Goal: Information Seeking & Learning: Learn about a topic

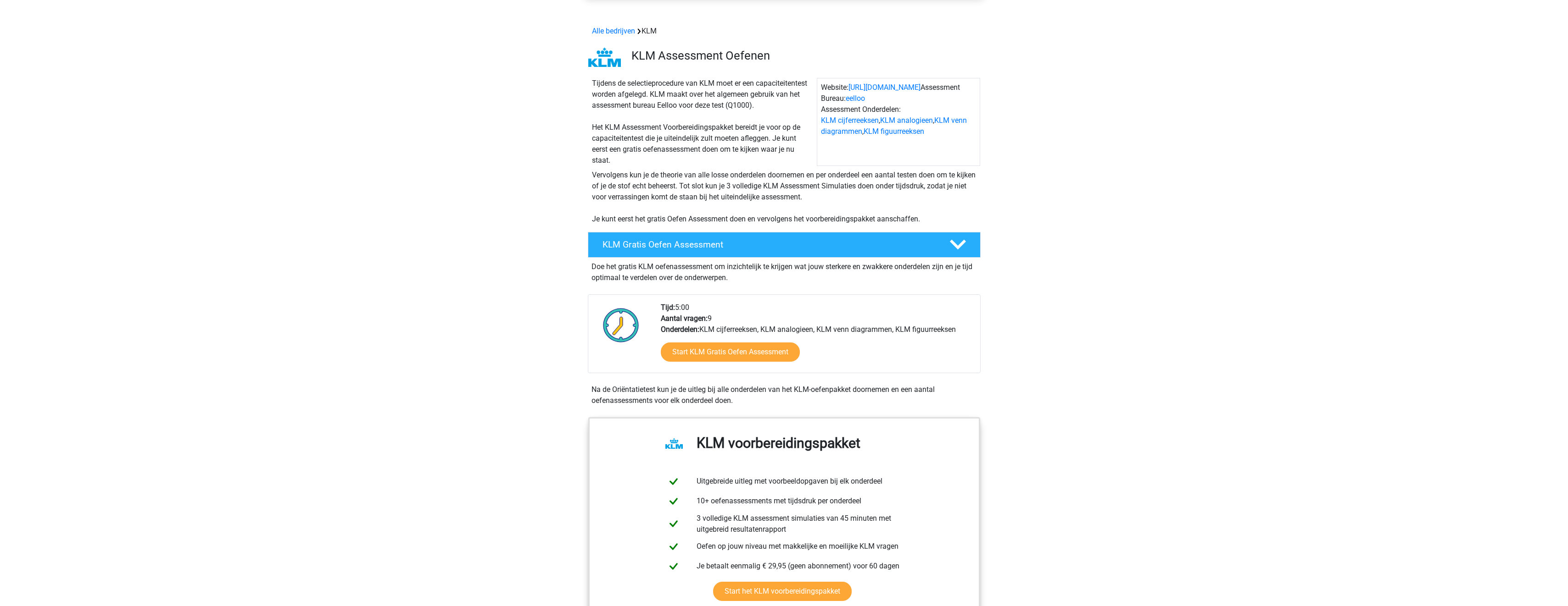
scroll to position [92, 0]
click at [954, 246] on polygon at bounding box center [958, 244] width 16 height 10
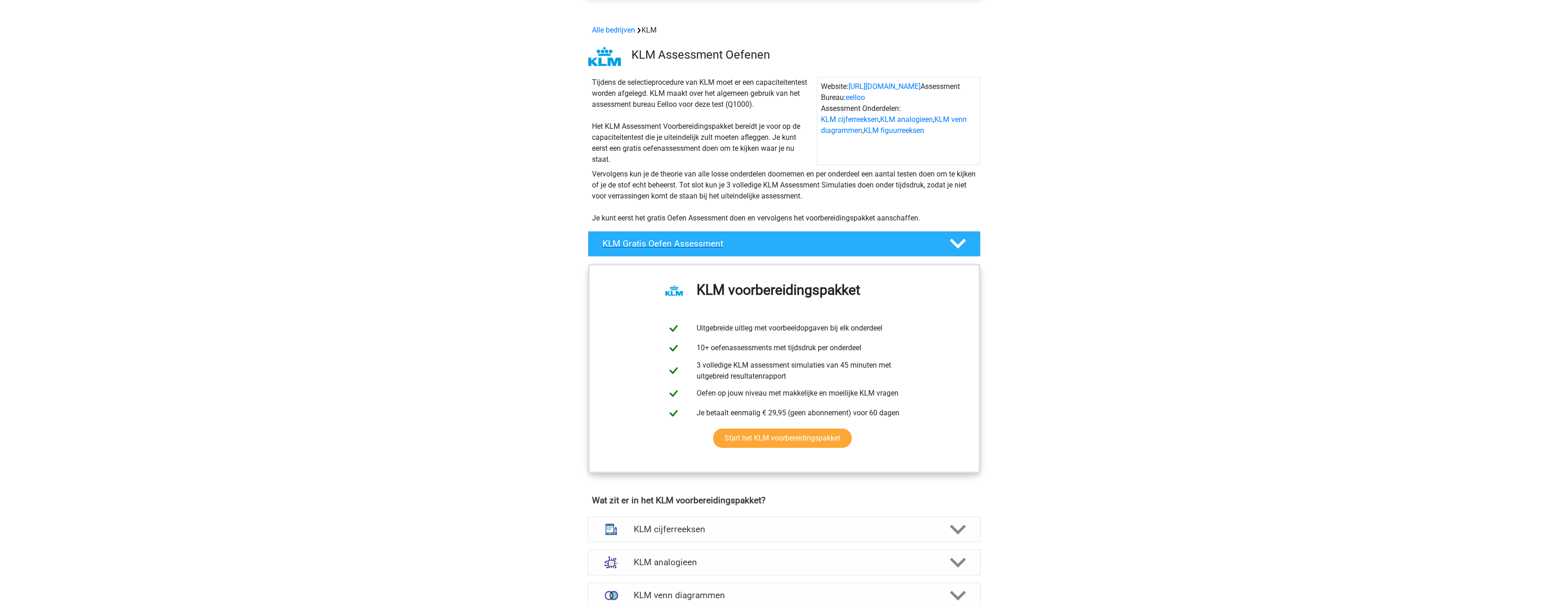
click at [954, 241] on icon at bounding box center [958, 244] width 16 height 16
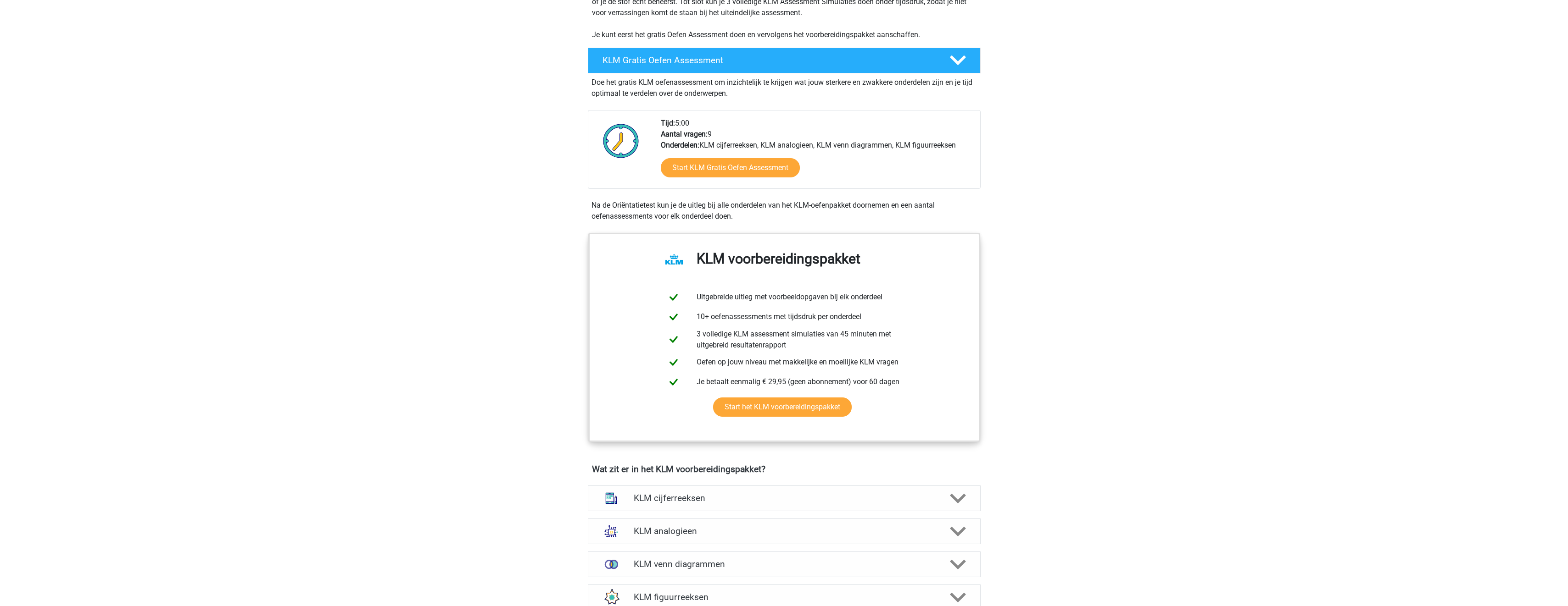
scroll to position [459, 0]
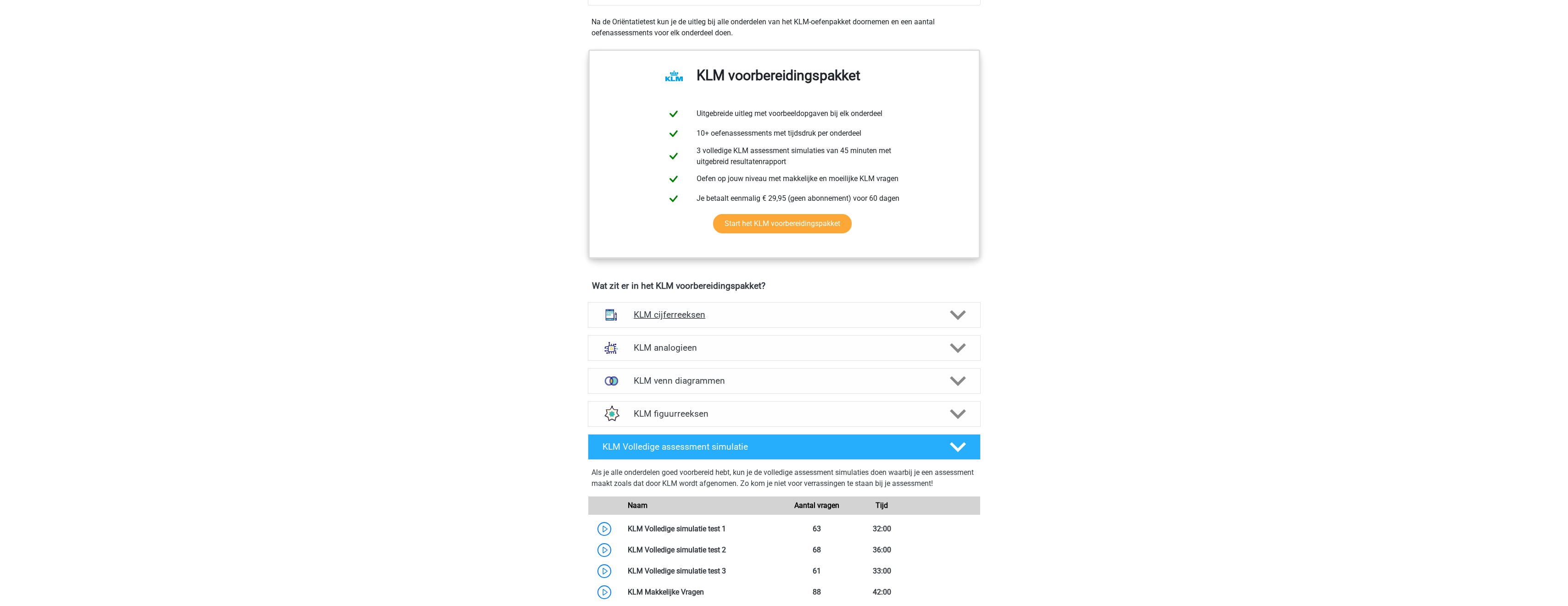
click at [969, 316] on div at bounding box center [956, 315] width 31 height 16
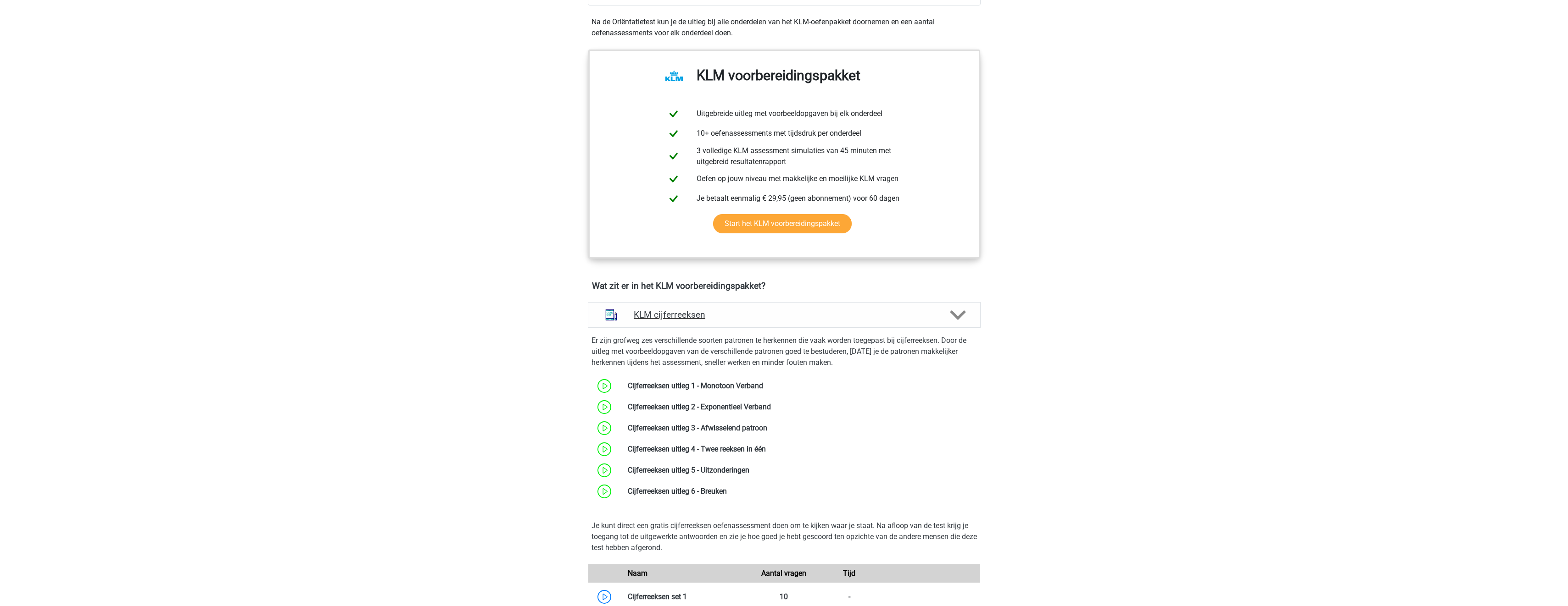
click at [969, 312] on div at bounding box center [956, 315] width 31 height 16
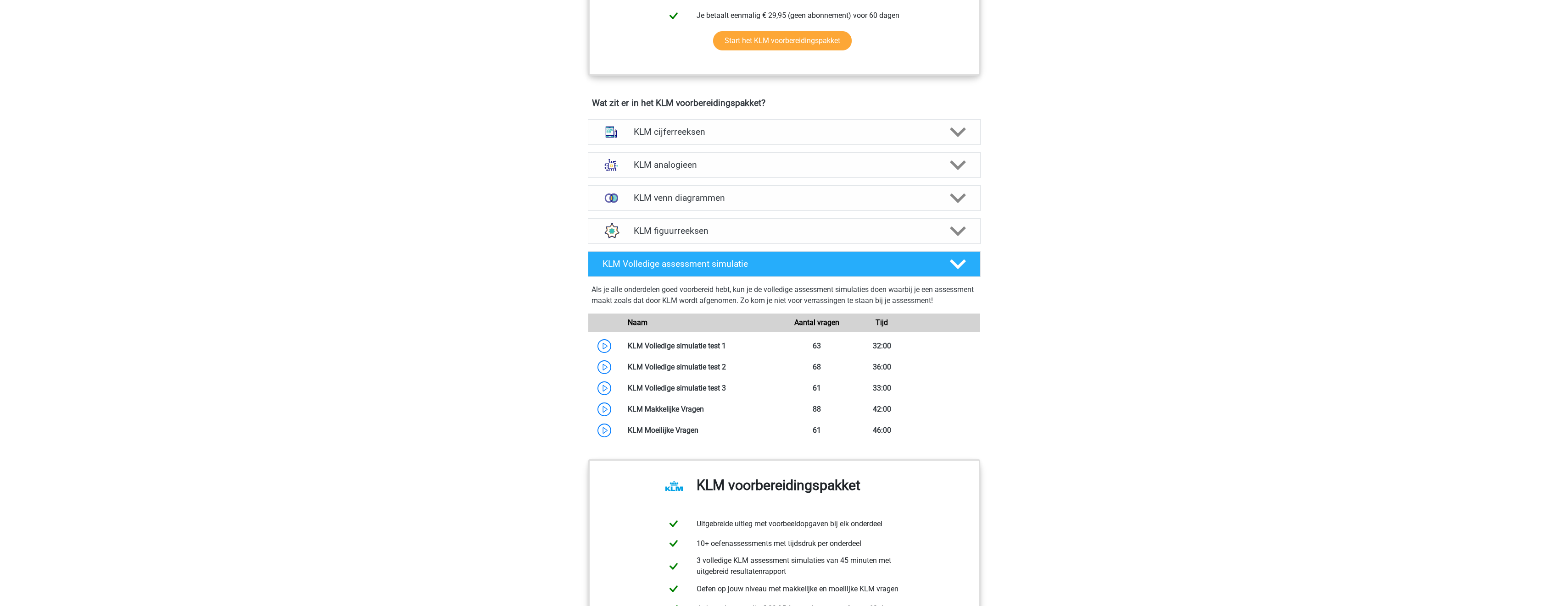
scroll to position [642, 0]
click at [951, 272] on icon at bounding box center [958, 264] width 16 height 16
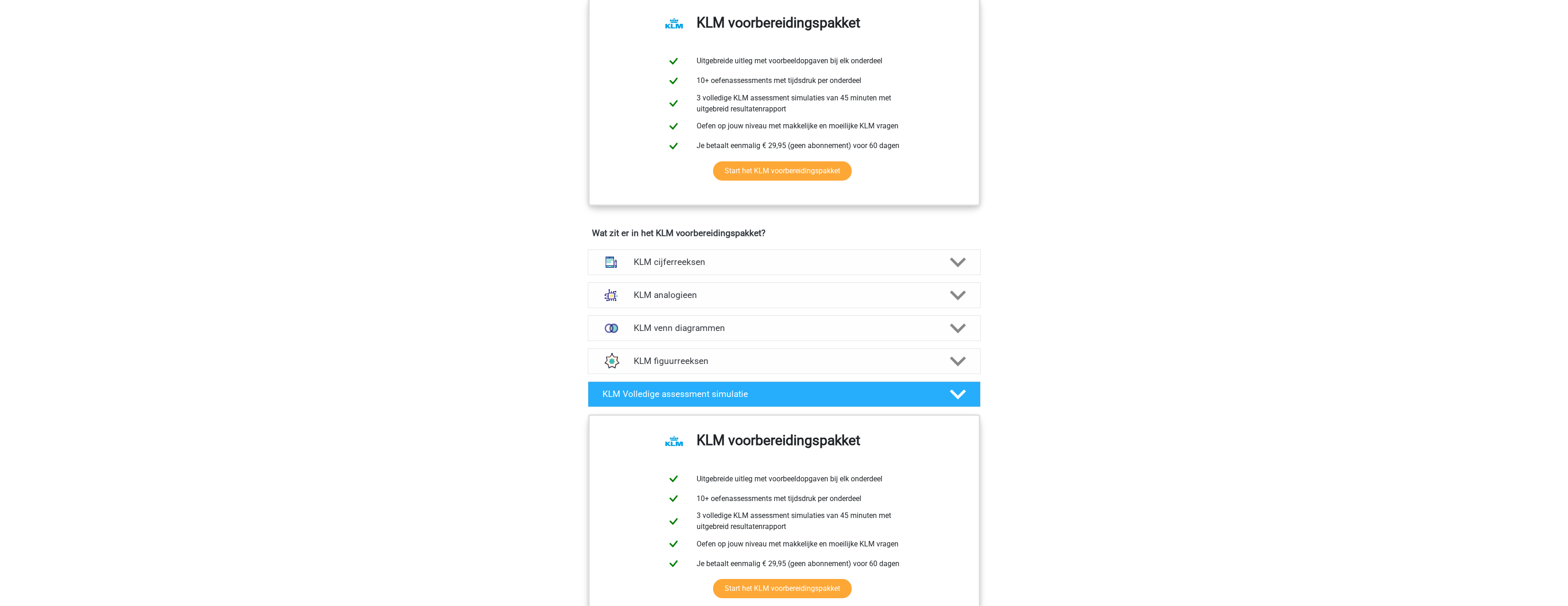
scroll to position [505, 0]
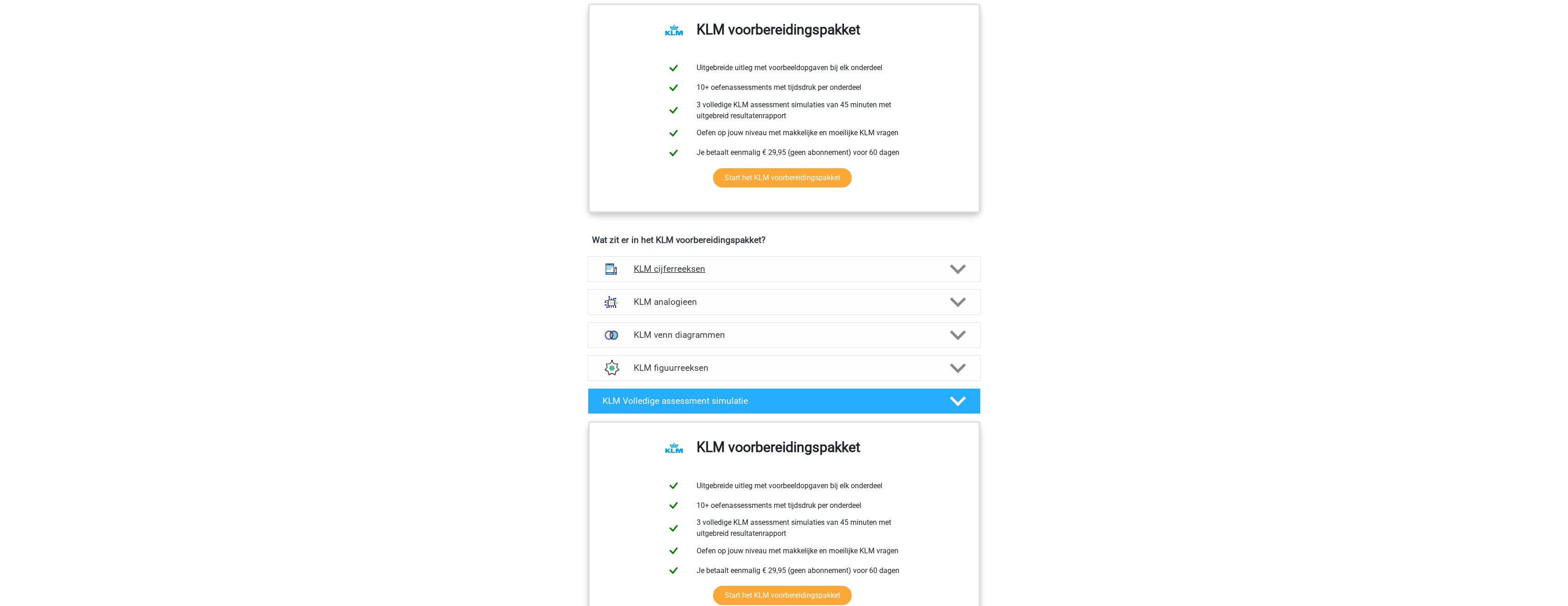
click at [960, 271] on polygon at bounding box center [958, 269] width 16 height 10
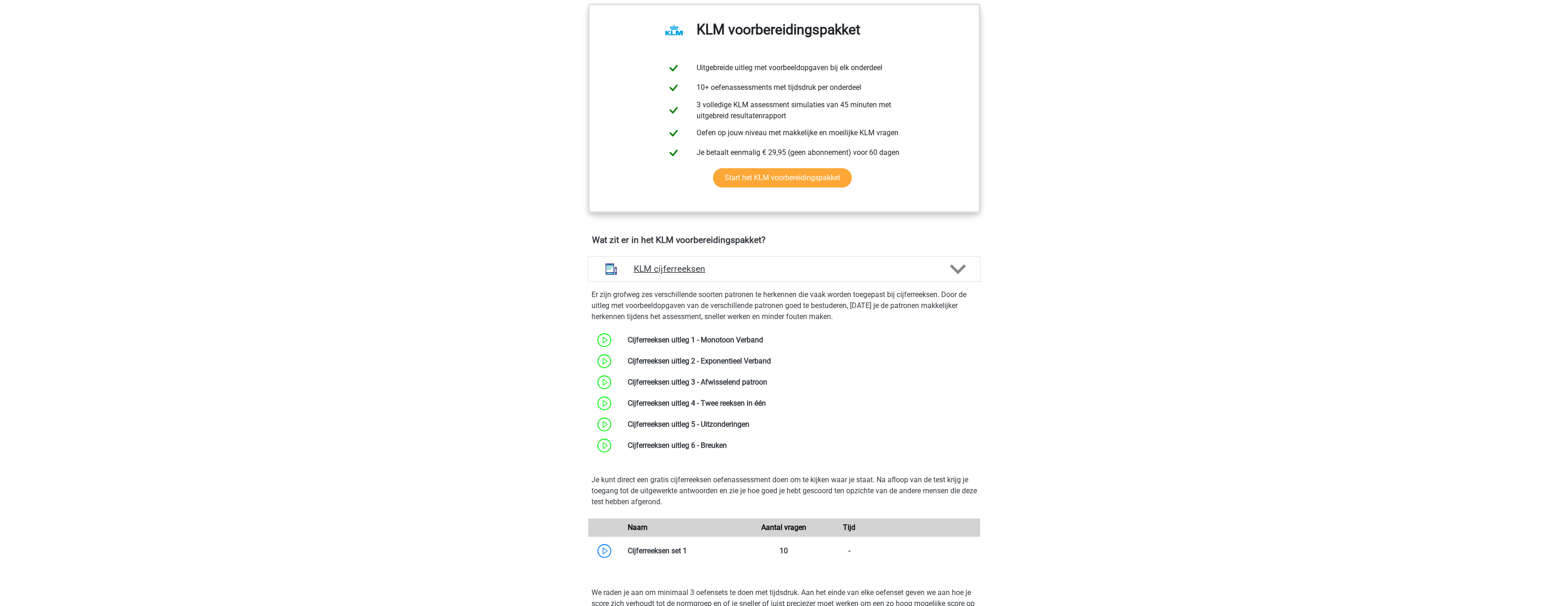
click at [957, 263] on icon at bounding box center [958, 269] width 16 height 16
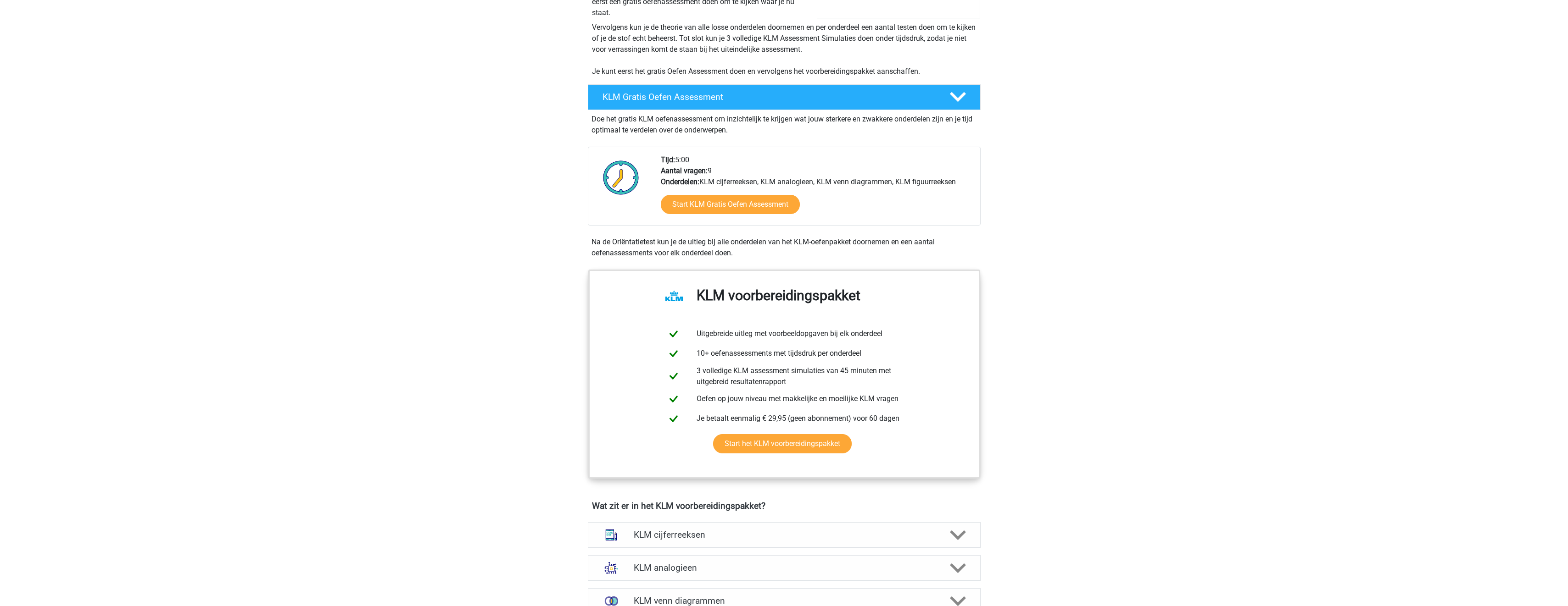
scroll to position [367, 0]
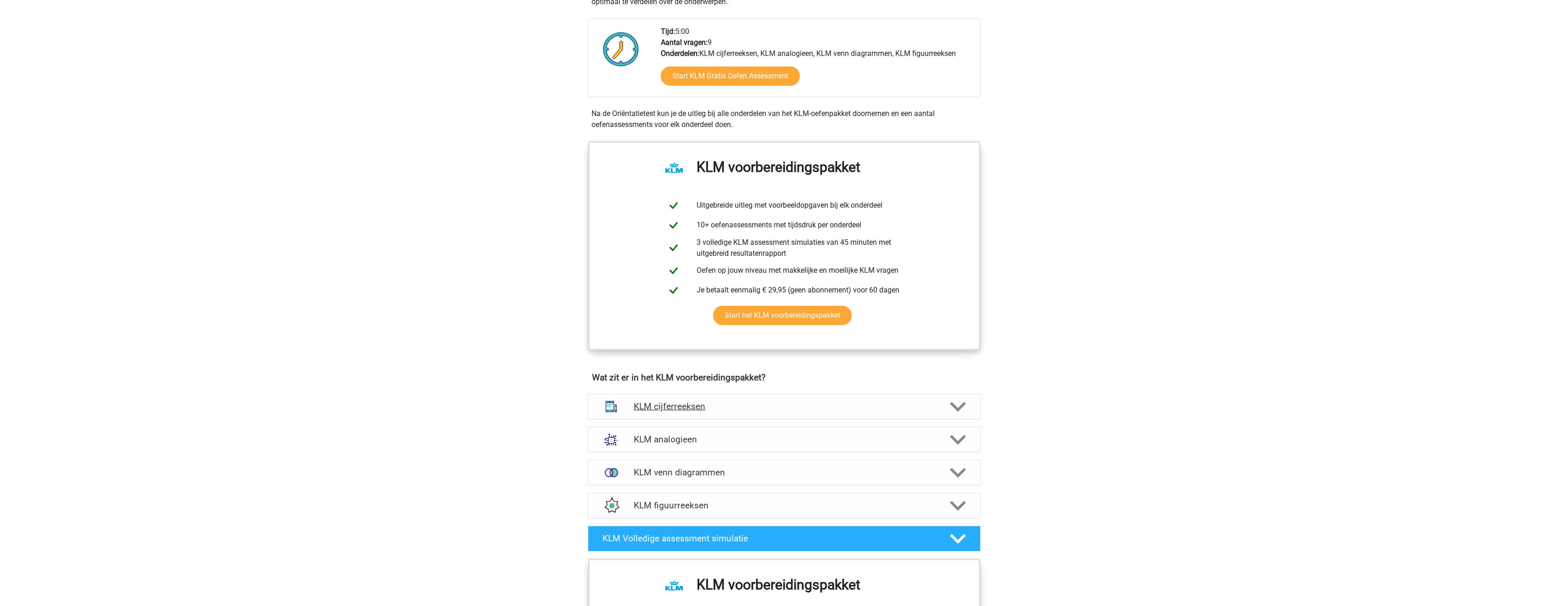
click at [950, 397] on div "KLM cijferreeksen" at bounding box center [785, 406] width 393 height 25
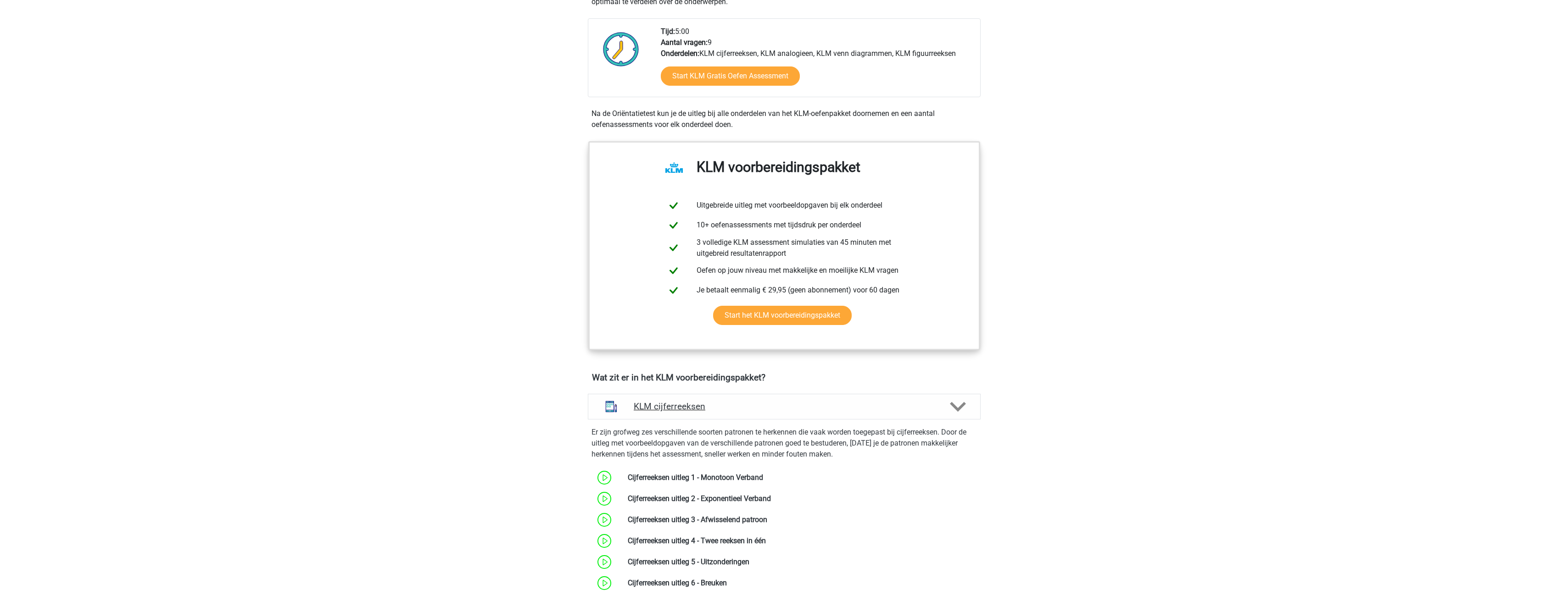
scroll to position [413, 0]
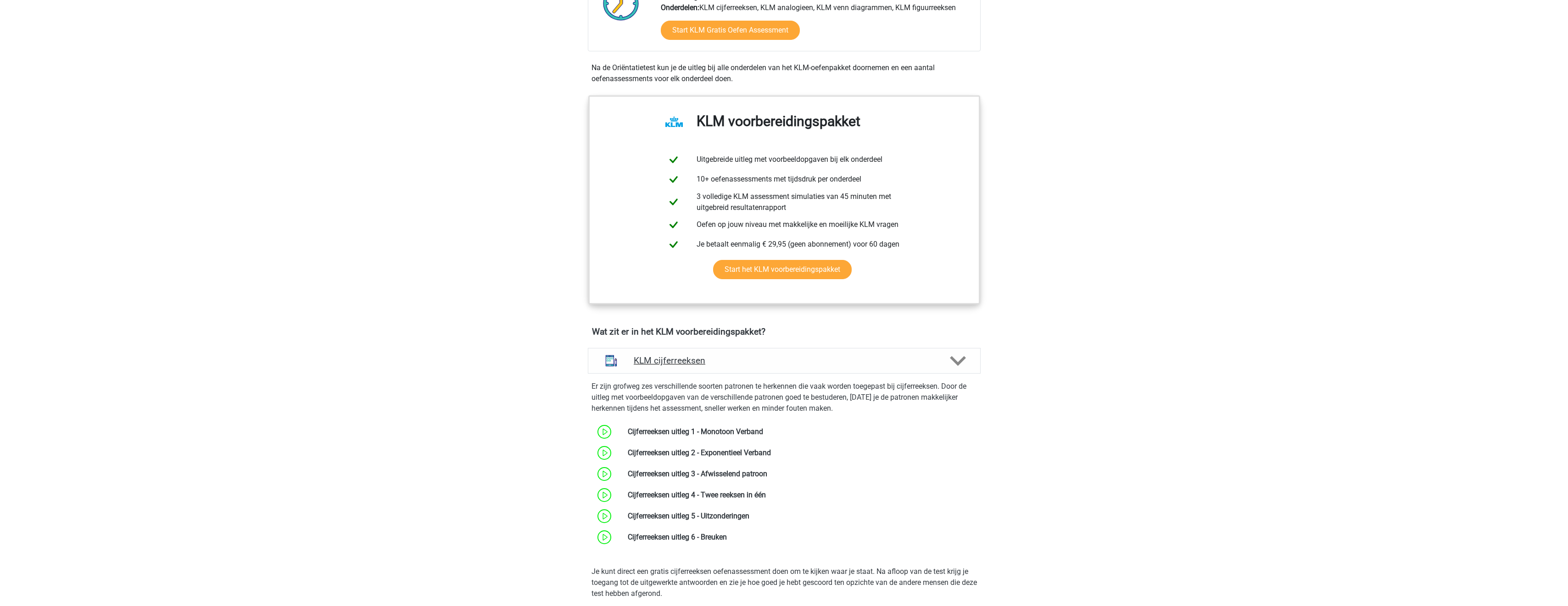
click at [966, 356] on icon at bounding box center [958, 361] width 16 height 16
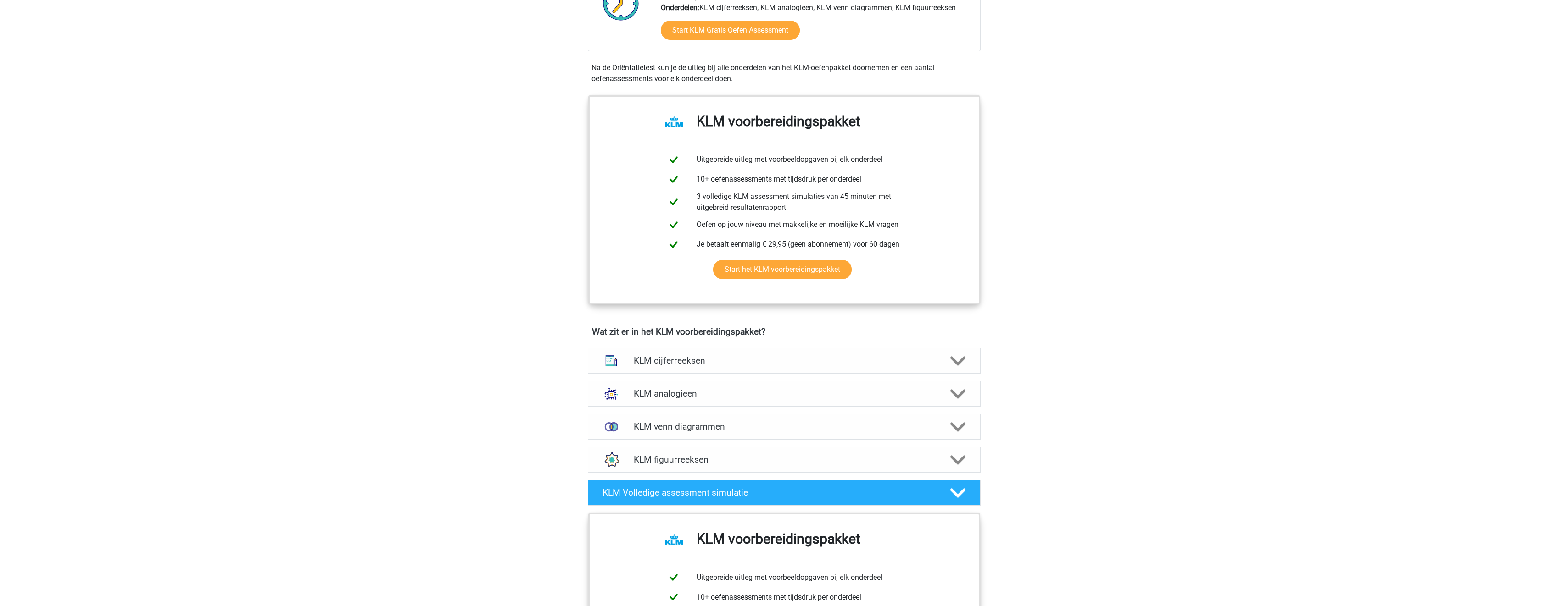
click at [846, 359] on h4 "KLM cijferreeksen" at bounding box center [784, 360] width 300 height 10
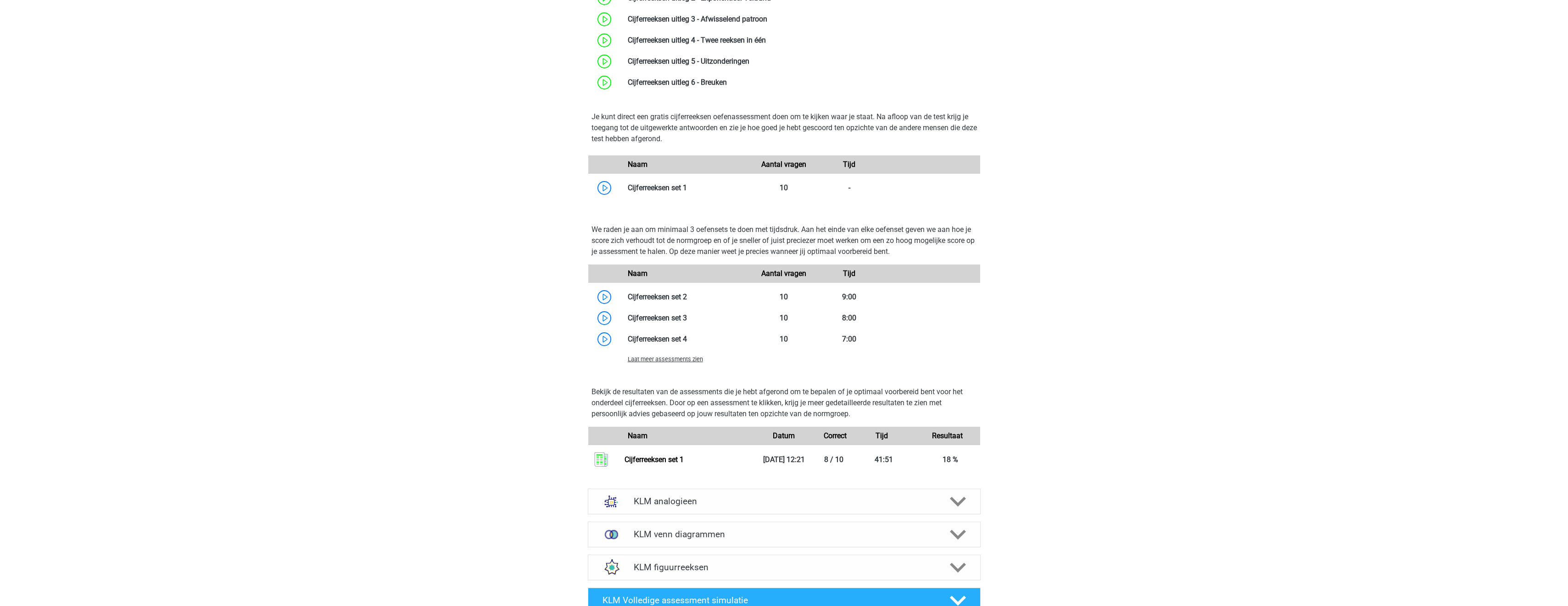
scroll to position [871, 0]
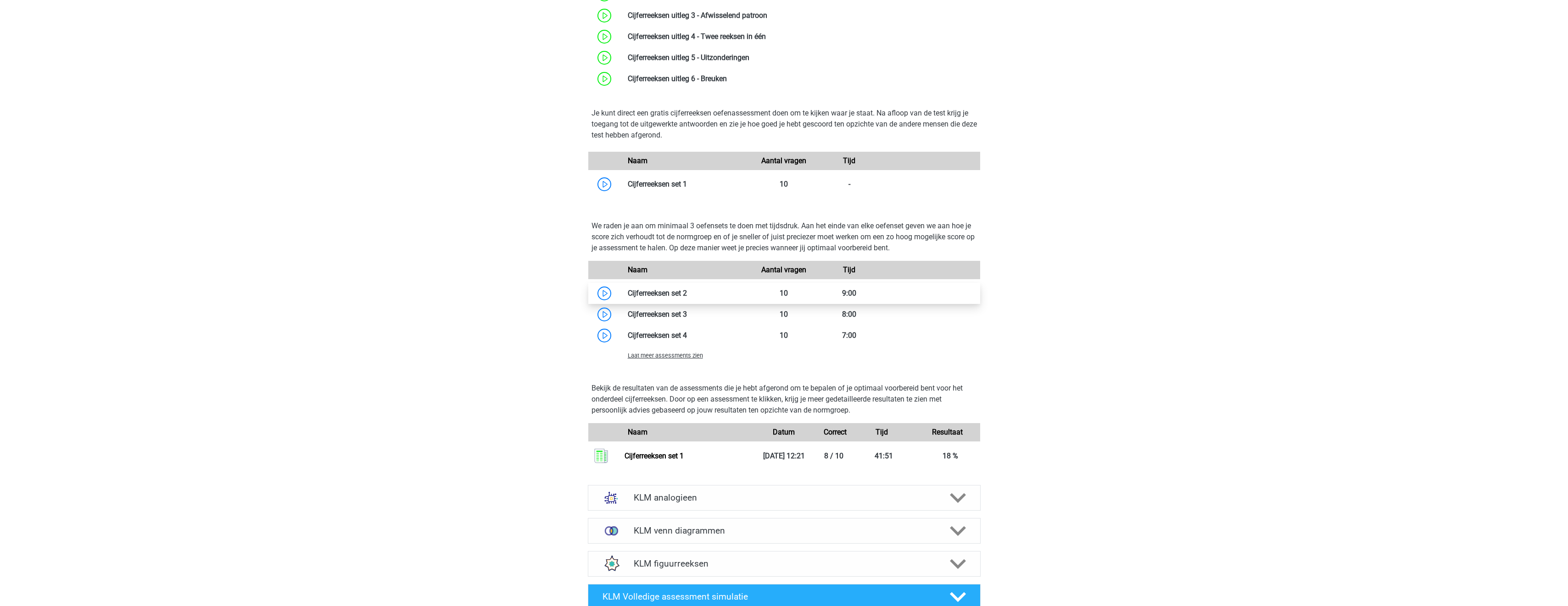
click at [687, 292] on link at bounding box center [687, 293] width 0 height 9
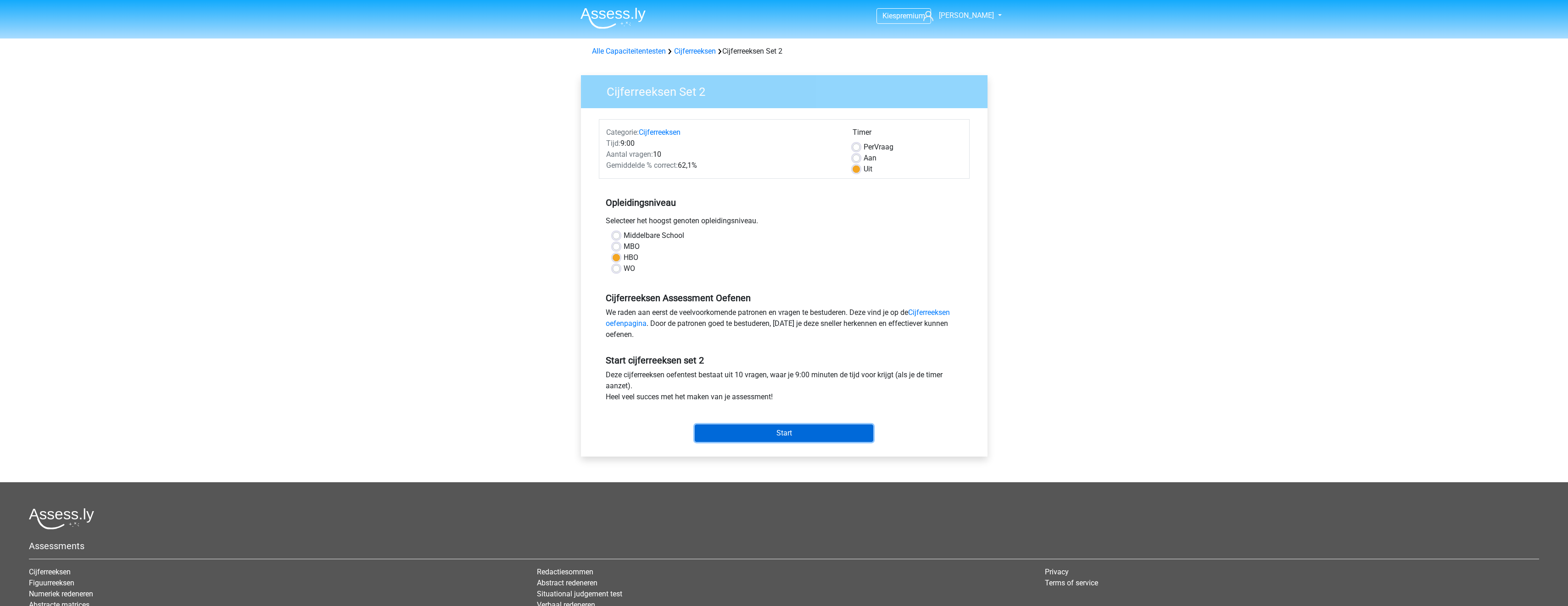
click at [842, 431] on input "Start" at bounding box center [784, 433] width 178 height 17
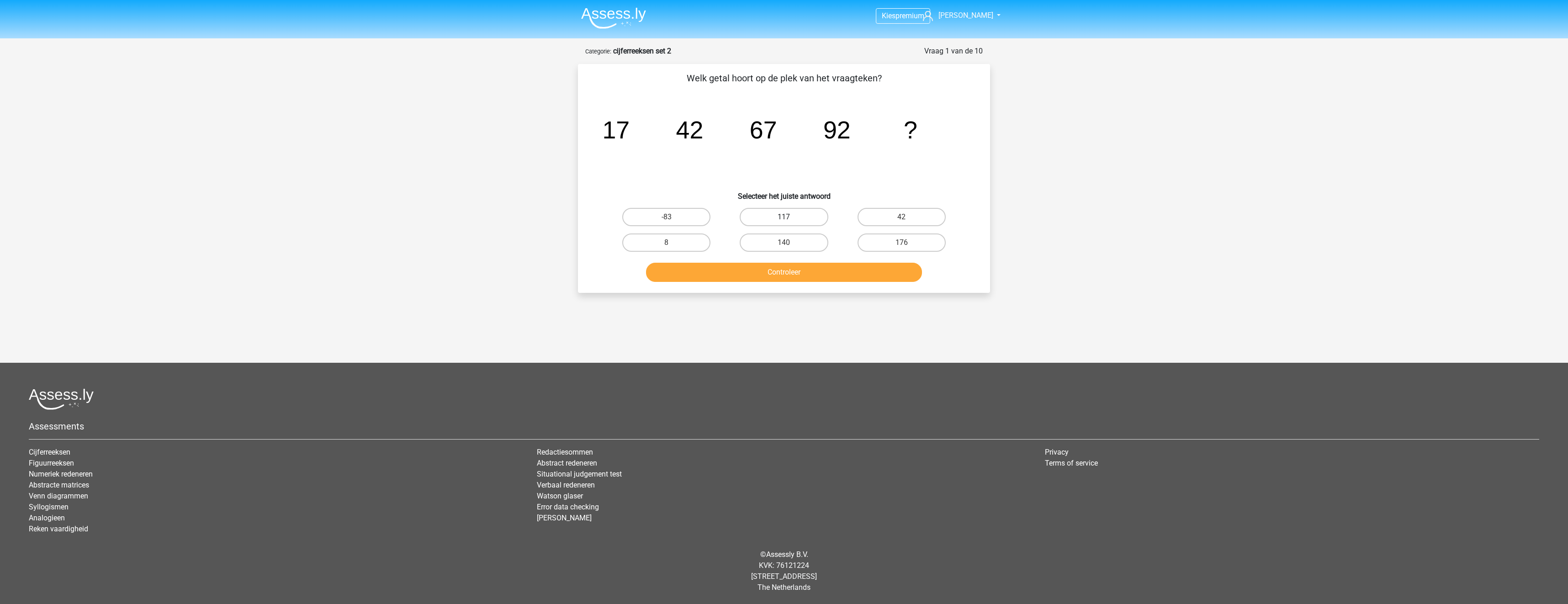
click at [790, 218] on label "117" at bounding box center [784, 216] width 88 height 18
click at [790, 218] on input "117" at bounding box center [787, 220] width 6 height 6
radio input "true"
click at [821, 283] on div "Controleer" at bounding box center [784, 274] width 353 height 23
click at [828, 276] on button "Controleer" at bounding box center [784, 272] width 276 height 19
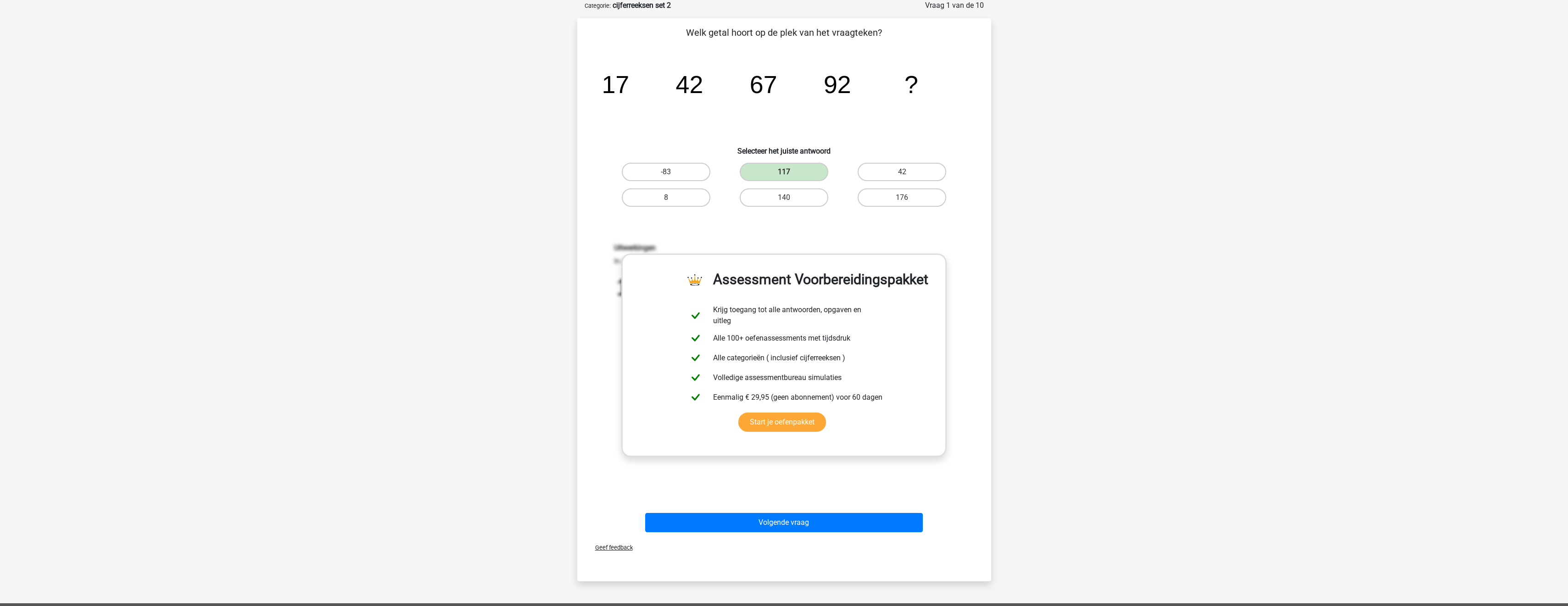
scroll to position [92, 0]
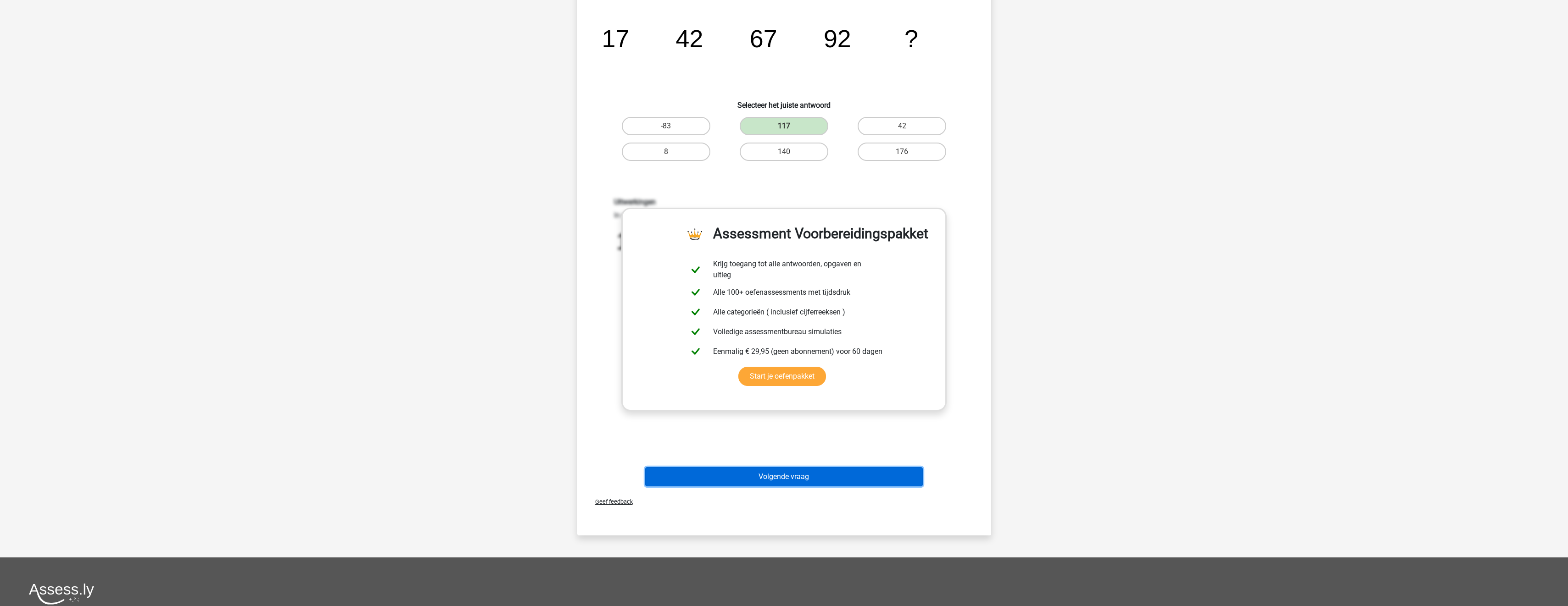
click at [824, 470] on button "Volgende vraag" at bounding box center [784, 477] width 277 height 19
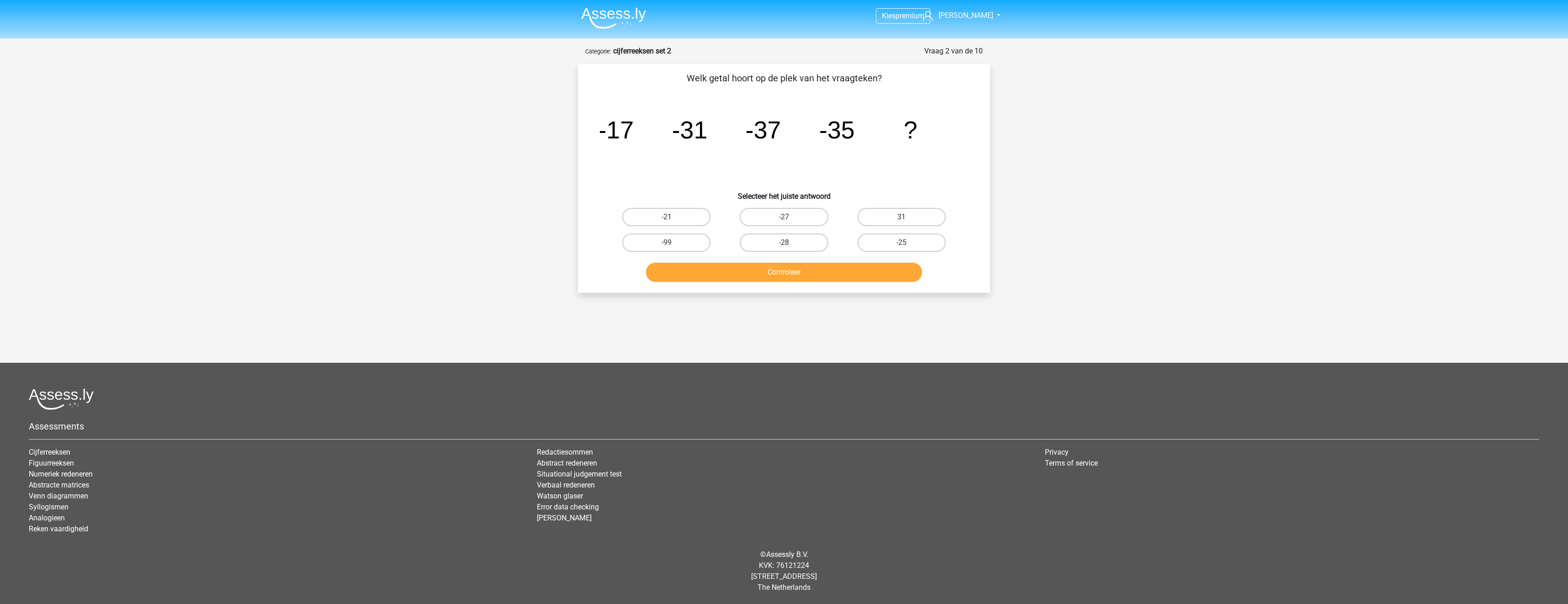
click at [671, 218] on input "-21" at bounding box center [670, 220] width 6 height 6
radio input "true"
click at [771, 274] on button "Controleer" at bounding box center [784, 272] width 276 height 19
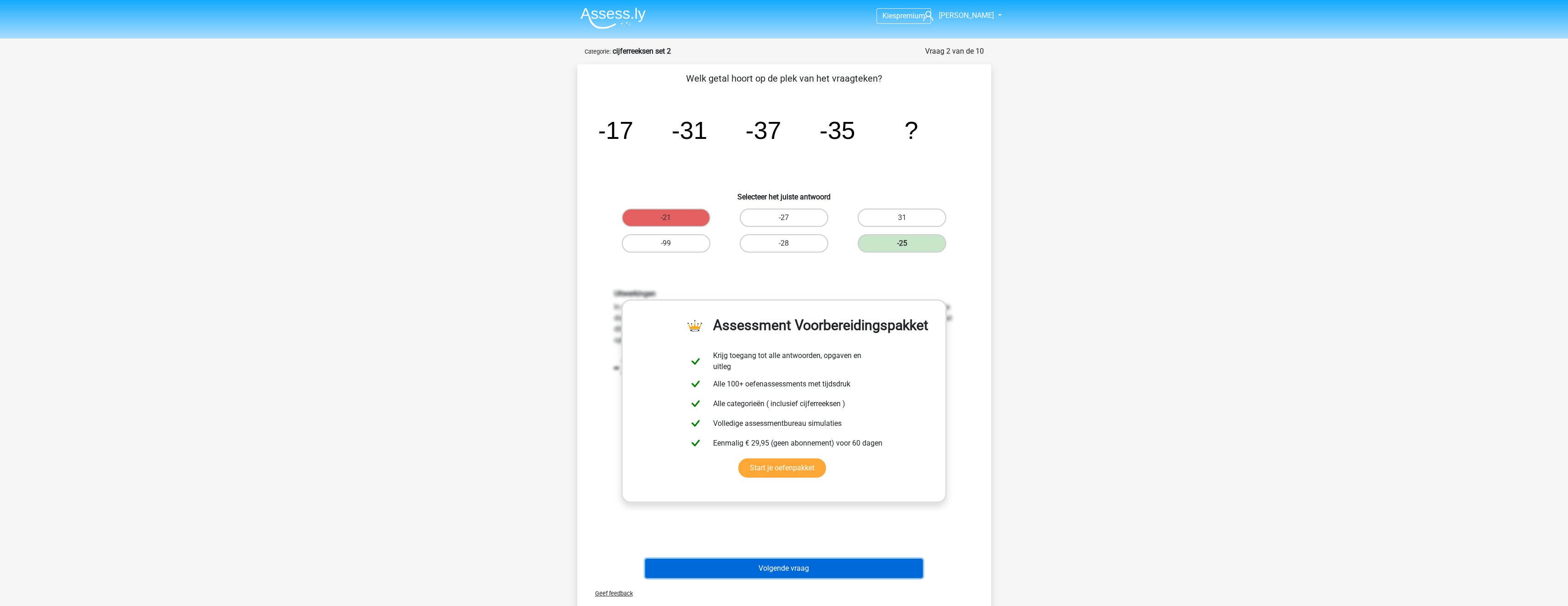
drag, startPoint x: 805, startPoint y: 569, endPoint x: 806, endPoint y: 564, distance: 5.1
click at [805, 567] on button "Volgende vraag" at bounding box center [784, 569] width 277 height 19
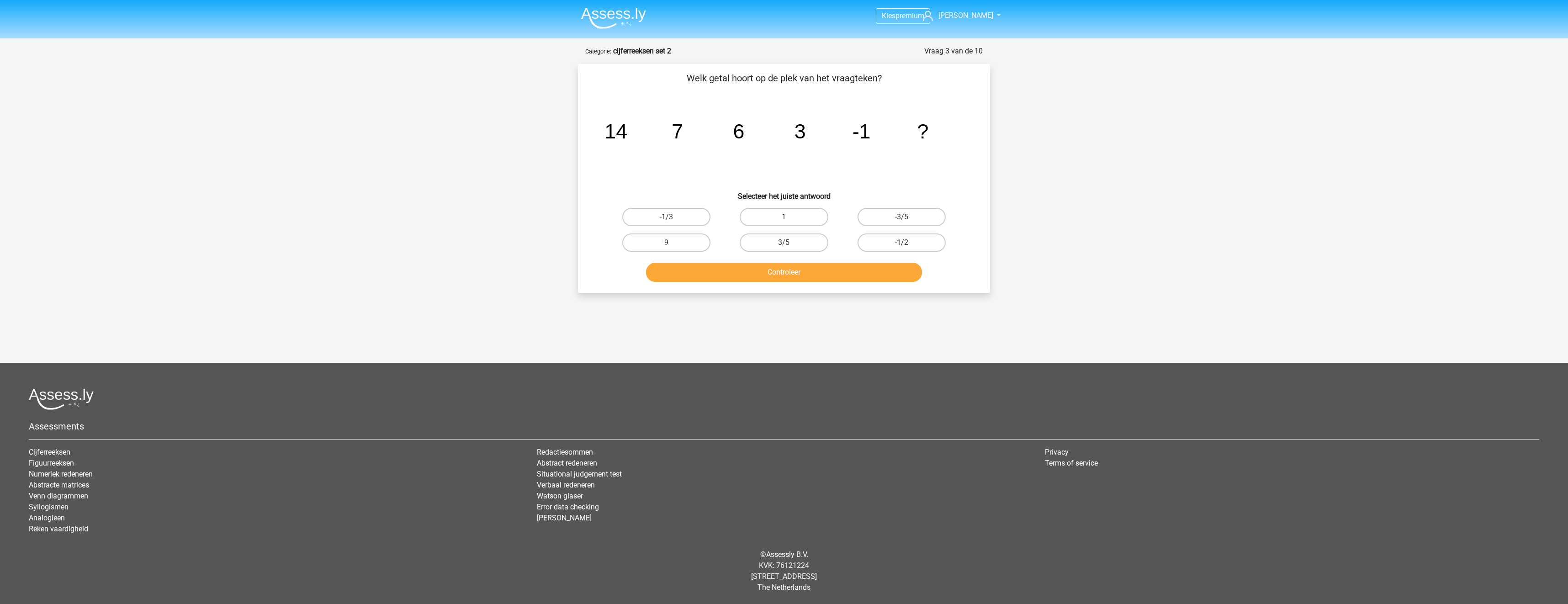
click at [882, 234] on label "-1/2" at bounding box center [902, 242] width 88 height 18
click at [901, 242] on input "-1/2" at bounding box center [904, 246] width 6 height 6
radio input "true"
click at [876, 266] on button "Controleer" at bounding box center [784, 272] width 276 height 19
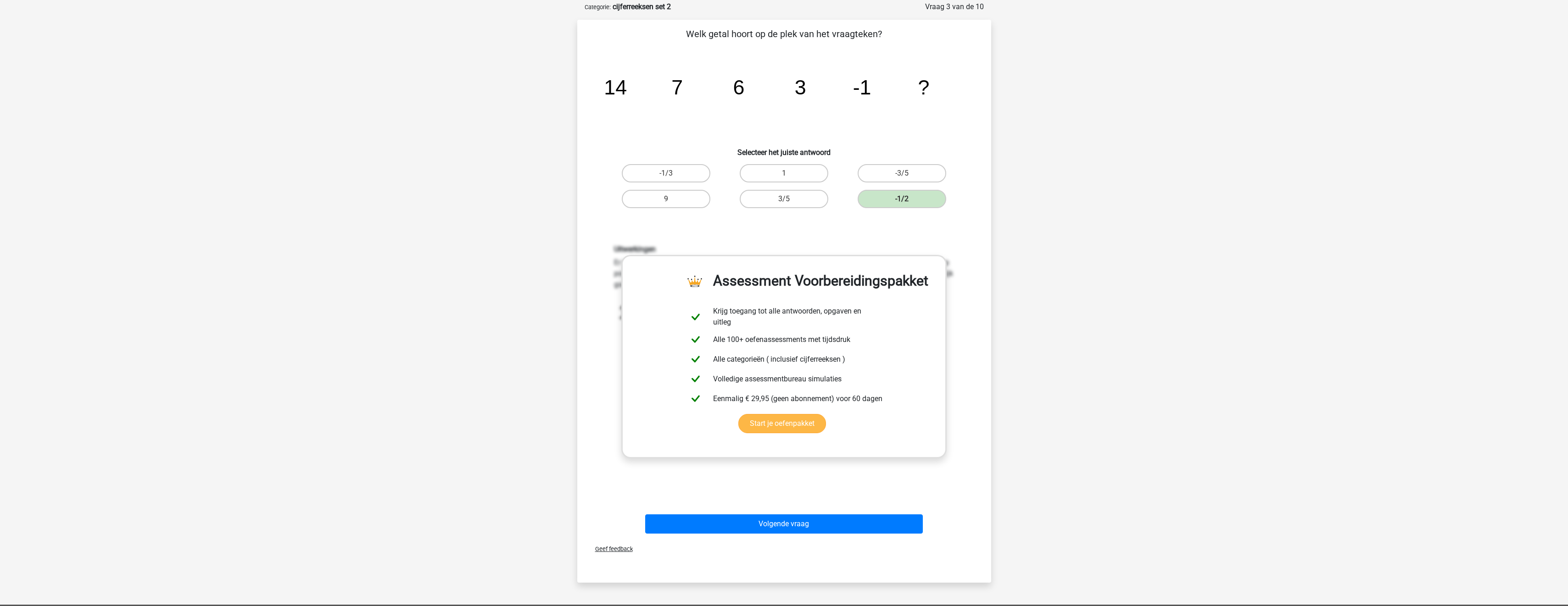
scroll to position [138, 0]
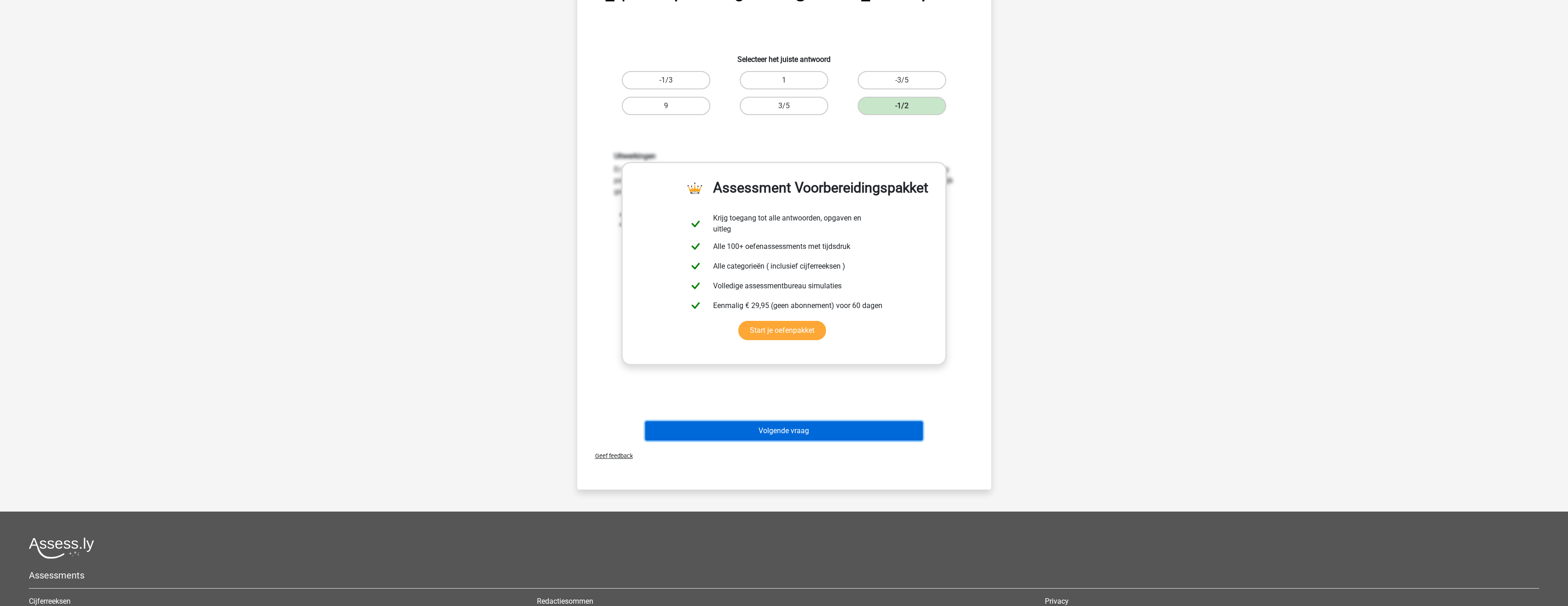
click at [831, 429] on button "Volgende vraag" at bounding box center [784, 431] width 277 height 19
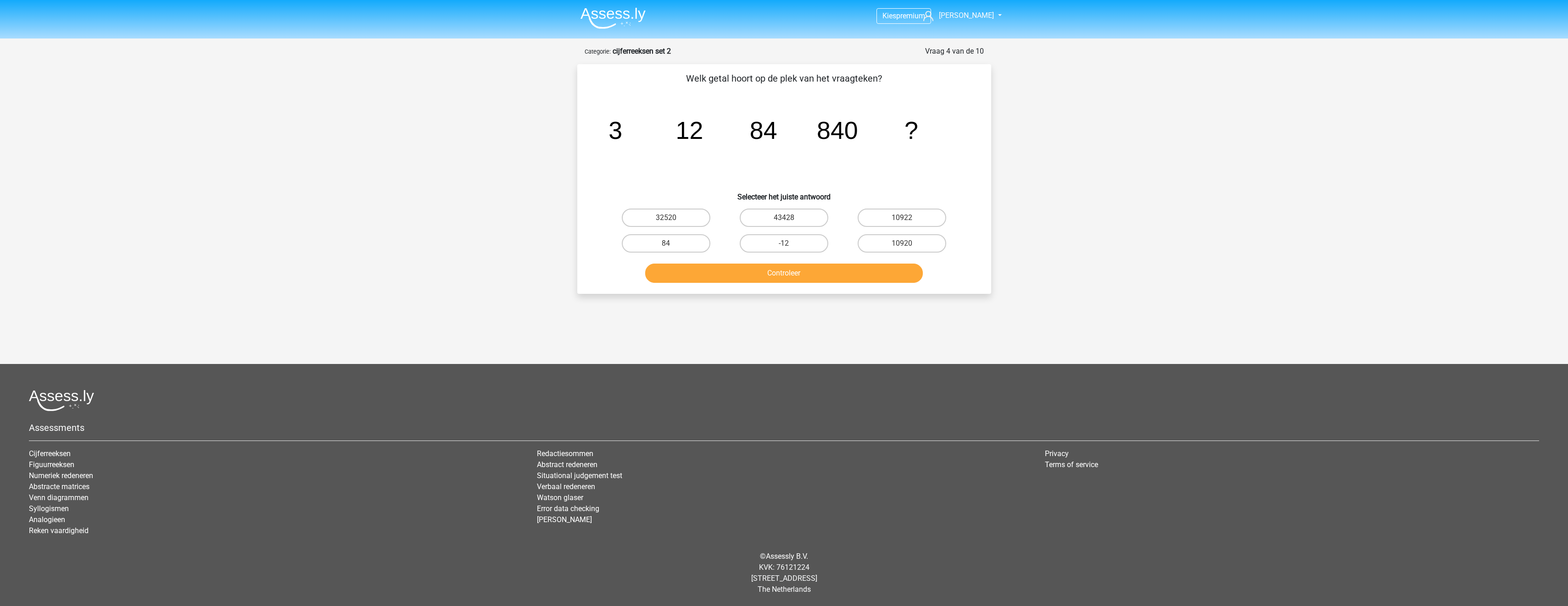
scroll to position [0, 0]
click at [683, 211] on label "32520" at bounding box center [670, 217] width 89 height 18
click at [675, 218] on input "32520" at bounding box center [673, 221] width 6 height 6
radio input "true"
drag, startPoint x: 758, startPoint y: 268, endPoint x: 764, endPoint y: 269, distance: 6.1
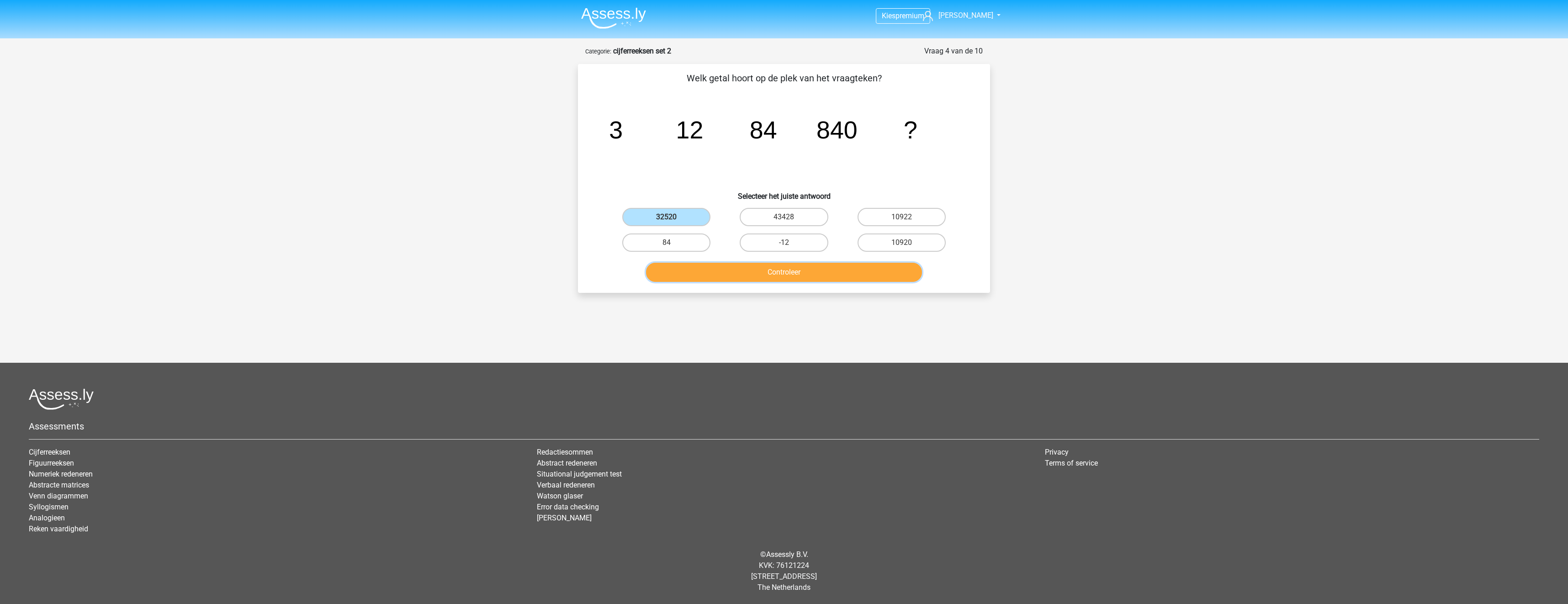
click at [757, 268] on button "Controleer" at bounding box center [784, 272] width 276 height 19
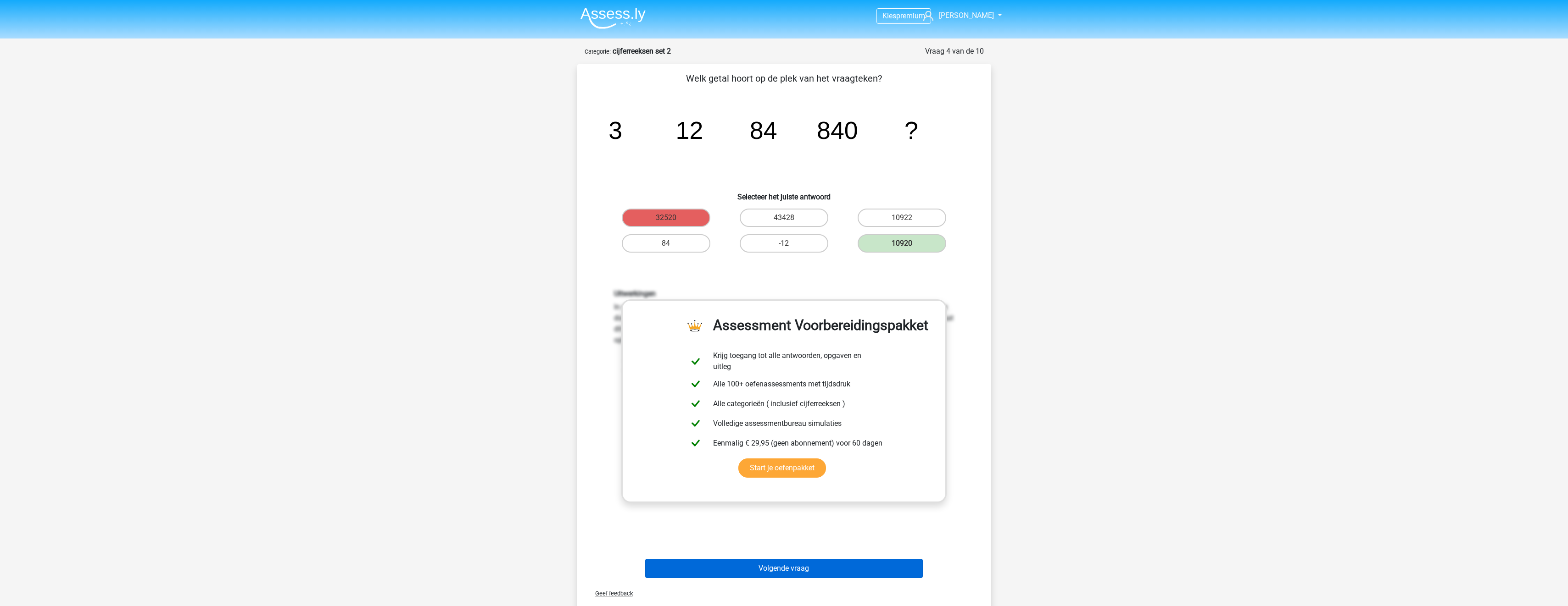
drag, startPoint x: 830, startPoint y: 556, endPoint x: 832, endPoint y: 562, distance: 6.3
click at [830, 558] on div "Volgende vraag" at bounding box center [784, 566] width 384 height 30
click at [835, 567] on button "Volgende vraag" at bounding box center [784, 569] width 277 height 19
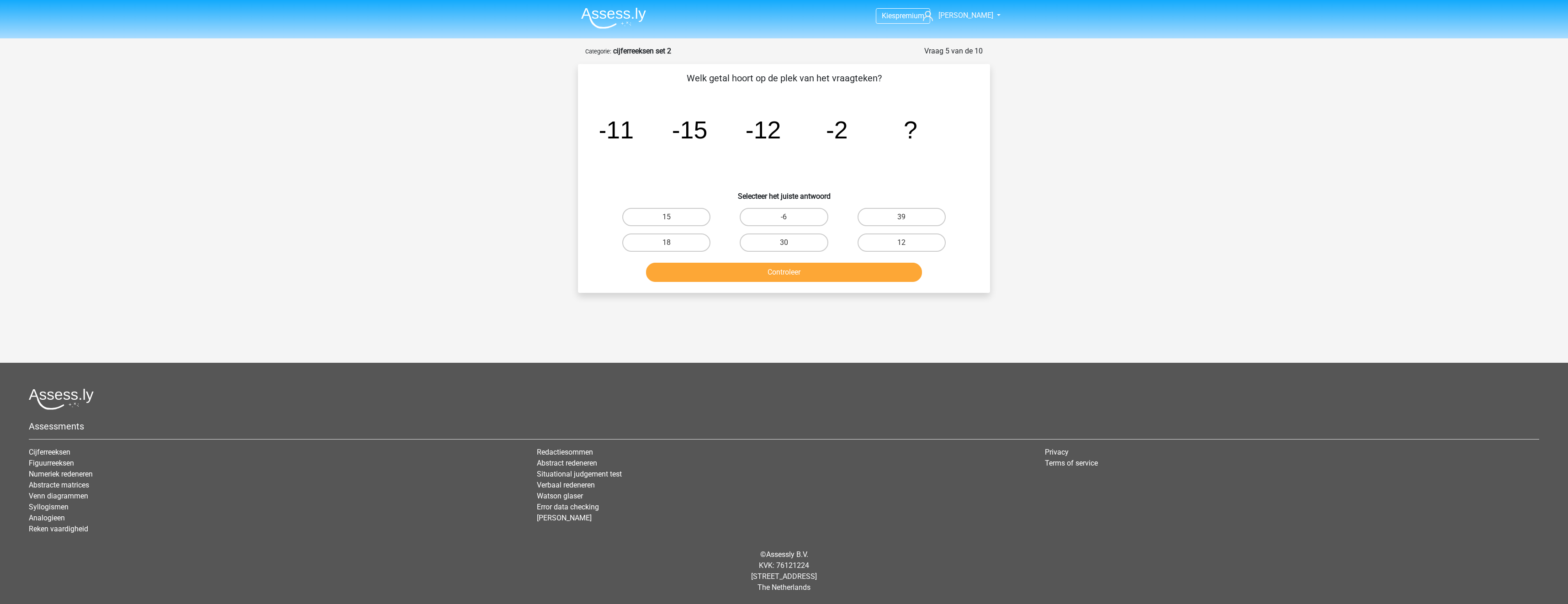
click at [787, 218] on input "-6" at bounding box center [787, 220] width 6 height 6
radio input "true"
click at [803, 270] on button "Controleer" at bounding box center [784, 272] width 276 height 19
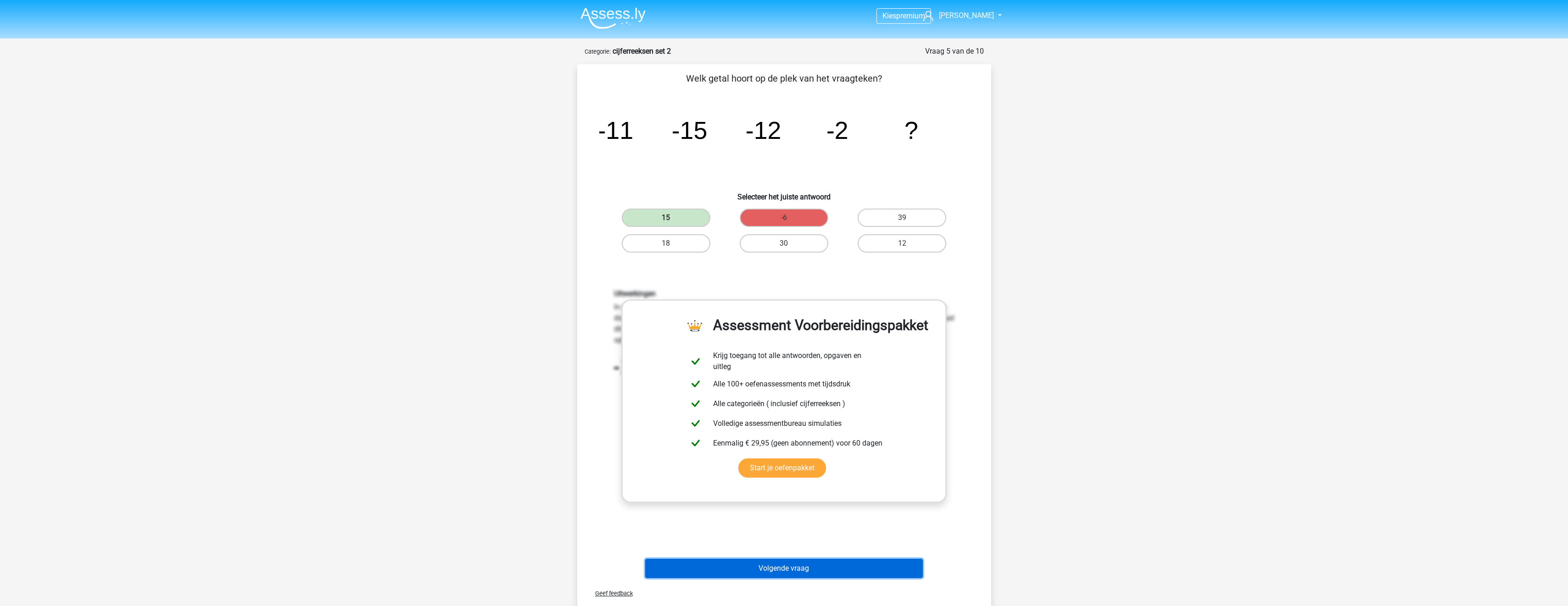
click at [799, 570] on button "Volgende vraag" at bounding box center [784, 569] width 277 height 19
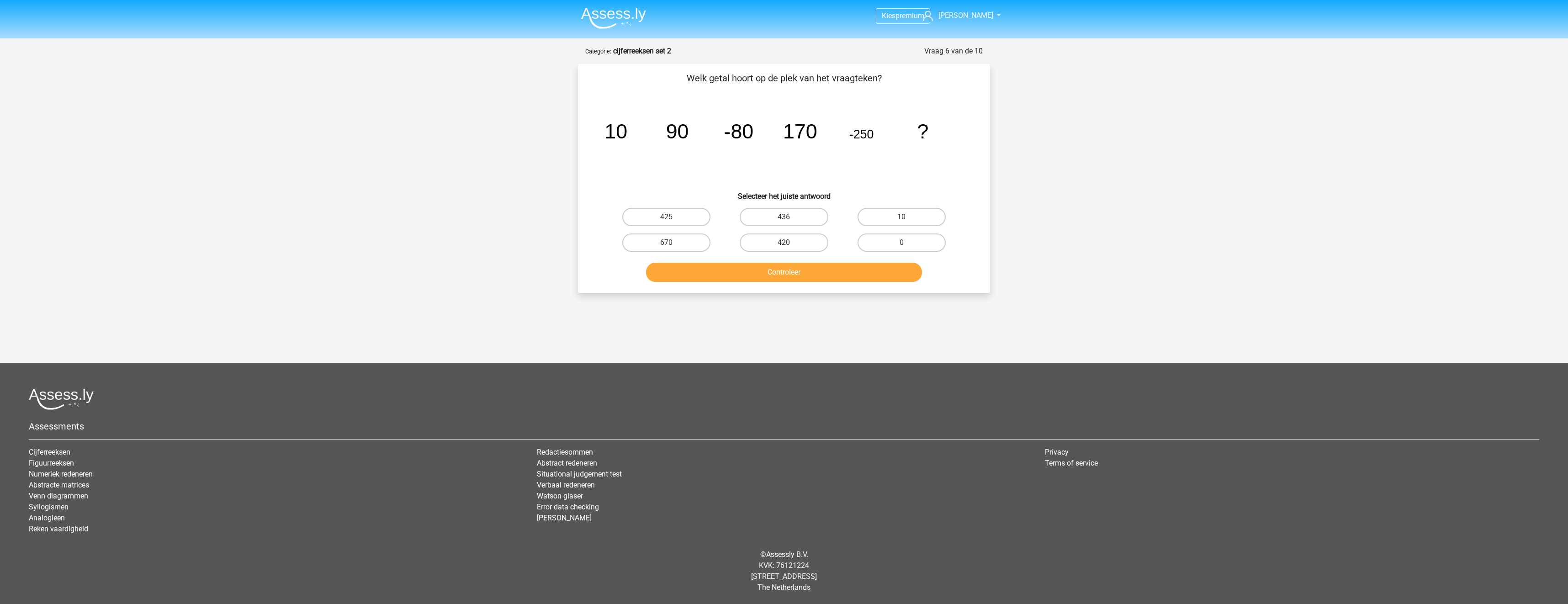
click at [895, 213] on label "10" at bounding box center [902, 216] width 88 height 18
click at [901, 217] on input "10" at bounding box center [904, 220] width 6 height 6
radio input "true"
click at [896, 275] on button "Controleer" at bounding box center [784, 272] width 276 height 19
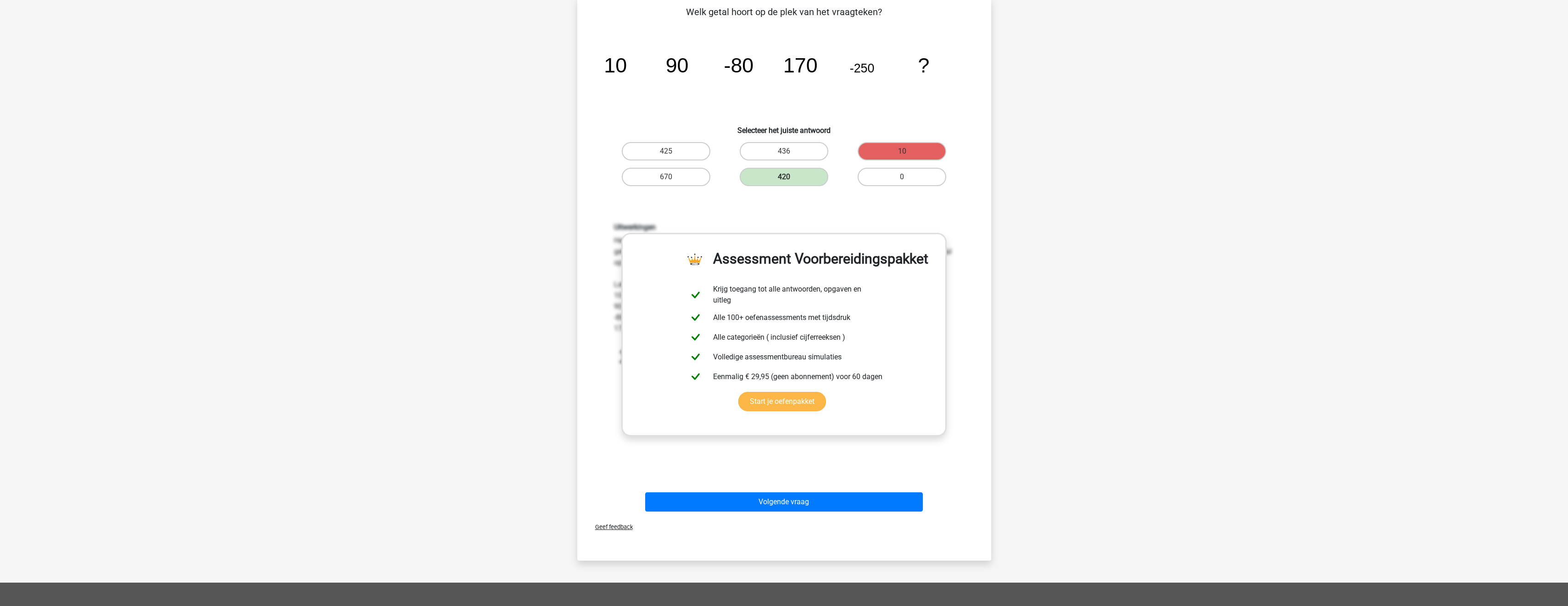
scroll to position [92, 0]
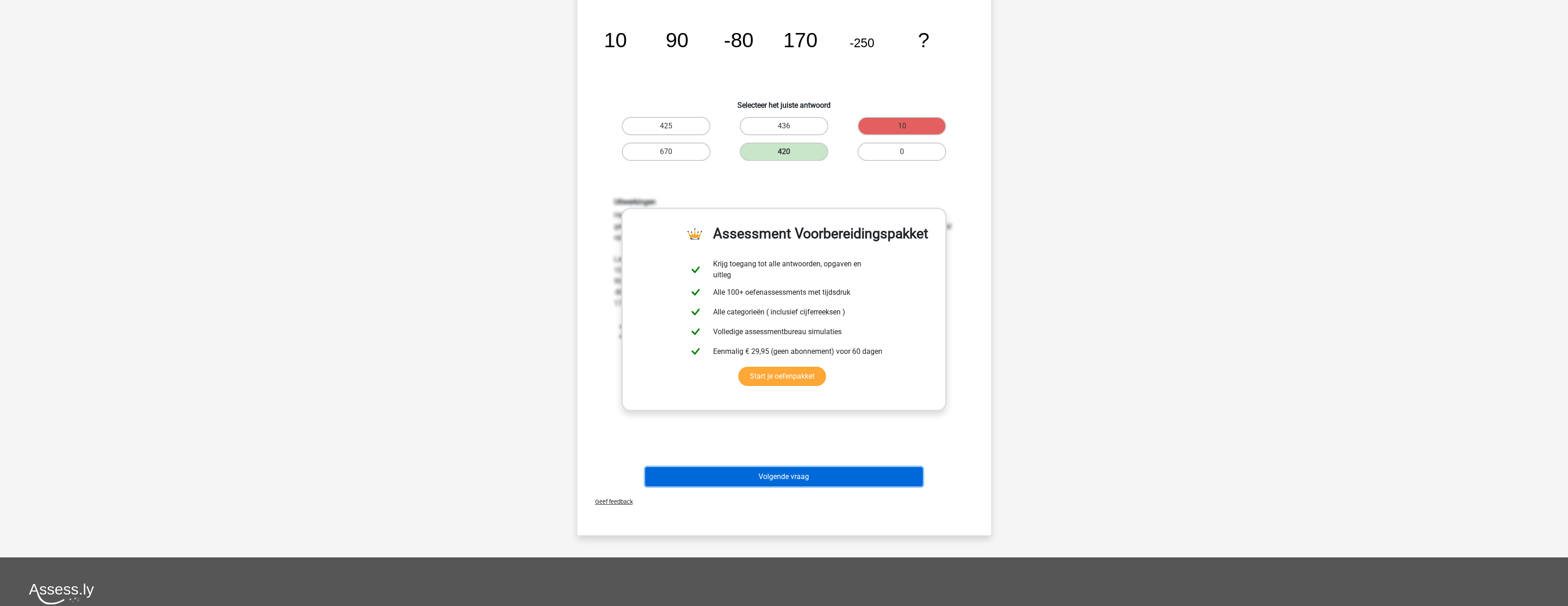
click at [859, 481] on button "Volgende vraag" at bounding box center [784, 477] width 277 height 19
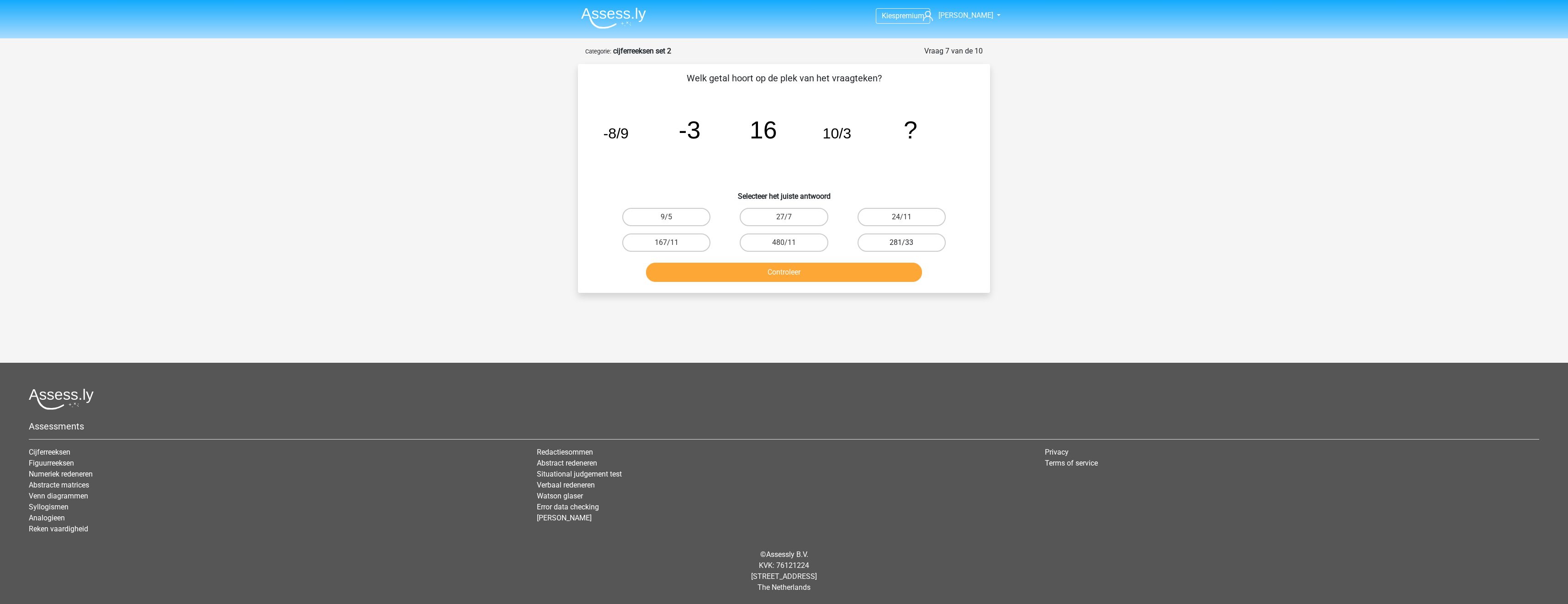
click at [897, 242] on label "281/33" at bounding box center [902, 242] width 88 height 18
click at [901, 242] on input "281/33" at bounding box center [904, 246] width 6 height 6
radio input "true"
click at [898, 267] on button "Controleer" at bounding box center [784, 272] width 276 height 19
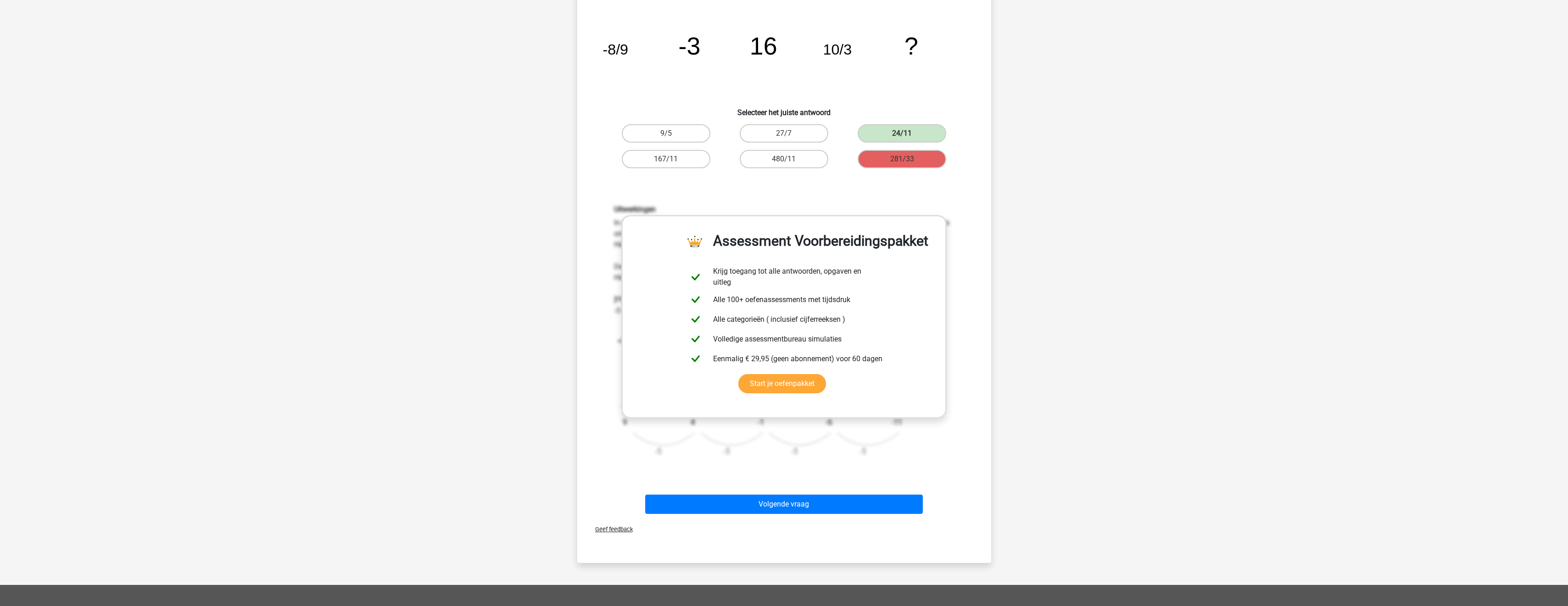
scroll to position [138, 0]
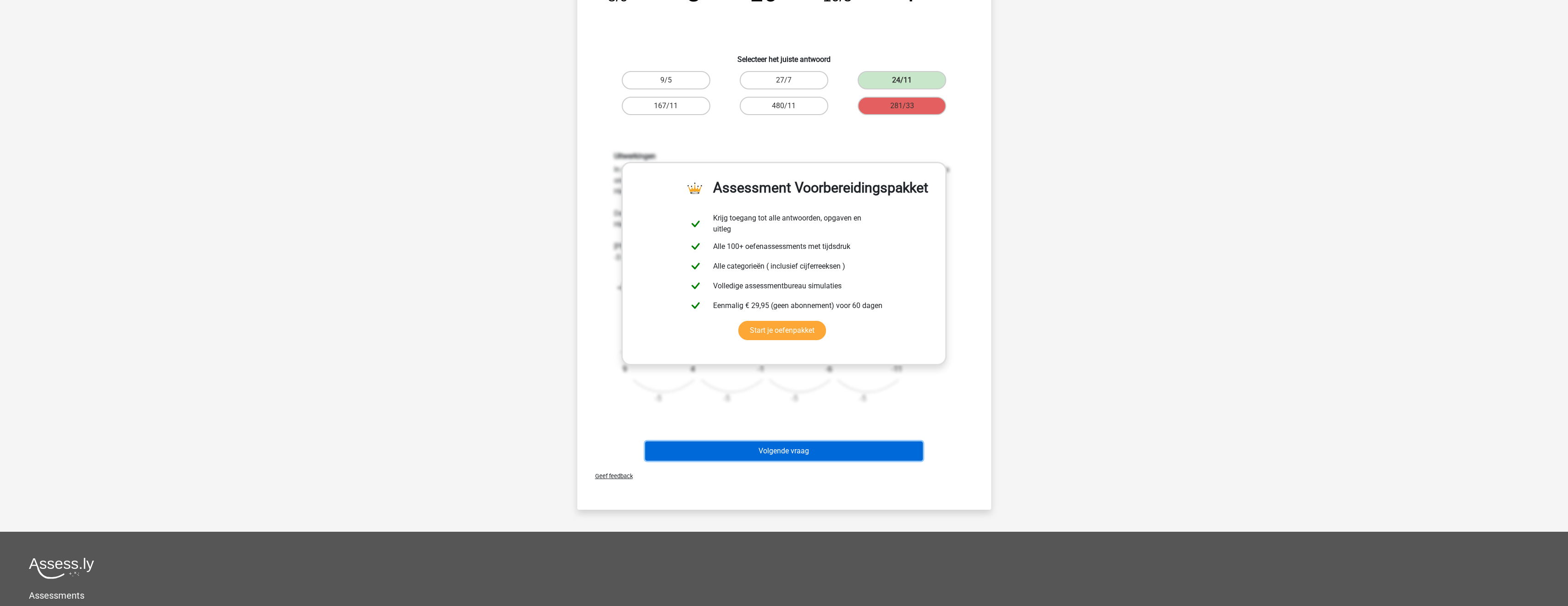
click at [833, 447] on button "Volgende vraag" at bounding box center [784, 452] width 277 height 19
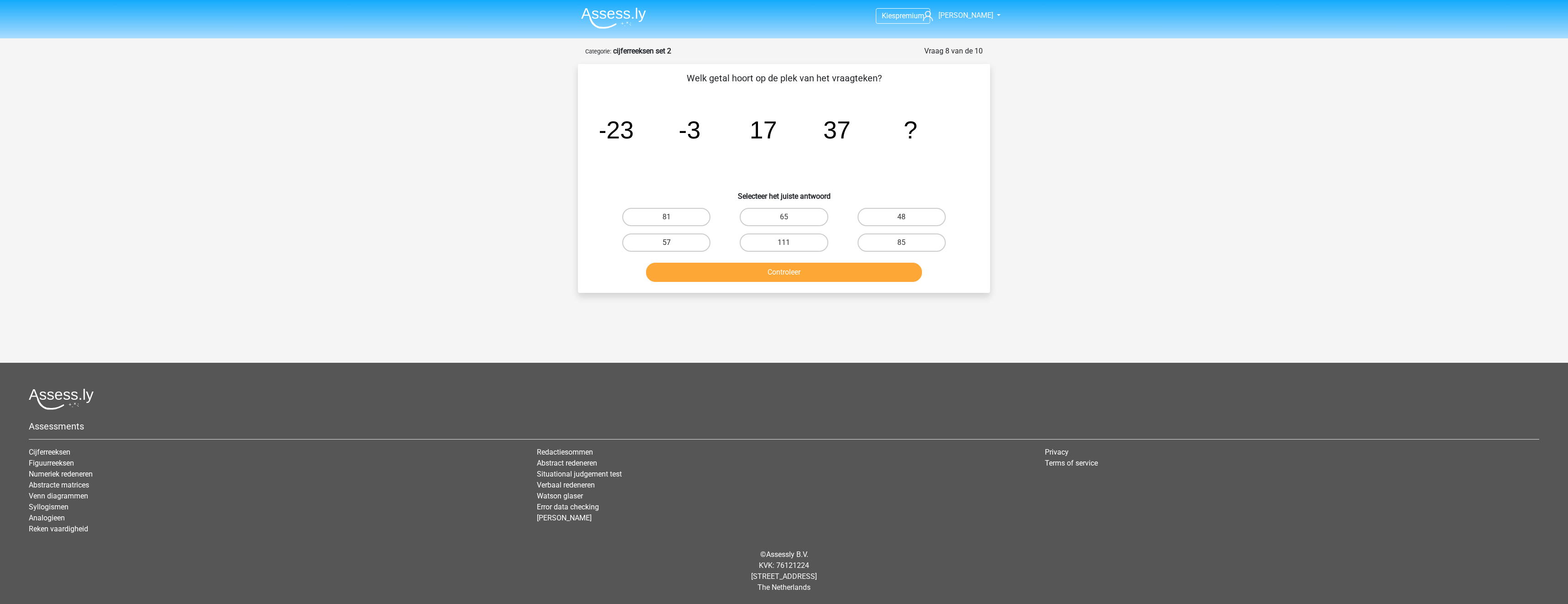
click at [690, 245] on label "57" at bounding box center [667, 242] width 88 height 18
click at [672, 245] on input "57" at bounding box center [670, 246] width 6 height 6
radio input "true"
click at [724, 276] on button "Controleer" at bounding box center [784, 272] width 276 height 19
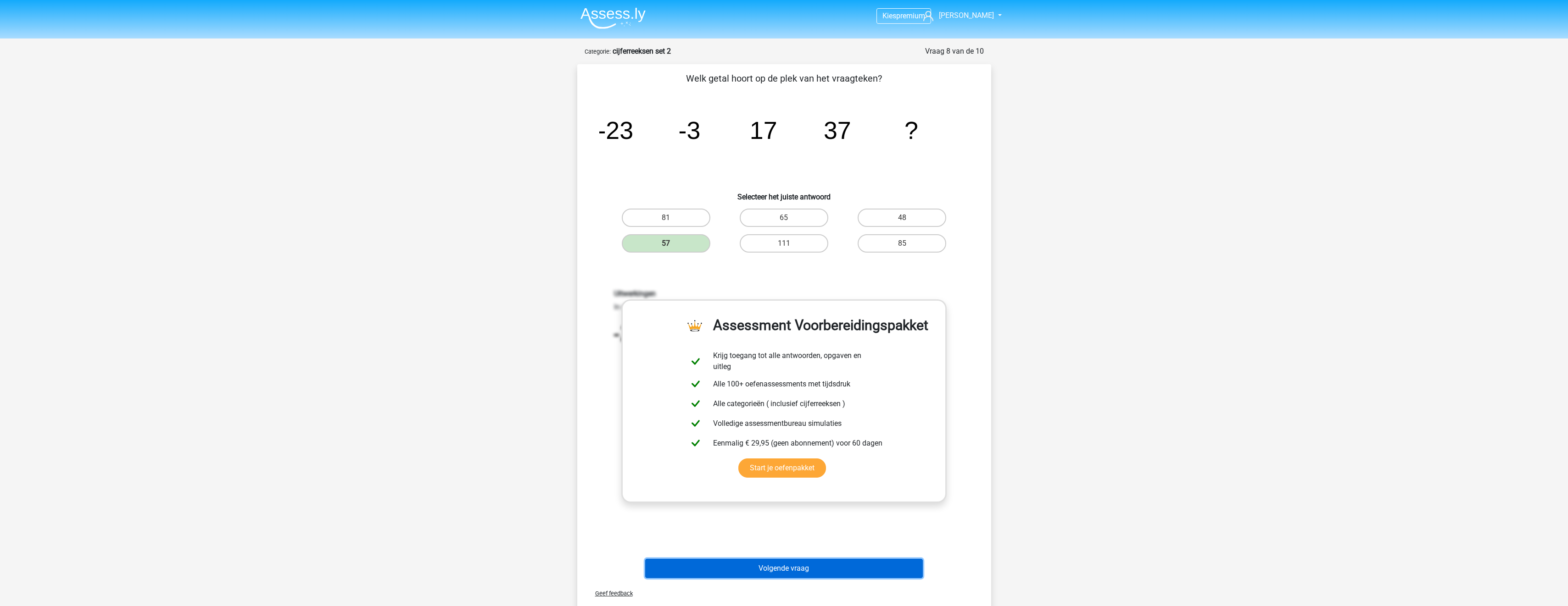
click at [819, 571] on button "Volgende vraag" at bounding box center [784, 569] width 277 height 19
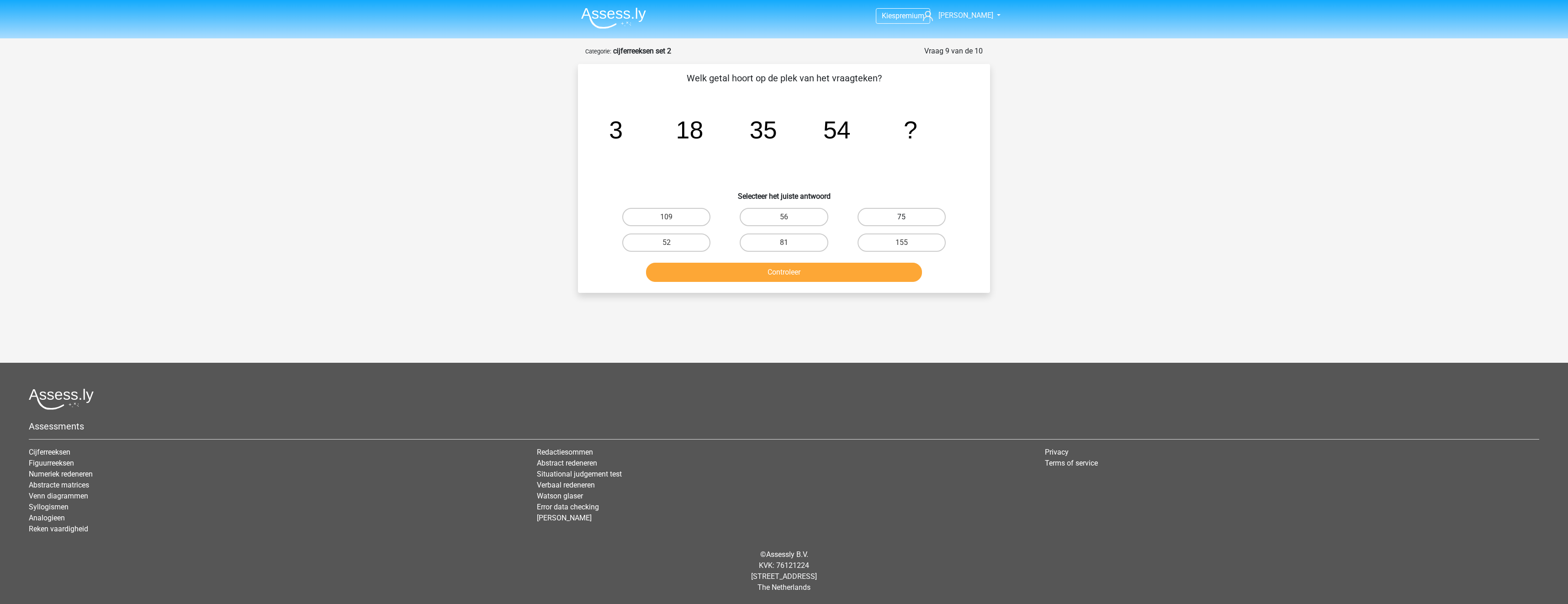
click at [906, 211] on label "75" at bounding box center [902, 216] width 88 height 18
click at [906, 217] on input "75" at bounding box center [904, 220] width 6 height 6
radio input "true"
click at [886, 279] on button "Controleer" at bounding box center [784, 272] width 276 height 19
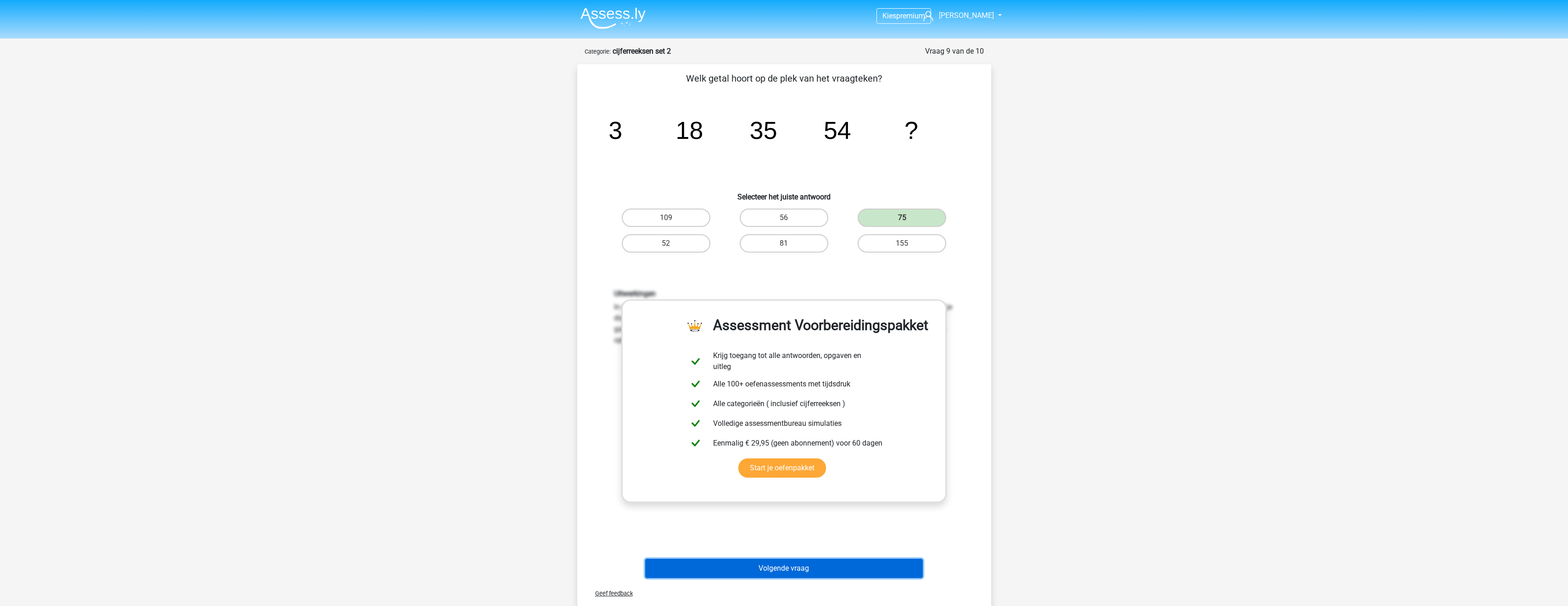
click at [804, 565] on button "Volgende vraag" at bounding box center [784, 569] width 277 height 19
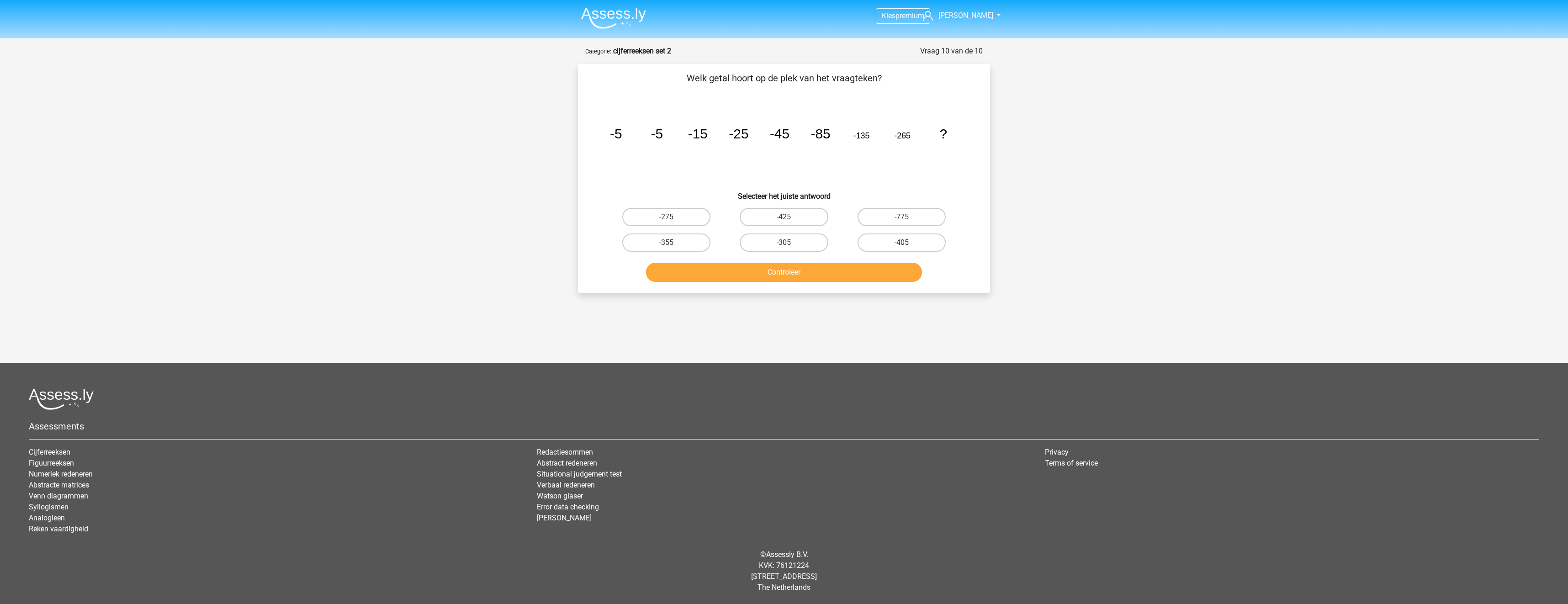
click at [872, 249] on label "-405" at bounding box center [902, 242] width 88 height 18
click at [901, 249] on input "-405" at bounding box center [904, 246] width 6 height 6
radio input "true"
click at [873, 272] on button "Controleer" at bounding box center [784, 272] width 276 height 19
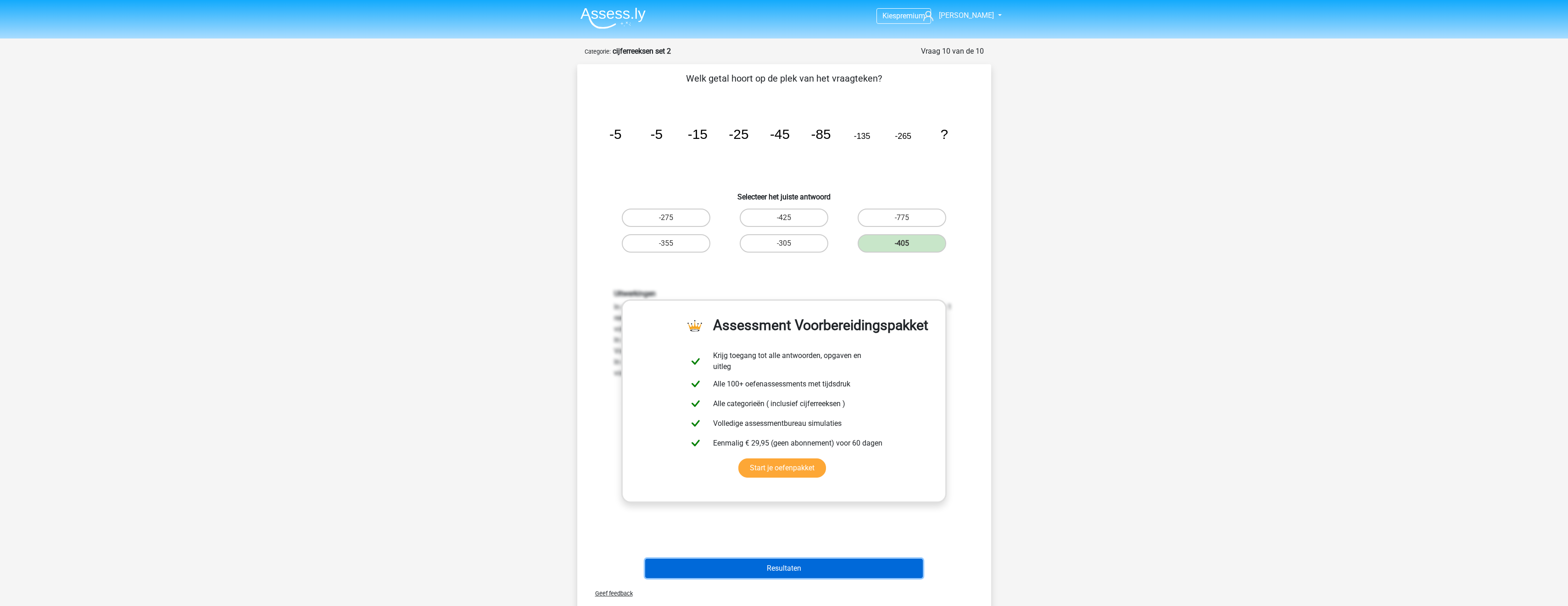
click at [796, 575] on button "Resultaten" at bounding box center [784, 569] width 277 height 19
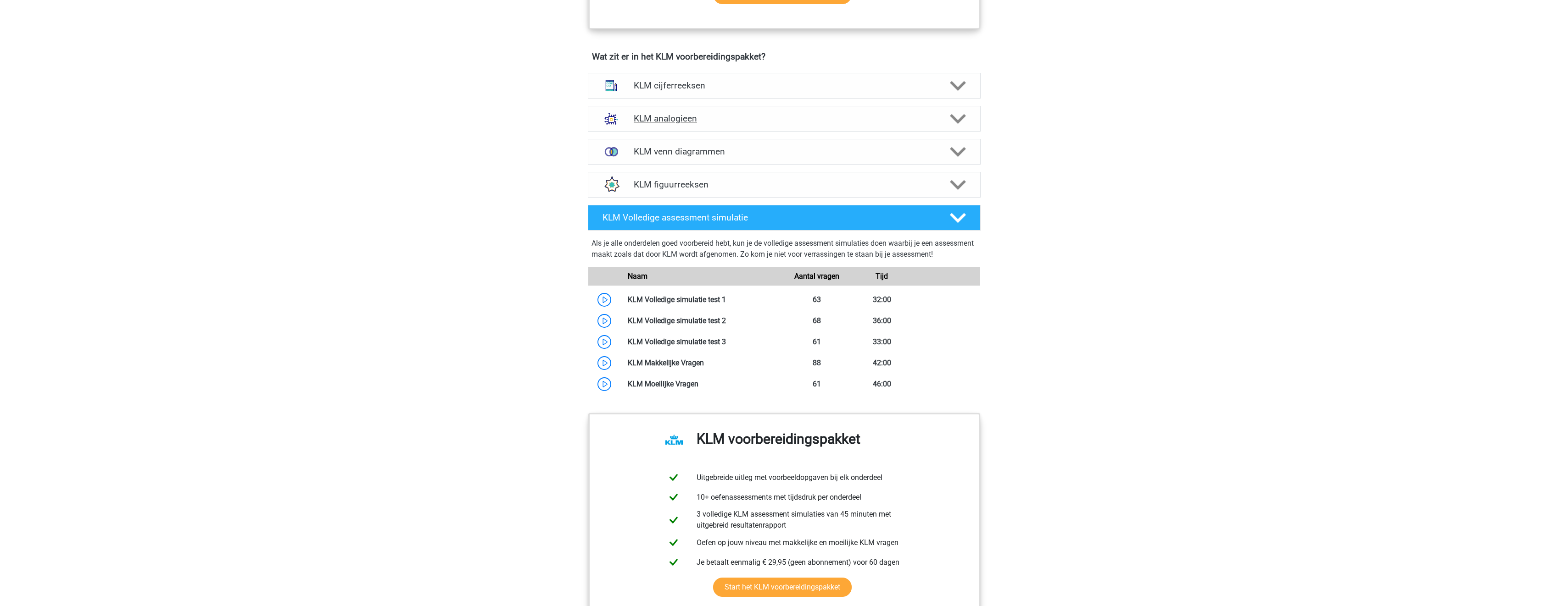
scroll to position [596, 0]
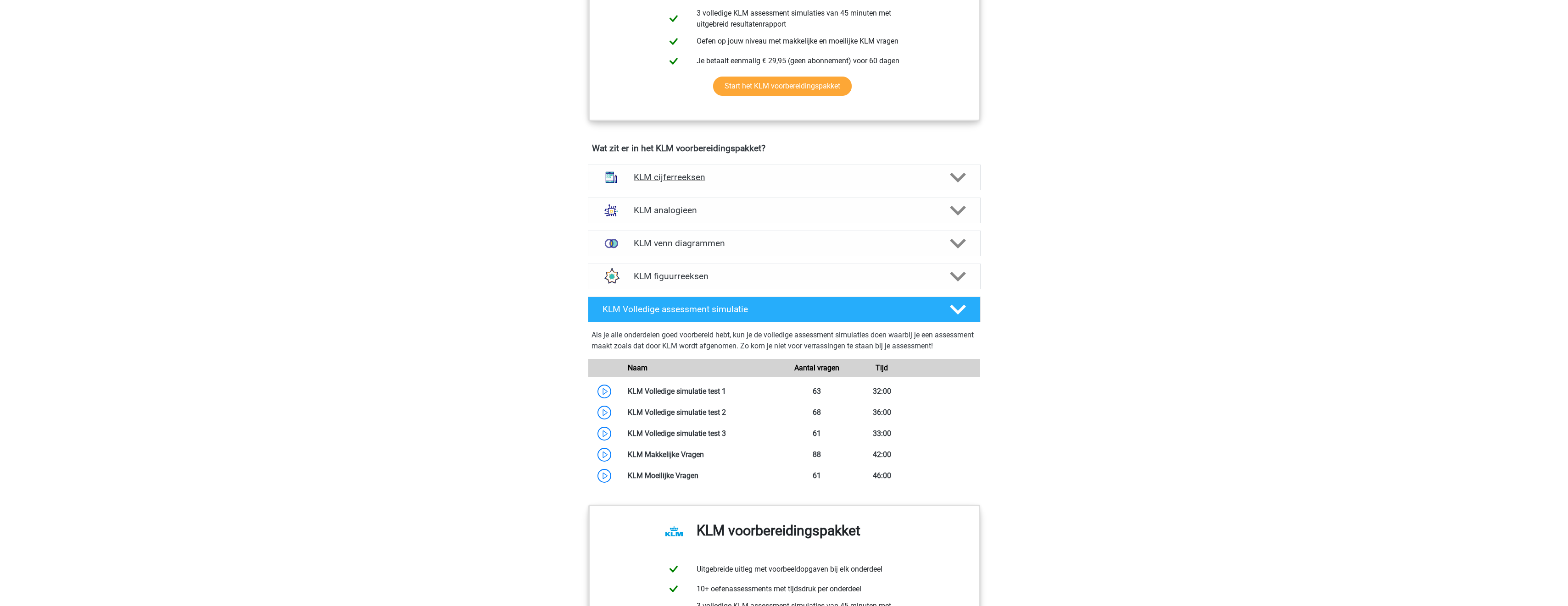
click at [767, 171] on div "KLM cijferreeksen" at bounding box center [785, 177] width 393 height 25
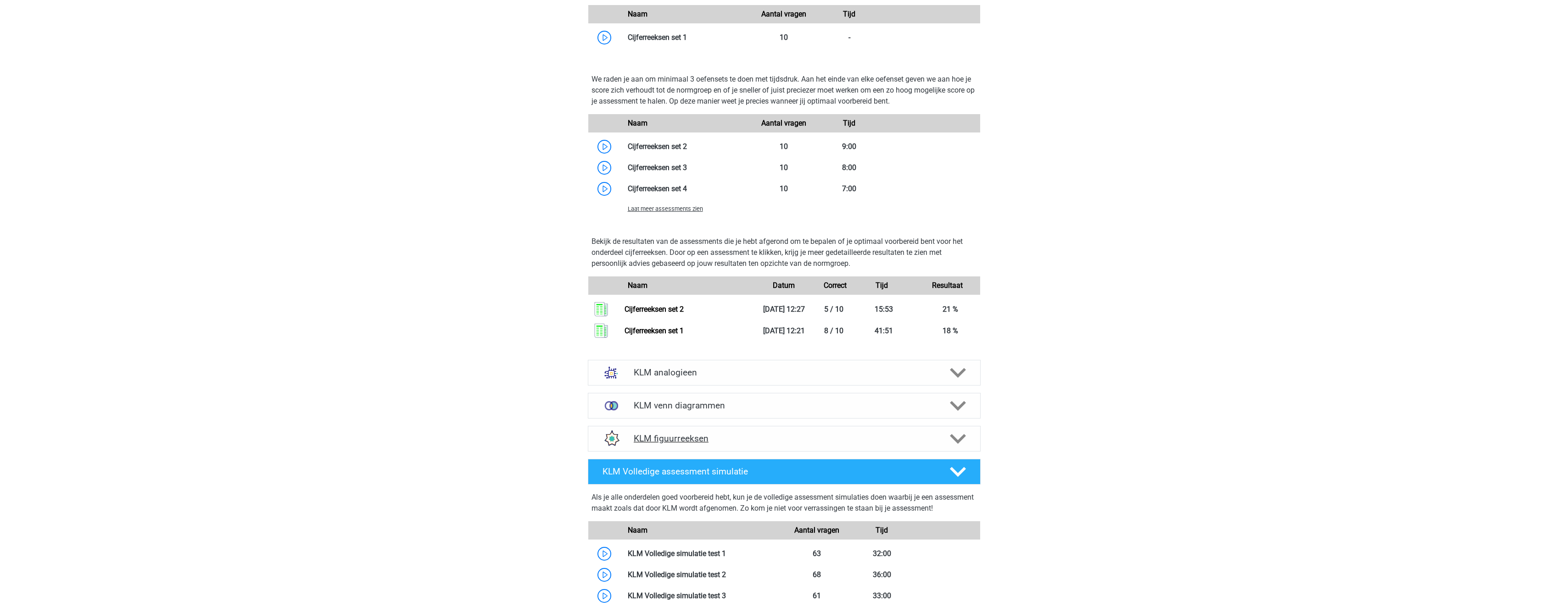
scroll to position [1055, 0]
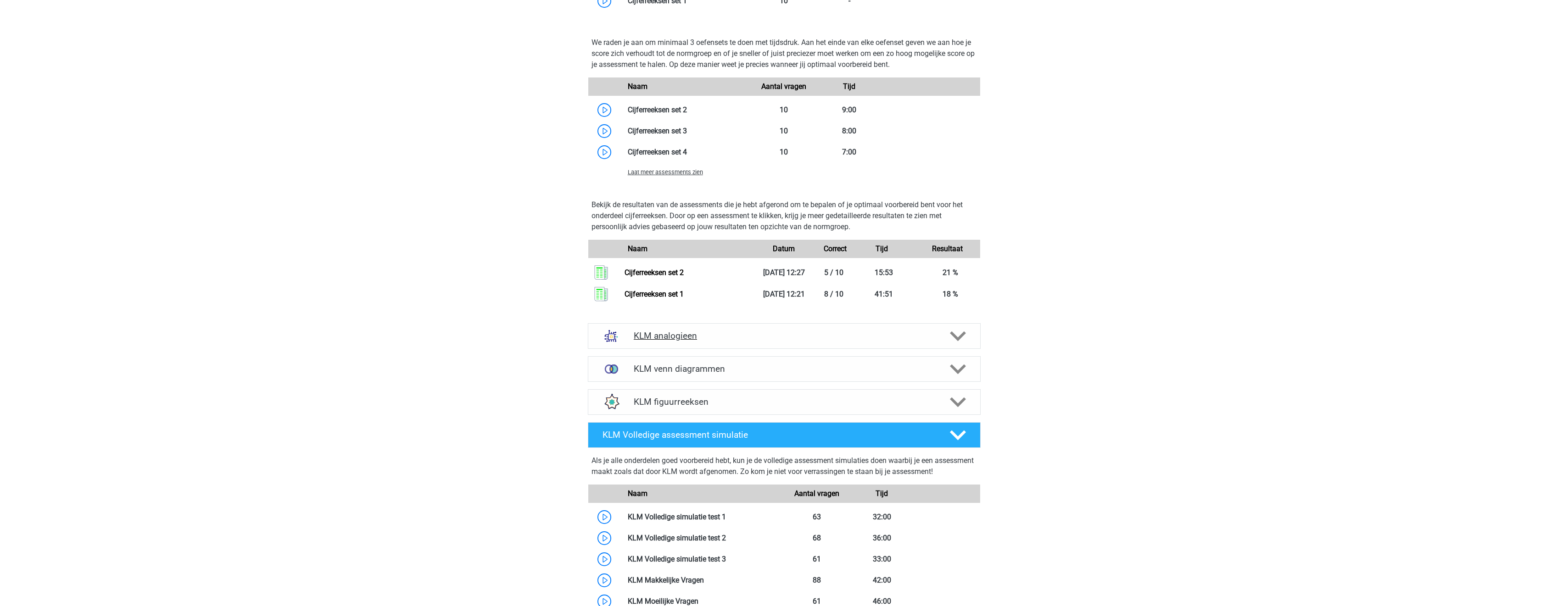
click at [958, 330] on icon at bounding box center [958, 337] width 16 height 16
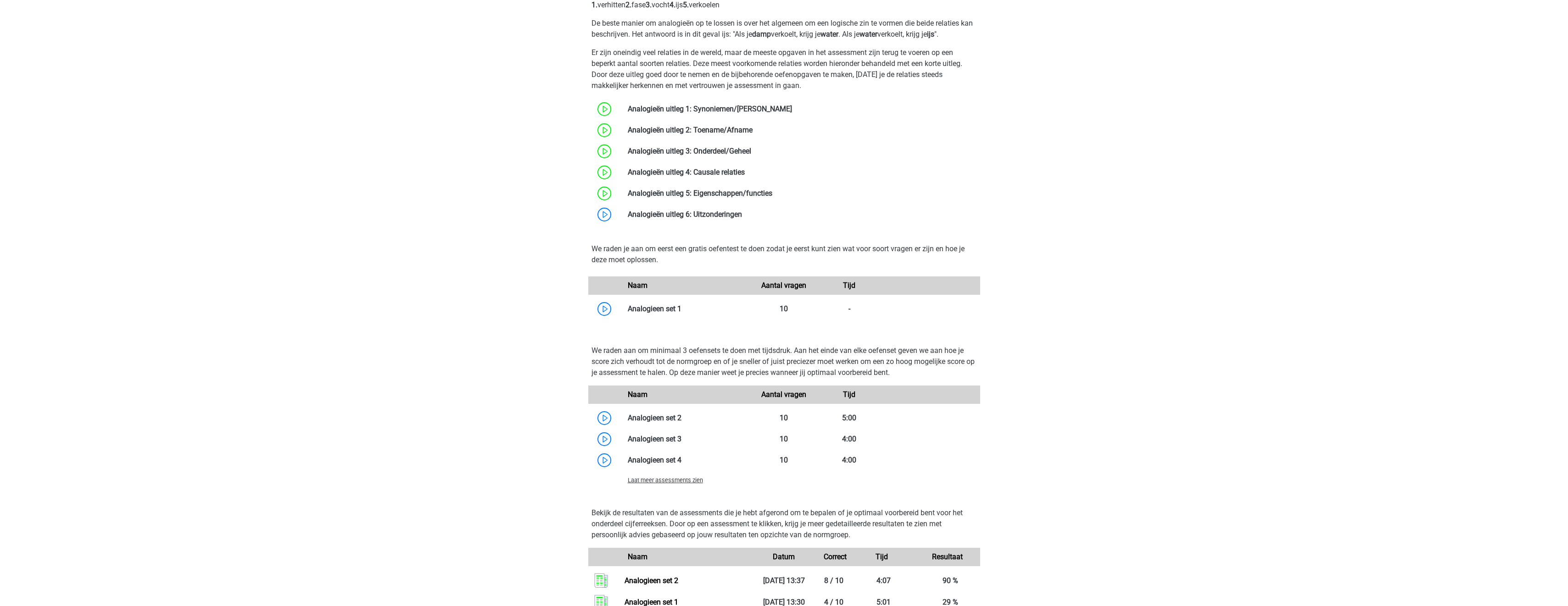
scroll to position [1468, 0]
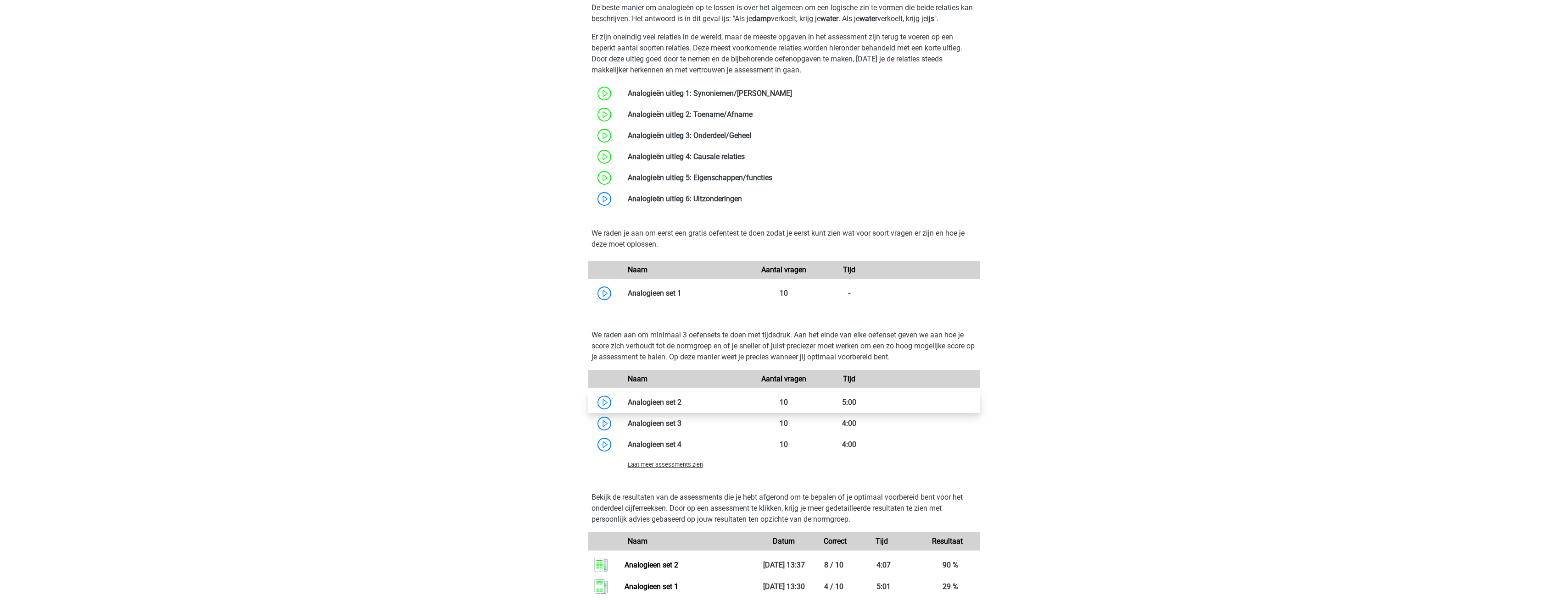
click at [682, 402] on link at bounding box center [682, 402] width 0 height 9
click at [742, 196] on link at bounding box center [742, 198] width 0 height 9
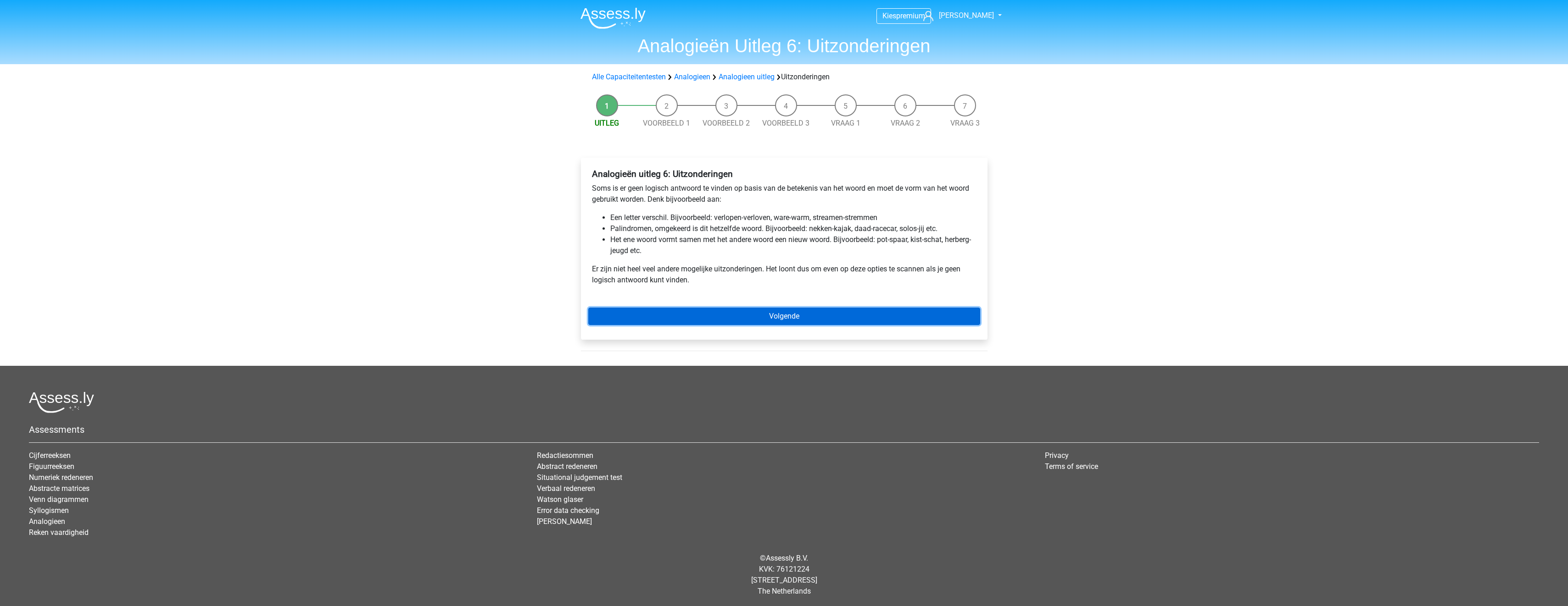
click at [804, 318] on link "Volgende" at bounding box center [784, 316] width 392 height 17
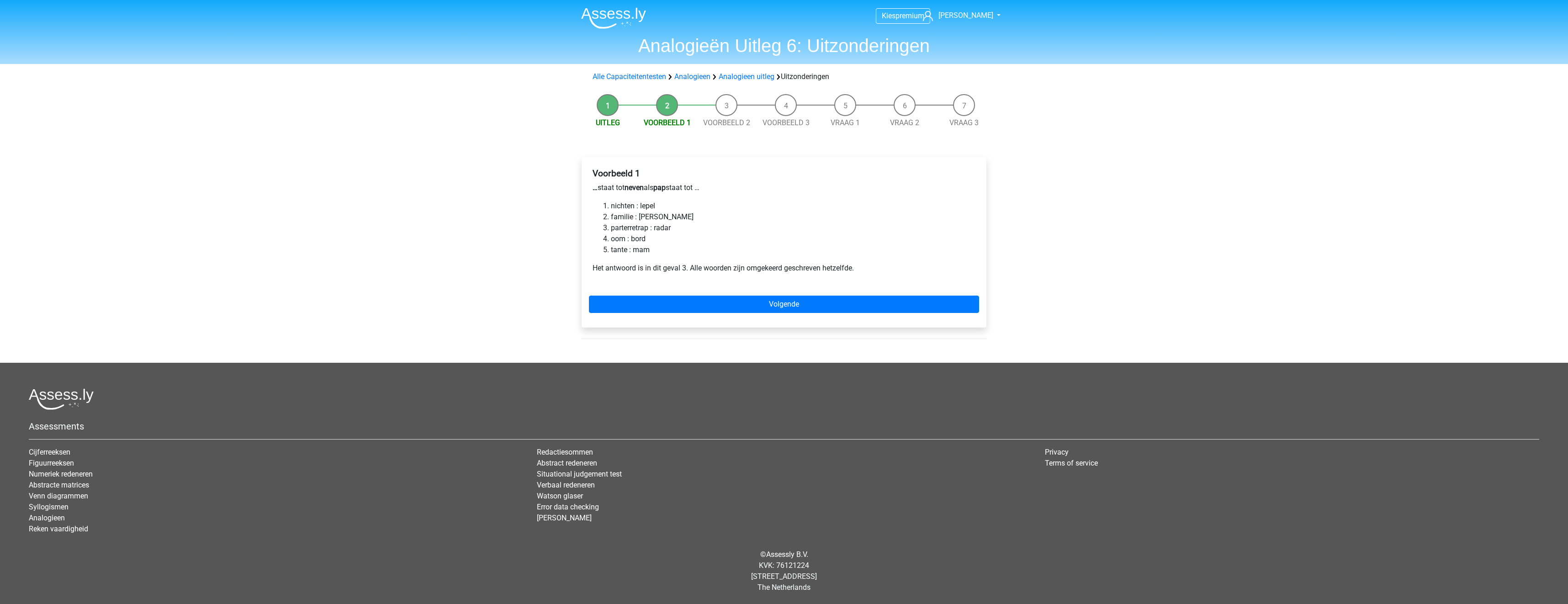
click at [792, 279] on div "Voorbeeld 1 … staat tot neven als pap staat tot … nichten : lepel familie : [PE…" at bounding box center [784, 224] width 390 height 120
click at [798, 300] on link "Volgende" at bounding box center [784, 305] width 390 height 17
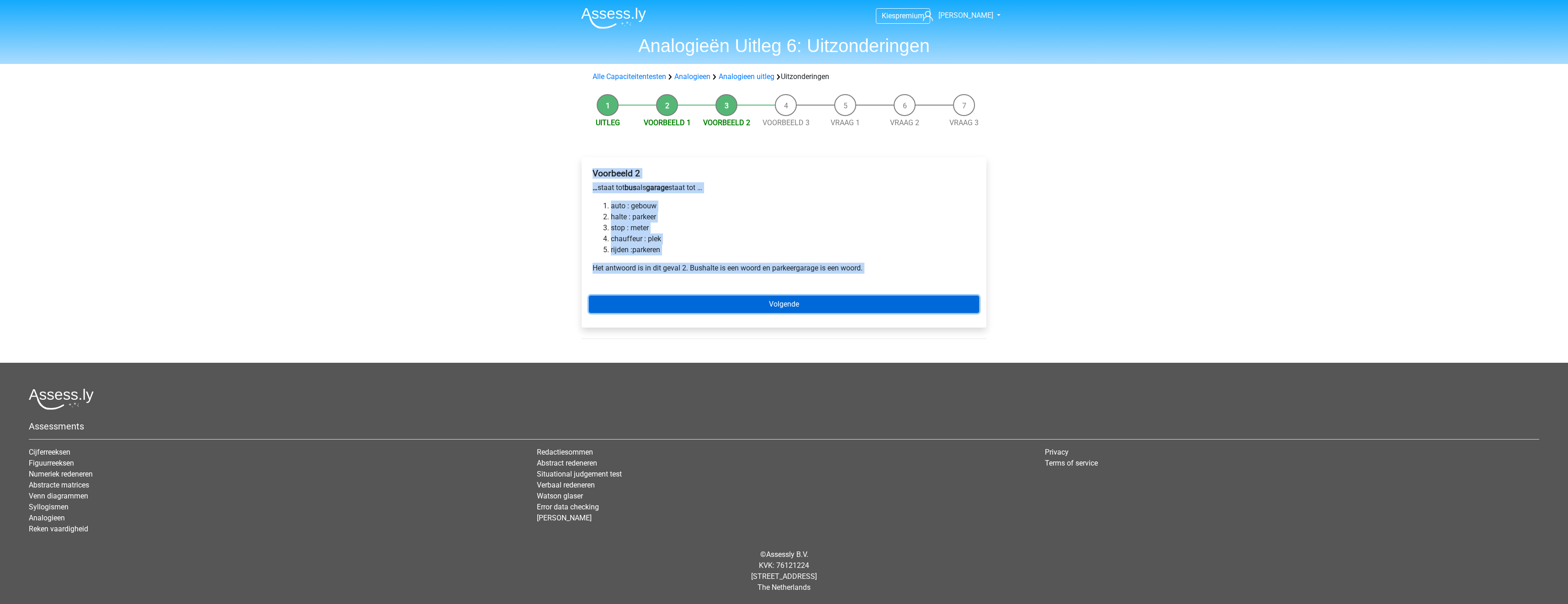
drag, startPoint x: 0, startPoint y: 0, endPoint x: 785, endPoint y: 302, distance: 841.1
click at [785, 302] on link "Volgende" at bounding box center [784, 305] width 390 height 17
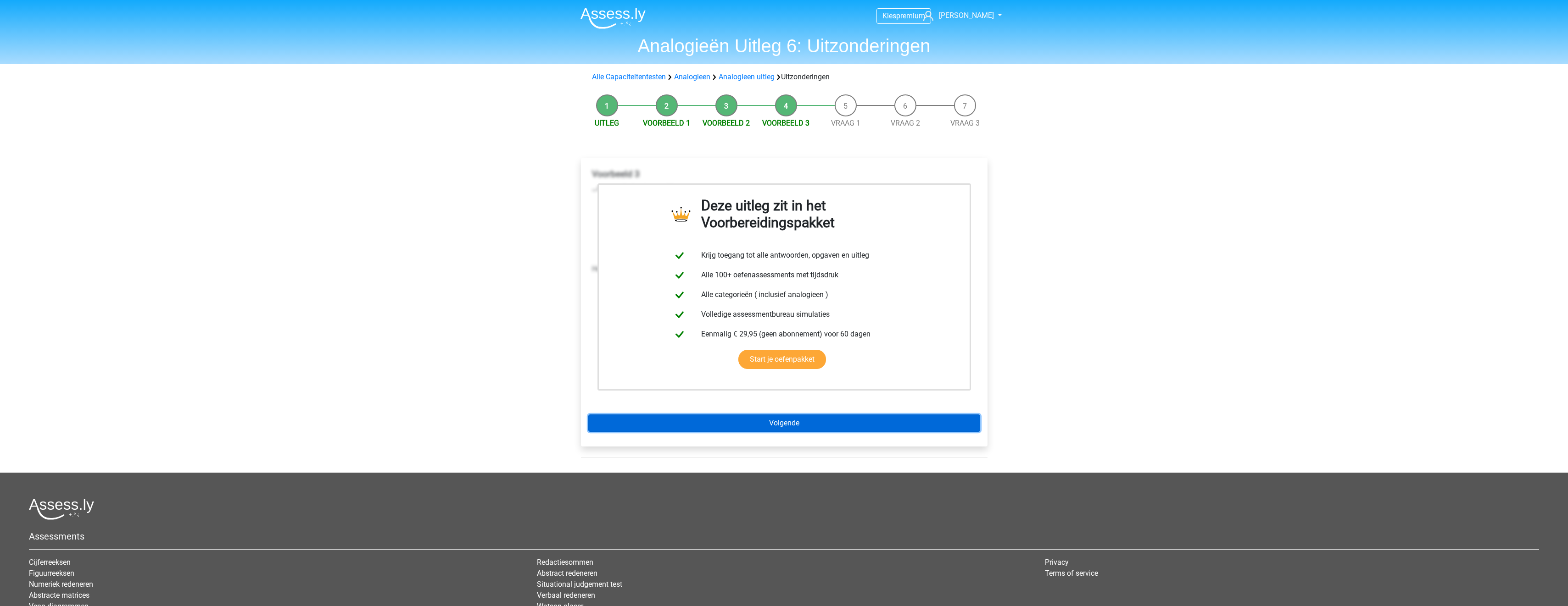
click at [750, 425] on link "Volgende" at bounding box center [784, 423] width 392 height 17
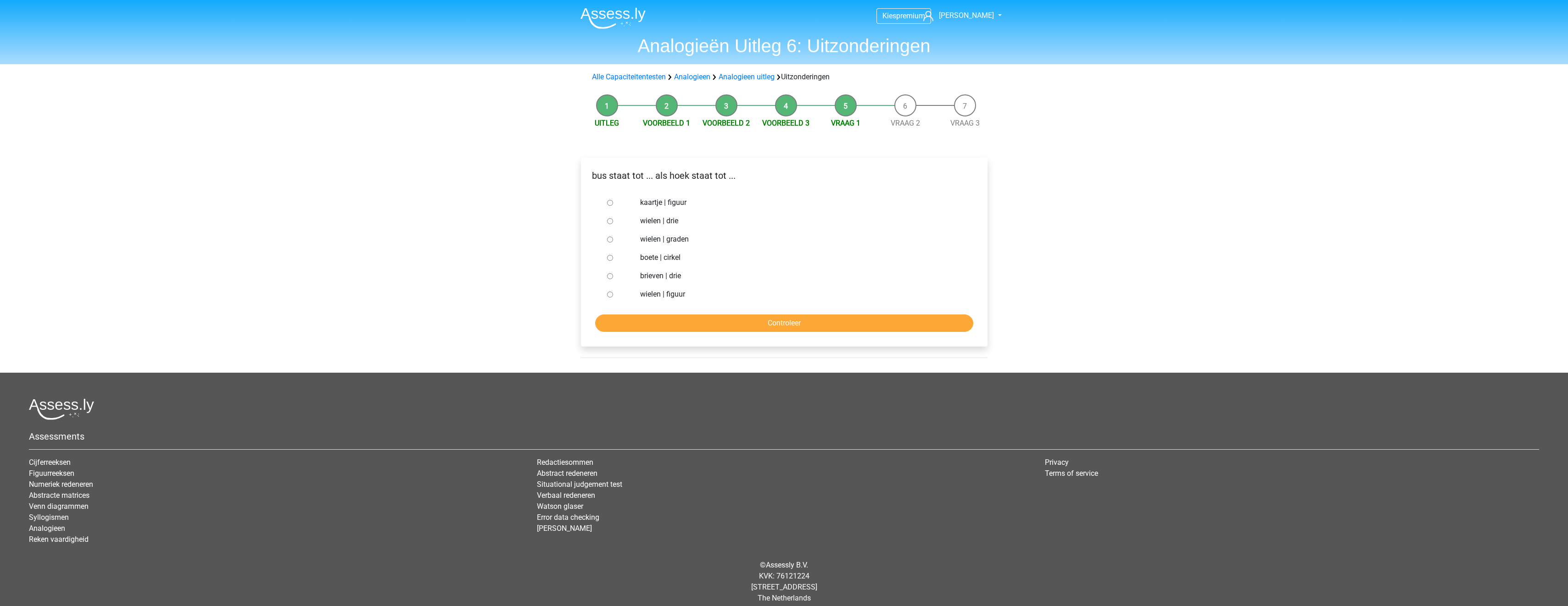
click at [678, 277] on label "brieven | drie" at bounding box center [799, 276] width 318 height 11
click at [613, 277] on input "brieven | drie" at bounding box center [610, 276] width 6 height 6
radio input "true"
drag, startPoint x: 686, startPoint y: 316, endPoint x: 690, endPoint y: 321, distance: 6.4
click at [686, 318] on input "Controleer" at bounding box center [784, 323] width 378 height 17
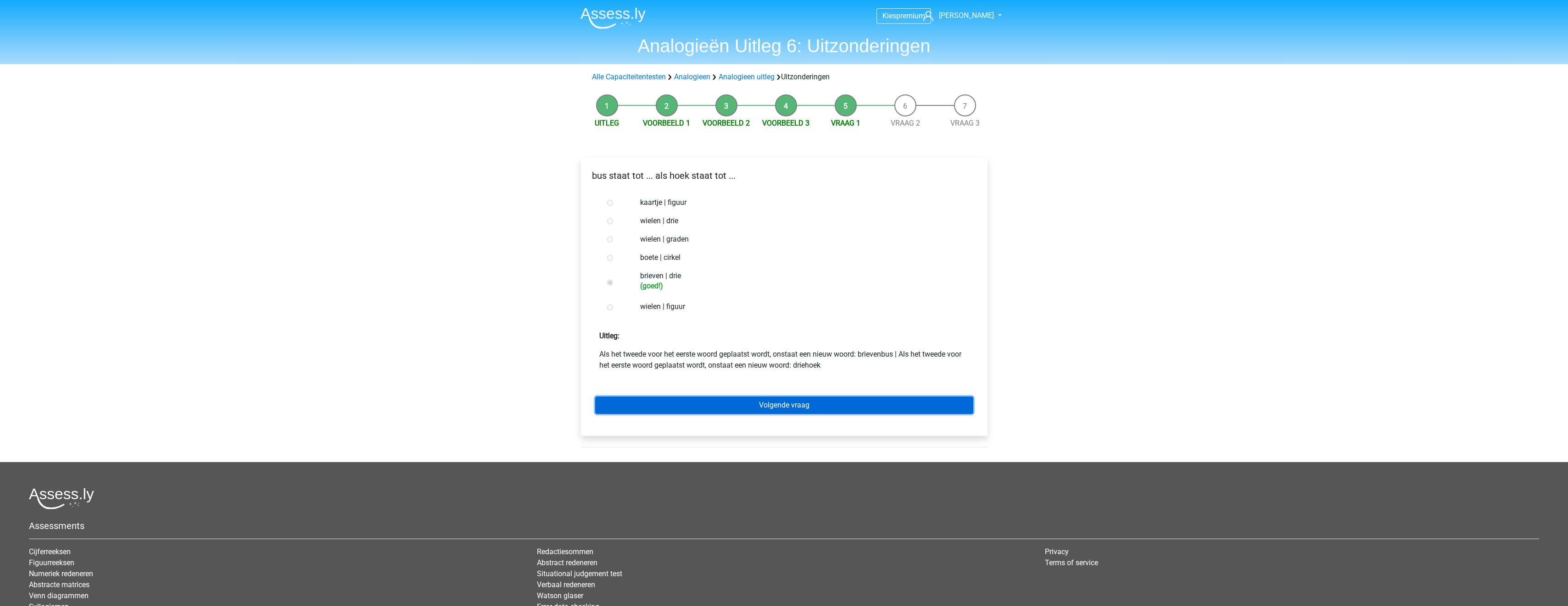
click at [800, 411] on link "Volgende vraag" at bounding box center [784, 406] width 378 height 17
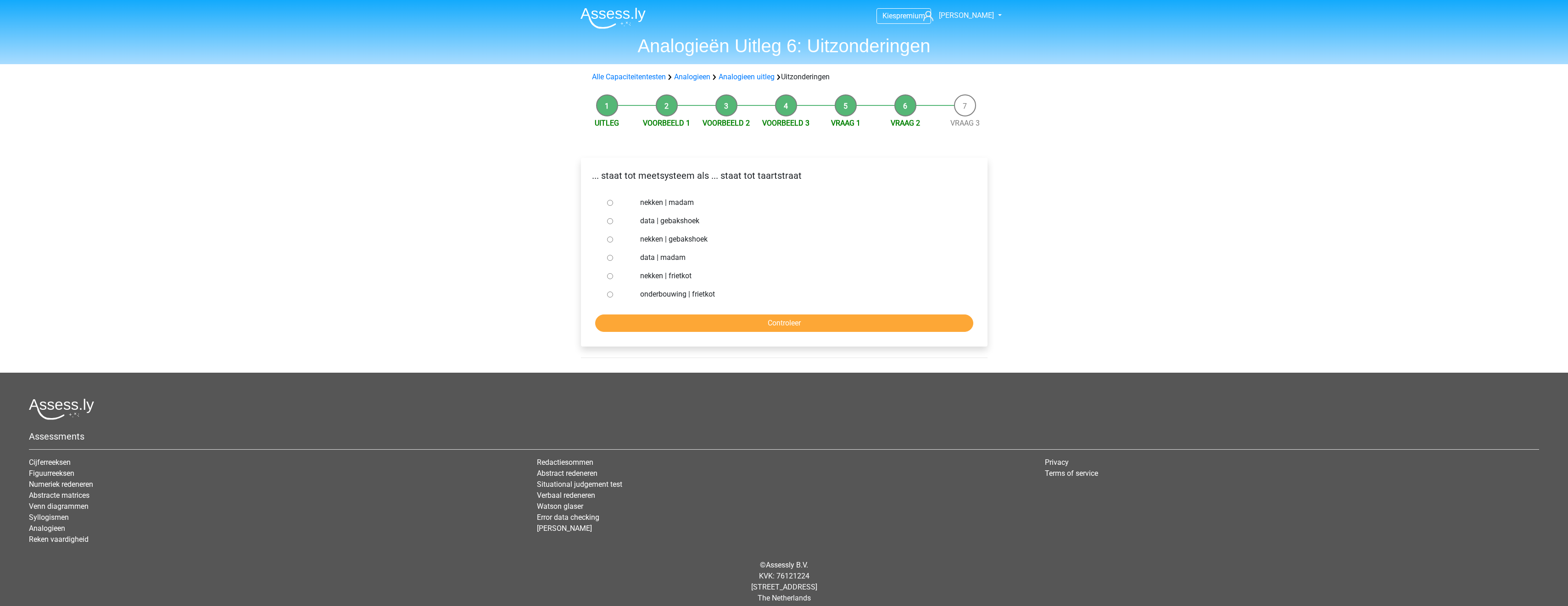
click at [690, 201] on label "nekken | madam" at bounding box center [799, 203] width 318 height 11
click at [613, 201] on input "nekken | madam" at bounding box center [610, 203] width 6 height 6
radio input "true"
click at [733, 325] on input "Controleer" at bounding box center [784, 323] width 378 height 17
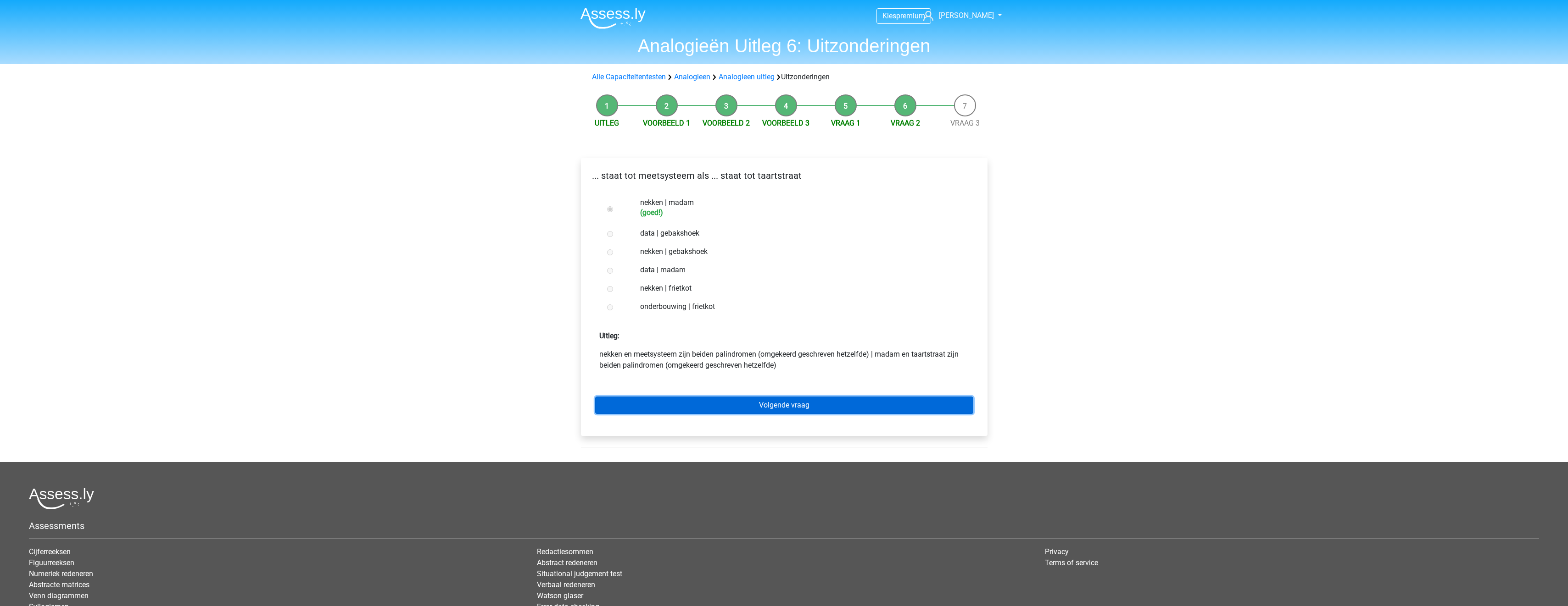
click at [784, 399] on link "Volgende vraag" at bounding box center [784, 406] width 378 height 17
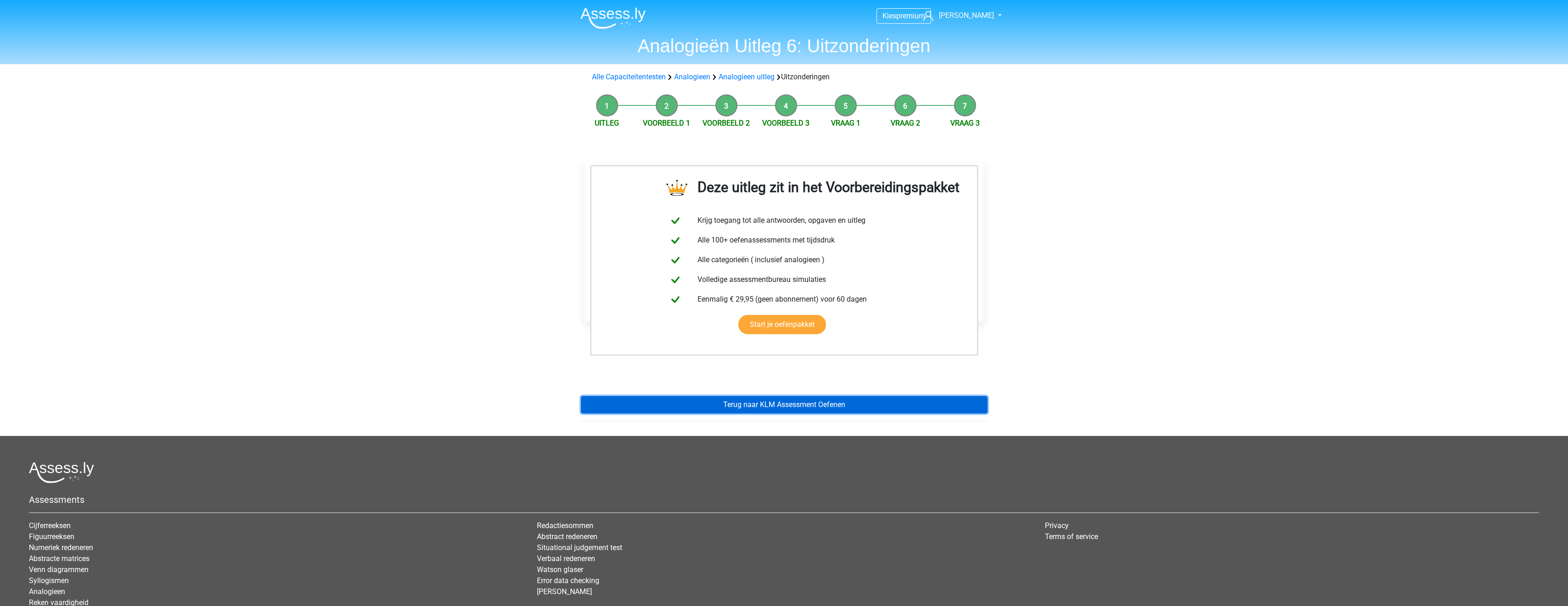
click at [806, 407] on link "Terug naar KLM Assessment Oefenen" at bounding box center [784, 405] width 407 height 17
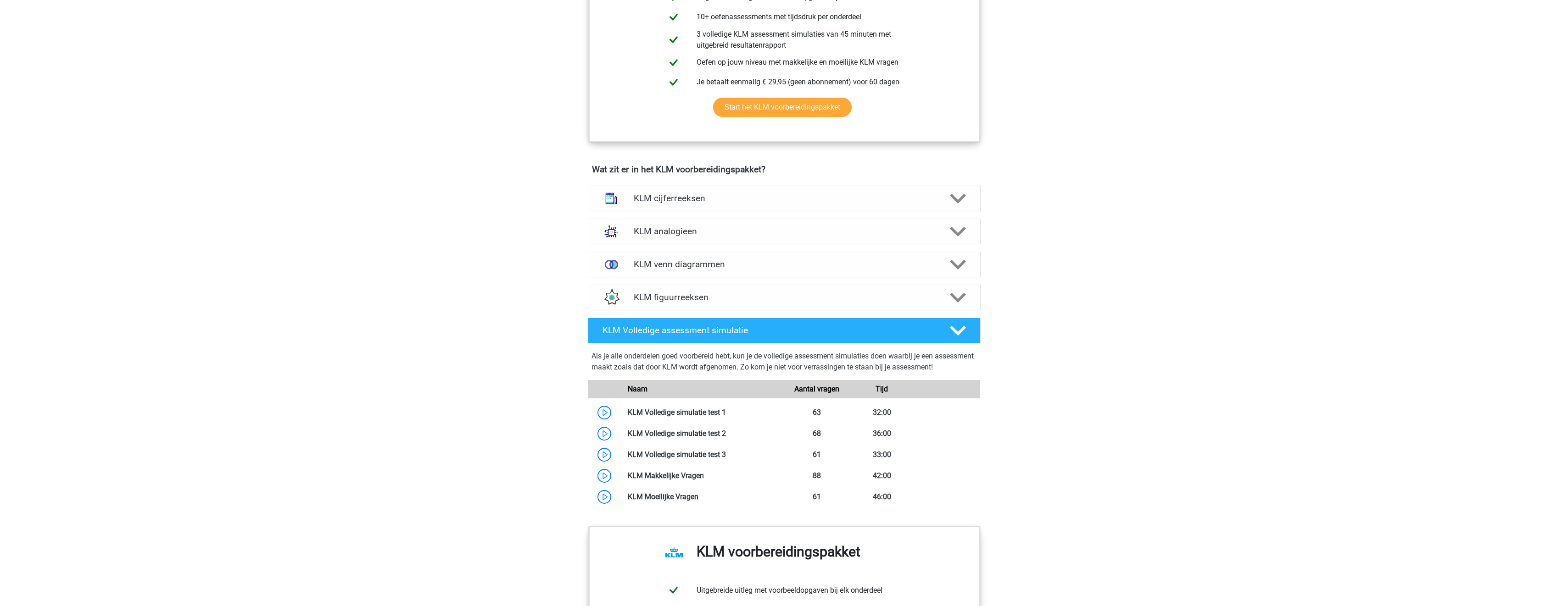
scroll to position [551, 0]
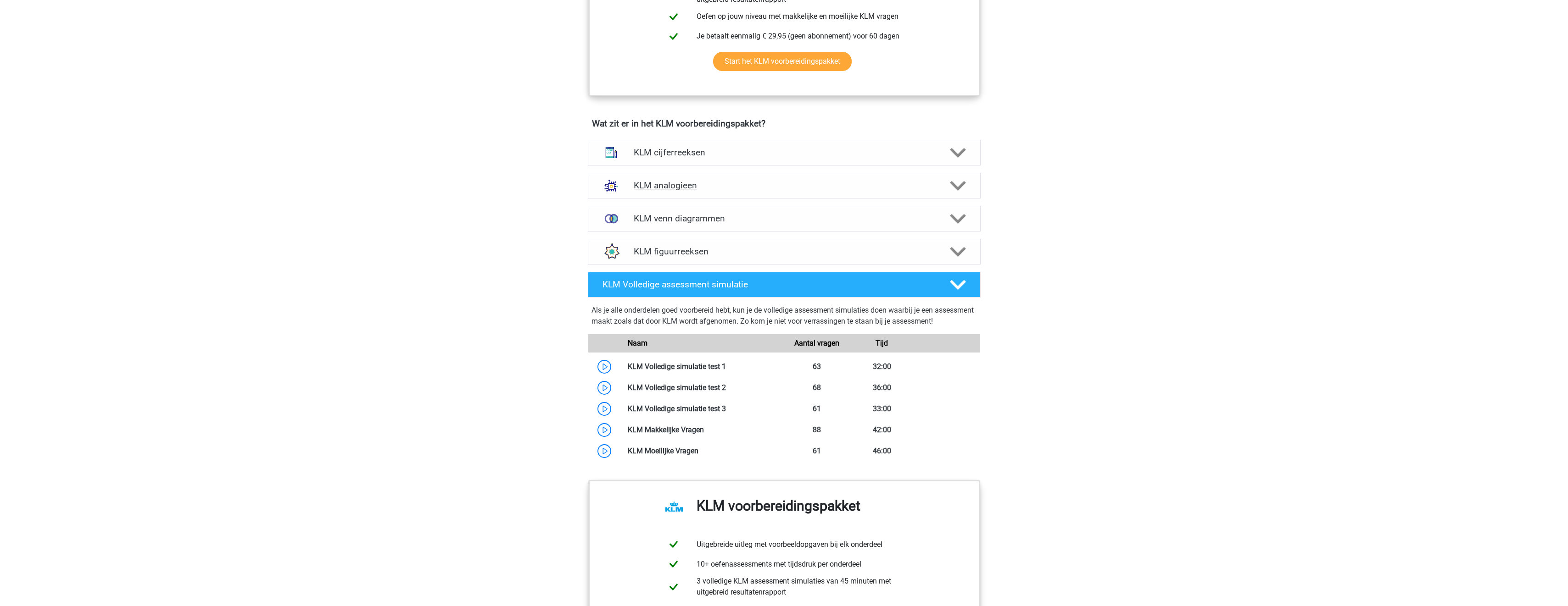
click at [739, 189] on h4 "KLM analogieen" at bounding box center [784, 185] width 300 height 10
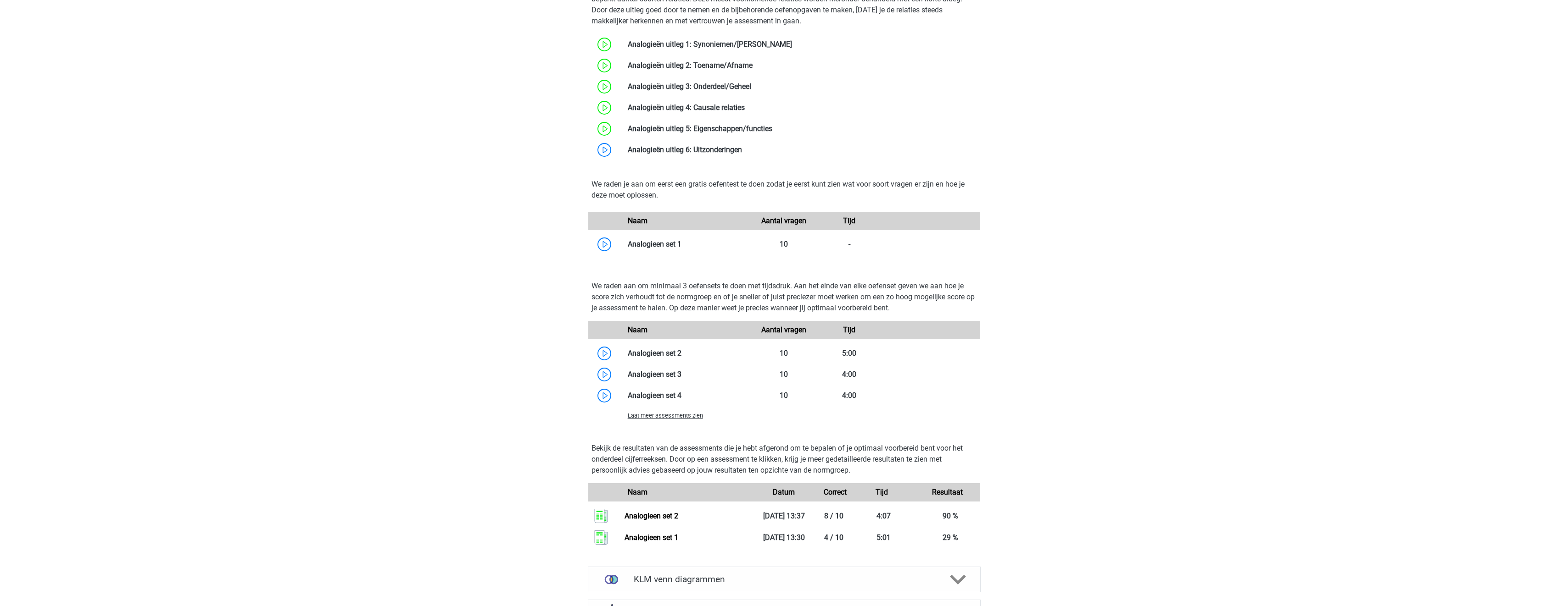
scroll to position [917, 0]
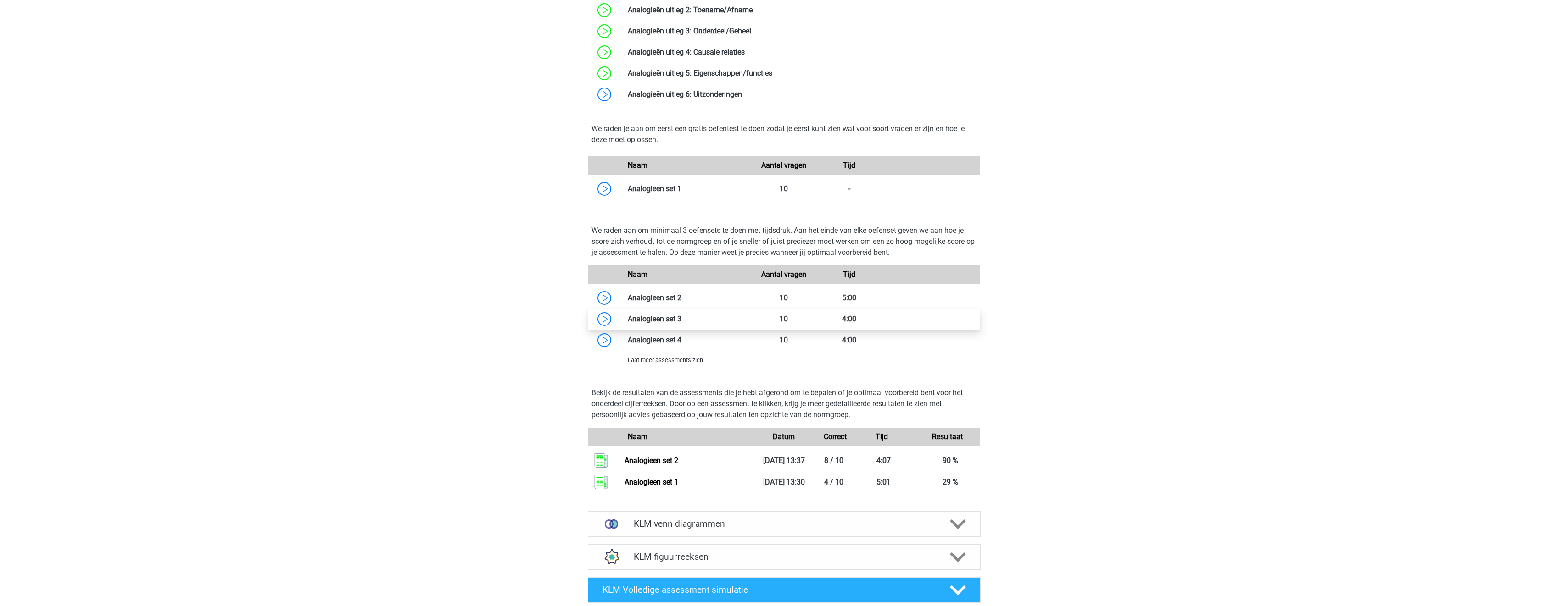
click at [682, 316] on link at bounding box center [682, 318] width 0 height 9
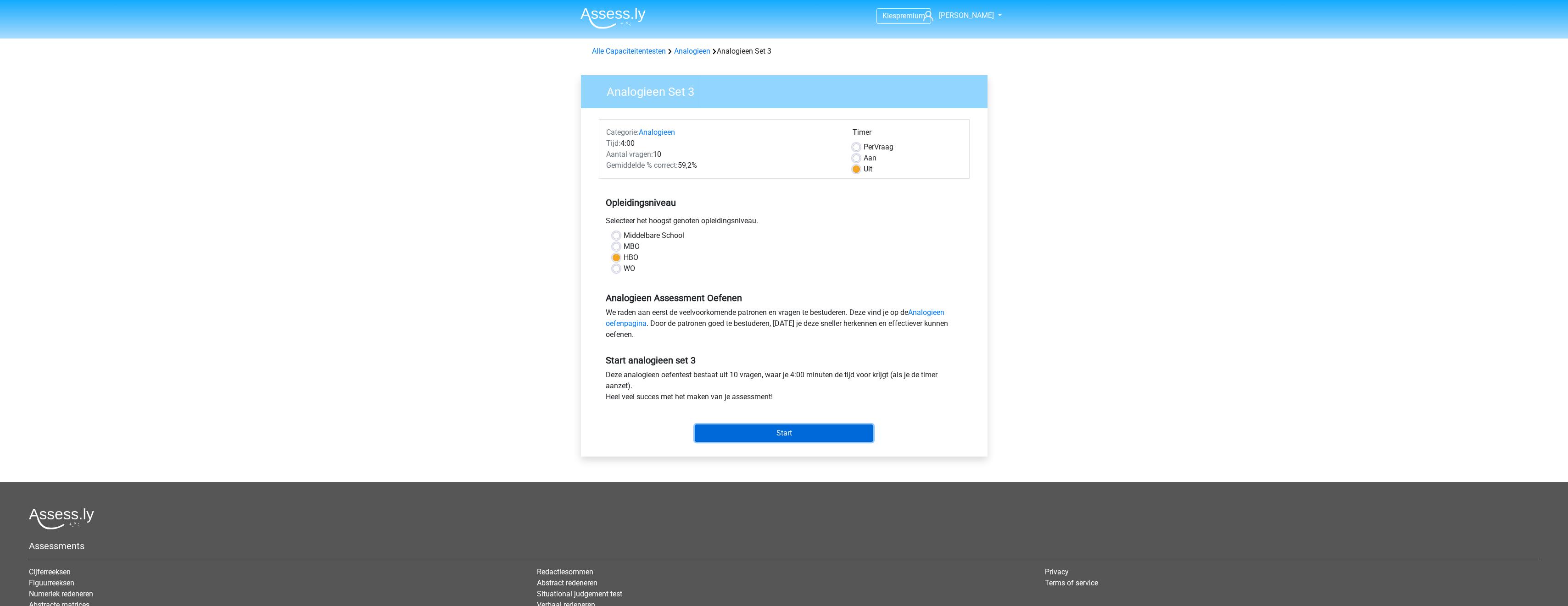
click at [810, 432] on input "Start" at bounding box center [784, 433] width 178 height 17
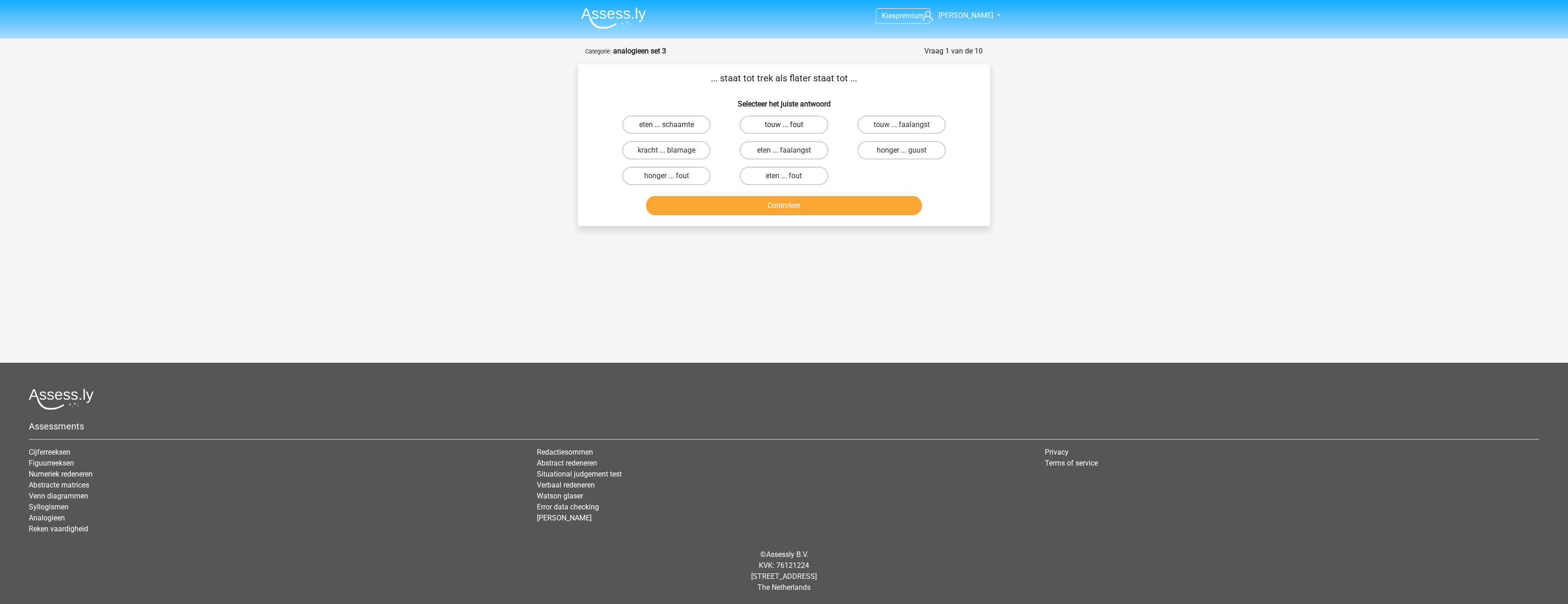
click at [815, 126] on label "touw ... fout" at bounding box center [784, 124] width 88 height 18
click at [790, 126] on input "touw ... fout" at bounding box center [787, 128] width 6 height 6
radio input "true"
click at [822, 176] on label "eten ... fout" at bounding box center [784, 175] width 88 height 18
click at [790, 176] on input "eten ... fout" at bounding box center [787, 179] width 6 height 6
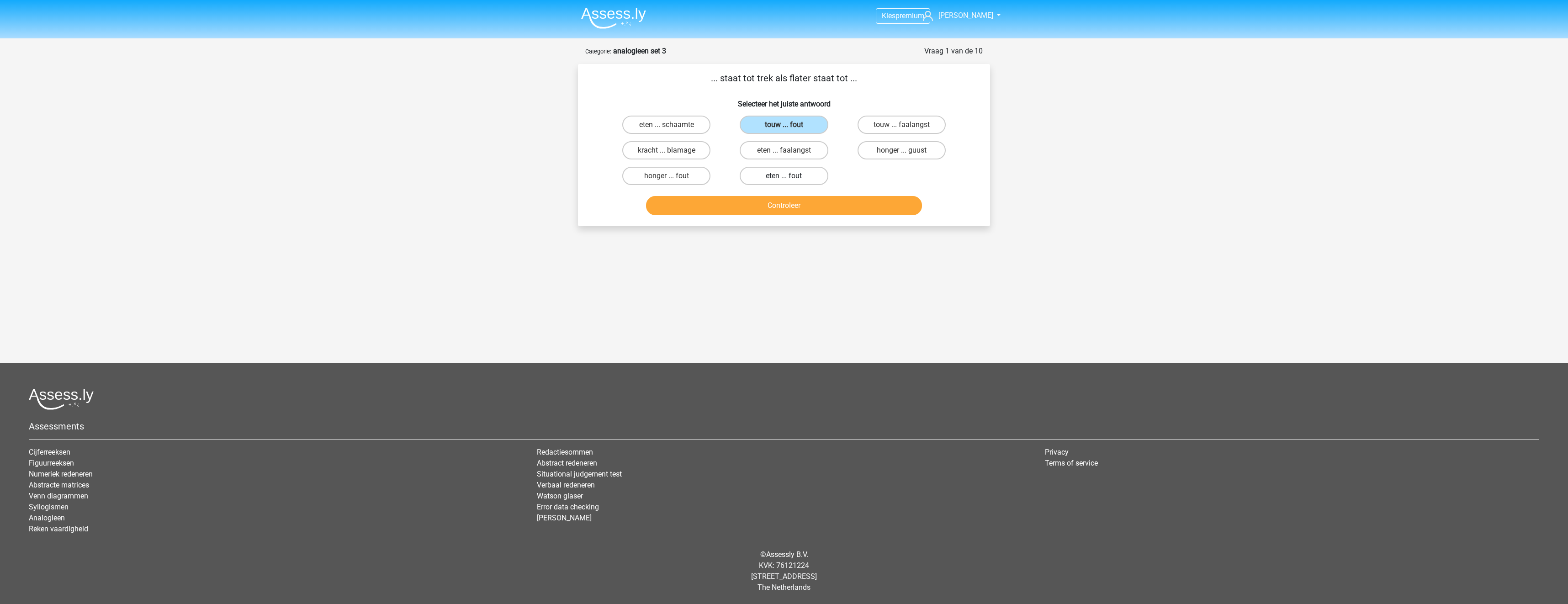
radio input "true"
click at [826, 204] on button "Controleer" at bounding box center [784, 205] width 276 height 19
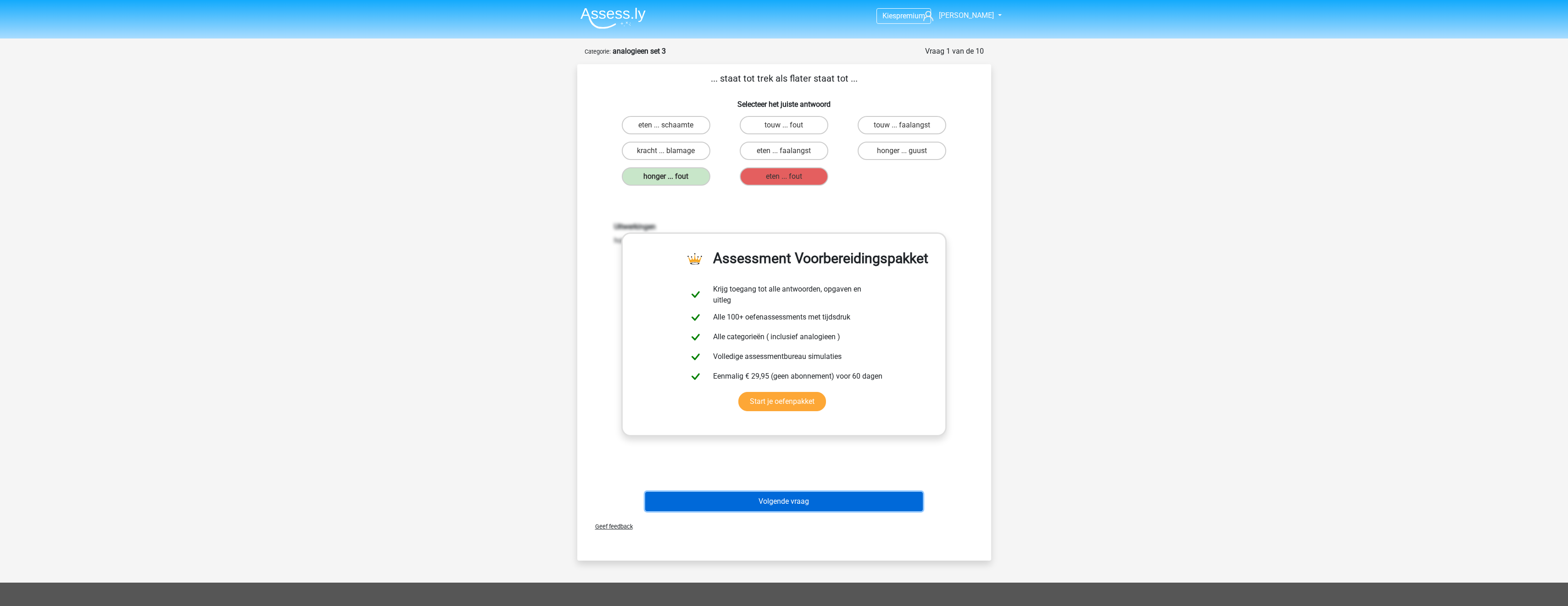
click at [839, 502] on button "Volgende vraag" at bounding box center [784, 501] width 277 height 19
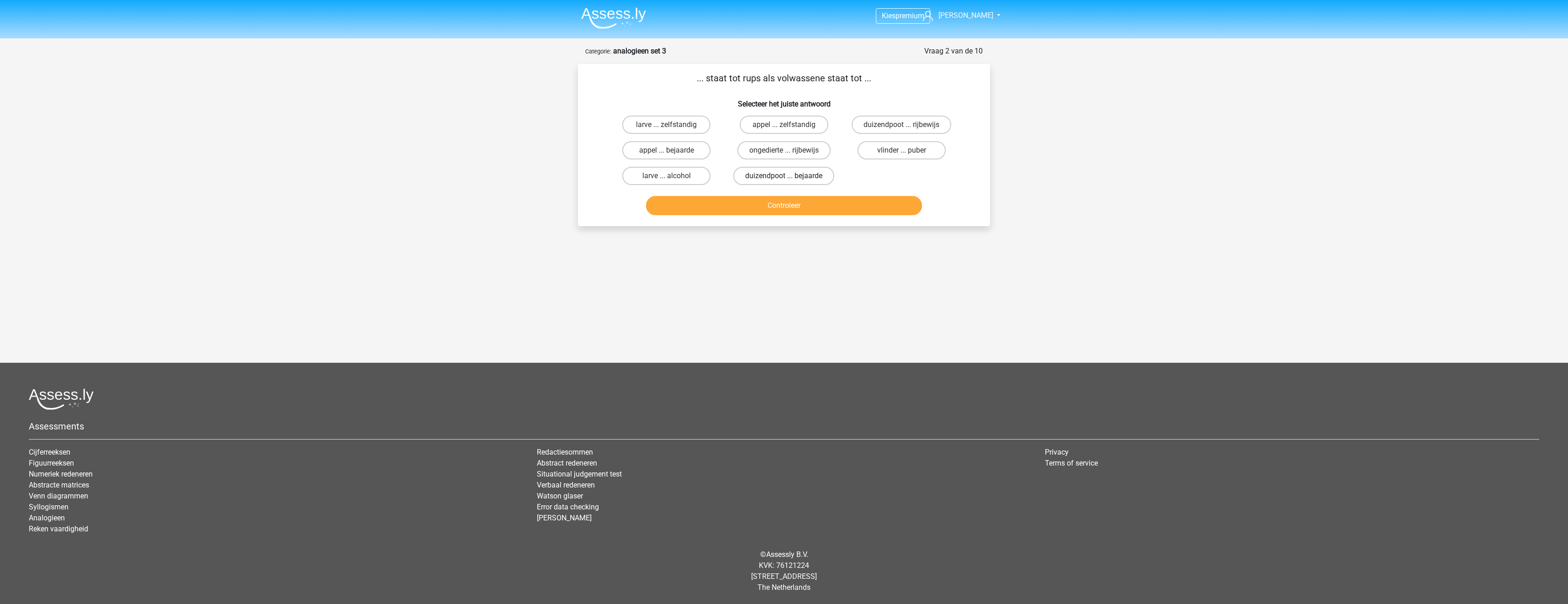
click at [754, 179] on label "duizendpoot ... bejaarde" at bounding box center [784, 175] width 101 height 18
click at [784, 179] on input "duizendpoot ... bejaarde" at bounding box center [787, 179] width 6 height 6
radio input "true"
click at [879, 128] on label "duizendpoot ... rijbewijs" at bounding box center [901, 124] width 99 height 18
click at [901, 128] on input "duizendpoot ... rijbewijs" at bounding box center [904, 128] width 6 height 6
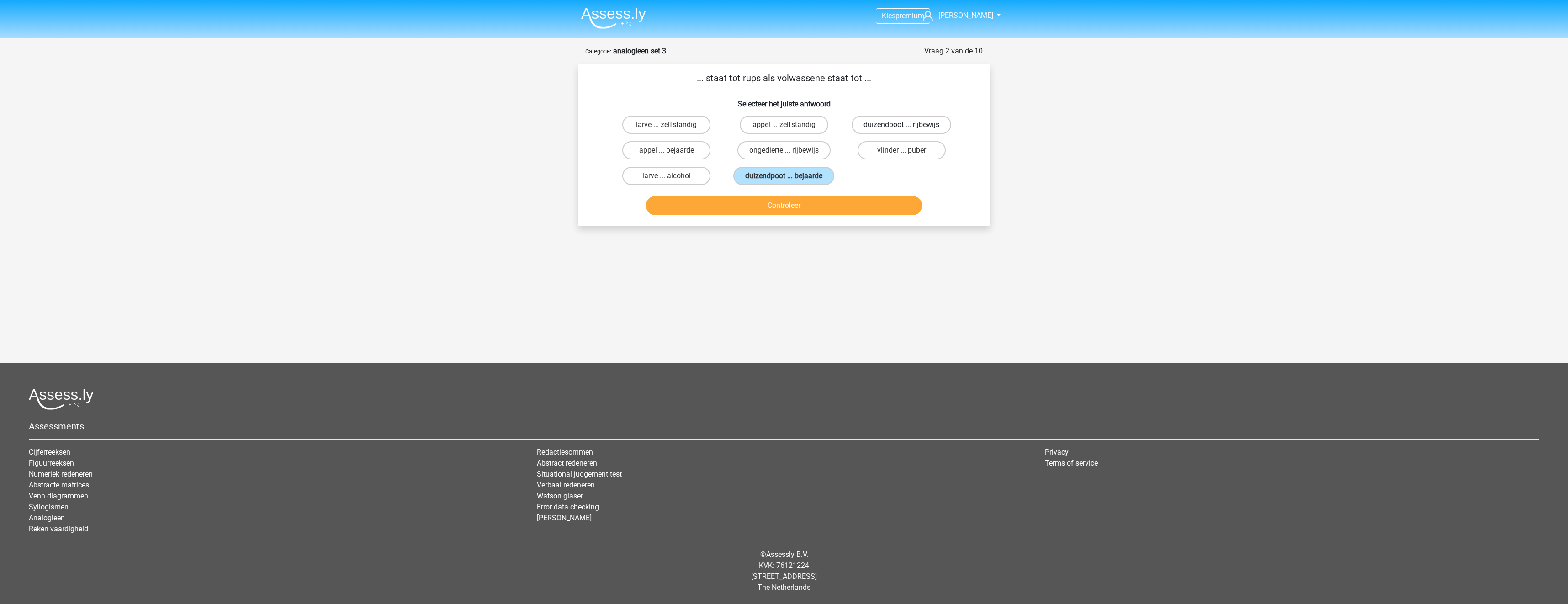
radio input "true"
click at [791, 122] on label "appel ... zelfstandig" at bounding box center [784, 124] width 88 height 18
click at [790, 125] on input "appel ... zelfstandig" at bounding box center [787, 128] width 6 height 6
radio input "true"
click at [893, 153] on label "vlinder ... puber" at bounding box center [902, 150] width 88 height 18
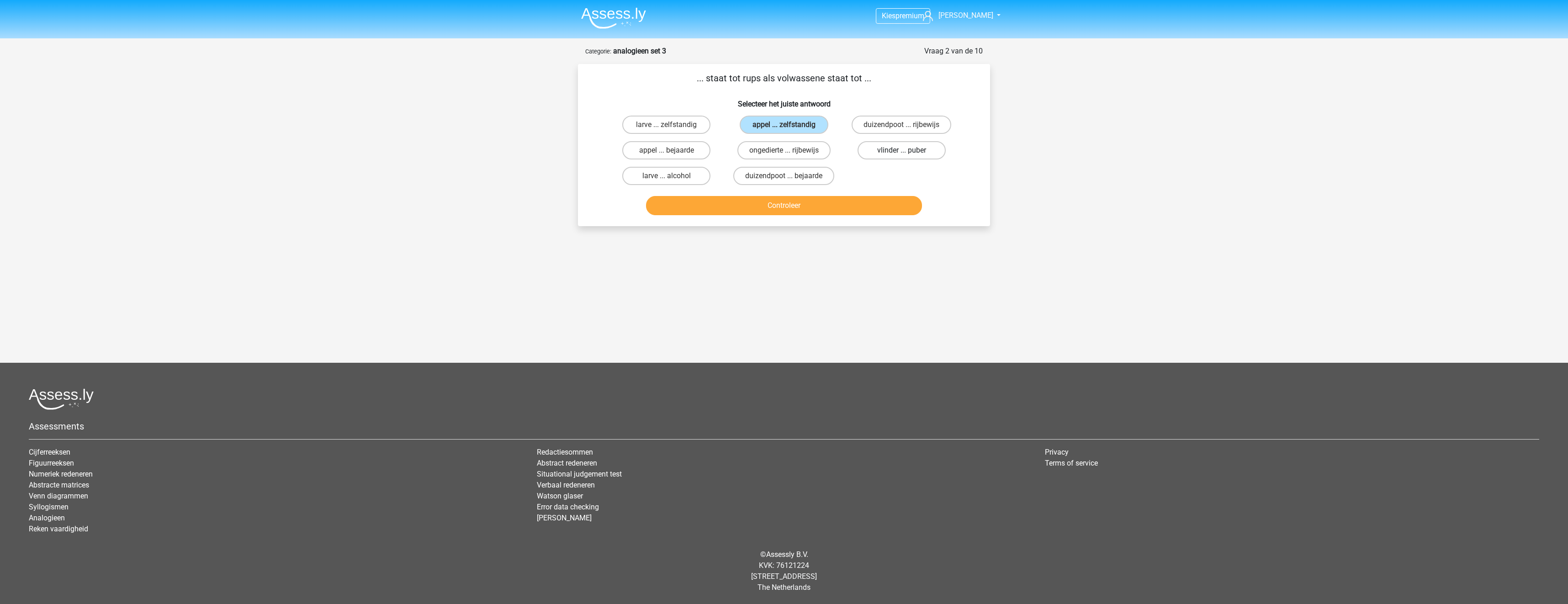
click at [901, 153] on input "vlinder ... puber" at bounding box center [904, 153] width 6 height 6
radio input "true"
click at [859, 212] on button "Controleer" at bounding box center [784, 205] width 276 height 19
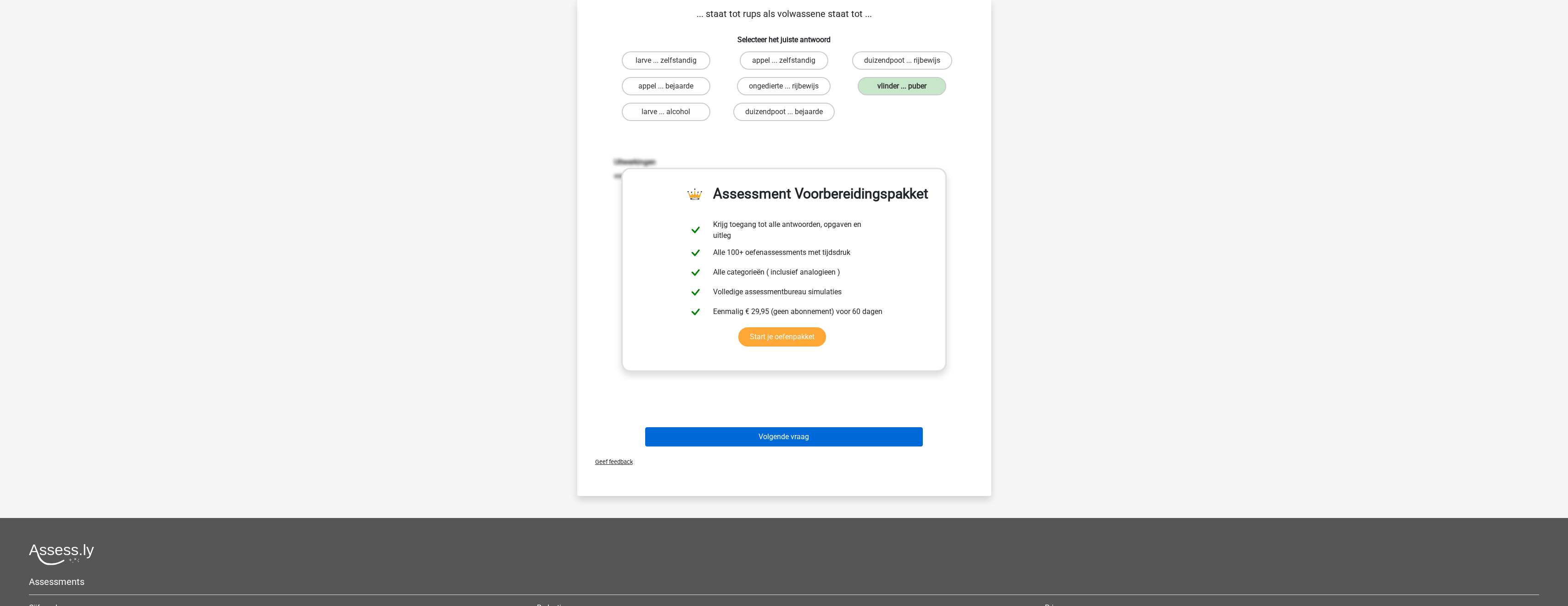
scroll to position [138, 0]
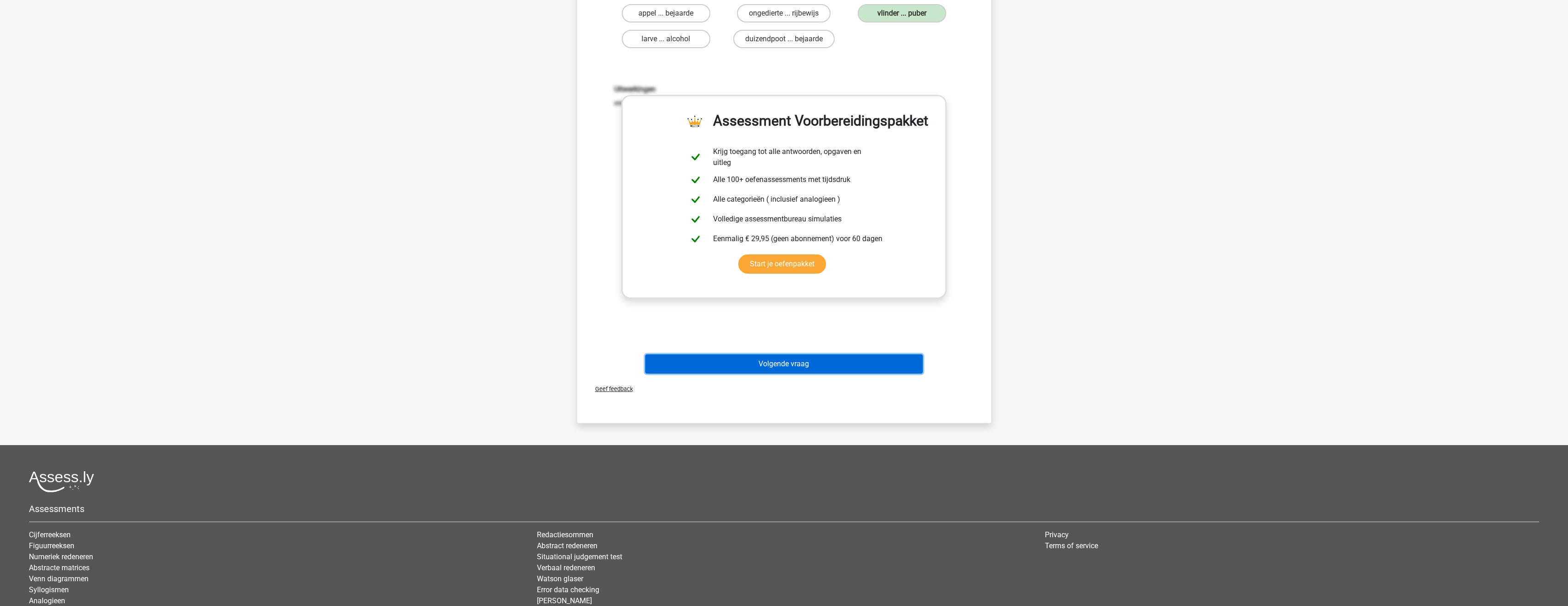
click at [832, 359] on button "Volgende vraag" at bounding box center [784, 364] width 277 height 19
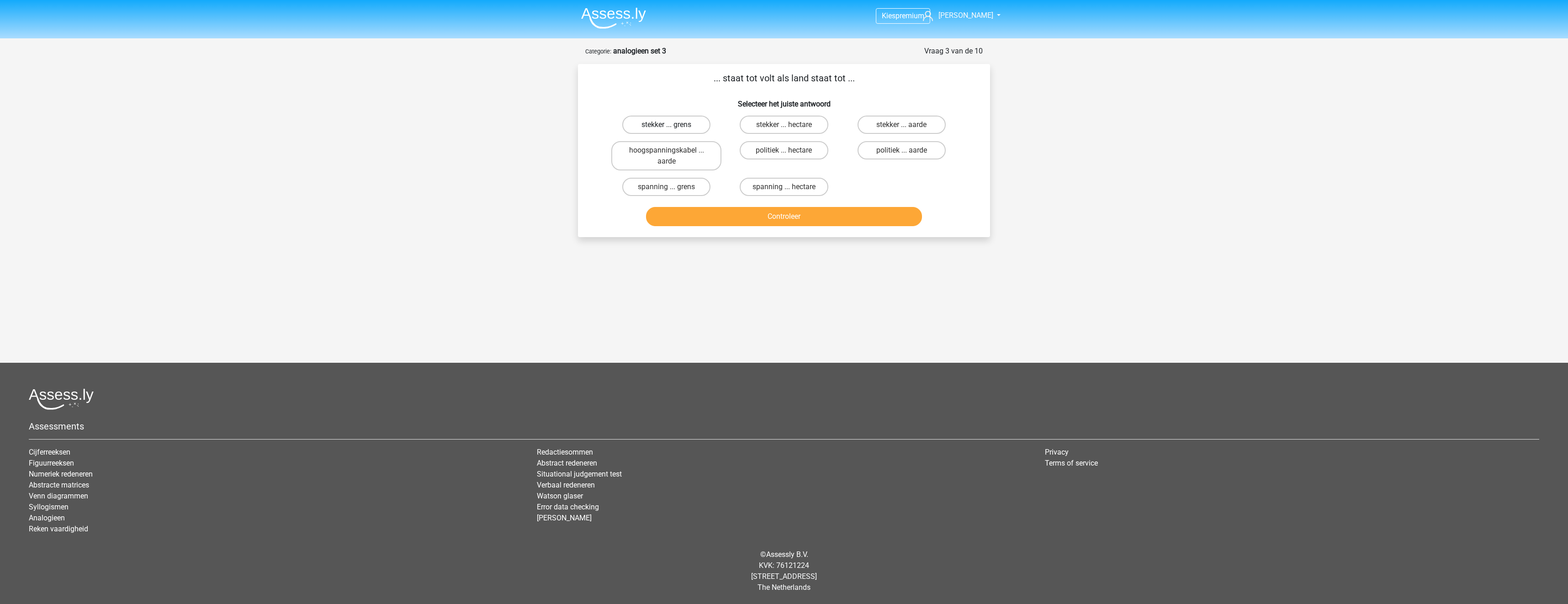
click at [694, 124] on label "stekker ... grens" at bounding box center [667, 124] width 88 height 18
click at [672, 125] on input "stekker ... grens" at bounding box center [670, 128] width 6 height 6
radio input "true"
click at [694, 124] on label "stekker ... grens" at bounding box center [667, 124] width 88 height 18
click at [672, 125] on input "stekker ... grens" at bounding box center [670, 128] width 6 height 6
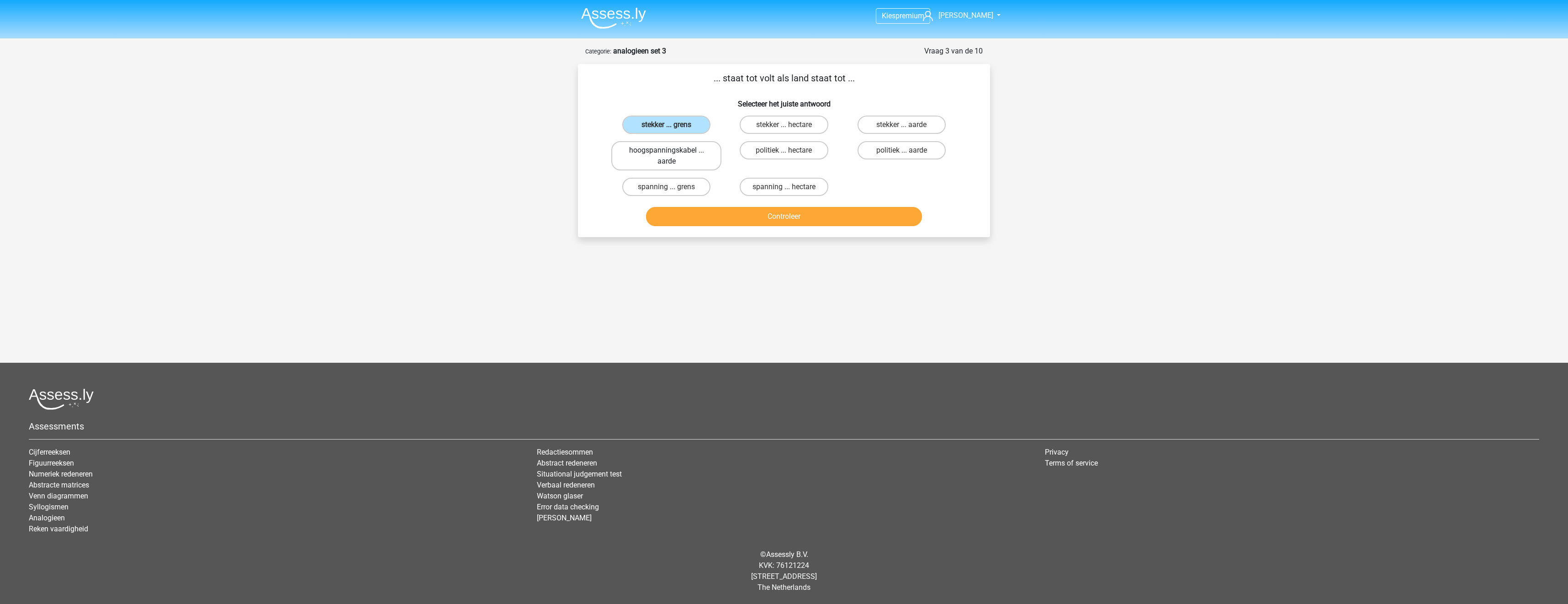
click at [702, 148] on label "hoogspanningskabel ... aarde" at bounding box center [667, 156] width 110 height 29
click at [672, 150] on input "hoogspanningskabel ... aarde" at bounding box center [670, 153] width 6 height 6
radio input "true"
click at [704, 187] on label "spanning ... grens" at bounding box center [667, 186] width 88 height 18
click at [672, 187] on input "spanning ... grens" at bounding box center [670, 190] width 6 height 6
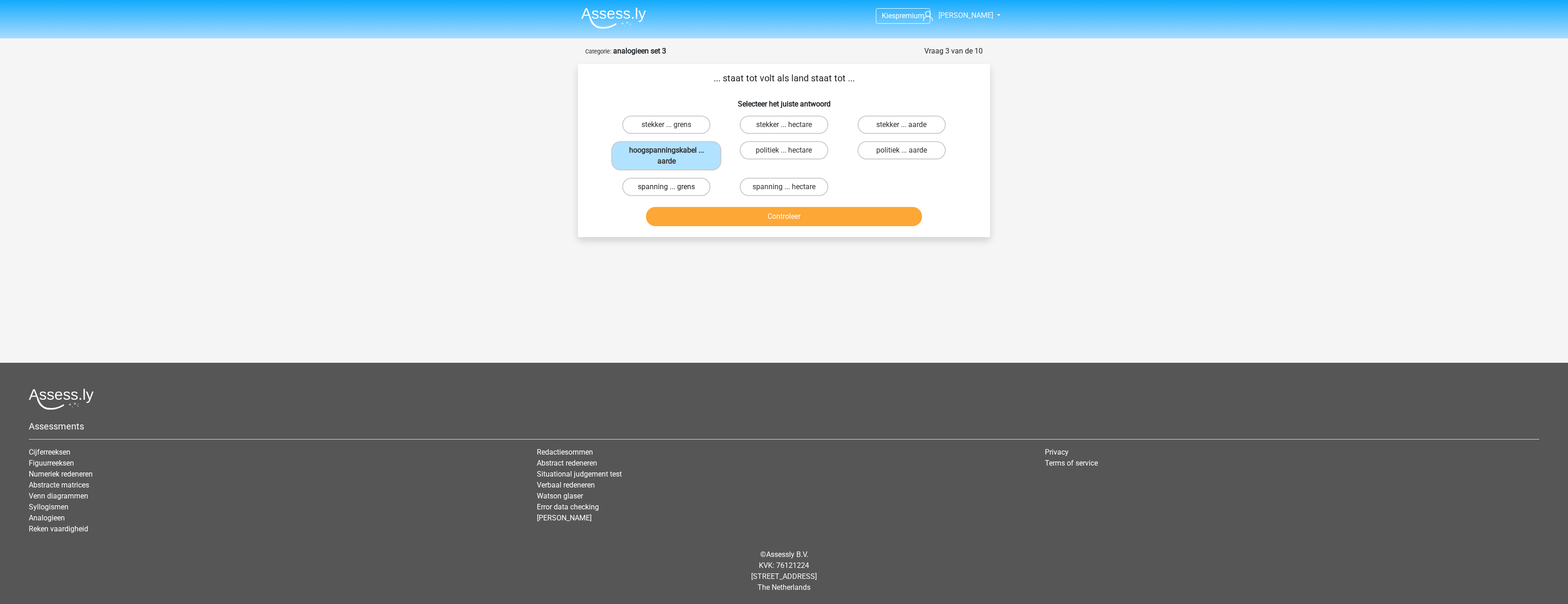
radio input "true"
click at [730, 213] on button "Controleer" at bounding box center [784, 216] width 276 height 19
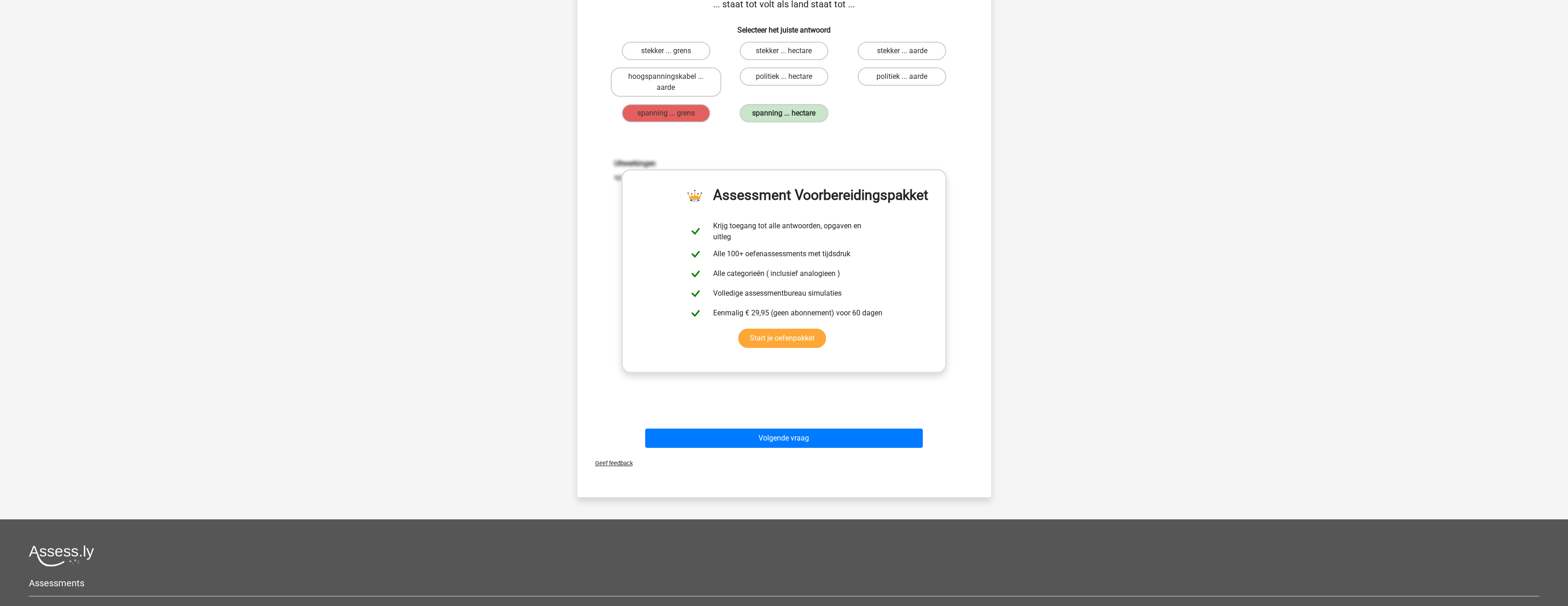
scroll to position [184, 0]
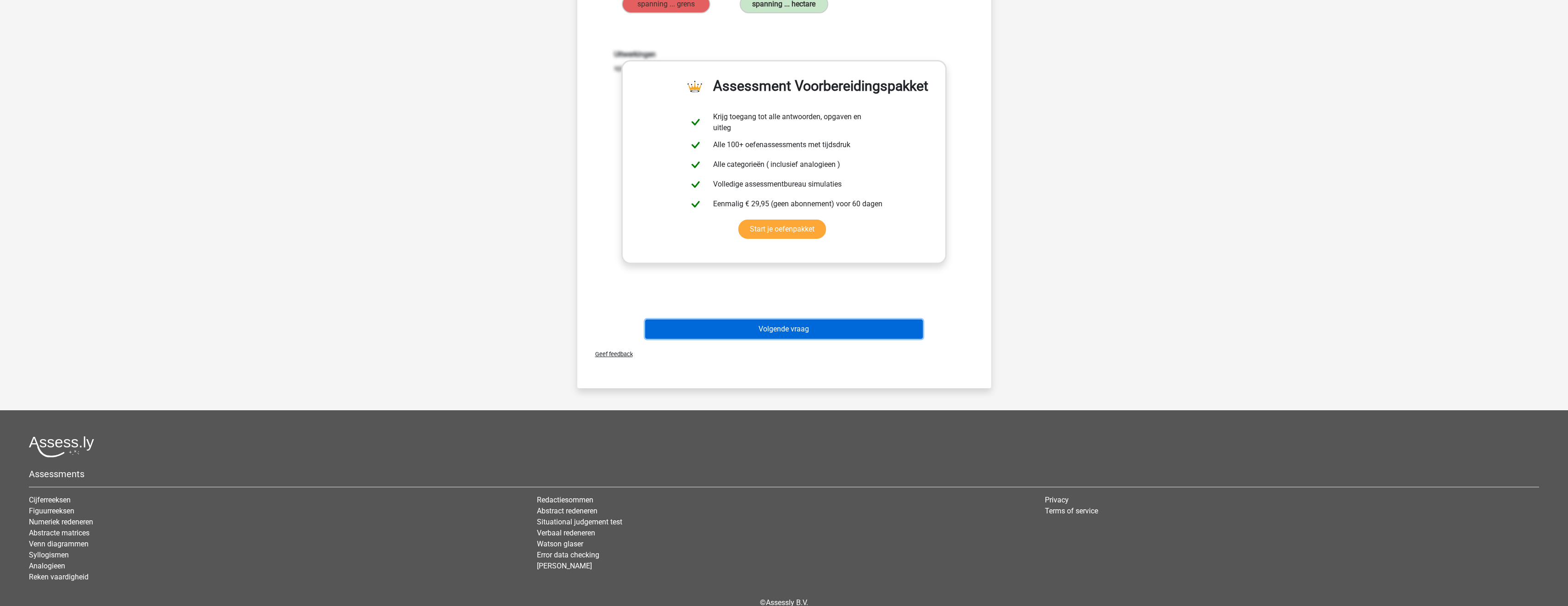
click at [779, 323] on button "Volgende vraag" at bounding box center [784, 330] width 277 height 19
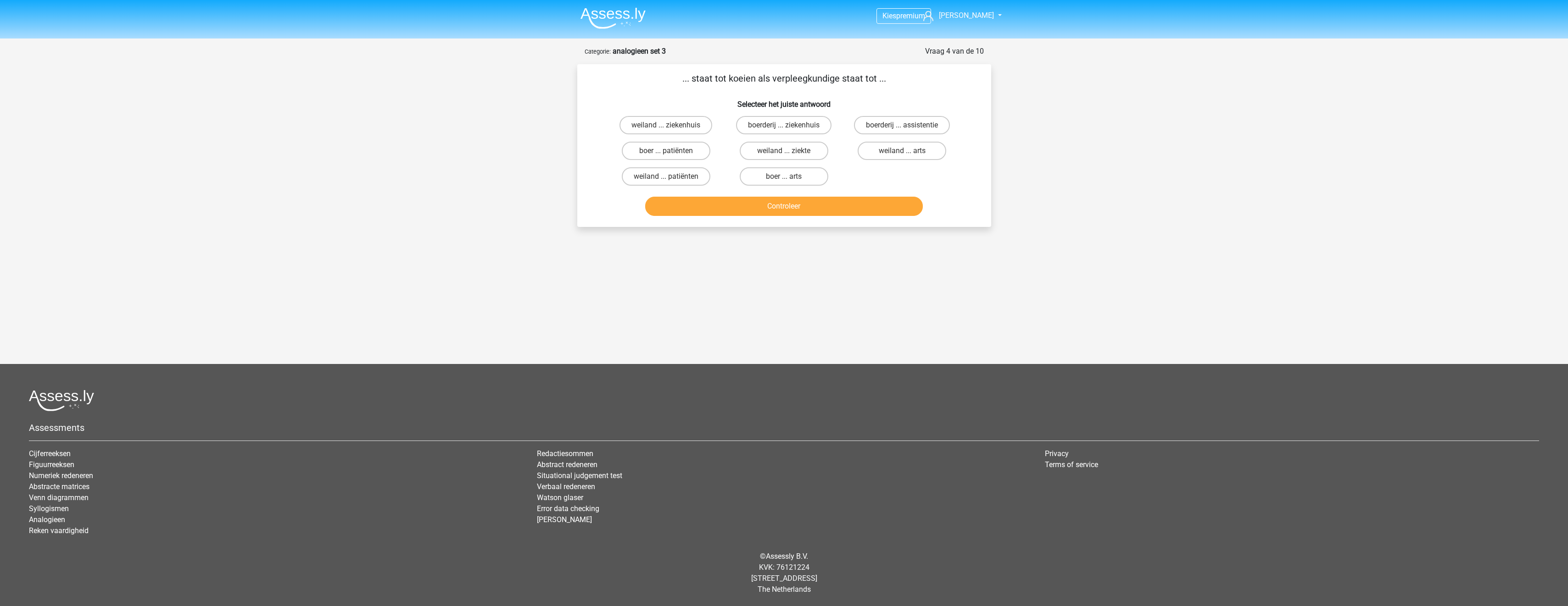
scroll to position [0, 0]
click at [692, 150] on label "boer ... patiënten" at bounding box center [670, 151] width 89 height 18
click at [675, 151] on input "boer ... patiënten" at bounding box center [673, 154] width 6 height 6
radio input "true"
click at [755, 209] on button "Controleer" at bounding box center [788, 206] width 277 height 19
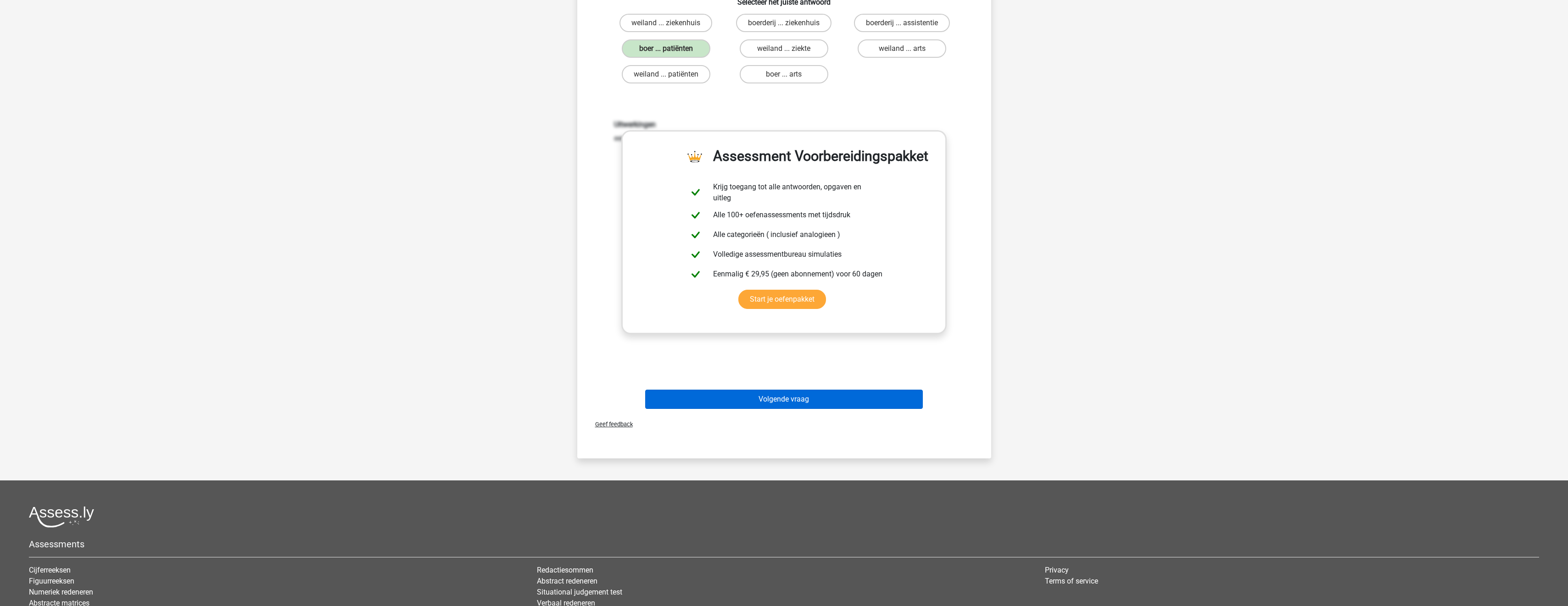
scroll to position [184, 0]
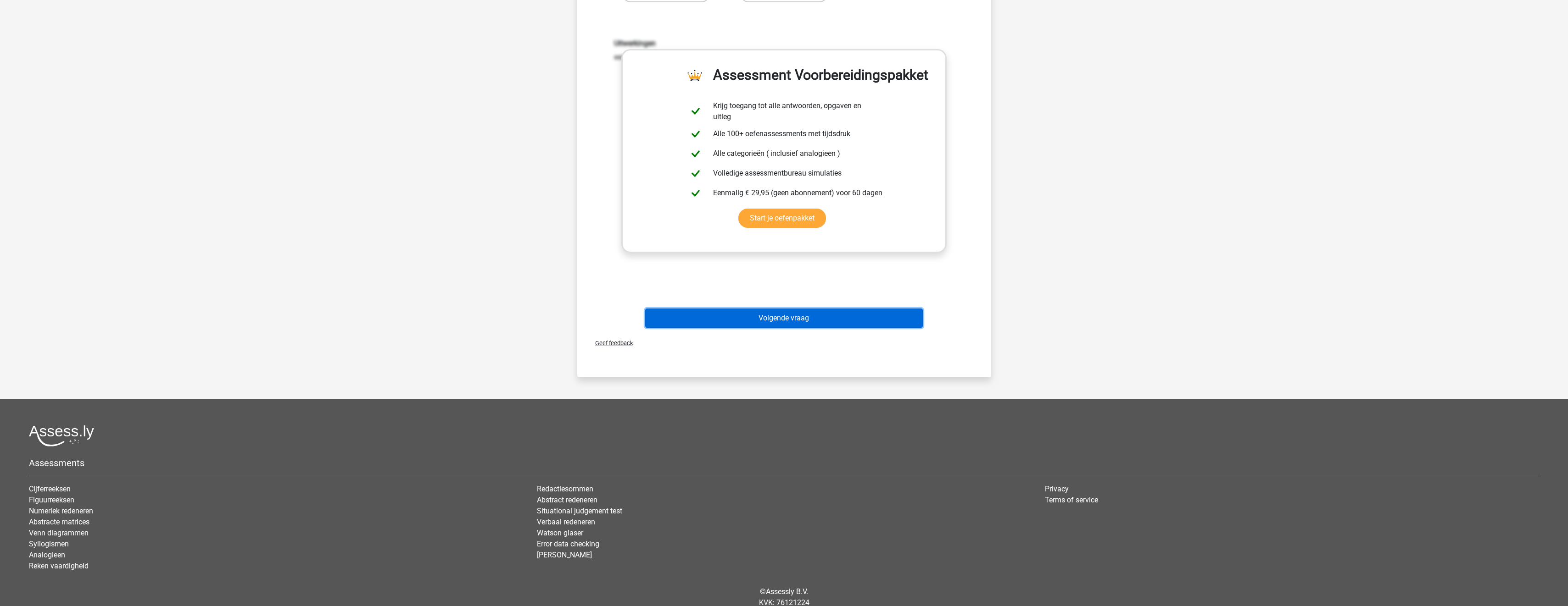
click at [813, 318] on button "Volgende vraag" at bounding box center [784, 318] width 277 height 19
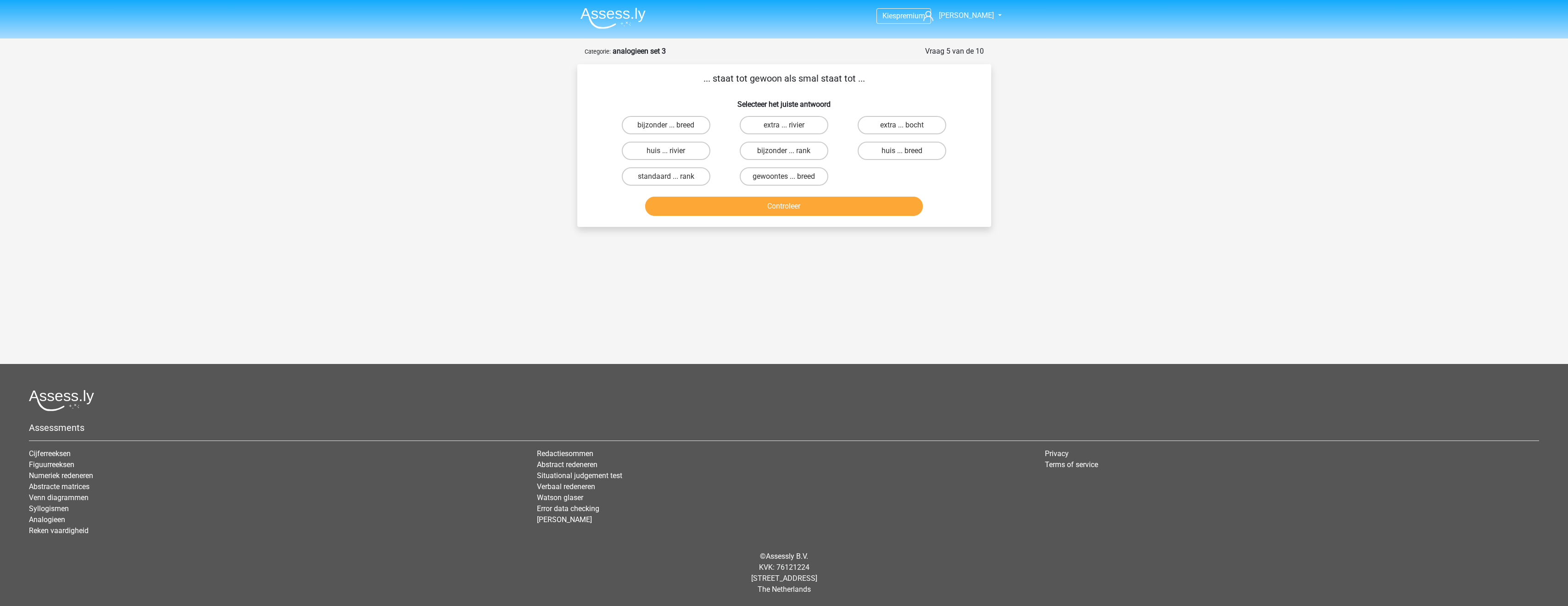
scroll to position [0, 0]
click at [688, 129] on label "bijzonder ... breed" at bounding box center [670, 124] width 89 height 18
click at [675, 129] on input "bijzonder ... breed" at bounding box center [673, 128] width 6 height 6
radio input "true"
click at [766, 201] on button "Controleer" at bounding box center [788, 206] width 277 height 19
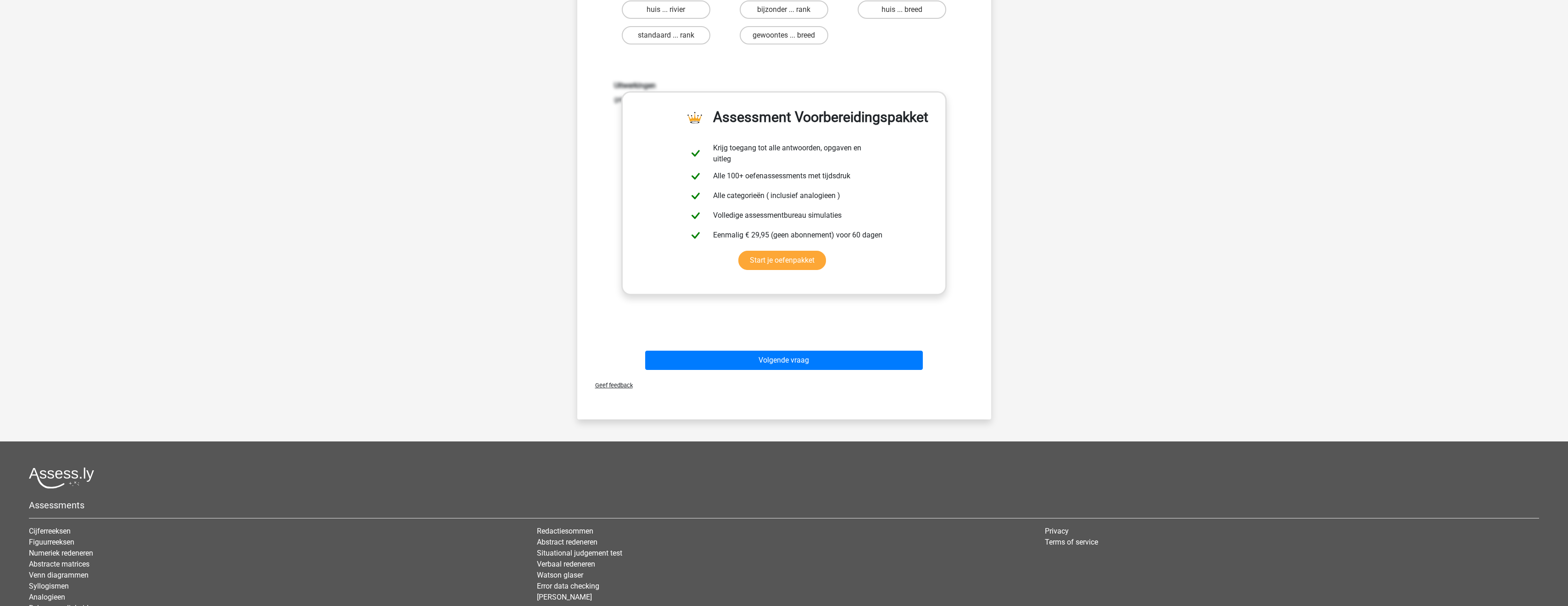
scroll to position [184, 0]
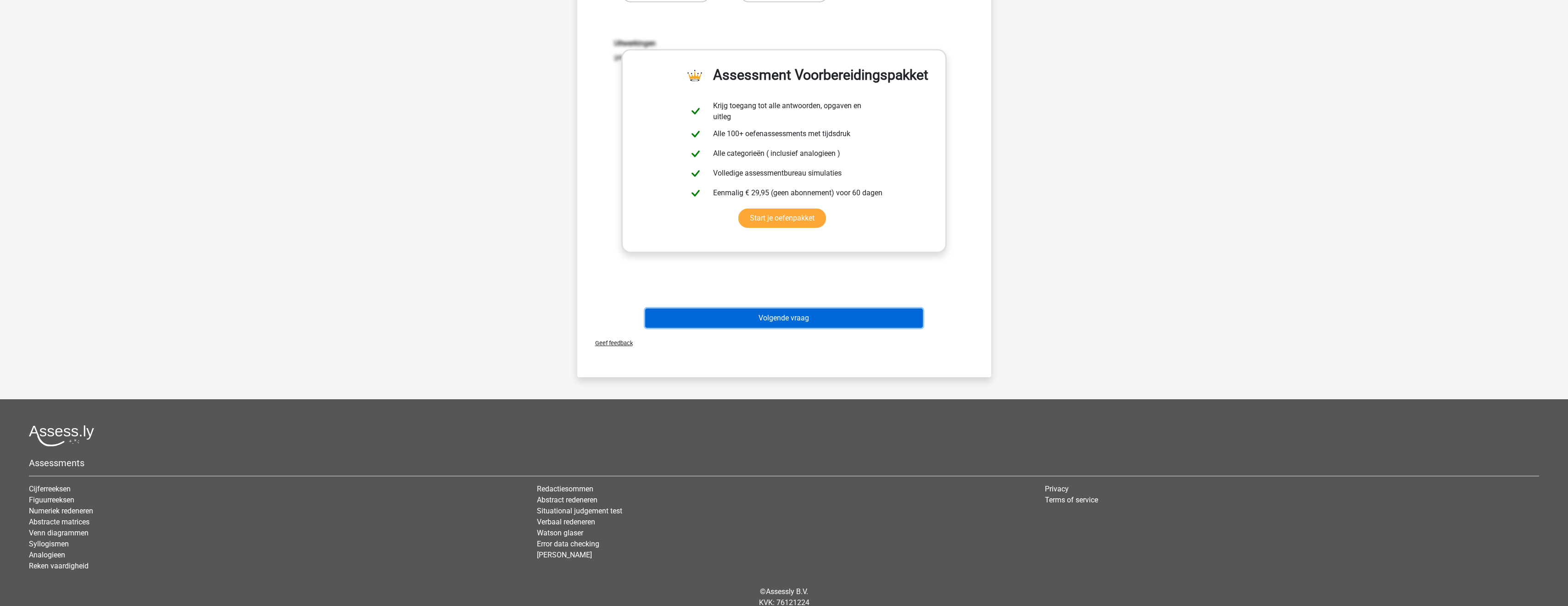
drag, startPoint x: 812, startPoint y: 310, endPoint x: 815, endPoint y: 314, distance: 5.0
click at [813, 312] on button "Volgende vraag" at bounding box center [784, 318] width 277 height 19
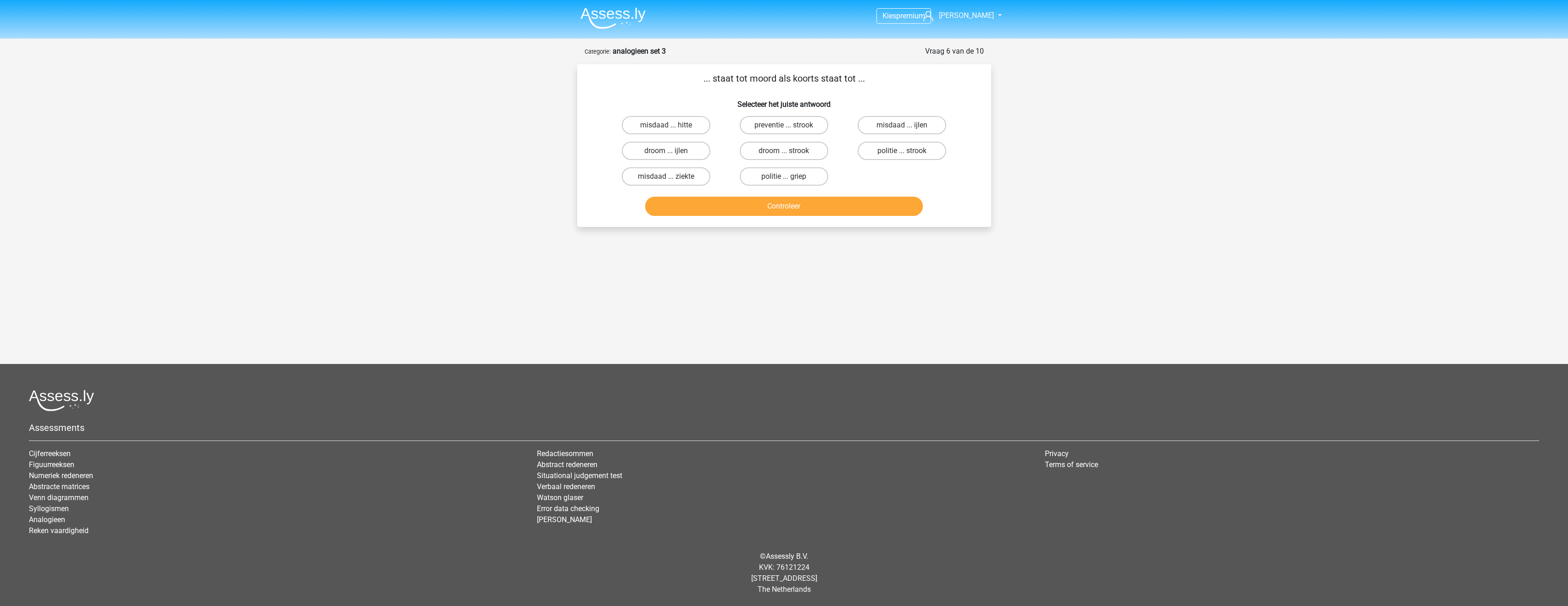
scroll to position [0, 0]
click at [710, 175] on label "misdaad ... ziekte" at bounding box center [670, 176] width 89 height 18
click at [675, 177] on input "misdaad ... ziekte" at bounding box center [673, 180] width 6 height 6
radio input "true"
click at [732, 208] on button "Controleer" at bounding box center [788, 206] width 277 height 19
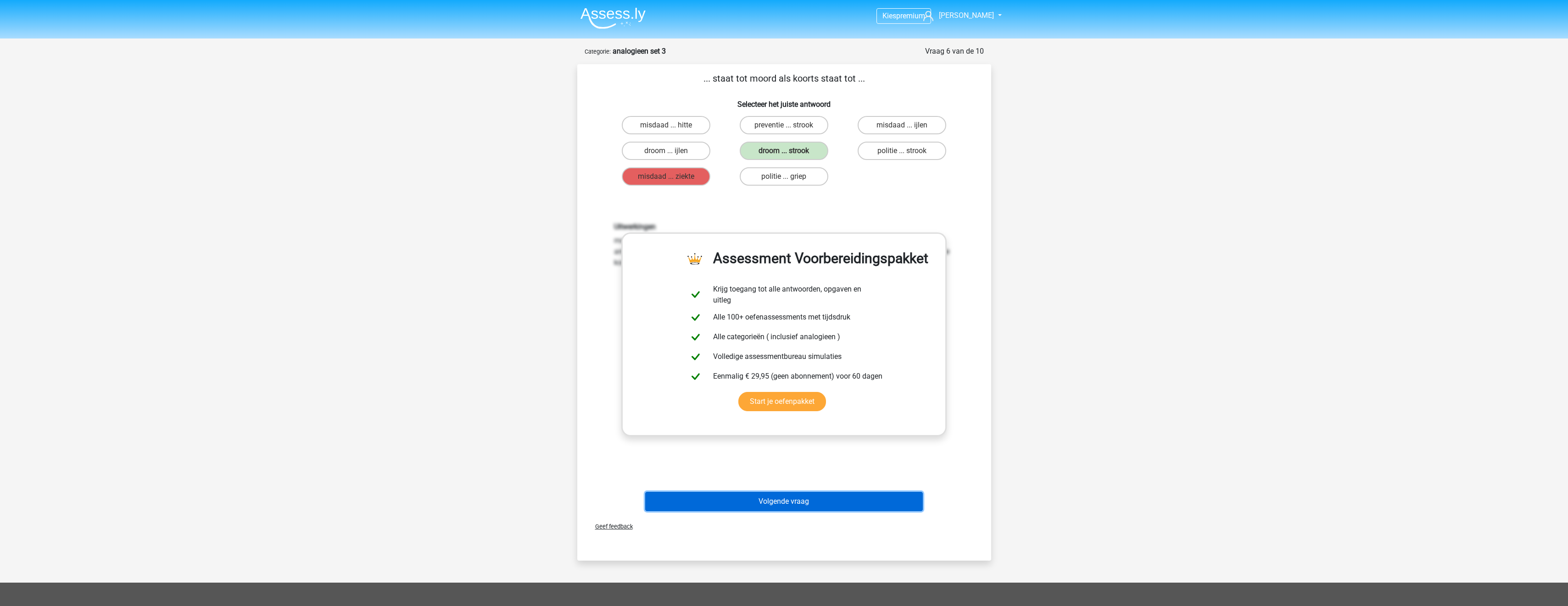
drag, startPoint x: 835, startPoint y: 506, endPoint x: 832, endPoint y: 502, distance: 5.0
click at [832, 502] on button "Volgende vraag" at bounding box center [784, 501] width 277 height 19
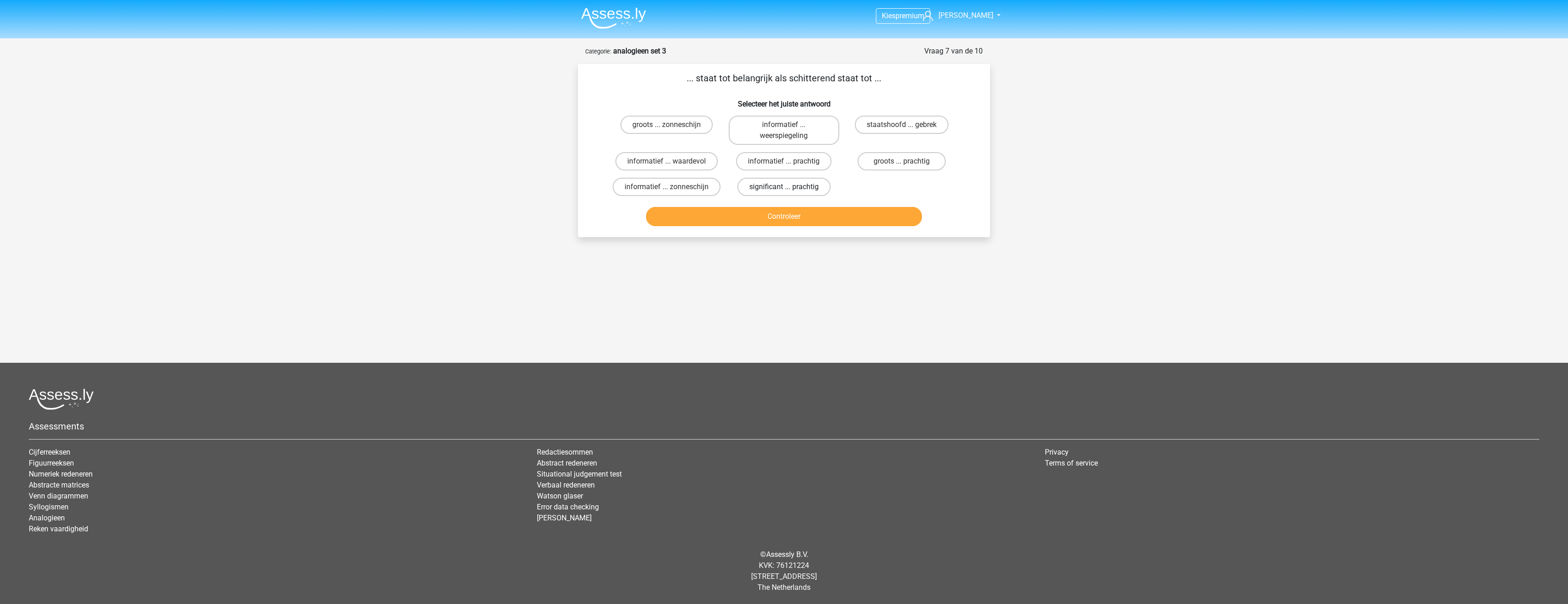
click at [820, 187] on label "significant ... prachtig" at bounding box center [784, 186] width 93 height 18
click at [790, 187] on input "significant ... prachtig" at bounding box center [787, 190] width 6 height 6
radio input "true"
click at [820, 213] on button "Controleer" at bounding box center [784, 216] width 276 height 19
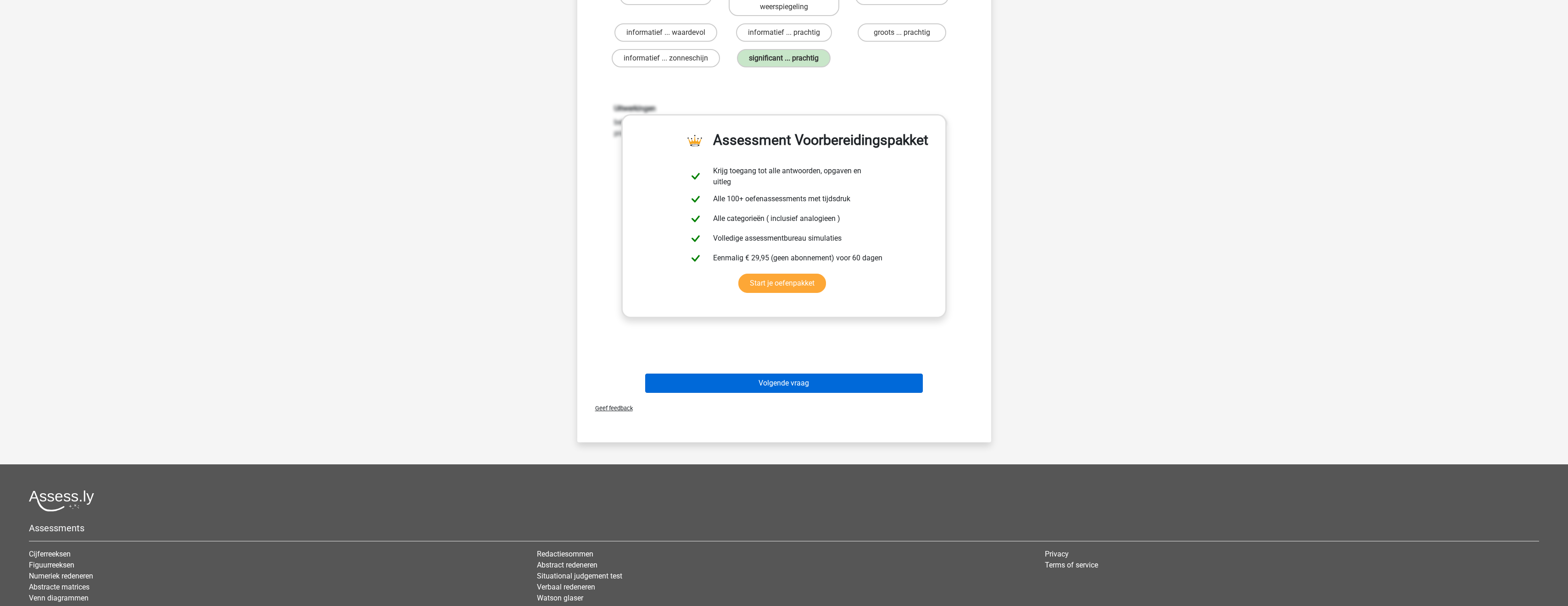
scroll to position [138, 0]
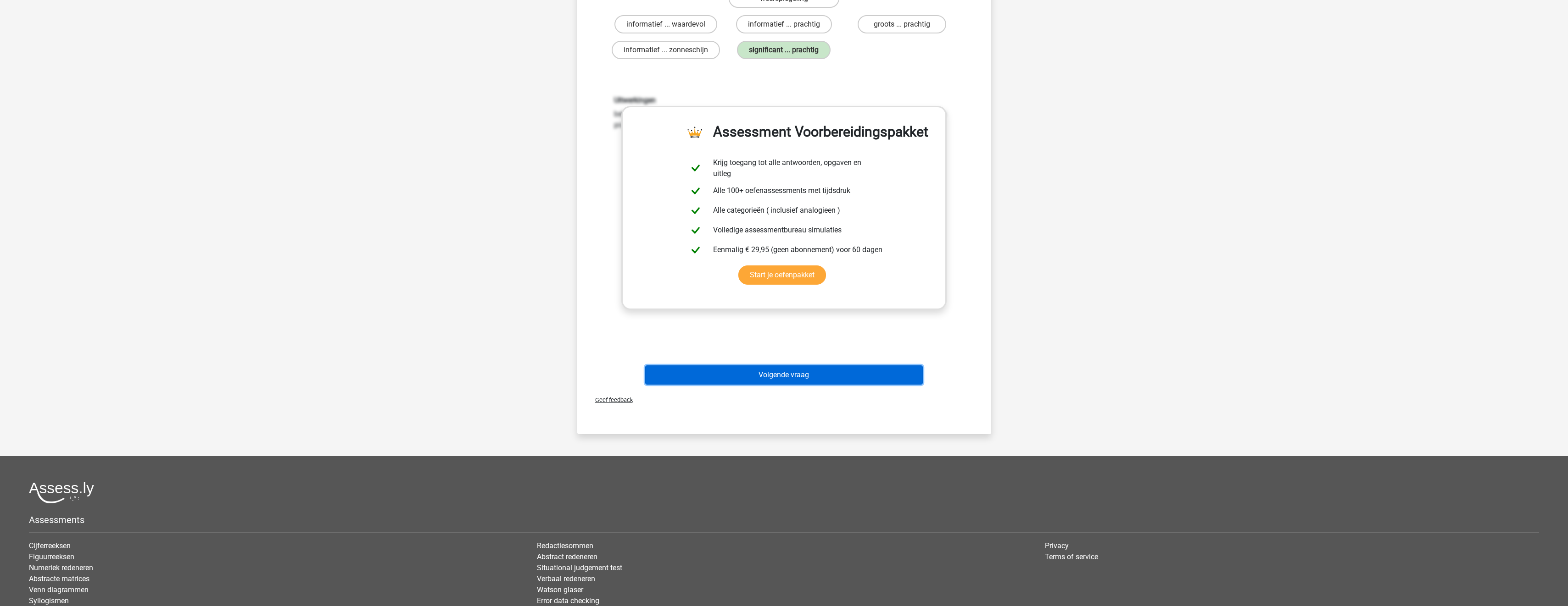
click at [821, 379] on button "Volgende vraag" at bounding box center [784, 375] width 277 height 19
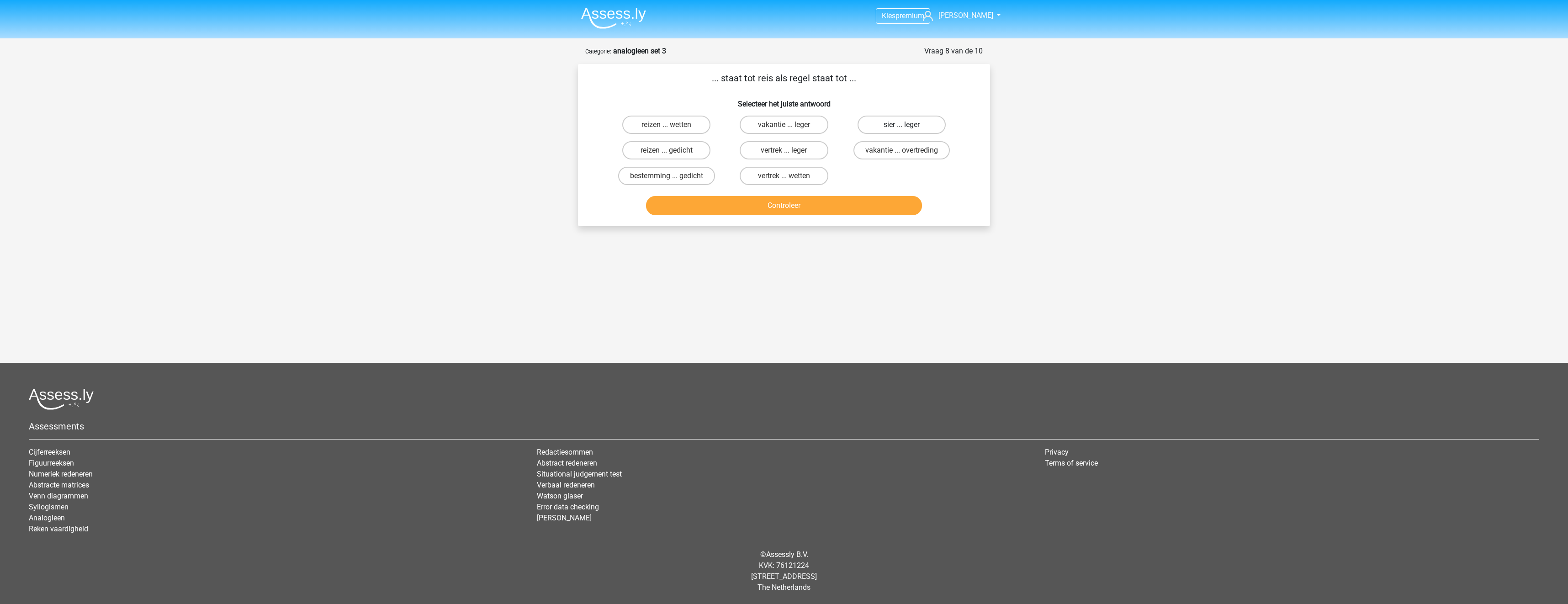
click at [922, 128] on label "sier ... leger" at bounding box center [902, 124] width 88 height 18
click at [907, 128] on input "sier ... leger" at bounding box center [904, 128] width 6 height 6
radio input "true"
click at [889, 215] on button "Controleer" at bounding box center [784, 205] width 276 height 19
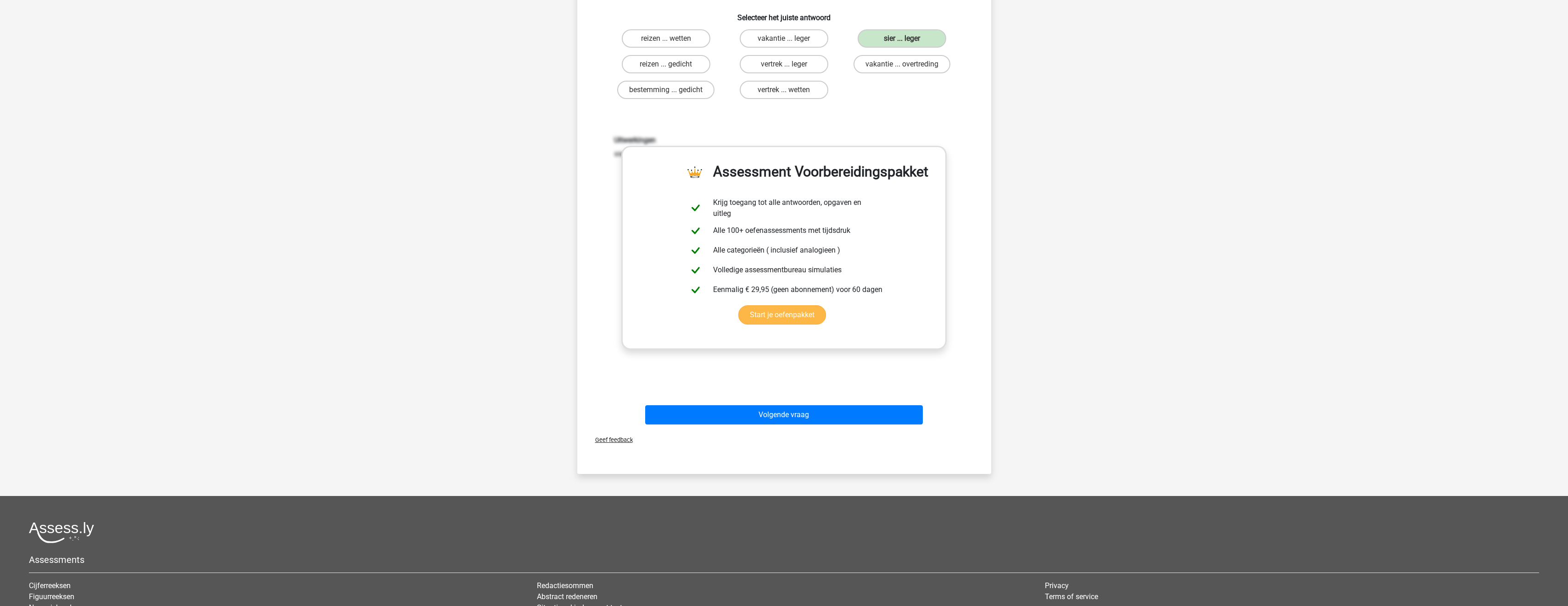
scroll to position [92, 0]
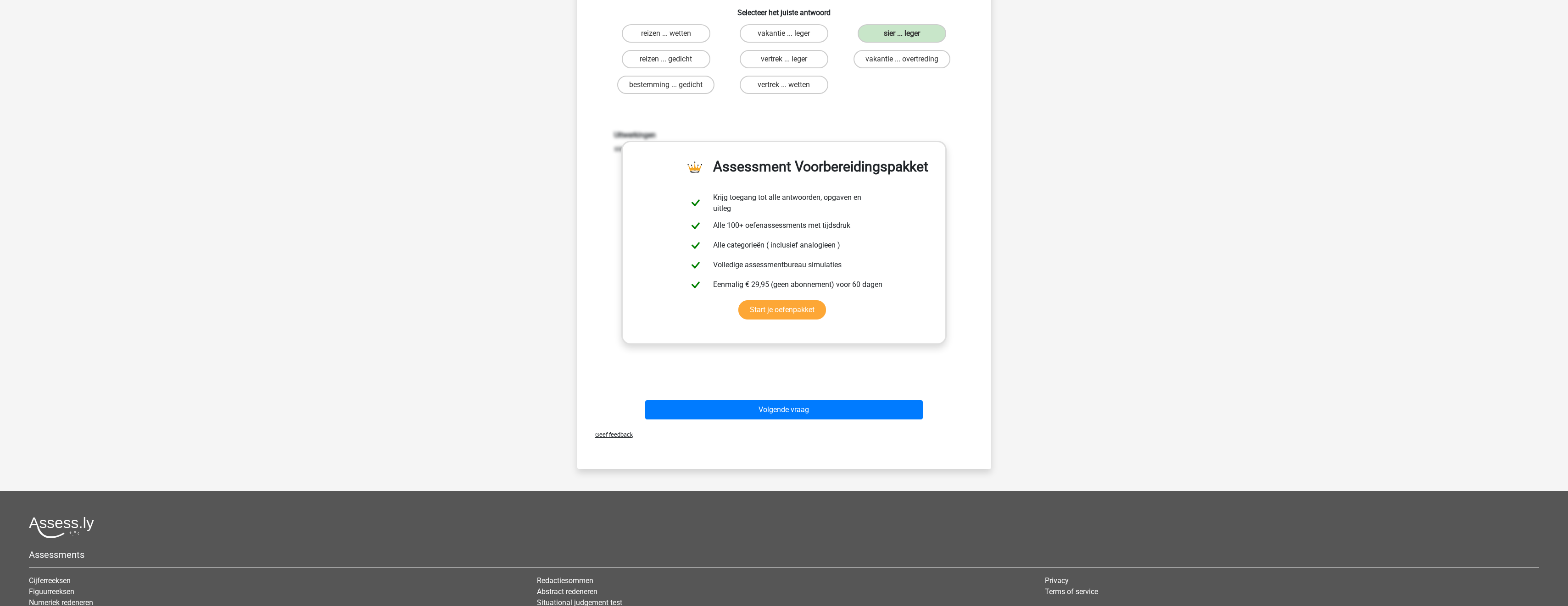
click at [850, 398] on div "Volgende vraag" at bounding box center [784, 408] width 384 height 30
click at [891, 412] on button "Volgende vraag" at bounding box center [784, 410] width 277 height 19
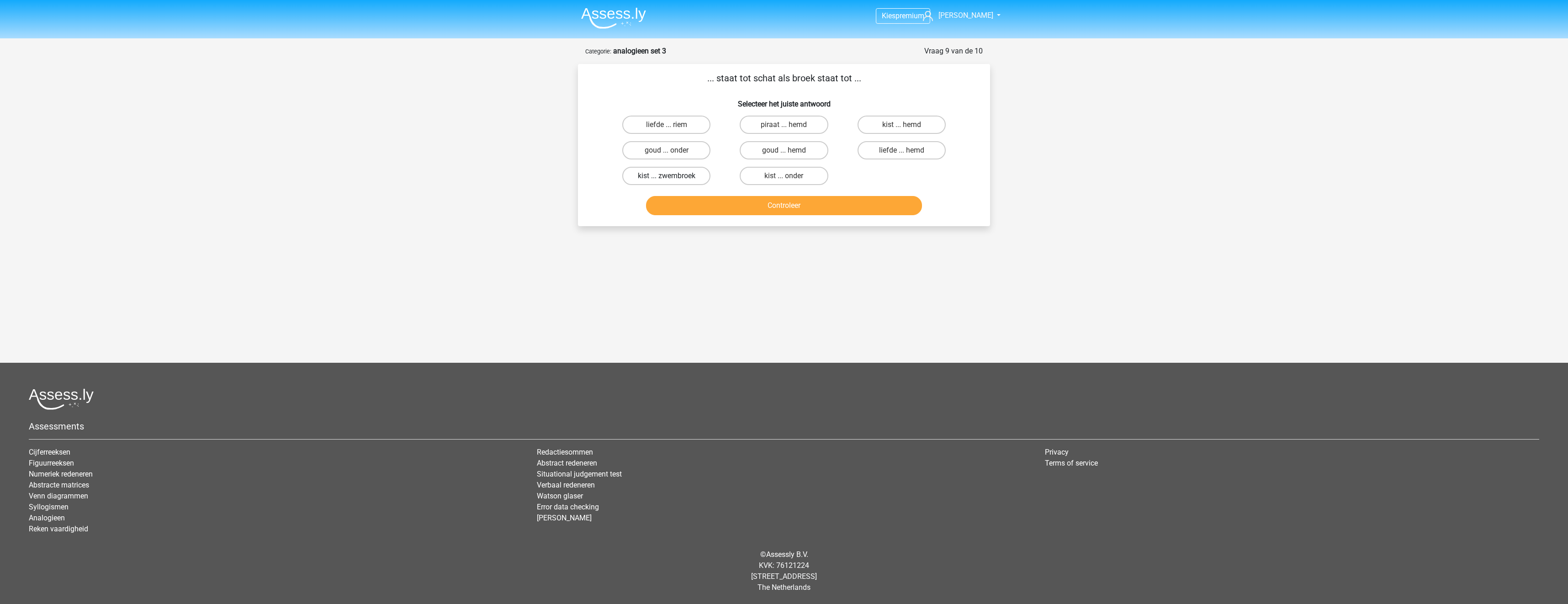
click at [653, 178] on label "kist ... zwembroek" at bounding box center [667, 175] width 88 height 18
click at [667, 178] on input "kist ... zwembroek" at bounding box center [670, 179] width 6 height 6
radio input "true"
click at [692, 201] on button "Controleer" at bounding box center [784, 205] width 276 height 19
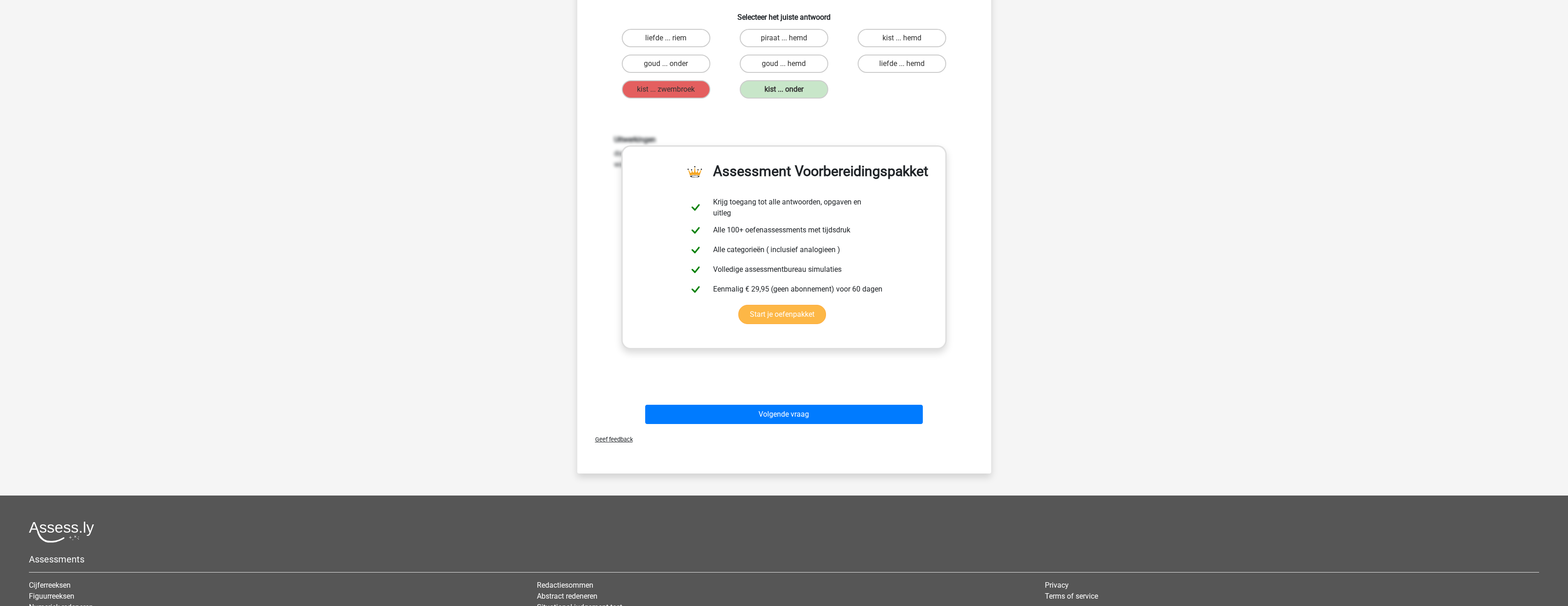
scroll to position [92, 0]
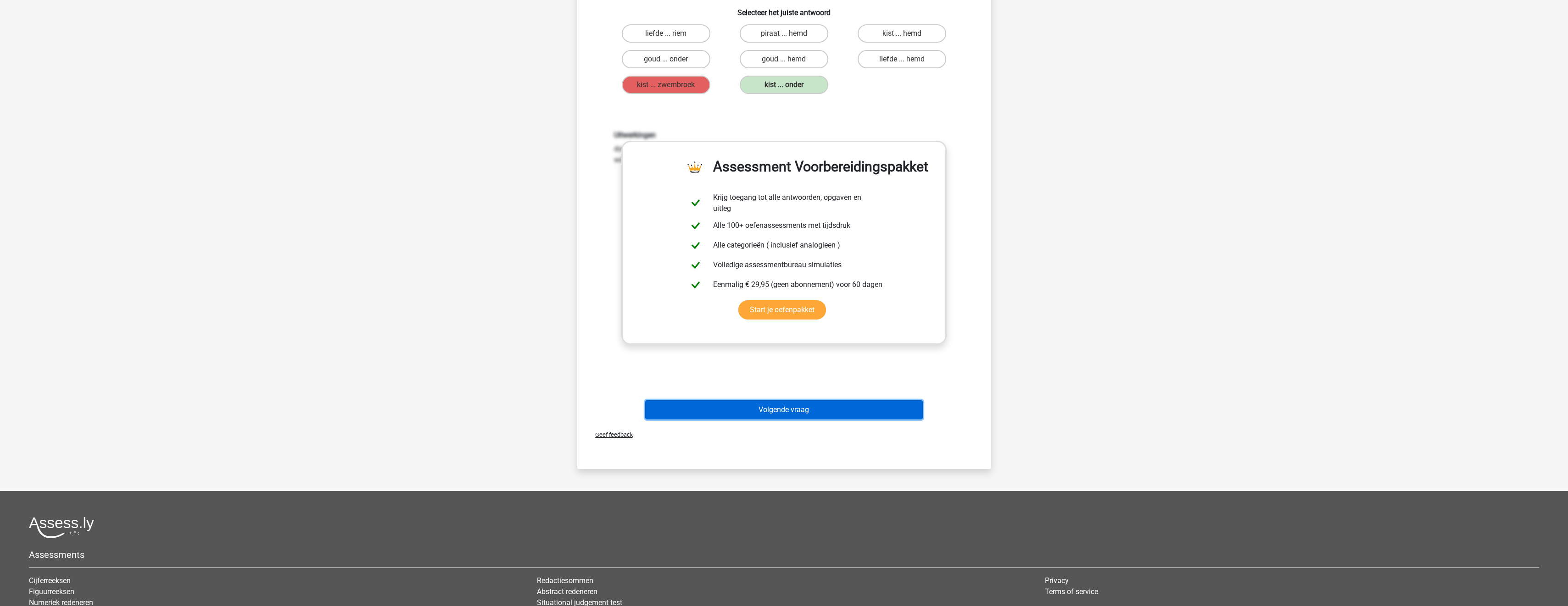
click at [773, 406] on button "Volgende vraag" at bounding box center [784, 410] width 277 height 19
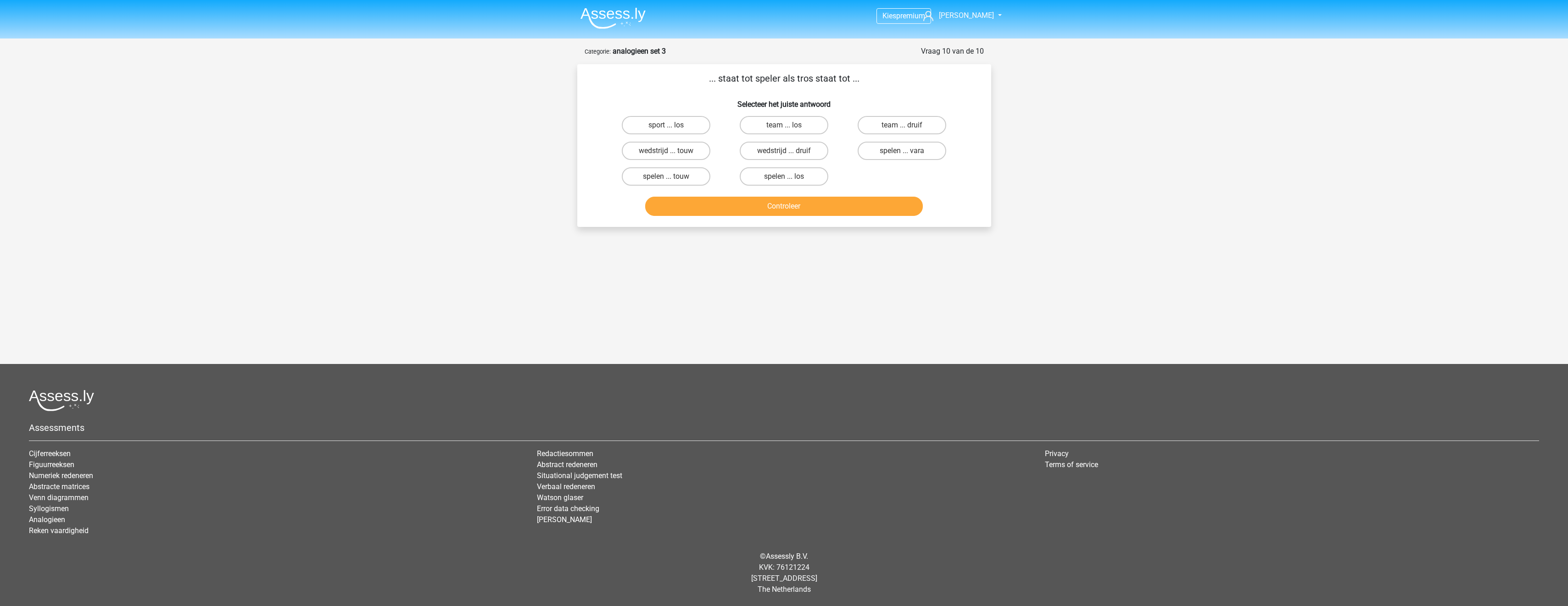
scroll to position [0, 0]
click at [887, 130] on label "team ... druif" at bounding box center [906, 124] width 89 height 18
click at [905, 130] on input "team ... druif" at bounding box center [908, 128] width 6 height 6
radio input "true"
click at [860, 213] on button "Controleer" at bounding box center [788, 206] width 277 height 19
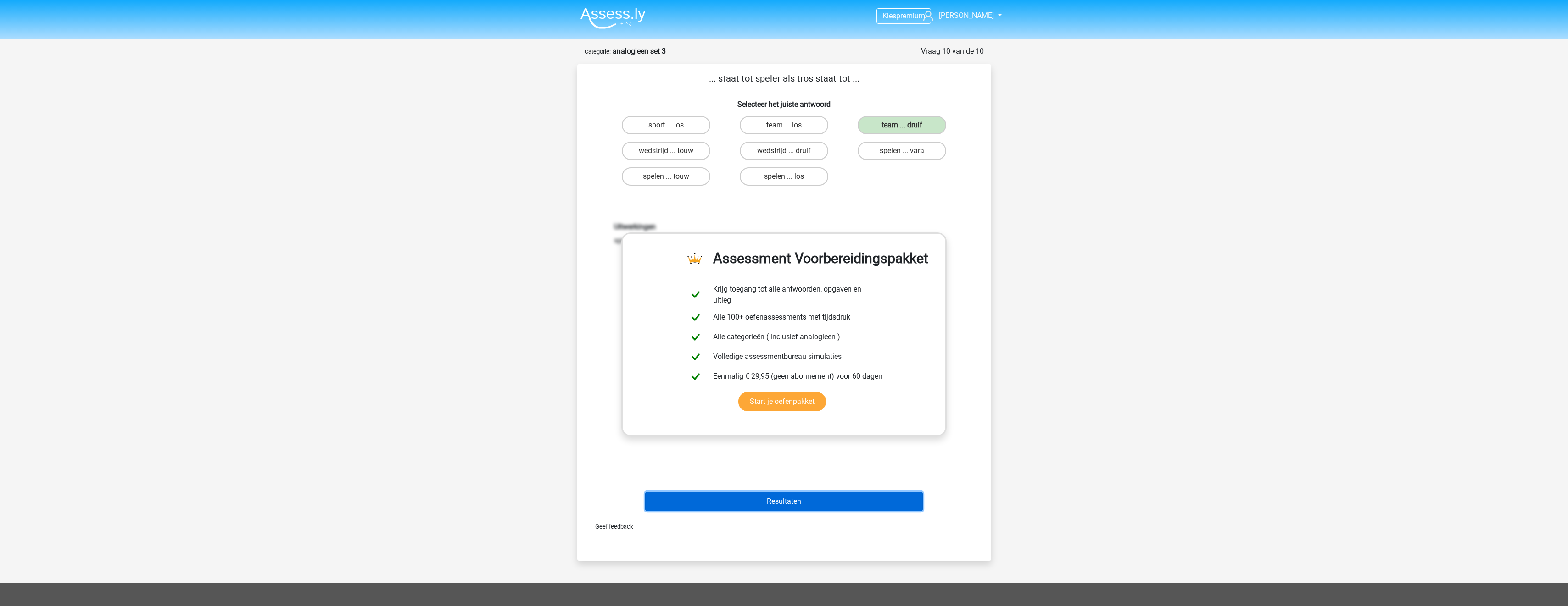
click at [783, 496] on button "Resultaten" at bounding box center [784, 501] width 277 height 19
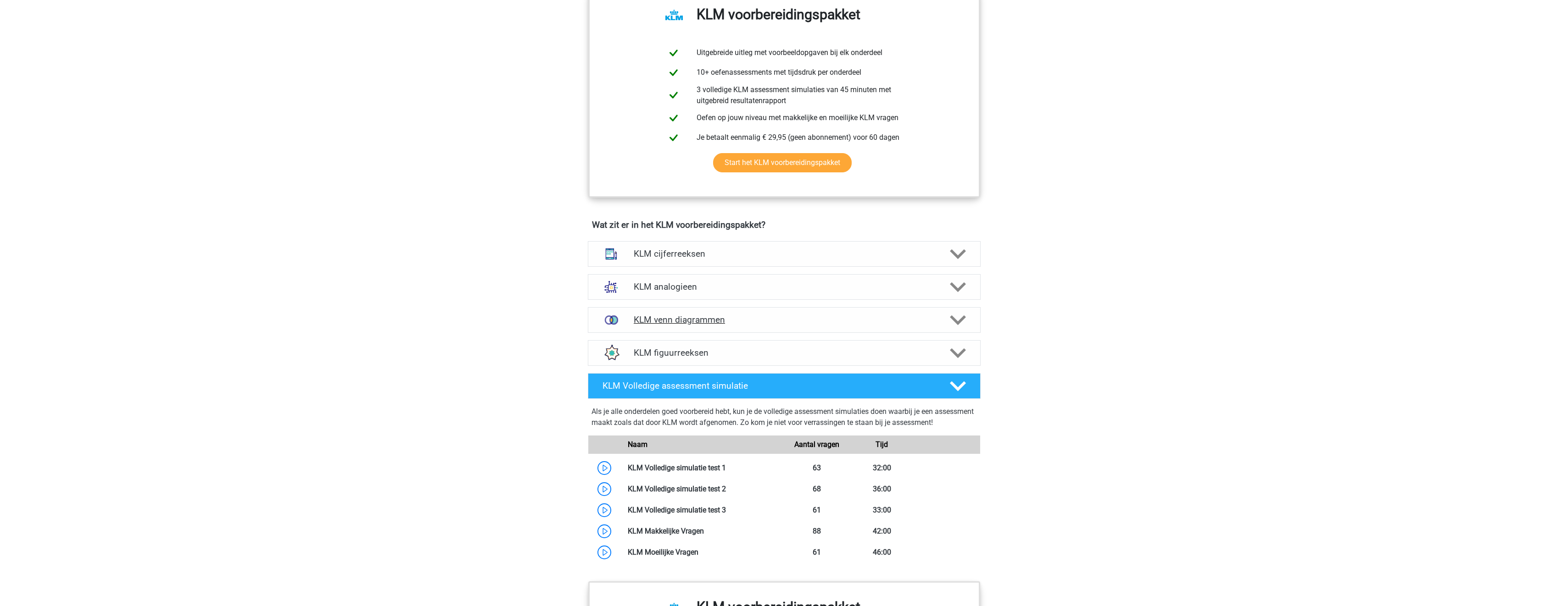
scroll to position [505, 0]
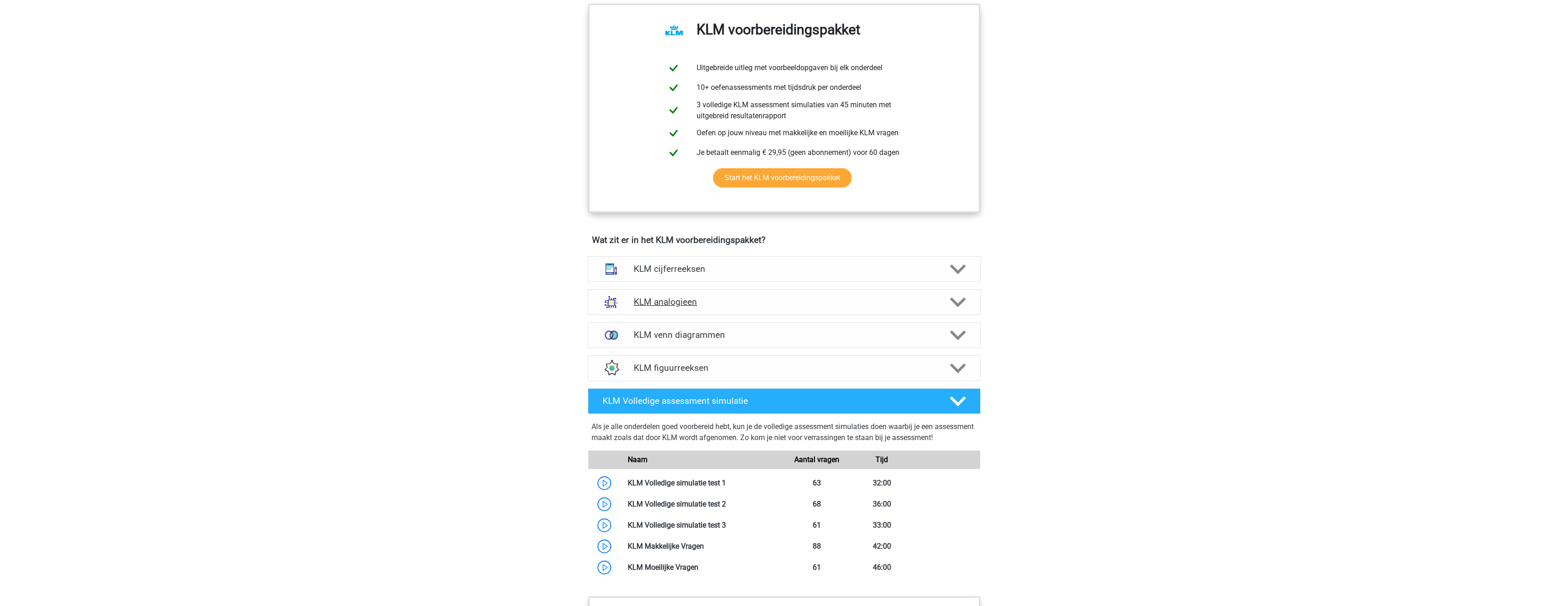
click at [732, 302] on h4 "KLM analogieen" at bounding box center [784, 302] width 300 height 10
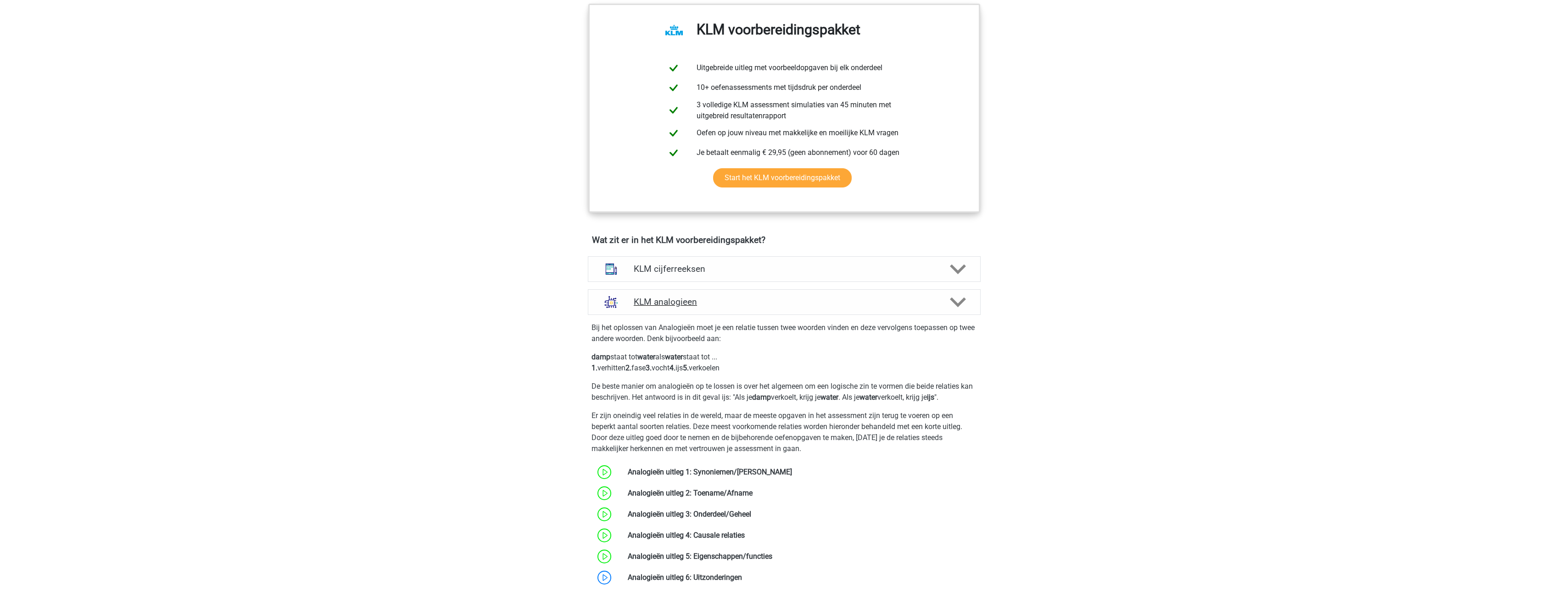
click at [782, 303] on h4 "KLM analogieen" at bounding box center [784, 302] width 300 height 10
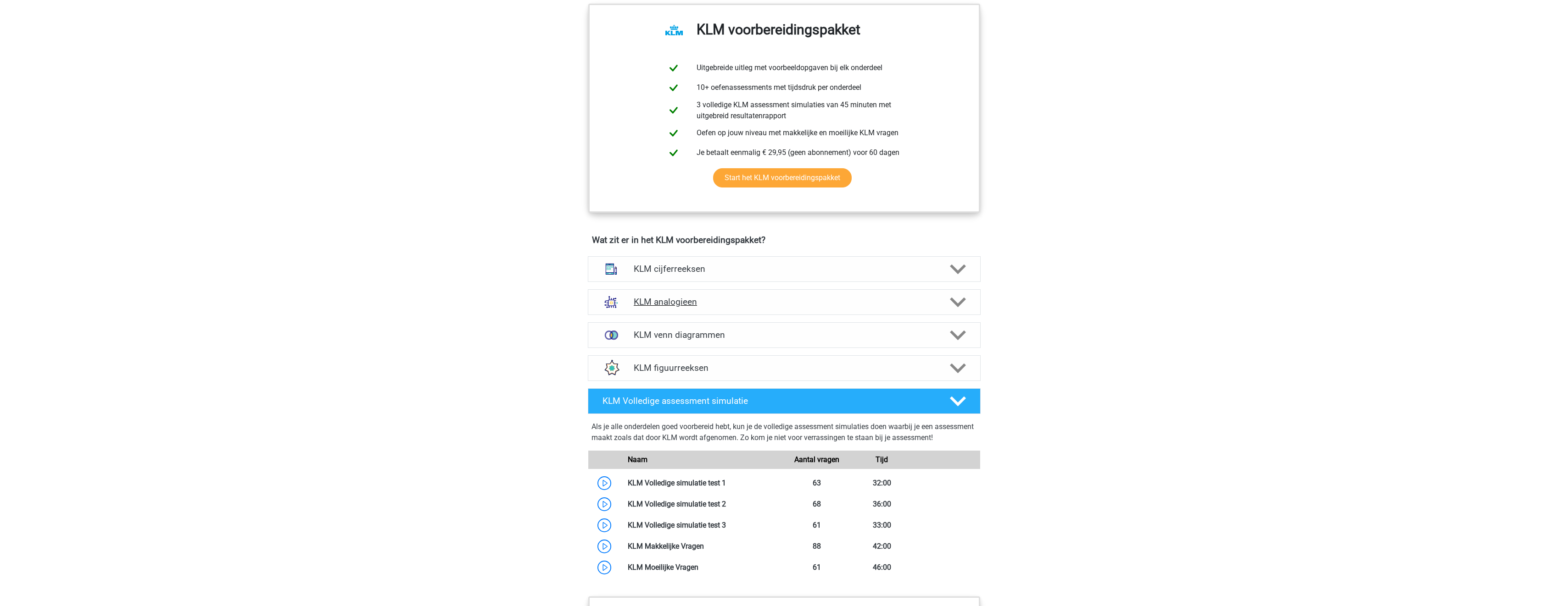
click at [782, 303] on h4 "KLM analogieen" at bounding box center [784, 302] width 300 height 10
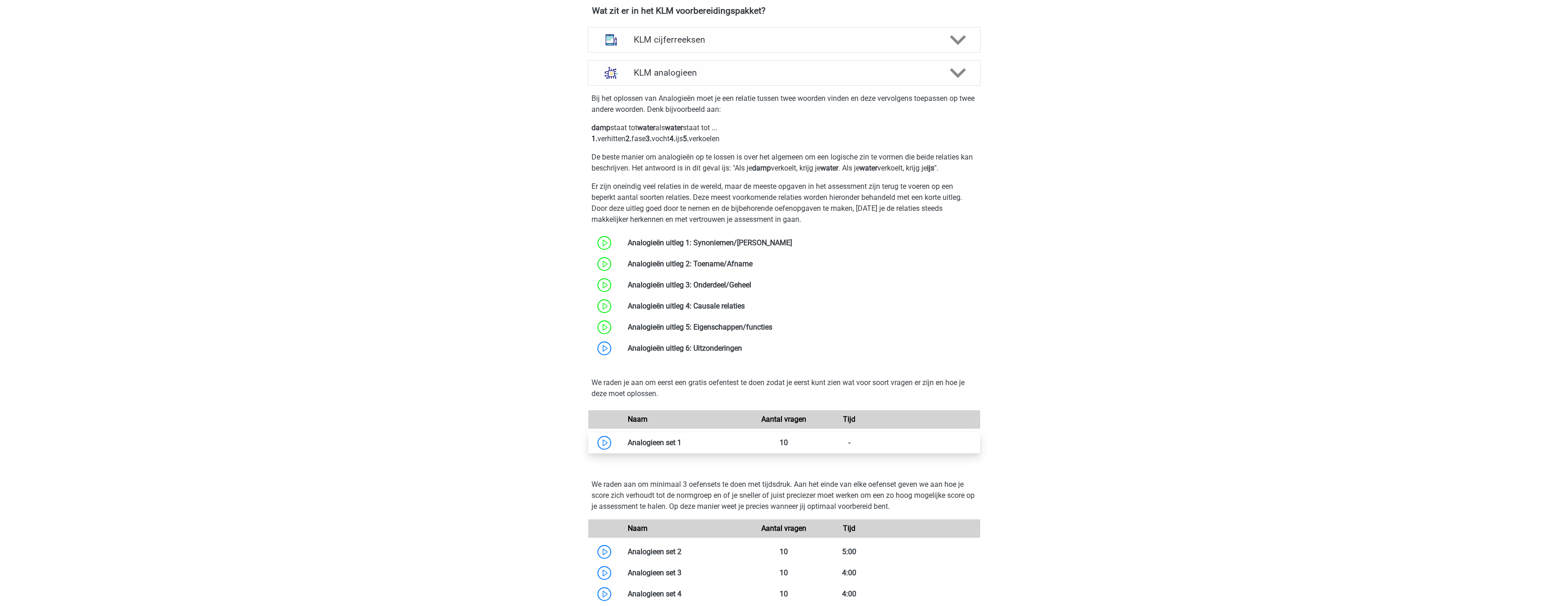
scroll to position [963, 0]
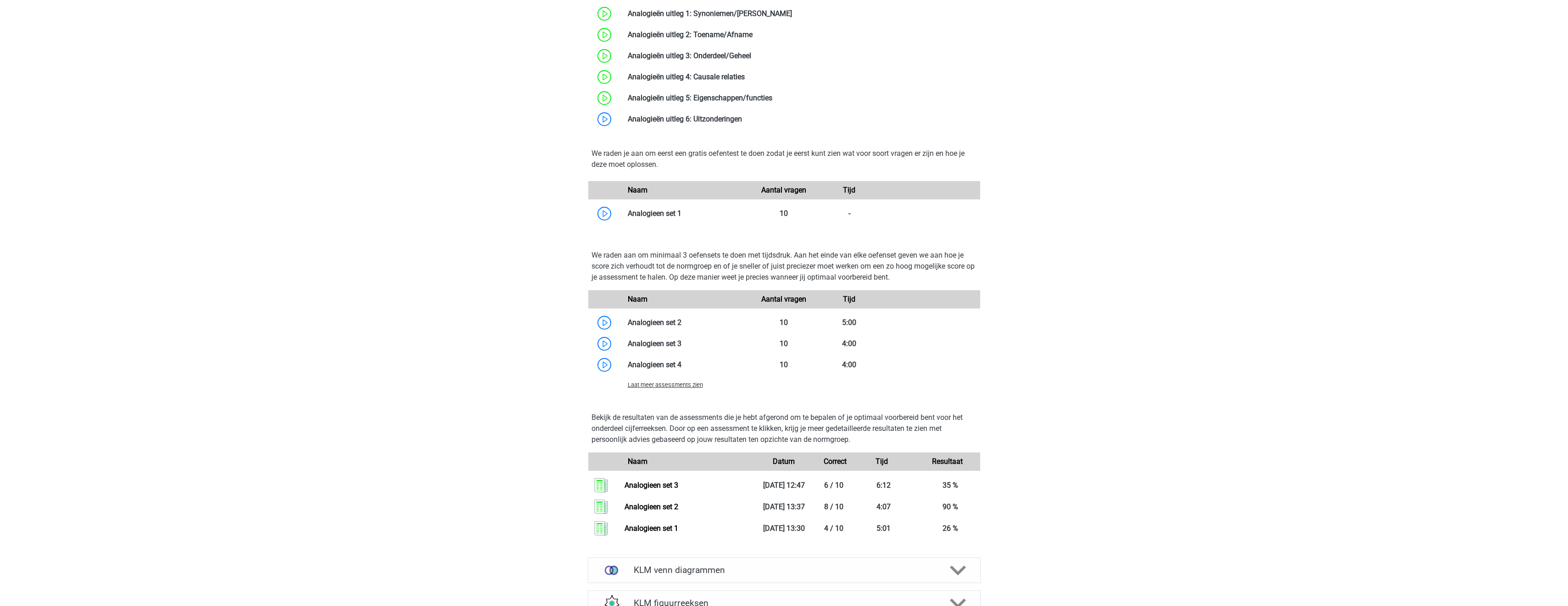
click at [700, 387] on span "Laat meer assessments zien" at bounding box center [665, 385] width 75 height 7
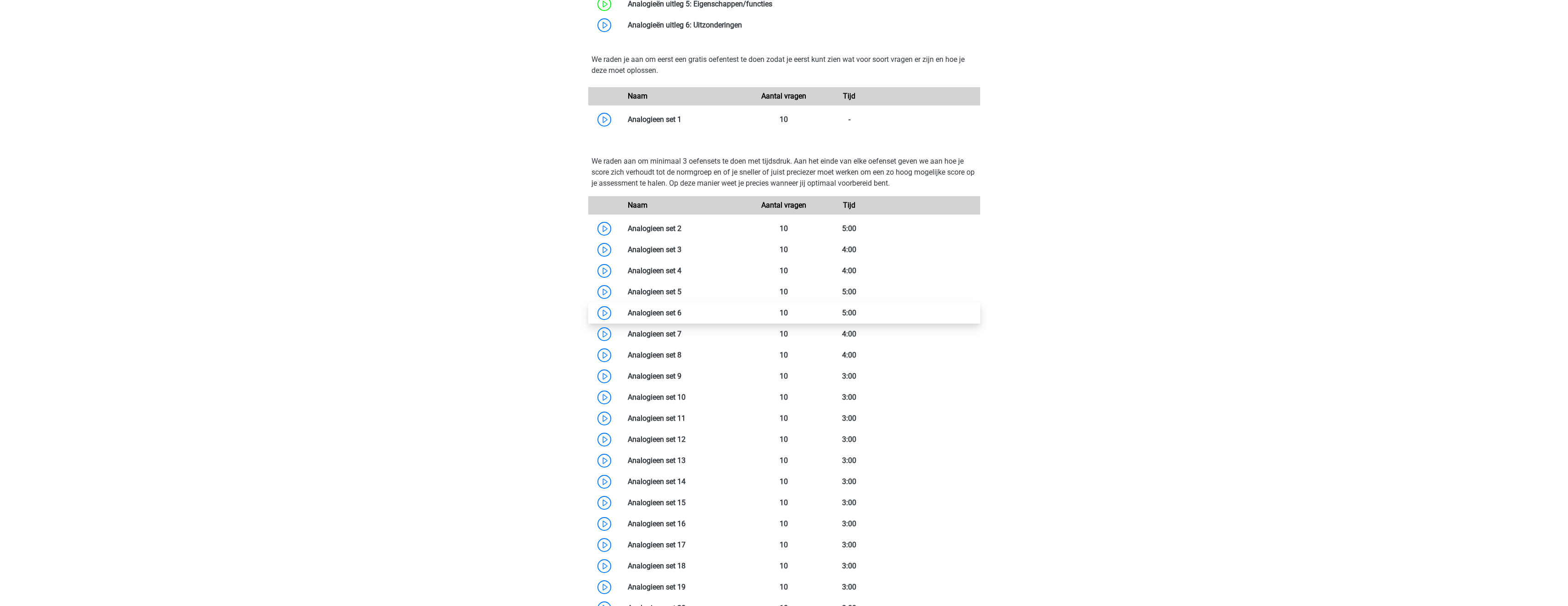
scroll to position [1055, 0]
click at [682, 269] on link at bounding box center [682, 273] width 0 height 9
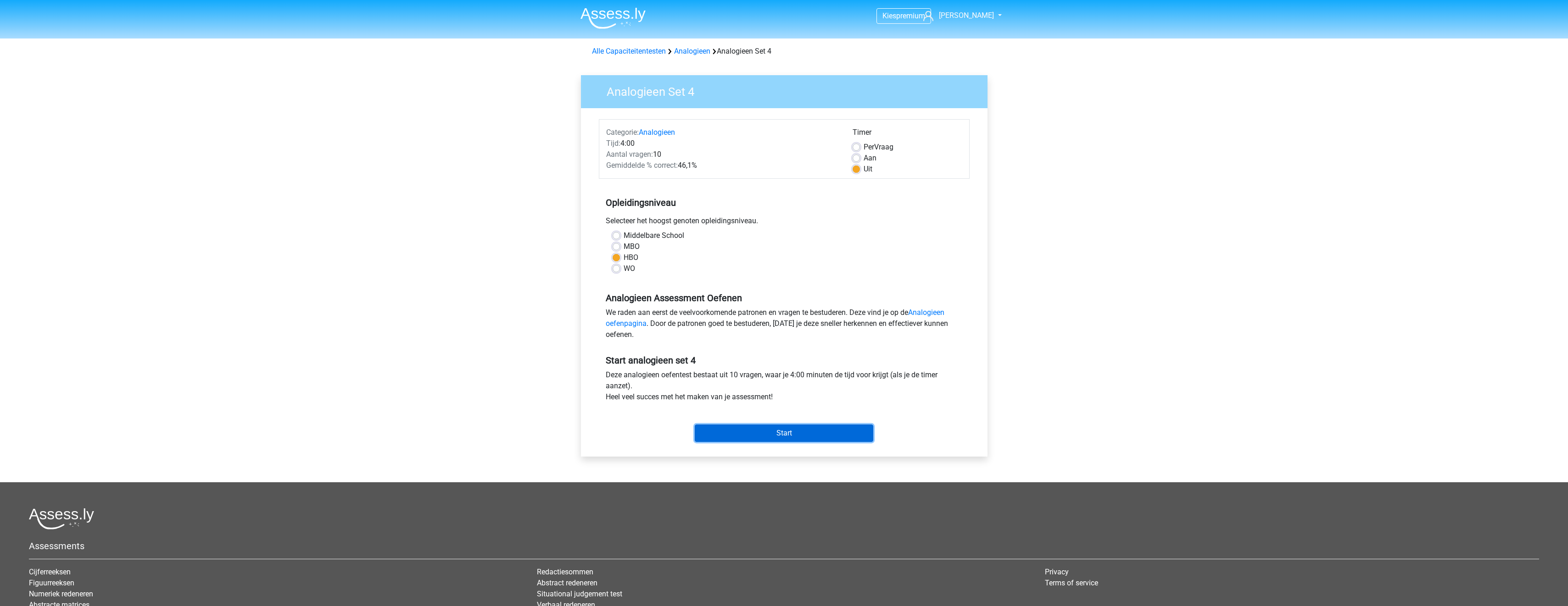
click at [826, 437] on input "Start" at bounding box center [784, 433] width 178 height 17
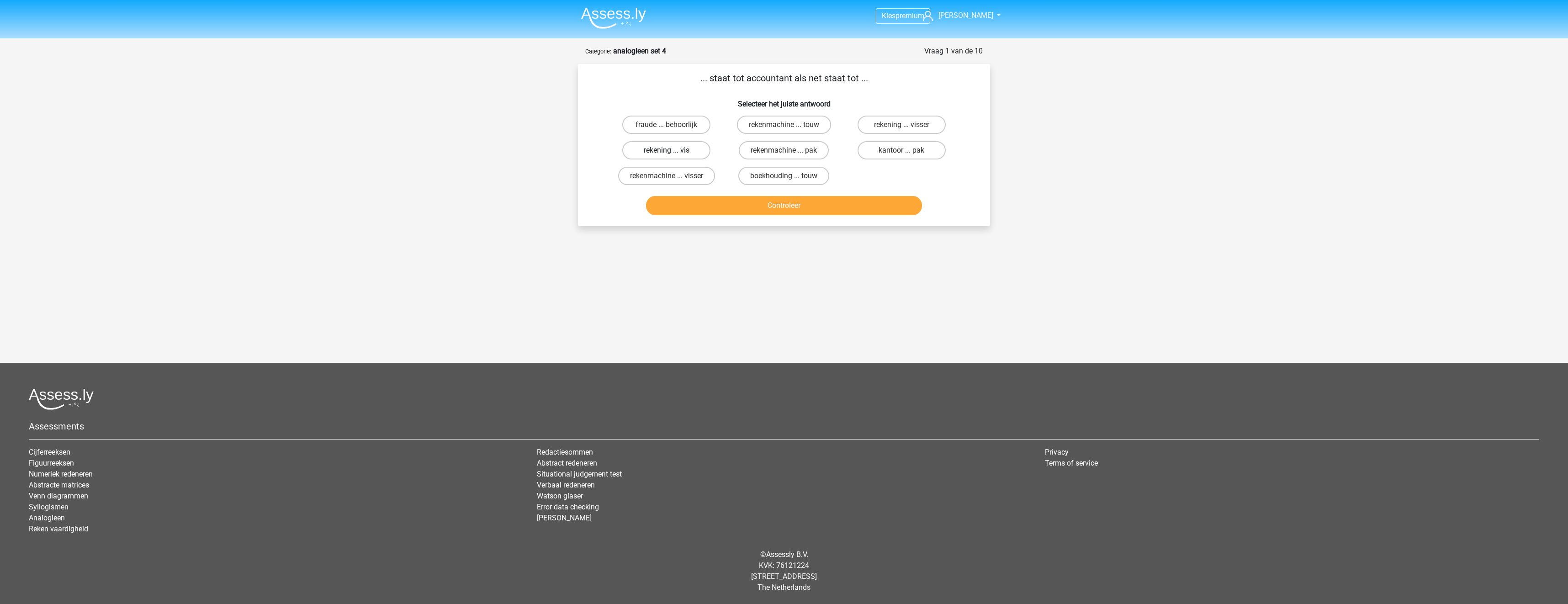
click at [695, 148] on label "rekening ... vis" at bounding box center [667, 150] width 88 height 18
click at [672, 150] on input "rekening ... vis" at bounding box center [670, 153] width 6 height 6
radio input "true"
click at [747, 212] on button "Controleer" at bounding box center [784, 205] width 276 height 19
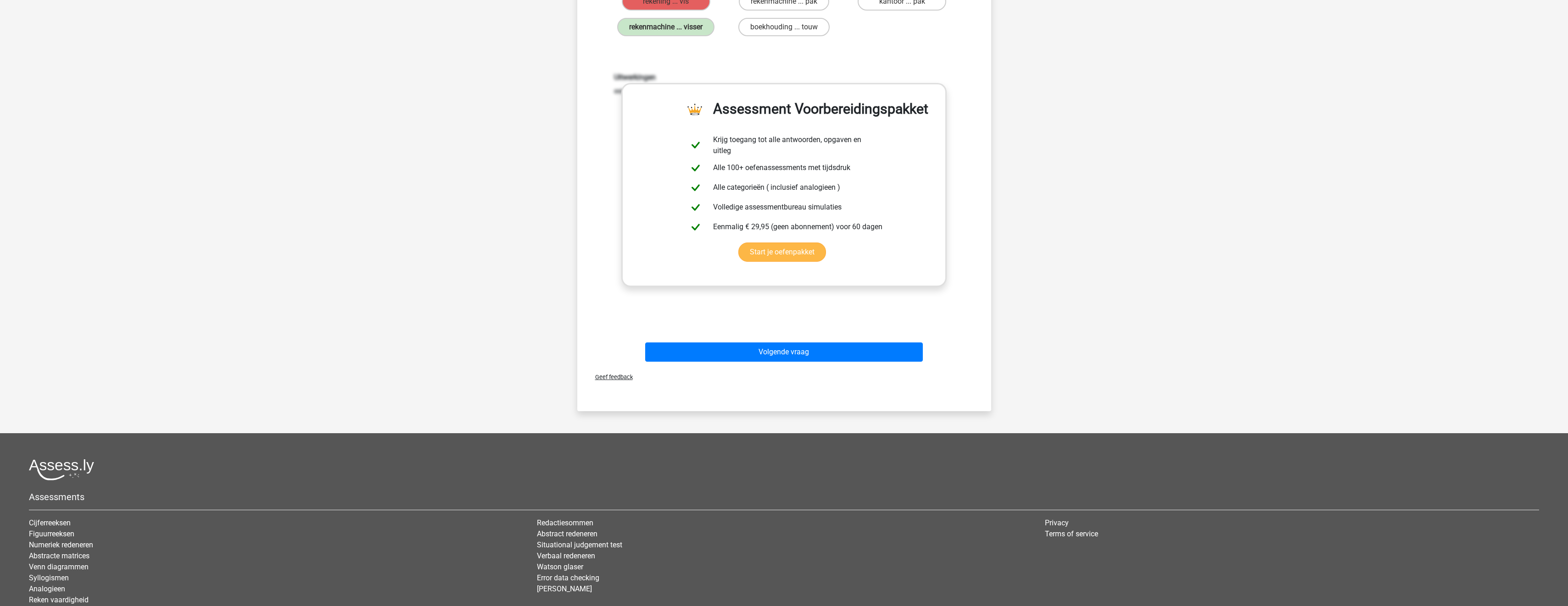
scroll to position [184, 0]
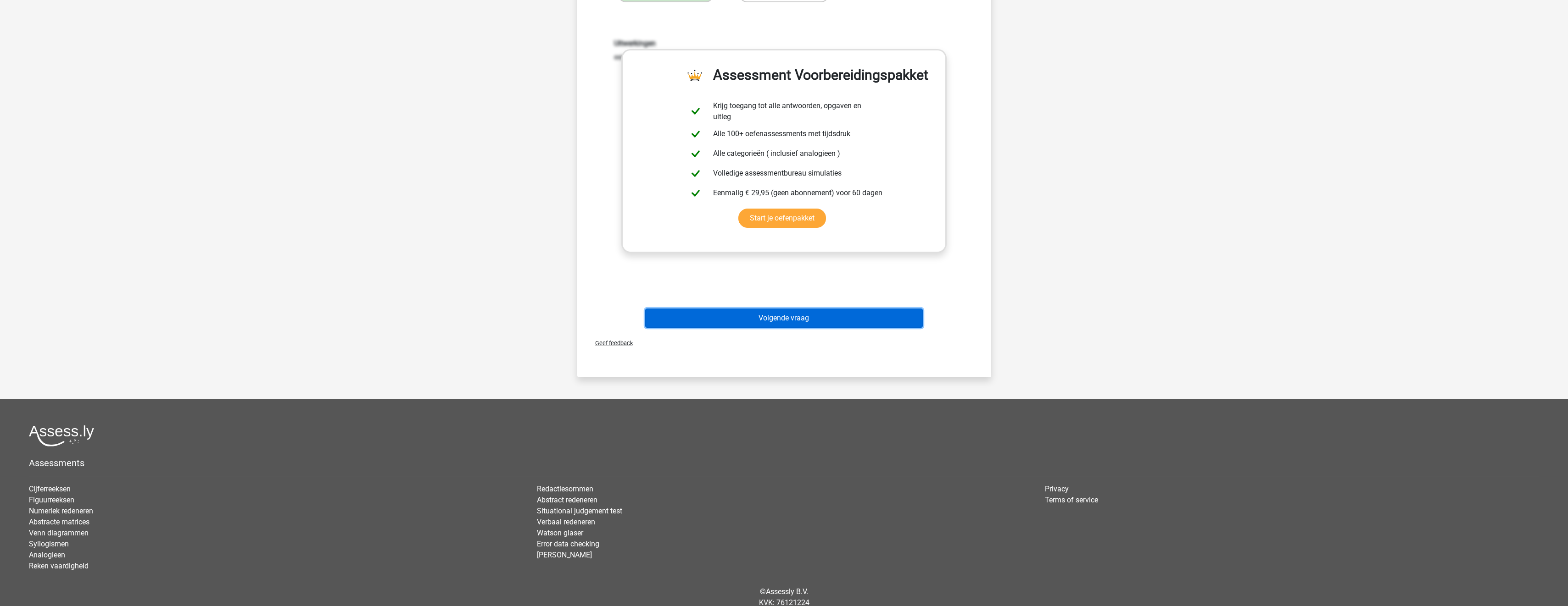
click at [798, 320] on button "Volgende vraag" at bounding box center [784, 318] width 277 height 19
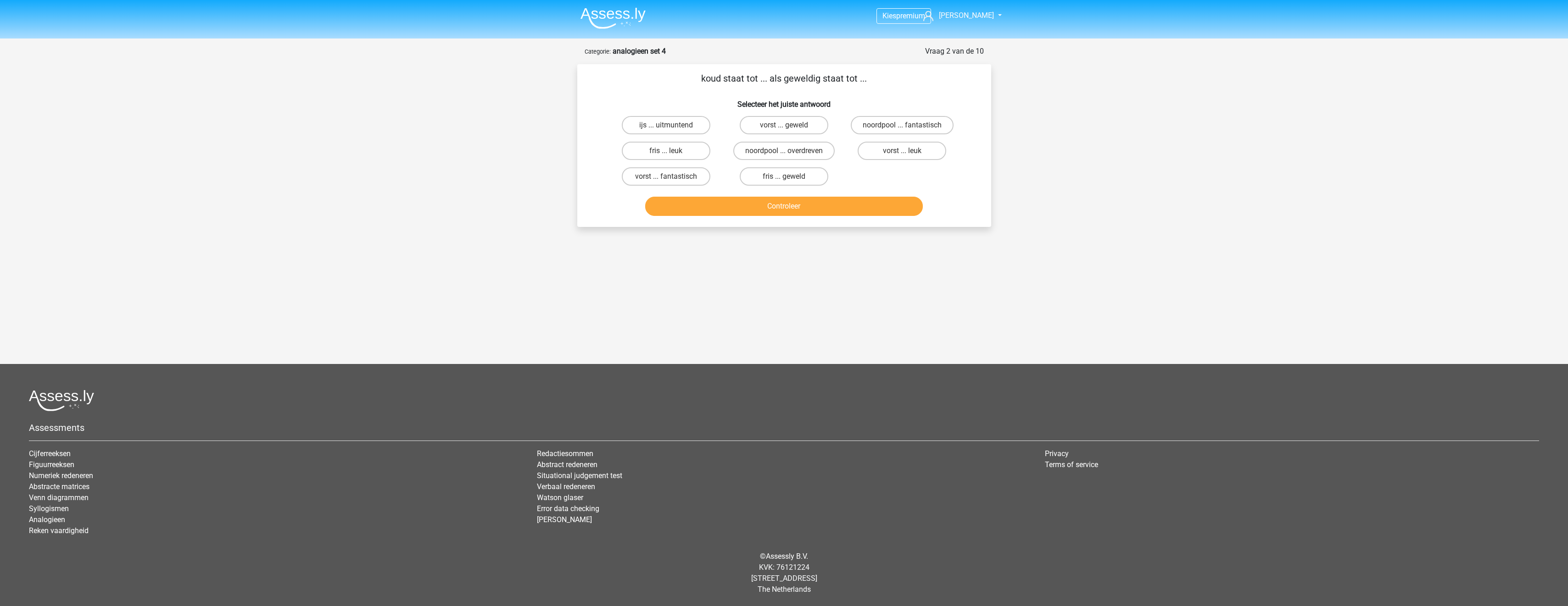
scroll to position [0, 0]
click at [908, 144] on label "vorst ... leuk" at bounding box center [906, 151] width 89 height 18
click at [908, 151] on input "vorst ... leuk" at bounding box center [908, 154] width 6 height 6
radio input "true"
click at [853, 196] on div "Controleer" at bounding box center [787, 204] width 384 height 30
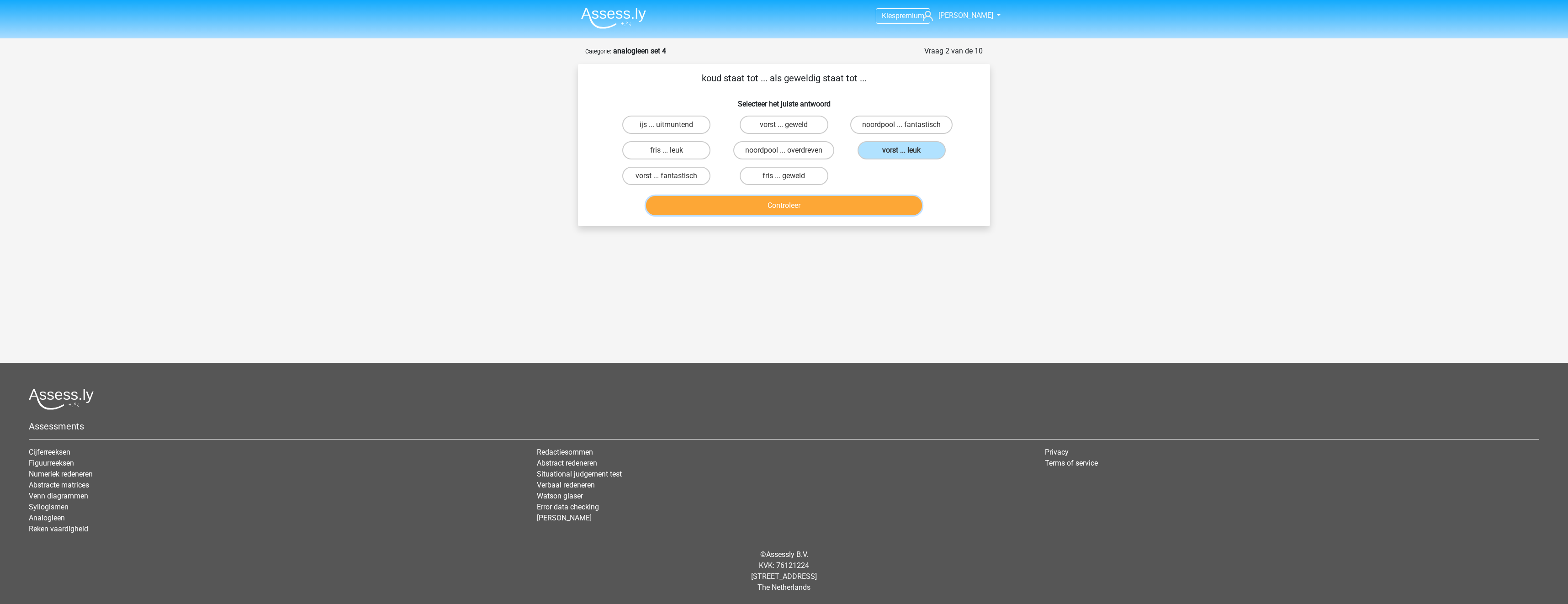
click at [851, 206] on button "Controleer" at bounding box center [784, 205] width 276 height 19
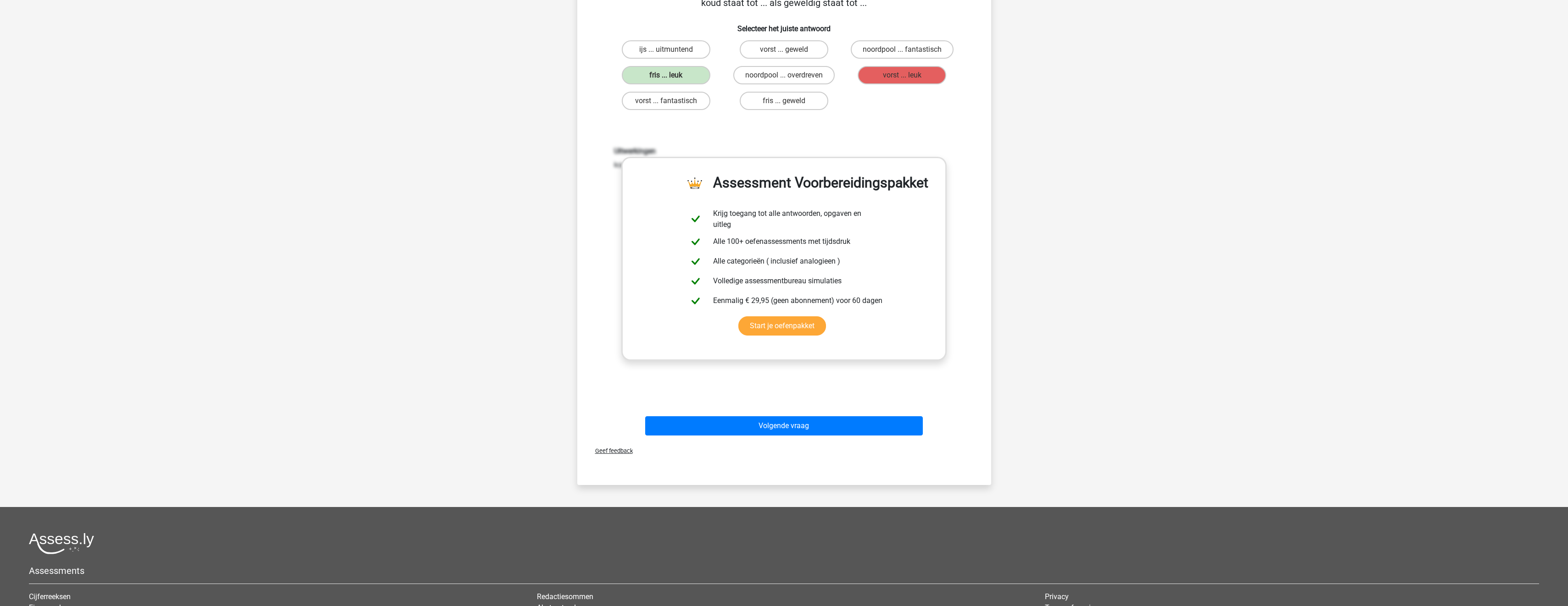
scroll to position [184, 0]
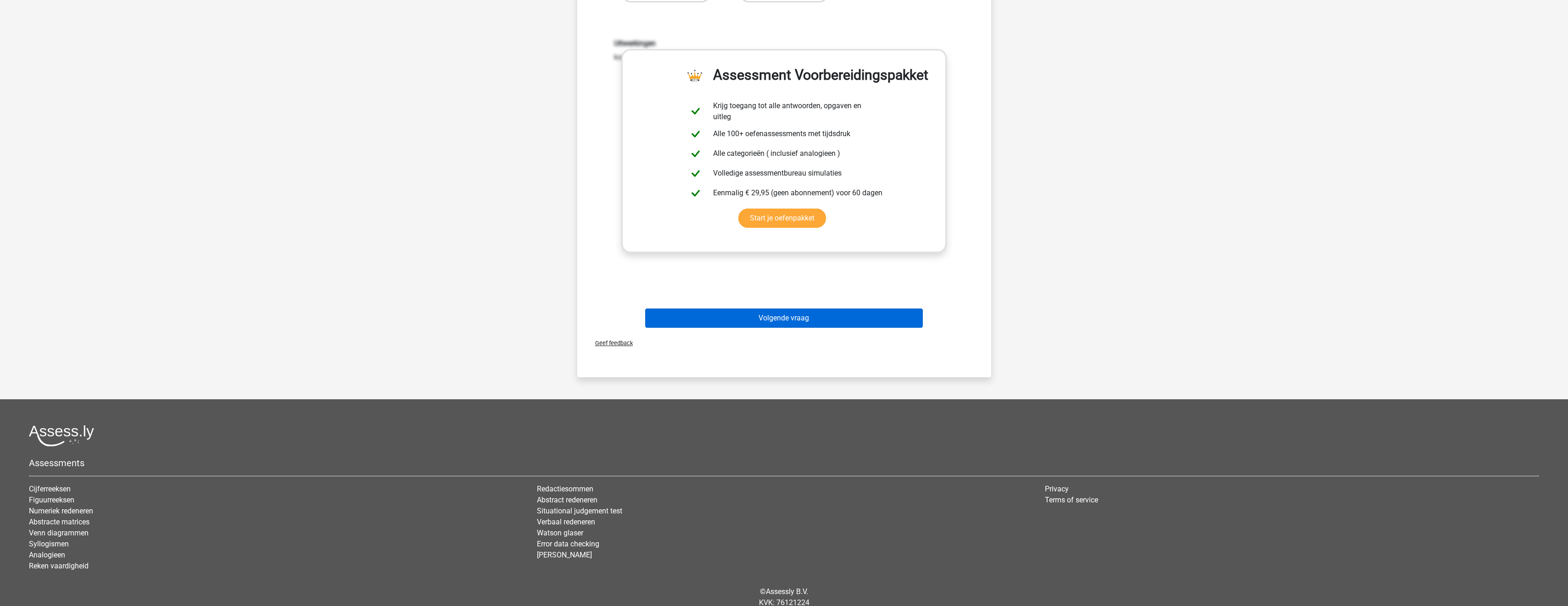
drag, startPoint x: 837, startPoint y: 307, endPoint x: 842, endPoint y: 318, distance: 12.1
click at [838, 312] on div "Volgende vraag" at bounding box center [784, 316] width 384 height 30
click at [843, 318] on button "Volgende vraag" at bounding box center [784, 318] width 277 height 19
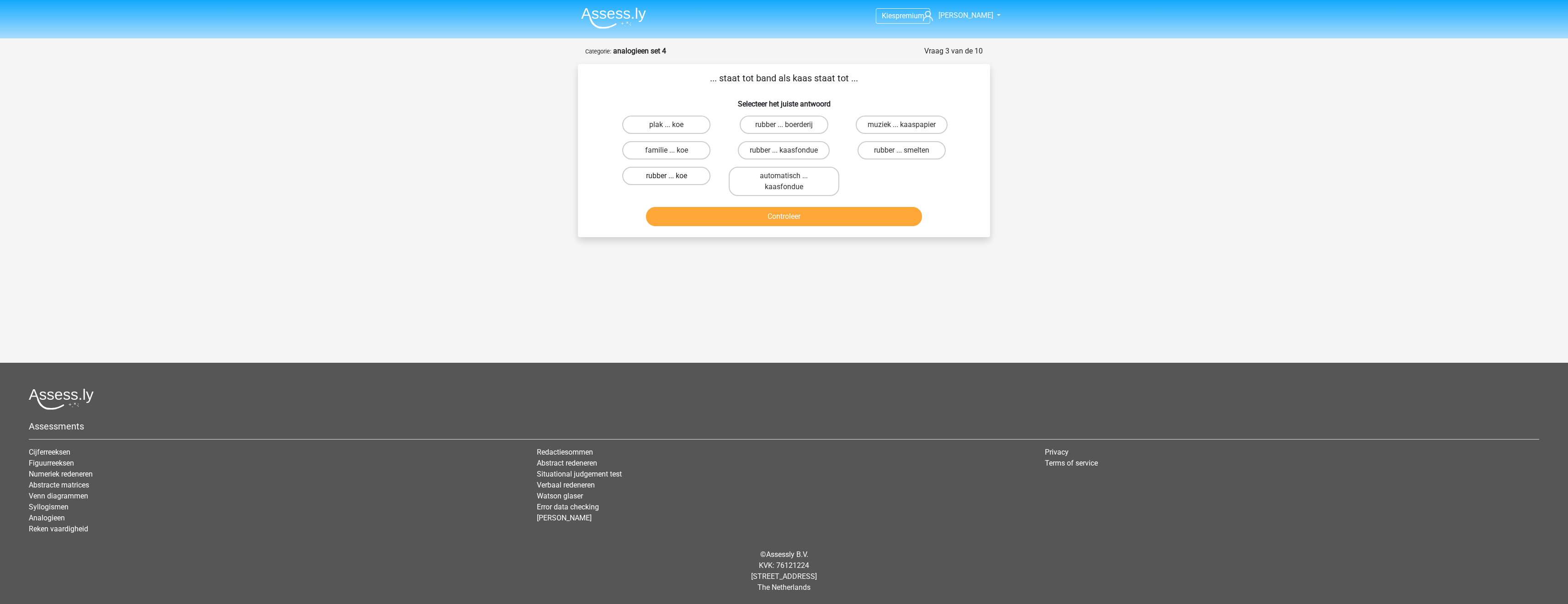
click at [676, 176] on label "rubber ... koe" at bounding box center [667, 175] width 88 height 18
click at [672, 176] on input "rubber ... koe" at bounding box center [670, 179] width 6 height 6
radio input "true"
click at [727, 215] on button "Controleer" at bounding box center [784, 216] width 276 height 19
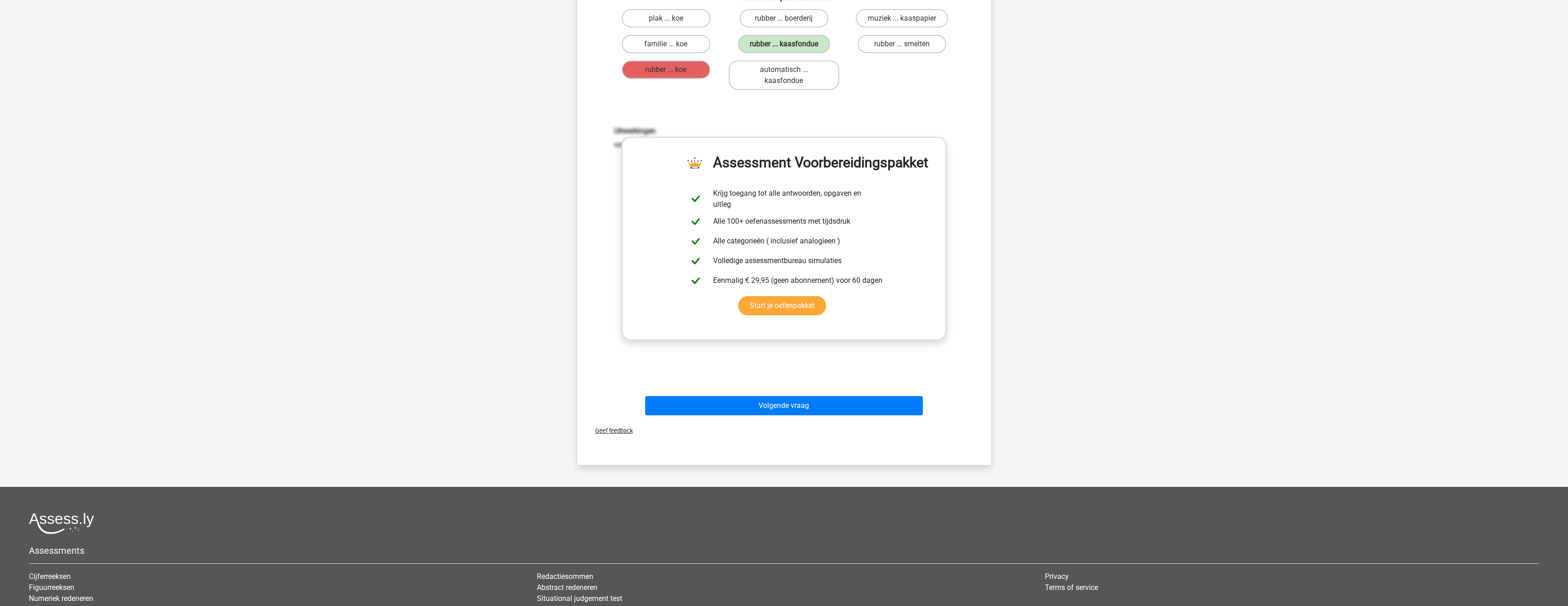
scroll to position [184, 0]
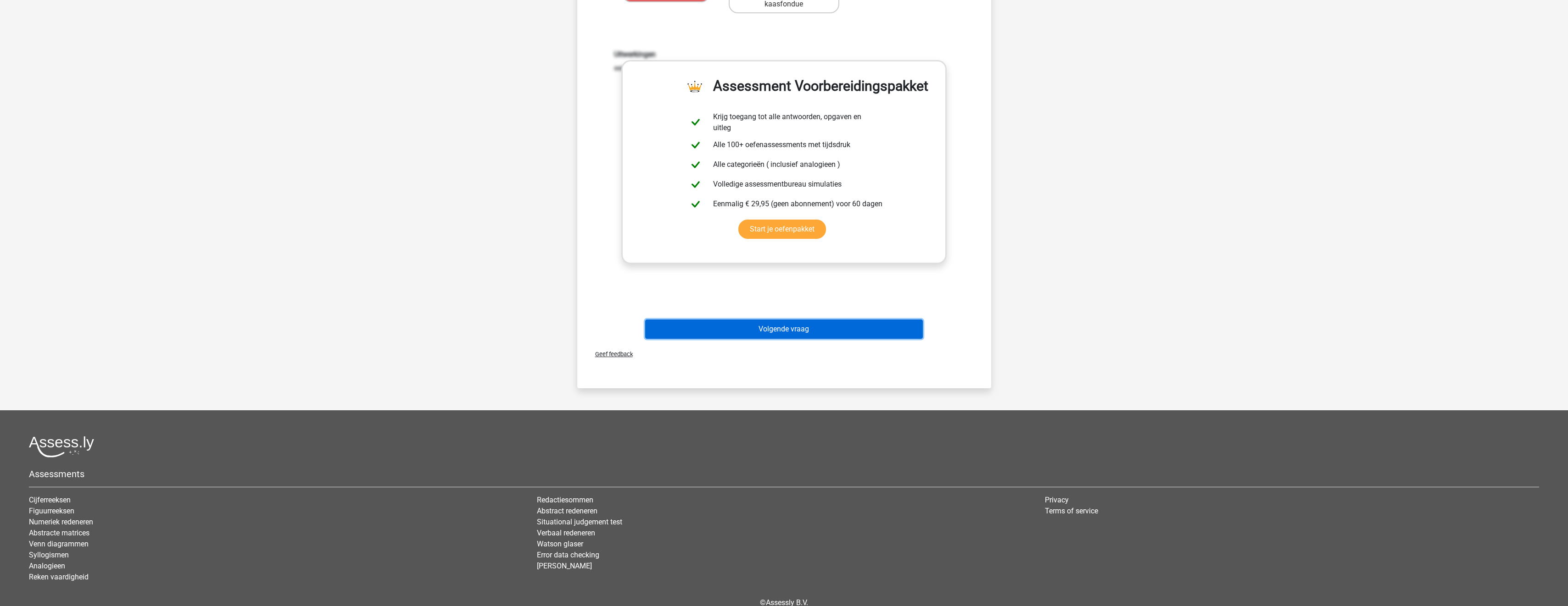
click at [841, 330] on button "Volgende vraag" at bounding box center [784, 330] width 277 height 19
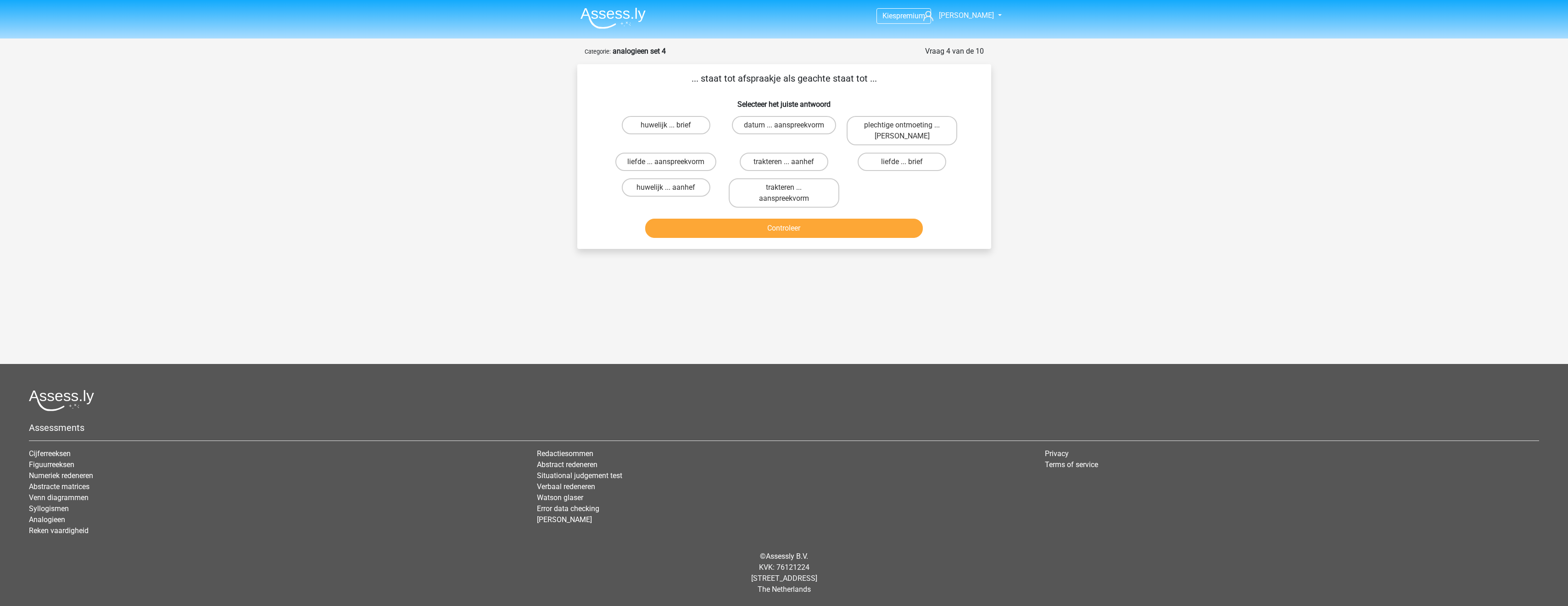
scroll to position [0, 0]
click at [786, 128] on label "datum ... aanspreekvorm" at bounding box center [786, 124] width 104 height 18
click at [787, 128] on input "datum ... aanspreekvorm" at bounding box center [790, 128] width 6 height 6
radio input "true"
click at [801, 231] on button "Controleer" at bounding box center [788, 228] width 277 height 19
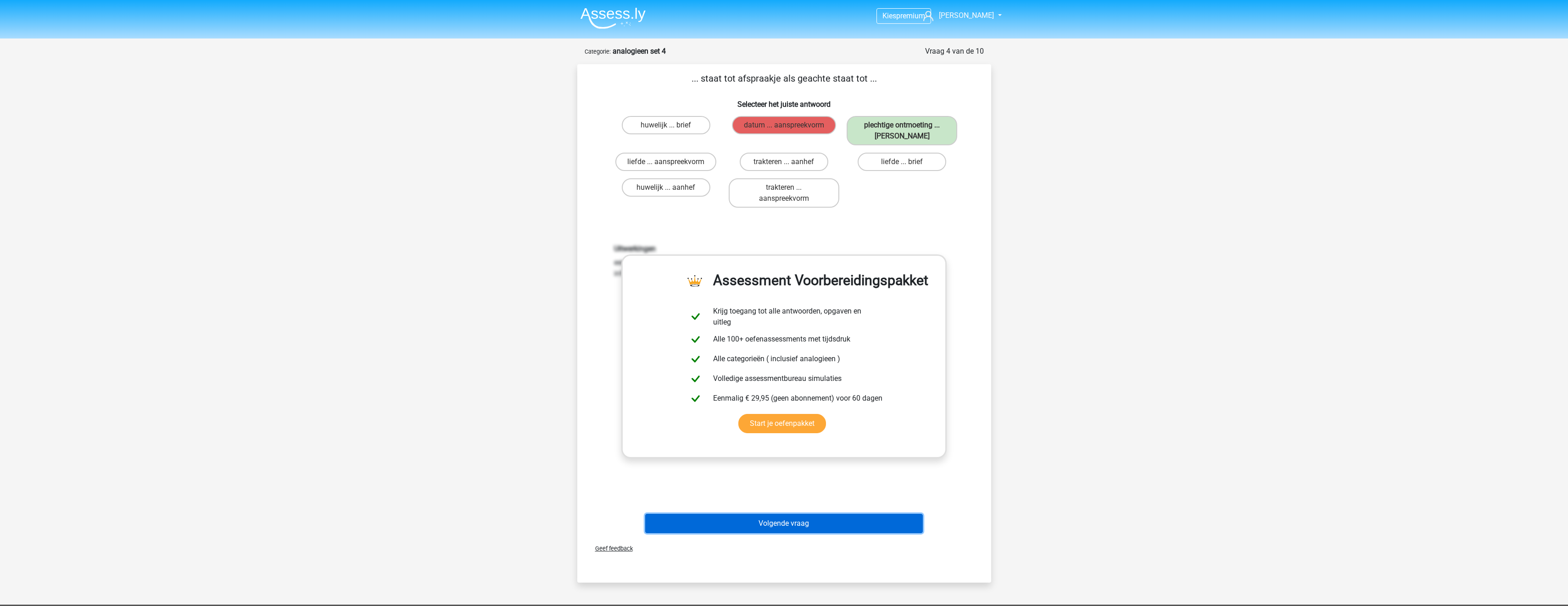
click at [816, 521] on button "Volgende vraag" at bounding box center [784, 524] width 277 height 19
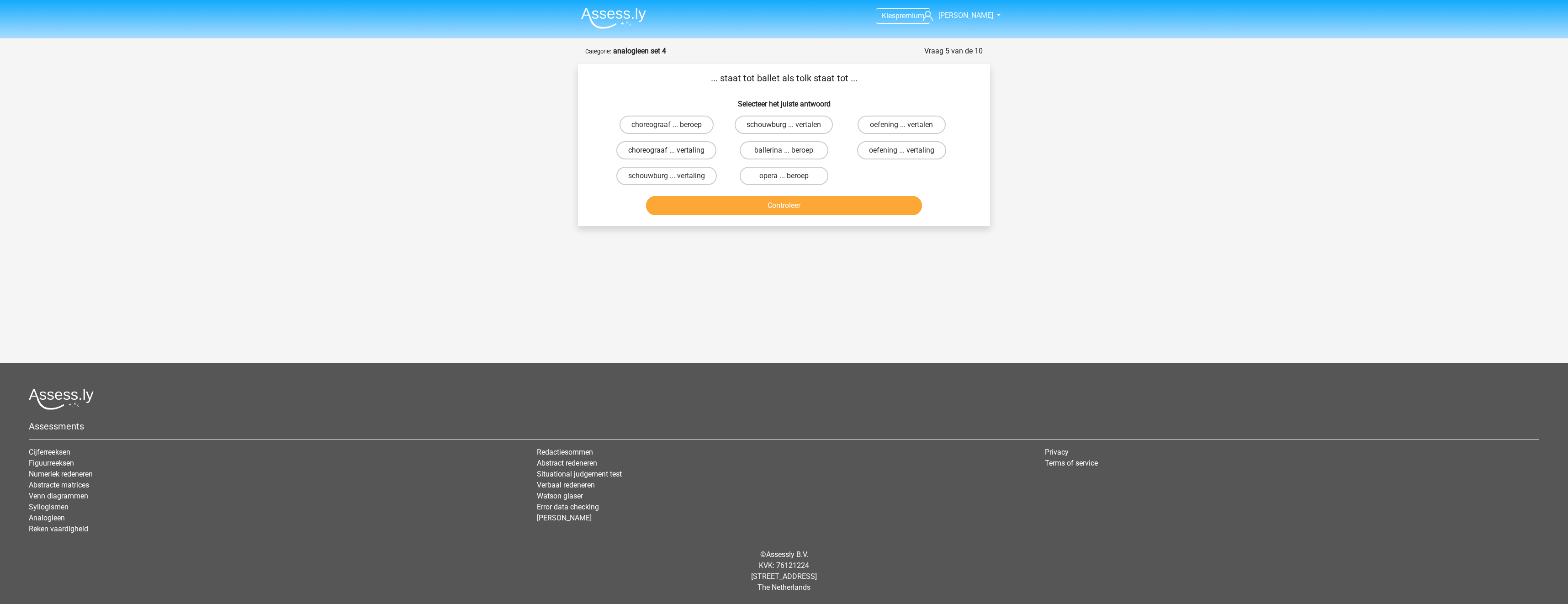
click at [695, 152] on label "choreograaf ... vertaling" at bounding box center [666, 150] width 100 height 18
click at [672, 152] on input "choreograaf ... vertaling" at bounding box center [670, 153] width 6 height 6
radio input "true"
click at [724, 211] on button "Controleer" at bounding box center [784, 205] width 276 height 19
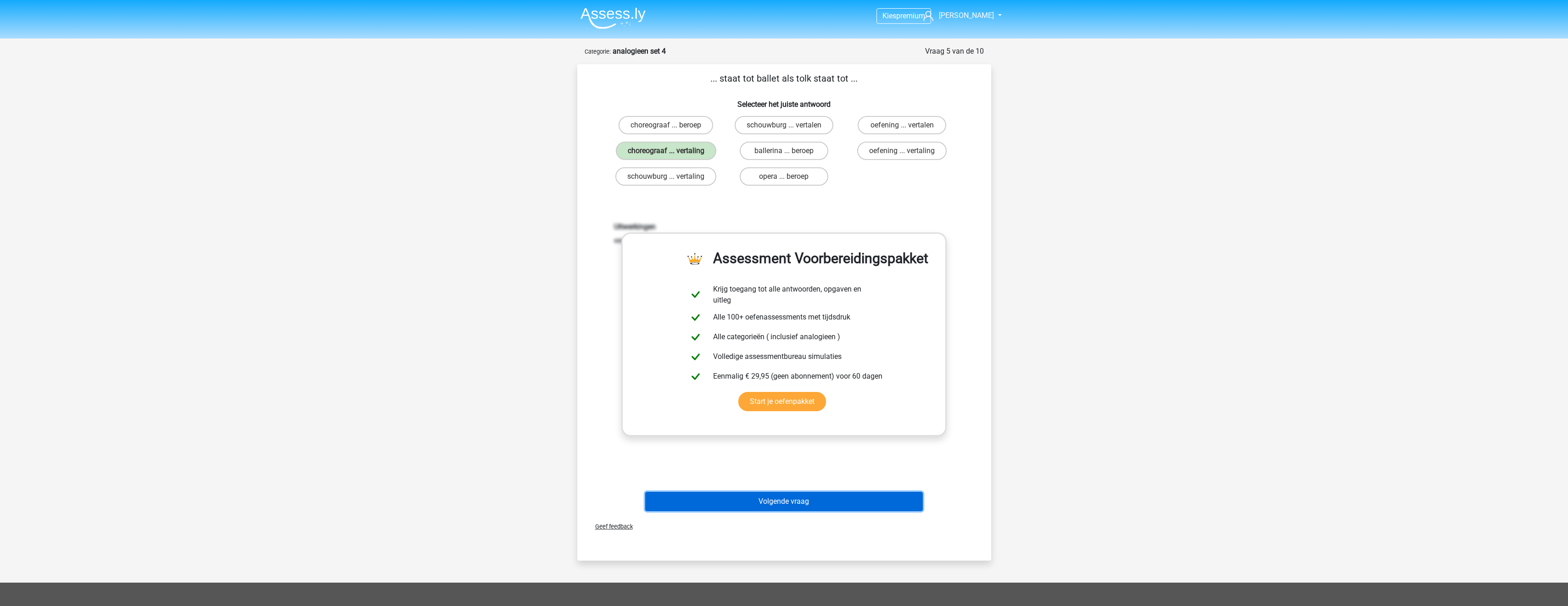
click at [798, 506] on button "Volgende vraag" at bounding box center [784, 501] width 277 height 19
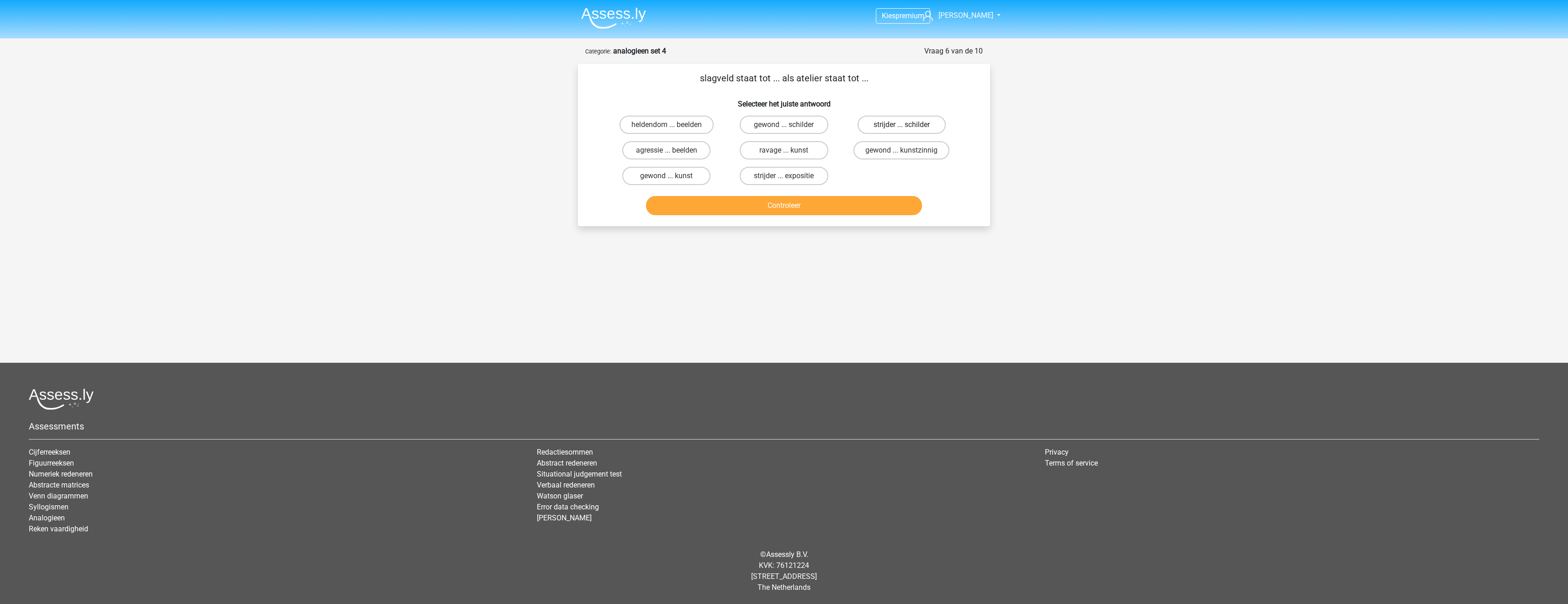
click at [874, 128] on label "strijder ... schilder" at bounding box center [902, 124] width 88 height 18
click at [901, 128] on input "strijder ... schilder" at bounding box center [904, 128] width 6 height 6
radio input "true"
click at [866, 204] on button "Controleer" at bounding box center [784, 205] width 276 height 19
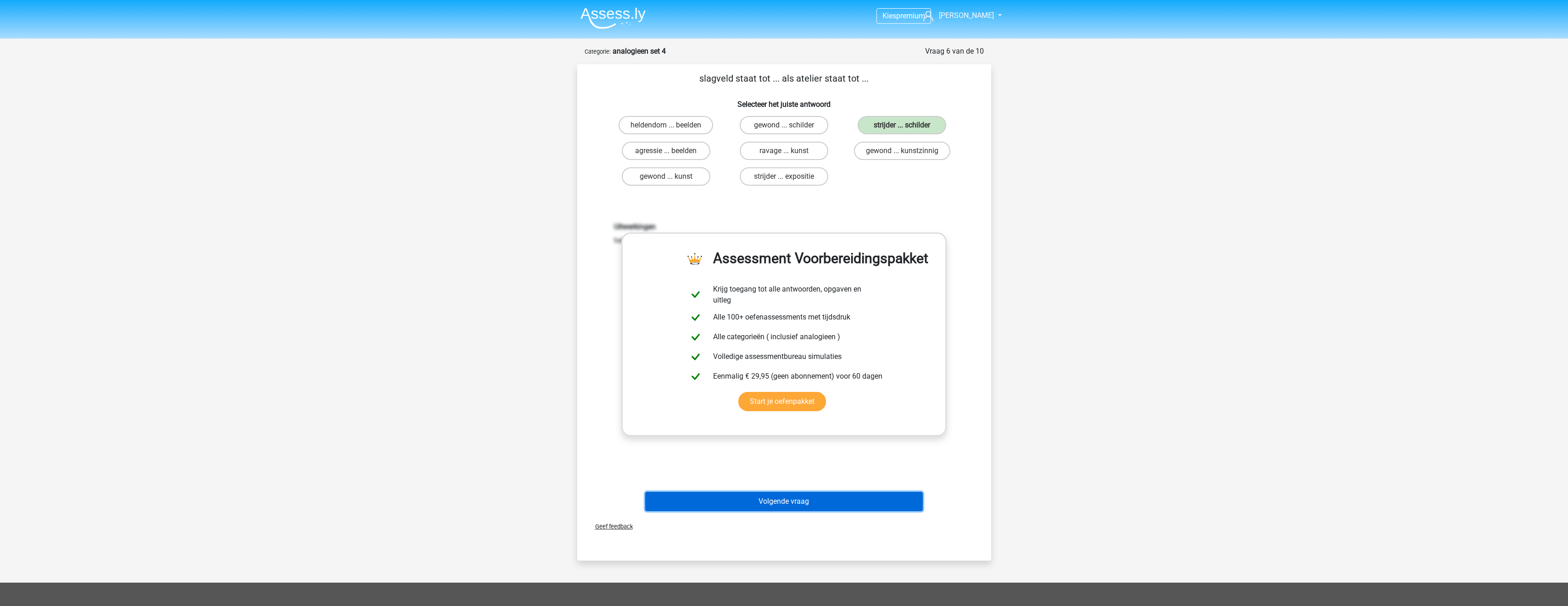
click at [836, 501] on button "Volgende vraag" at bounding box center [784, 501] width 277 height 19
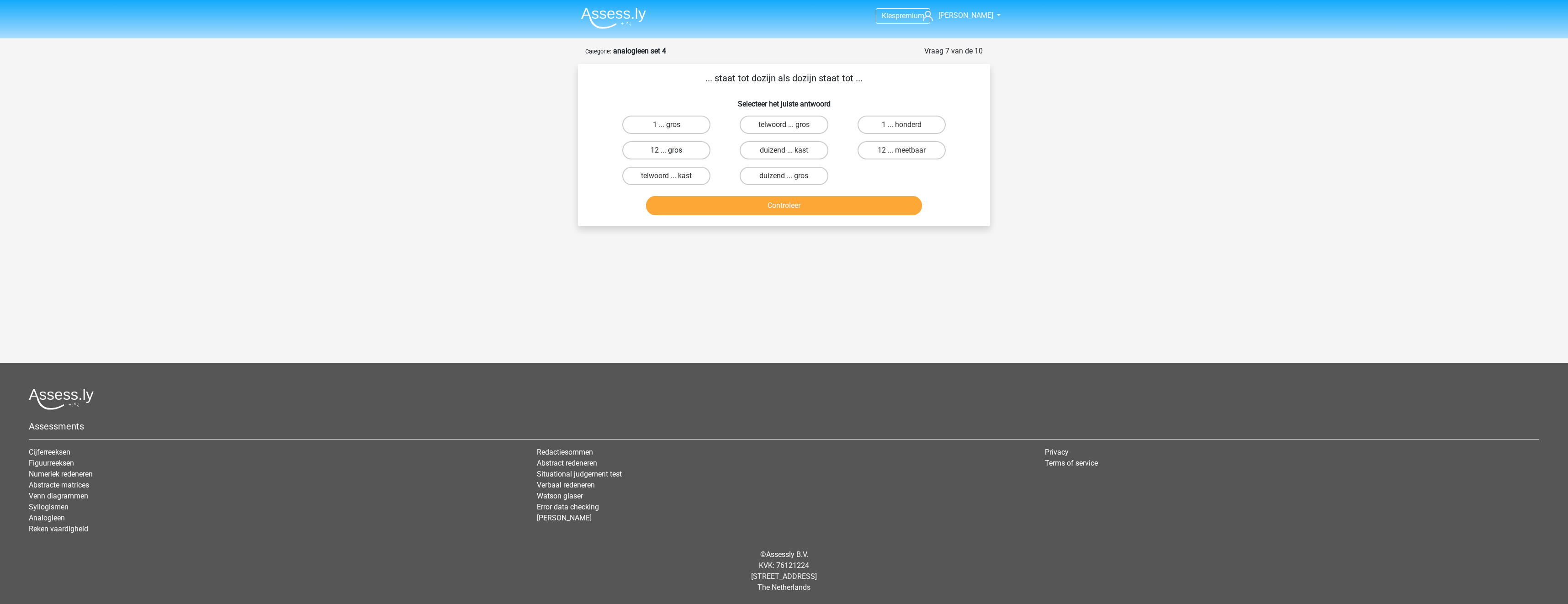
click at [699, 148] on label "12 ... gros" at bounding box center [667, 150] width 88 height 18
click at [672, 150] on input "12 ... gros" at bounding box center [670, 153] width 6 height 6
radio input "true"
click at [811, 212] on button "Controleer" at bounding box center [784, 205] width 276 height 19
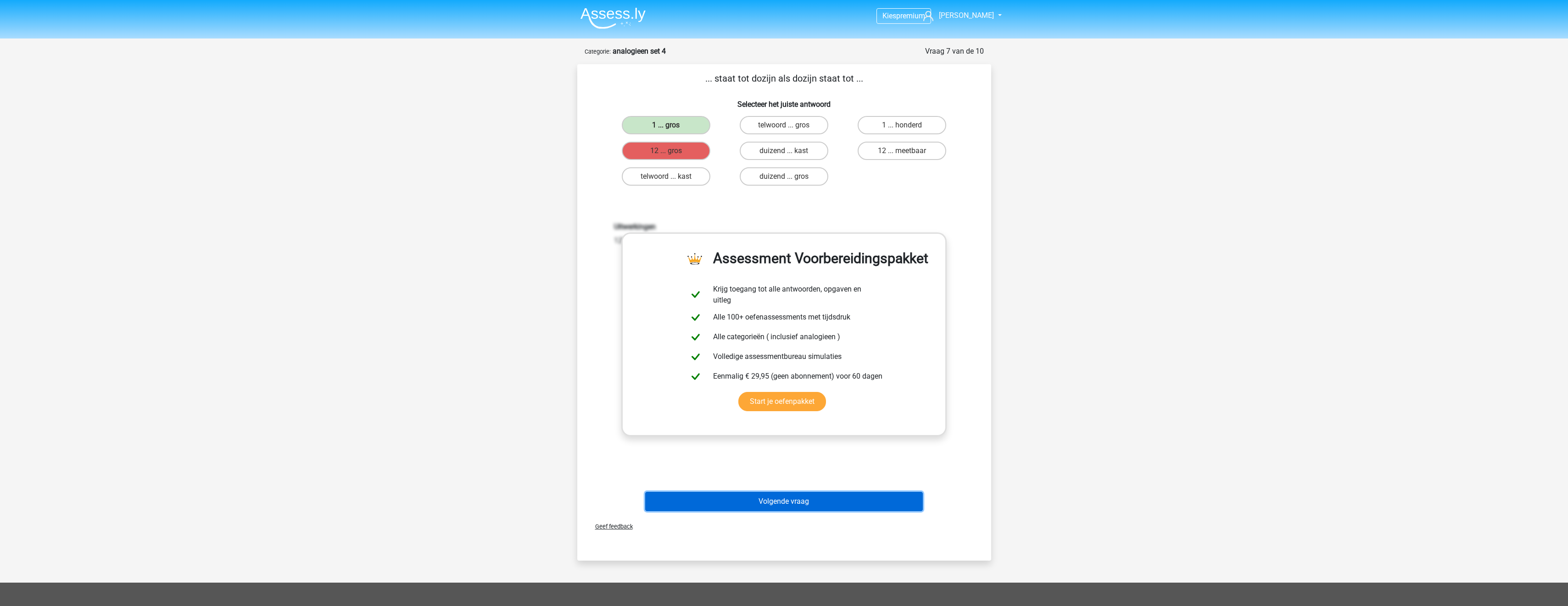
click at [786, 505] on button "Volgende vraag" at bounding box center [784, 501] width 277 height 19
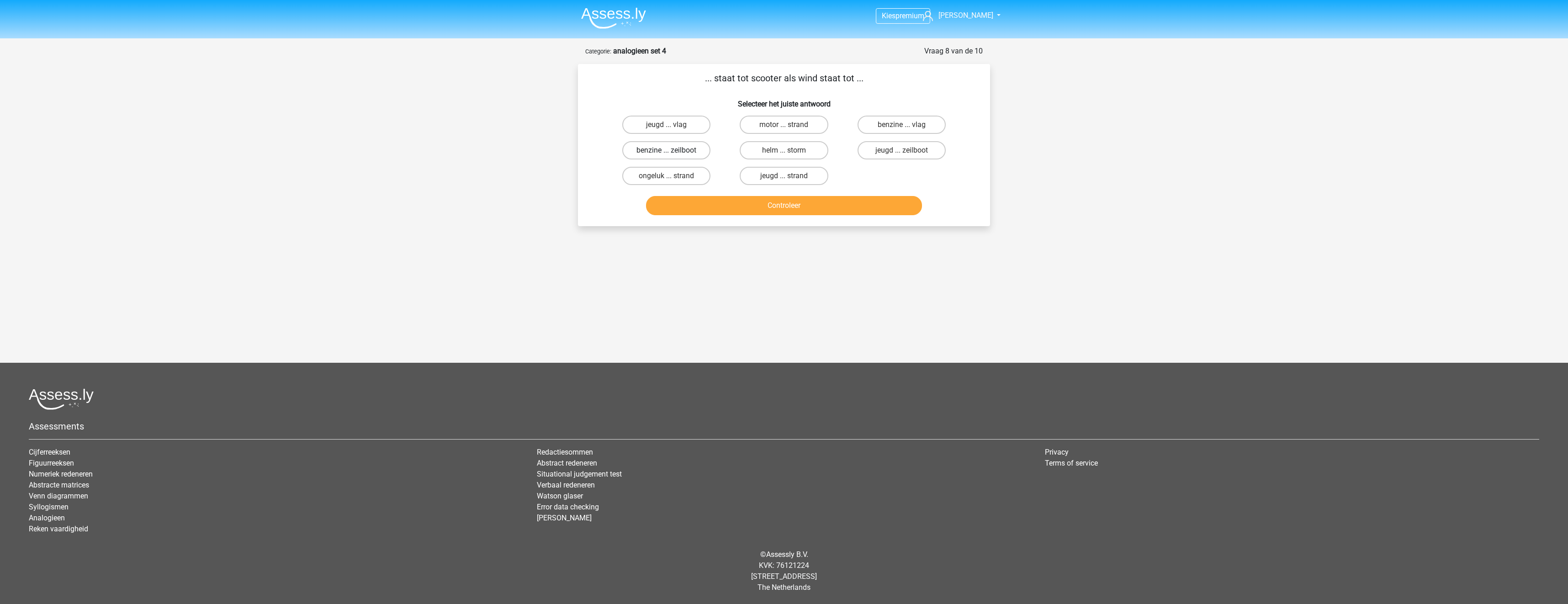
click at [688, 154] on label "benzine ... zeilboot" at bounding box center [667, 150] width 88 height 18
click at [672, 154] on input "benzine ... zeilboot" at bounding box center [670, 153] width 6 height 6
radio input "true"
click at [705, 207] on button "Controleer" at bounding box center [784, 205] width 276 height 19
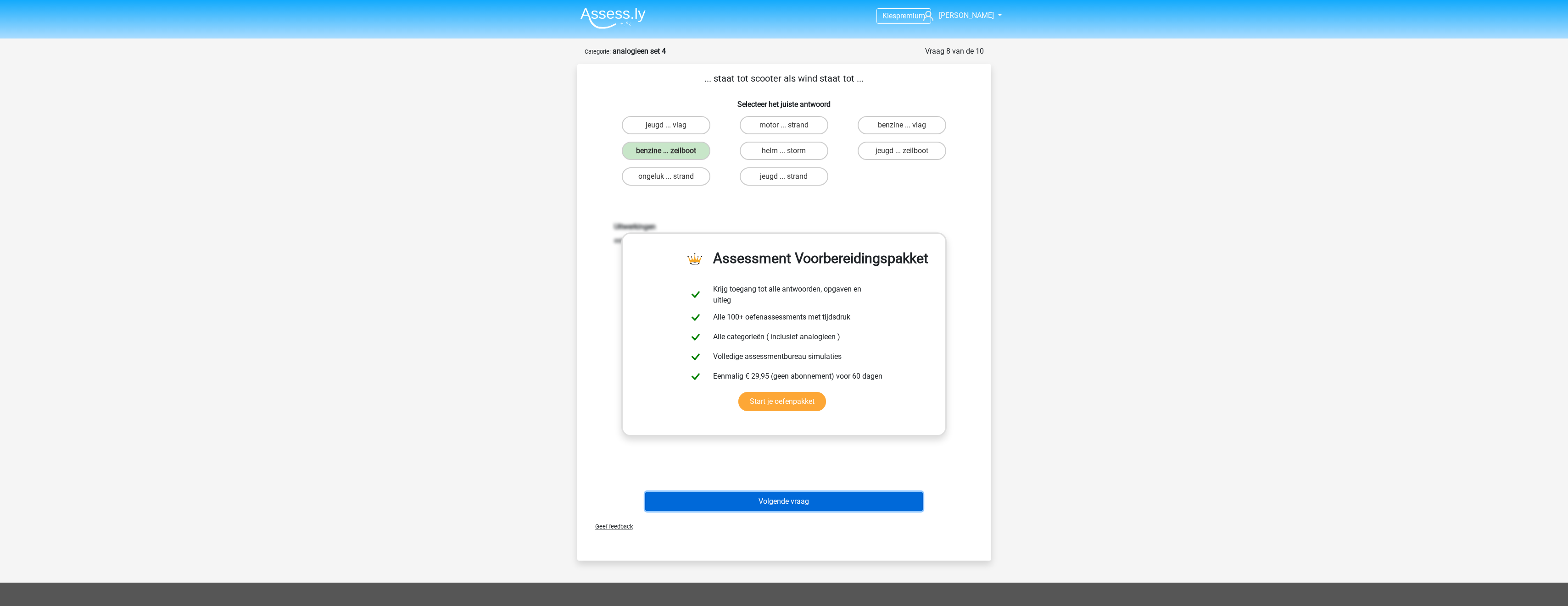
drag, startPoint x: 843, startPoint y: 508, endPoint x: 849, endPoint y: 506, distance: 6.3
click at [843, 509] on button "Volgende vraag" at bounding box center [784, 501] width 277 height 19
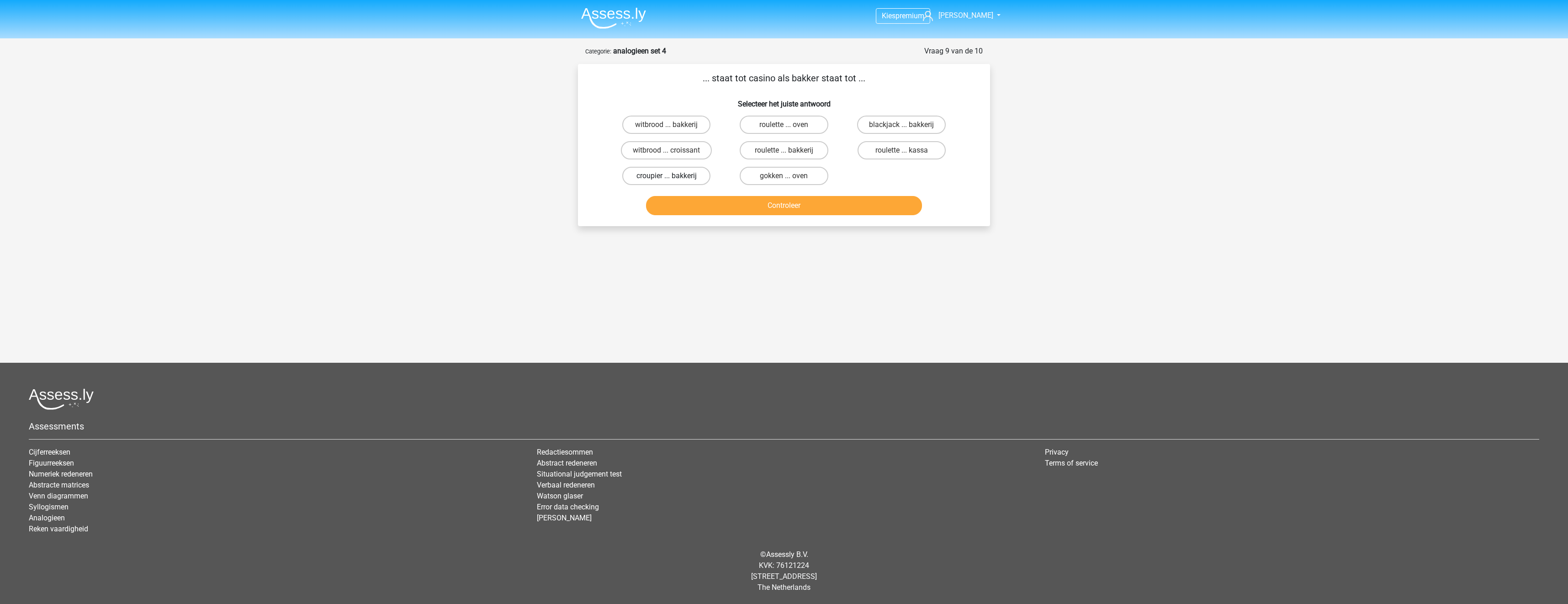
click at [685, 180] on label "croupier ... bakkerij" at bounding box center [667, 175] width 88 height 18
click at [672, 180] on input "croupier ... bakkerij" at bounding box center [670, 179] width 6 height 6
radio input "true"
click at [697, 204] on button "Controleer" at bounding box center [784, 205] width 276 height 19
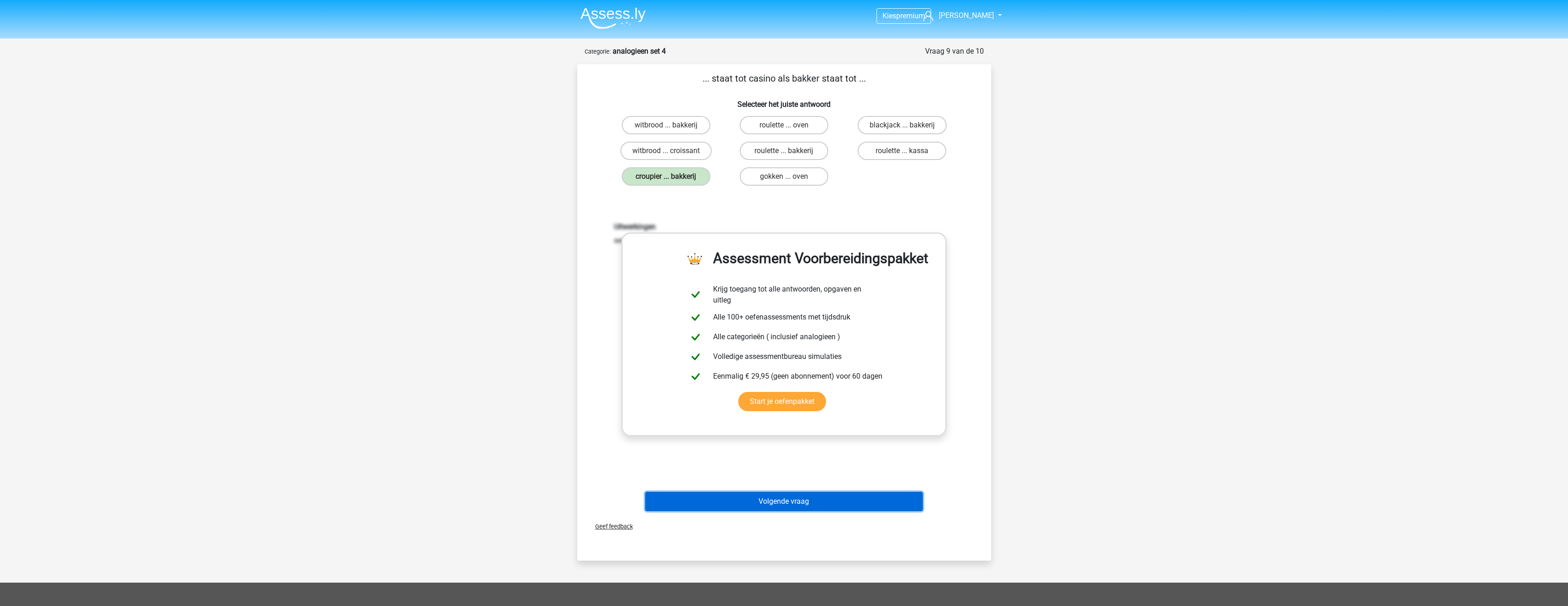
click at [853, 506] on button "Volgende vraag" at bounding box center [784, 501] width 277 height 19
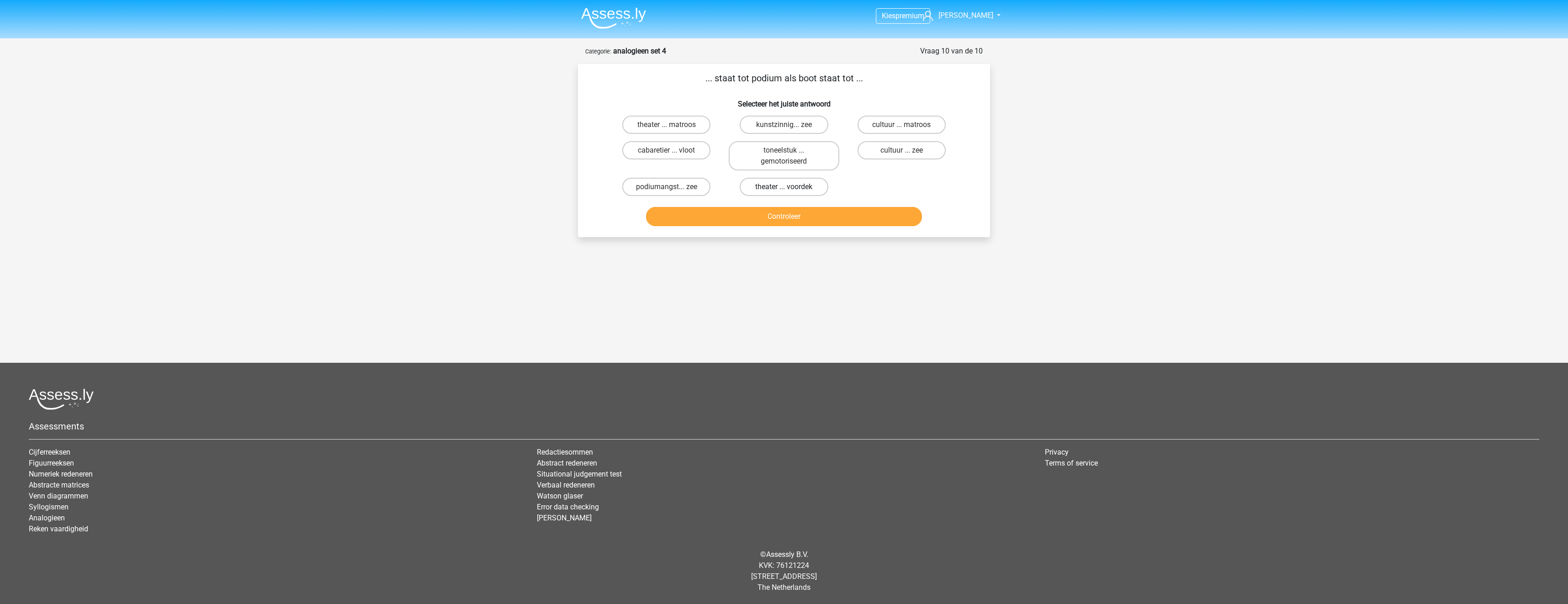
click at [806, 187] on label "theater ... voordek" at bounding box center [784, 186] width 88 height 18
click at [790, 187] on input "theater ... voordek" at bounding box center [787, 190] width 6 height 6
radio input "true"
click at [805, 219] on button "Controleer" at bounding box center [784, 216] width 276 height 19
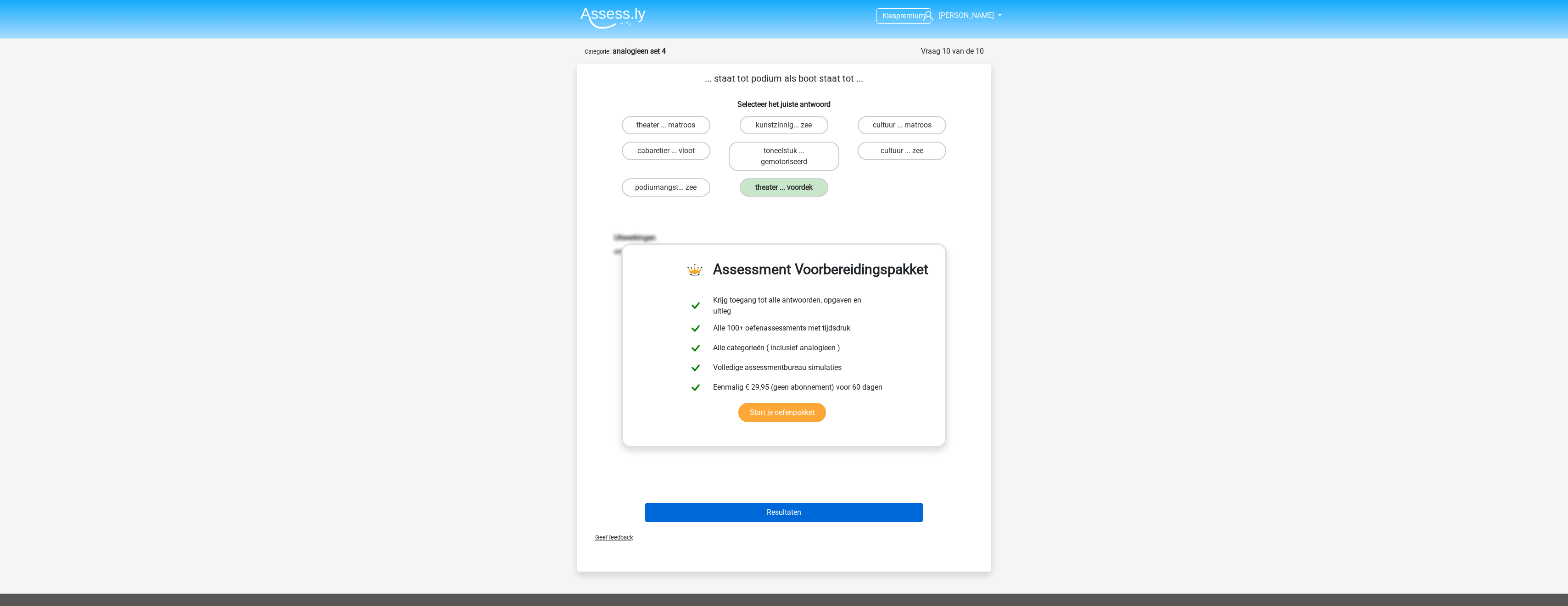
click at [876, 505] on div "... staat tot podium als boot staat tot ... Selecteer het juiste antwoord theat…" at bounding box center [784, 299] width 407 height 455
drag, startPoint x: 876, startPoint y: 505, endPoint x: 880, endPoint y: 509, distance: 5.7
click at [877, 508] on button "Resultaten" at bounding box center [784, 513] width 277 height 19
click at [880, 514] on button "Resultaten" at bounding box center [784, 513] width 277 height 19
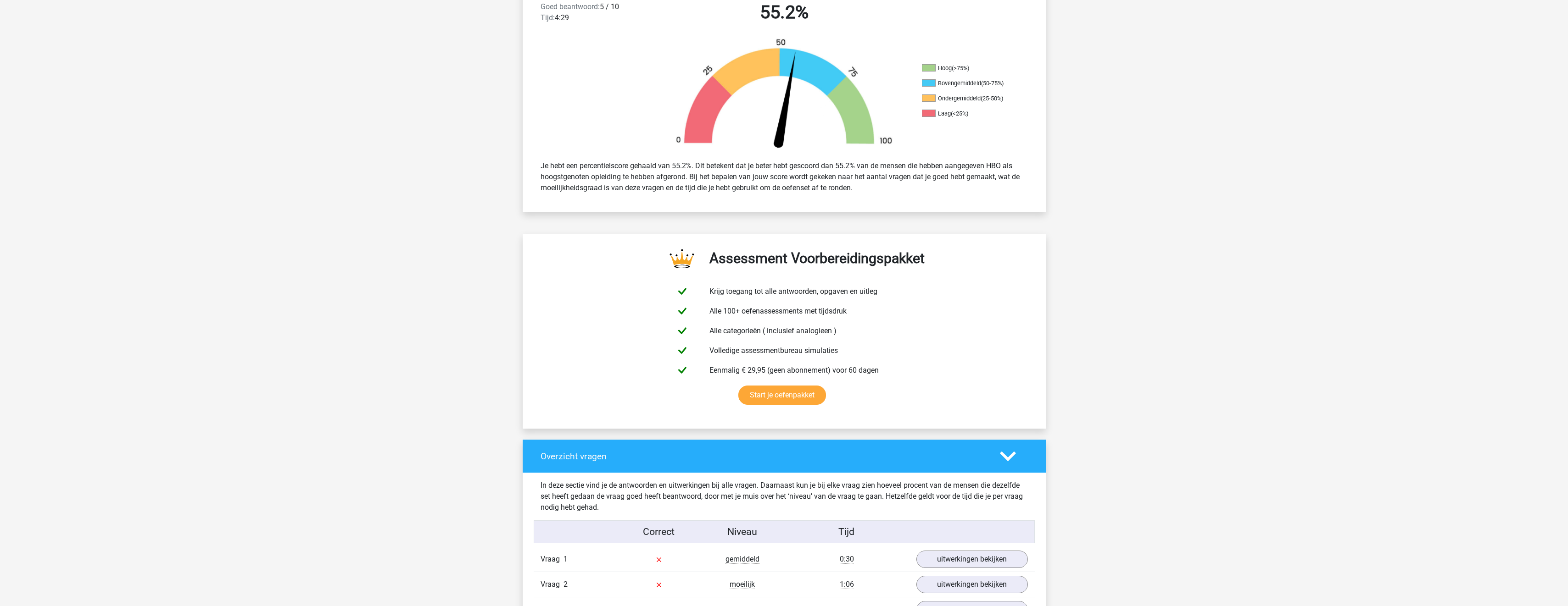
scroll to position [229, 0]
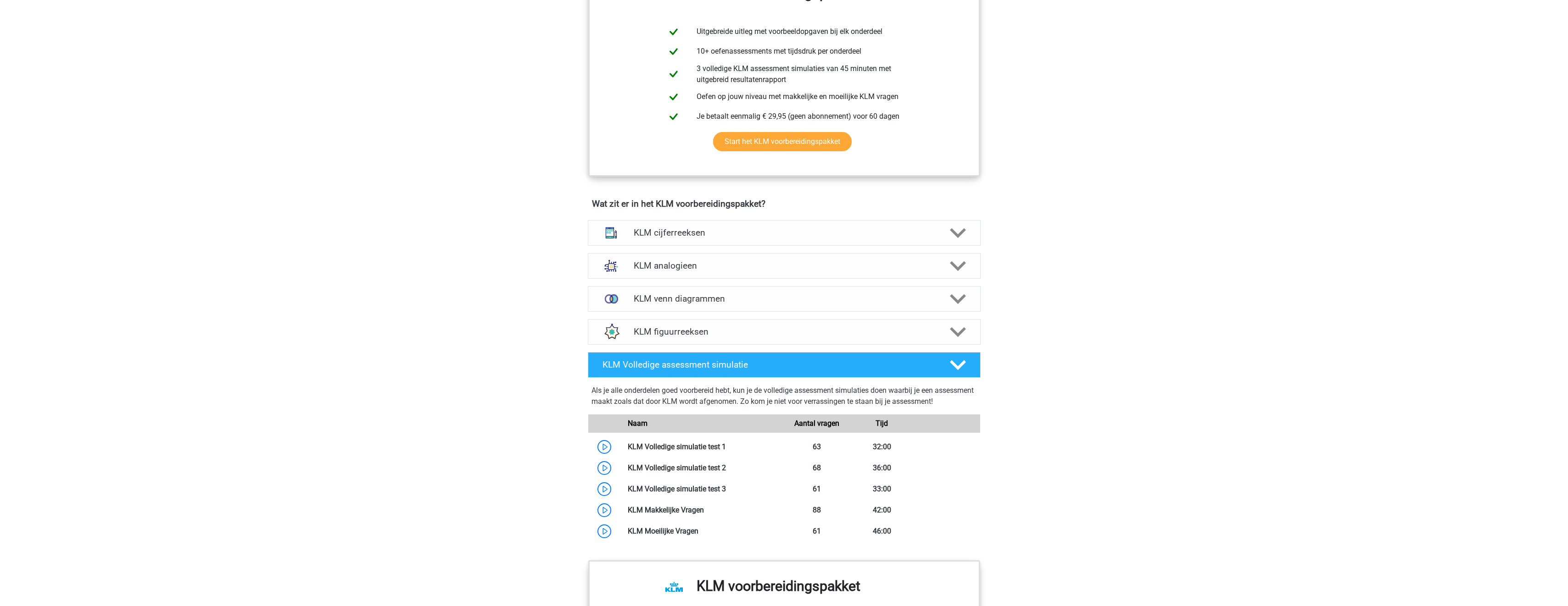
scroll to position [510, 0]
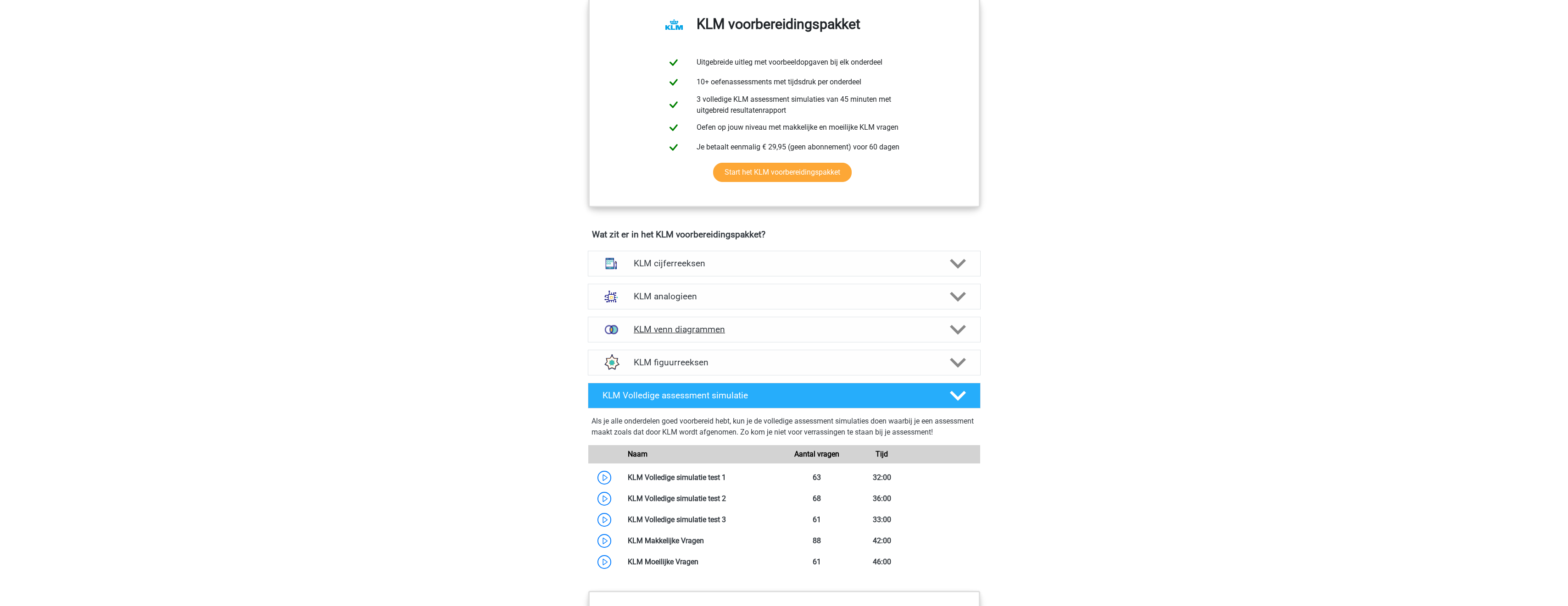
click at [767, 329] on h4 "KLM venn diagrammen" at bounding box center [784, 329] width 300 height 10
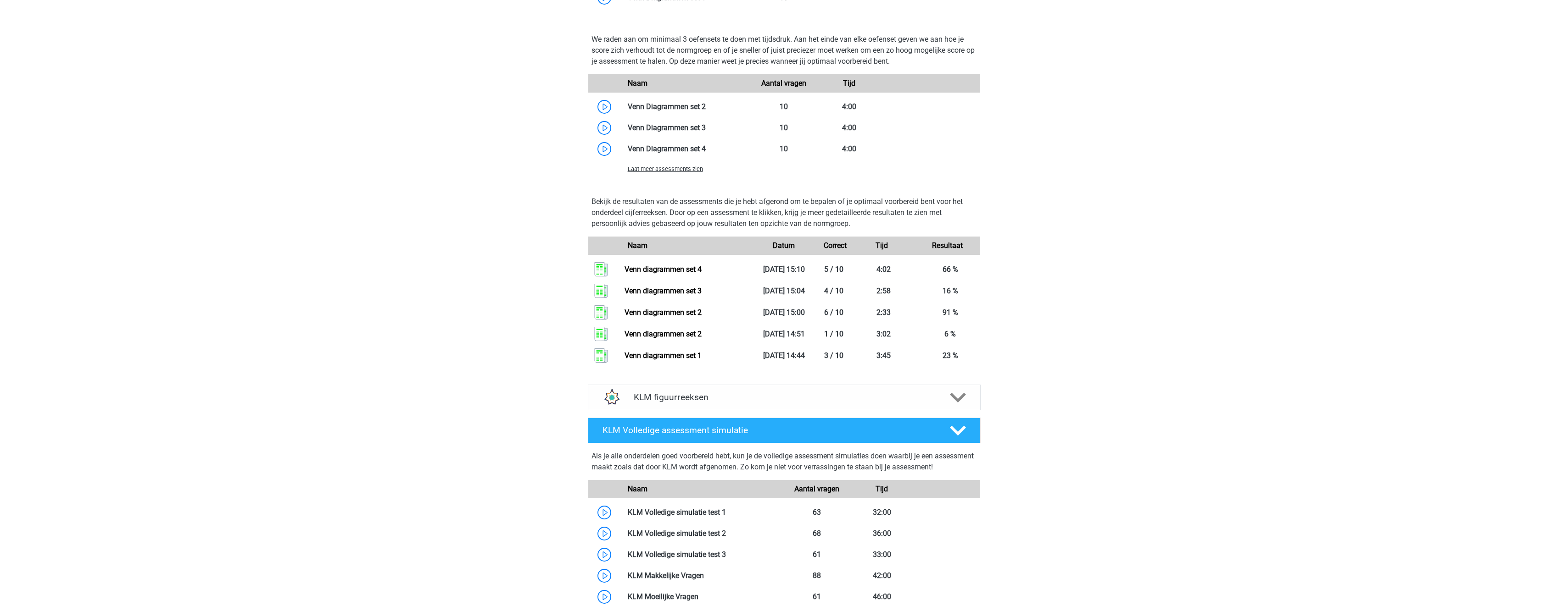
scroll to position [969, 0]
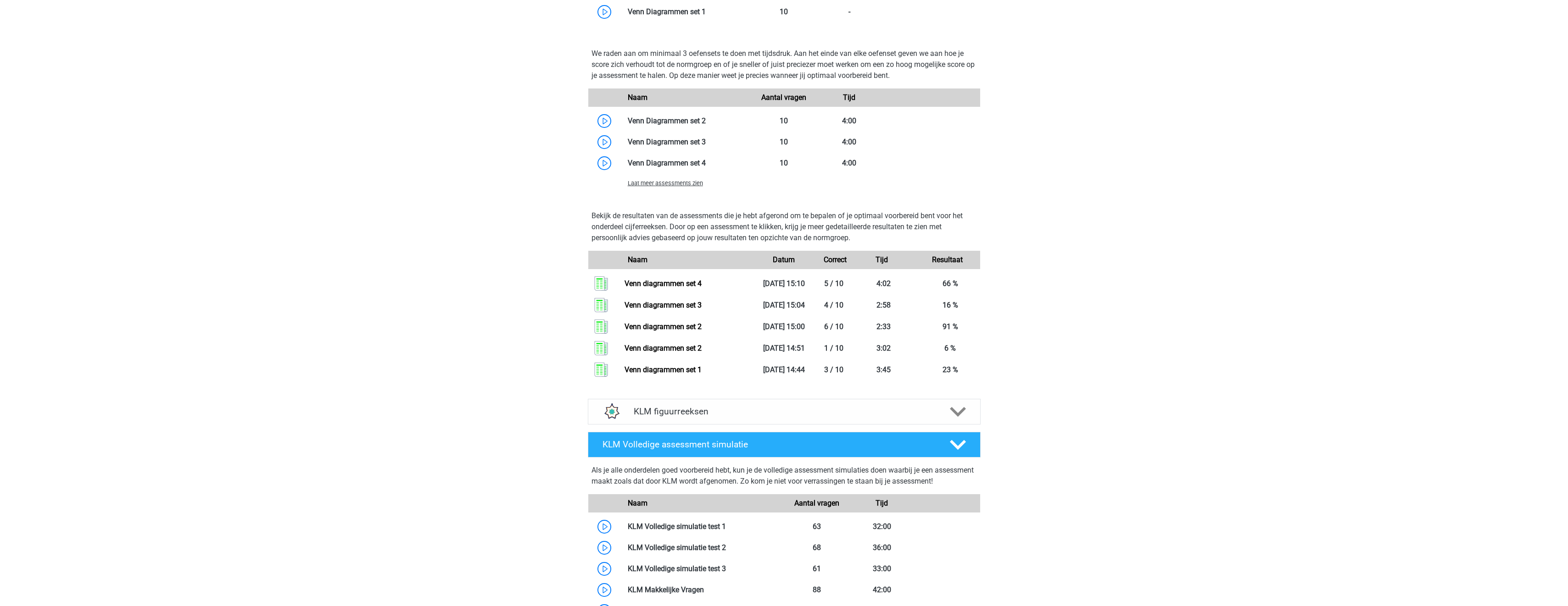
click at [674, 182] on span "Laat meer assessments zien" at bounding box center [665, 183] width 75 height 7
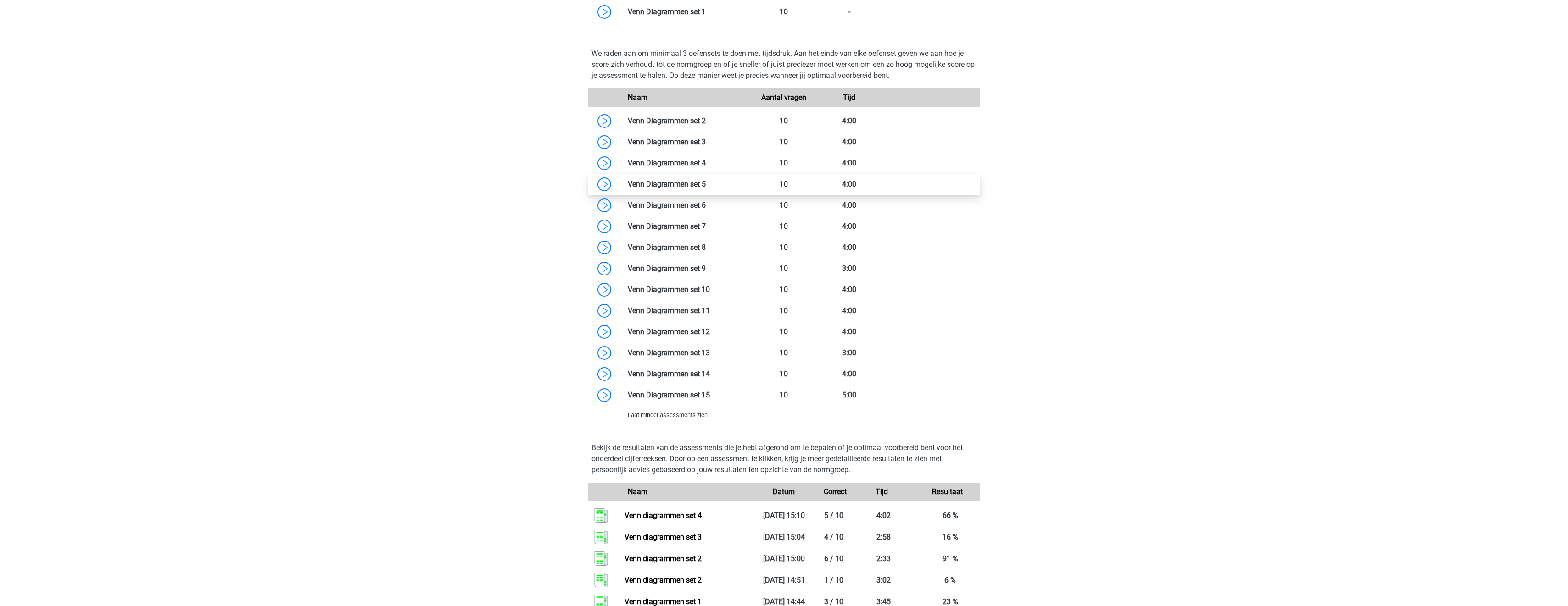
click at [706, 188] on link at bounding box center [706, 184] width 0 height 9
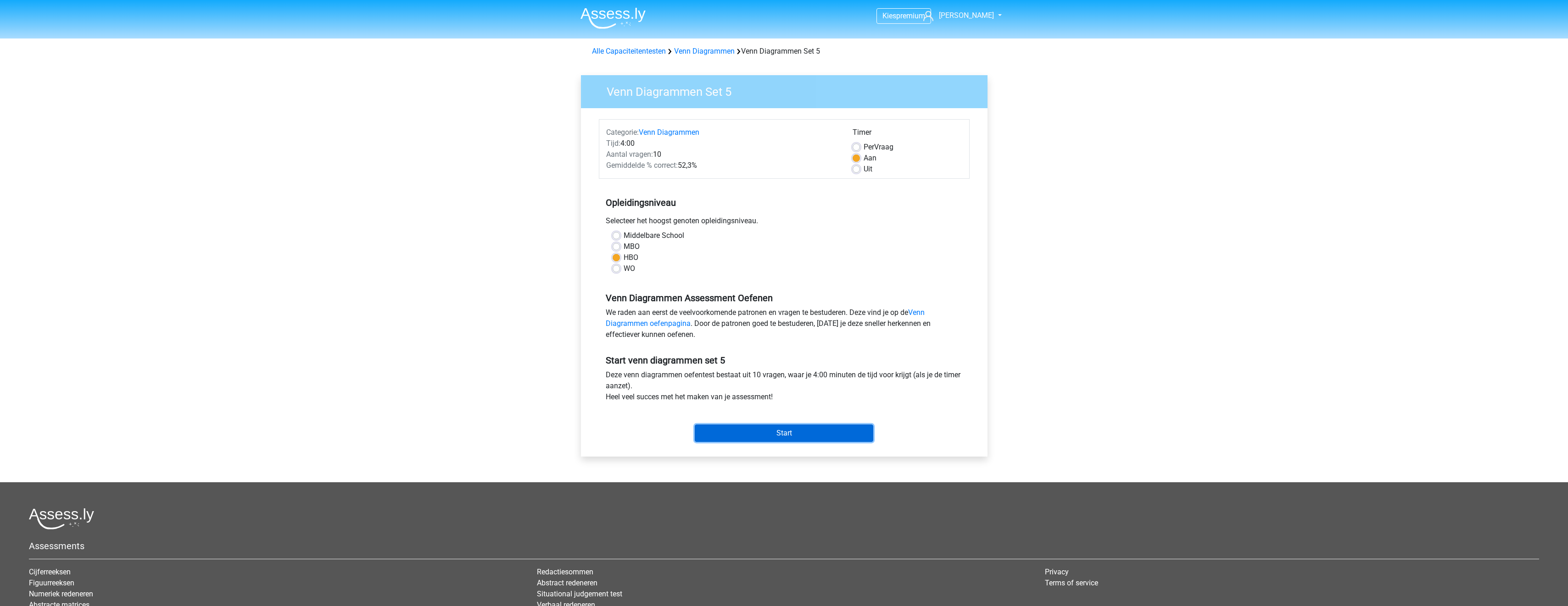
click at [790, 436] on input "Start" at bounding box center [784, 433] width 178 height 17
click at [862, 170] on div "Uit" at bounding box center [908, 170] width 109 height 11
click at [864, 166] on label "Uit" at bounding box center [868, 170] width 9 height 11
click at [855, 166] on input "Uit" at bounding box center [856, 169] width 7 height 10
radio input "true"
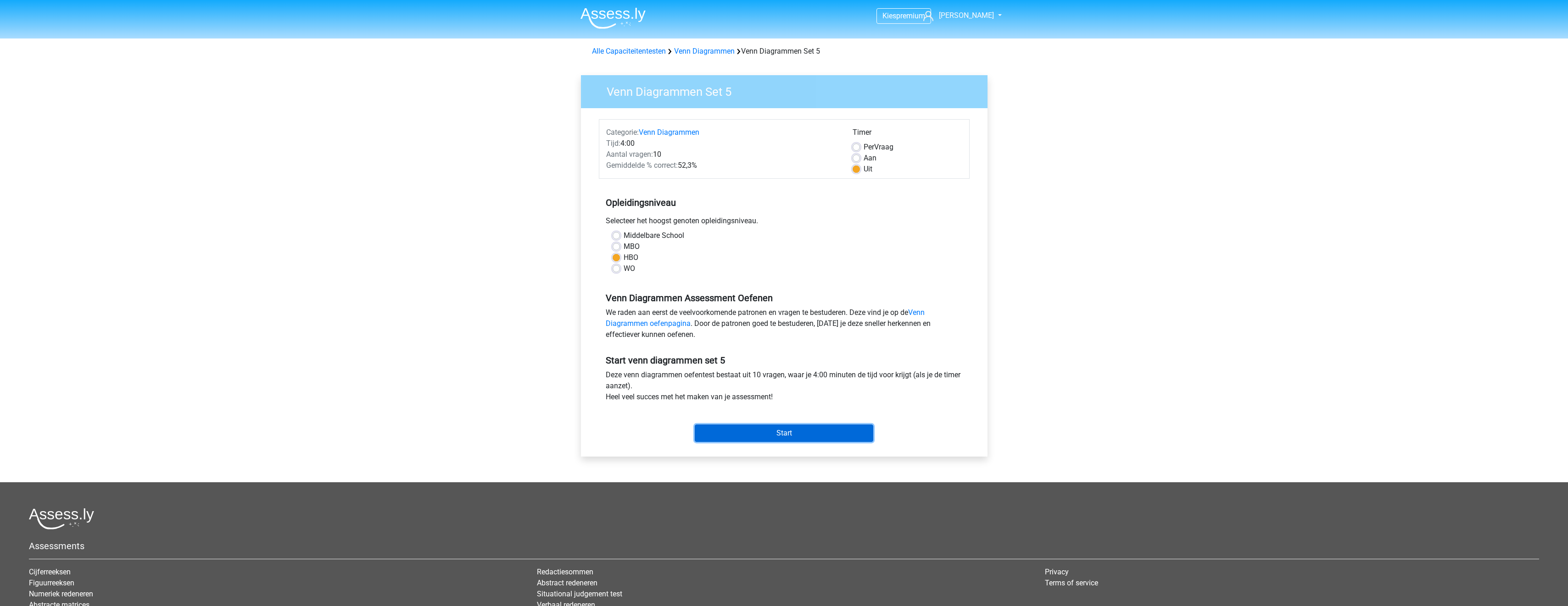
click at [813, 436] on input "Start" at bounding box center [784, 433] width 178 height 17
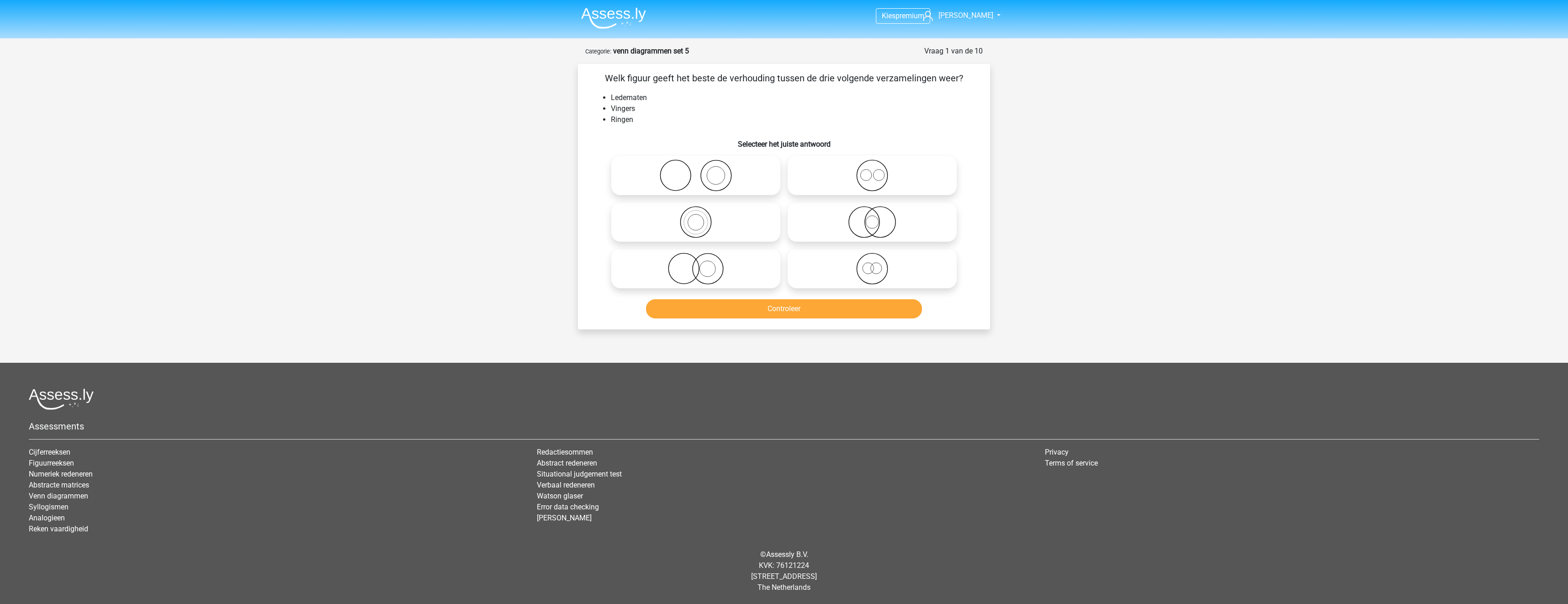
click at [879, 215] on icon at bounding box center [872, 222] width 162 height 32
click at [878, 215] on input "radio" at bounding box center [875, 215] width 6 height 6
radio input "true"
click at [740, 184] on icon at bounding box center [695, 175] width 162 height 32
click at [702, 171] on input "radio" at bounding box center [699, 168] width 6 height 6
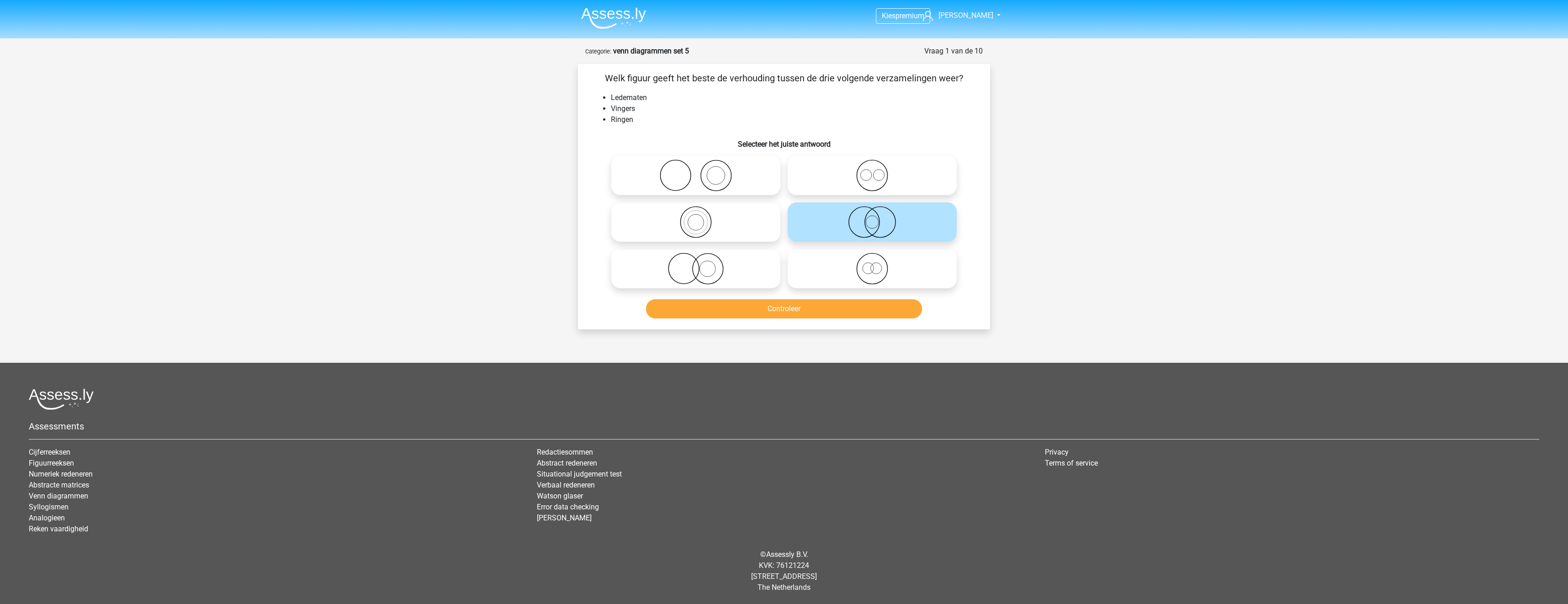
radio input "true"
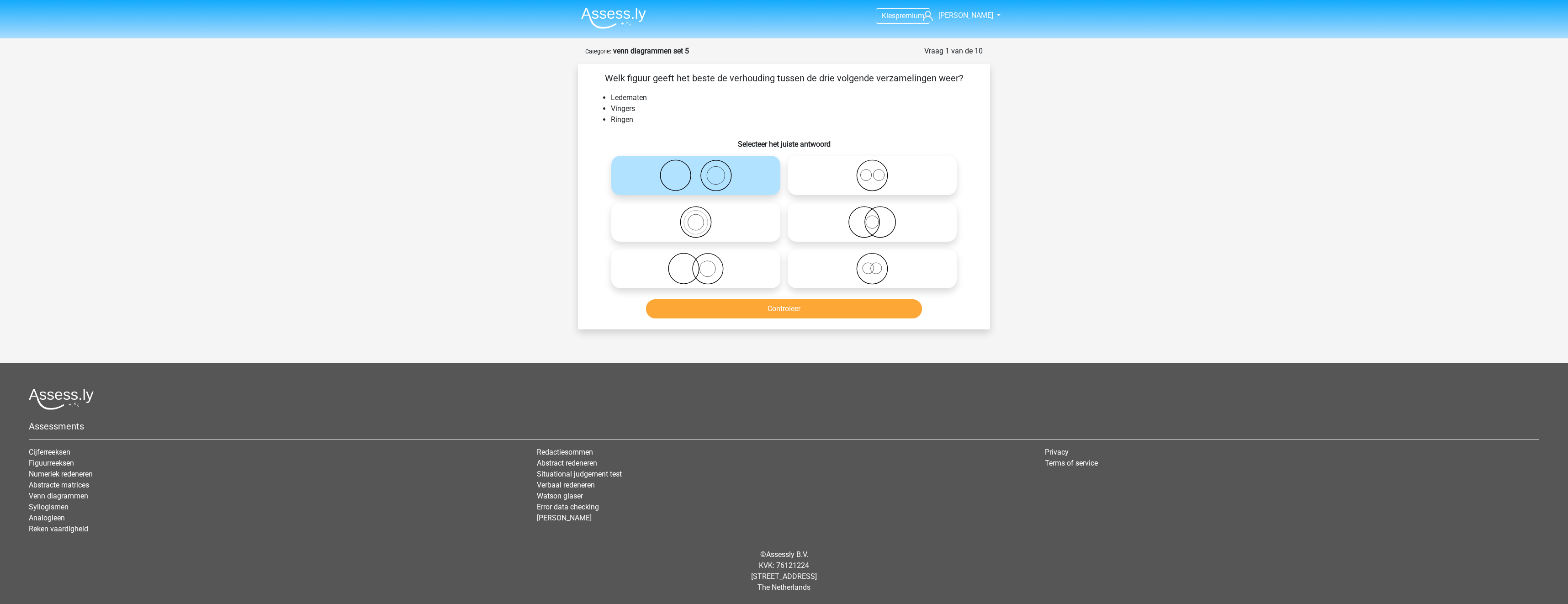
drag, startPoint x: 731, startPoint y: 258, endPoint x: 735, endPoint y: 263, distance: 6.4
click at [731, 258] on icon at bounding box center [695, 268] width 162 height 32
click at [702, 258] on input "radio" at bounding box center [699, 261] width 6 height 6
radio input "true"
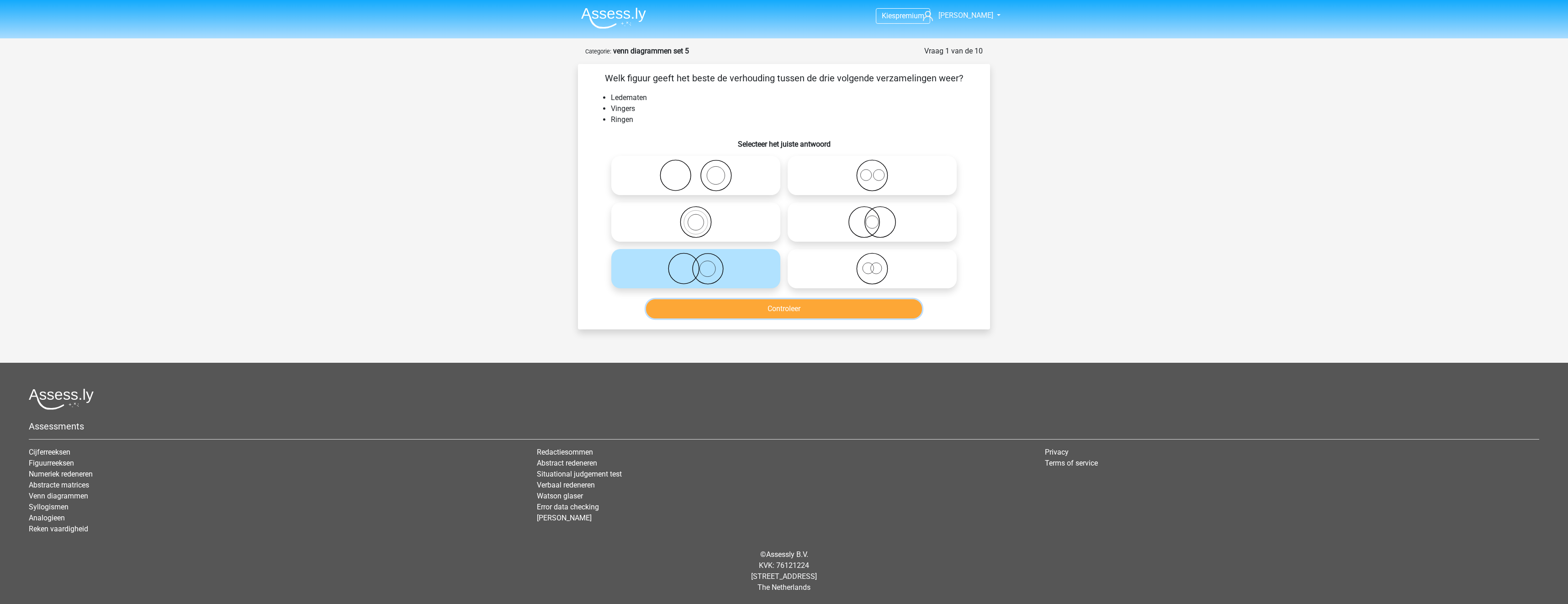
click at [786, 308] on button "Controleer" at bounding box center [784, 309] width 276 height 19
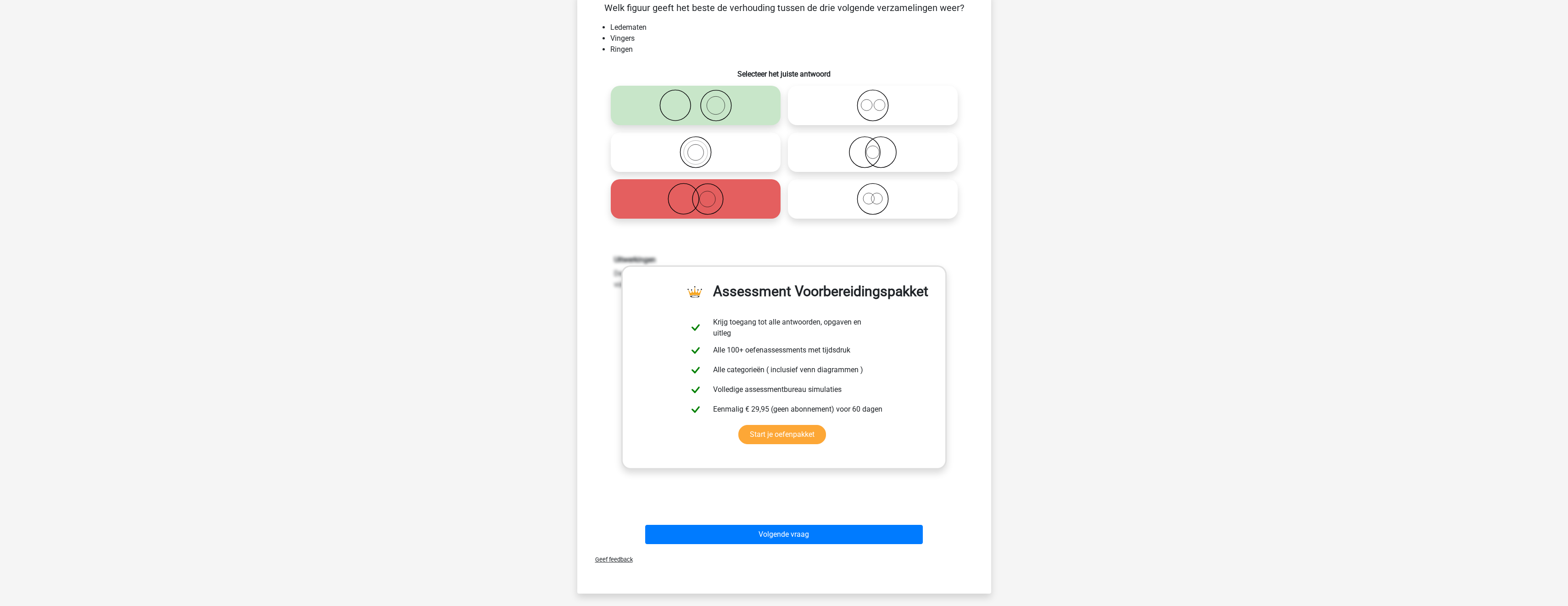
scroll to position [229, 0]
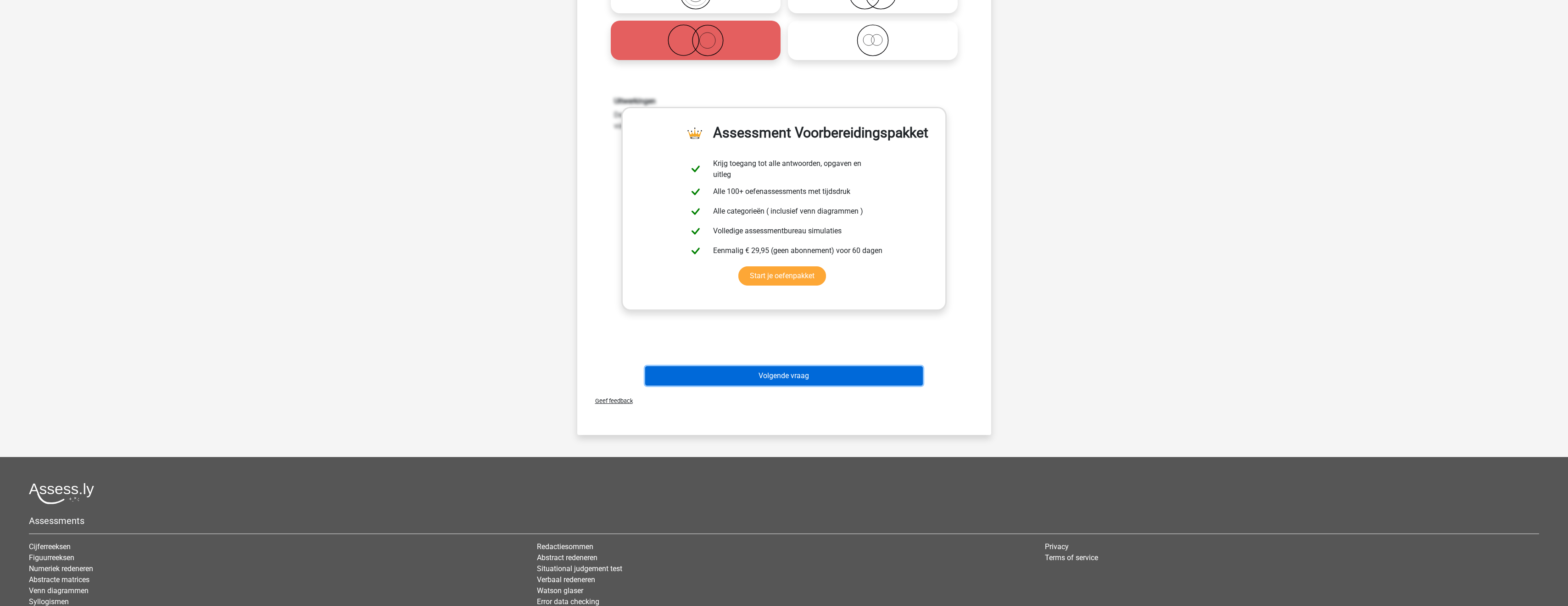
click at [809, 372] on button "Volgende vraag" at bounding box center [784, 376] width 277 height 19
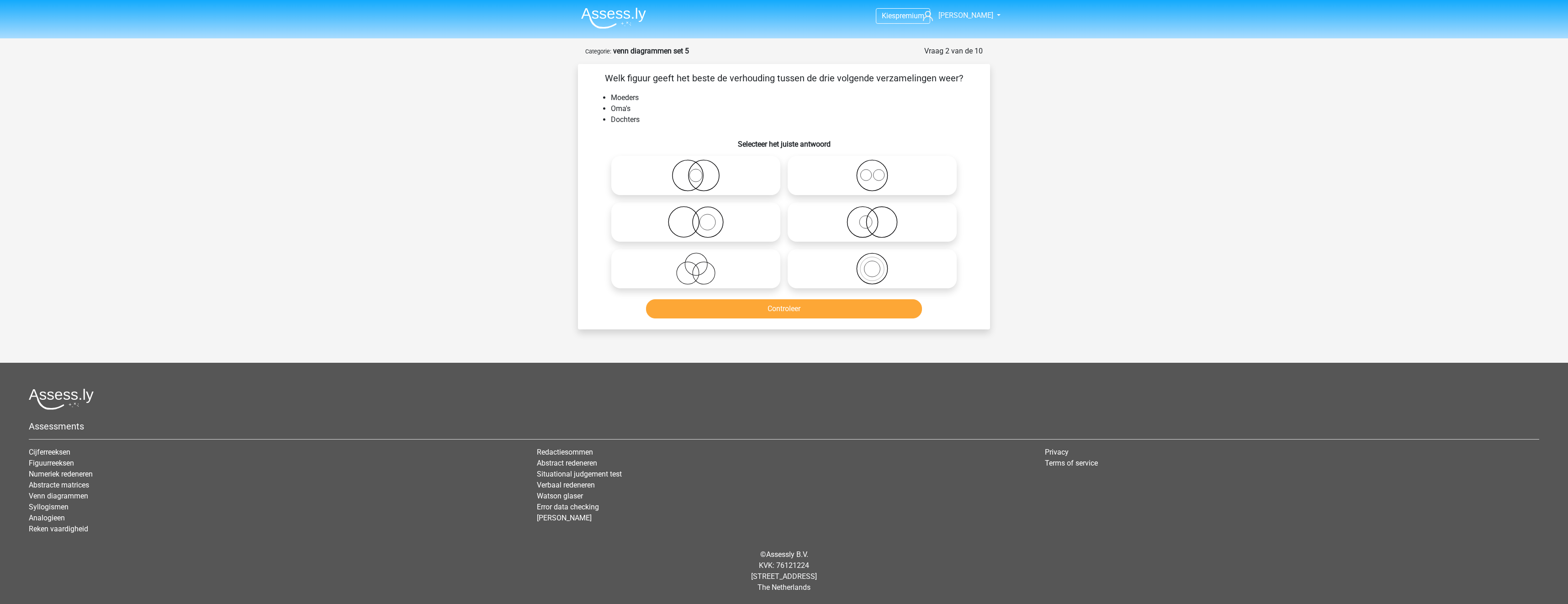
click at [744, 282] on icon at bounding box center [695, 268] width 162 height 32
click at [702, 264] on input "radio" at bounding box center [699, 261] width 6 height 6
radio input "true"
click at [754, 305] on button "Controleer" at bounding box center [784, 309] width 276 height 19
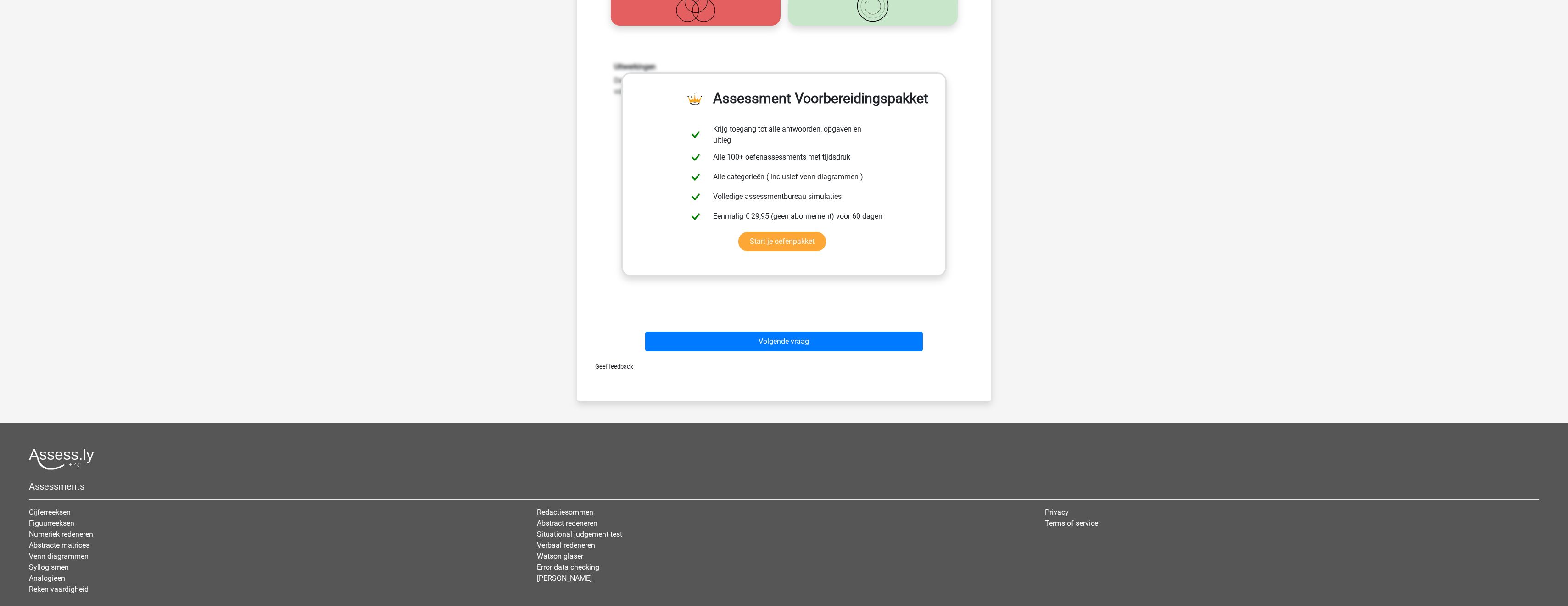
scroll to position [275, 0]
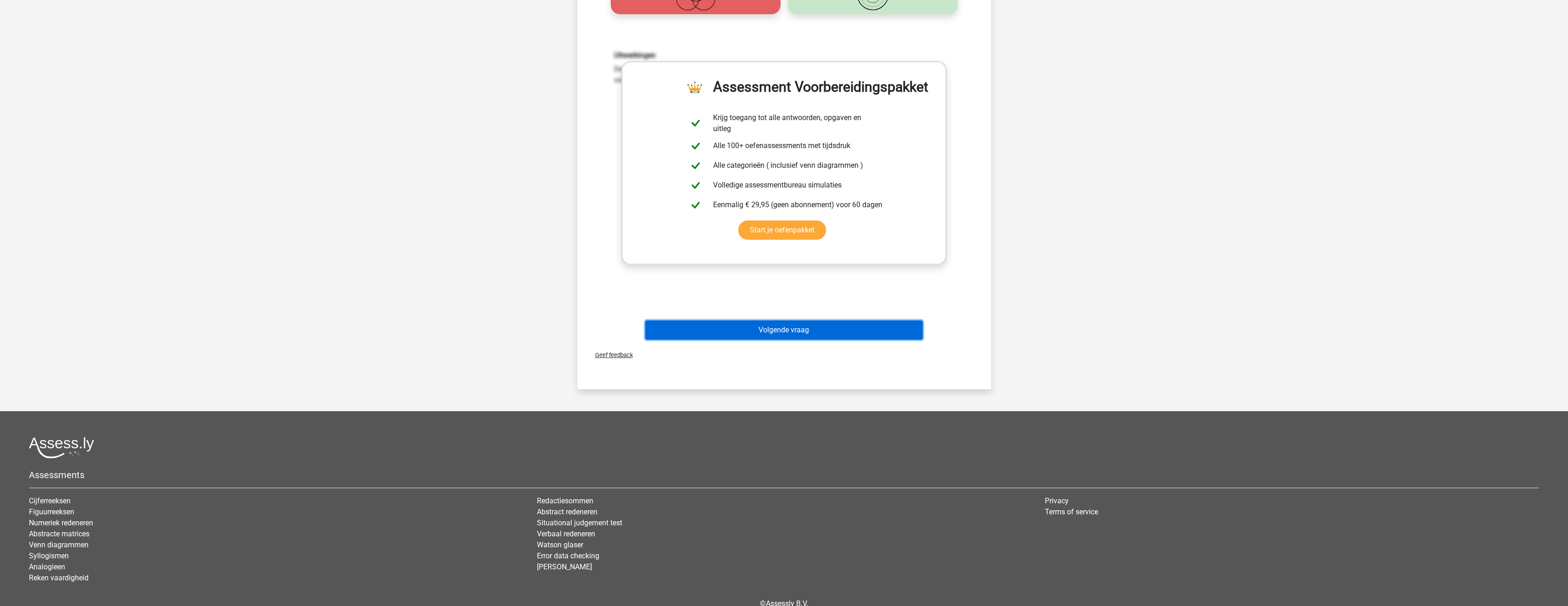
click at [773, 333] on button "Volgende vraag" at bounding box center [784, 330] width 277 height 19
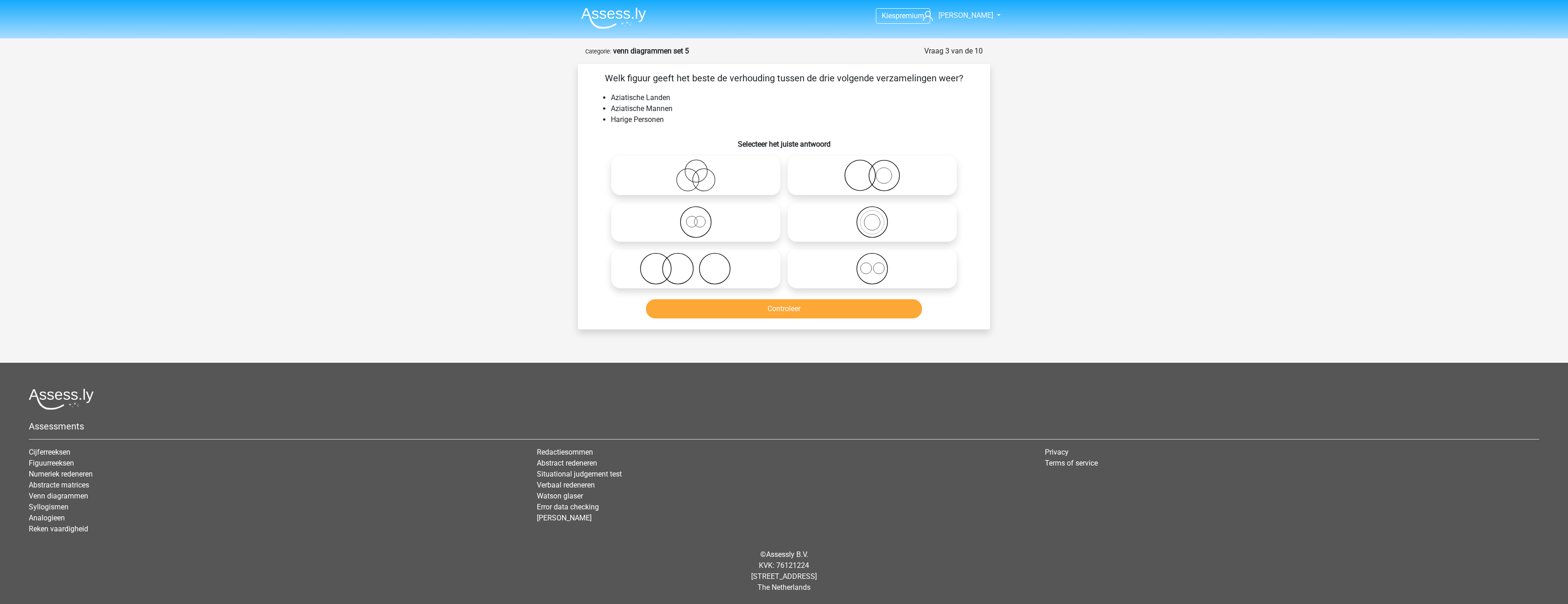
drag, startPoint x: 735, startPoint y: 268, endPoint x: 740, endPoint y: 294, distance: 26.5
click at [735, 268] on icon at bounding box center [695, 268] width 162 height 32
click at [702, 264] on input "radio" at bounding box center [699, 261] width 6 height 6
radio input "true"
click at [745, 309] on button "Controleer" at bounding box center [784, 309] width 276 height 19
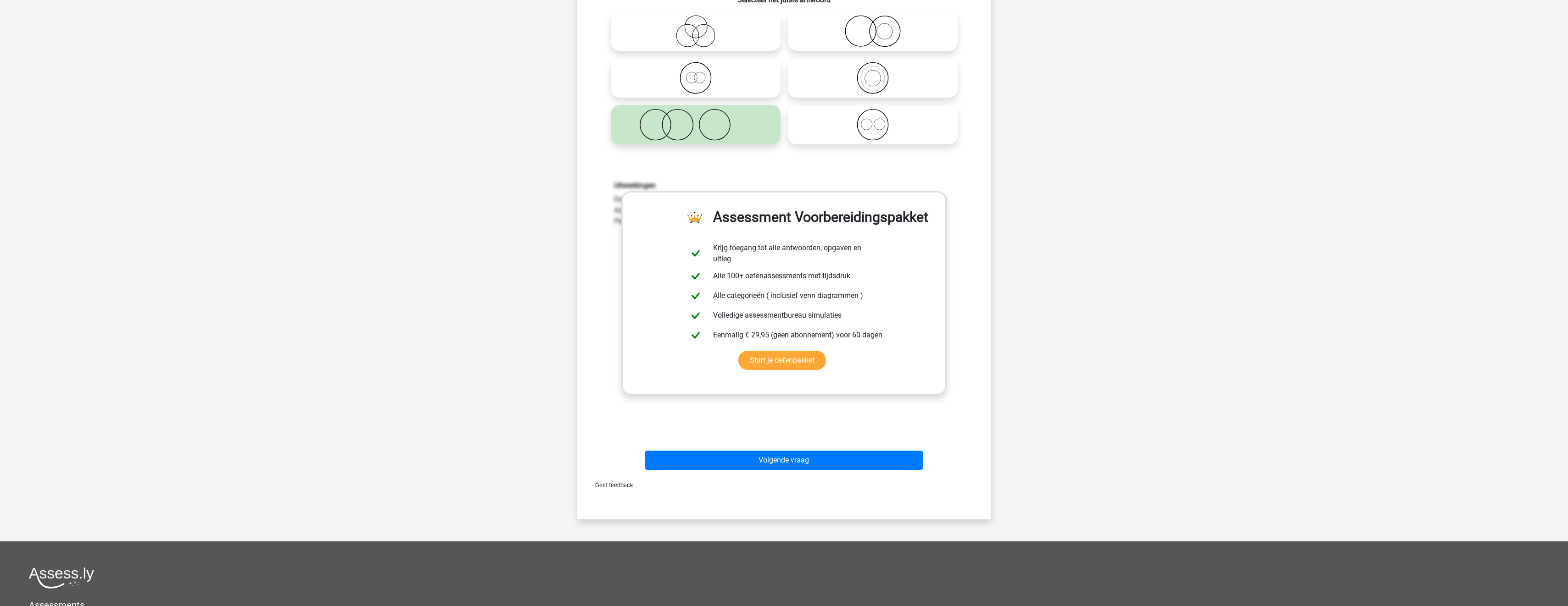
scroll to position [229, 0]
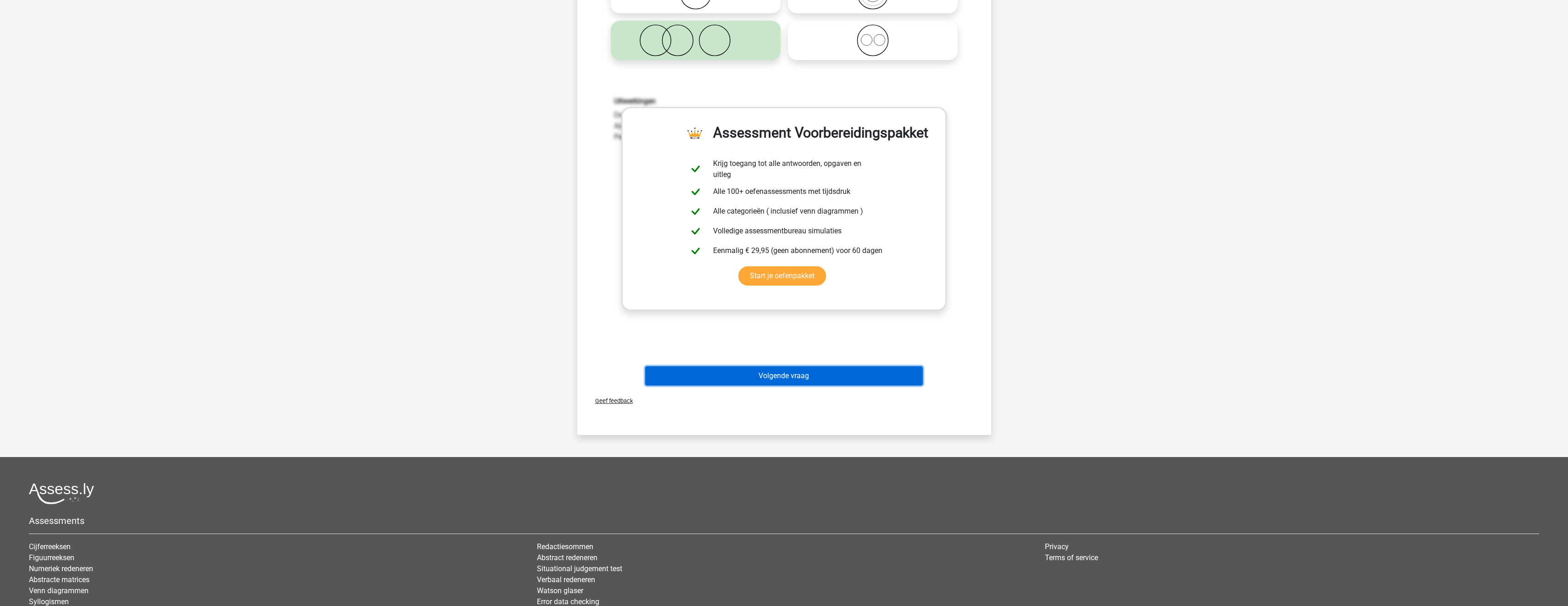
drag, startPoint x: 830, startPoint y: 368, endPoint x: 849, endPoint y: 358, distance: 21.5
click at [830, 368] on button "Volgende vraag" at bounding box center [784, 376] width 277 height 19
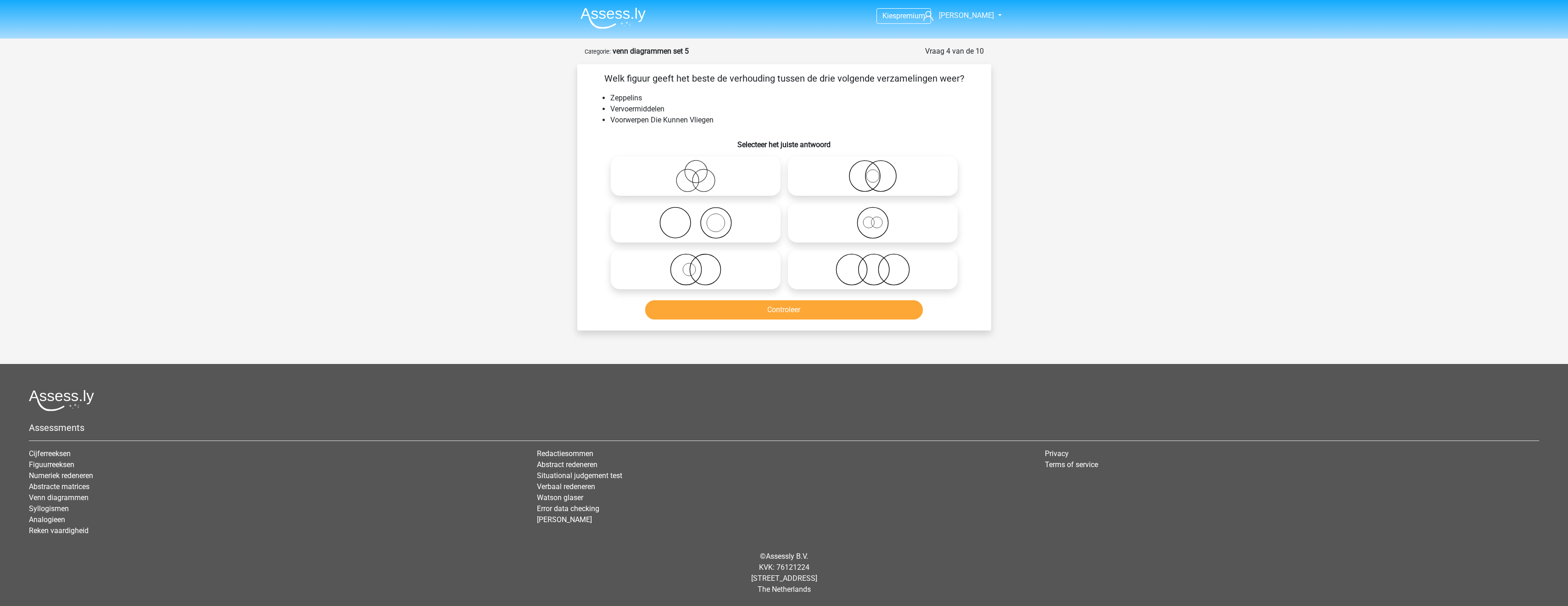
scroll to position [0, 0]
click at [726, 225] on icon at bounding box center [698, 223] width 163 height 32
click at [705, 219] on input "radio" at bounding box center [702, 215] width 6 height 6
radio input "true"
click at [759, 307] on button "Controleer" at bounding box center [788, 310] width 277 height 19
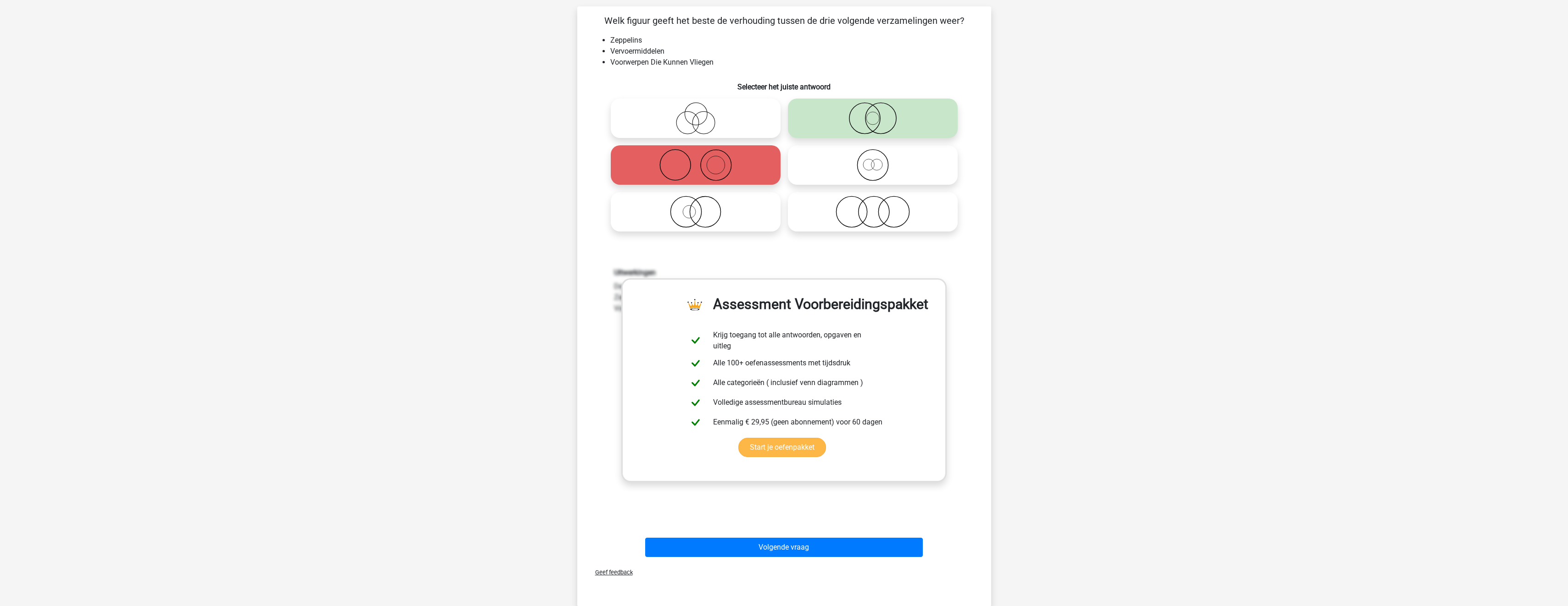
scroll to position [229, 0]
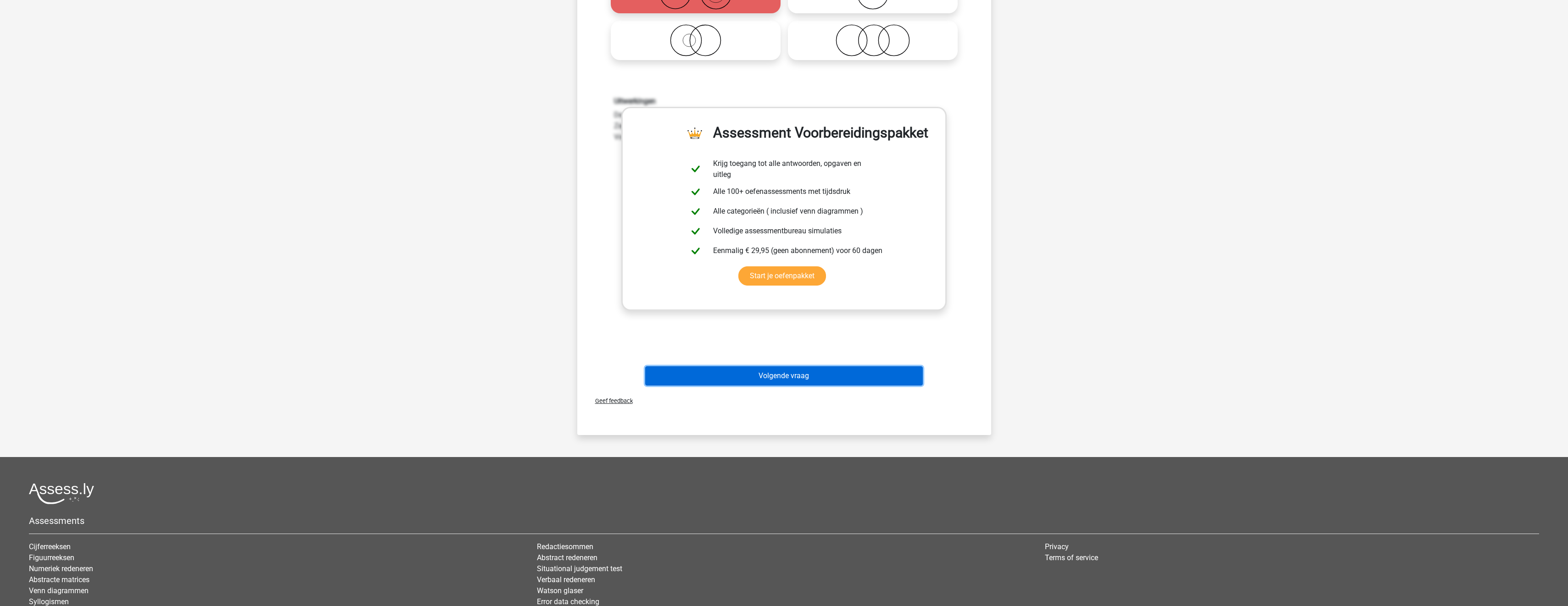
drag, startPoint x: 822, startPoint y: 375, endPoint x: 823, endPoint y: 368, distance: 7.1
click at [822, 376] on button "Volgende vraag" at bounding box center [784, 376] width 277 height 19
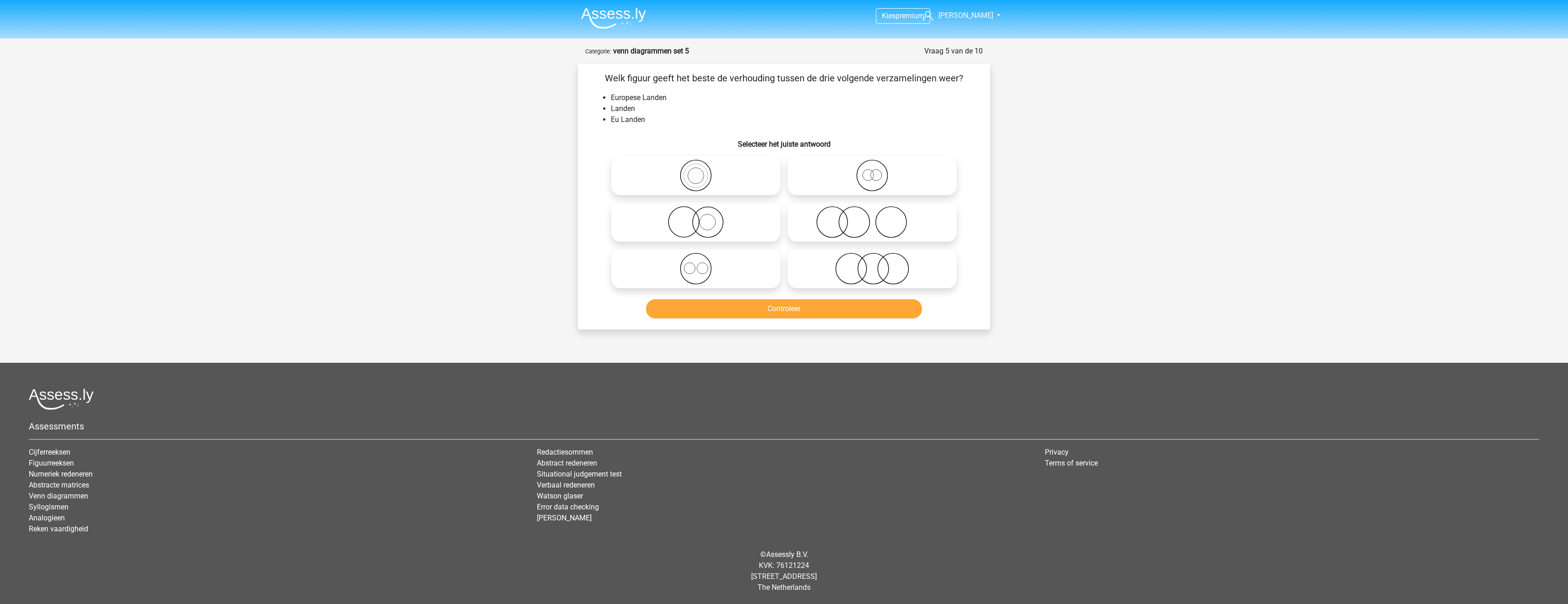
click at [852, 182] on icon at bounding box center [872, 175] width 162 height 32
click at [872, 171] on input "radio" at bounding box center [875, 168] width 6 height 6
radio input "true"
click at [870, 310] on button "Controleer" at bounding box center [784, 309] width 276 height 19
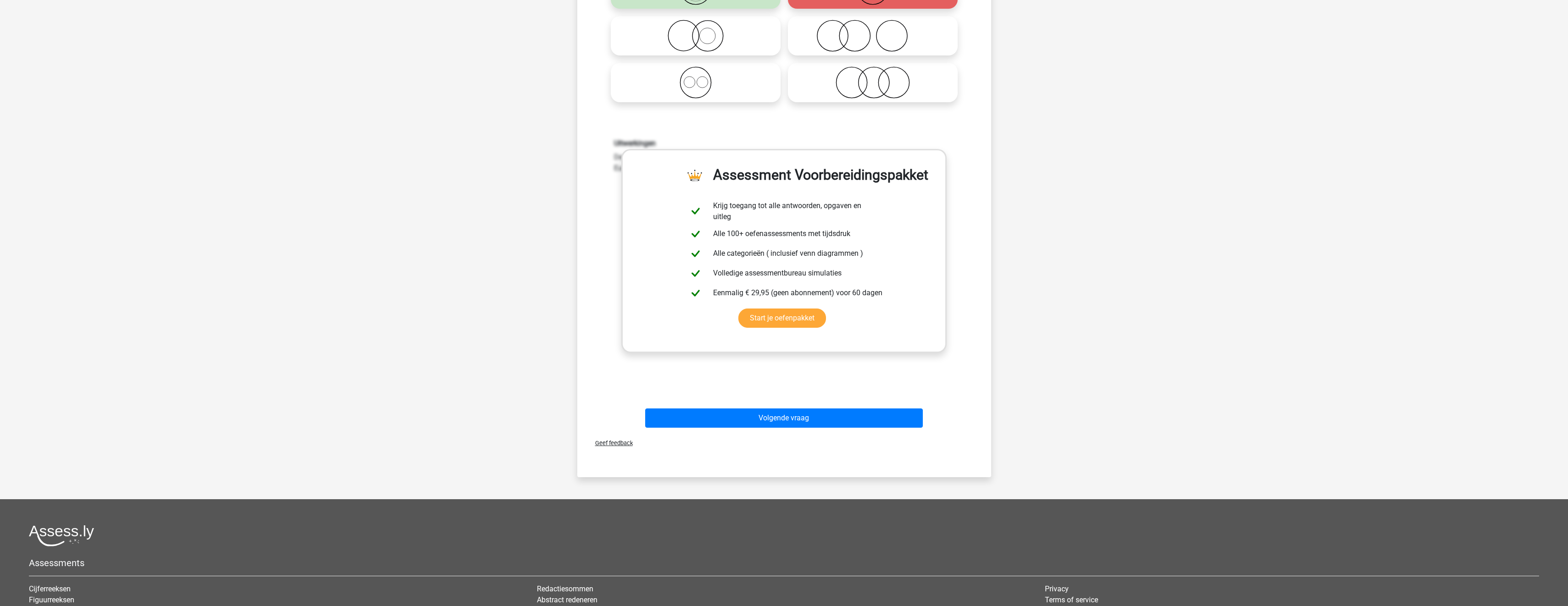
scroll to position [229, 0]
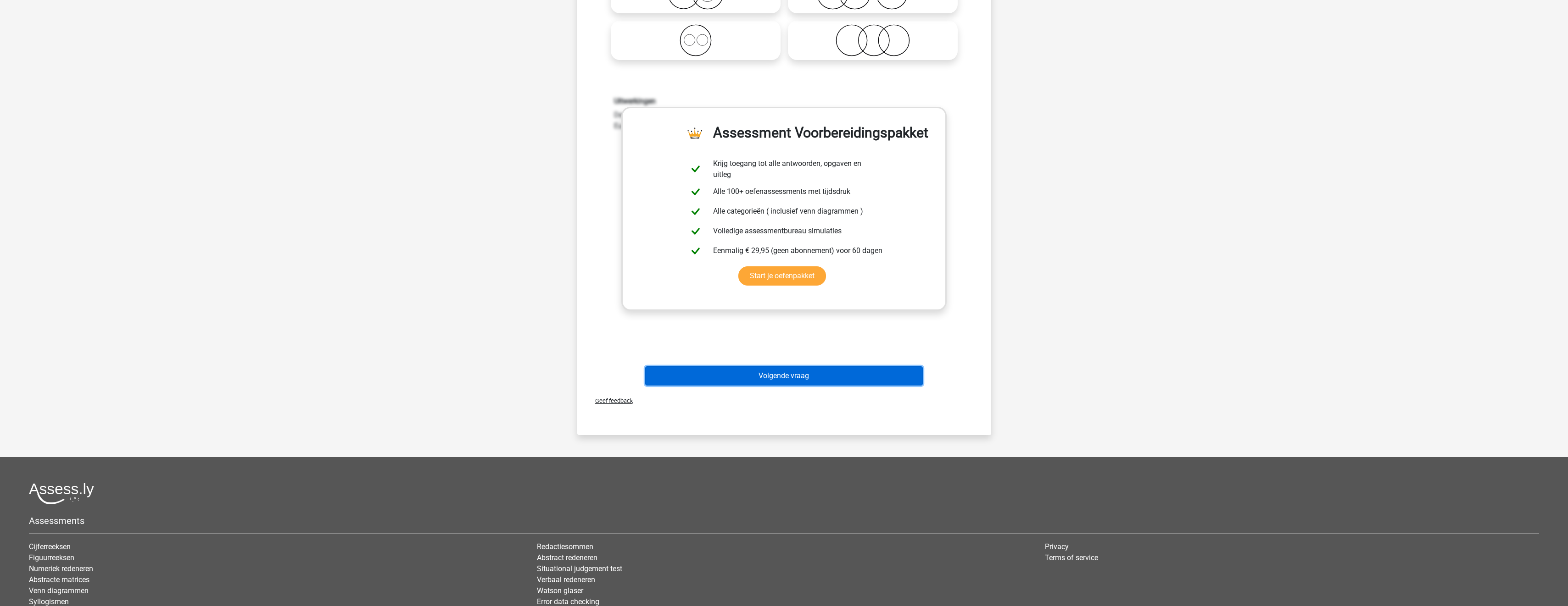
click at [863, 368] on button "Volgende vraag" at bounding box center [784, 376] width 277 height 19
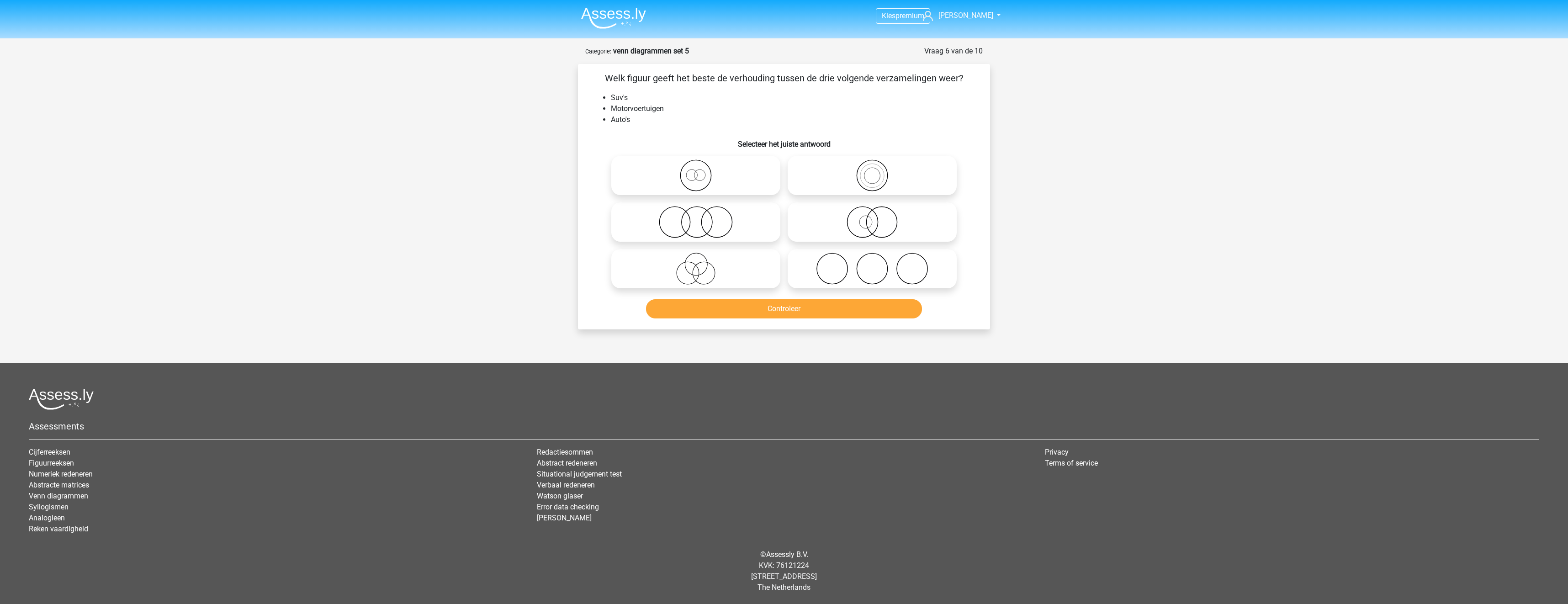
click at [826, 171] on icon at bounding box center [872, 175] width 162 height 32
click at [872, 171] on input "radio" at bounding box center [875, 168] width 6 height 6
radio input "true"
click at [811, 316] on button "Controleer" at bounding box center [784, 309] width 276 height 19
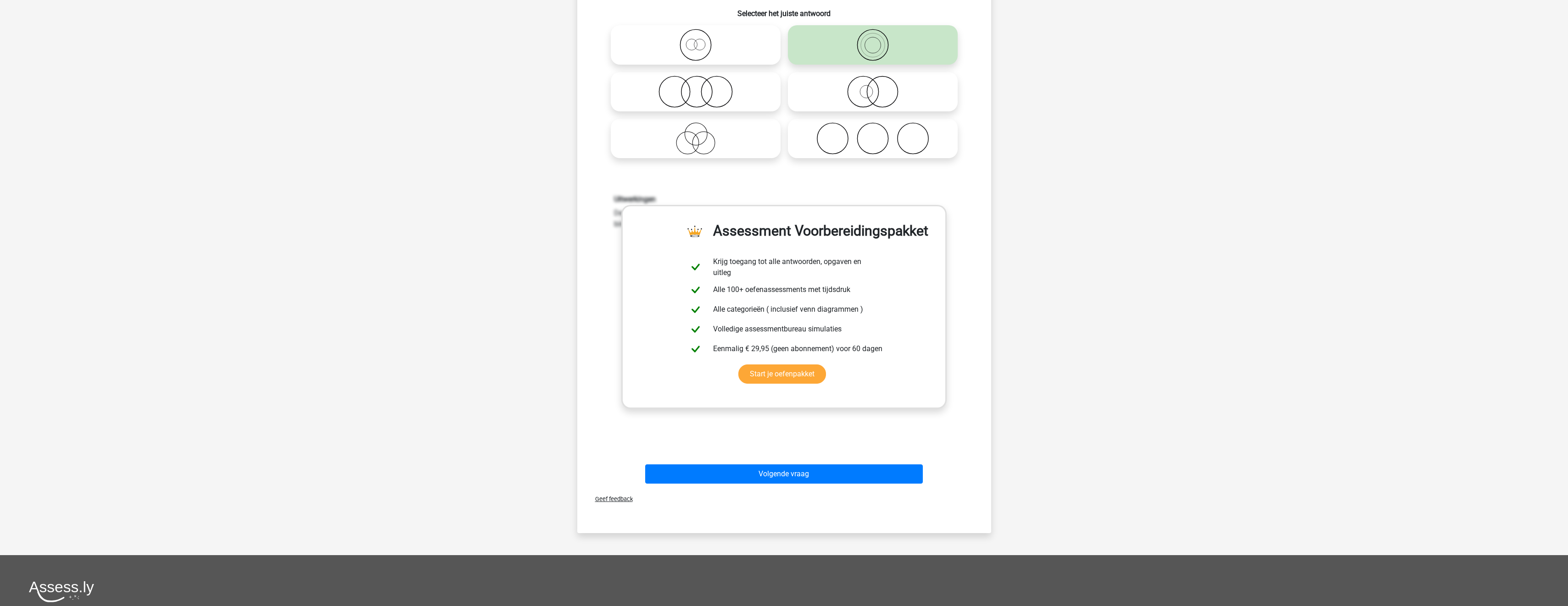
scroll to position [184, 0]
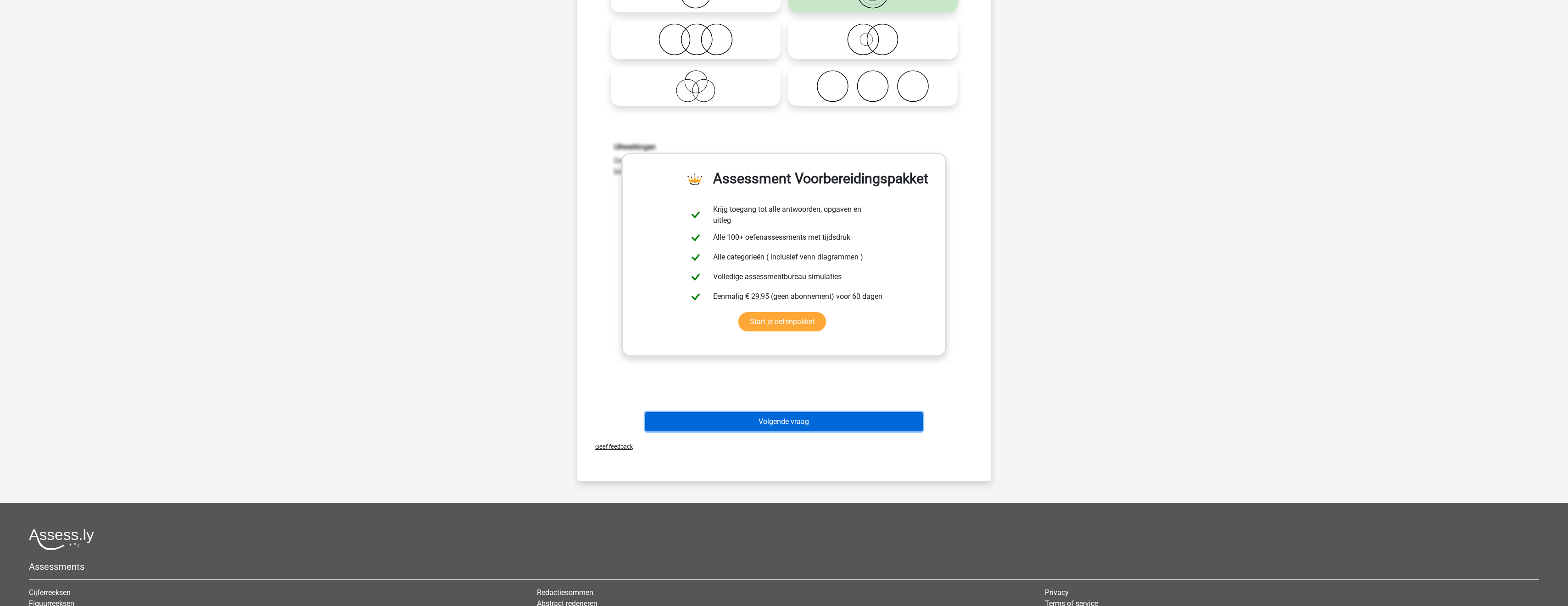
click at [838, 421] on button "Volgende vraag" at bounding box center [784, 421] width 277 height 19
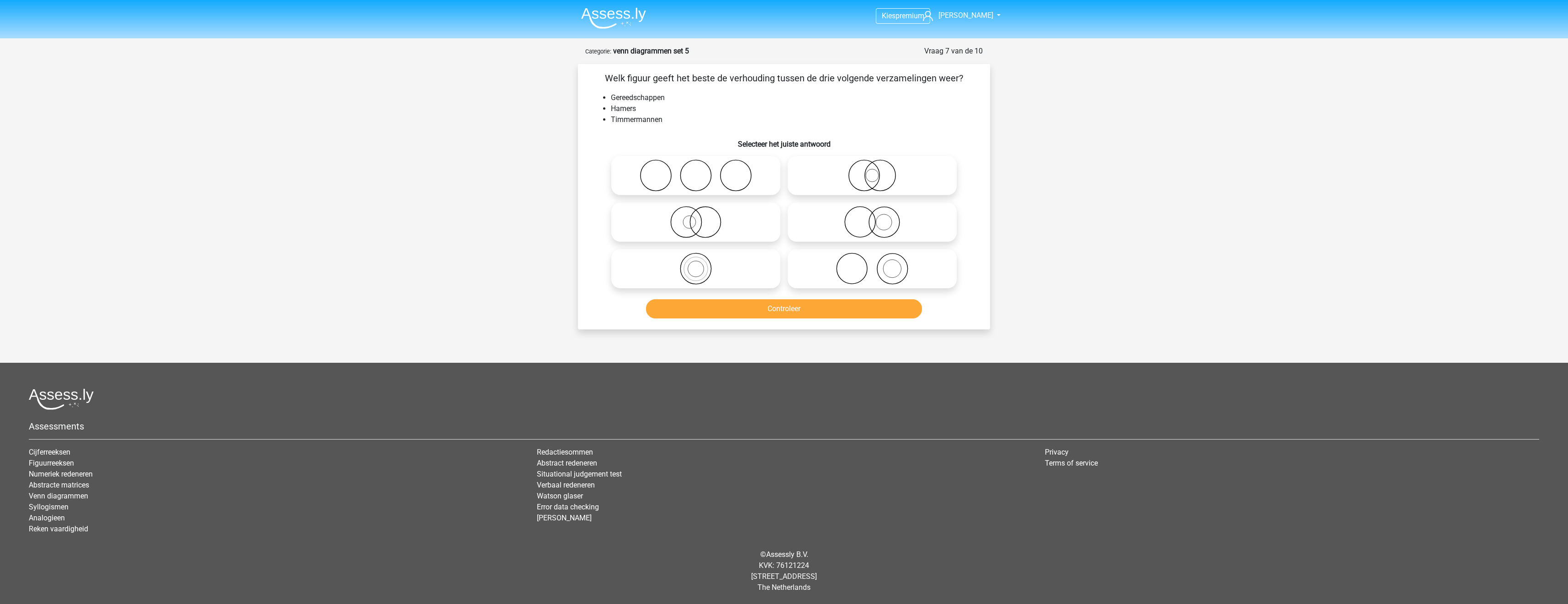
drag, startPoint x: 851, startPoint y: 264, endPoint x: 857, endPoint y: 278, distance: 15.2
click at [851, 265] on icon at bounding box center [872, 268] width 162 height 32
click at [872, 264] on input "radio" at bounding box center [875, 261] width 6 height 6
radio input "true"
click at [868, 309] on button "Controleer" at bounding box center [784, 309] width 276 height 19
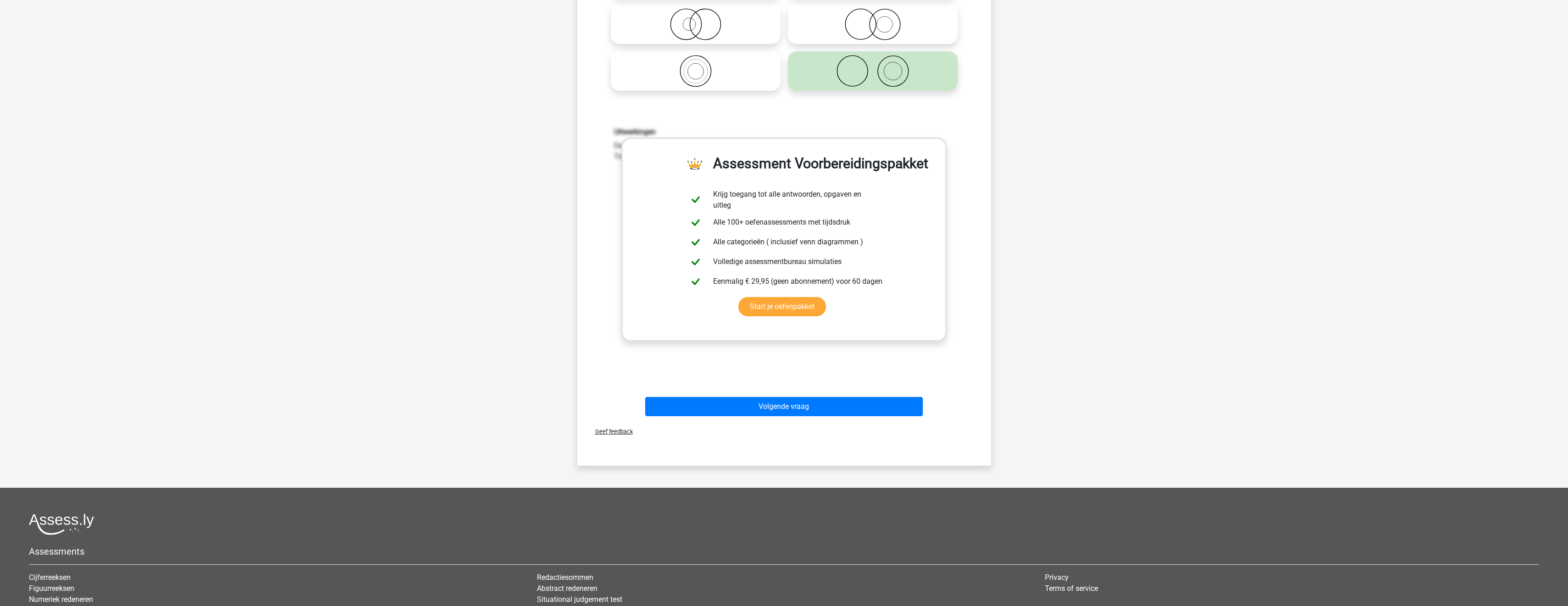
scroll to position [275, 0]
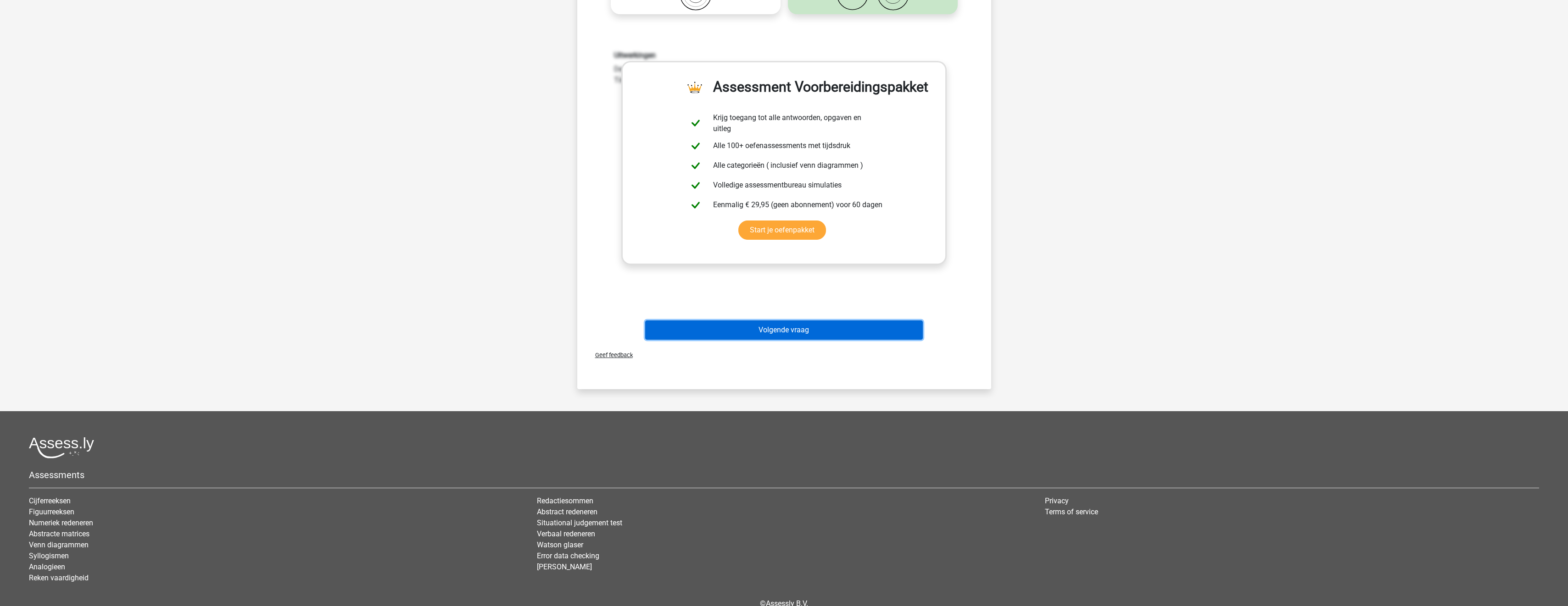
click at [906, 326] on button "Volgende vraag" at bounding box center [784, 330] width 277 height 19
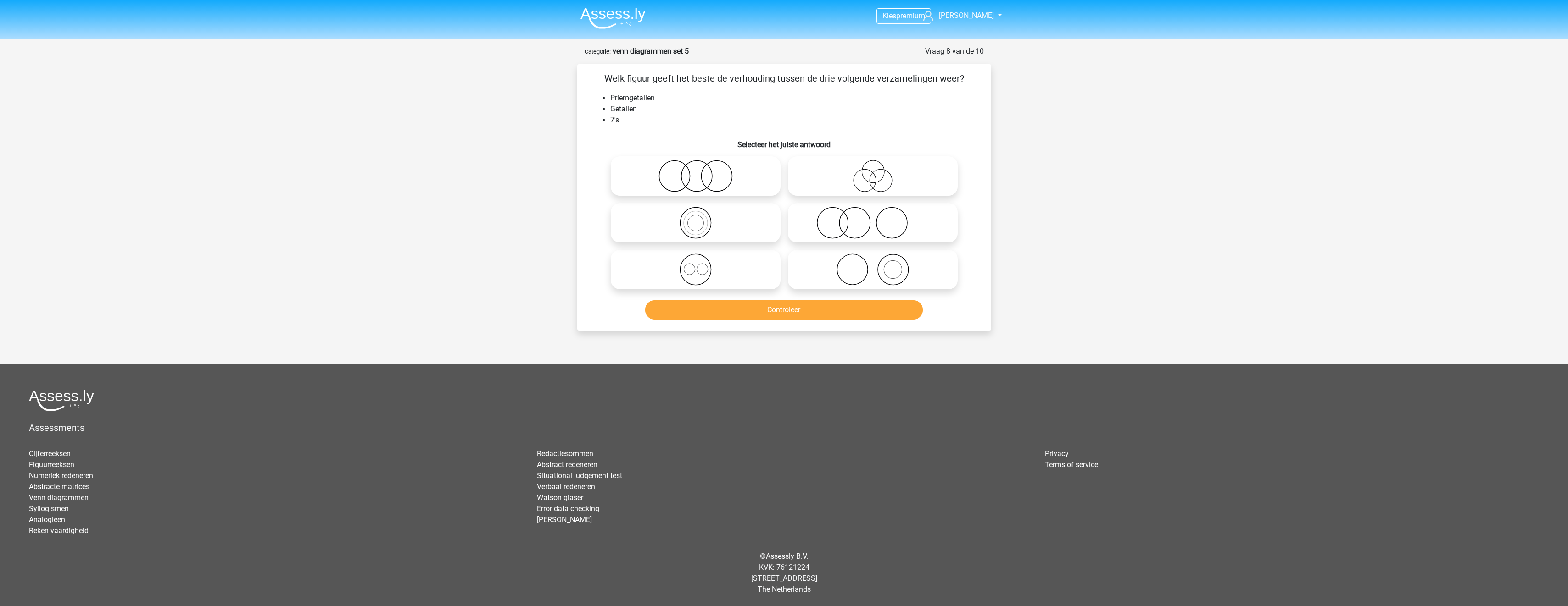
scroll to position [0, 0]
drag, startPoint x: 737, startPoint y: 280, endPoint x: 748, endPoint y: 297, distance: 20.2
click at [736, 280] on icon at bounding box center [698, 269] width 163 height 32
click at [705, 265] on input "radio" at bounding box center [702, 262] width 6 height 6
radio input "true"
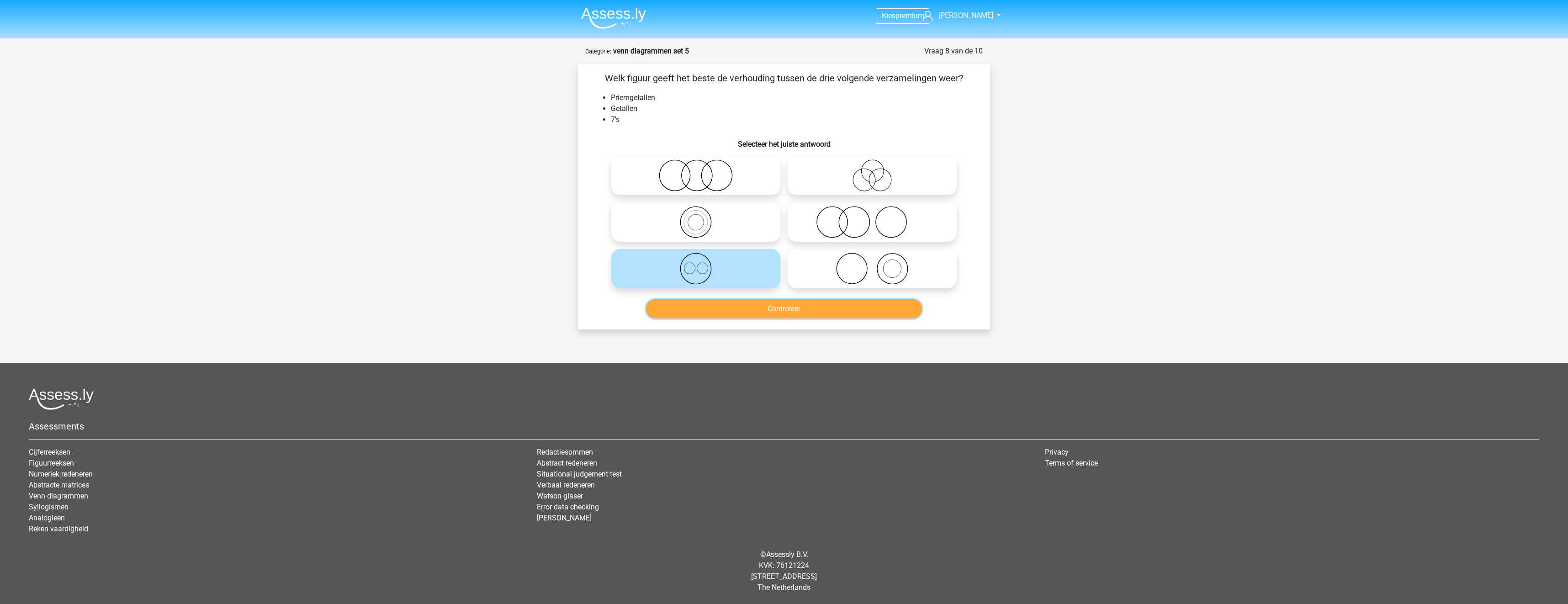
drag, startPoint x: 757, startPoint y: 310, endPoint x: 768, endPoint y: 313, distance: 11.4
click at [758, 312] on button "Controleer" at bounding box center [784, 309] width 276 height 19
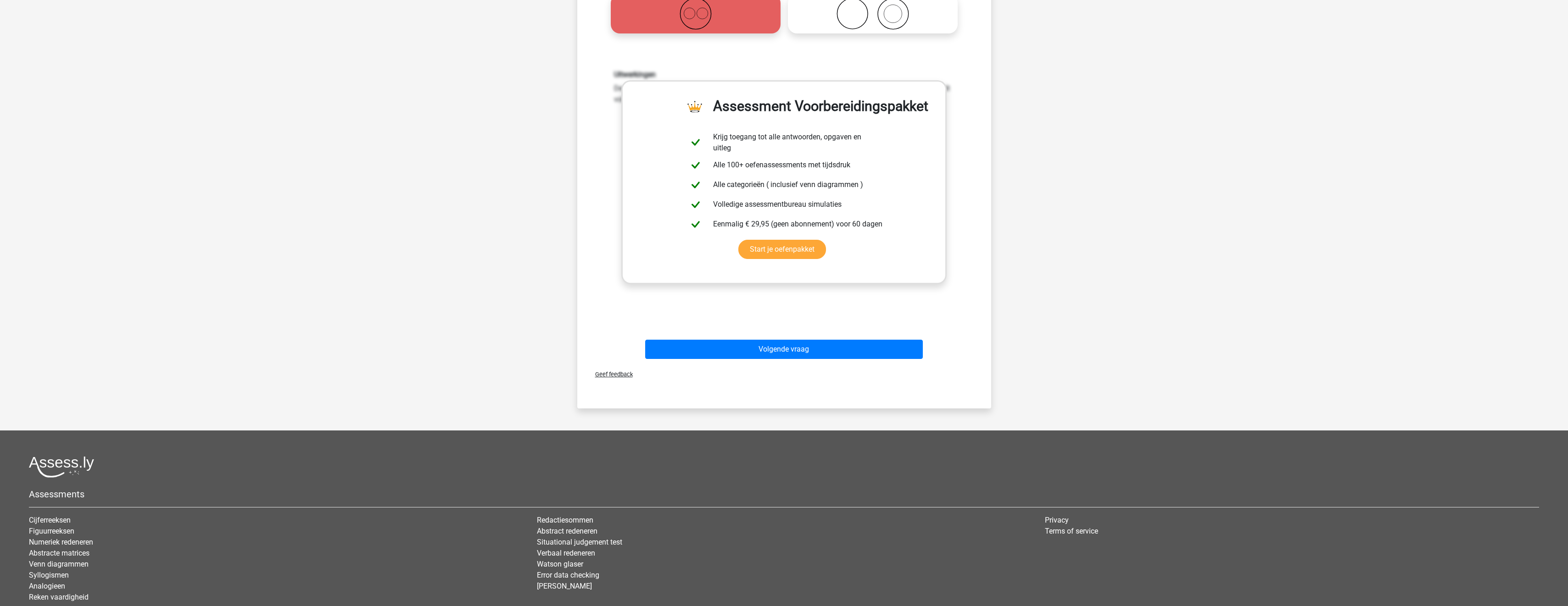
scroll to position [275, 0]
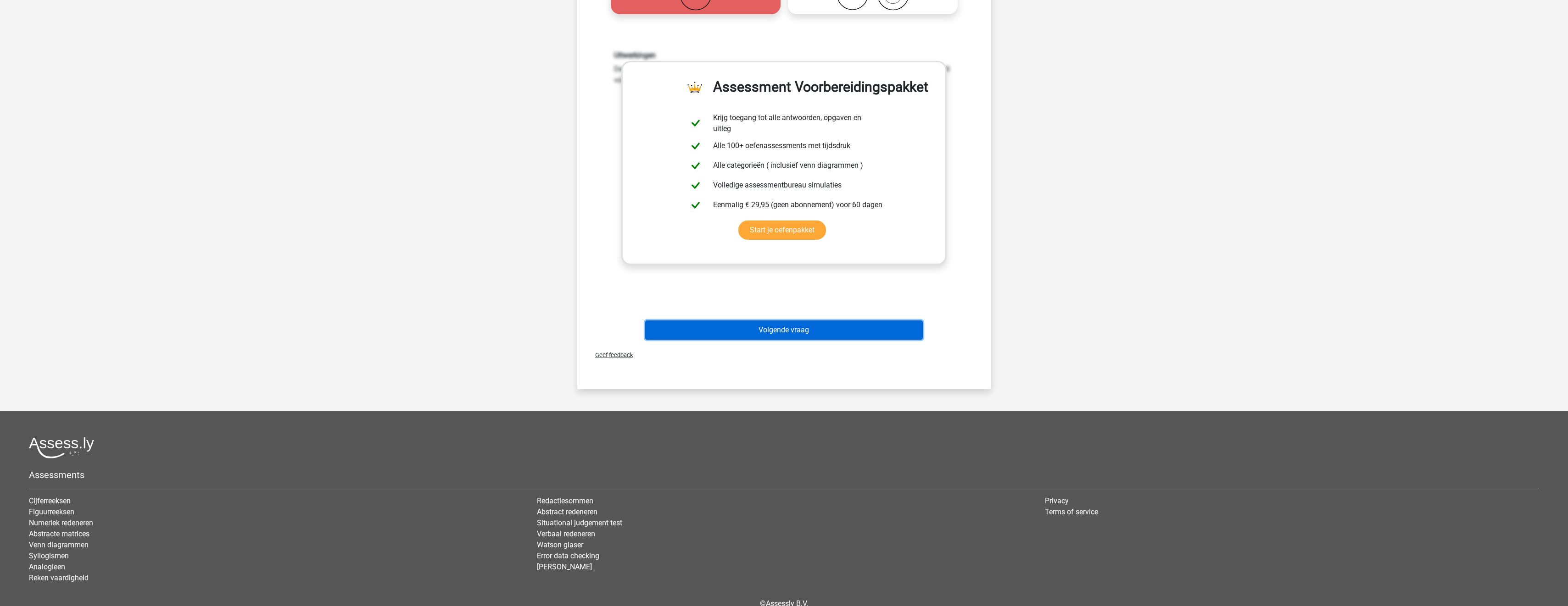
click at [876, 325] on button "Volgende vraag" at bounding box center [784, 330] width 277 height 19
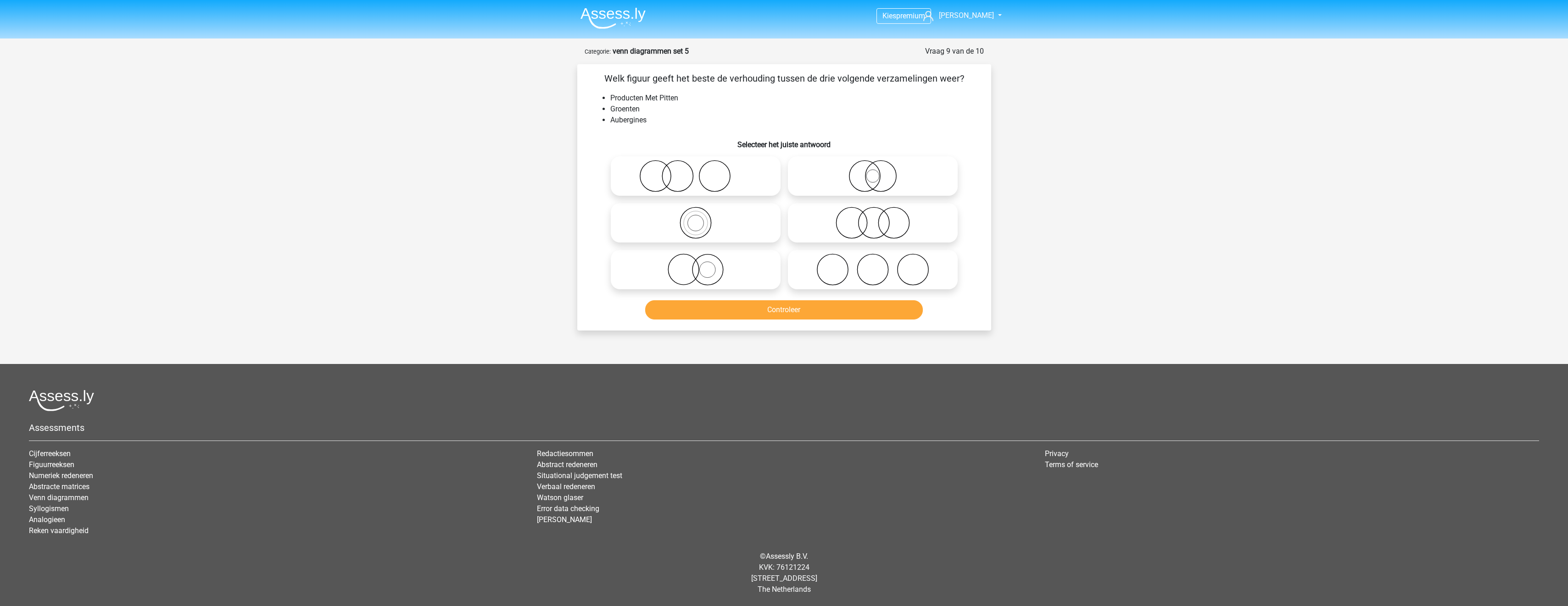
scroll to position [0, 0]
click at [730, 283] on icon at bounding box center [698, 269] width 163 height 32
click at [705, 265] on input "radio" at bounding box center [702, 262] width 6 height 6
radio input "true"
click at [749, 314] on button "Controleer" at bounding box center [788, 310] width 277 height 19
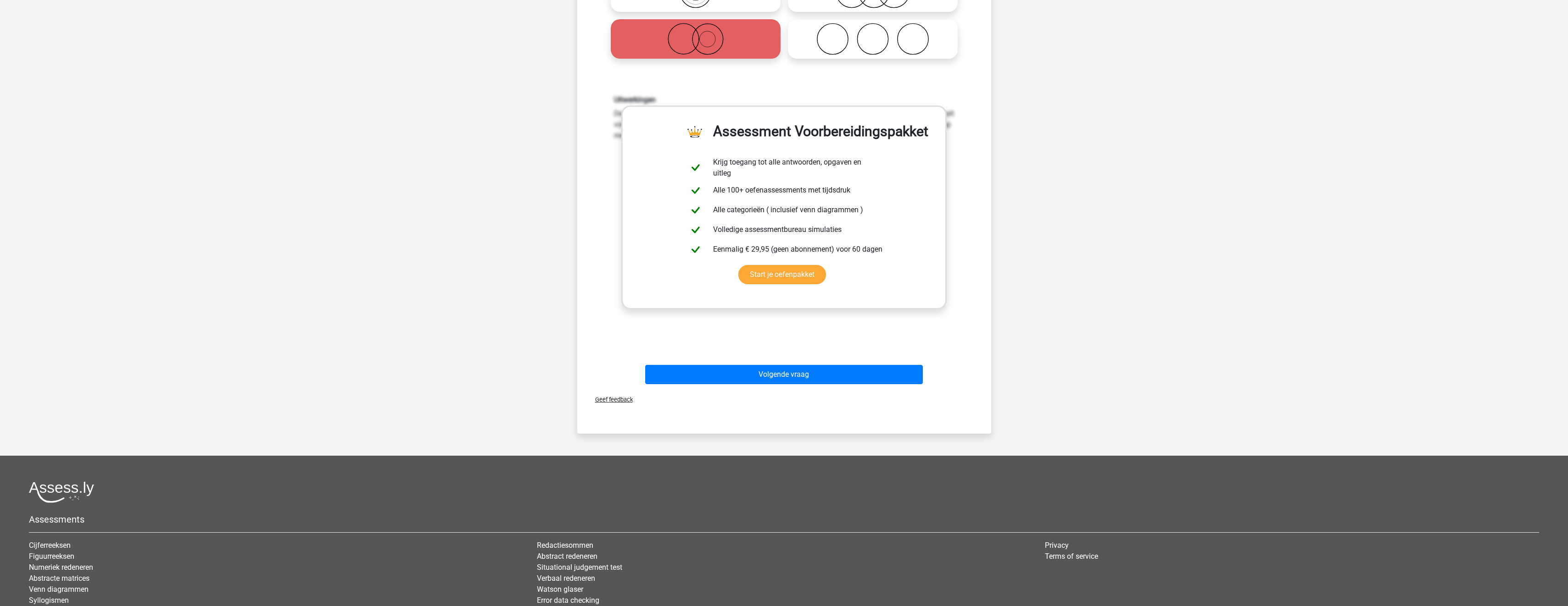
scroll to position [275, 0]
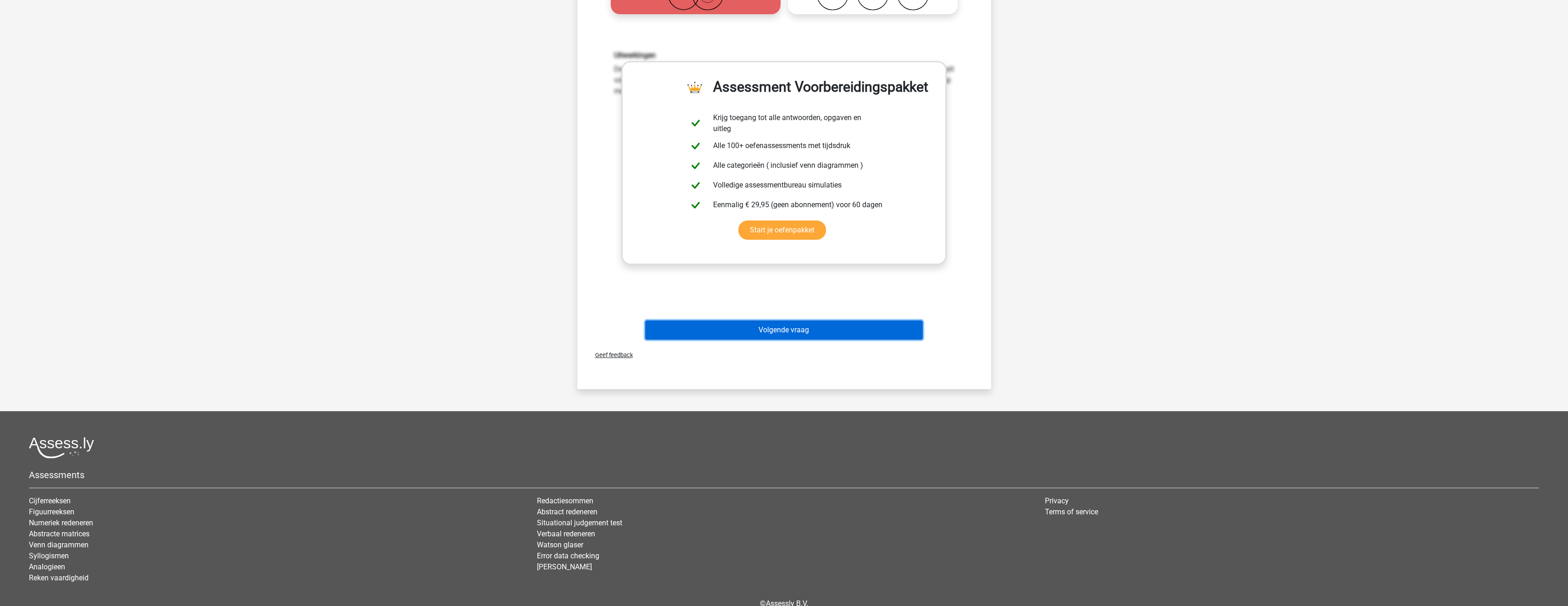
click at [821, 329] on button "Volgende vraag" at bounding box center [784, 330] width 277 height 19
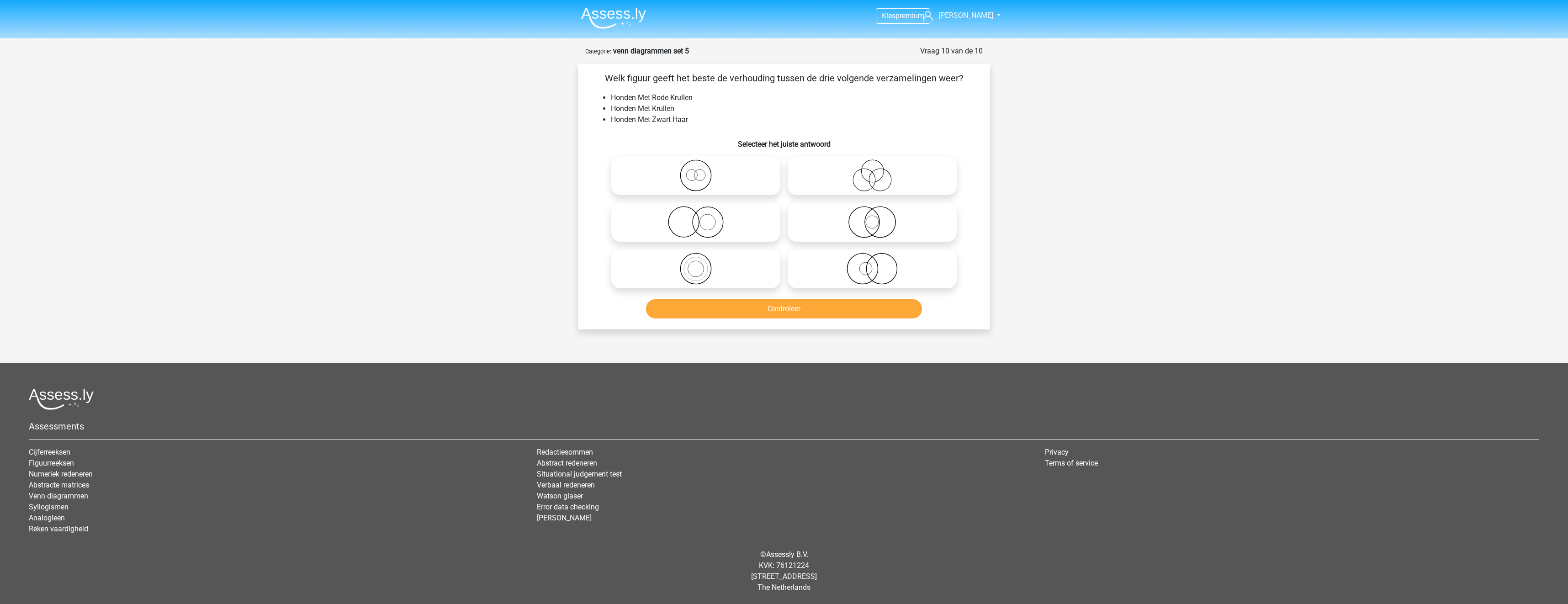
click at [836, 183] on icon at bounding box center [872, 175] width 162 height 32
click at [872, 171] on input "radio" at bounding box center [875, 168] width 6 height 6
radio input "true"
click at [780, 308] on button "Controleer" at bounding box center [784, 309] width 276 height 19
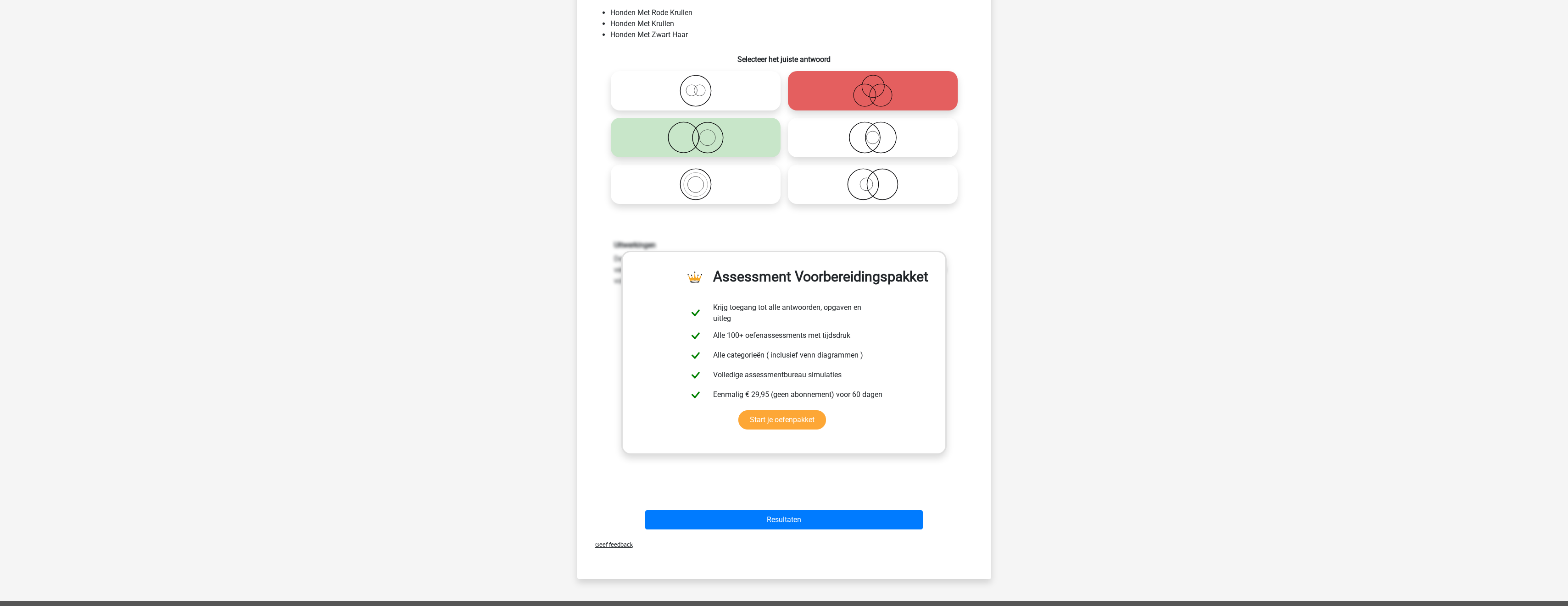
scroll to position [184, 0]
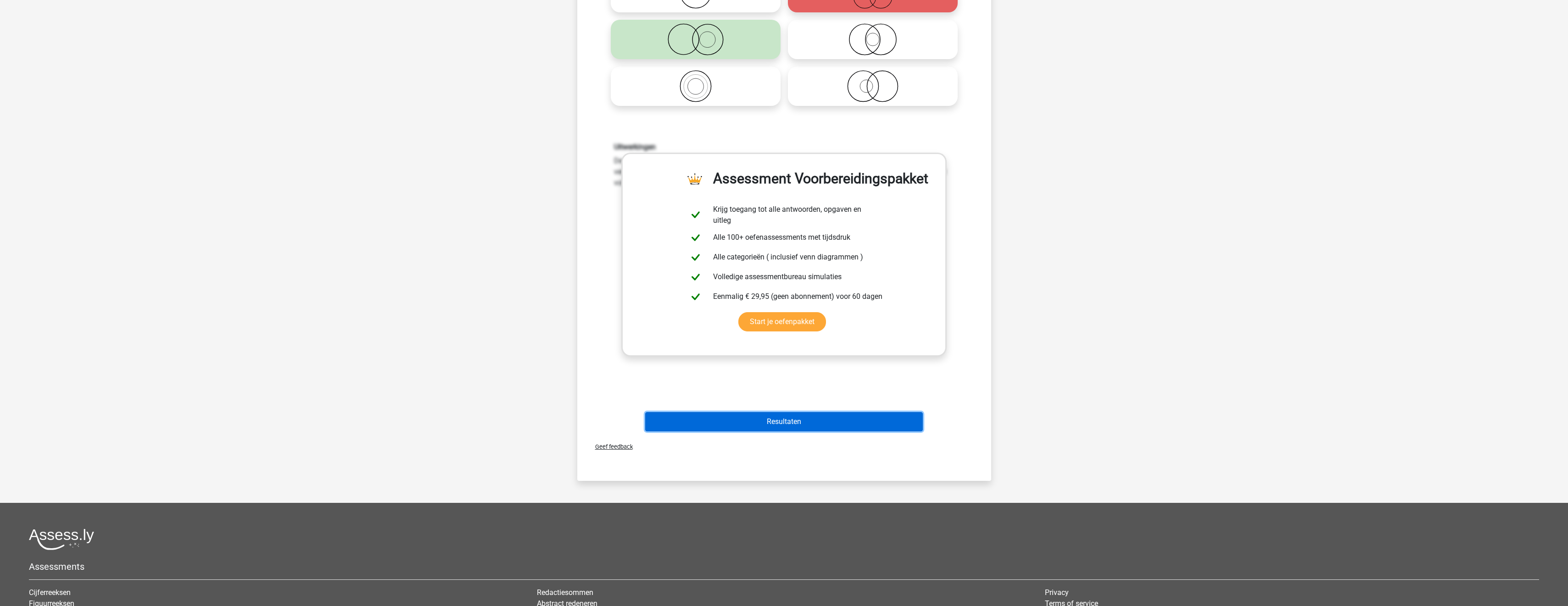
click at [836, 422] on button "Resultaten" at bounding box center [784, 421] width 277 height 19
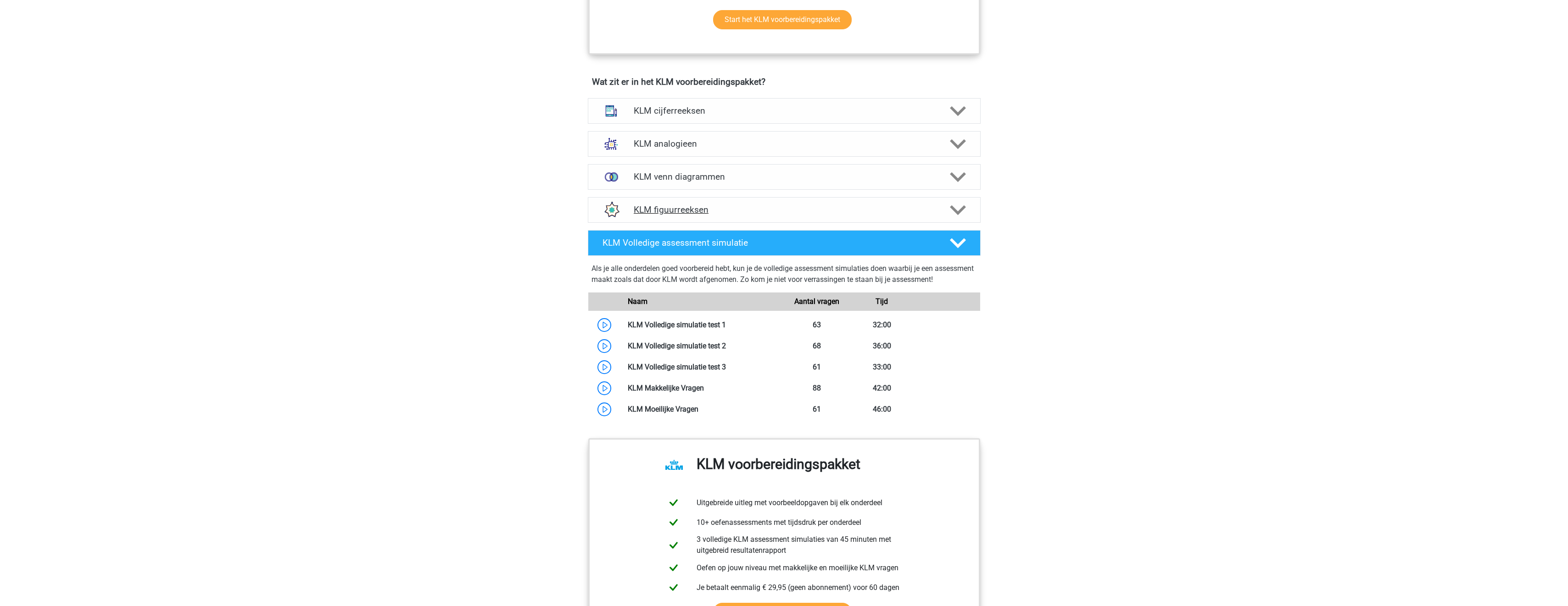
scroll to position [596, 0]
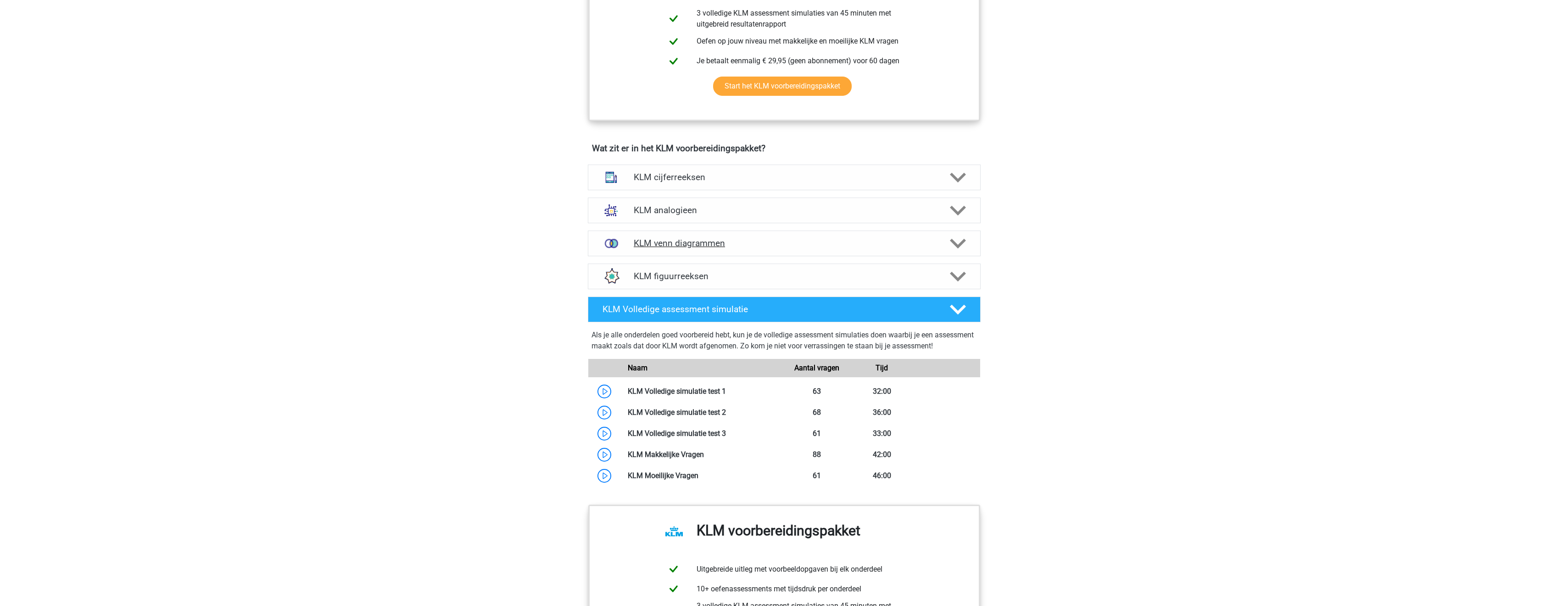
click at [775, 252] on div "KLM venn diagrammen" at bounding box center [785, 243] width 393 height 25
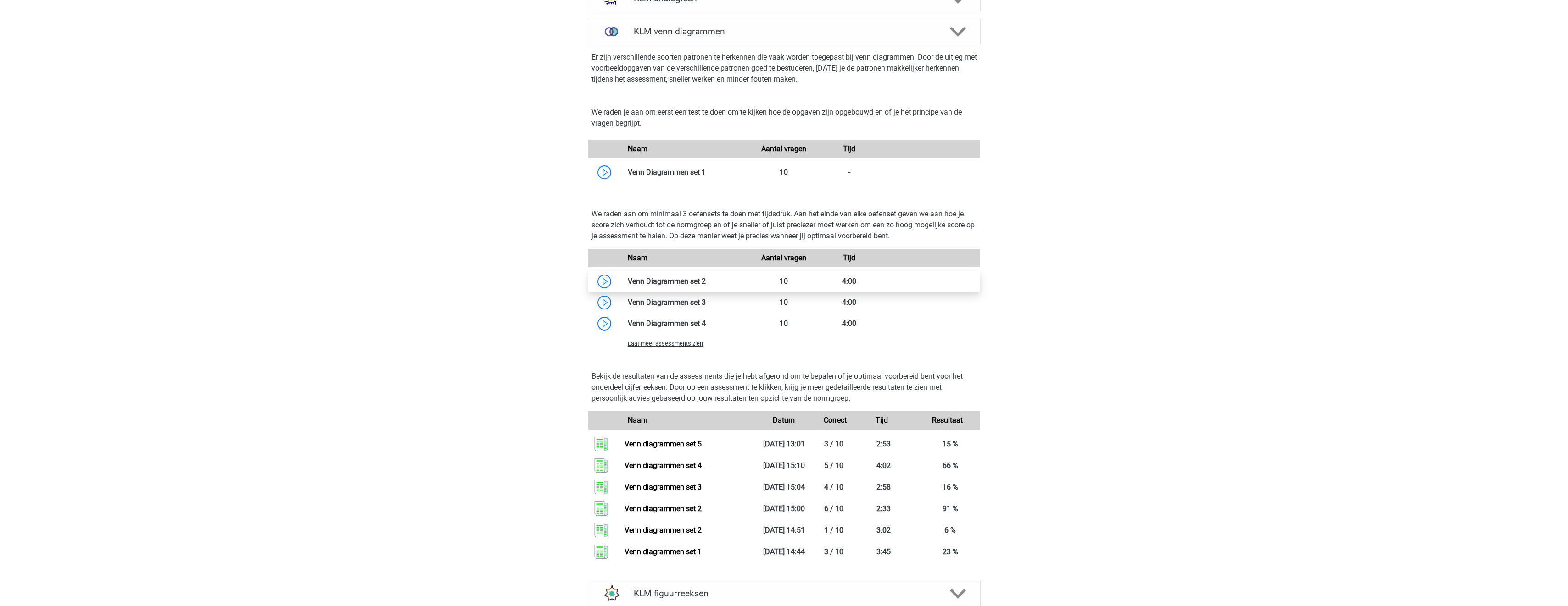
scroll to position [825, 0]
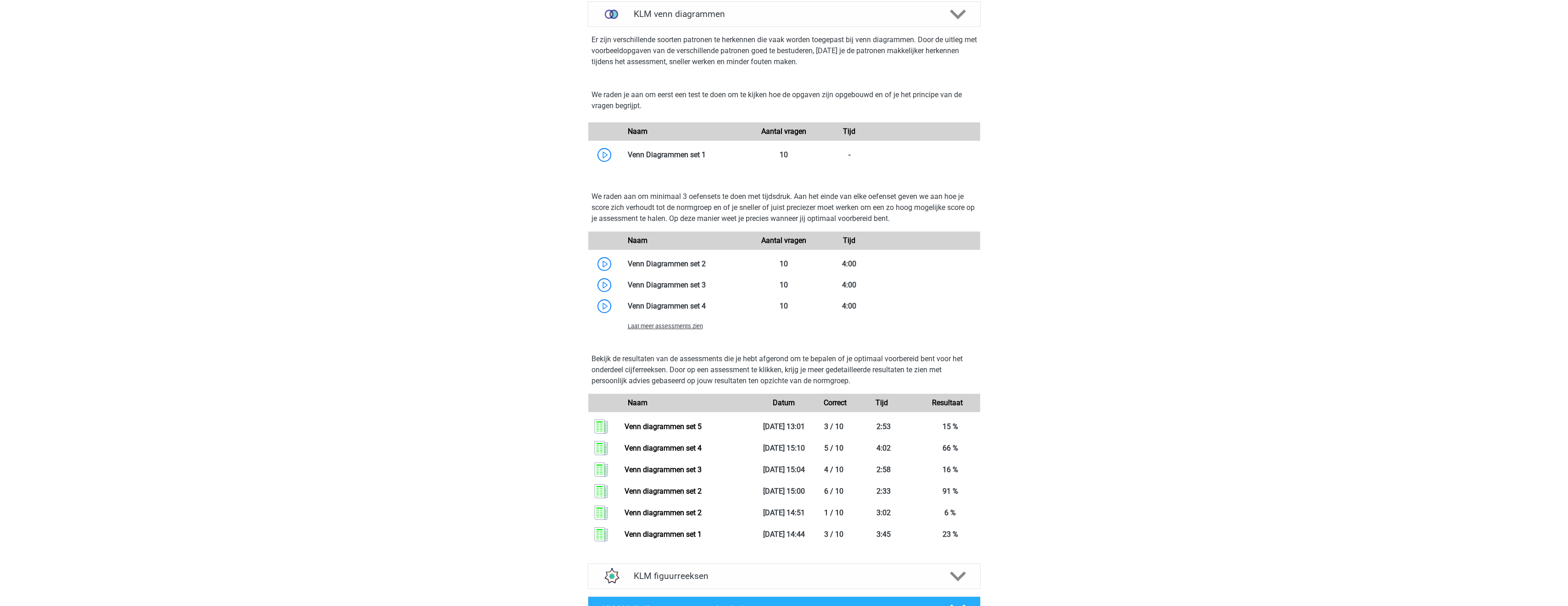
click at [683, 333] on div "Laat meer assessments zien" at bounding box center [784, 326] width 392 height 18
click at [684, 328] on span "Laat meer assessments zien" at bounding box center [665, 326] width 75 height 7
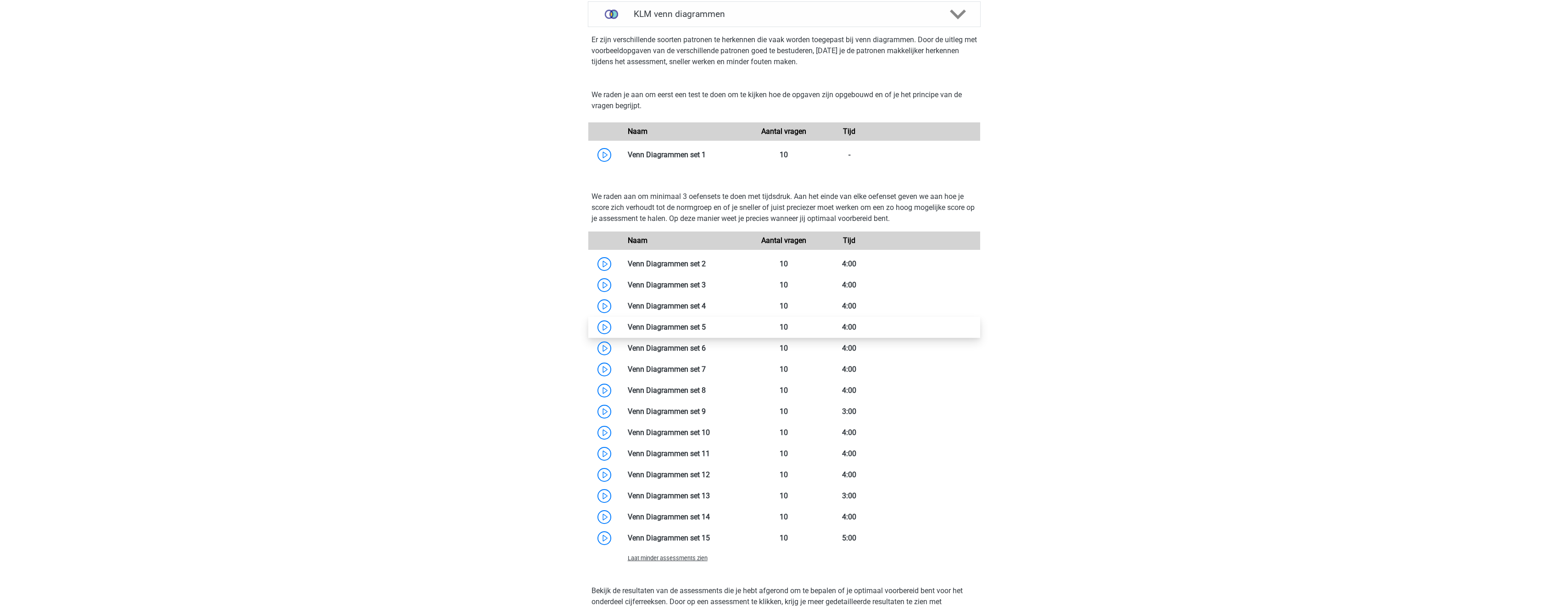
click at [706, 329] on link at bounding box center [706, 327] width 0 height 9
click at [706, 344] on link at bounding box center [706, 348] width 0 height 9
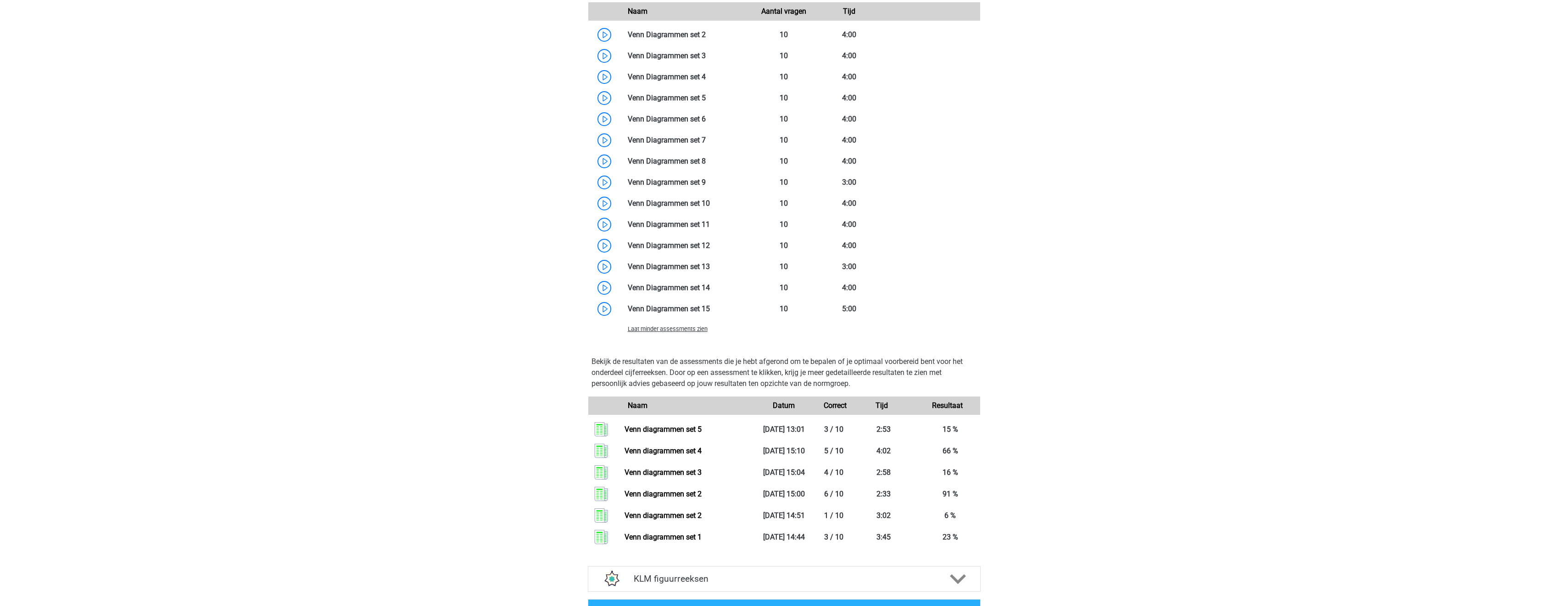
scroll to position [1100, 0]
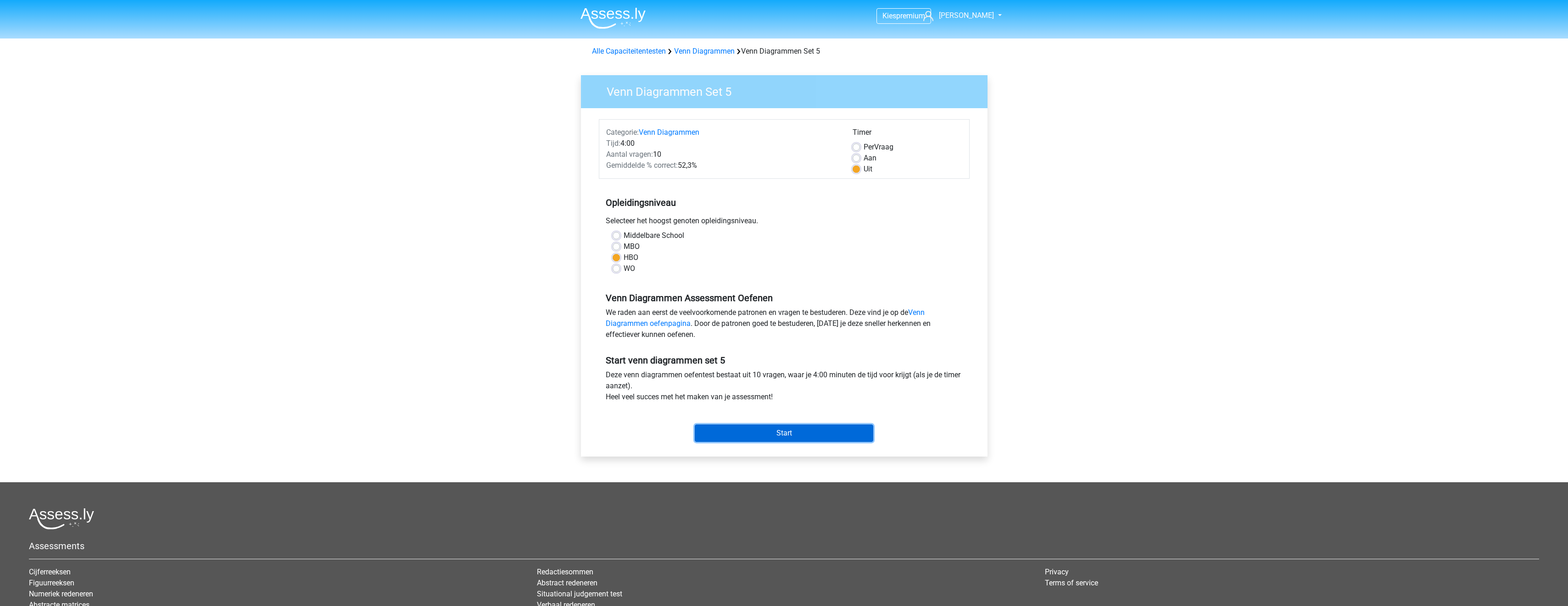
click at [785, 439] on input "Start" at bounding box center [784, 433] width 178 height 17
click at [773, 430] on input "Start" at bounding box center [784, 433] width 178 height 17
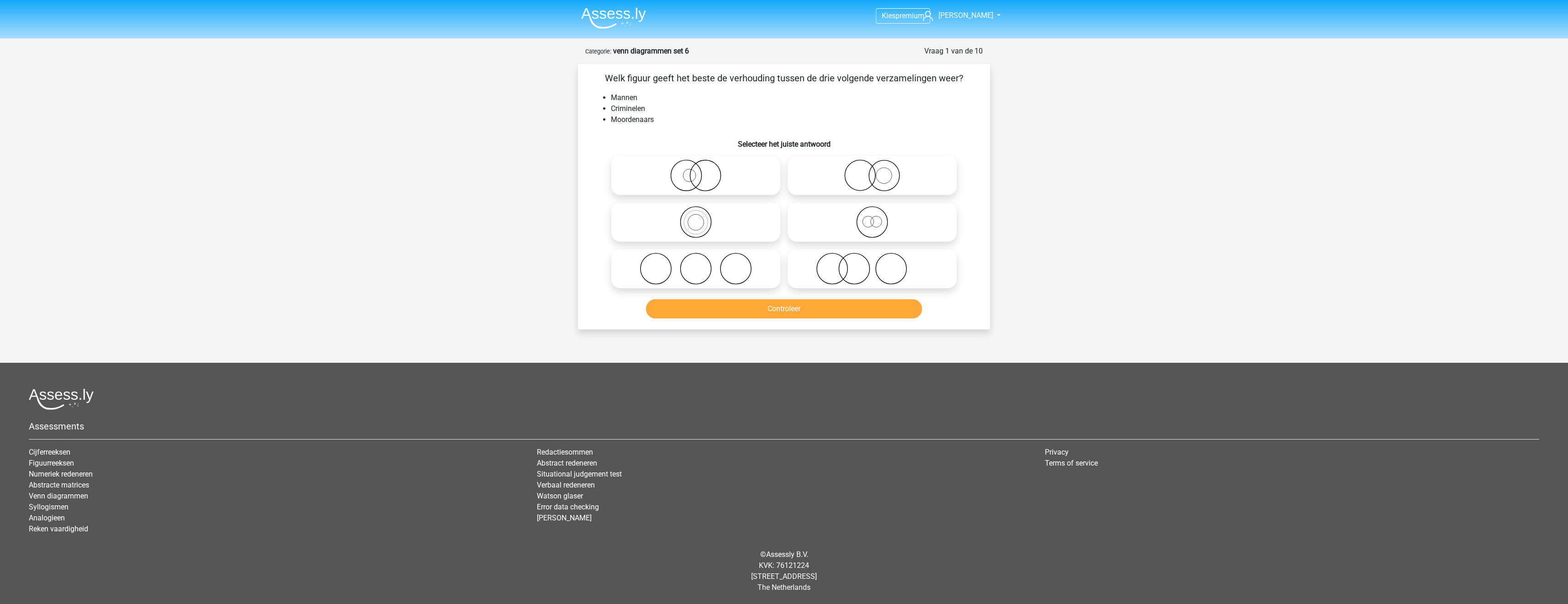
click at [743, 256] on icon at bounding box center [695, 268] width 162 height 32
click at [702, 258] on input "radio" at bounding box center [699, 261] width 6 height 6
radio input "true"
click at [777, 317] on button "Controleer" at bounding box center [784, 309] width 276 height 19
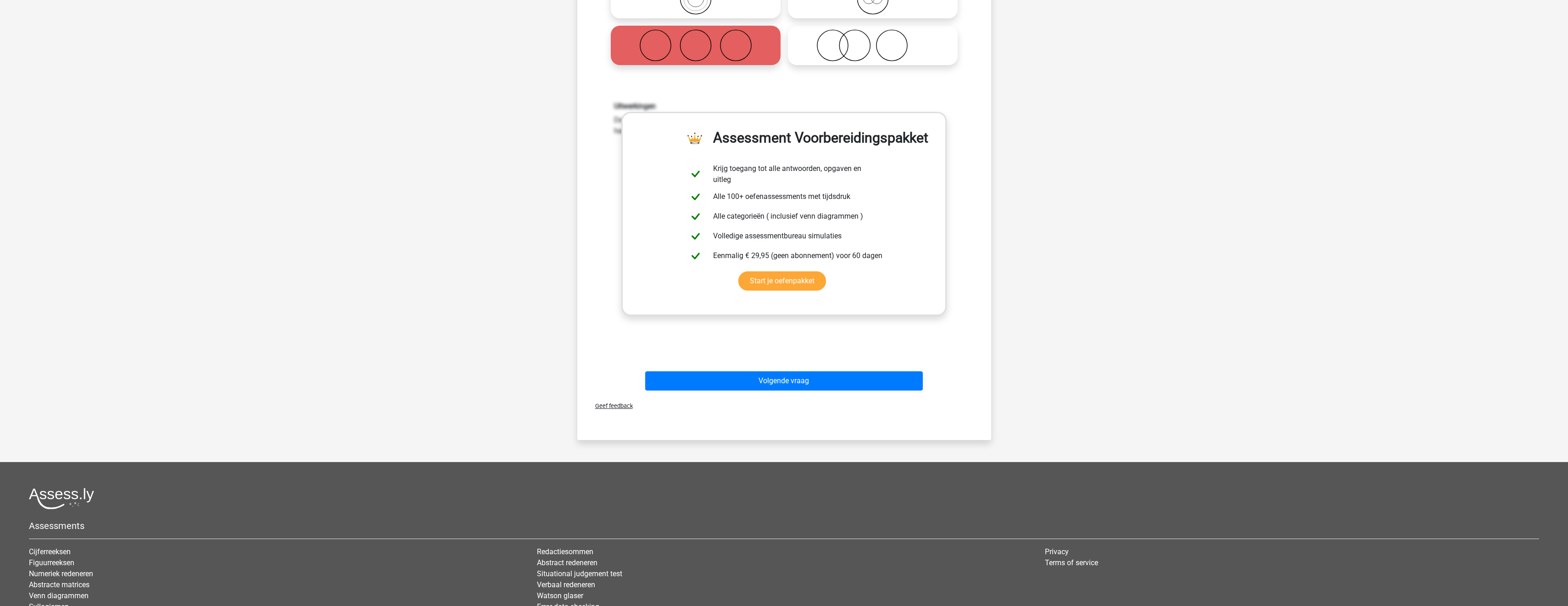
scroll to position [229, 0]
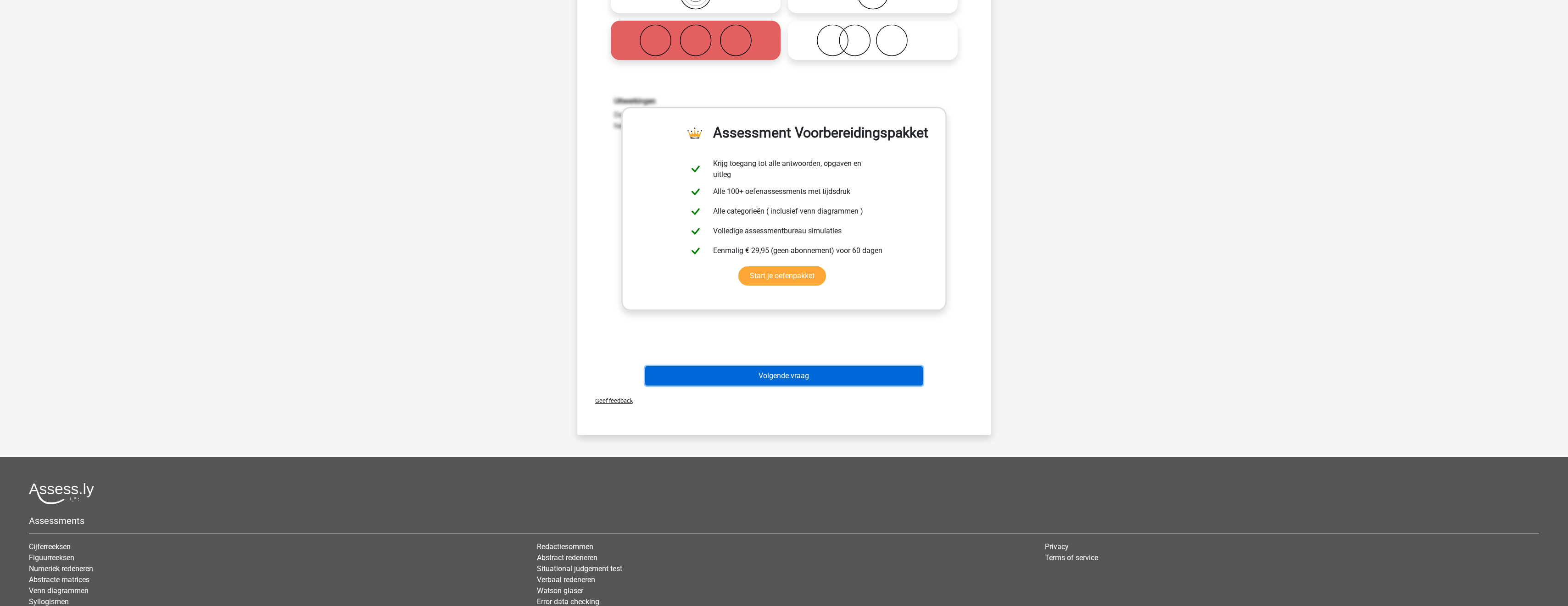
drag, startPoint x: 822, startPoint y: 375, endPoint x: 843, endPoint y: 361, distance: 25.2
click at [822, 375] on button "Volgende vraag" at bounding box center [784, 376] width 277 height 19
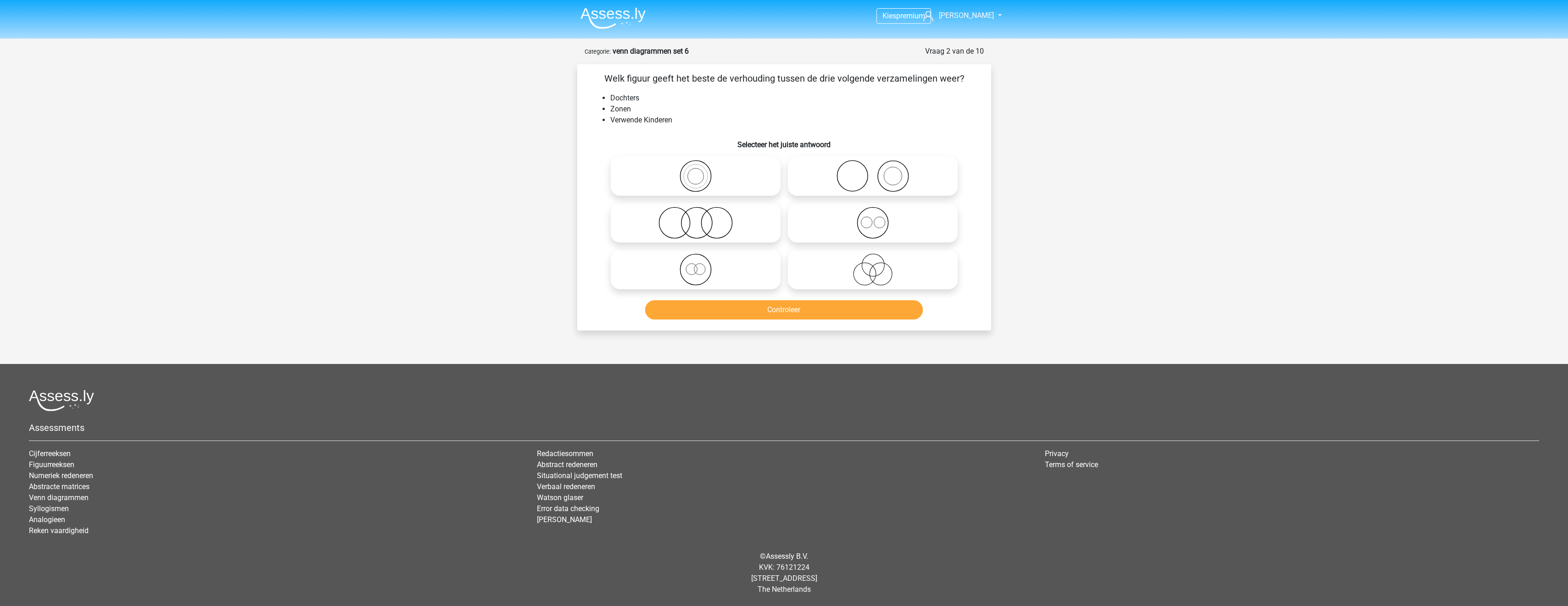
scroll to position [0, 0]
click at [757, 228] on icon at bounding box center [698, 223] width 163 height 32
click at [705, 219] on input "radio" at bounding box center [702, 215] width 6 height 6
radio input "true"
click at [789, 314] on button "Controleer" at bounding box center [788, 310] width 277 height 19
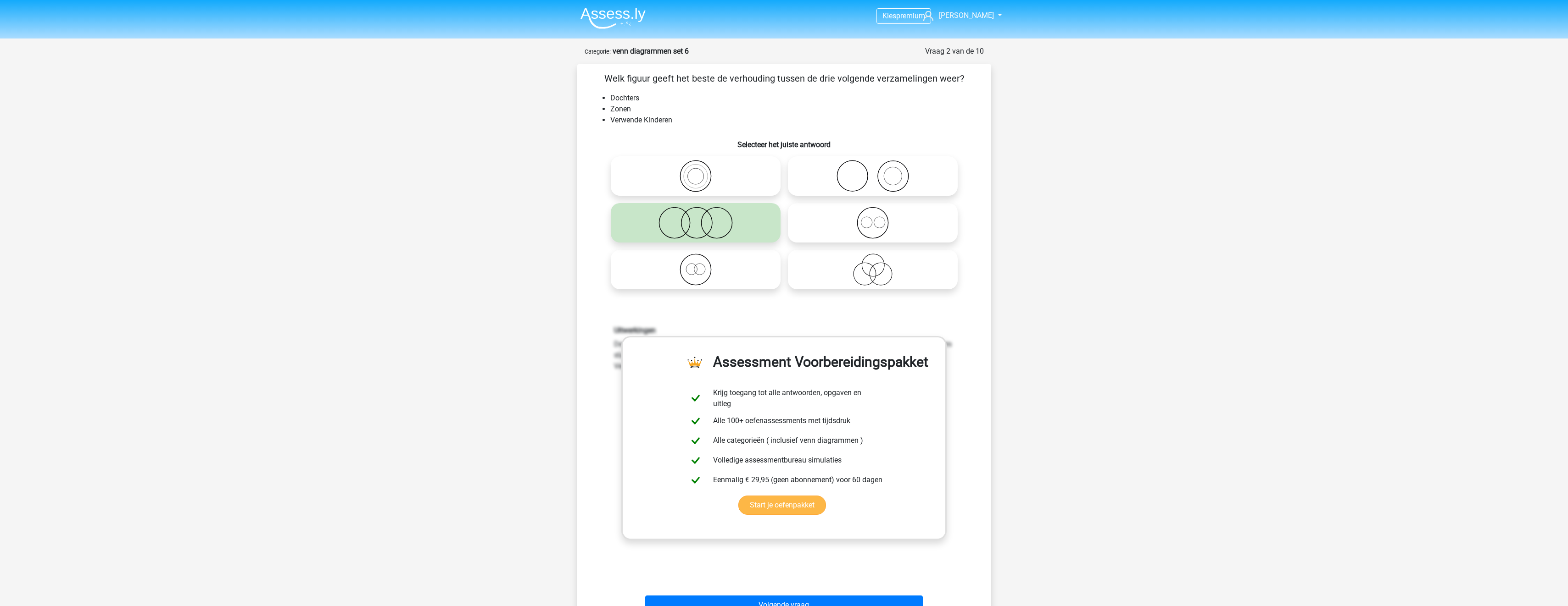
scroll to position [184, 0]
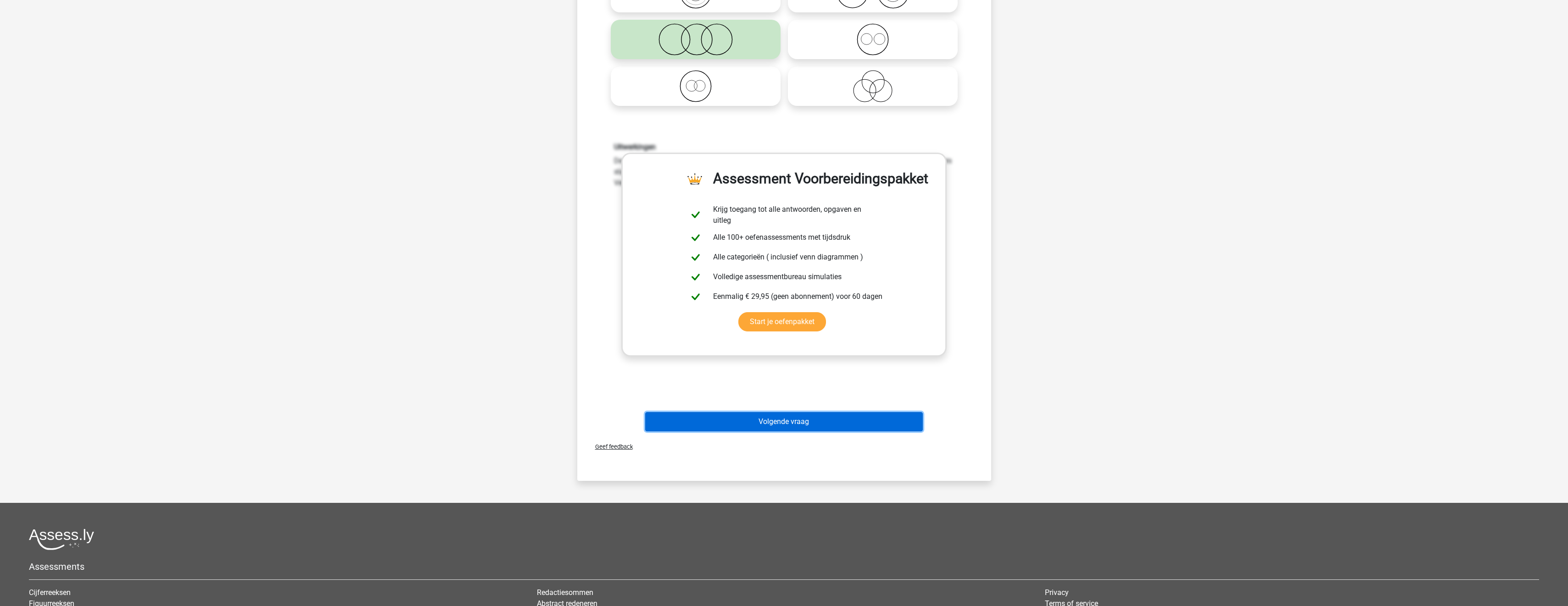
click at [838, 417] on button "Volgende vraag" at bounding box center [784, 421] width 277 height 19
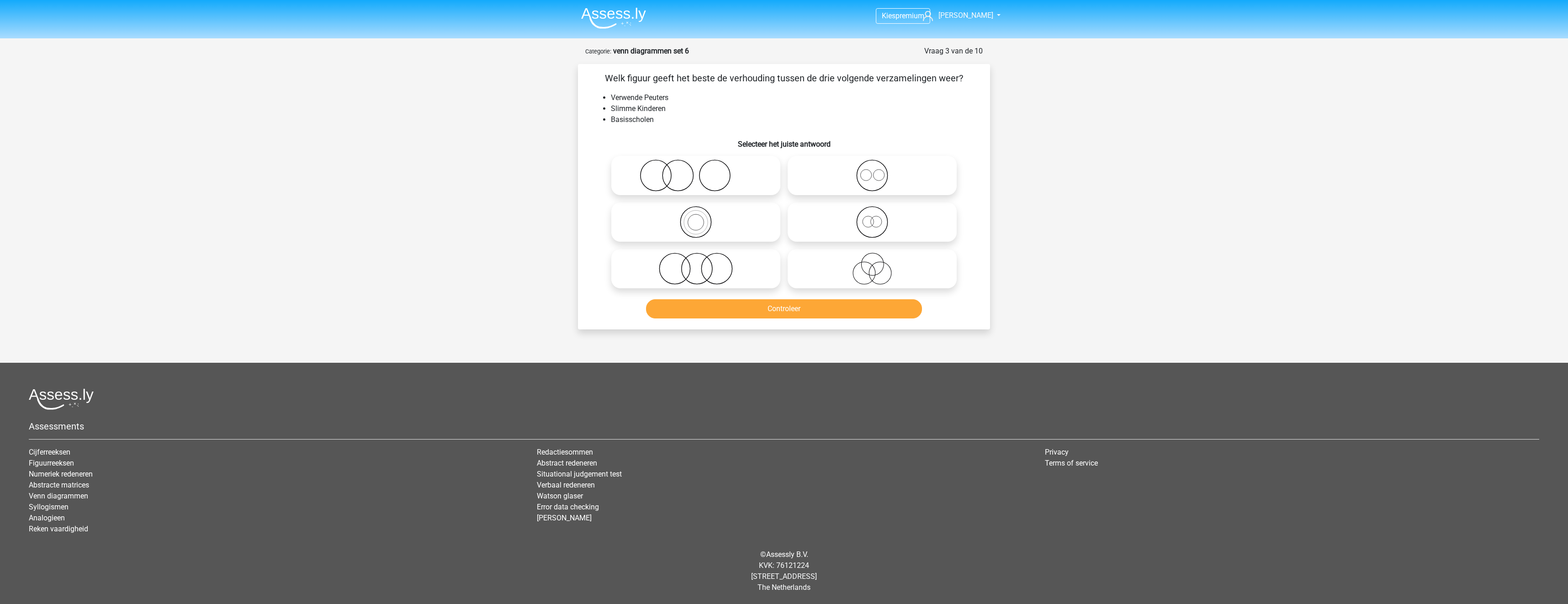
click at [757, 180] on icon at bounding box center [695, 175] width 162 height 32
click at [702, 171] on input "radio" at bounding box center [699, 168] width 6 height 6
radio input "true"
click at [791, 311] on button "Controleer" at bounding box center [784, 309] width 276 height 19
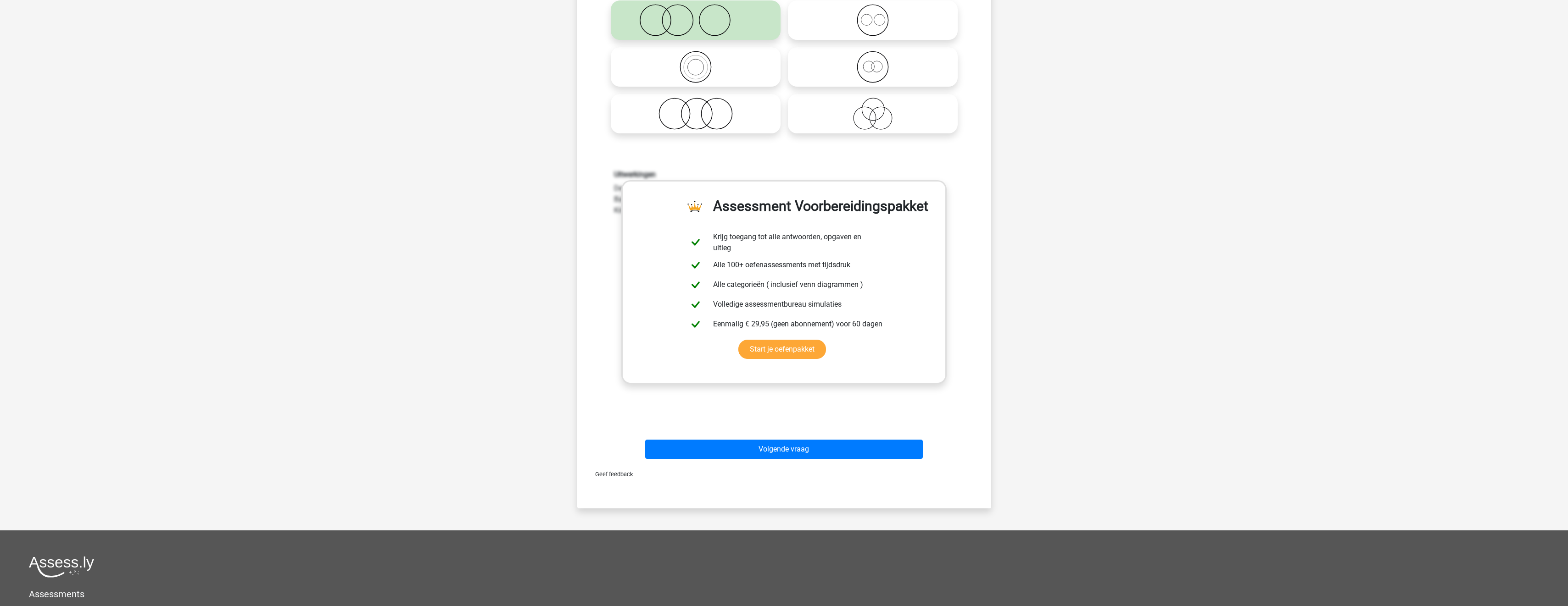
scroll to position [275, 0]
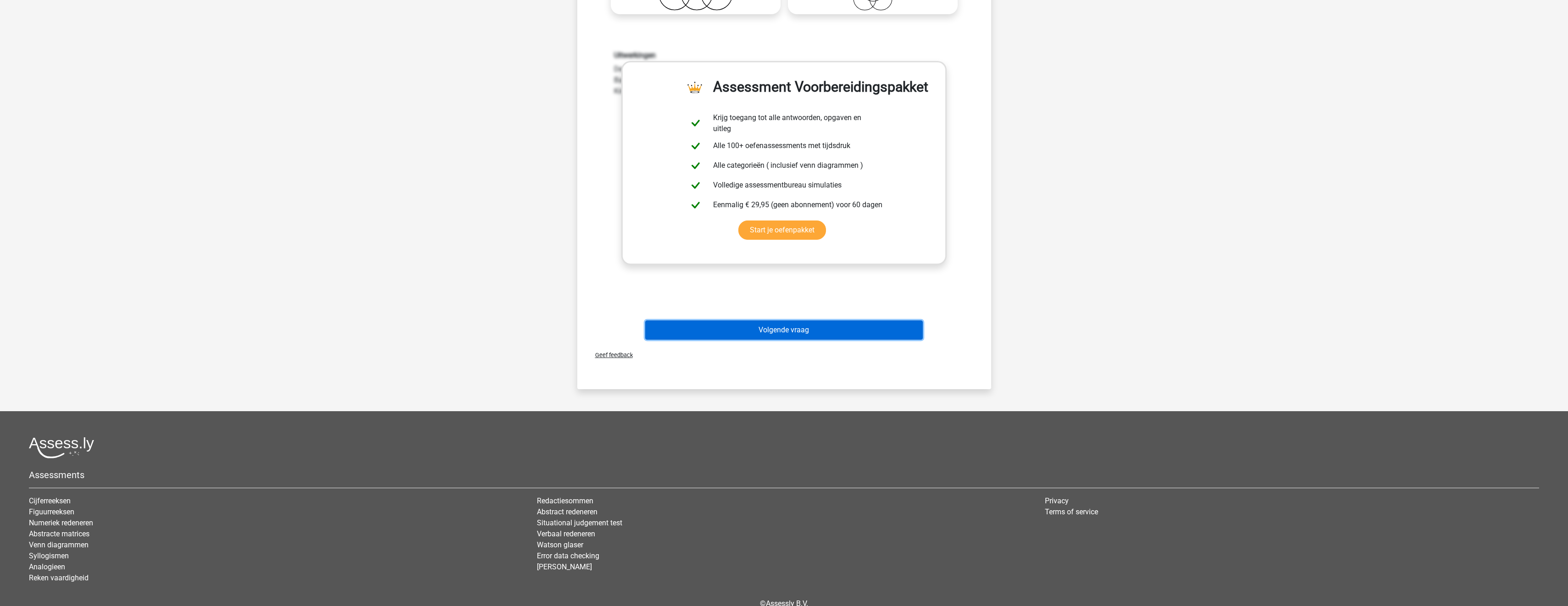
click at [846, 330] on button "Volgende vraag" at bounding box center [784, 330] width 277 height 19
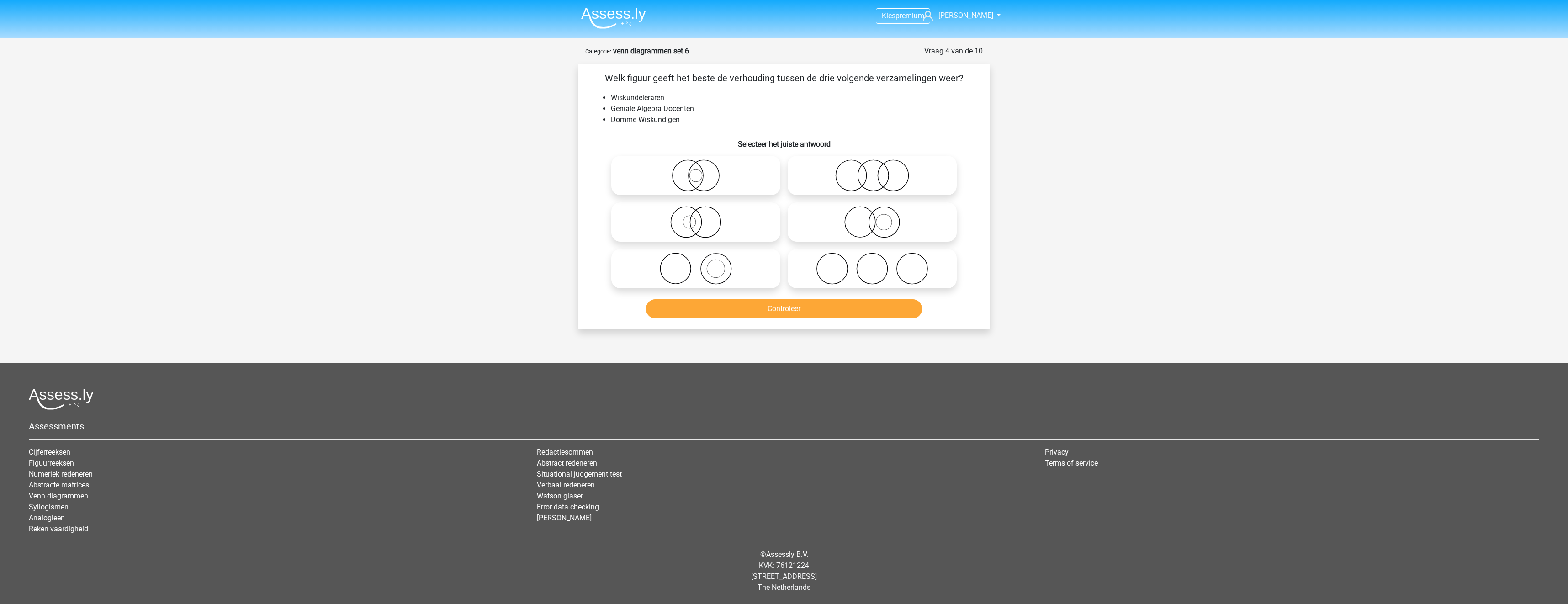
click at [849, 182] on icon at bounding box center [872, 175] width 162 height 32
click at [872, 171] on input "radio" at bounding box center [875, 168] width 6 height 6
radio input "true"
click at [853, 309] on button "Controleer" at bounding box center [784, 309] width 276 height 19
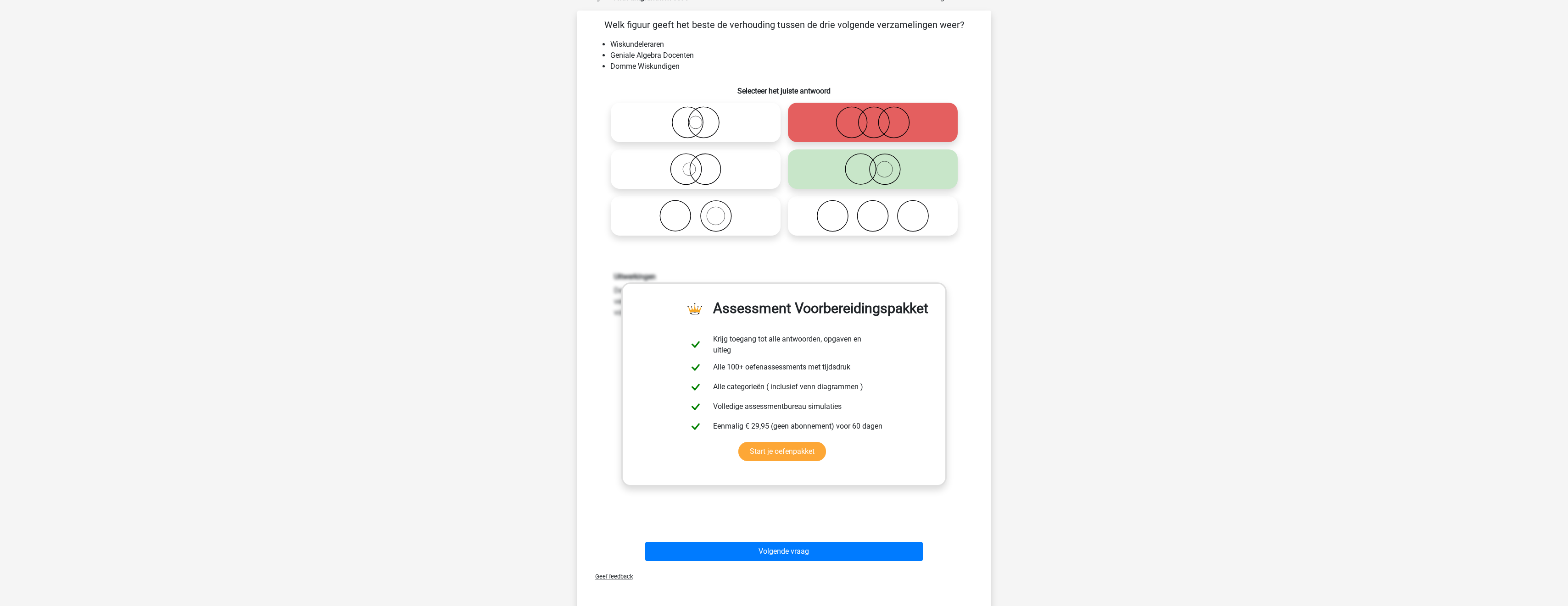
scroll to position [229, 0]
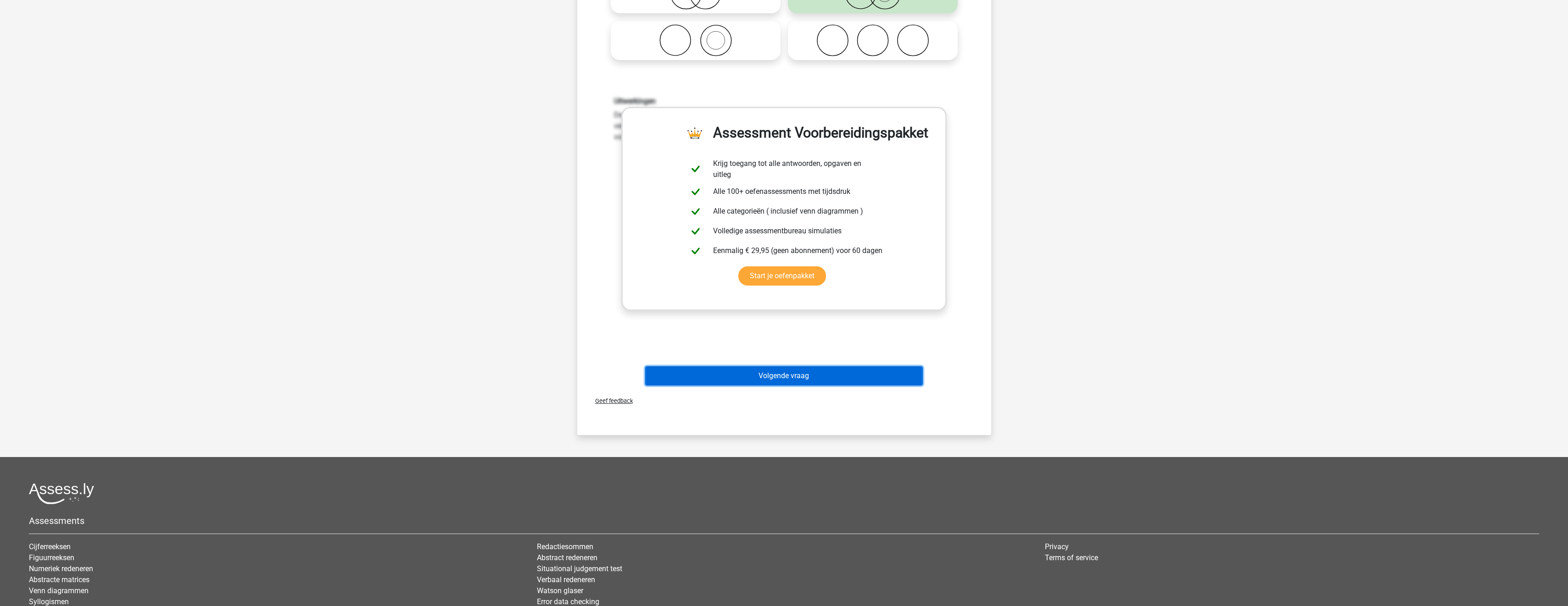
click at [861, 382] on button "Volgende vraag" at bounding box center [784, 376] width 277 height 19
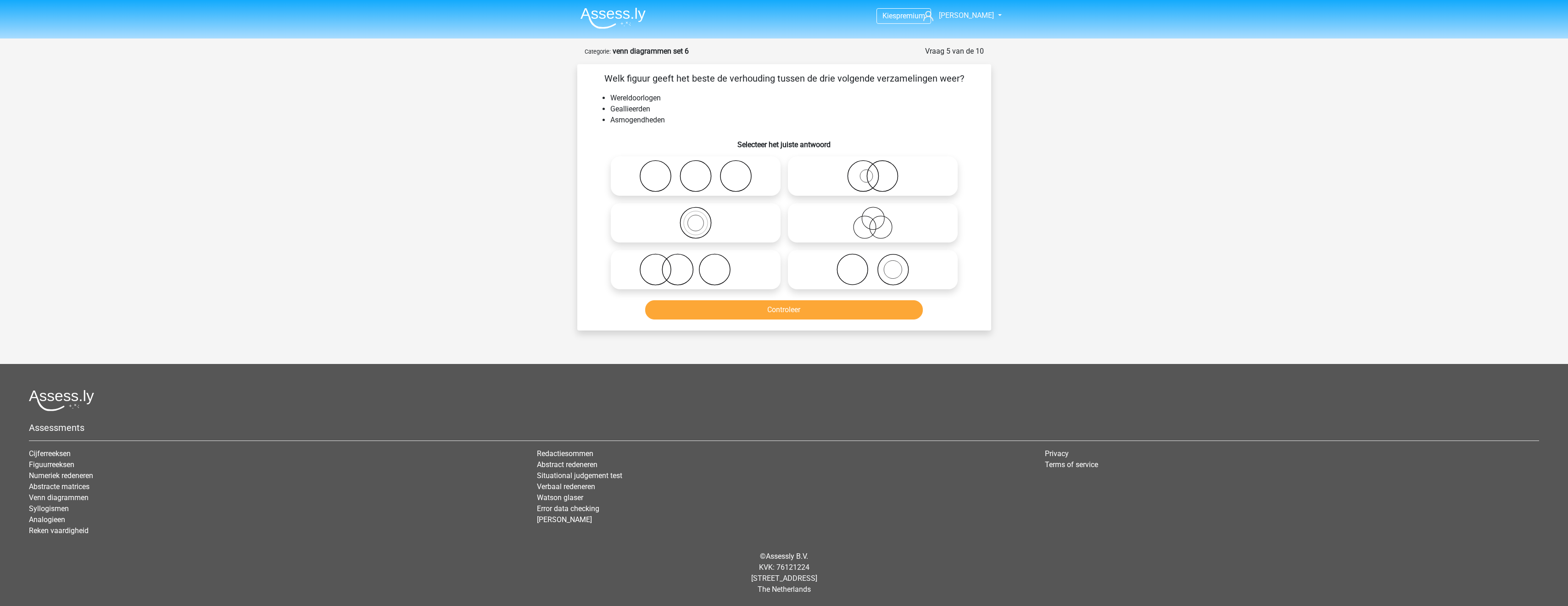
scroll to position [0, 0]
click at [748, 265] on icon at bounding box center [698, 269] width 163 height 32
click at [705, 265] on input "radio" at bounding box center [702, 262] width 6 height 6
radio input "true"
click at [775, 320] on div "Controleer" at bounding box center [787, 311] width 354 height 23
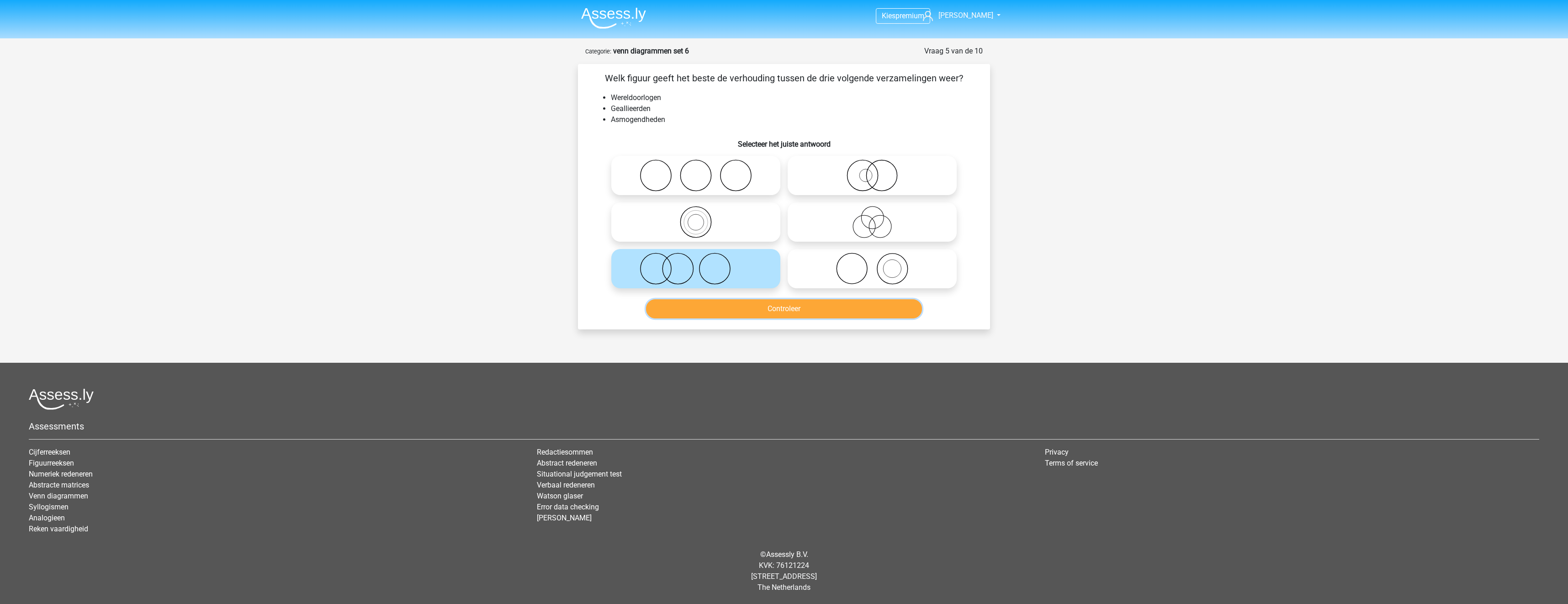
click at [782, 310] on button "Controleer" at bounding box center [784, 309] width 276 height 19
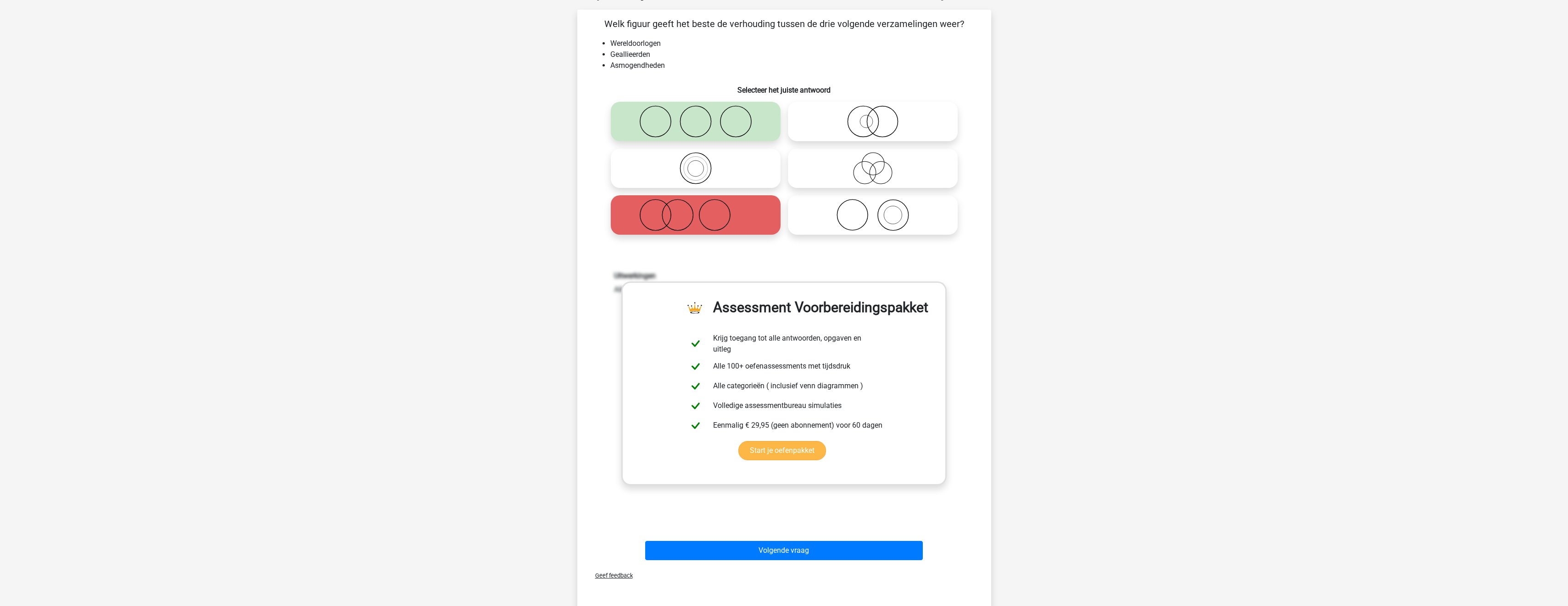
scroll to position [184, 0]
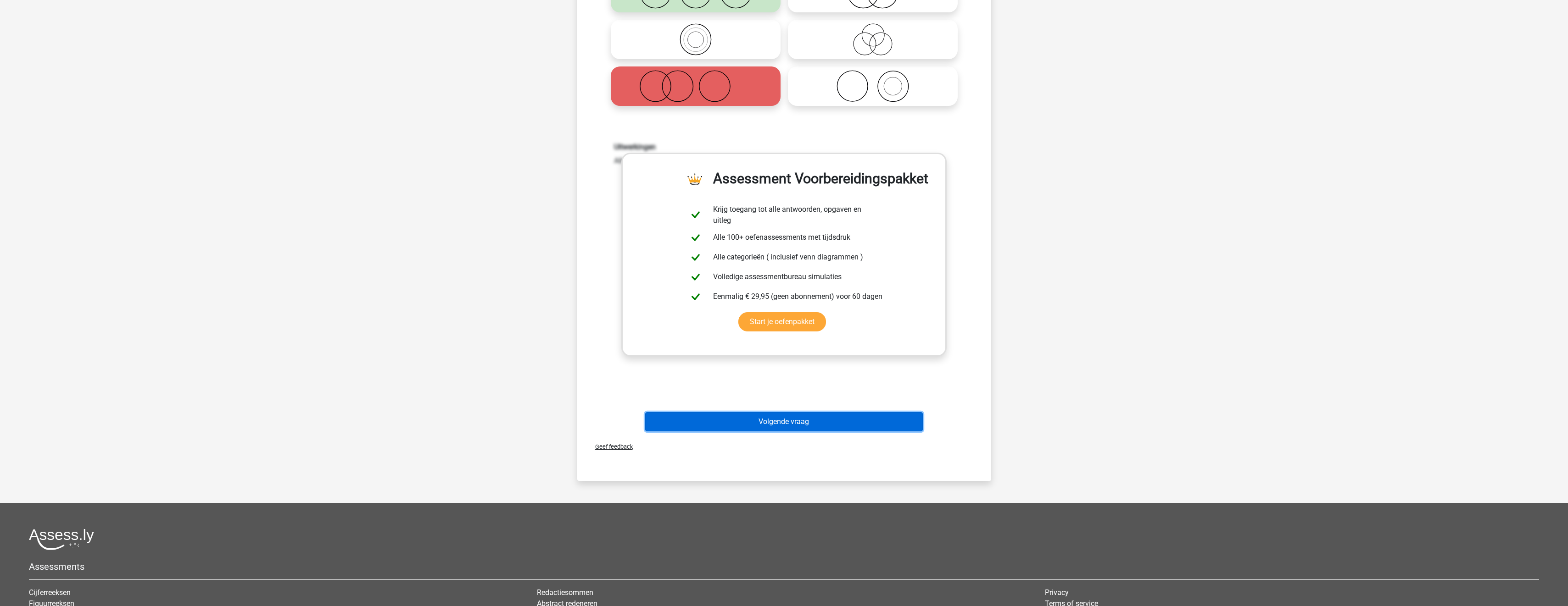
click at [844, 419] on button "Volgende vraag" at bounding box center [784, 421] width 277 height 19
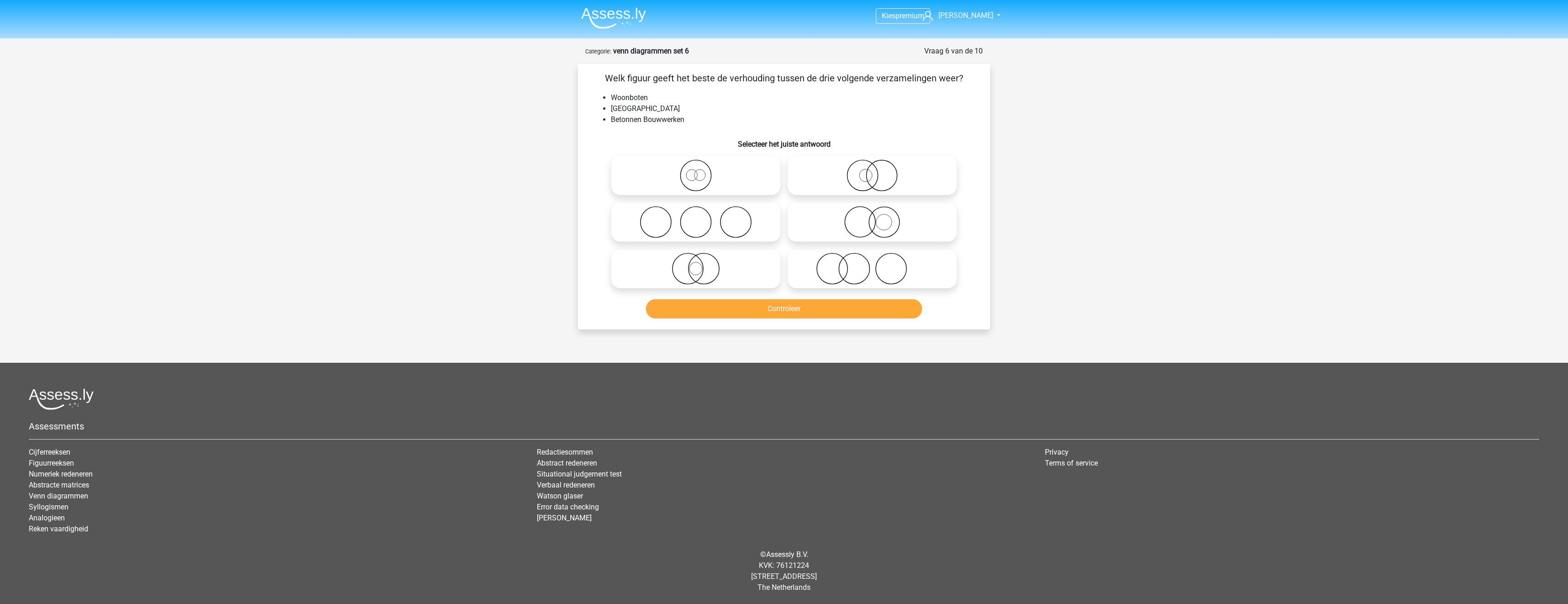
click at [736, 276] on icon at bounding box center [695, 268] width 162 height 32
click at [702, 264] on input "radio" at bounding box center [699, 261] width 6 height 6
radio input "true"
click at [754, 309] on button "Controleer" at bounding box center [784, 309] width 276 height 19
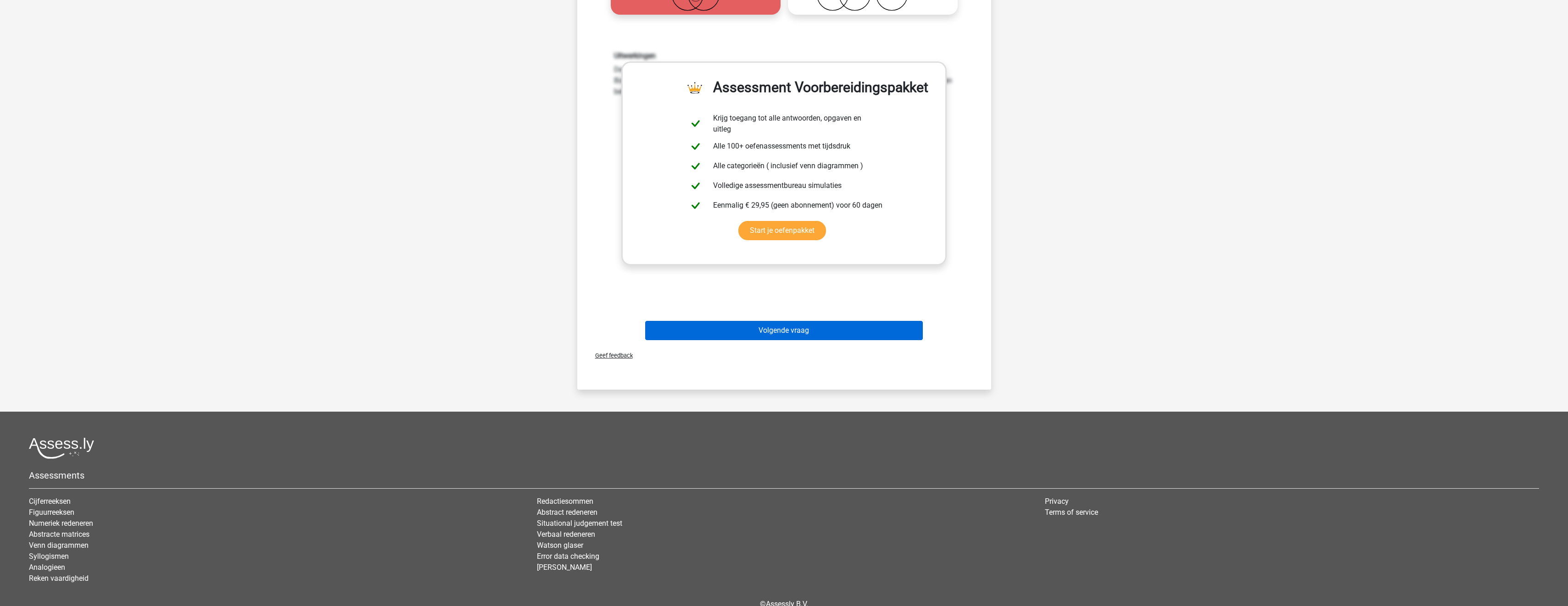
scroll to position [275, 0]
click at [850, 333] on button "Volgende vraag" at bounding box center [784, 330] width 277 height 19
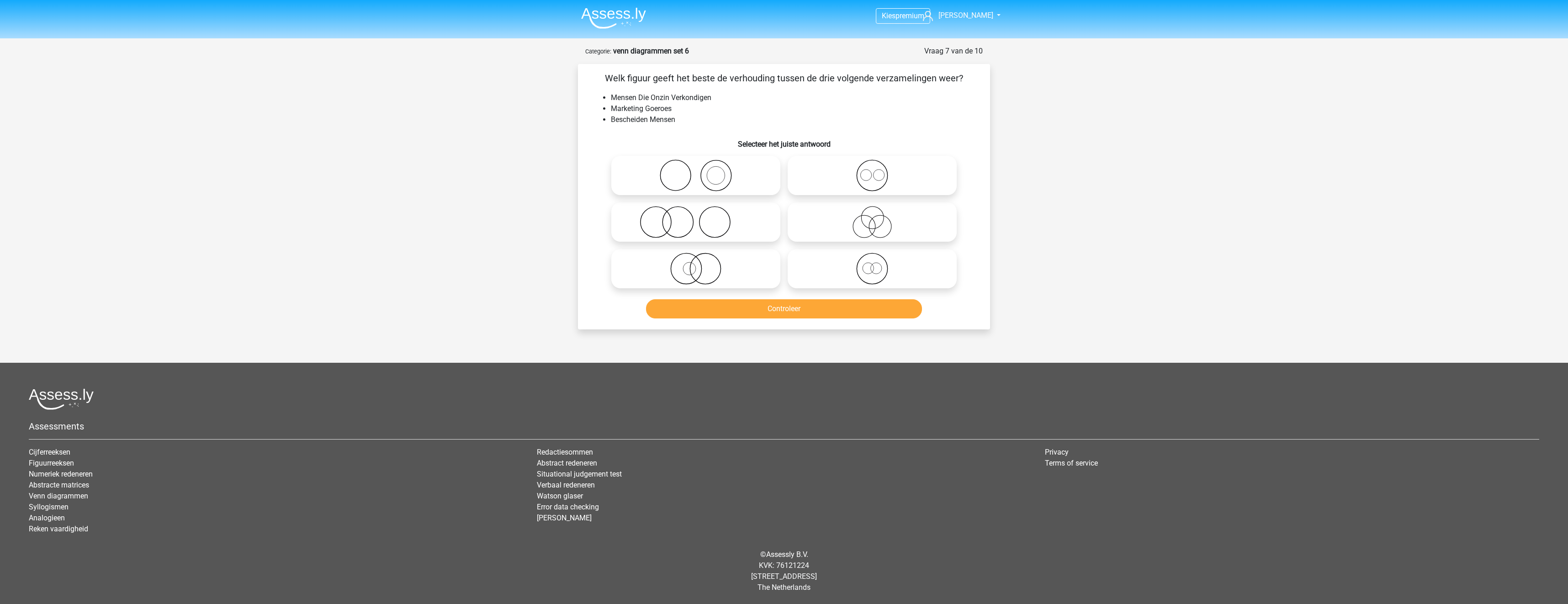
click at [750, 219] on icon at bounding box center [695, 222] width 162 height 32
click at [702, 218] on input "radio" at bounding box center [699, 215] width 6 height 6
radio input "true"
click at [767, 312] on button "Controleer" at bounding box center [784, 309] width 276 height 19
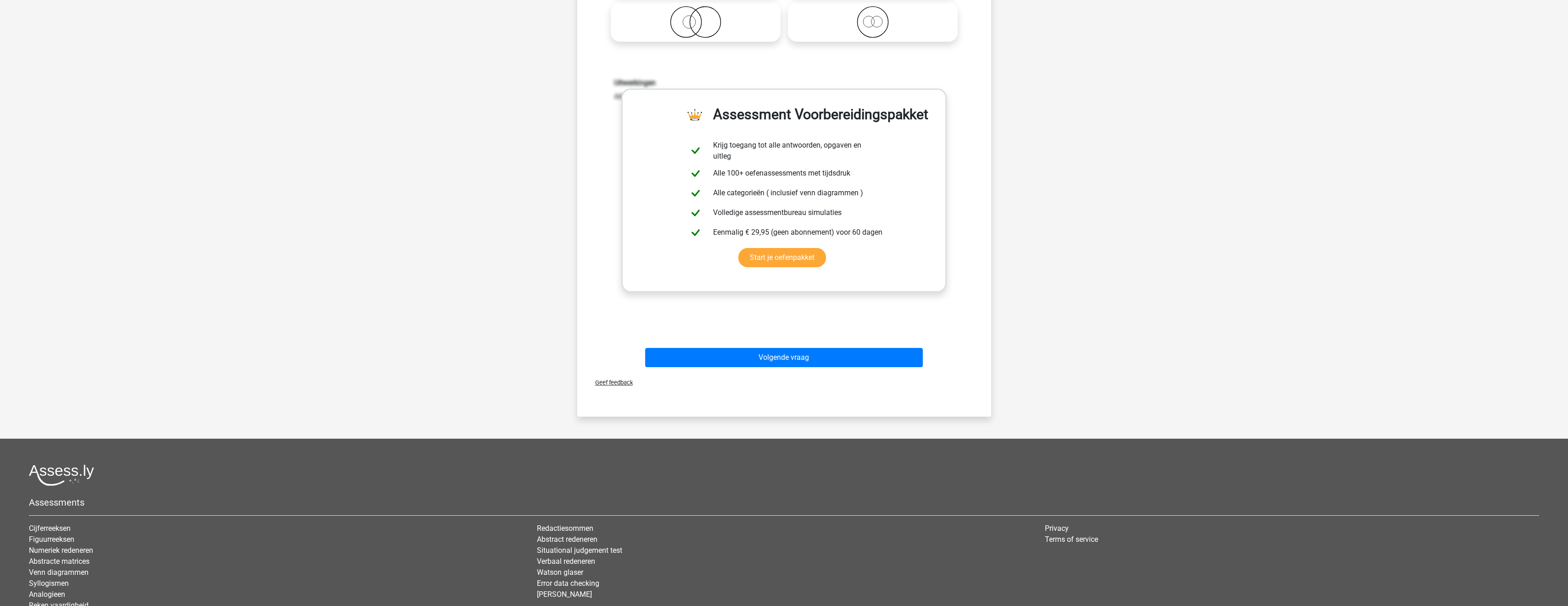
scroll to position [275, 0]
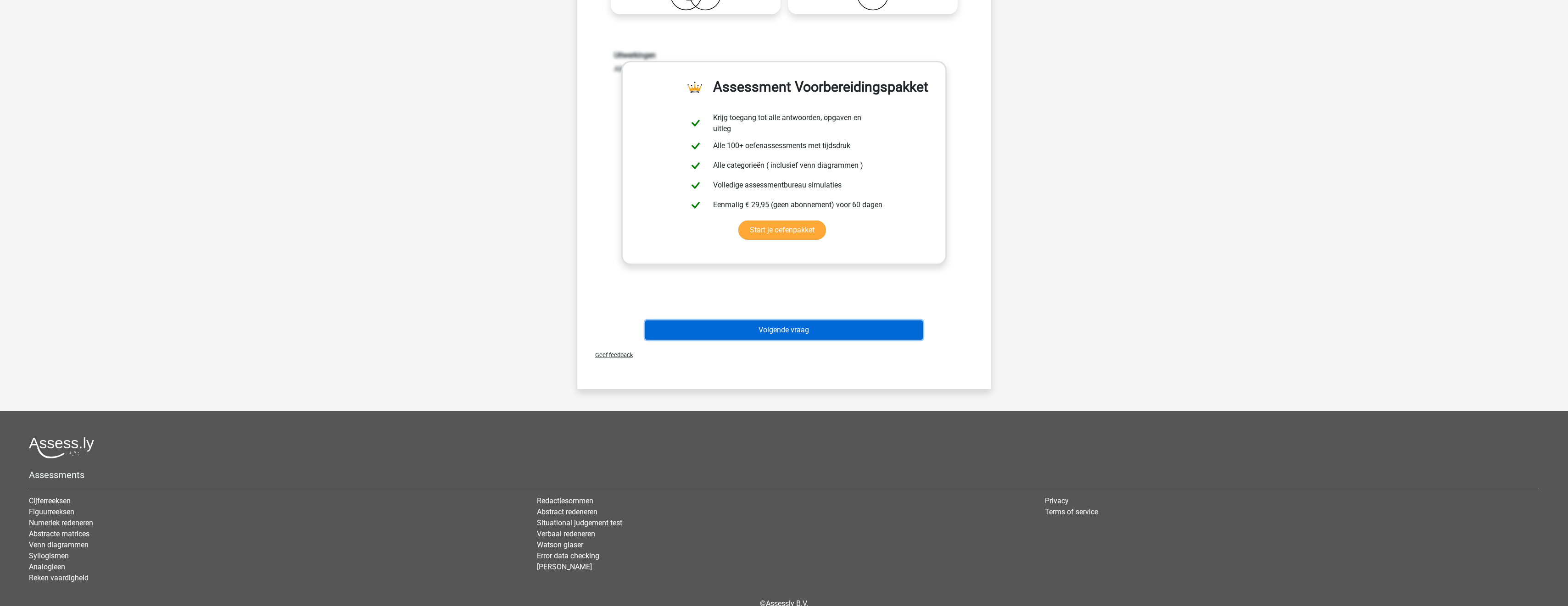
click at [836, 330] on button "Volgende vraag" at bounding box center [784, 330] width 277 height 19
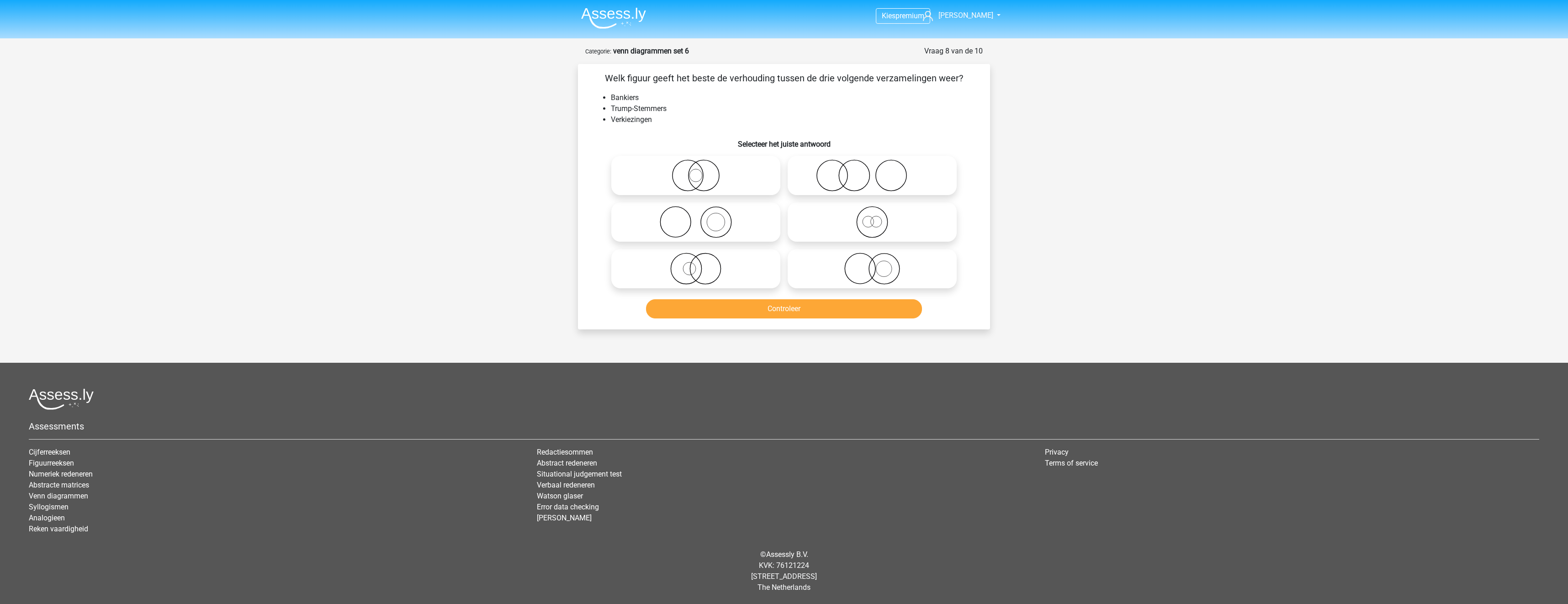
click at [840, 174] on icon at bounding box center [872, 175] width 162 height 32
click at [872, 171] on input "radio" at bounding box center [875, 168] width 6 height 6
radio input "true"
click at [844, 306] on button "Controleer" at bounding box center [784, 309] width 276 height 19
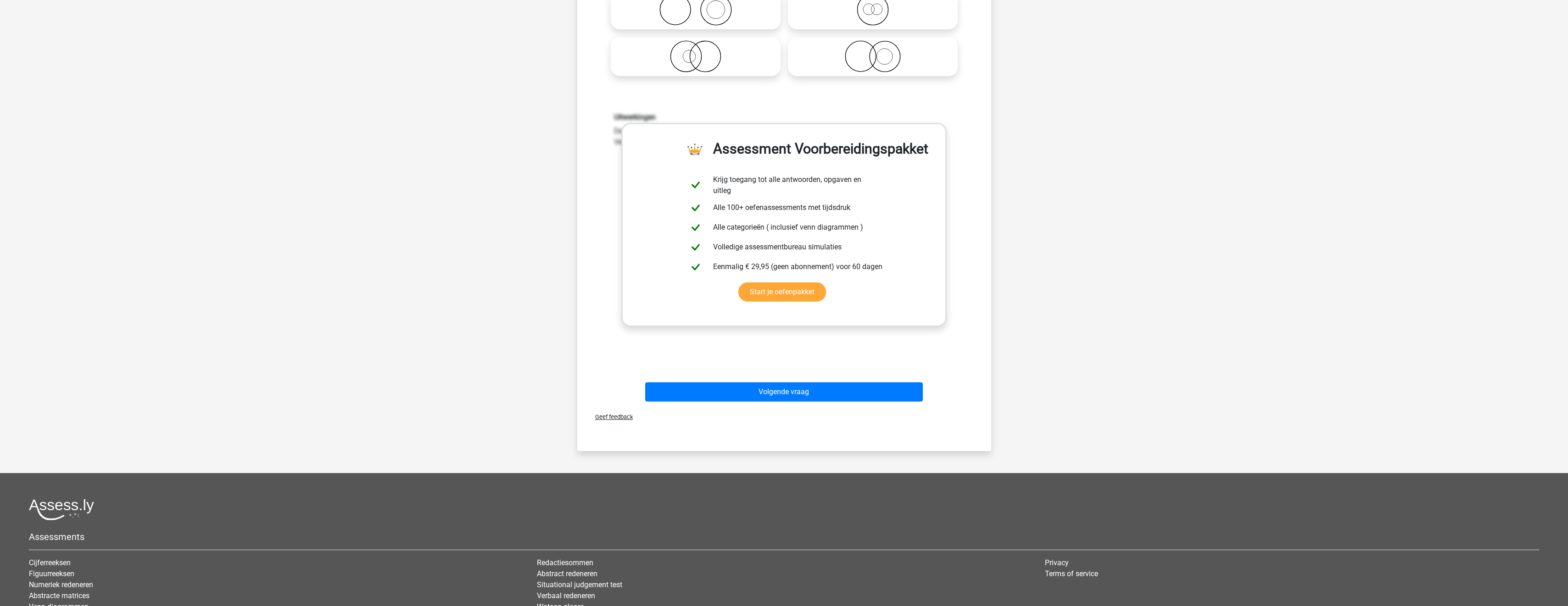
scroll to position [275, 0]
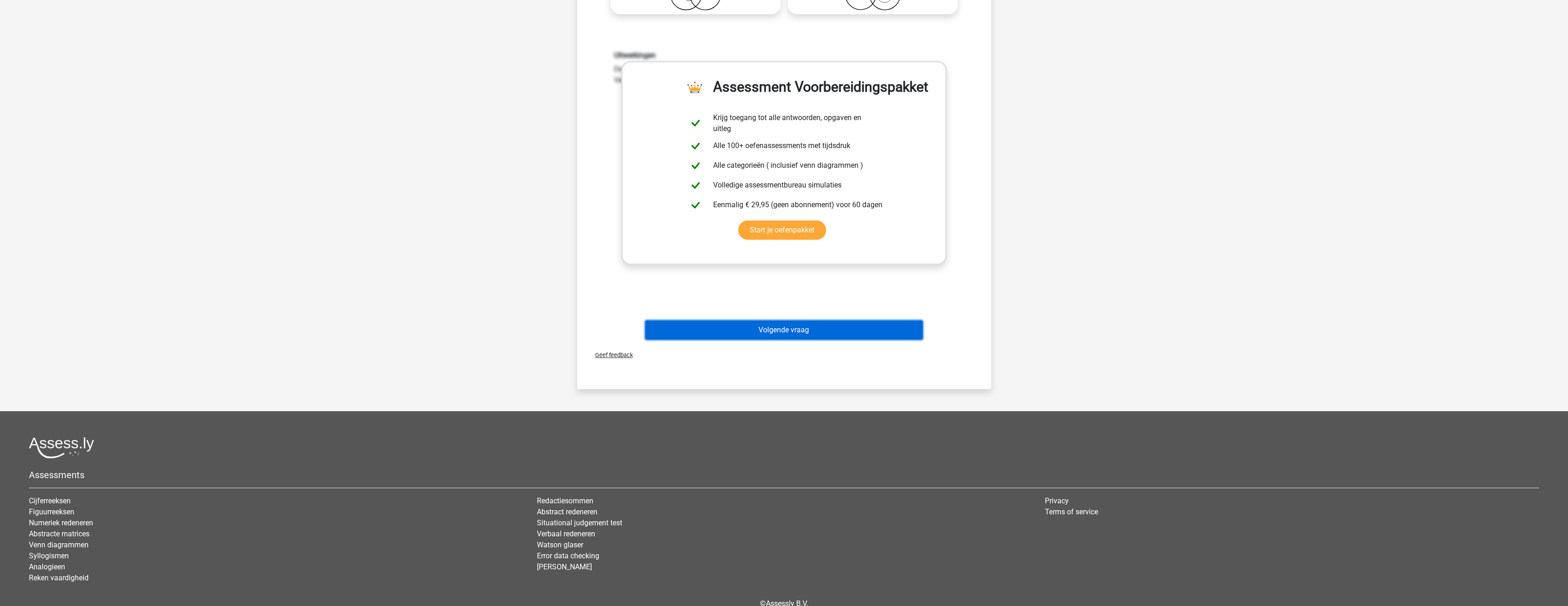
click at [869, 333] on button "Volgende vraag" at bounding box center [784, 330] width 277 height 19
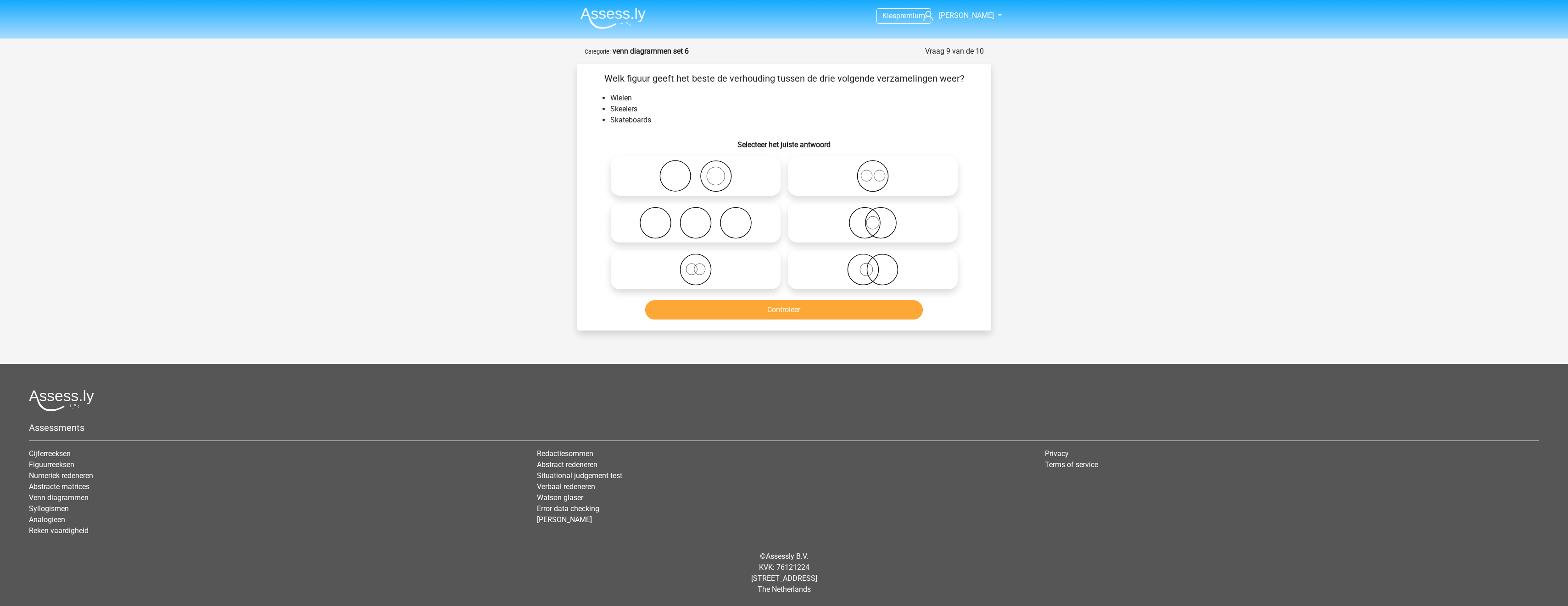
scroll to position [0, 0]
drag, startPoint x: 861, startPoint y: 220, endPoint x: 861, endPoint y: 227, distance: 7.0
click at [861, 220] on icon at bounding box center [876, 223] width 163 height 32
click at [876, 219] on input "radio" at bounding box center [879, 215] width 6 height 6
radio input "true"
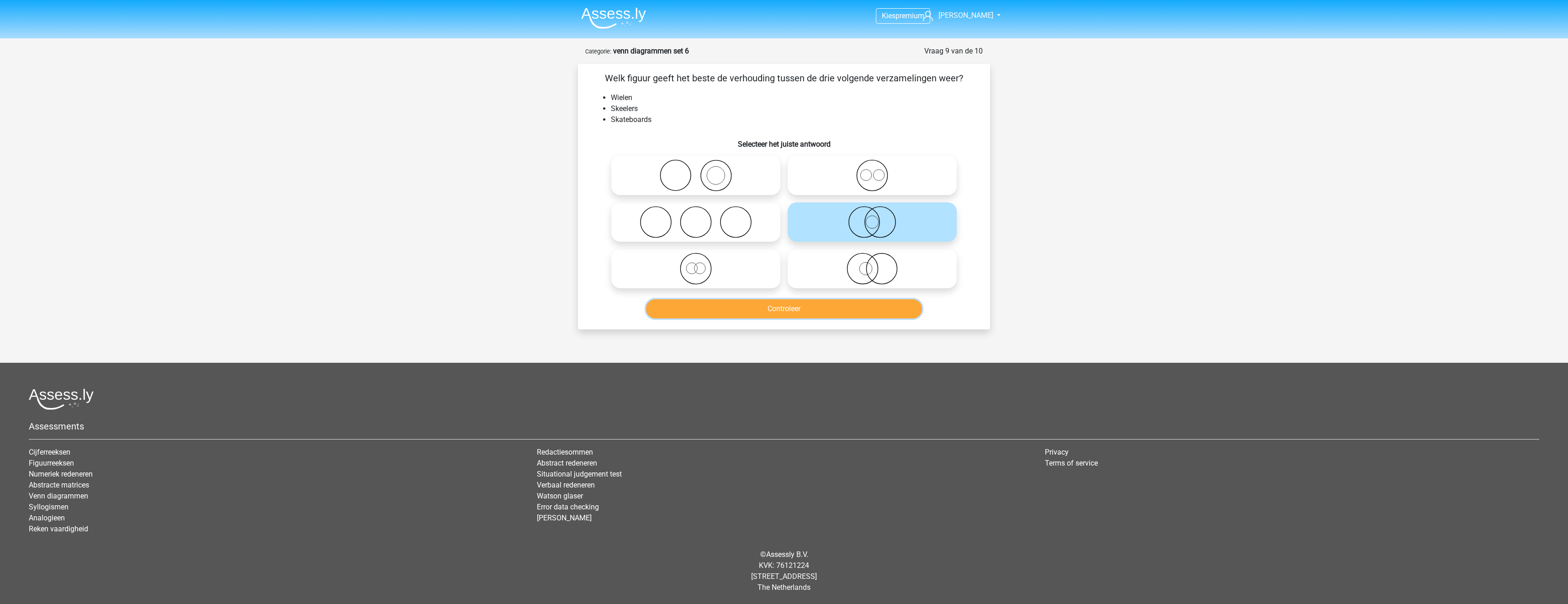
click at [828, 306] on button "Controleer" at bounding box center [784, 309] width 276 height 19
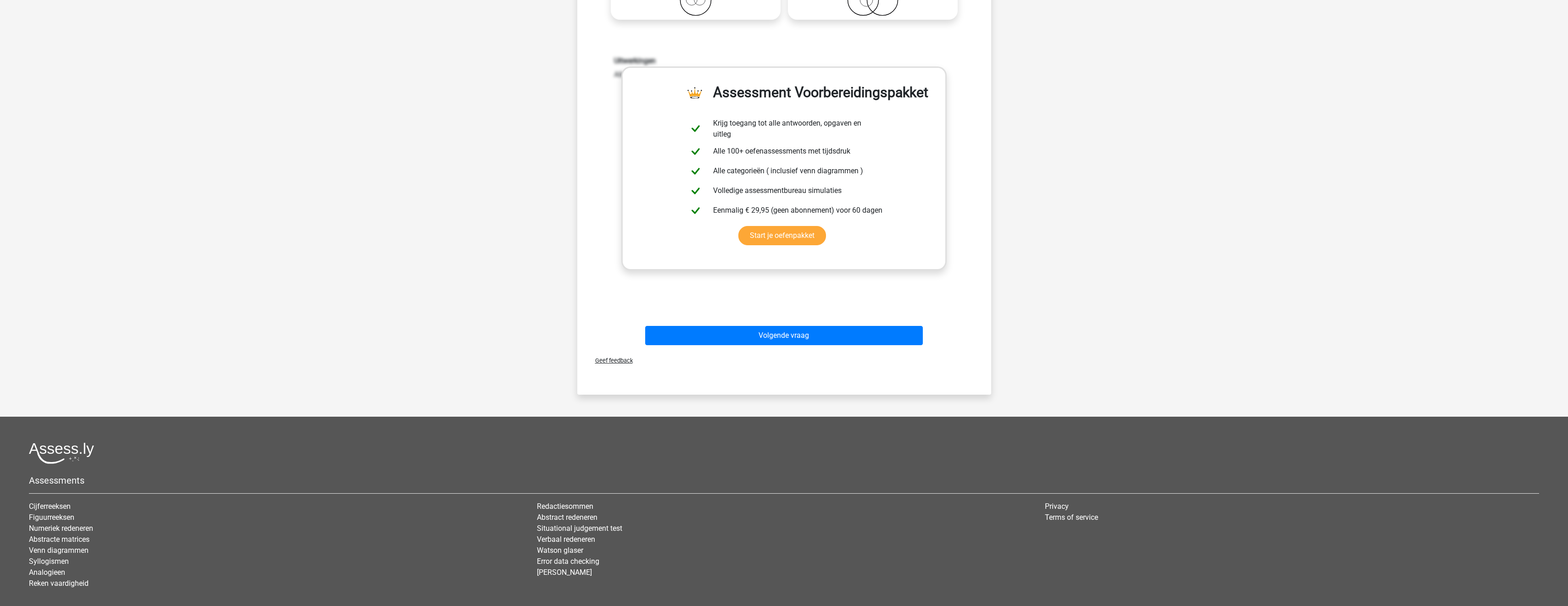
scroll to position [275, 0]
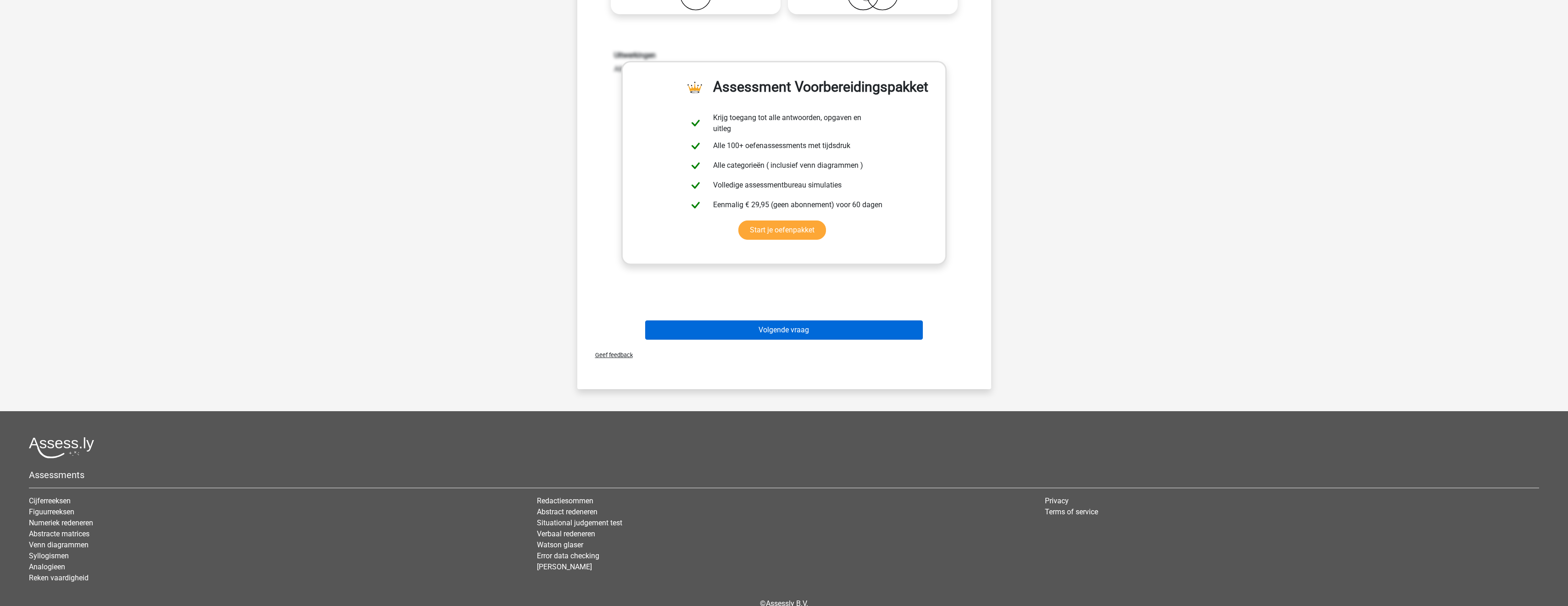
click at [836, 322] on div "Volgende vraag" at bounding box center [784, 328] width 384 height 30
click at [838, 322] on button "Volgende vraag" at bounding box center [784, 330] width 277 height 19
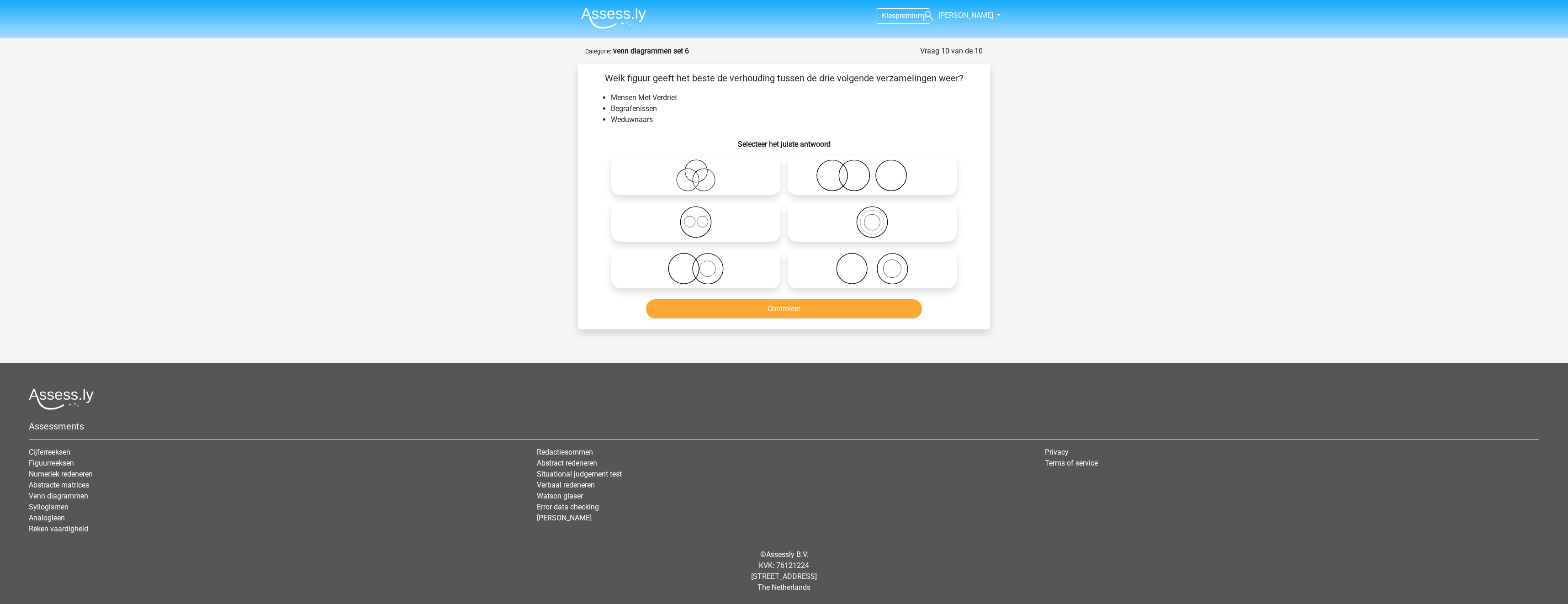
click at [750, 227] on icon at bounding box center [695, 222] width 162 height 32
click at [702, 218] on input "radio" at bounding box center [699, 215] width 6 height 6
radio input "true"
click at [777, 314] on button "Controleer" at bounding box center [784, 309] width 276 height 19
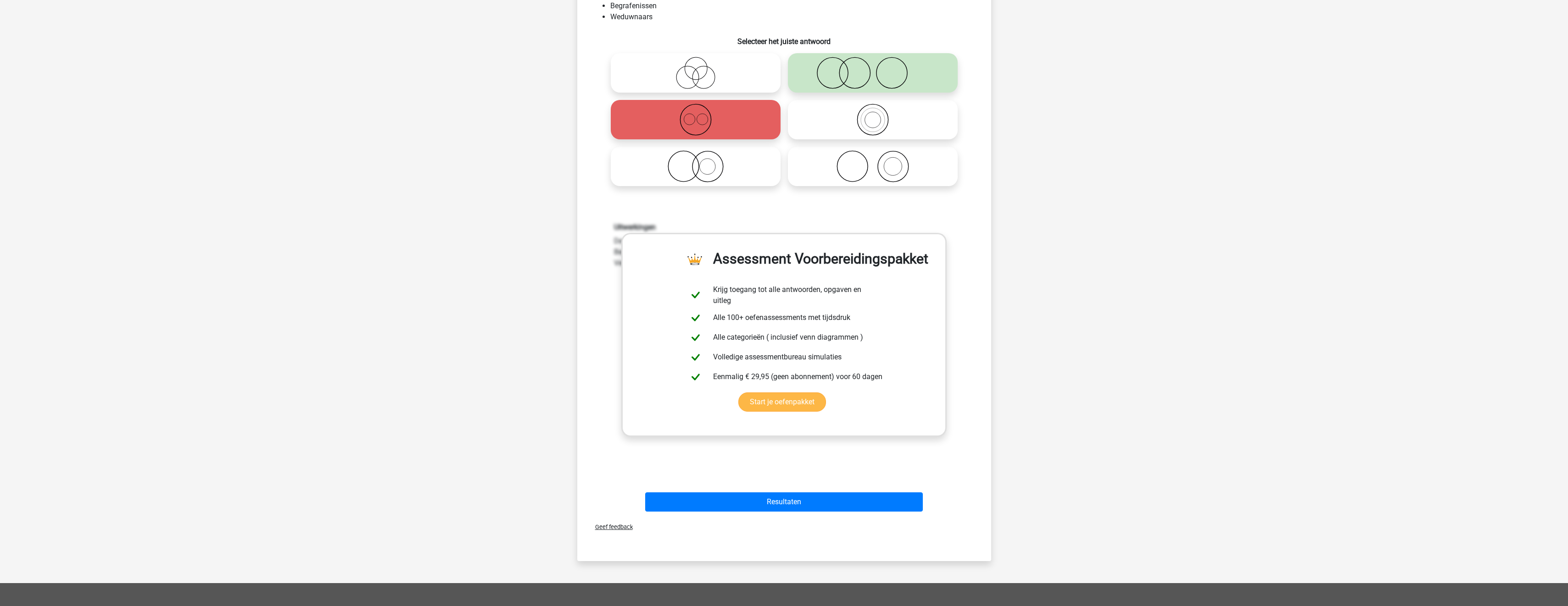
scroll to position [229, 0]
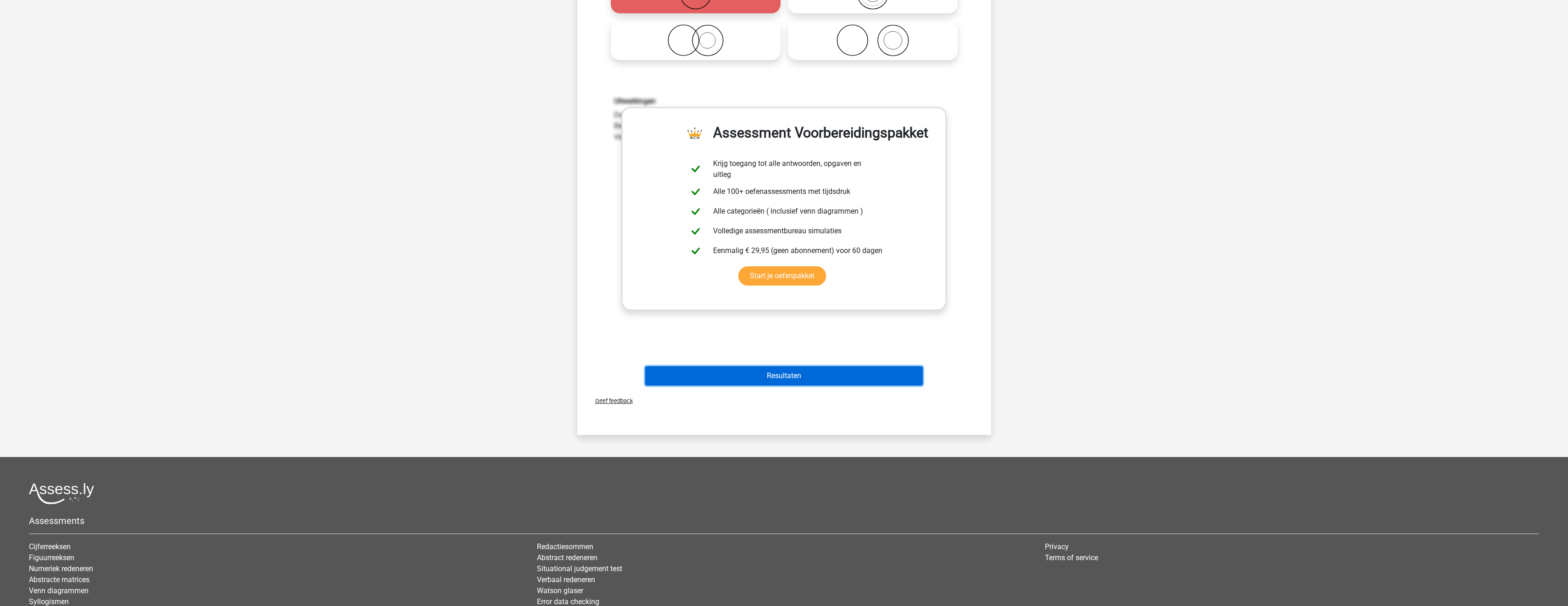
drag, startPoint x: 821, startPoint y: 373, endPoint x: 824, endPoint y: 376, distance: 4.2
click at [822, 376] on button "Resultaten" at bounding box center [784, 376] width 277 height 19
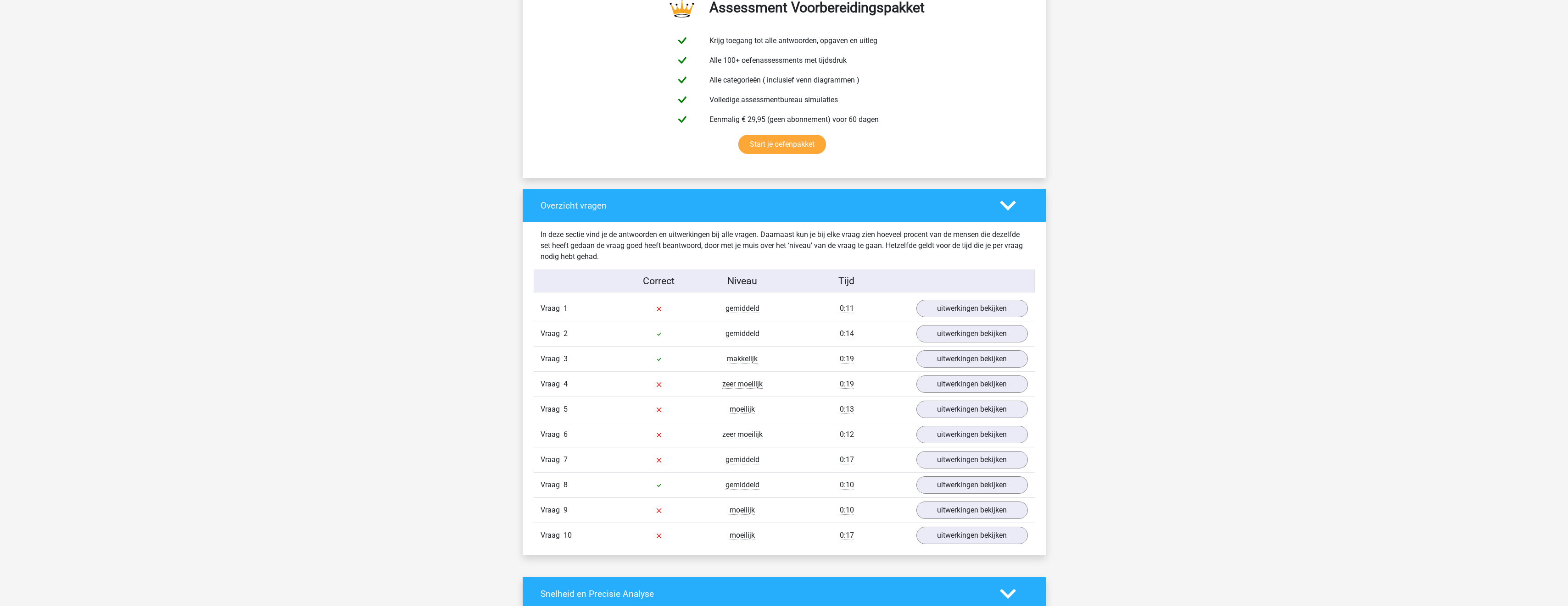
scroll to position [275, 0]
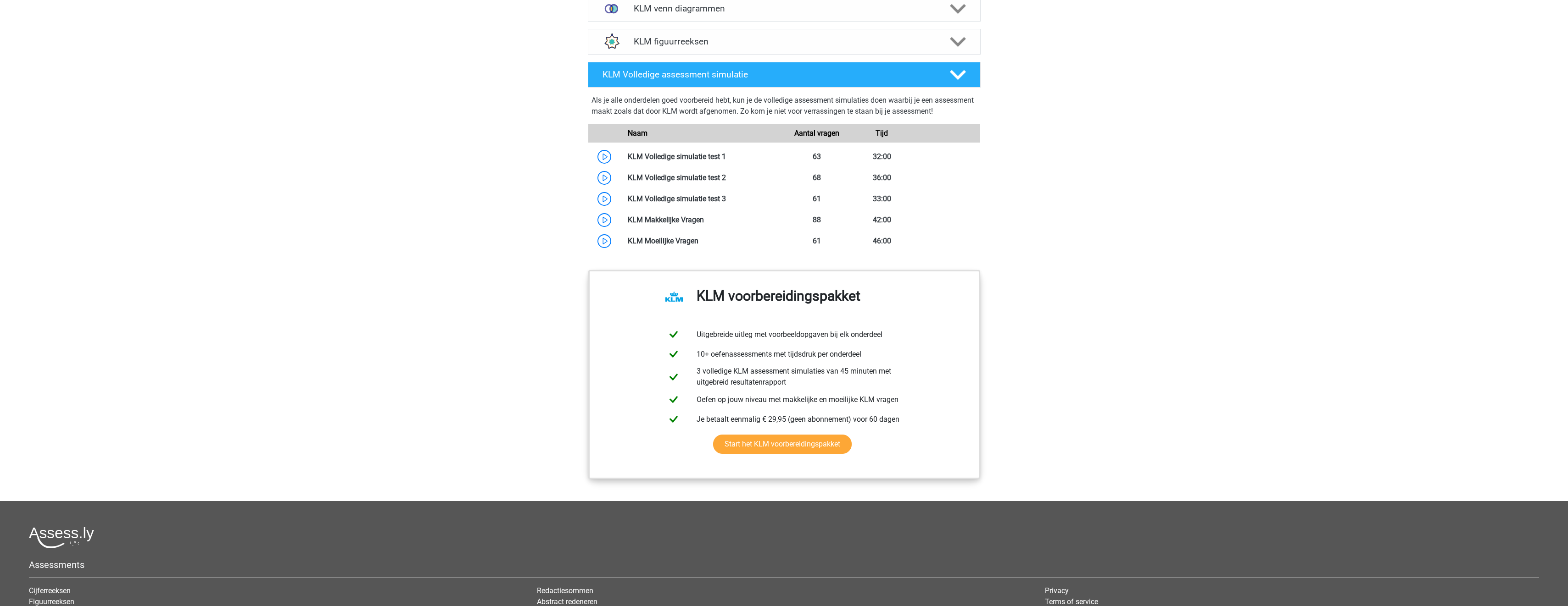
scroll to position [486, 0]
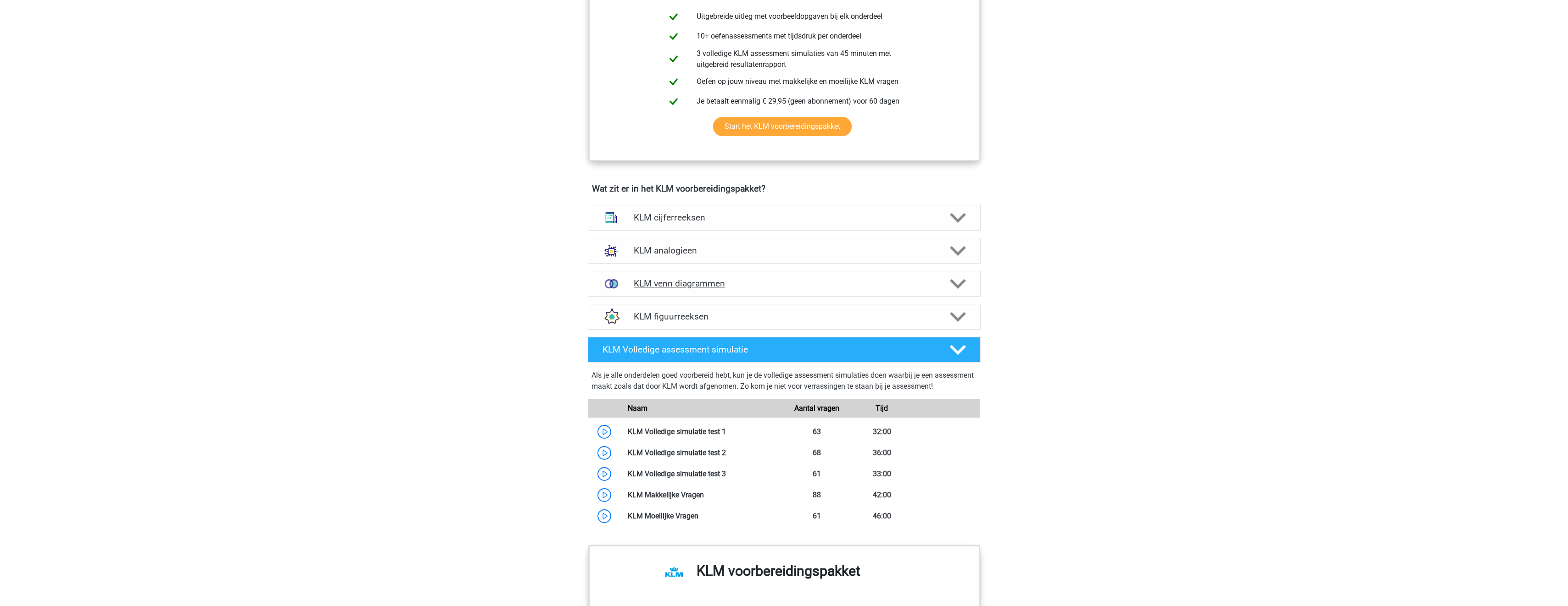
click at [756, 287] on h4 "KLM venn diagrammen" at bounding box center [784, 283] width 300 height 10
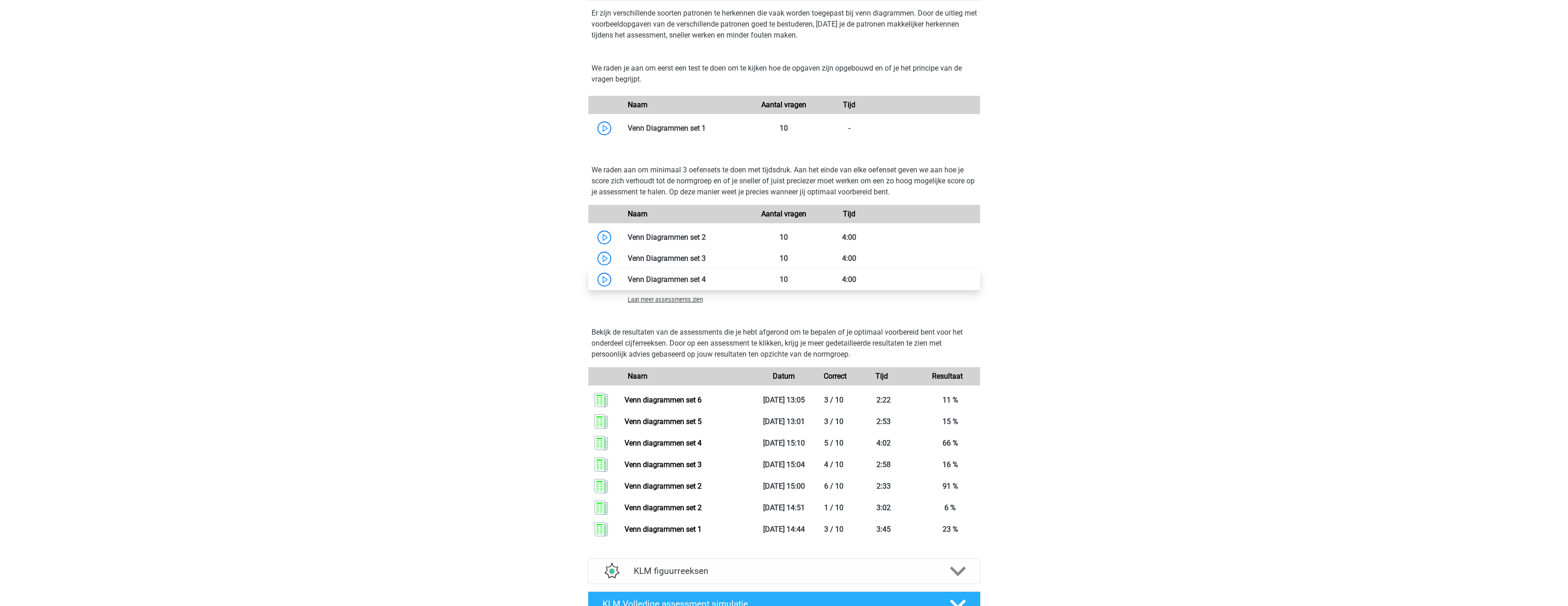
scroll to position [806, 0]
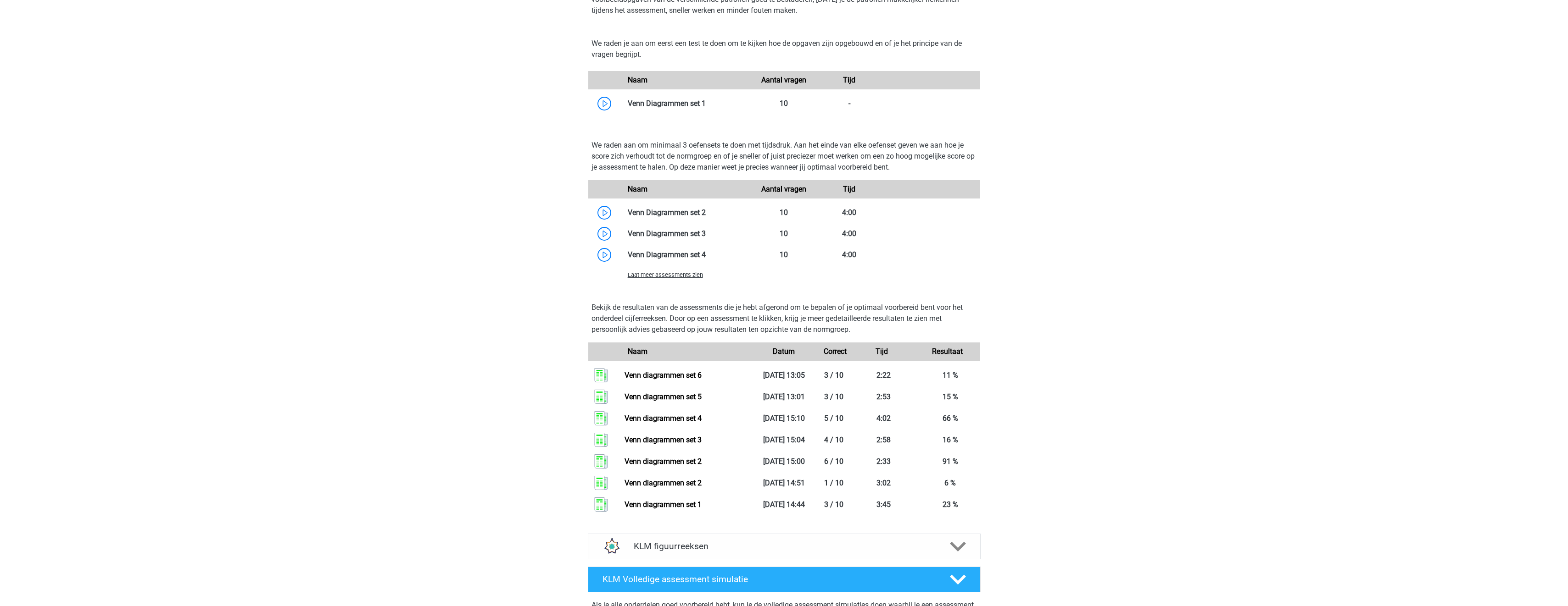
click at [690, 278] on span "Laat meer assessments zien" at bounding box center [665, 275] width 75 height 7
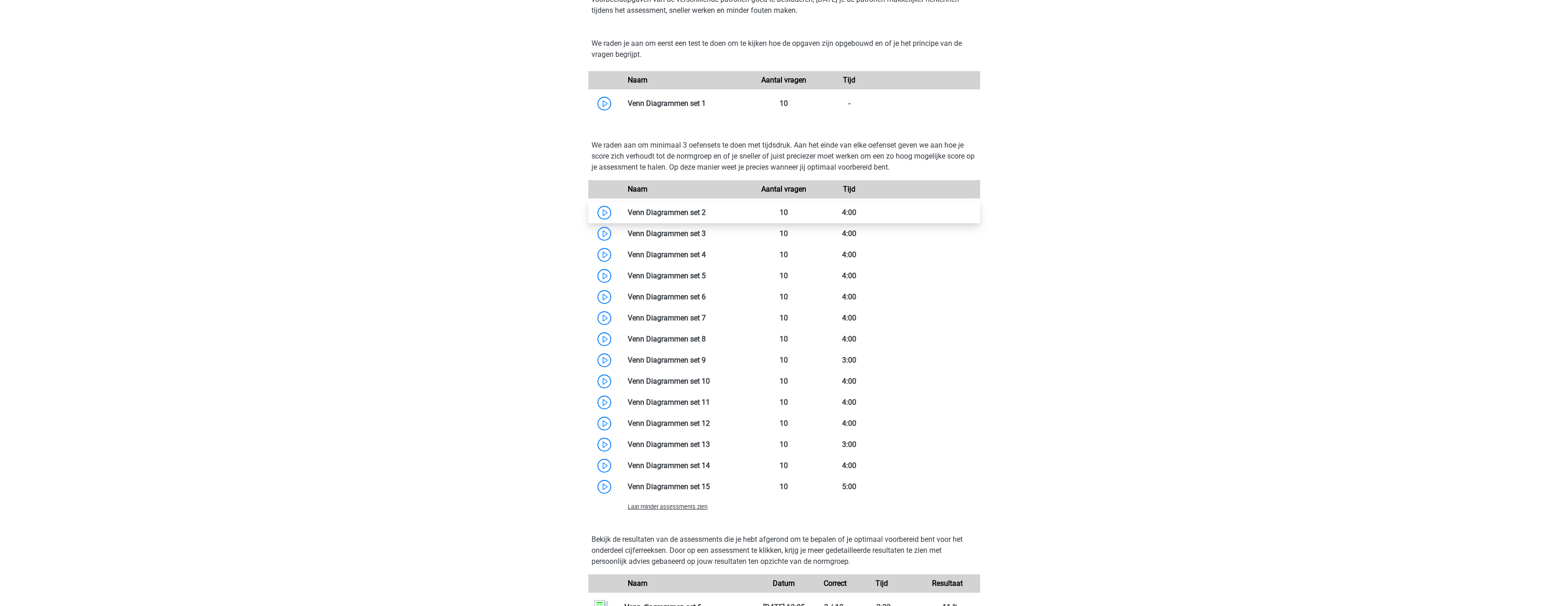
click at [706, 214] on link at bounding box center [706, 212] width 0 height 9
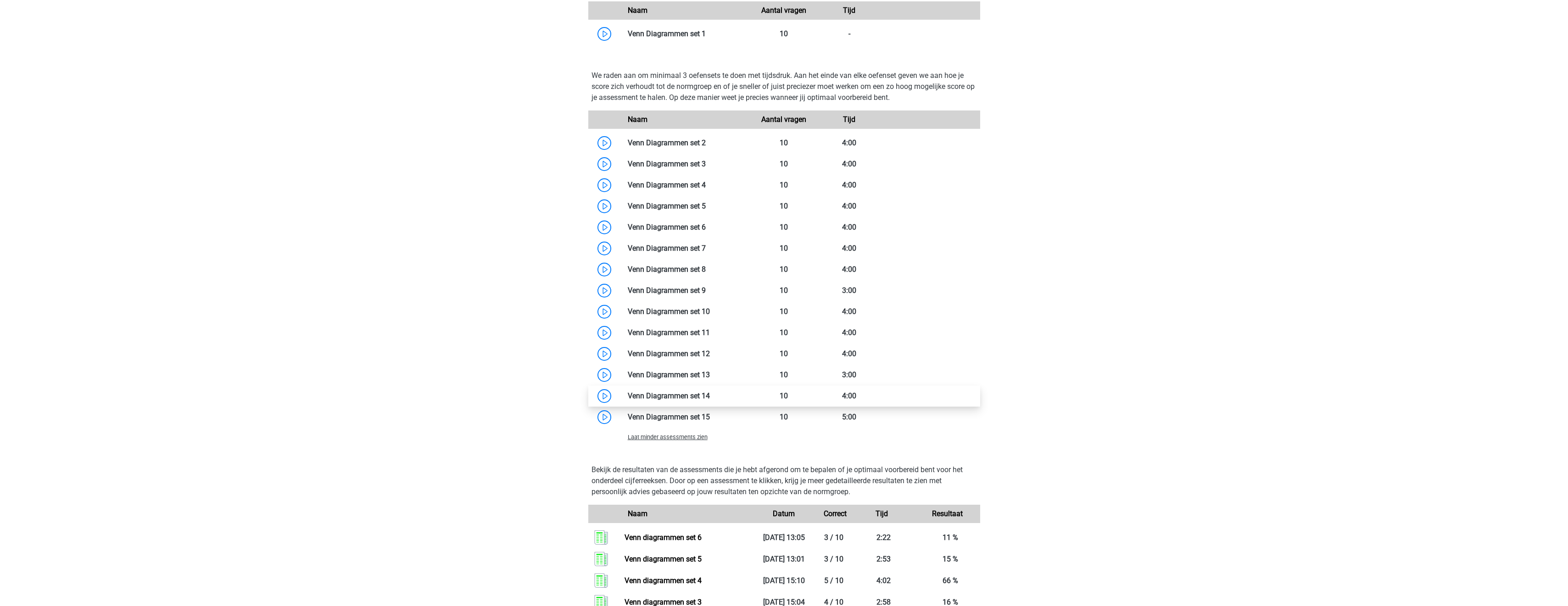
scroll to position [1035, 0]
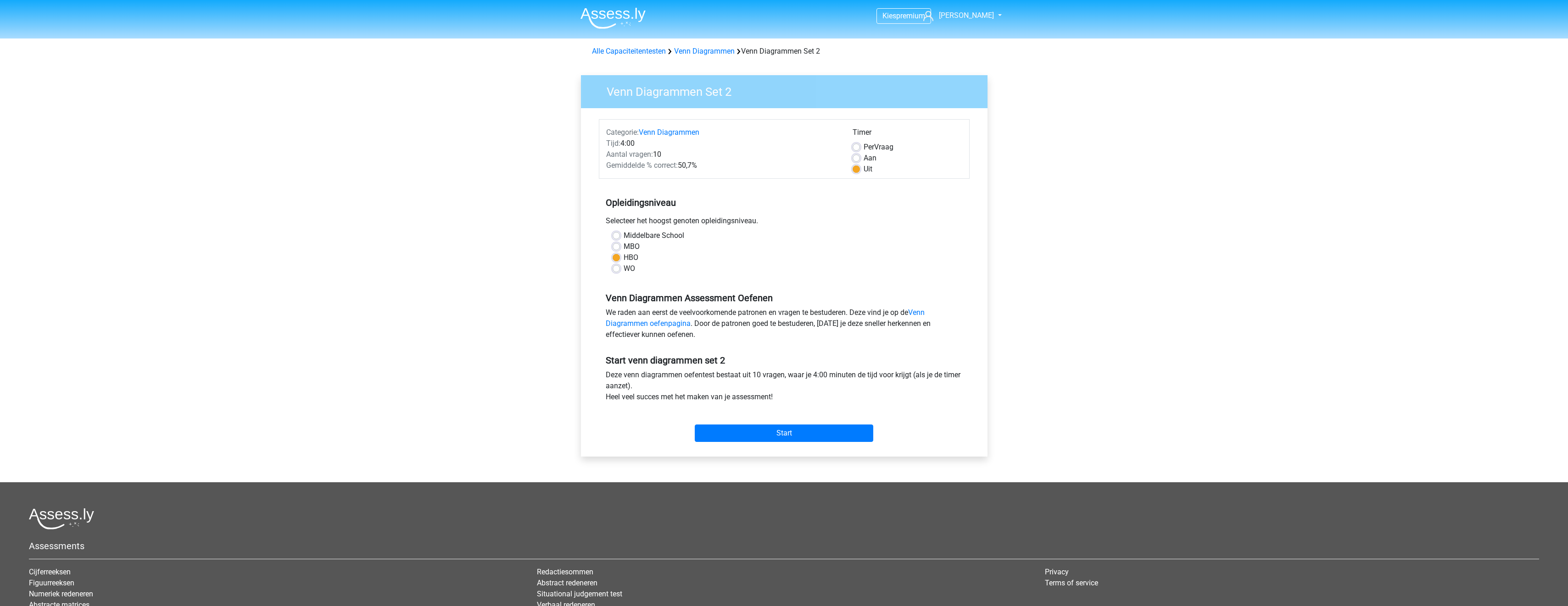
click at [816, 425] on div "Start" at bounding box center [785, 426] width 371 height 32
click at [824, 429] on input "Start" at bounding box center [784, 433] width 178 height 17
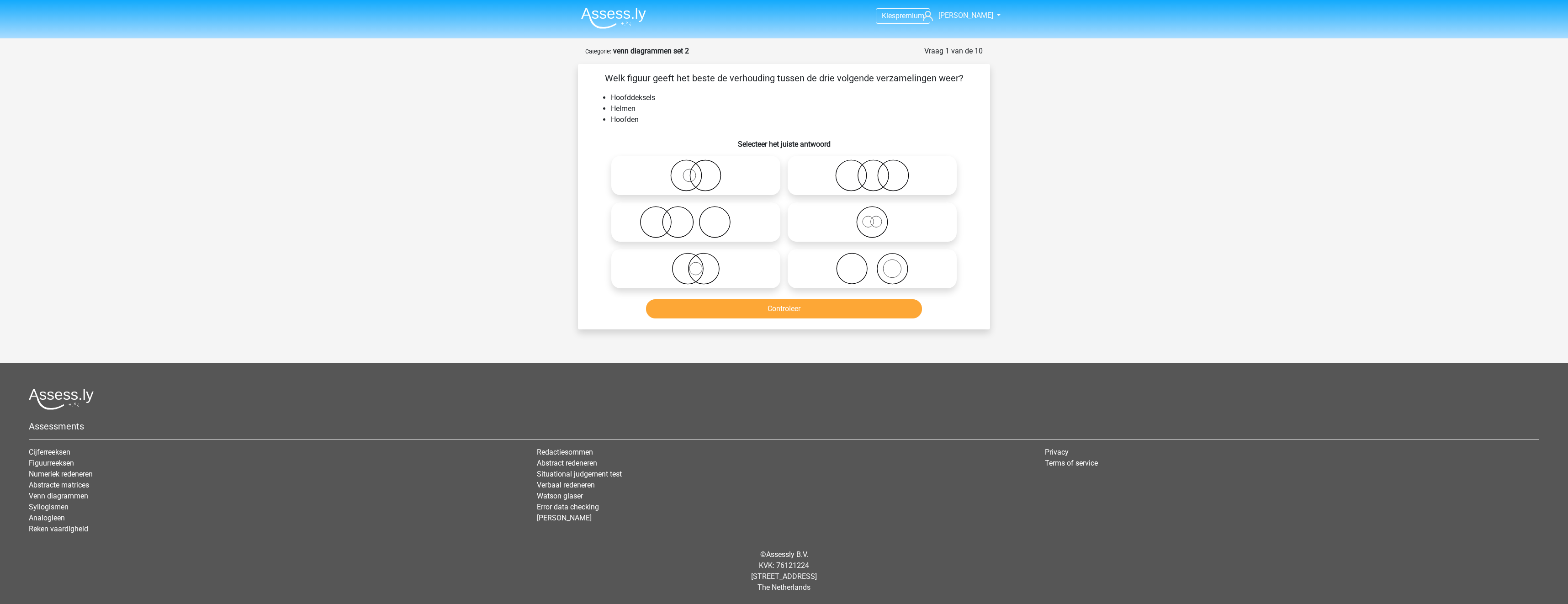
click at [831, 224] on icon at bounding box center [872, 222] width 162 height 32
click at [872, 218] on input "radio" at bounding box center [875, 215] width 6 height 6
radio input "true"
click at [843, 314] on button "Controleer" at bounding box center [784, 309] width 276 height 19
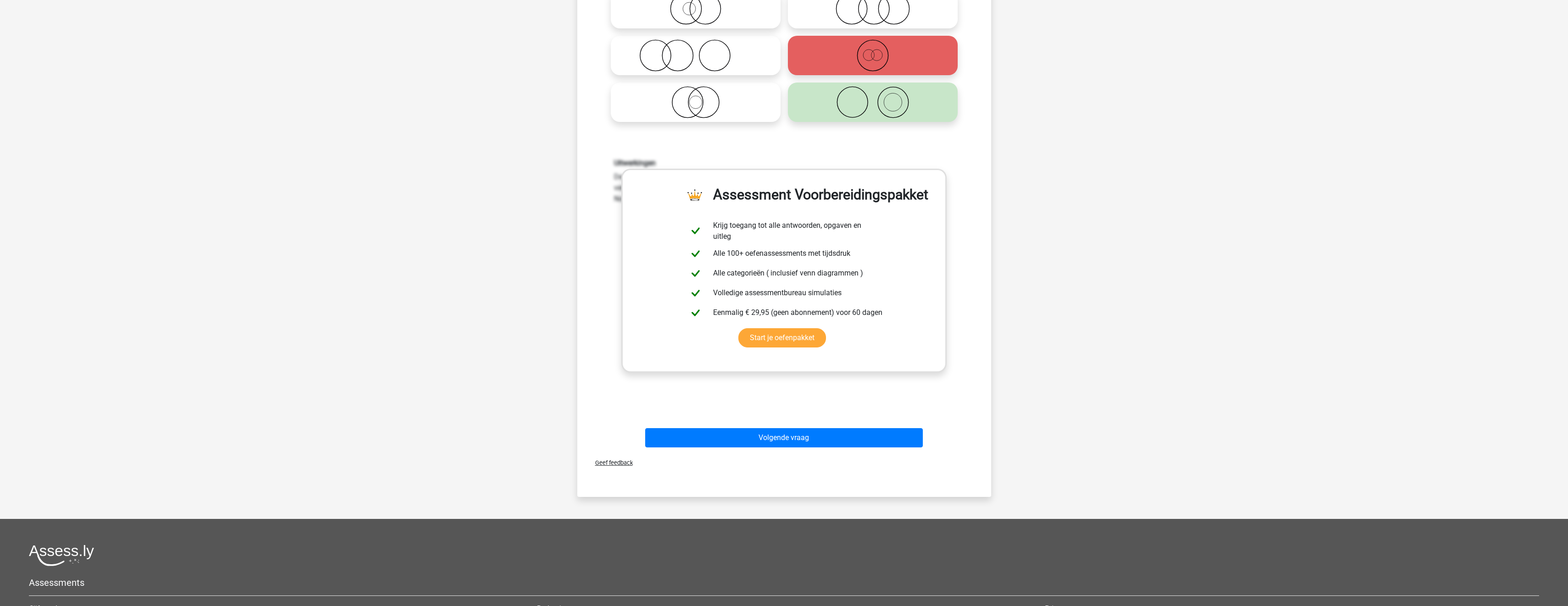
scroll to position [184, 0]
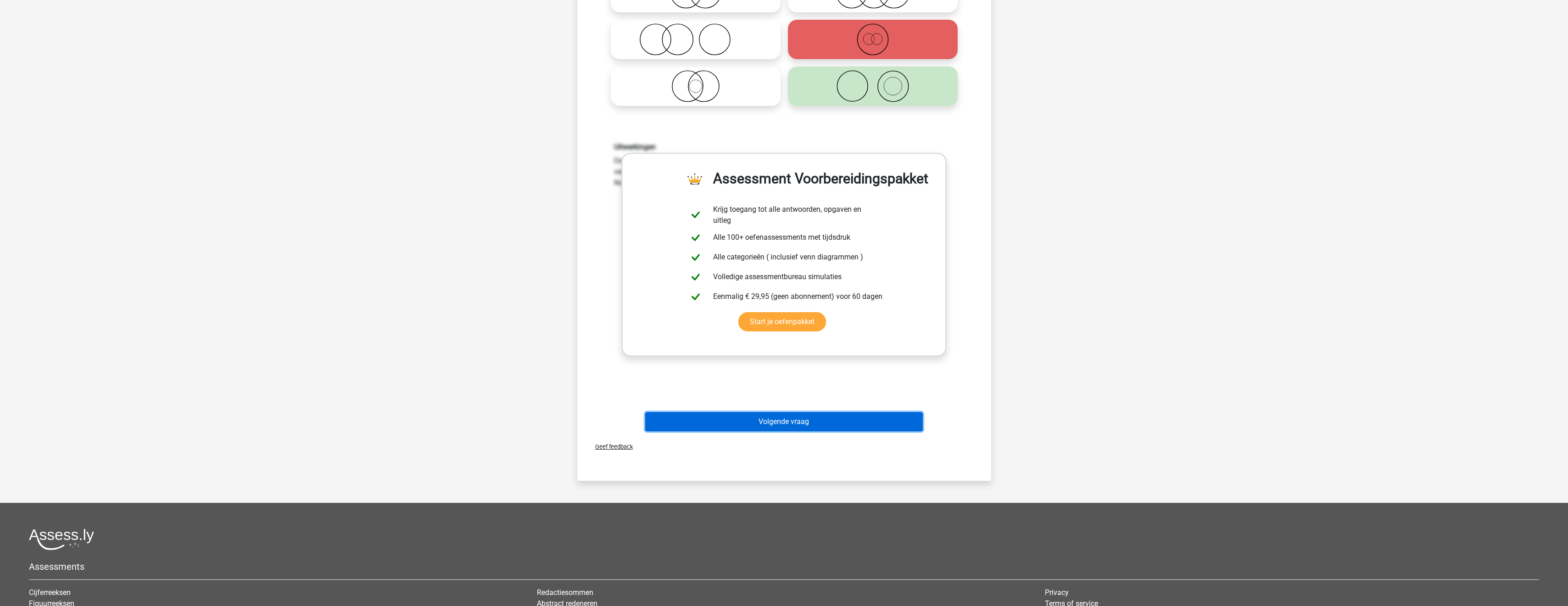
click at [850, 421] on button "Volgende vraag" at bounding box center [784, 421] width 277 height 19
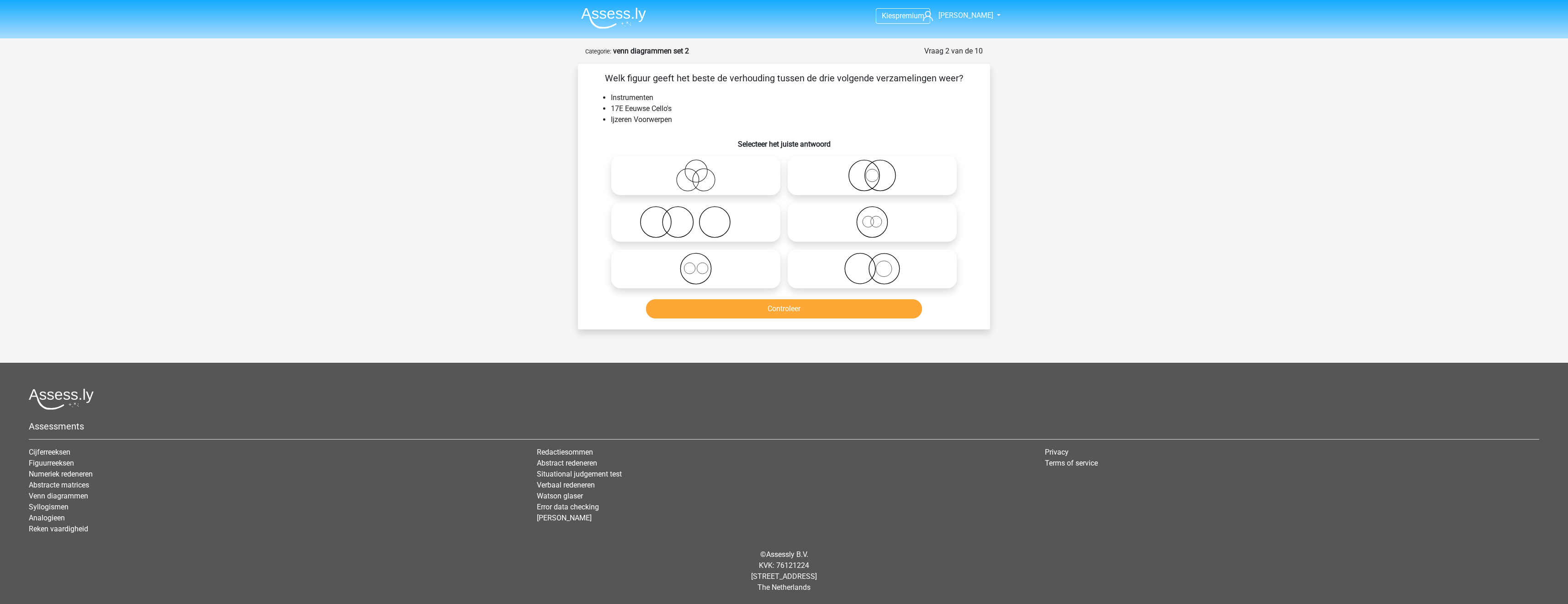
click at [855, 272] on icon at bounding box center [872, 268] width 162 height 32
click at [872, 264] on input "radio" at bounding box center [875, 261] width 6 height 6
radio input "true"
click at [874, 315] on button "Controleer" at bounding box center [784, 309] width 276 height 19
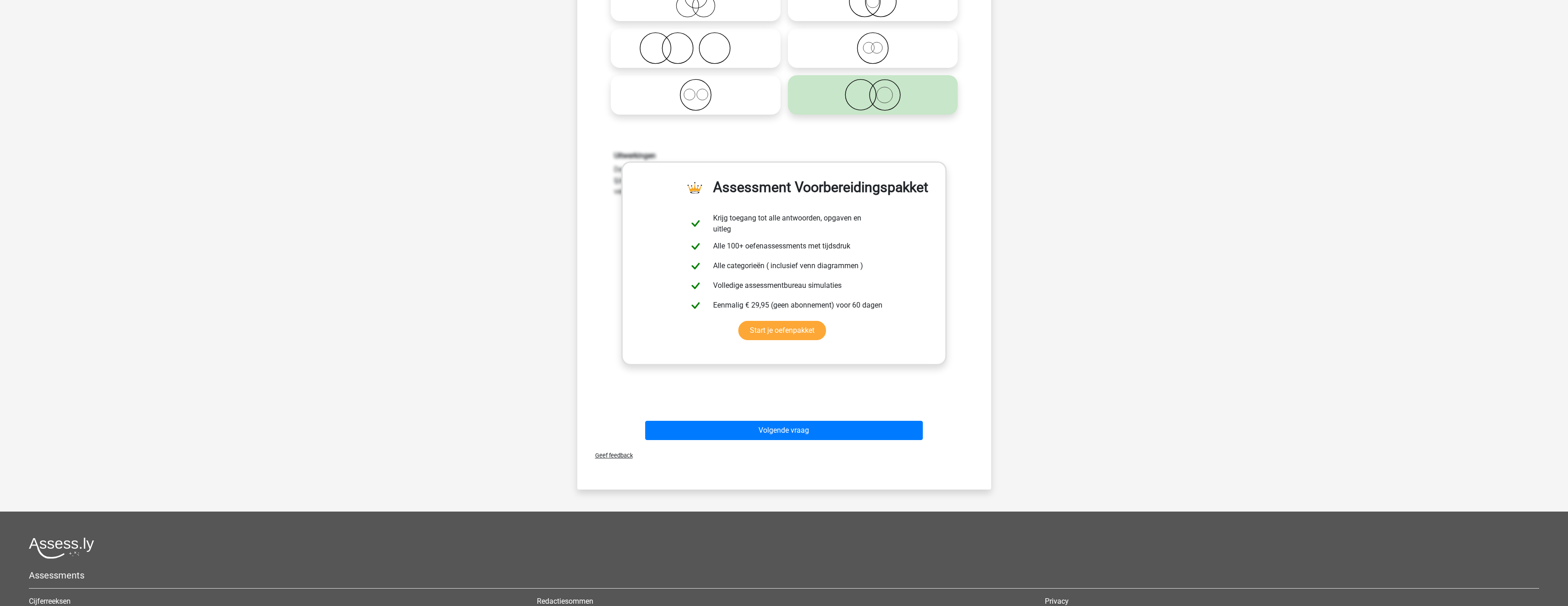
scroll to position [275, 0]
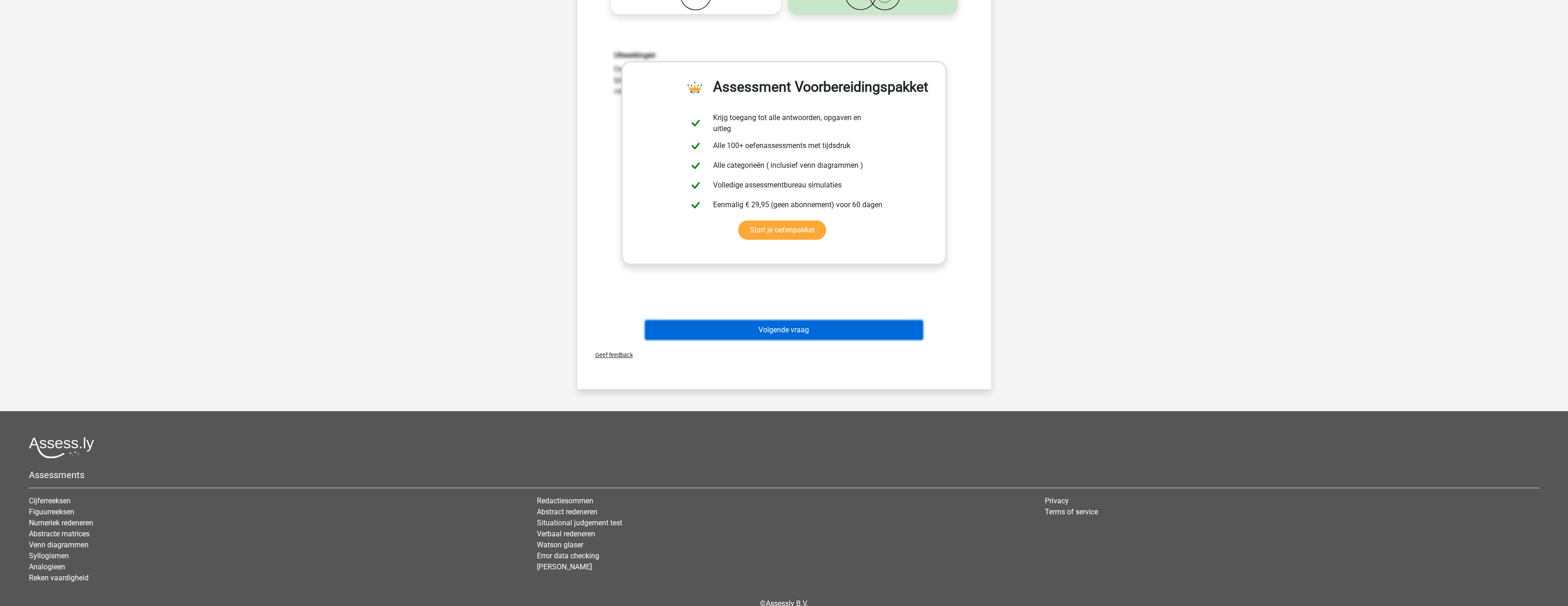
click at [846, 329] on button "Volgende vraag" at bounding box center [784, 330] width 277 height 19
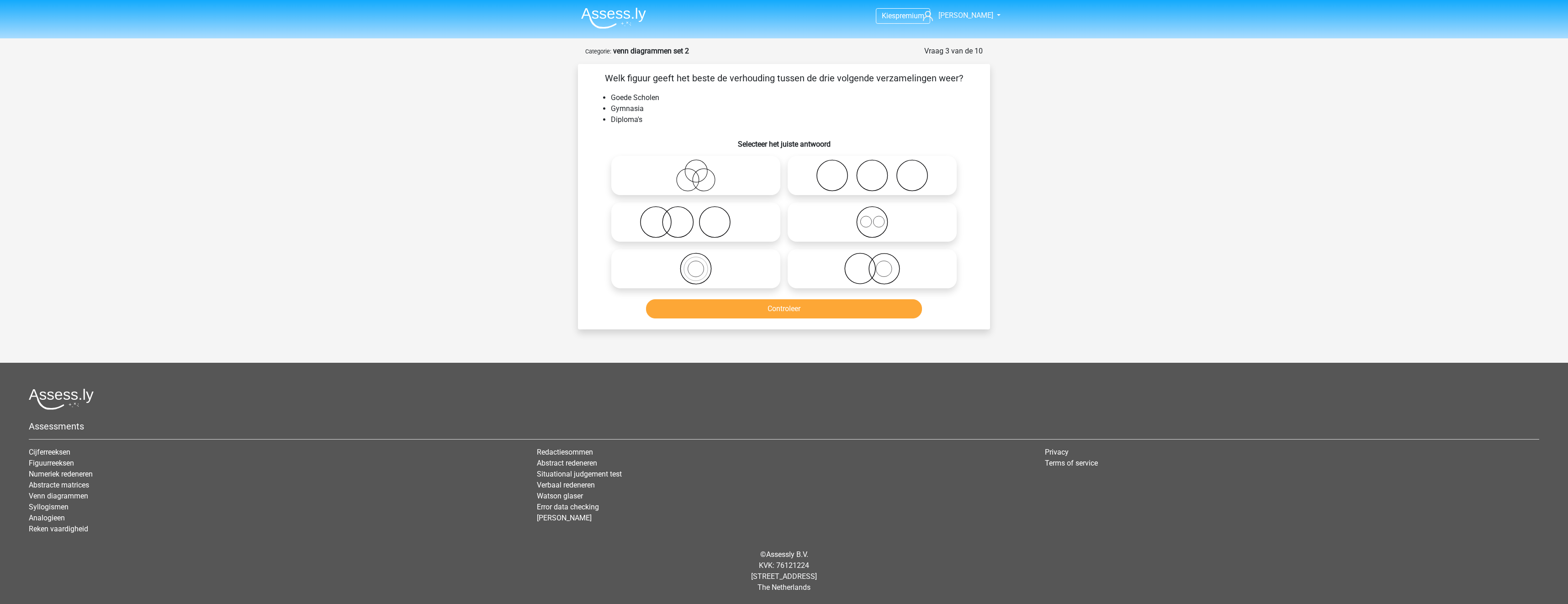
drag, startPoint x: 844, startPoint y: 259, endPoint x: 855, endPoint y: 278, distance: 22.0
click at [846, 262] on icon at bounding box center [872, 268] width 162 height 32
click at [872, 262] on input "radio" at bounding box center [875, 261] width 6 height 6
radio input "true"
click at [861, 317] on button "Controleer" at bounding box center [784, 309] width 276 height 19
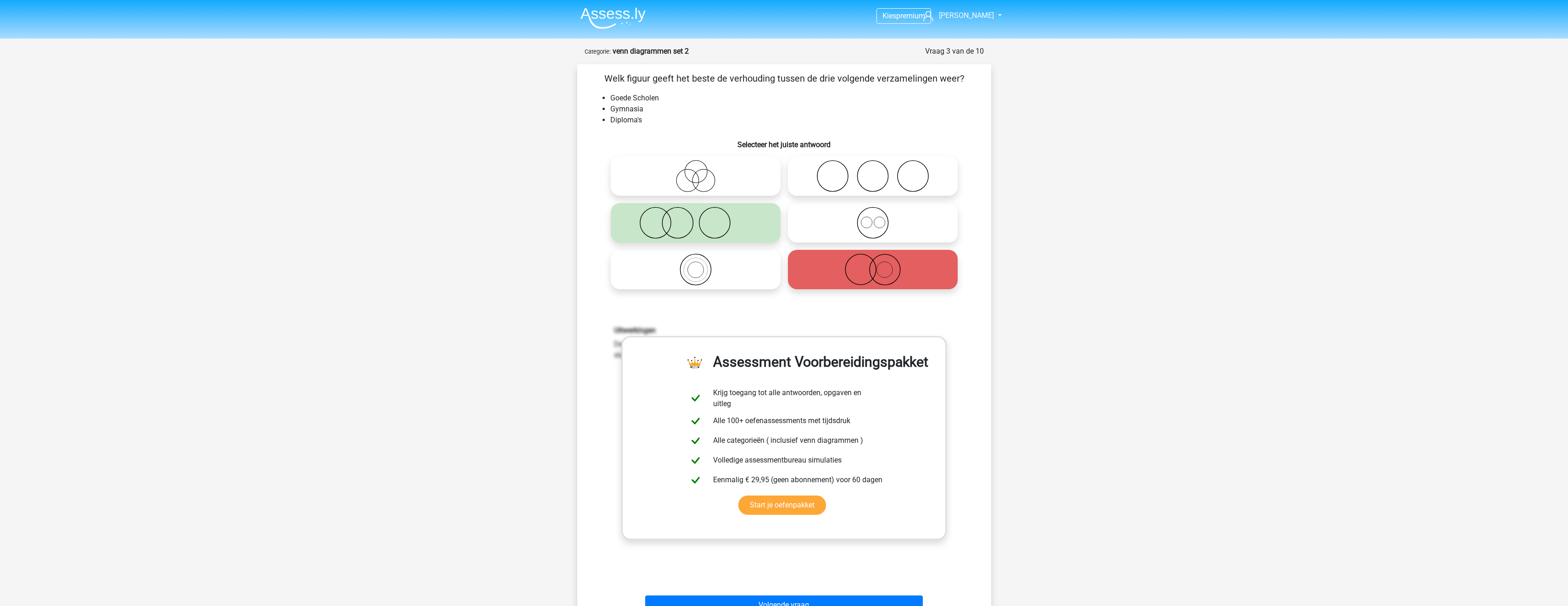
scroll to position [229, 0]
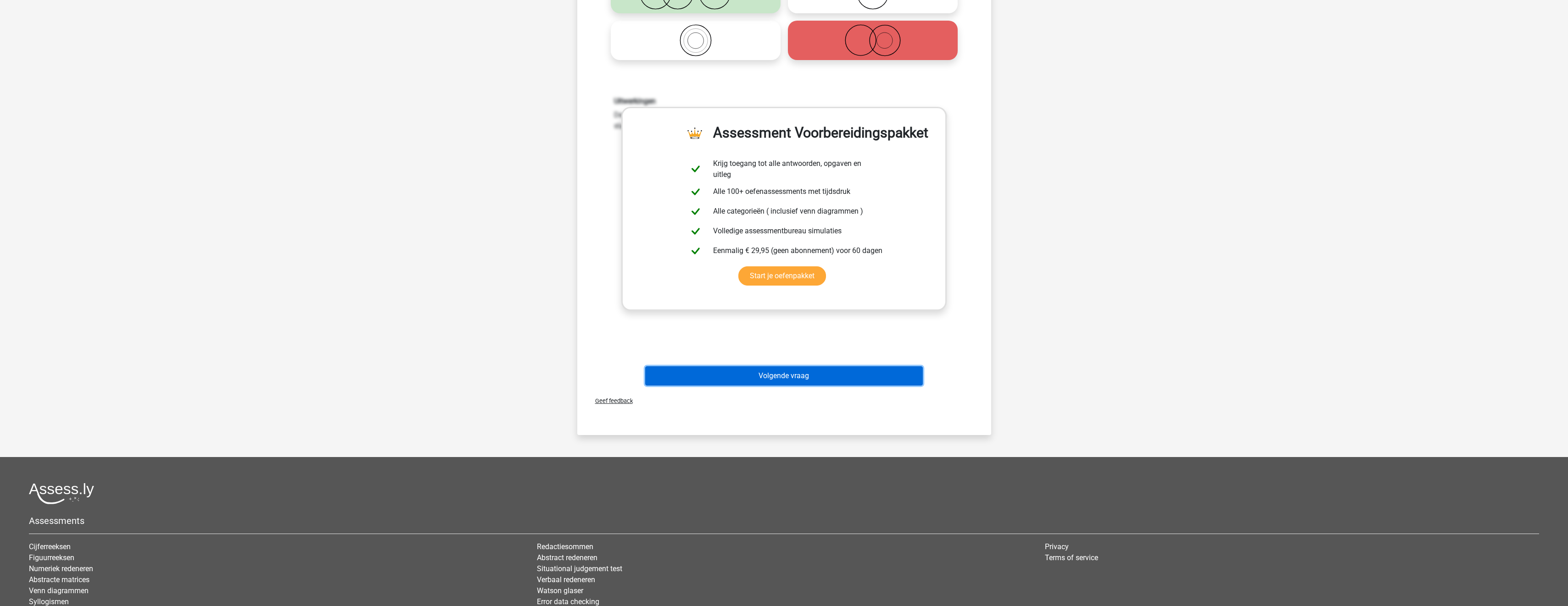
click at [827, 373] on button "Volgende vraag" at bounding box center [784, 376] width 277 height 19
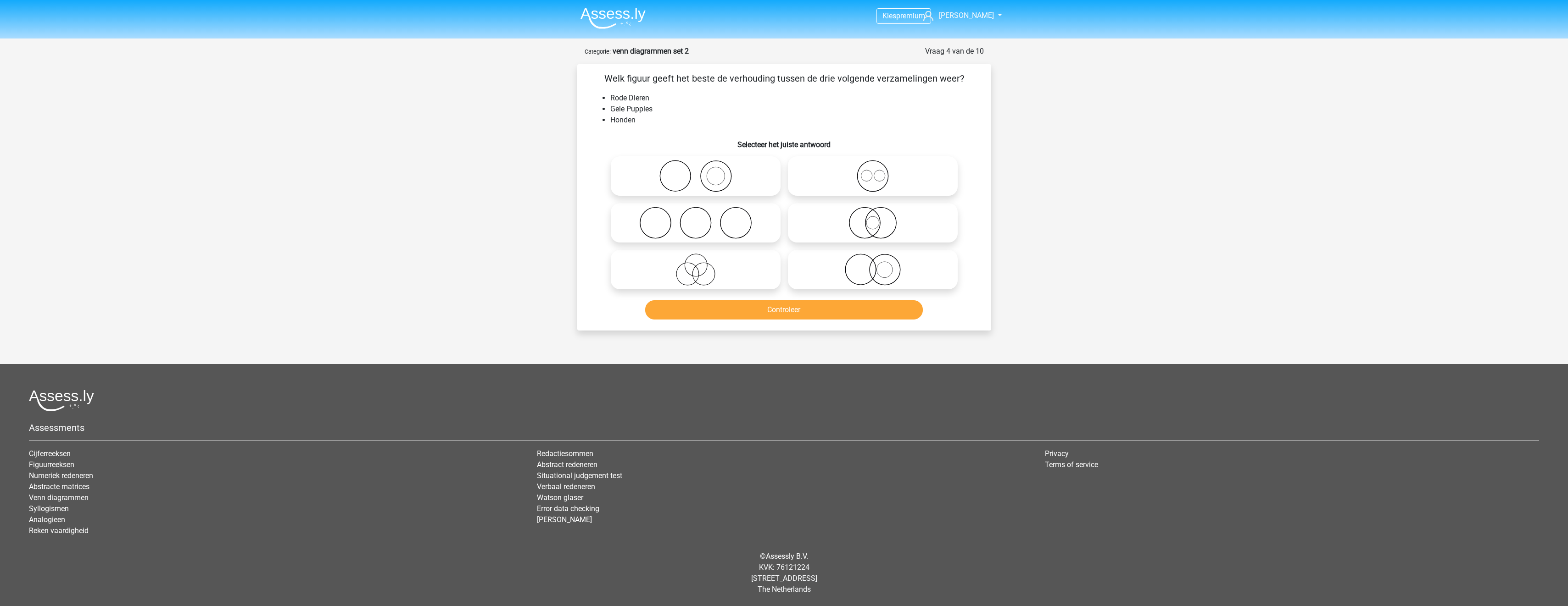
scroll to position [0, 0]
click at [847, 276] on icon at bounding box center [876, 269] width 163 height 32
click at [876, 265] on input "radio" at bounding box center [879, 262] width 6 height 6
radio input "true"
click at [854, 312] on button "Controleer" at bounding box center [788, 310] width 277 height 19
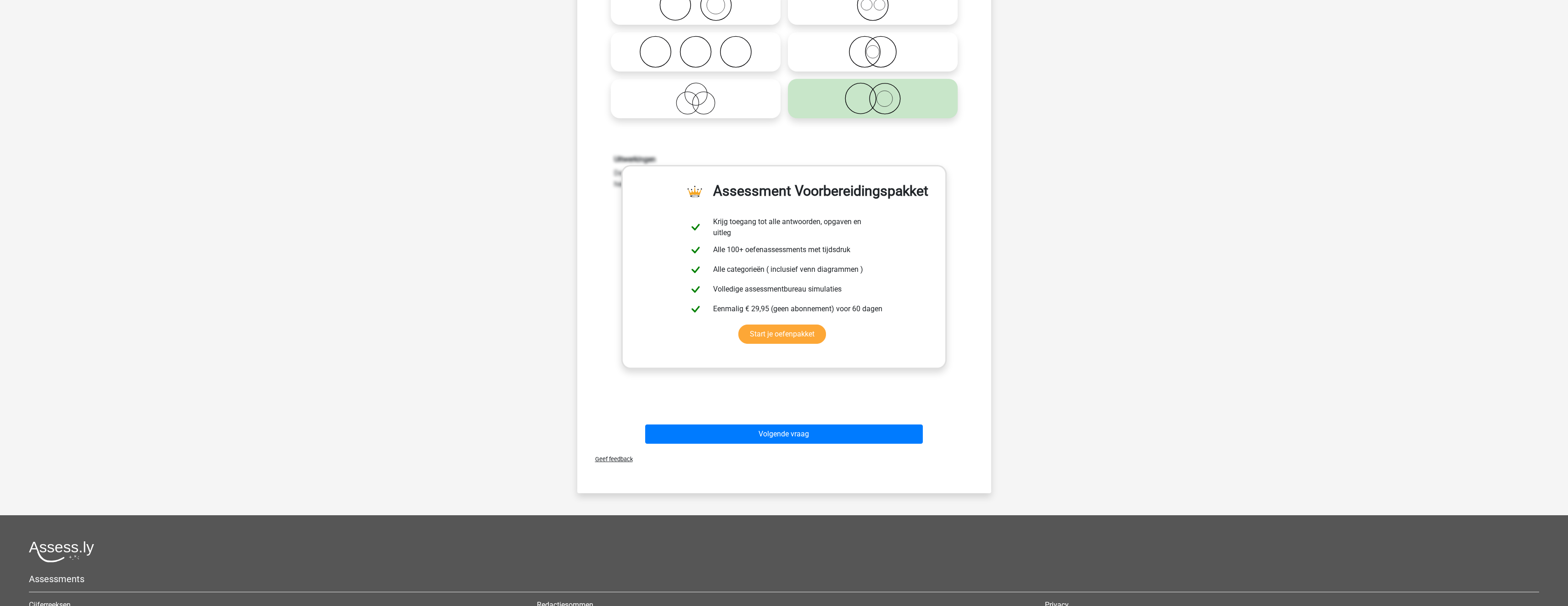
scroll to position [229, 0]
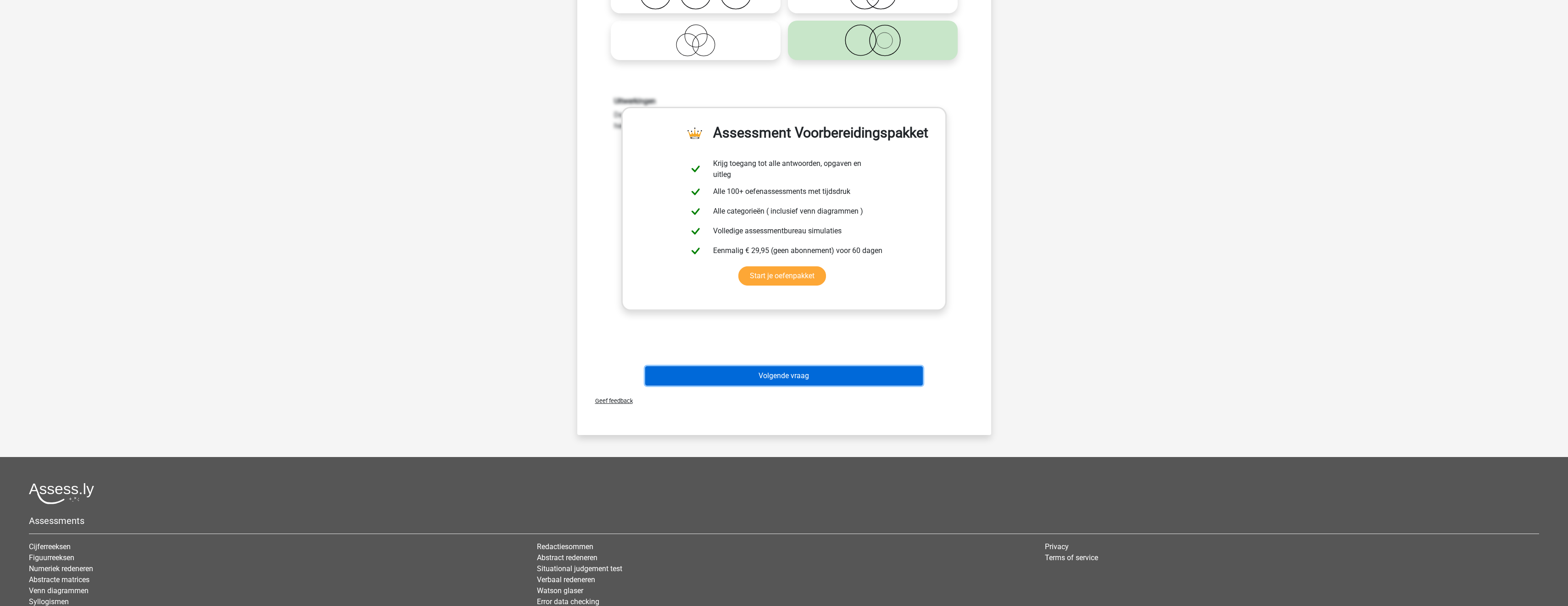
click at [846, 381] on button "Volgende vraag" at bounding box center [784, 376] width 277 height 19
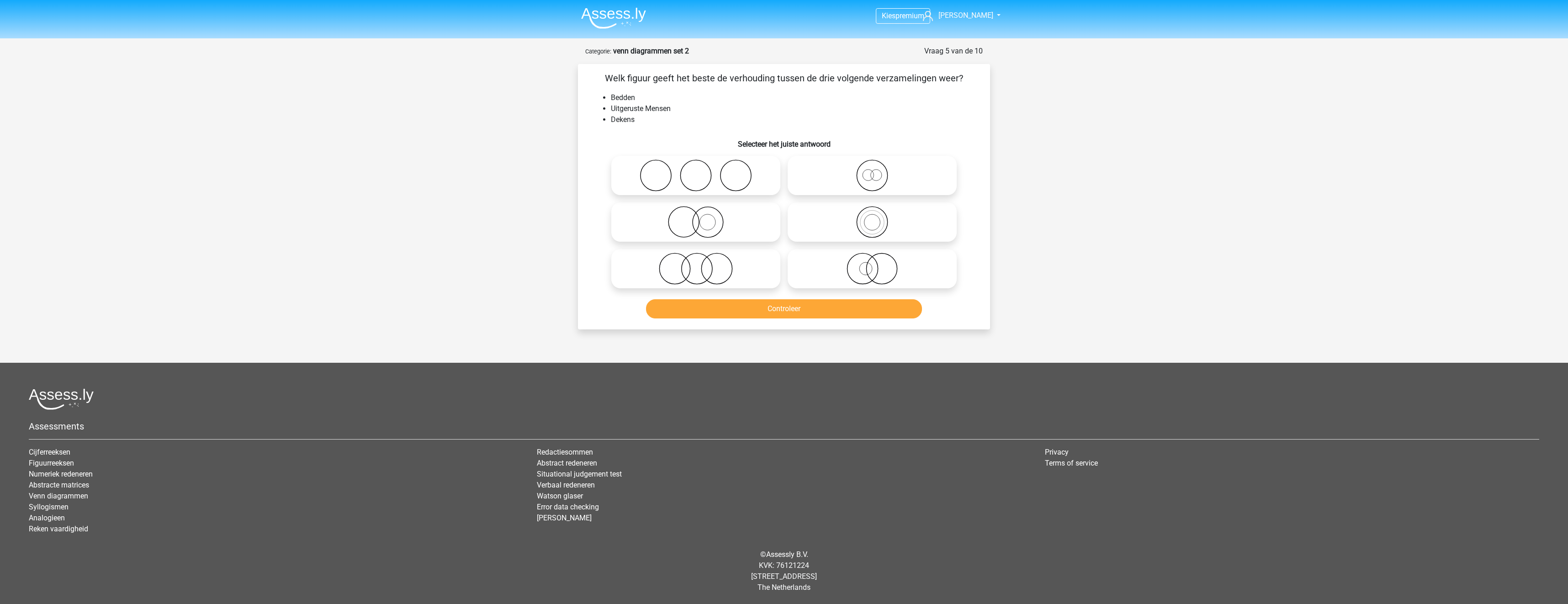
click at [712, 178] on icon at bounding box center [695, 175] width 162 height 32
click at [702, 171] on input "radio" at bounding box center [699, 168] width 6 height 6
radio input "true"
click at [780, 310] on button "Controleer" at bounding box center [784, 309] width 276 height 19
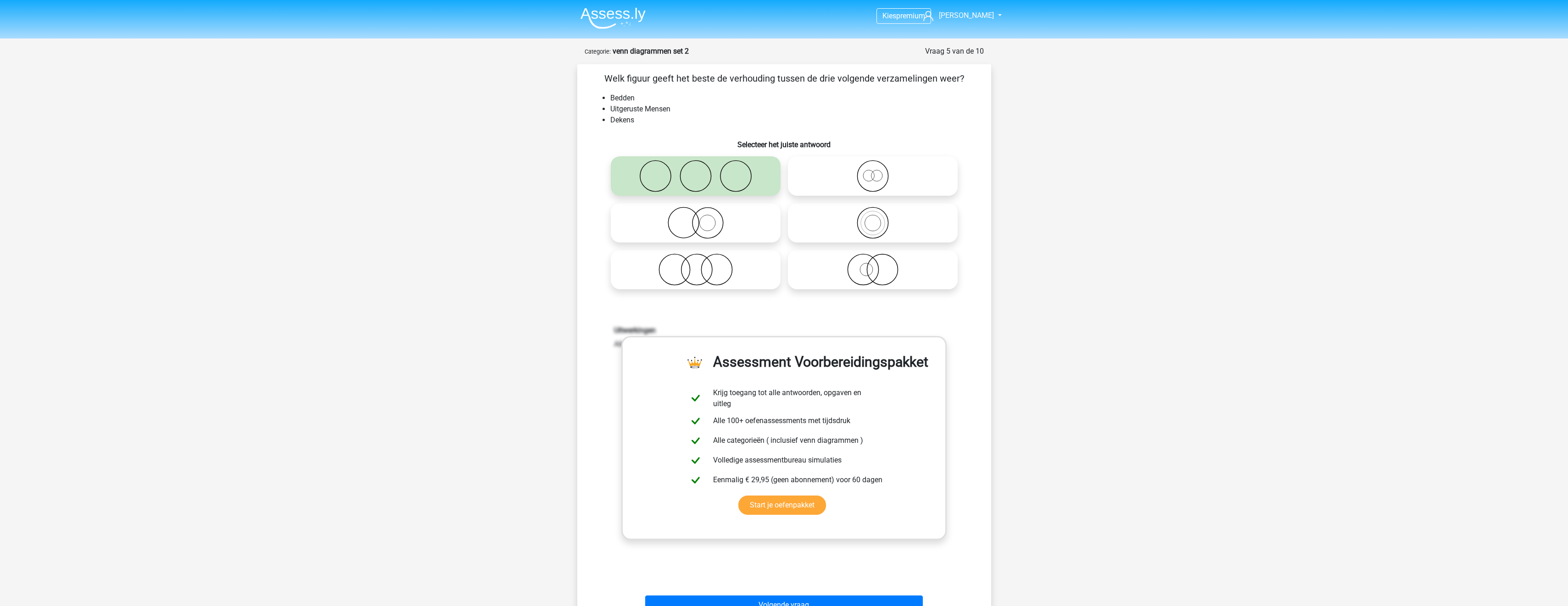
scroll to position [275, 0]
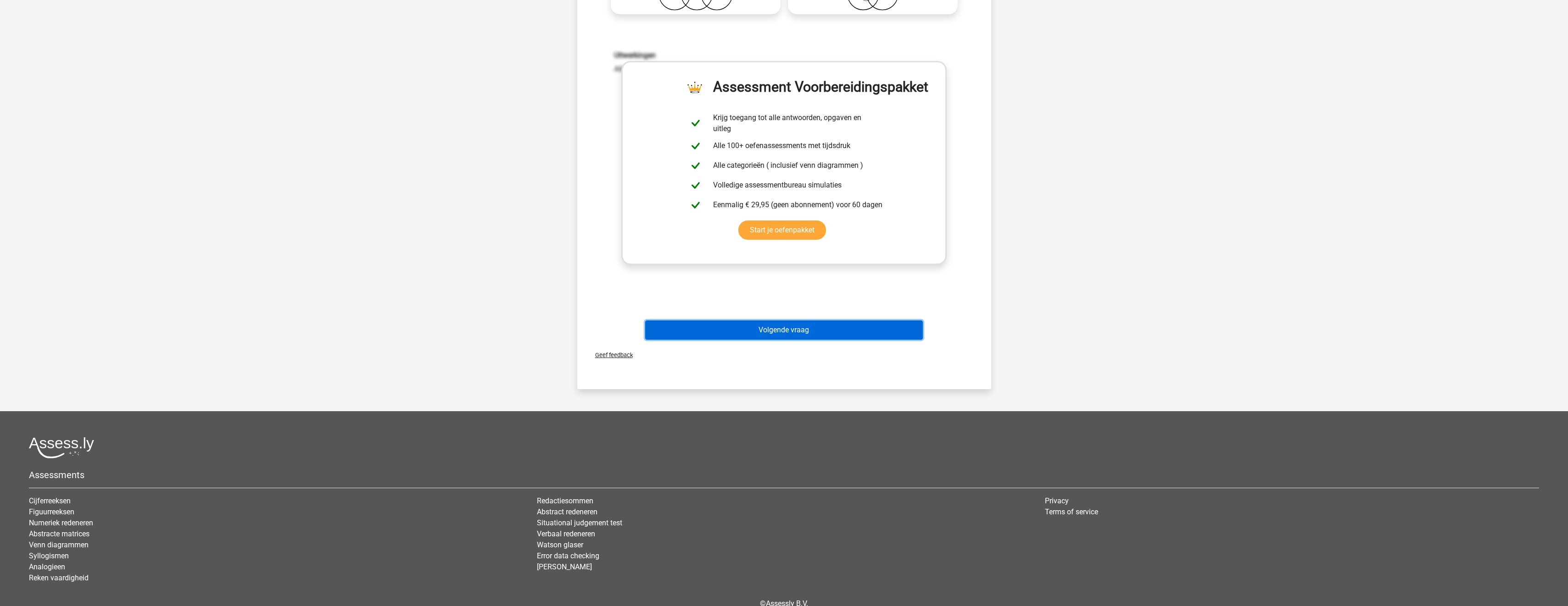
click at [809, 336] on button "Volgende vraag" at bounding box center [784, 330] width 277 height 19
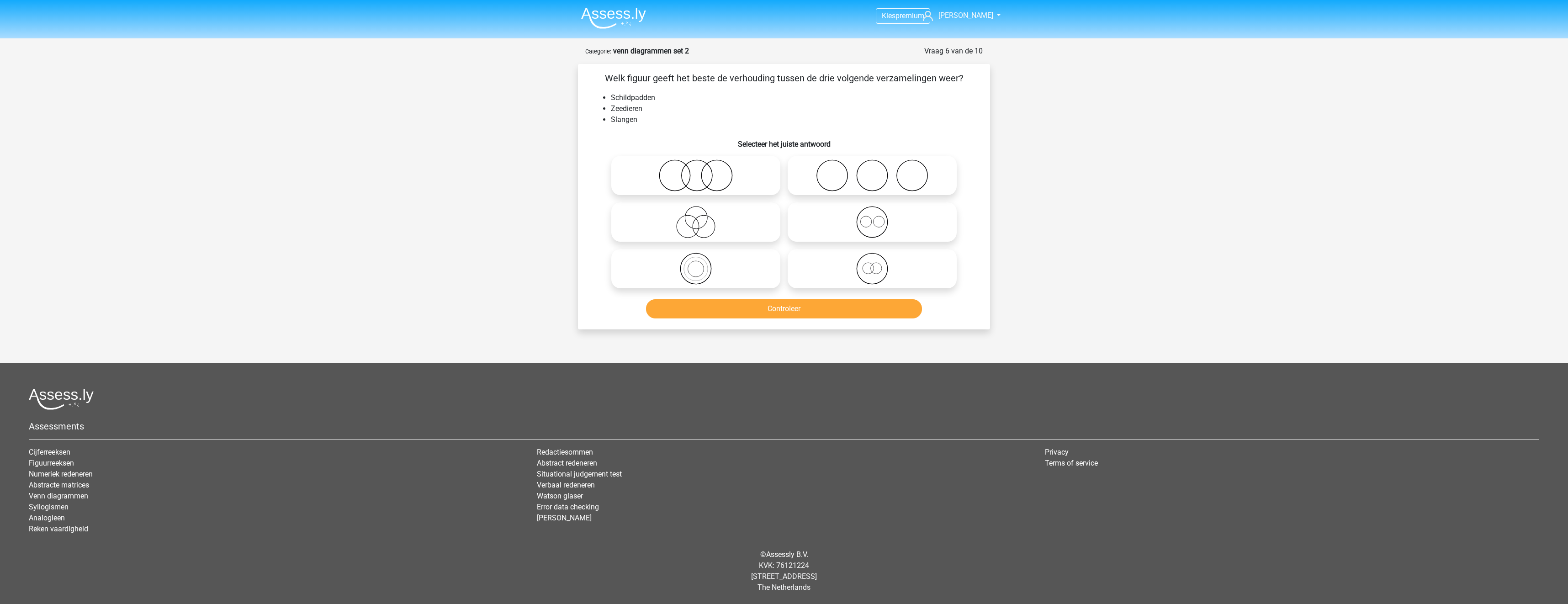
drag, startPoint x: 680, startPoint y: 186, endPoint x: 684, endPoint y: 190, distance: 5.7
click at [681, 187] on icon at bounding box center [695, 175] width 162 height 32
click at [696, 171] on input "radio" at bounding box center [699, 168] width 6 height 6
radio input "true"
click at [777, 310] on button "Controleer" at bounding box center [784, 309] width 276 height 19
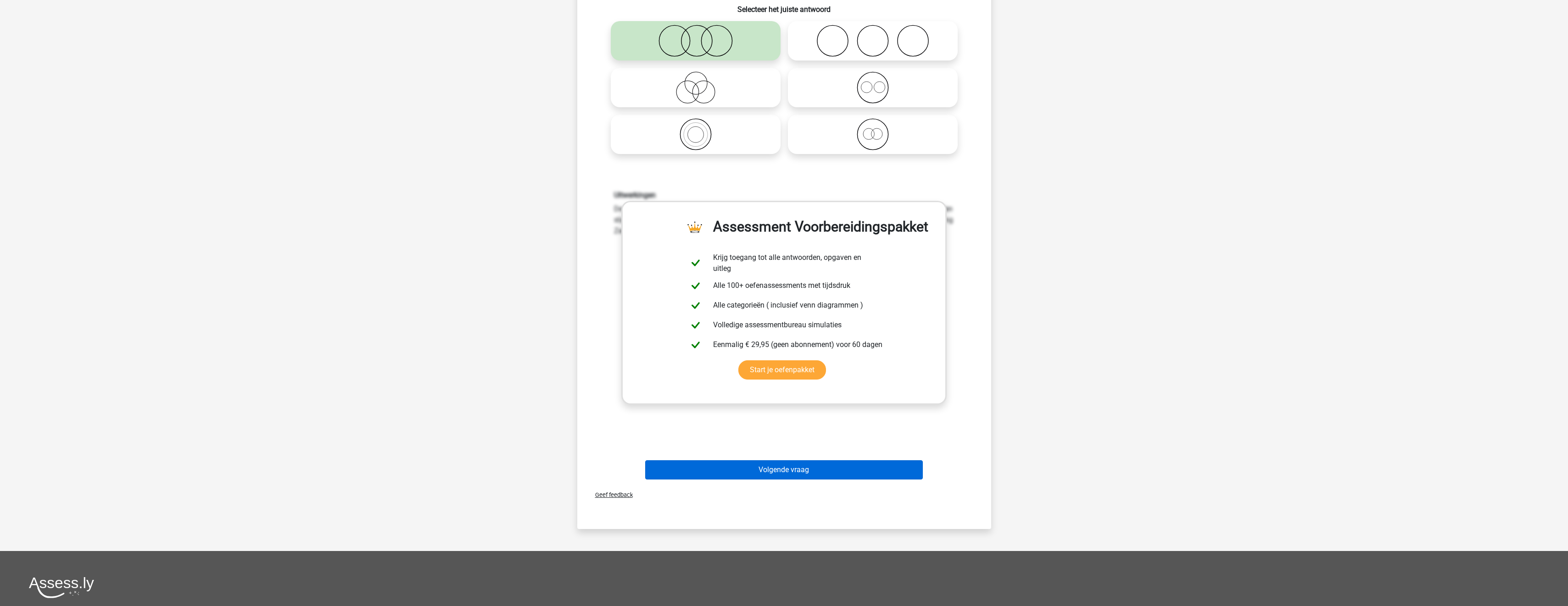
scroll to position [275, 0]
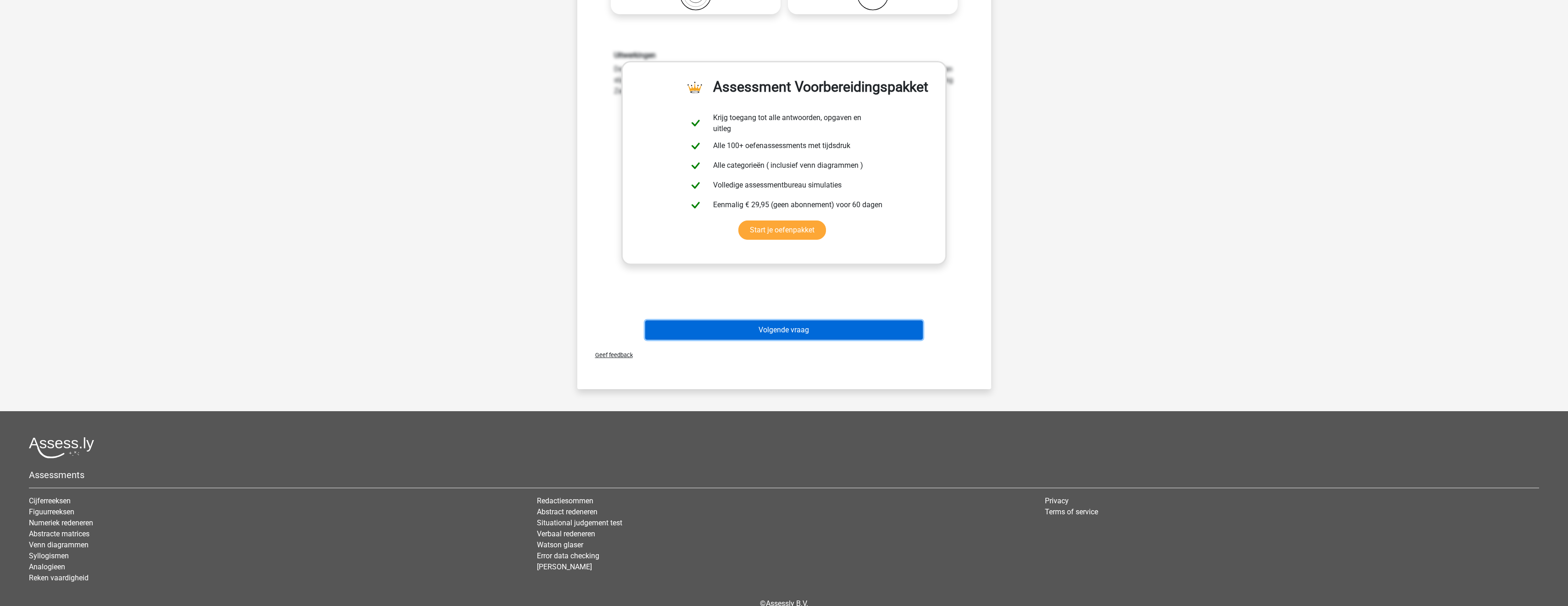
click at [806, 333] on button "Volgende vraag" at bounding box center [784, 330] width 277 height 19
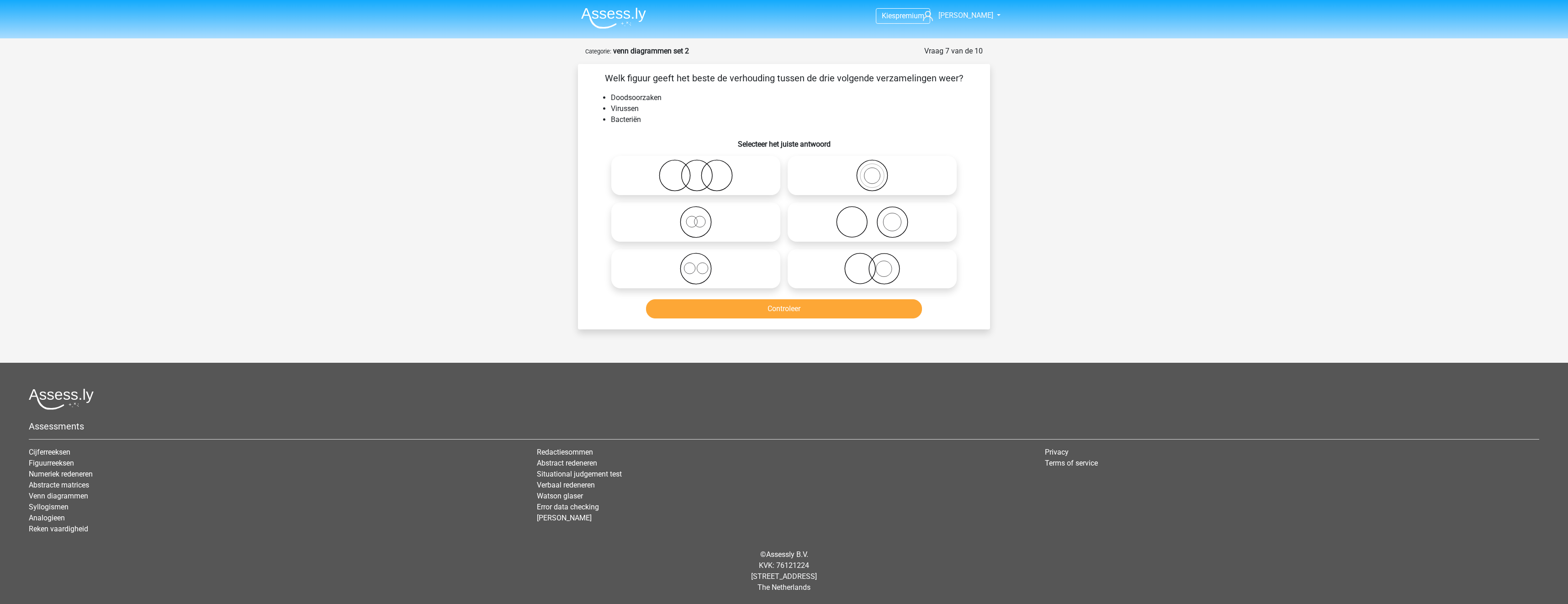
click at [831, 267] on icon at bounding box center [872, 268] width 162 height 32
click at [872, 264] on input "radio" at bounding box center [875, 261] width 6 height 6
radio input "true"
click at [847, 314] on button "Controleer" at bounding box center [784, 309] width 276 height 19
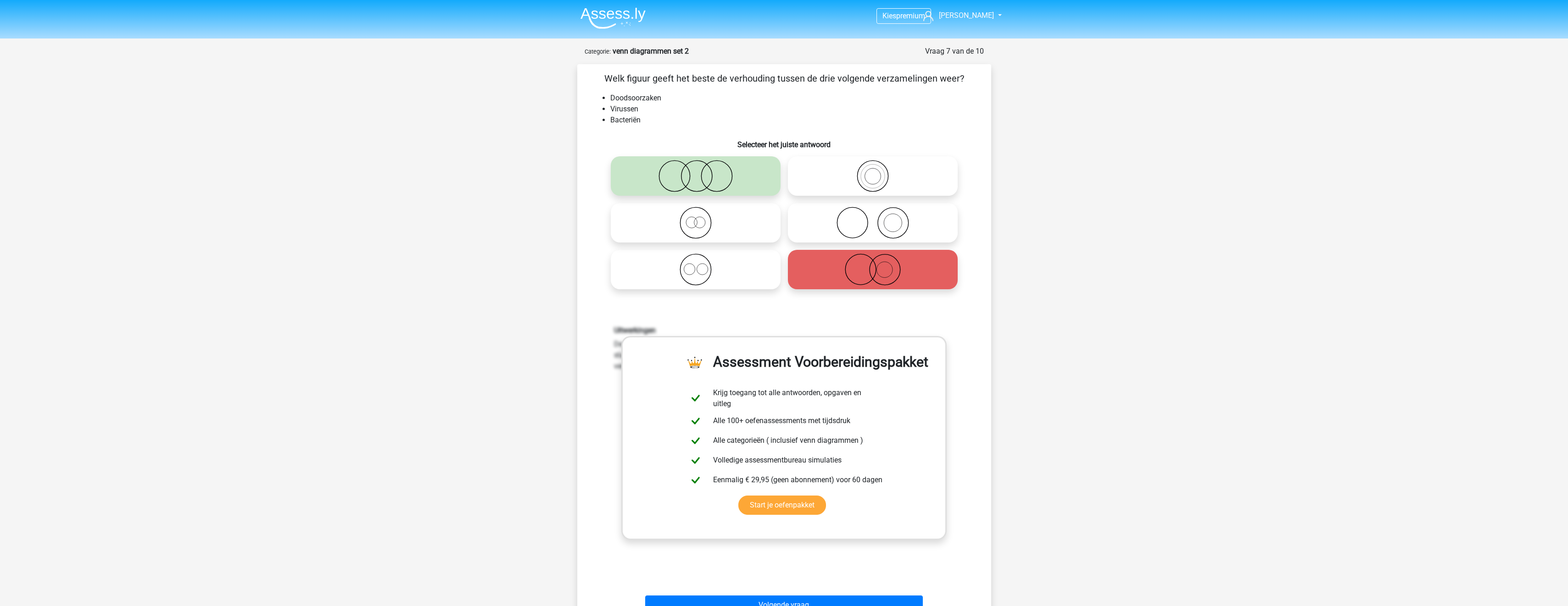
scroll to position [229, 0]
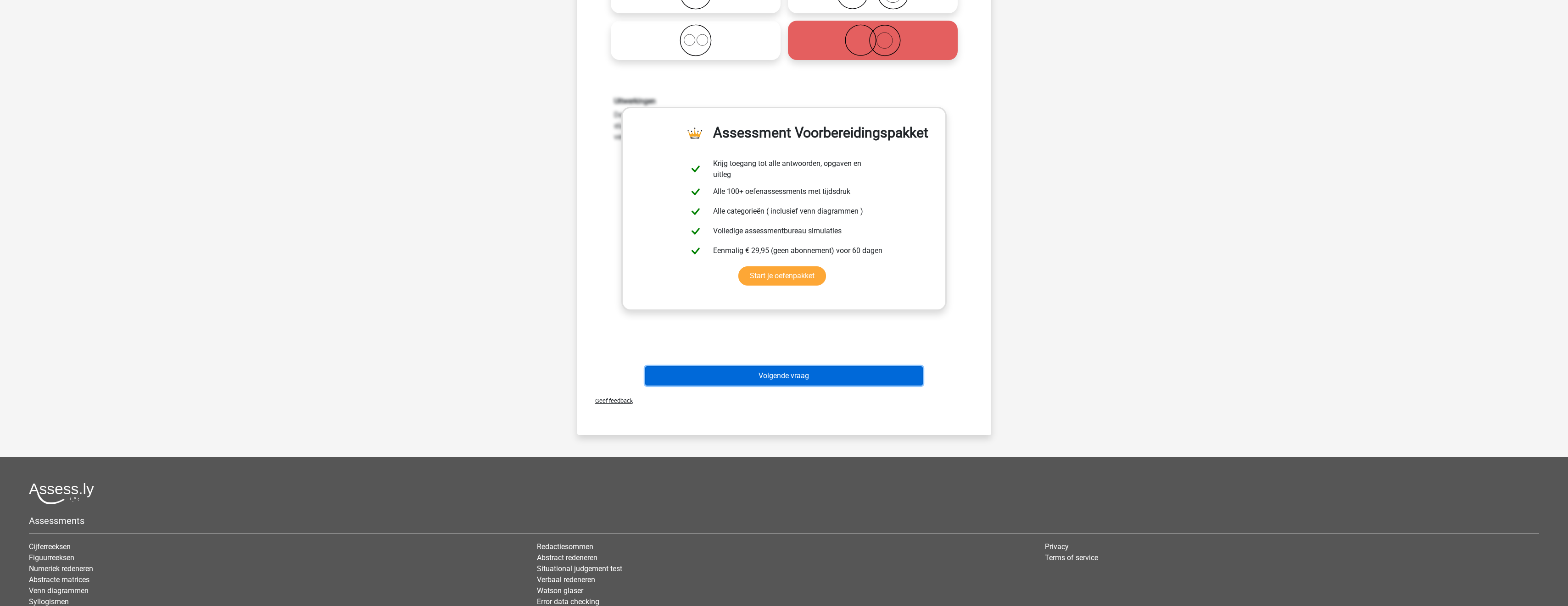
click at [851, 386] on div "Volgende vraag" at bounding box center [784, 378] width 354 height 23
click at [809, 379] on button "Volgende vraag" at bounding box center [784, 376] width 277 height 19
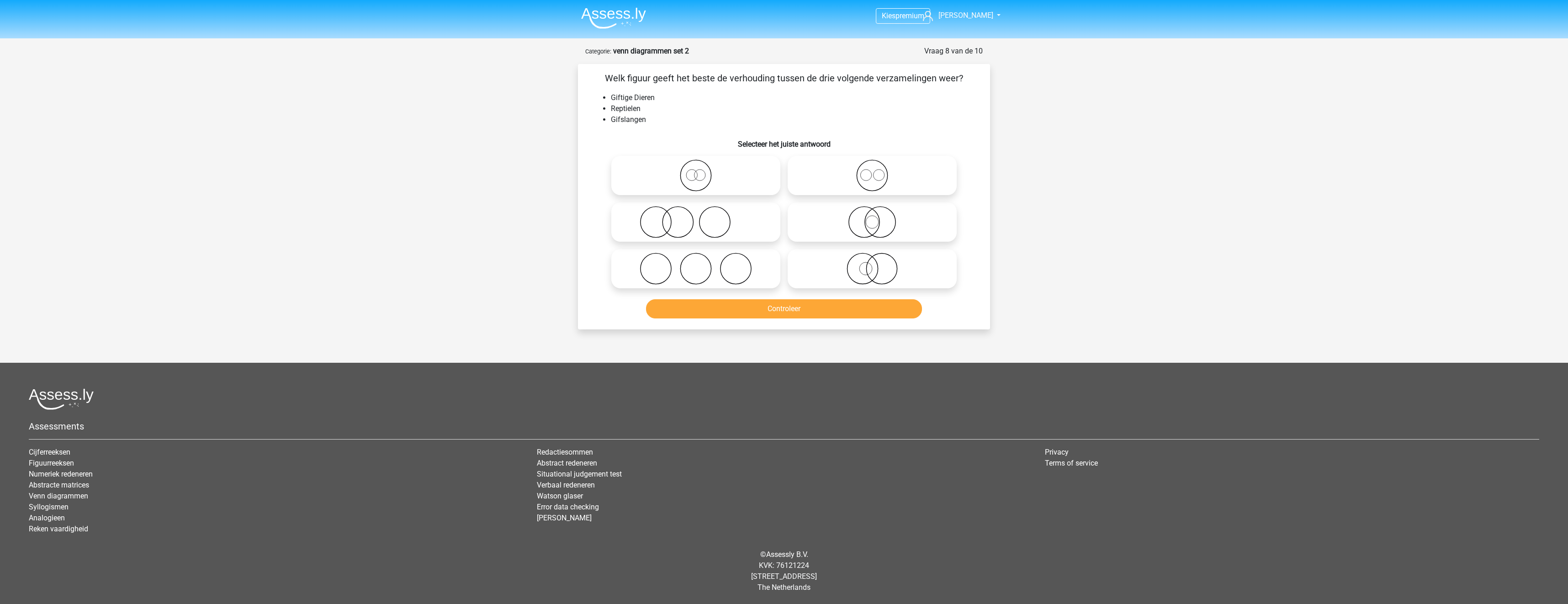
click at [840, 264] on icon at bounding box center [872, 268] width 162 height 32
click at [872, 264] on input "radio" at bounding box center [875, 261] width 6 height 6
radio input "true"
click at [855, 304] on div "Controleer" at bounding box center [784, 307] width 383 height 30
click at [861, 313] on button "Controleer" at bounding box center [784, 309] width 276 height 19
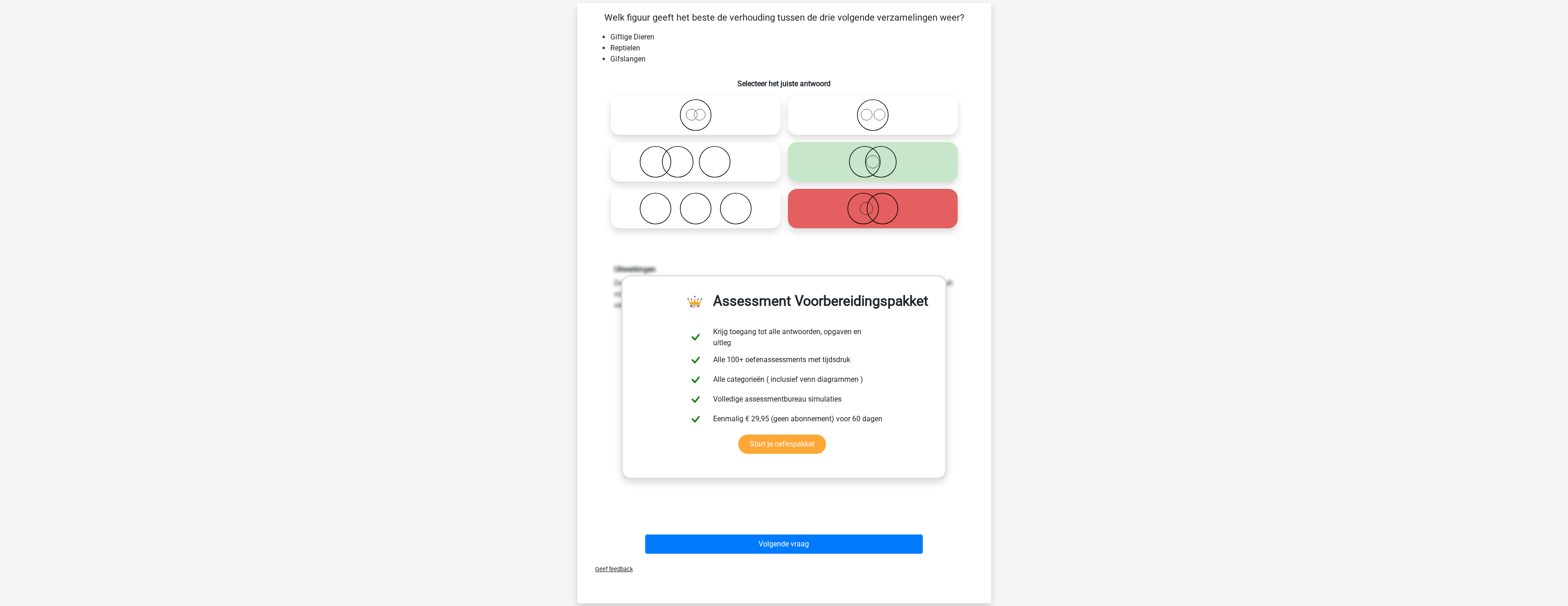
scroll to position [229, 0]
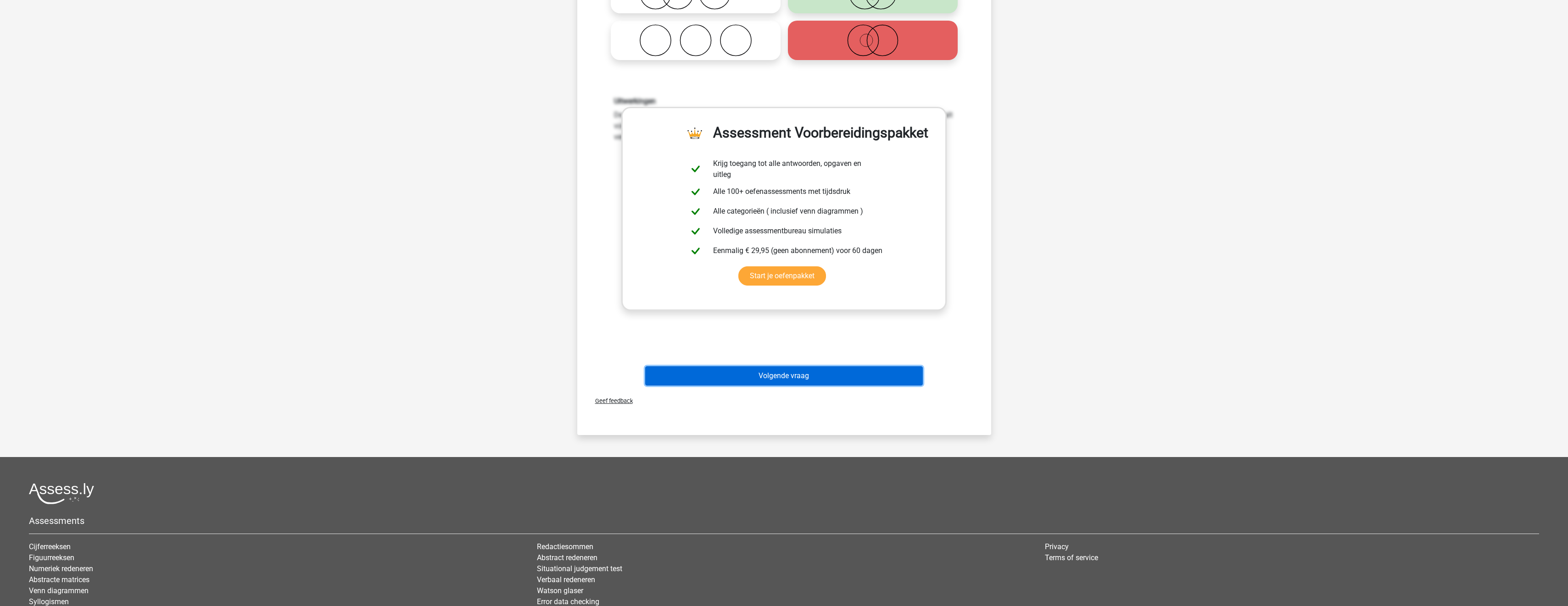
click at [880, 368] on button "Volgende vraag" at bounding box center [784, 376] width 277 height 19
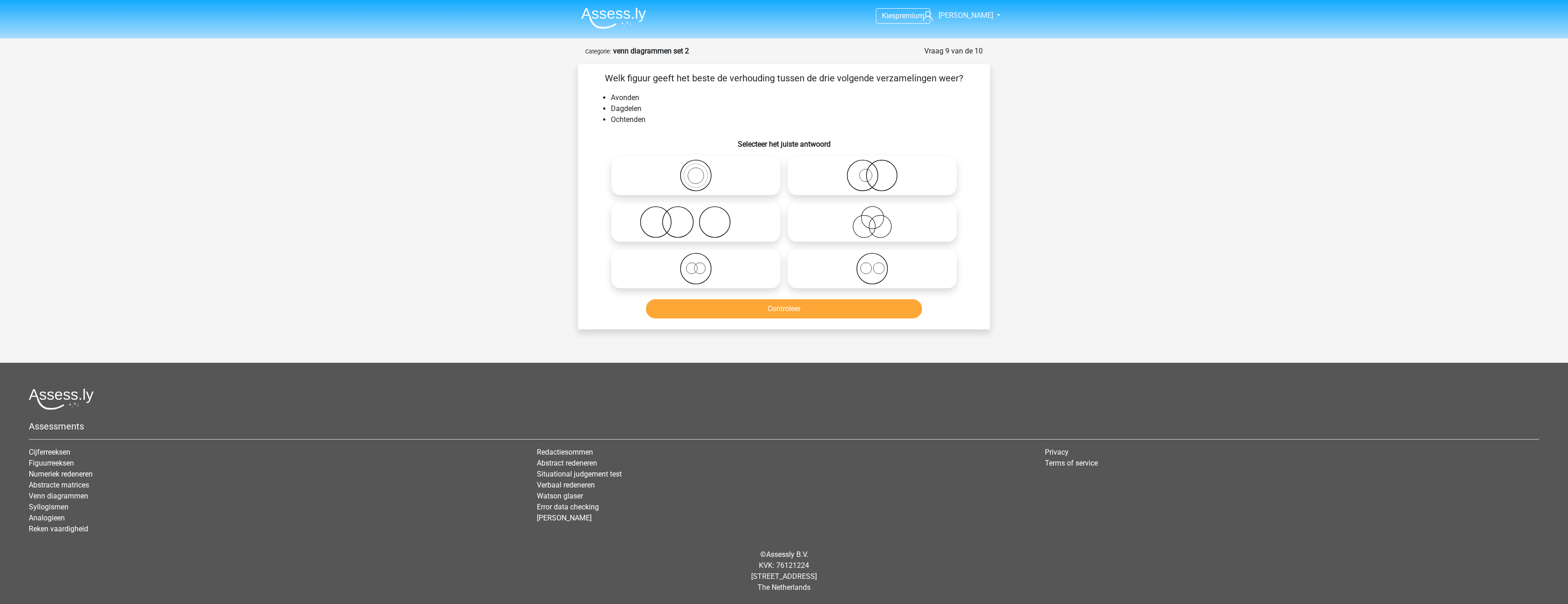
drag, startPoint x: 875, startPoint y: 274, endPoint x: 888, endPoint y: 286, distance: 17.7
click at [876, 274] on icon at bounding box center [872, 268] width 162 height 32
click at [876, 264] on input "radio" at bounding box center [875, 261] width 6 height 6
radio input "true"
drag, startPoint x: 899, startPoint y: 314, endPoint x: 902, endPoint y: 317, distance: 4.2
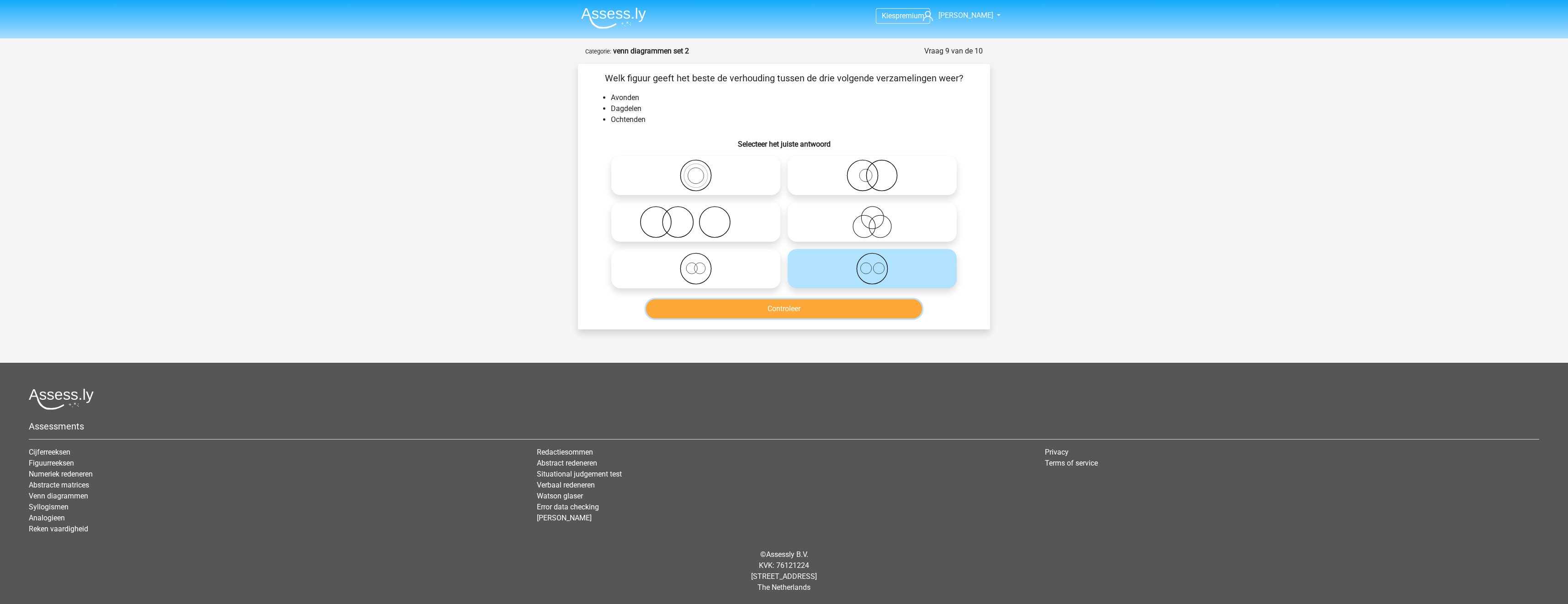
click at [899, 314] on button "Controleer" at bounding box center [784, 309] width 276 height 19
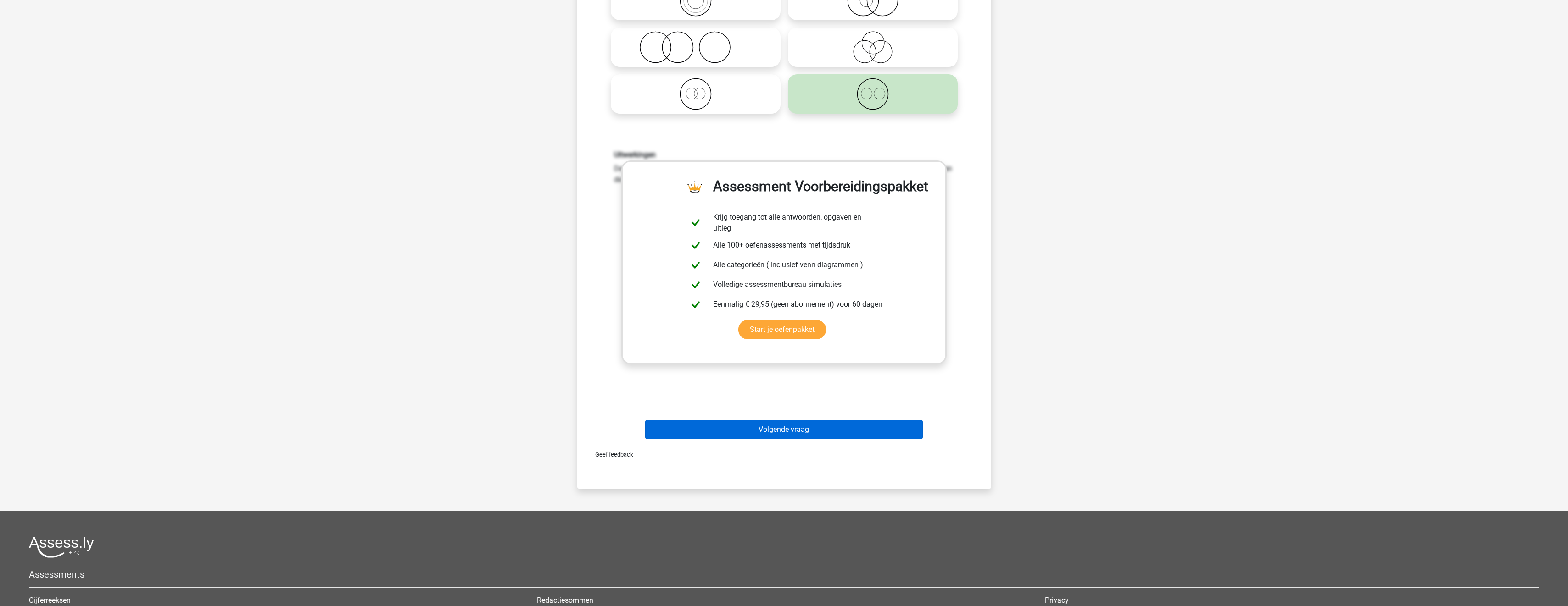
scroll to position [229, 0]
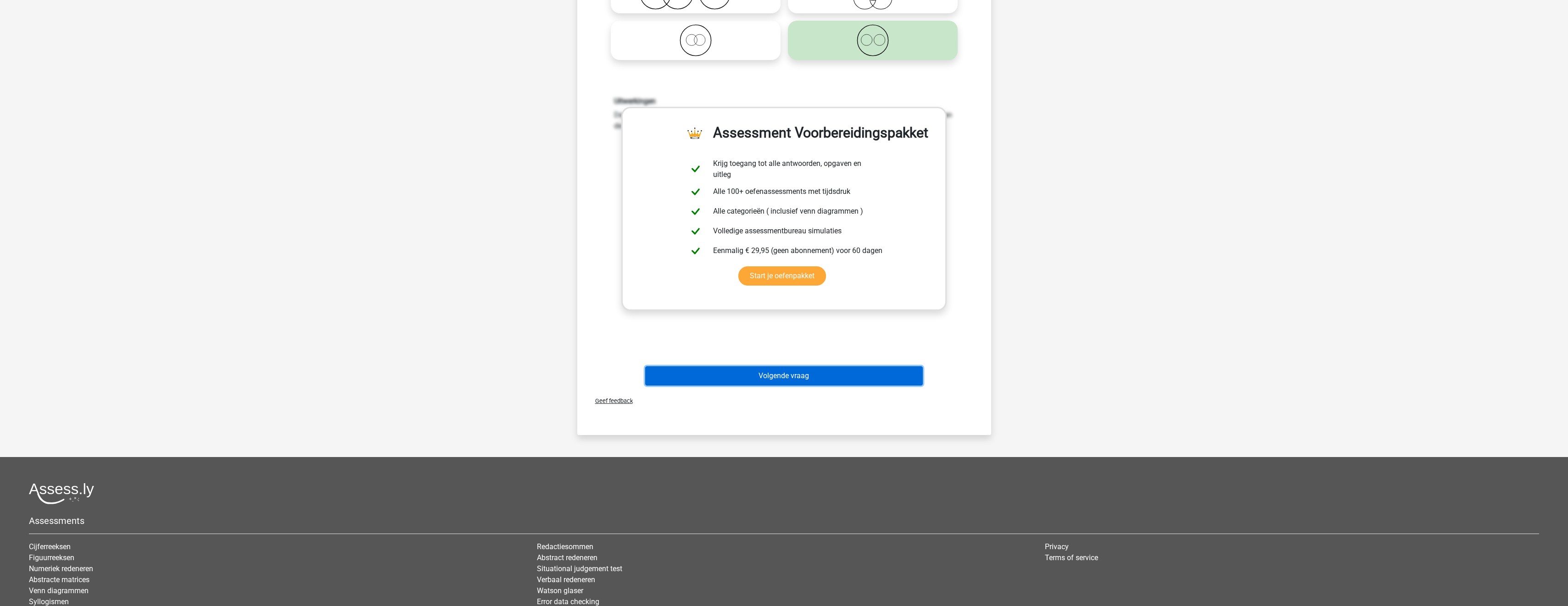
click at [900, 374] on button "Volgende vraag" at bounding box center [784, 376] width 277 height 19
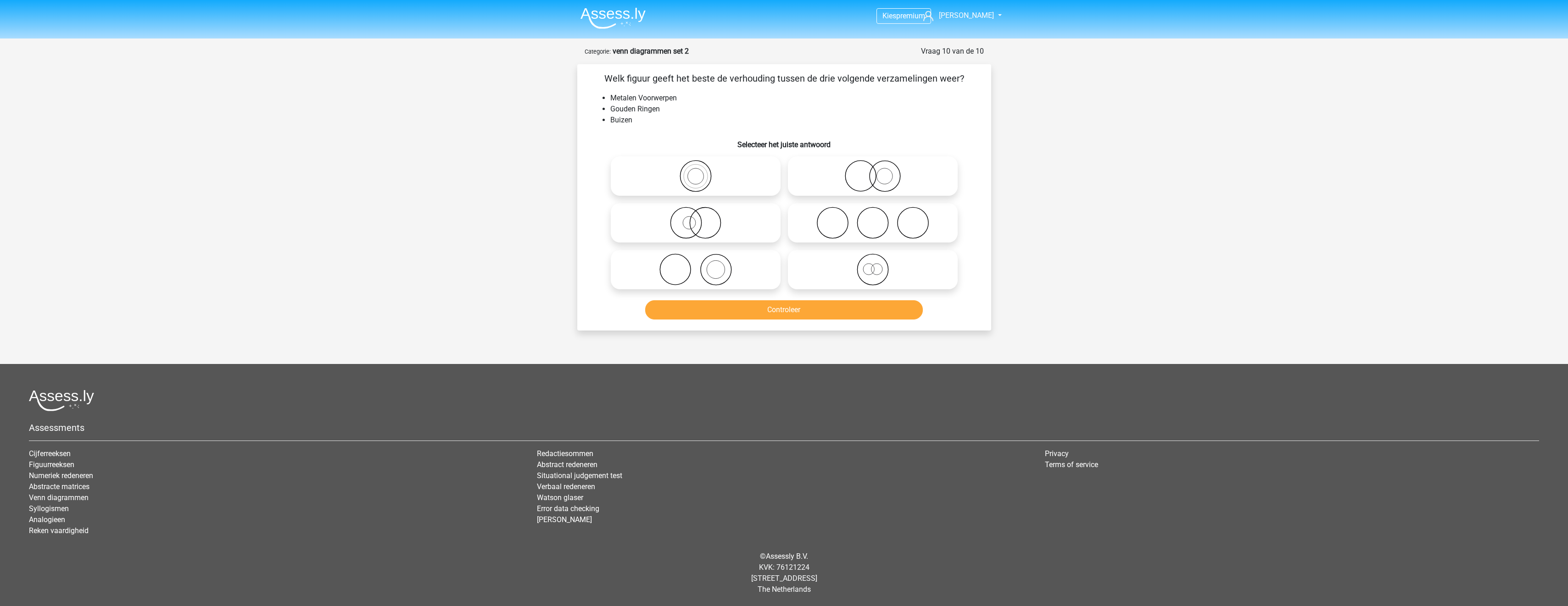
scroll to position [0, 0]
click at [857, 183] on icon at bounding box center [876, 176] width 163 height 32
click at [876, 172] on input "radio" at bounding box center [879, 169] width 6 height 6
radio input "true"
click at [859, 311] on button "Controleer" at bounding box center [788, 310] width 277 height 19
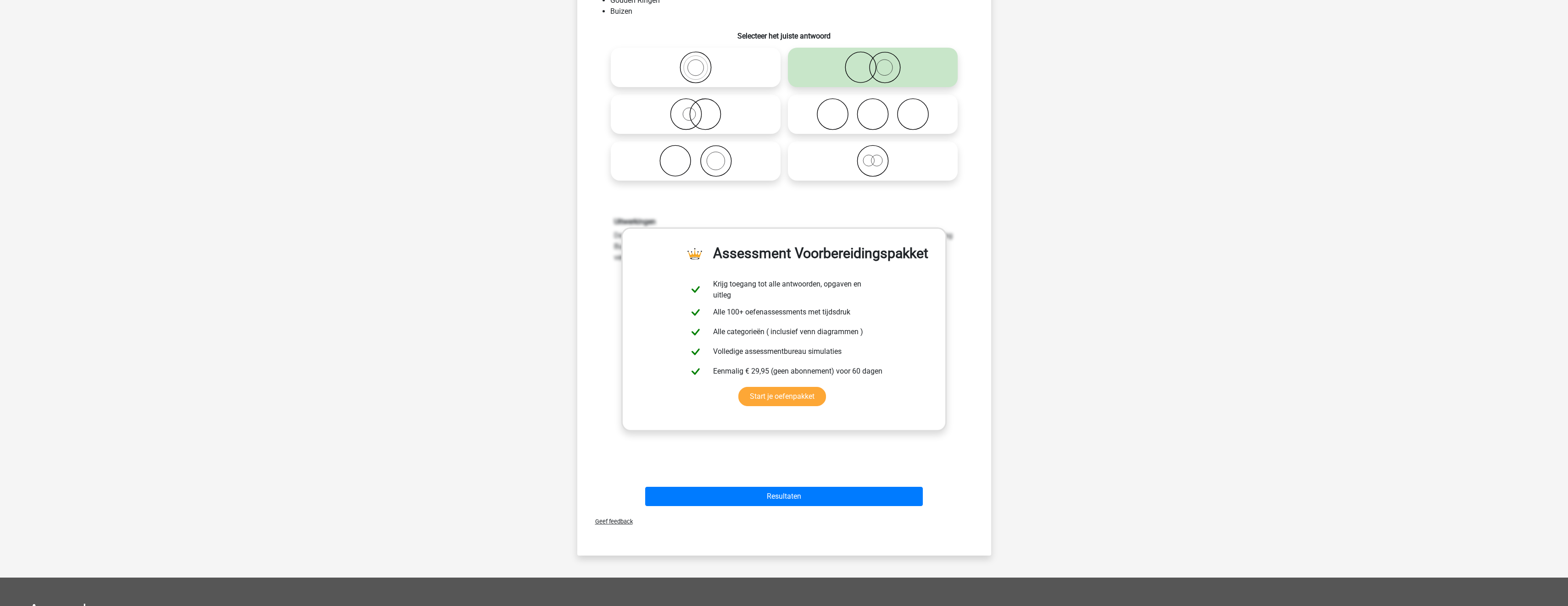
scroll to position [275, 0]
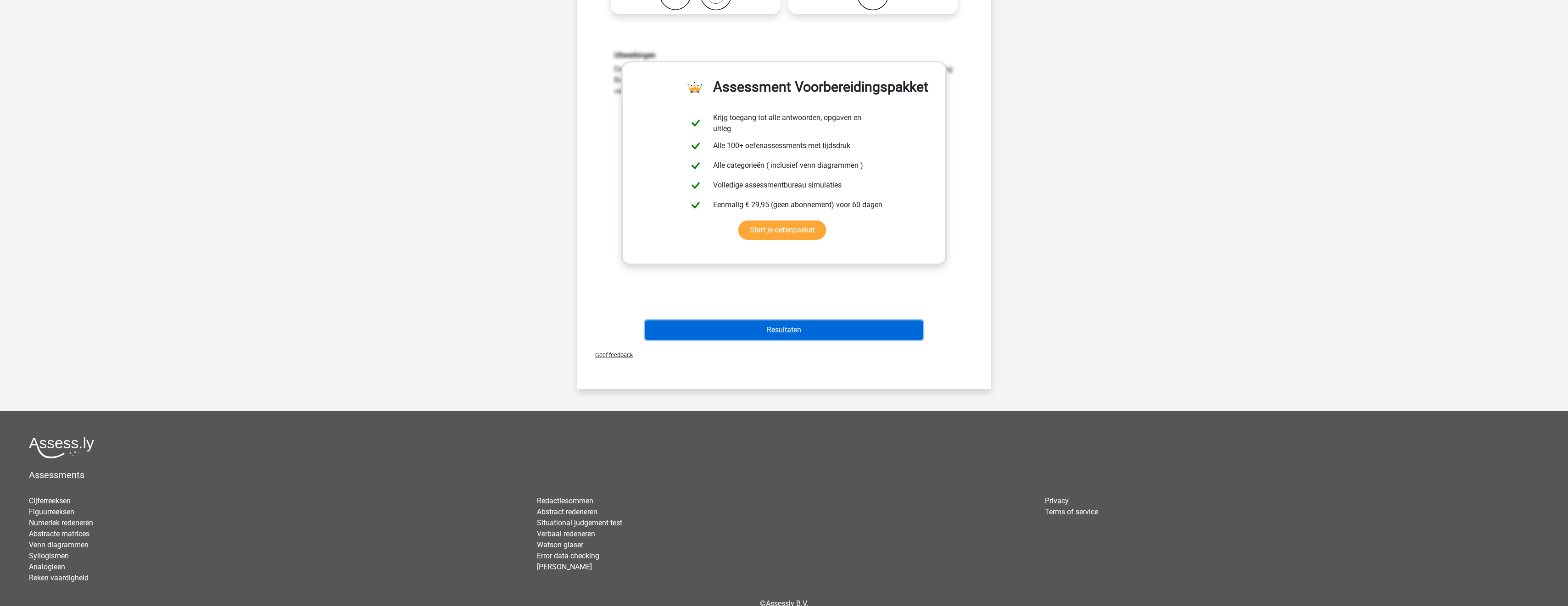
click at [860, 332] on button "Resultaten" at bounding box center [784, 330] width 277 height 19
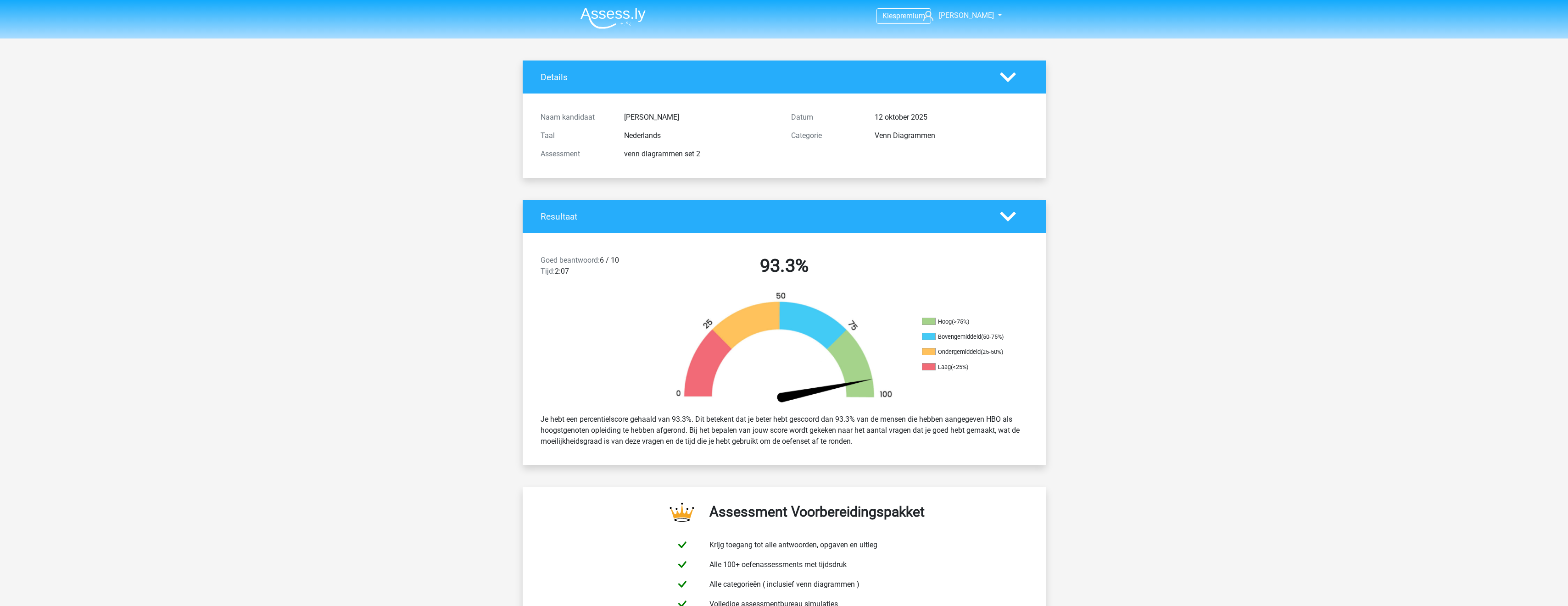
click at [858, 333] on img at bounding box center [784, 349] width 248 height 115
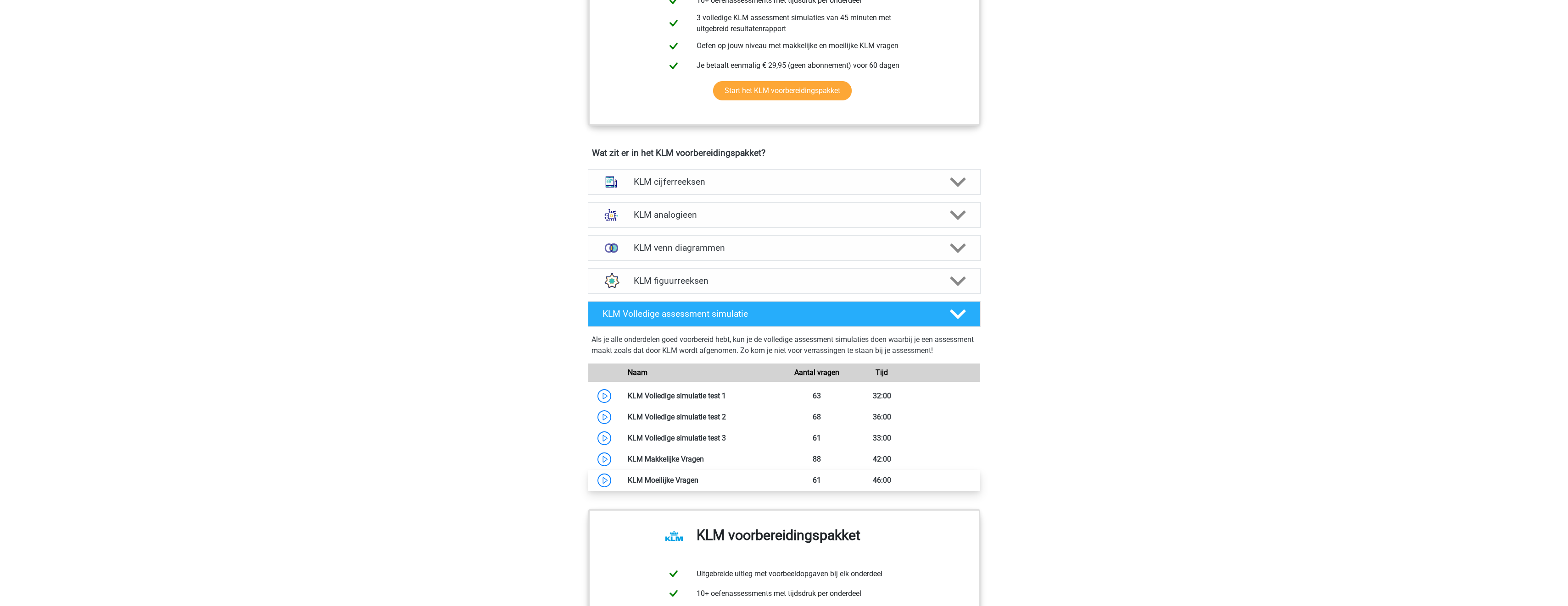
scroll to position [440, 0]
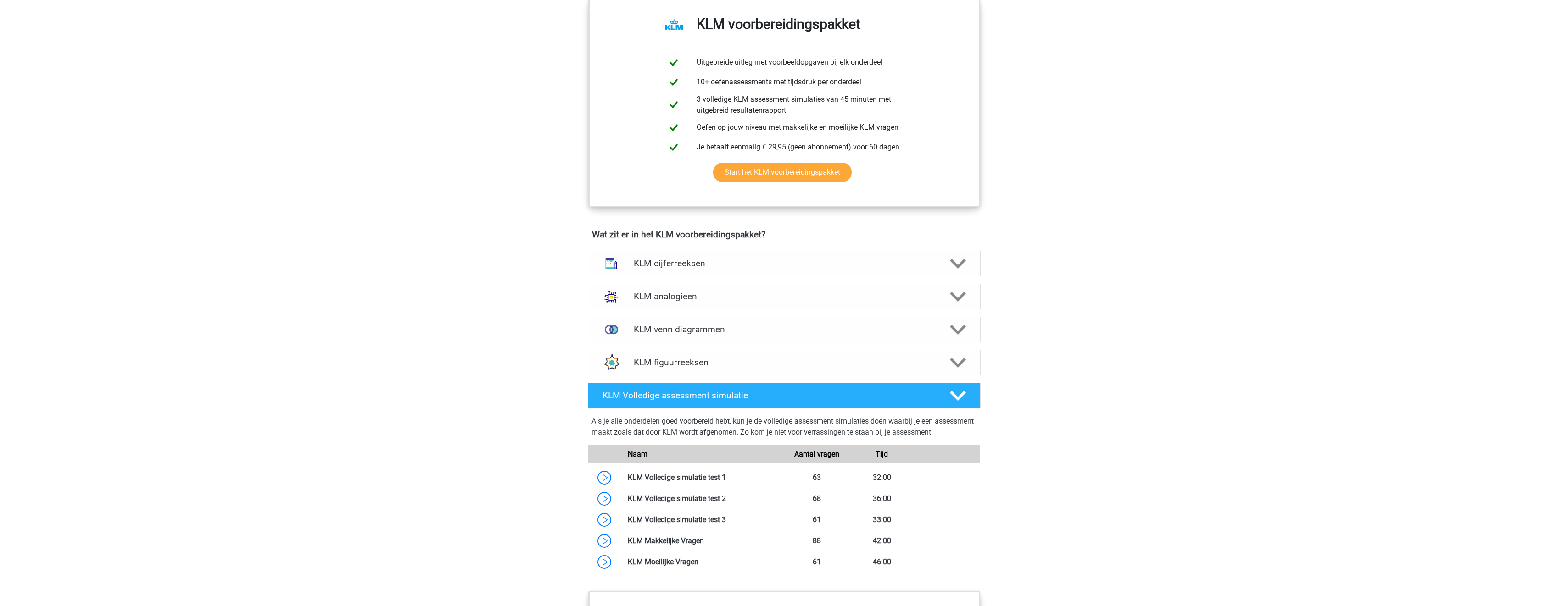
click at [751, 332] on h4 "KLM venn diagrammen" at bounding box center [784, 329] width 300 height 10
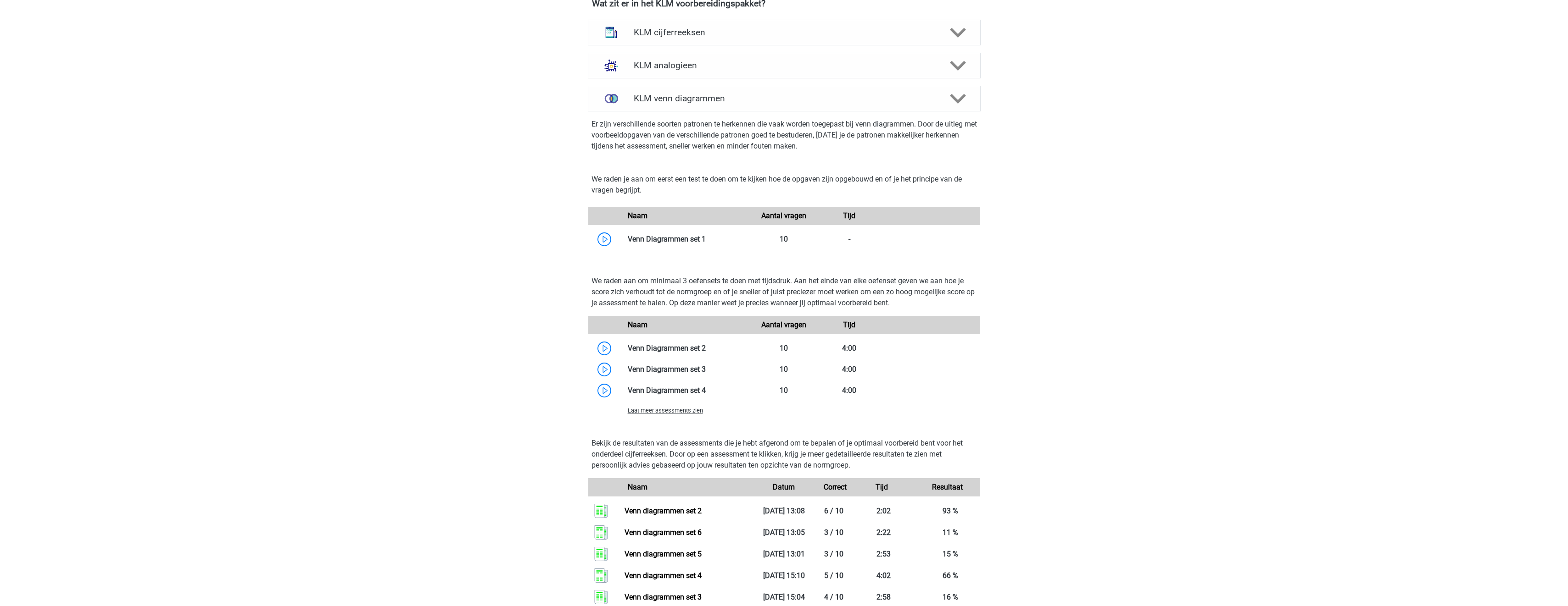
scroll to position [669, 0]
click at [672, 417] on div "Laat meer assessments zien" at bounding box center [686, 413] width 131 height 11
click at [675, 414] on span "Laat meer assessments zien" at bounding box center [665, 412] width 75 height 7
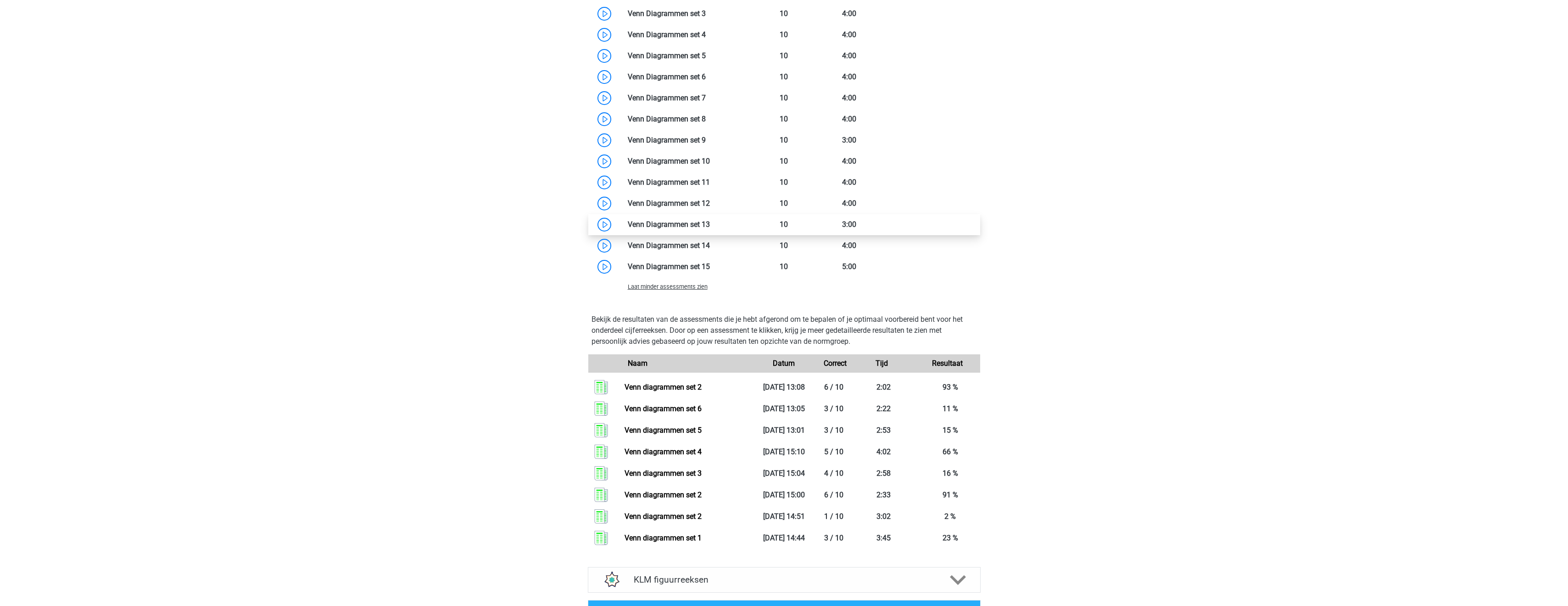
scroll to position [852, 0]
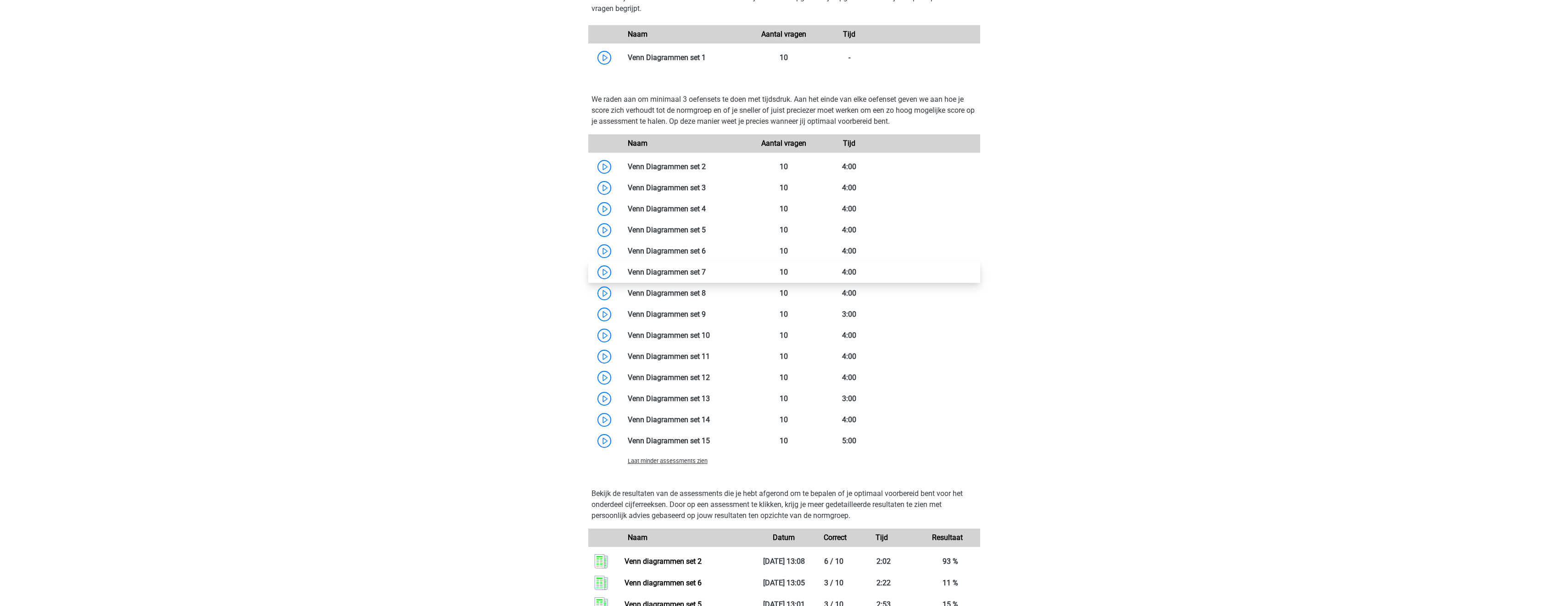
click at [706, 271] on link at bounding box center [706, 272] width 0 height 9
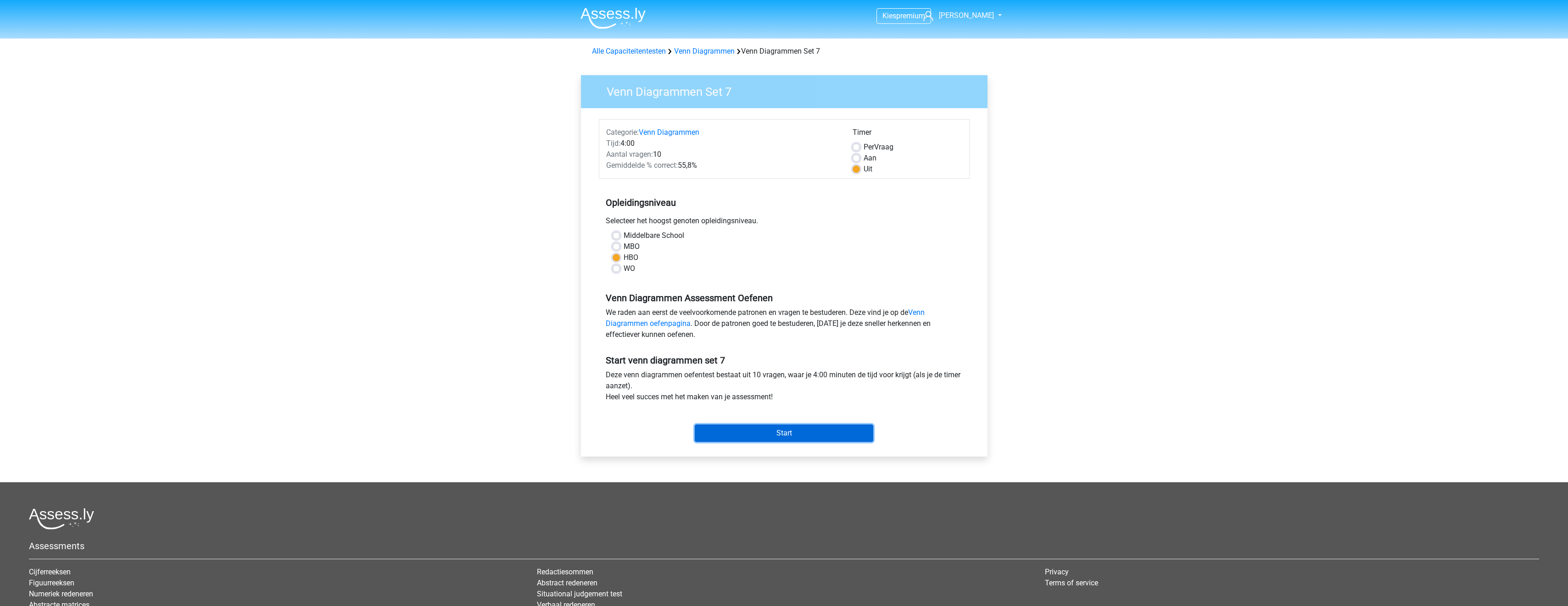
click at [761, 426] on input "Start" at bounding box center [784, 433] width 178 height 17
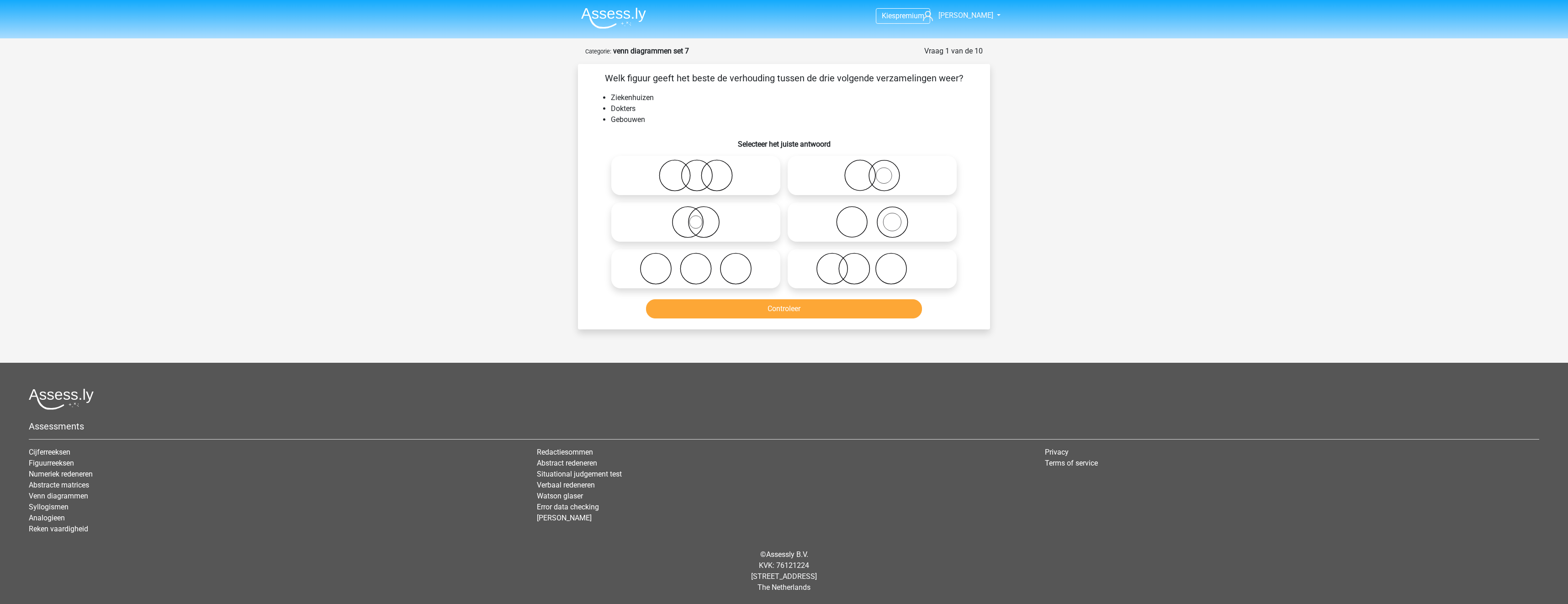
click at [871, 179] on icon at bounding box center [872, 175] width 162 height 32
click at [872, 171] on input "radio" at bounding box center [875, 168] width 6 height 6
radio input "true"
click at [864, 311] on button "Controleer" at bounding box center [784, 309] width 276 height 19
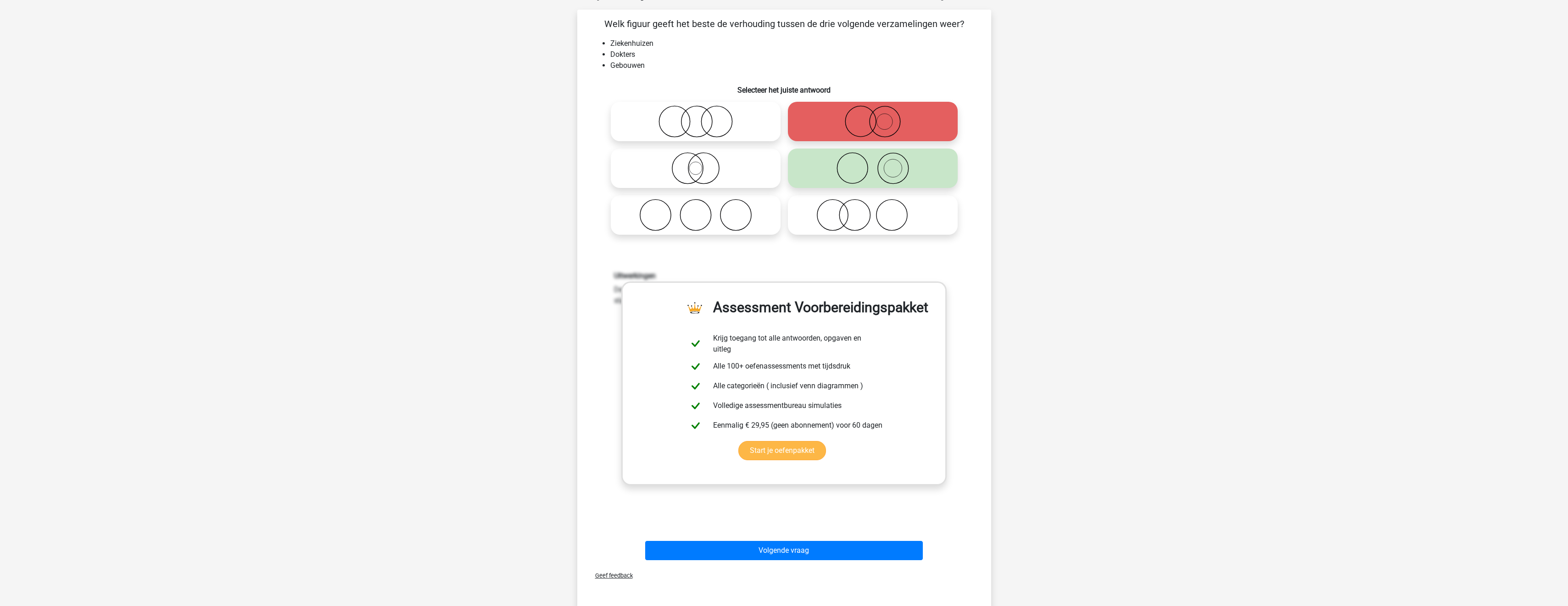
scroll to position [229, 0]
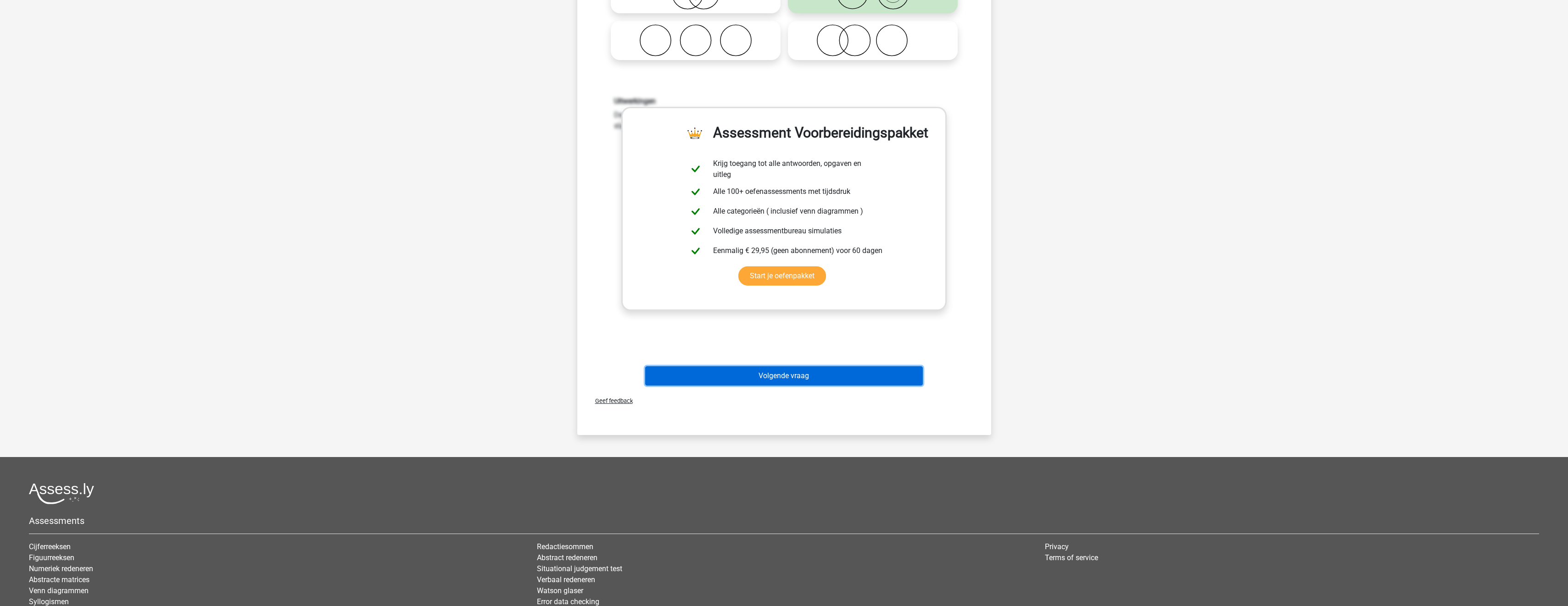
click at [836, 376] on button "Volgende vraag" at bounding box center [784, 376] width 277 height 19
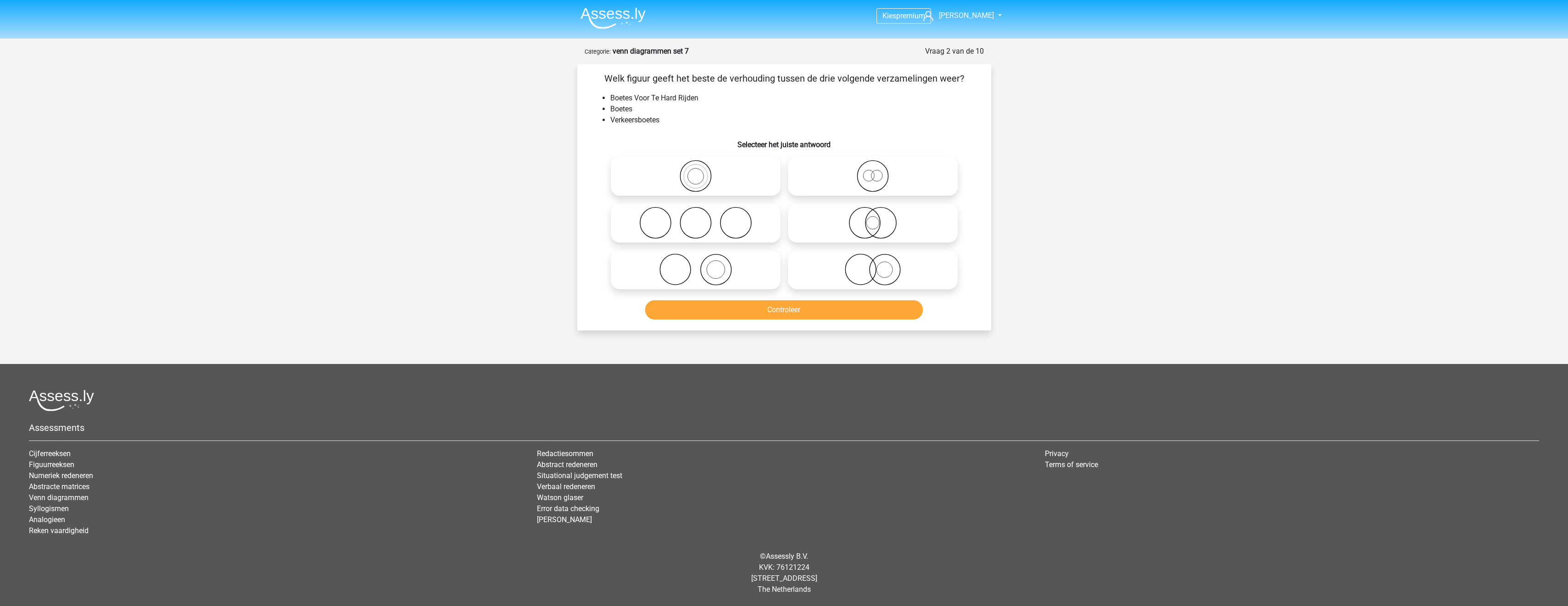
scroll to position [0, 0]
drag, startPoint x: 814, startPoint y: 166, endPoint x: 818, endPoint y: 172, distance: 7.2
click at [814, 166] on icon at bounding box center [876, 176] width 163 height 32
click at [876, 166] on input "radio" at bounding box center [879, 169] width 6 height 6
radio input "true"
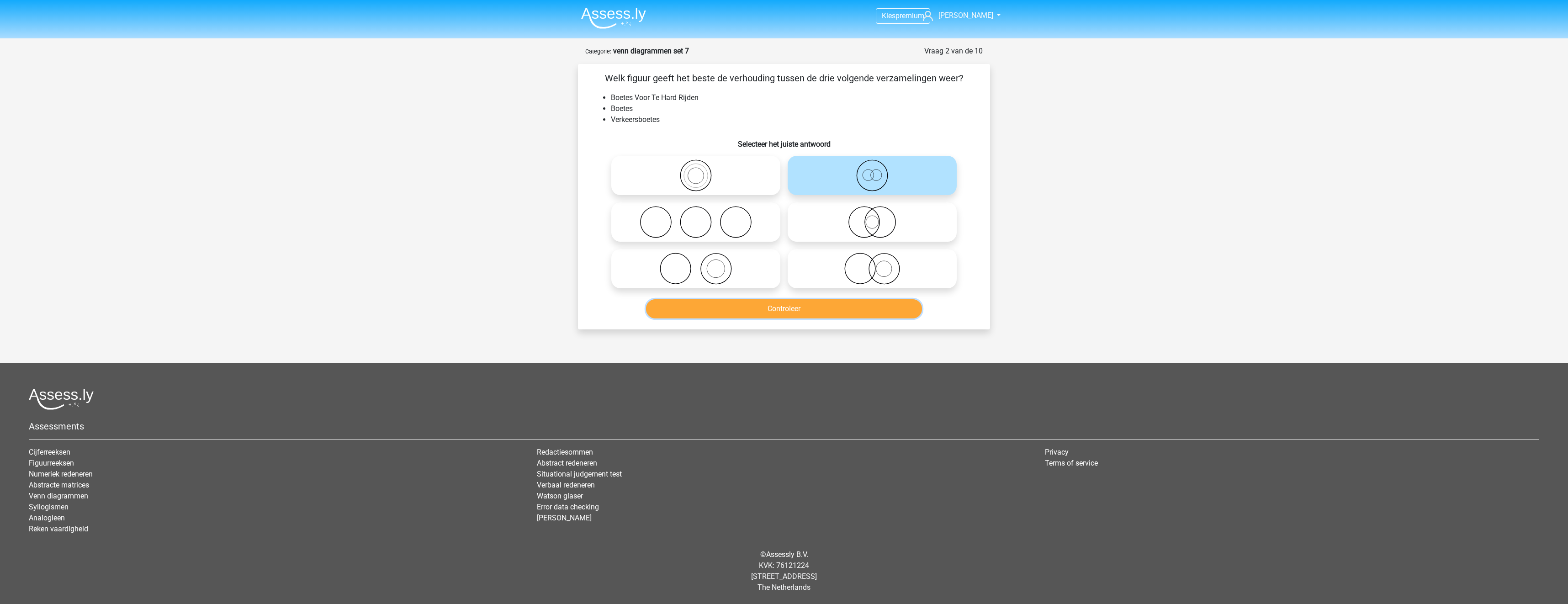
click at [855, 306] on button "Controleer" at bounding box center [784, 309] width 276 height 19
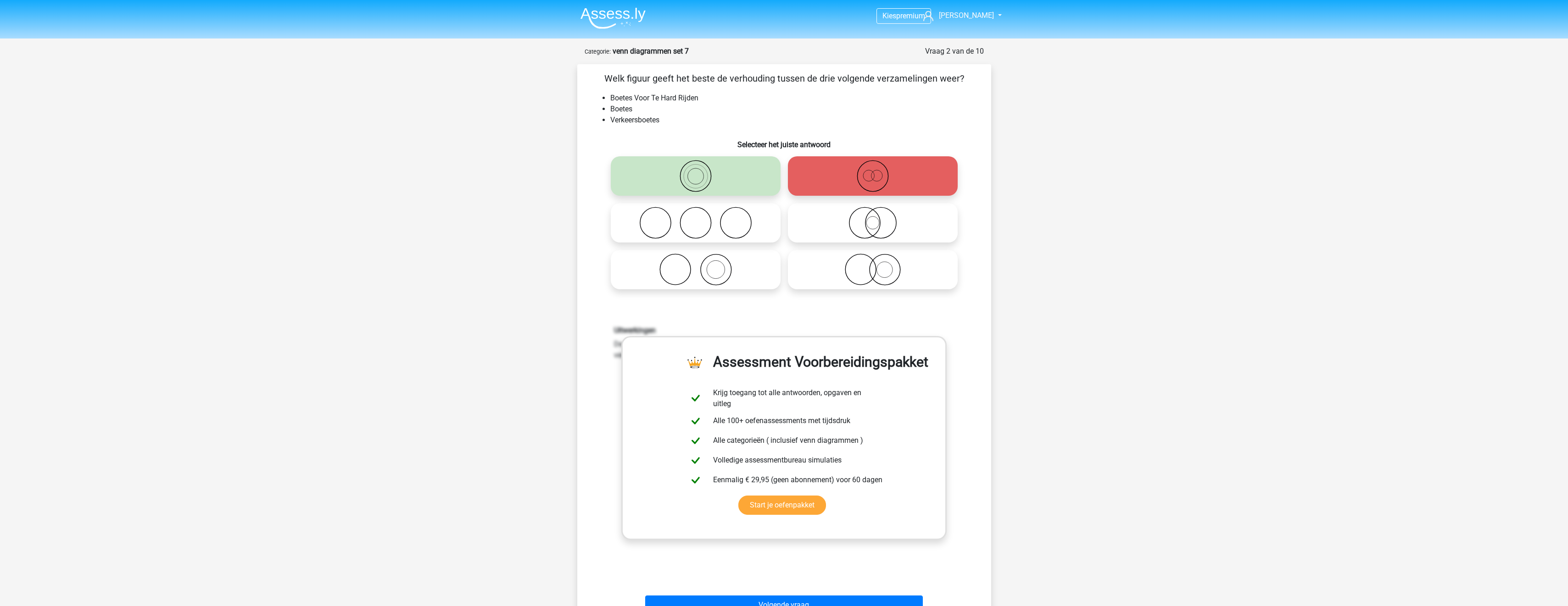
scroll to position [275, 0]
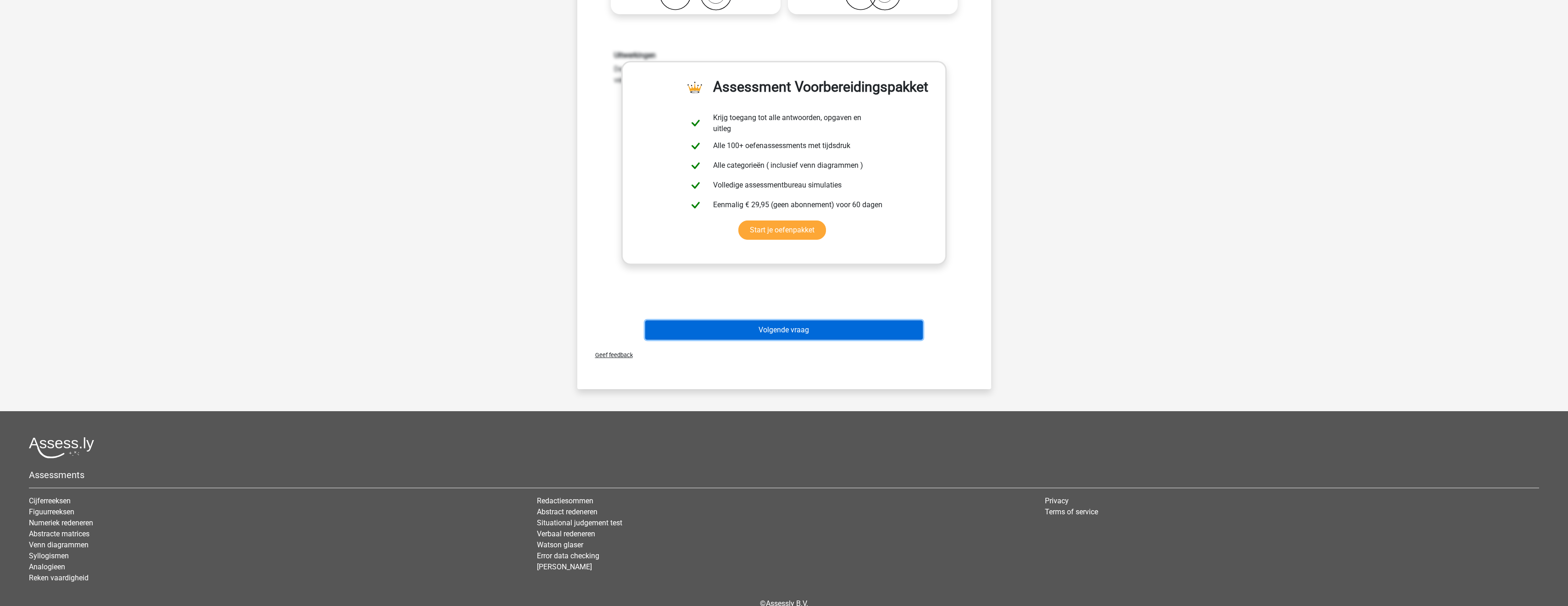
click at [850, 331] on button "Volgende vraag" at bounding box center [784, 330] width 277 height 19
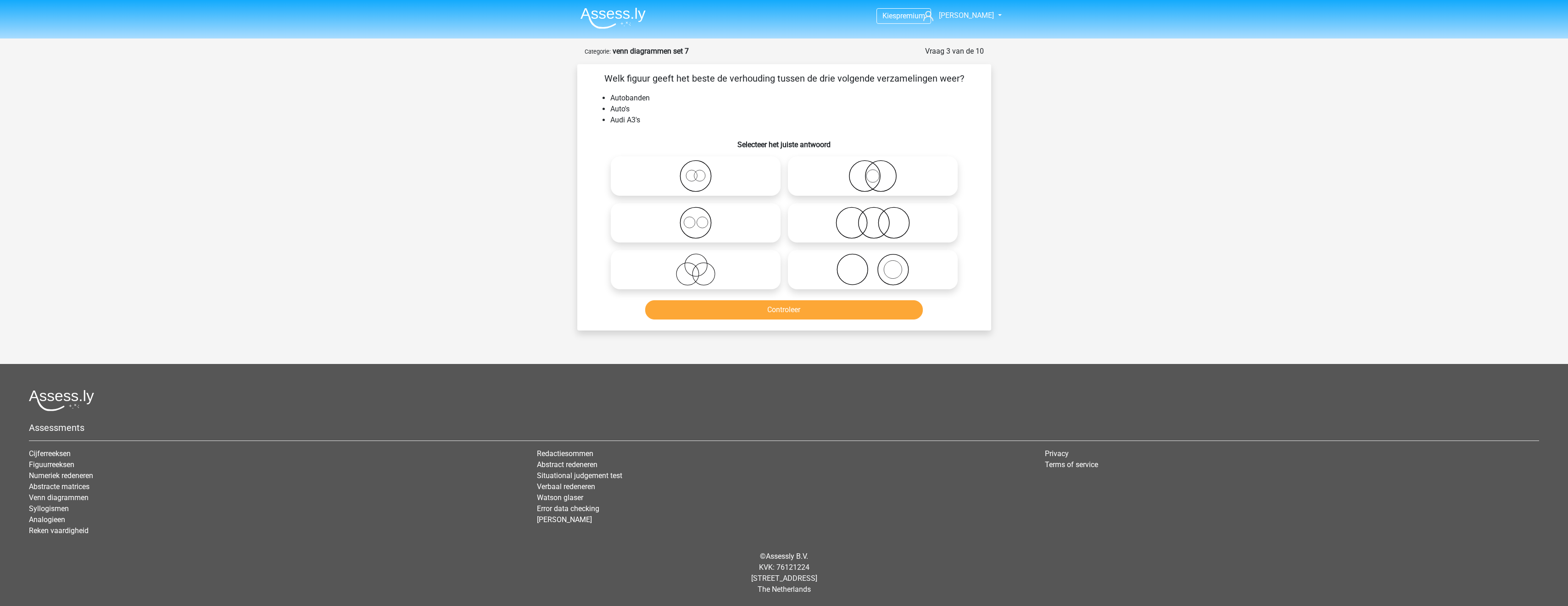
scroll to position [0, 0]
click at [754, 220] on icon at bounding box center [698, 223] width 163 height 32
click at [705, 219] on input "radio" at bounding box center [702, 215] width 6 height 6
radio input "true"
click at [784, 314] on button "Controleer" at bounding box center [788, 310] width 277 height 19
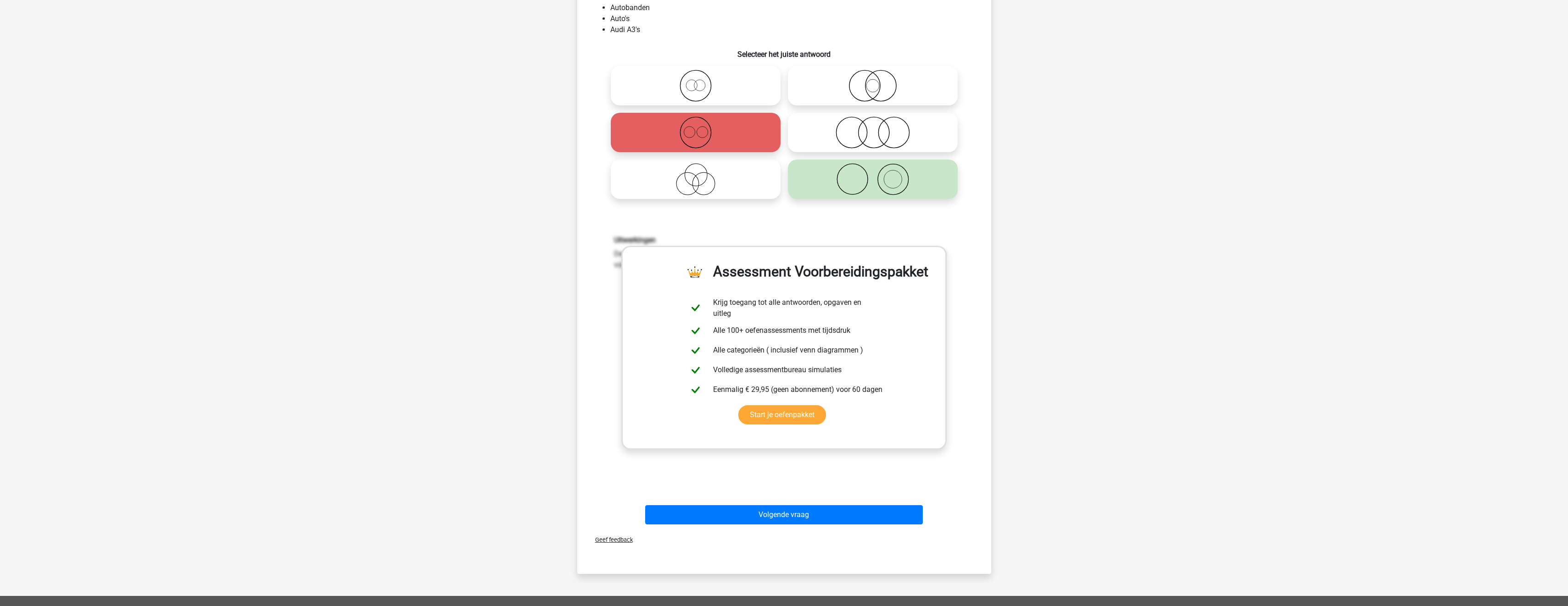
scroll to position [229, 0]
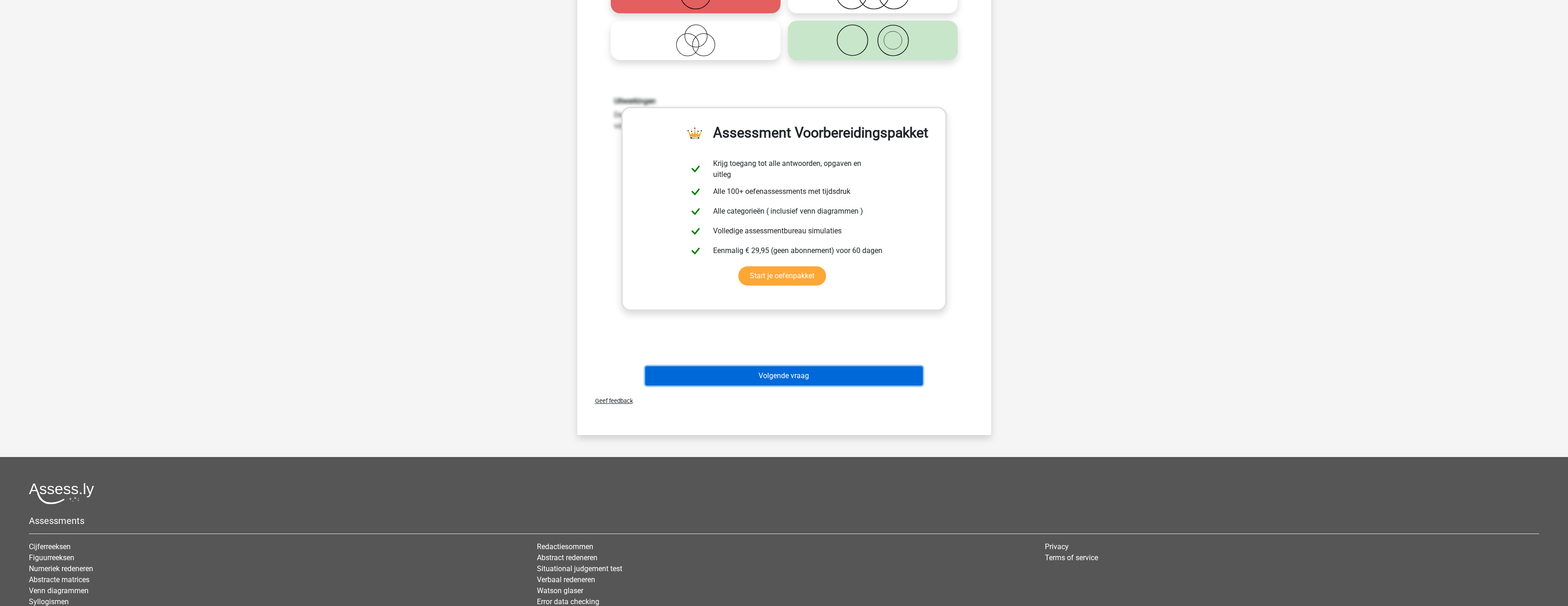
click at [824, 374] on button "Volgende vraag" at bounding box center [784, 376] width 277 height 19
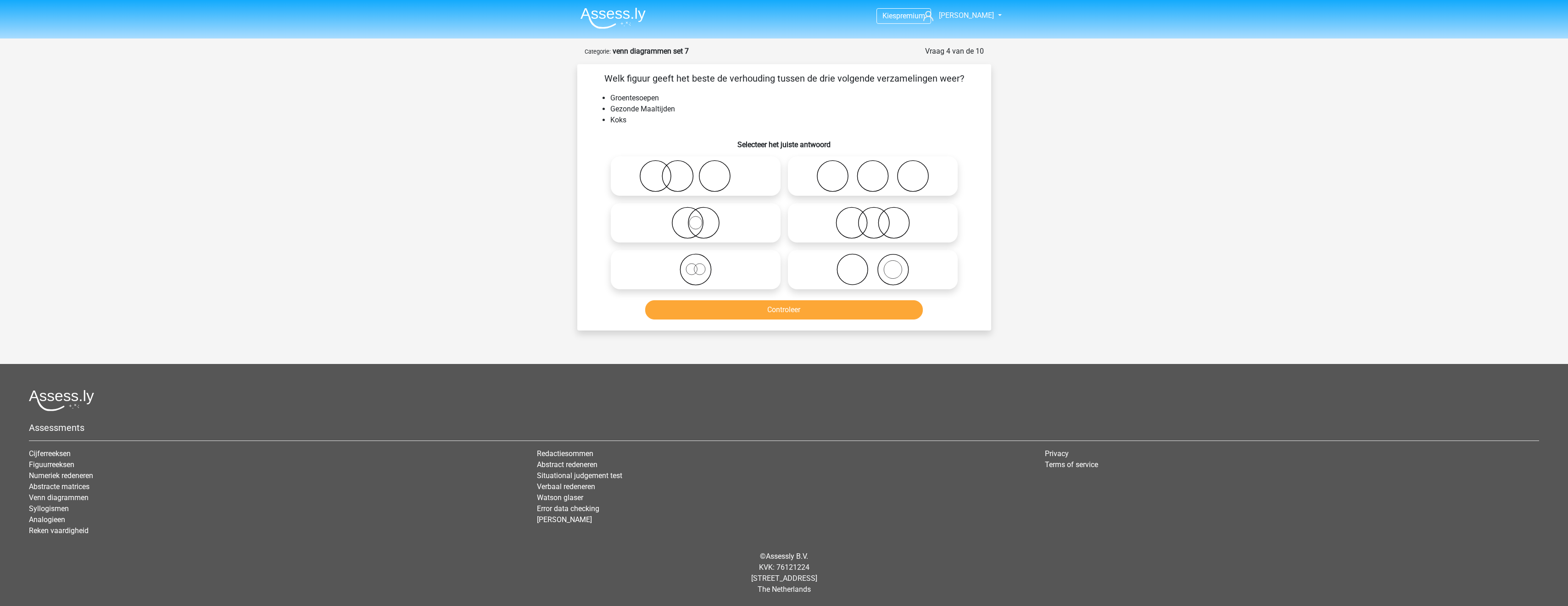
scroll to position [0, 0]
click at [828, 269] on icon at bounding box center [876, 269] width 163 height 32
click at [876, 265] on input "radio" at bounding box center [879, 262] width 6 height 6
radio input "true"
drag, startPoint x: 847, startPoint y: 304, endPoint x: 851, endPoint y: 309, distance: 6.4
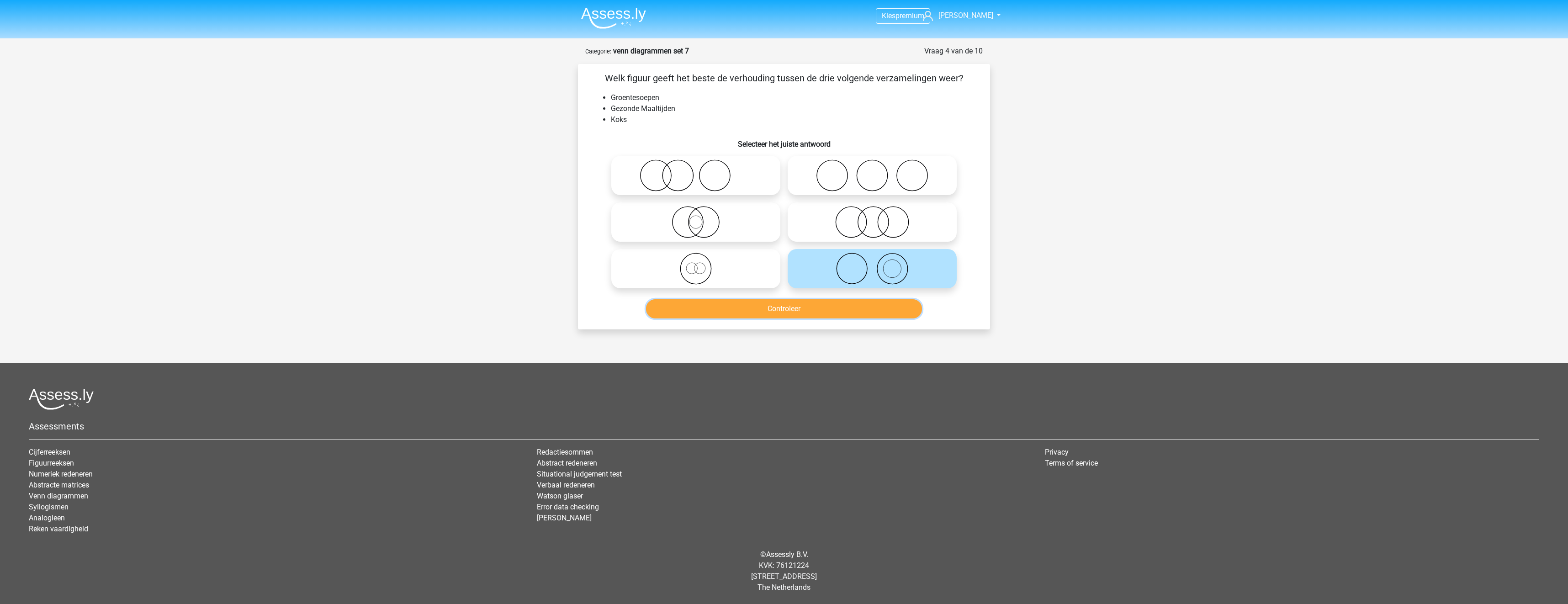
click at [843, 305] on button "Controleer" at bounding box center [784, 309] width 276 height 19
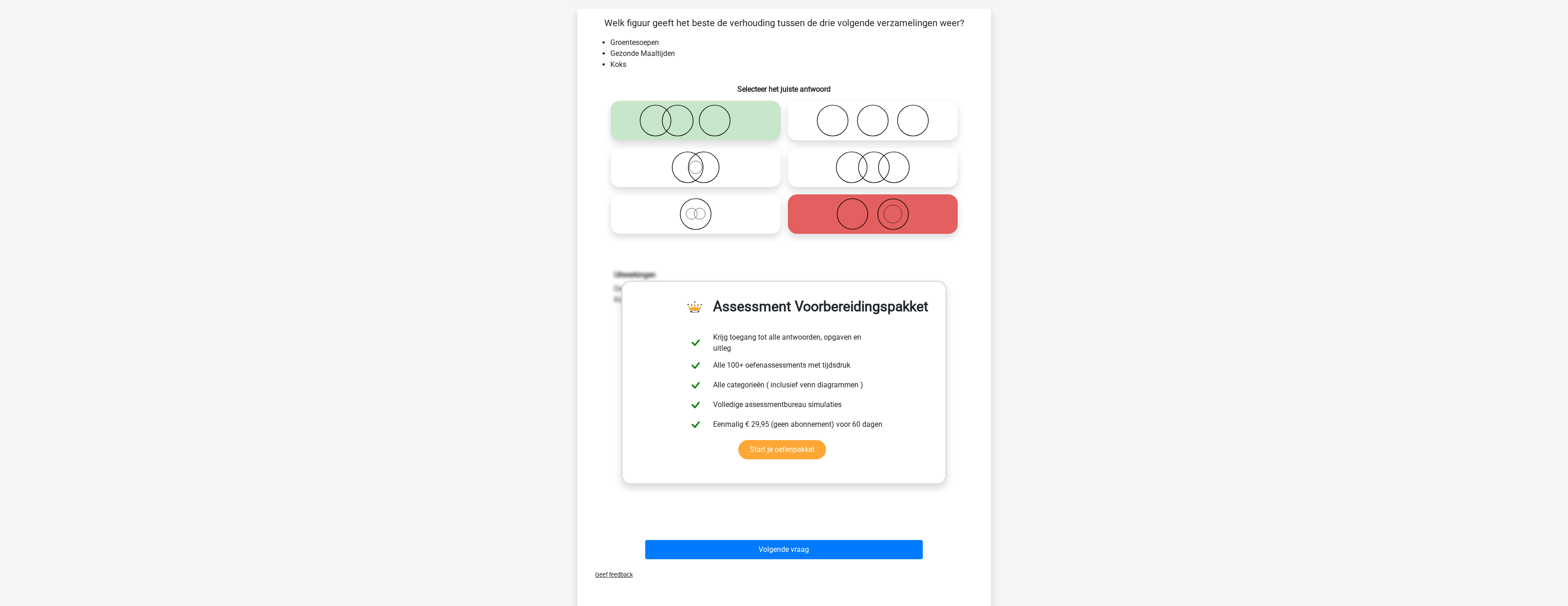
scroll to position [275, 0]
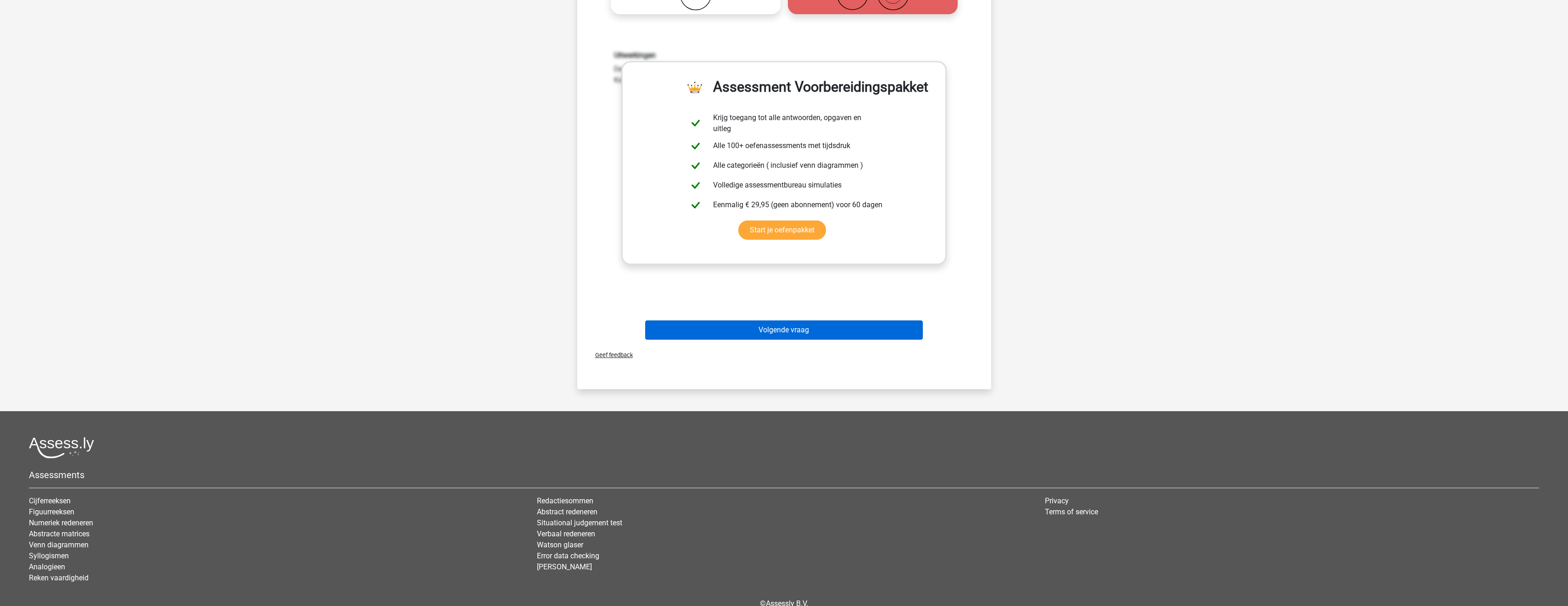
drag, startPoint x: 830, startPoint y: 345, endPoint x: 836, endPoint y: 338, distance: 9.2
click at [830, 345] on div "Geef feedback" at bounding box center [784, 356] width 407 height 24
click at [839, 333] on button "Volgende vraag" at bounding box center [784, 330] width 277 height 19
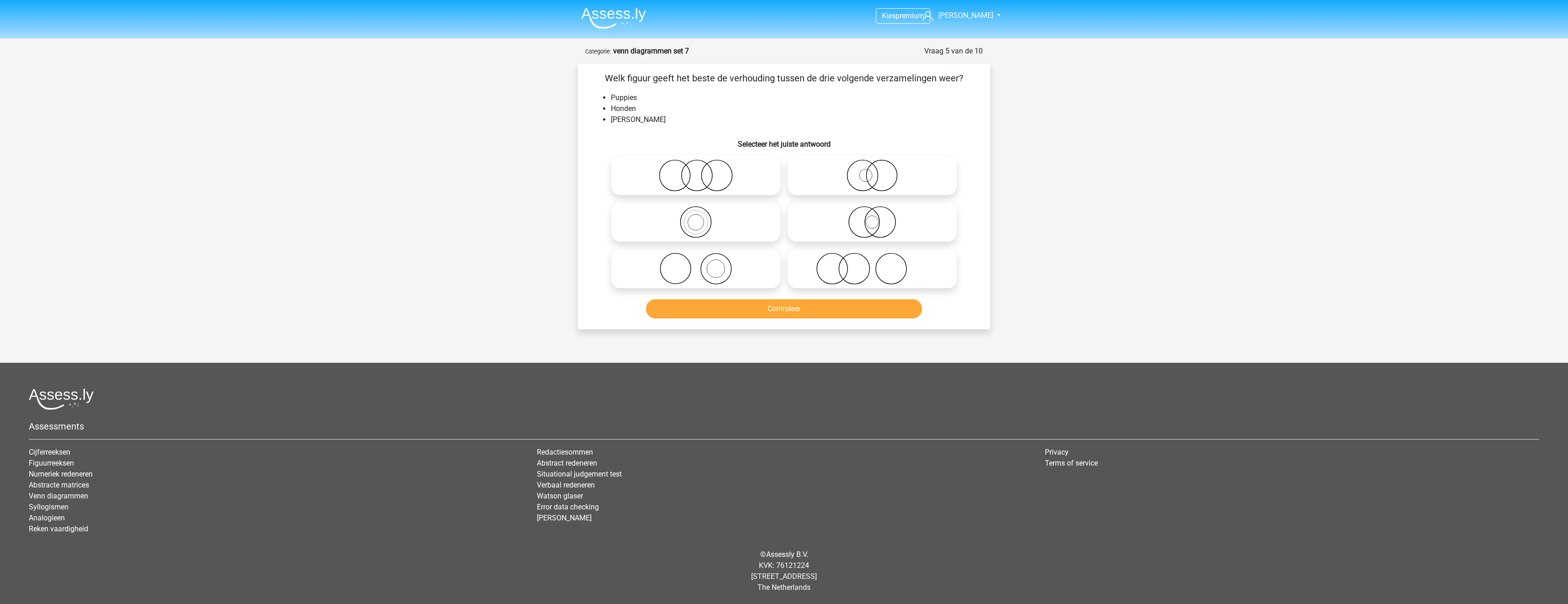
click at [741, 212] on icon at bounding box center [695, 222] width 162 height 32
click at [702, 212] on input "radio" at bounding box center [699, 215] width 6 height 6
radio input "true"
click at [792, 313] on button "Controleer" at bounding box center [784, 309] width 276 height 19
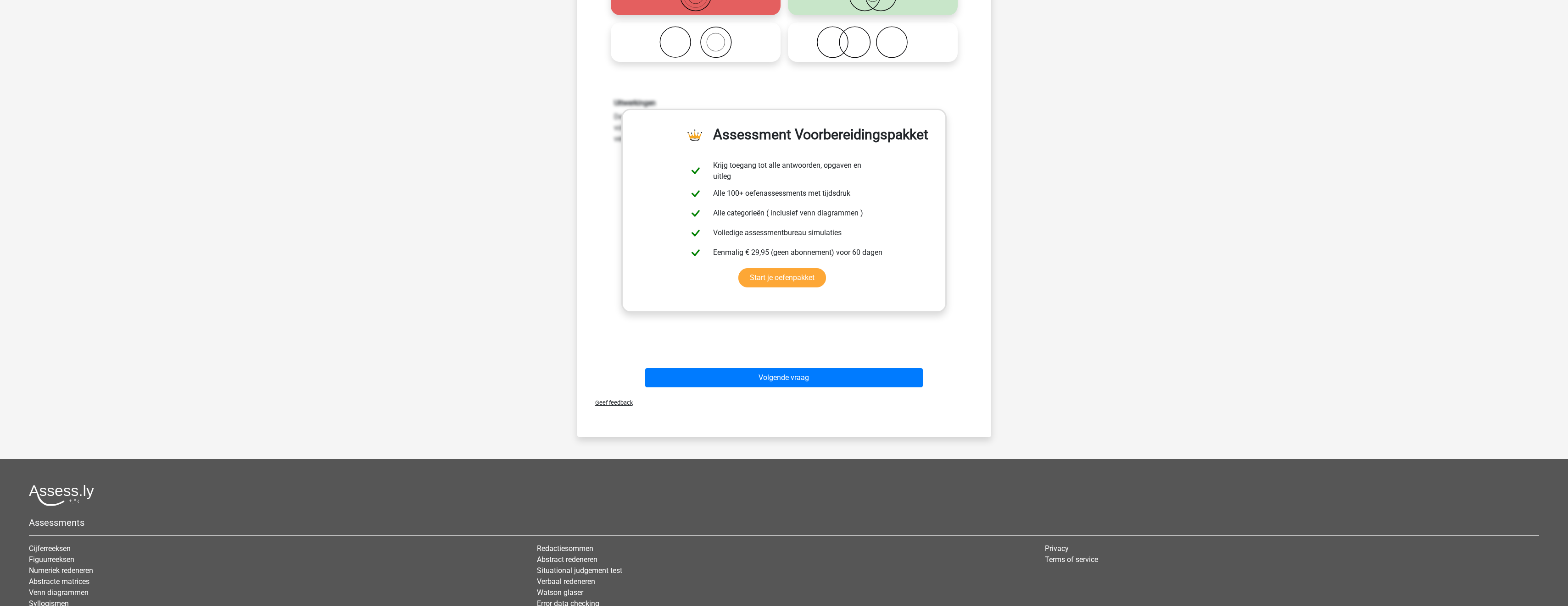
scroll to position [229, 0]
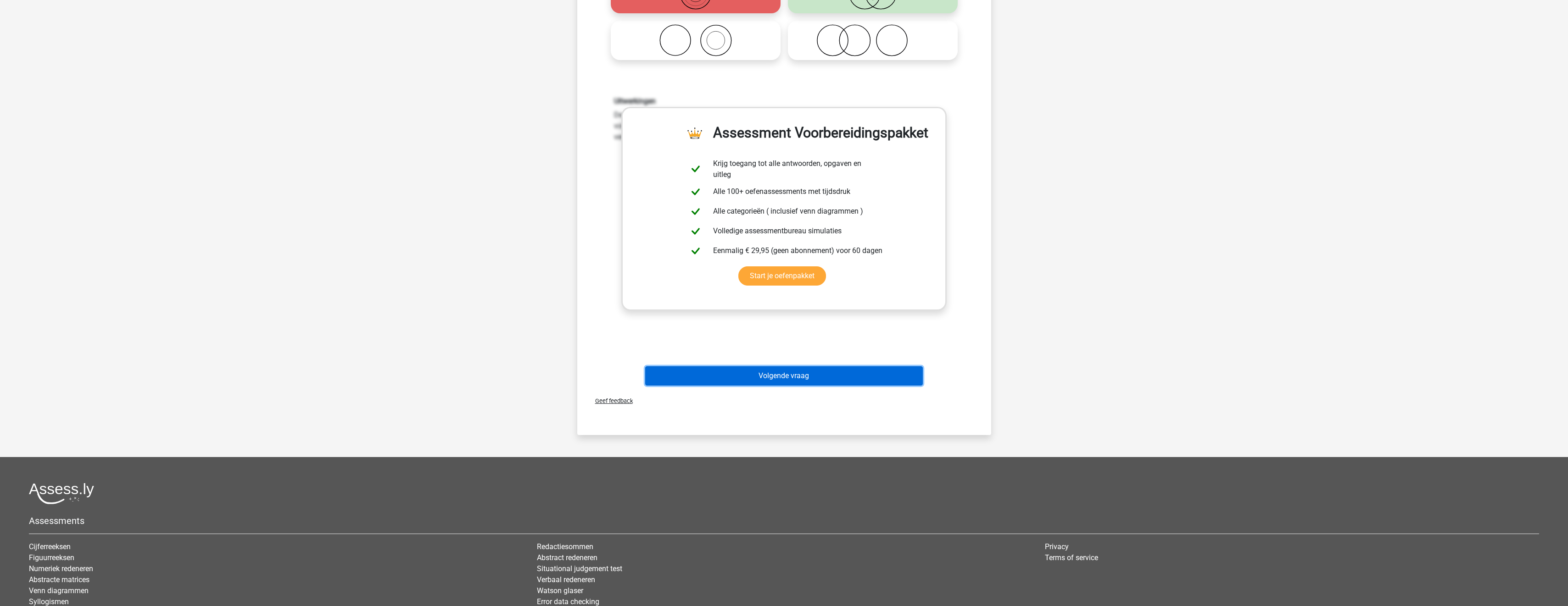
click at [839, 378] on button "Volgende vraag" at bounding box center [784, 376] width 277 height 19
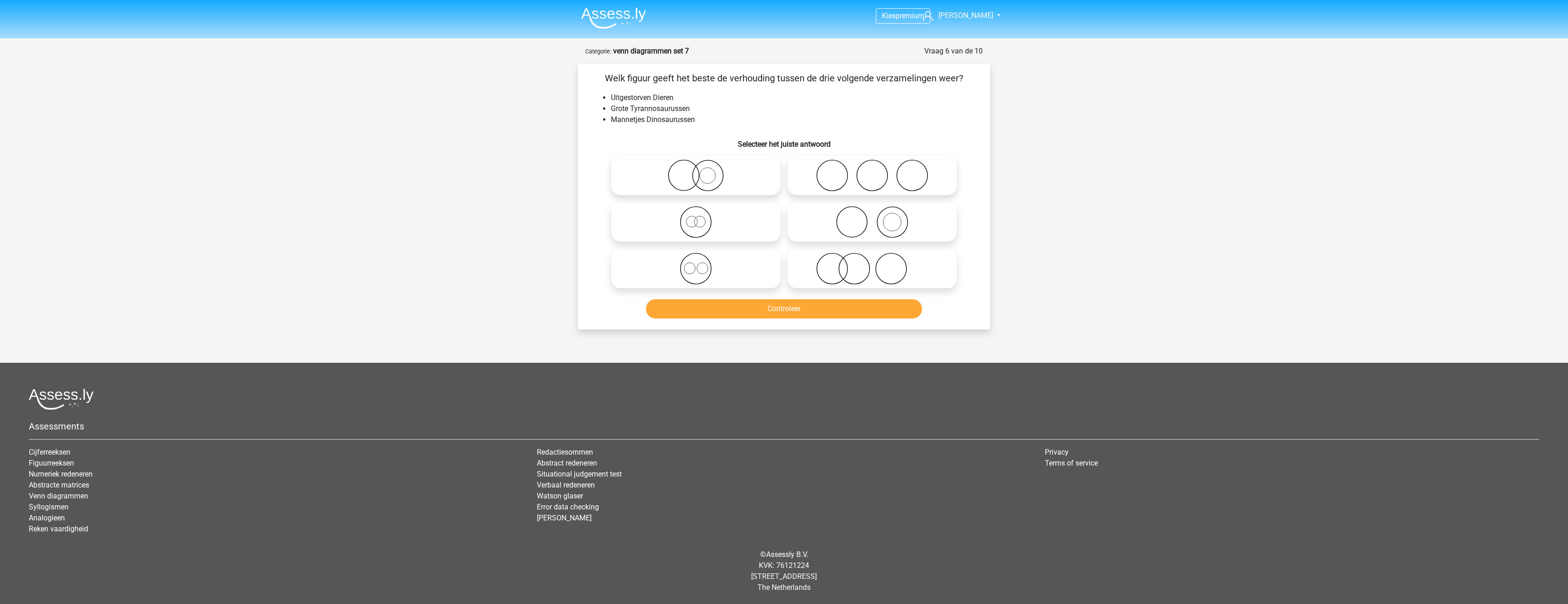
drag, startPoint x: 744, startPoint y: 268, endPoint x: 755, endPoint y: 301, distance: 34.8
click at [744, 271] on icon at bounding box center [695, 268] width 162 height 32
click at [702, 264] on input "radio" at bounding box center [699, 261] width 6 height 6
radio input "true"
drag, startPoint x: 766, startPoint y: 315, endPoint x: 779, endPoint y: 315, distance: 13.0
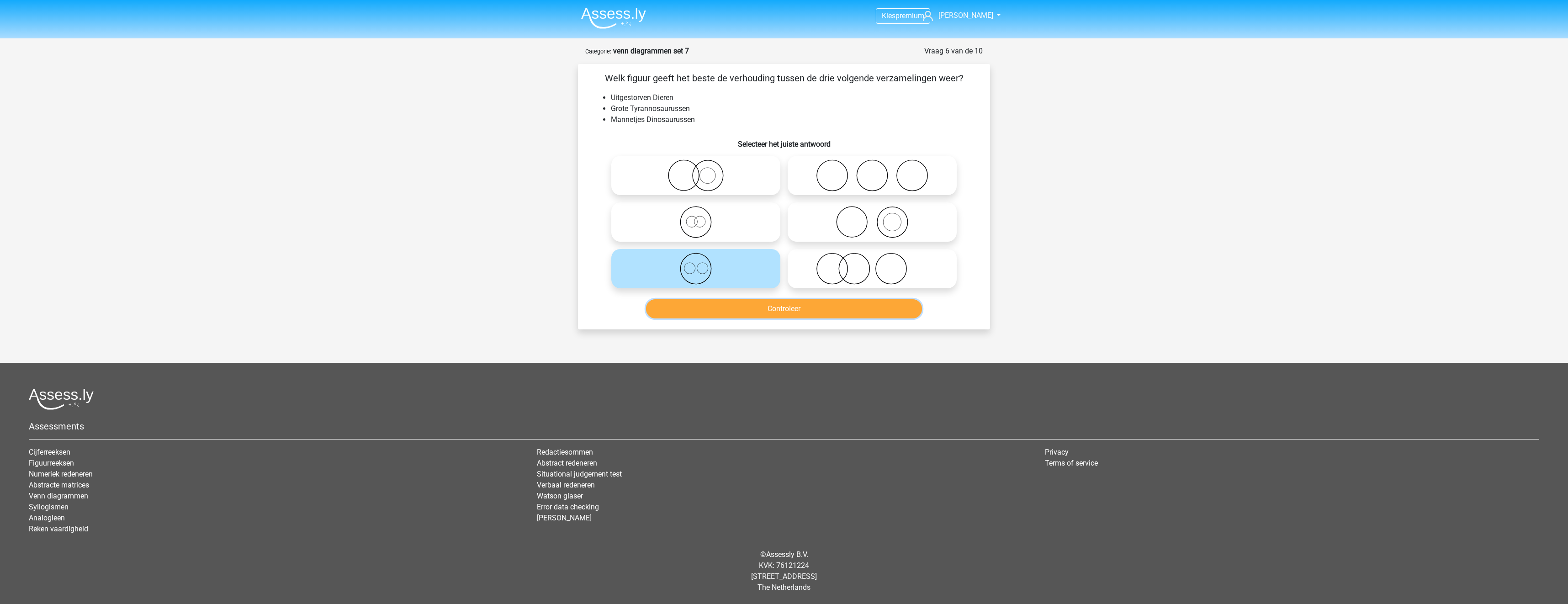
click at [768, 315] on button "Controleer" at bounding box center [784, 309] width 276 height 19
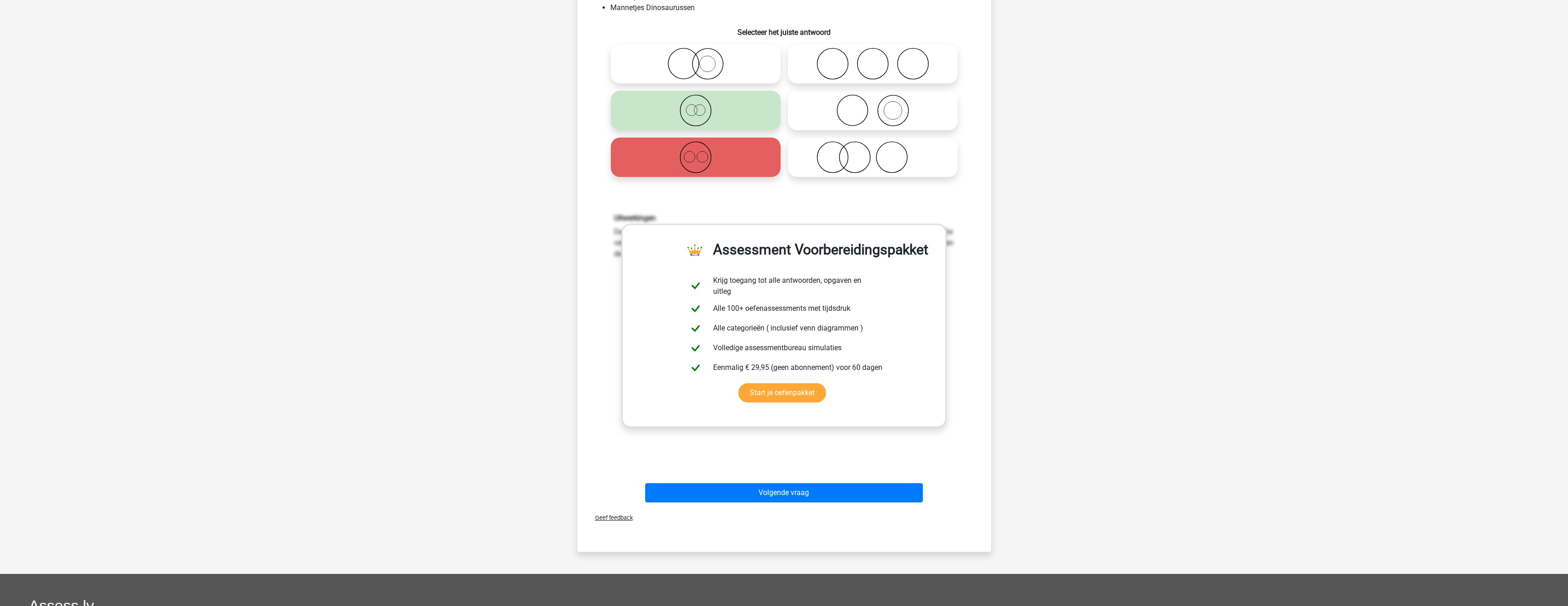
scroll to position [229, 0]
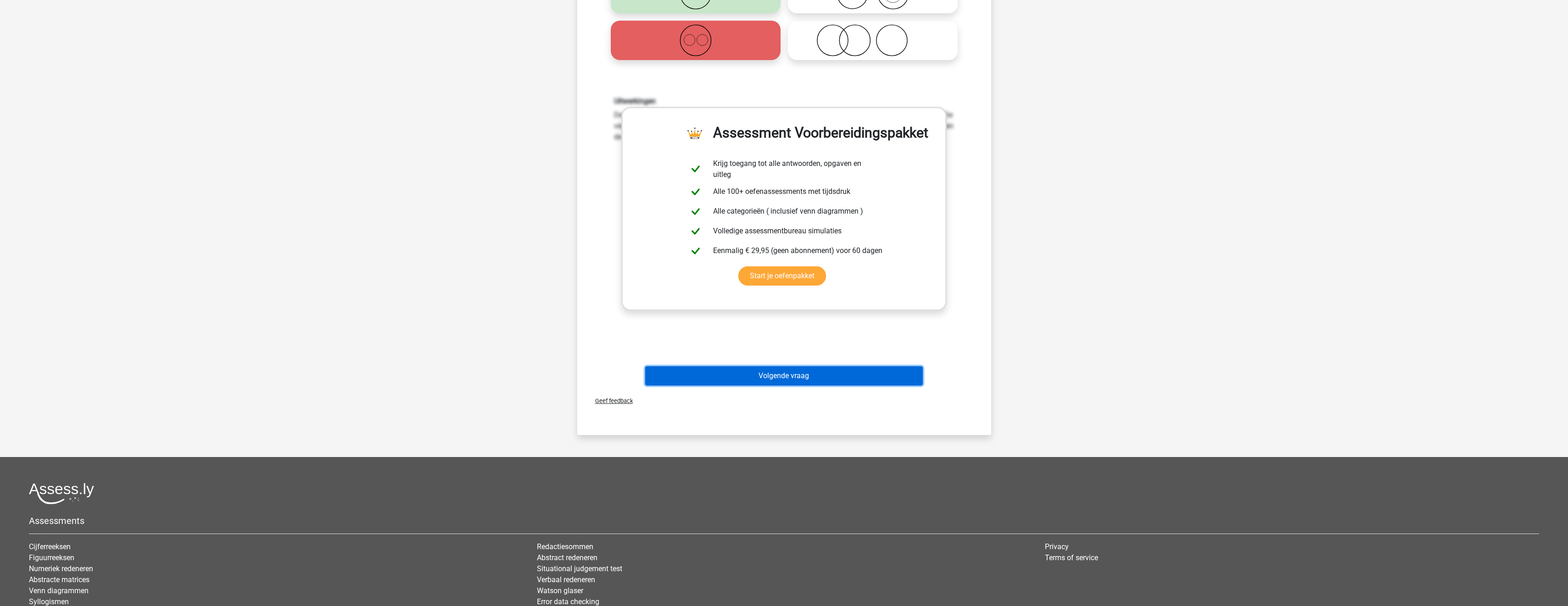
click at [882, 375] on button "Volgende vraag" at bounding box center [784, 376] width 277 height 19
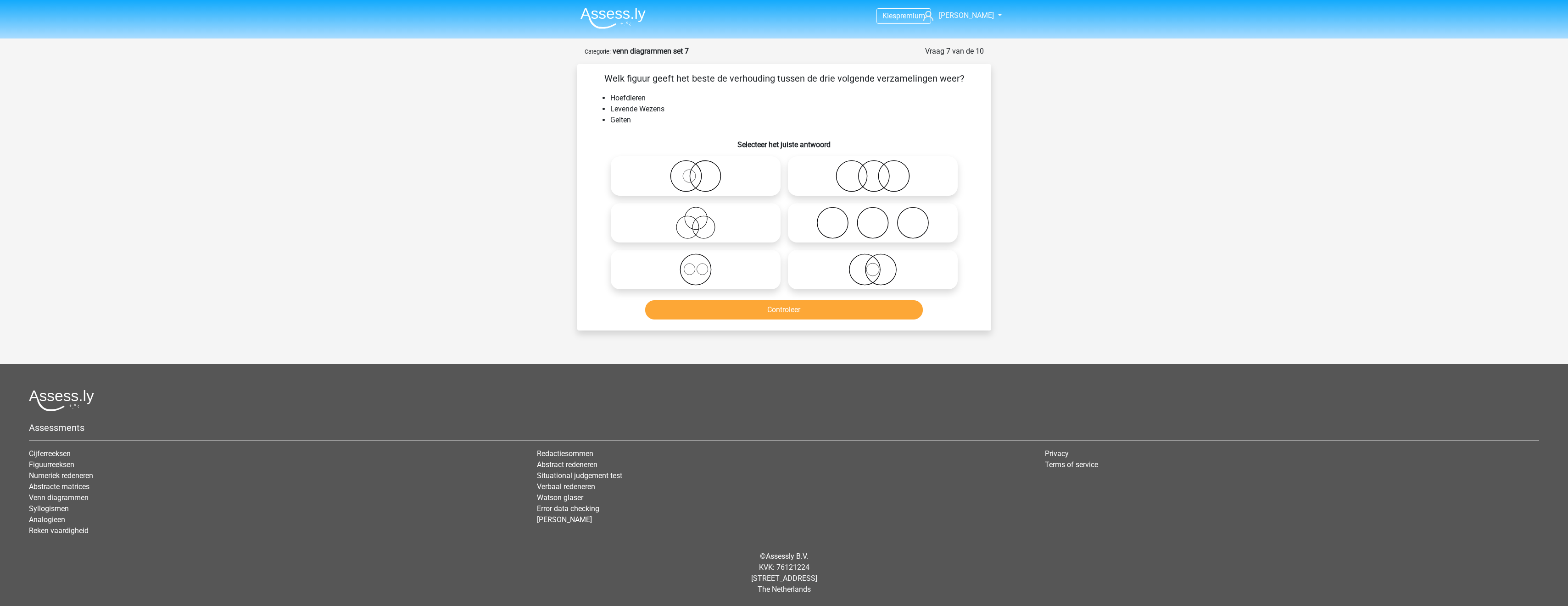
scroll to position [0, 0]
click at [763, 223] on icon at bounding box center [698, 223] width 163 height 32
click at [705, 219] on input "radio" at bounding box center [702, 215] width 6 height 6
radio input "true"
drag, startPoint x: 806, startPoint y: 316, endPoint x: 816, endPoint y: 320, distance: 10.8
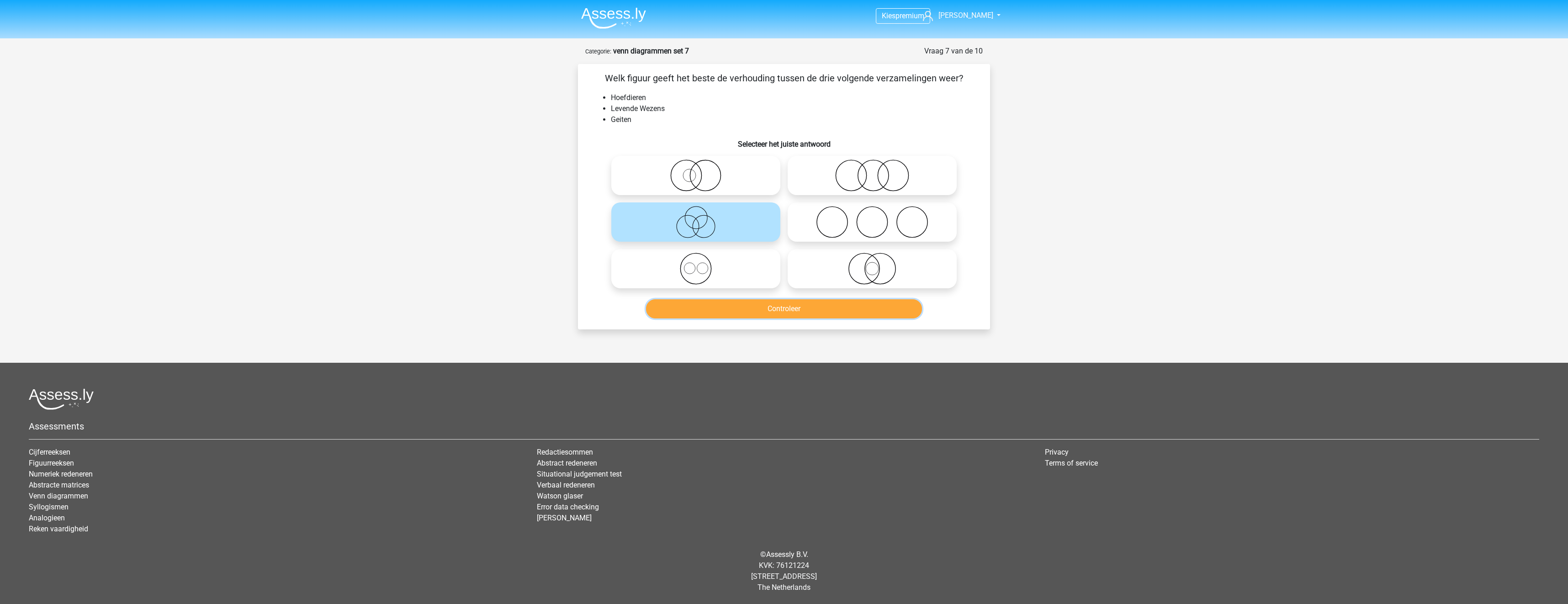
click at [804, 317] on button "Controleer" at bounding box center [784, 309] width 276 height 19
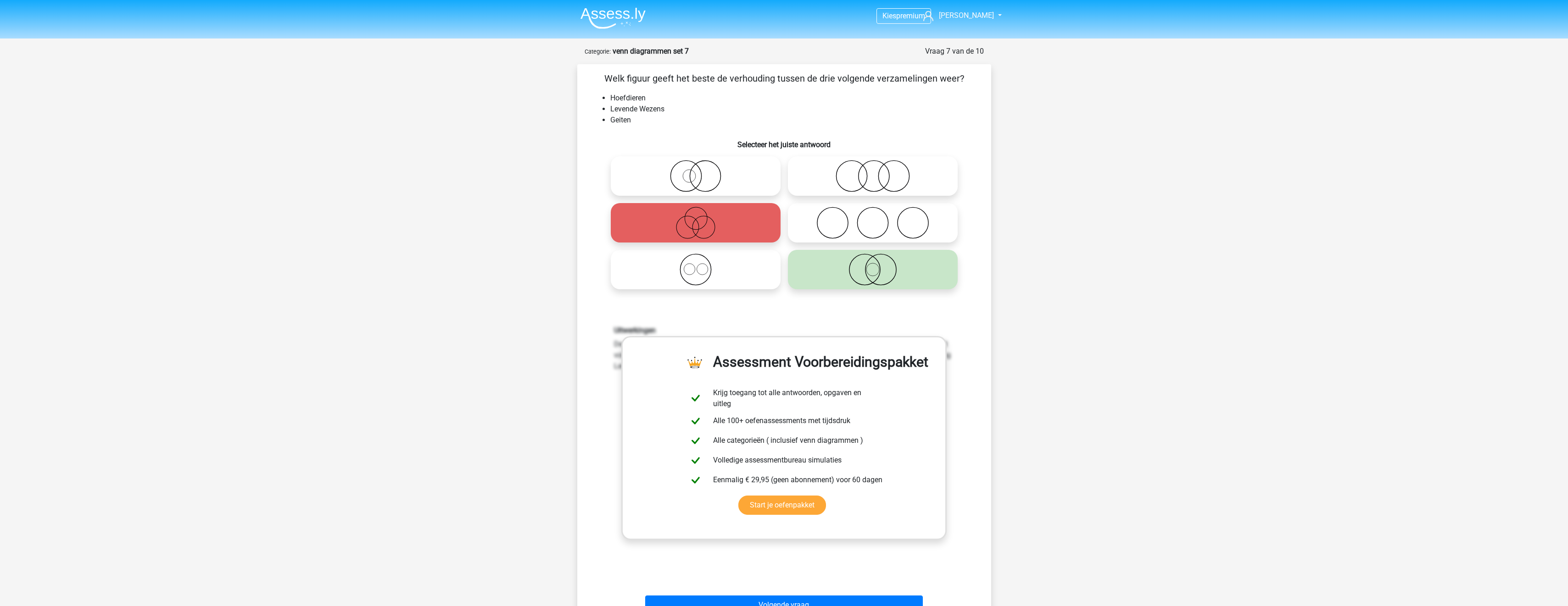
scroll to position [275, 0]
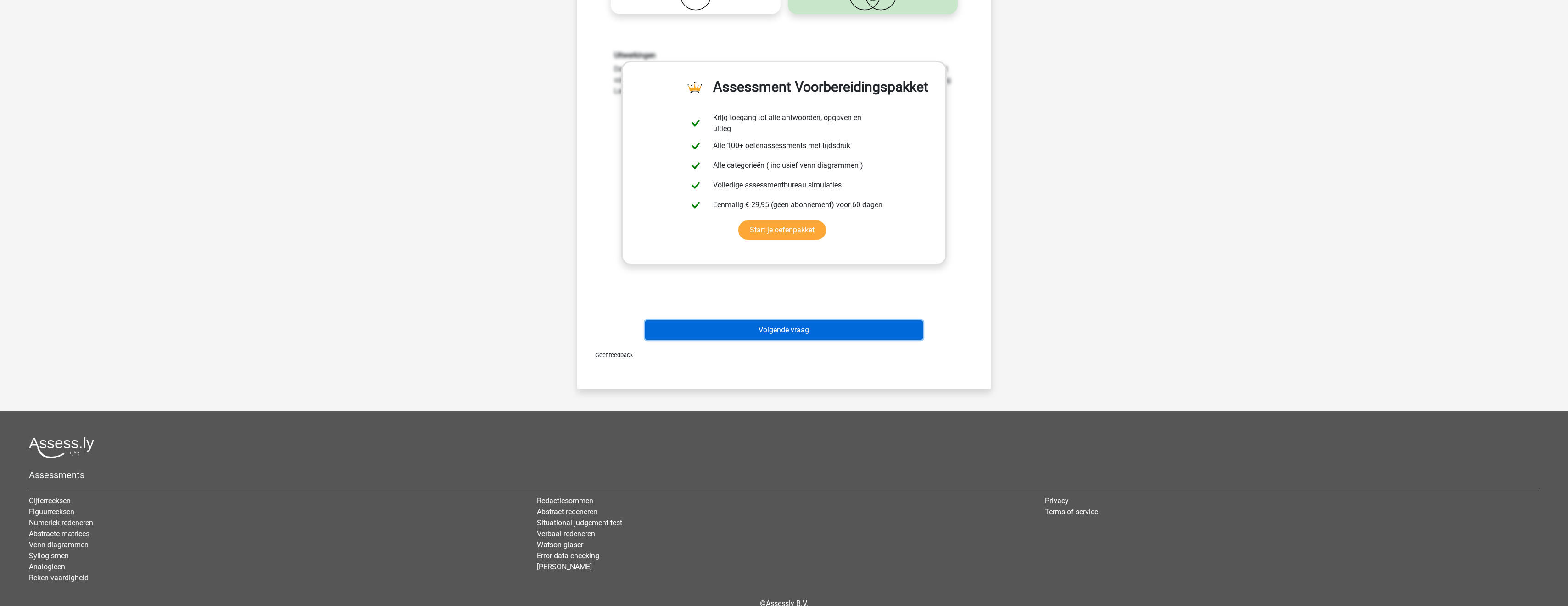
click at [858, 340] on button "Volgende vraag" at bounding box center [784, 330] width 277 height 19
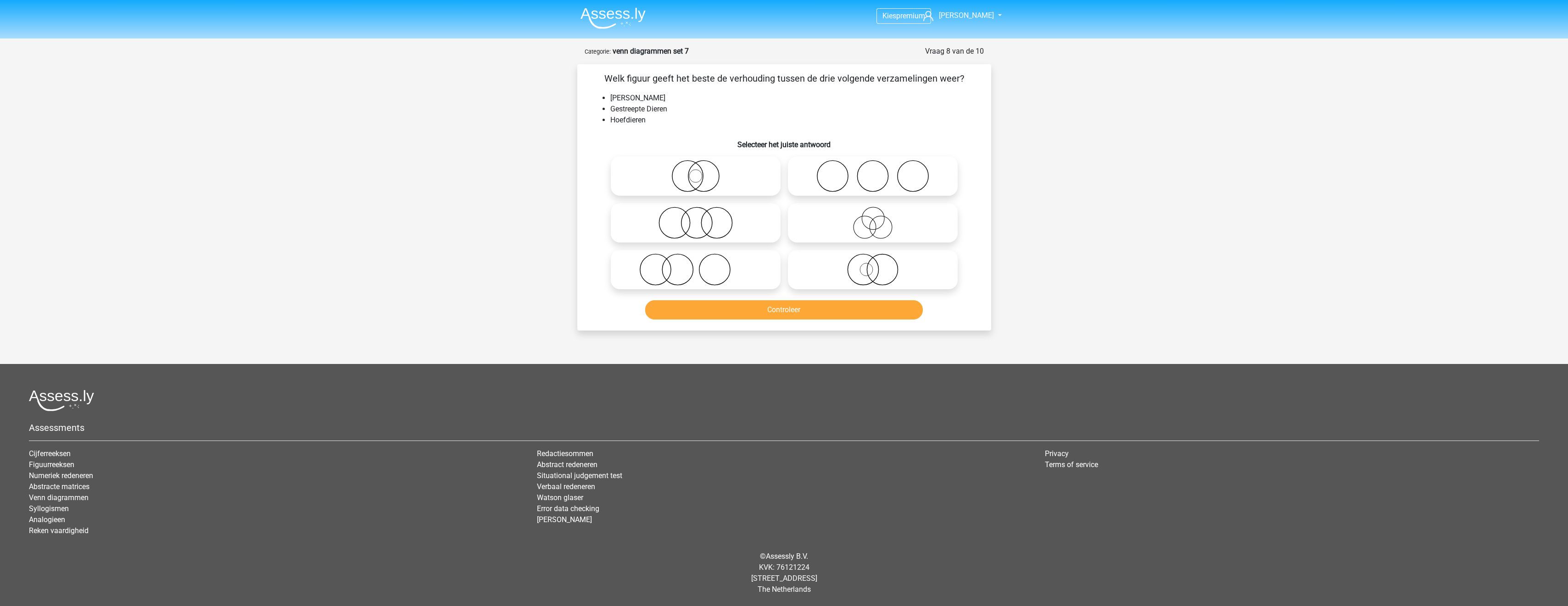
scroll to position [0, 0]
click at [755, 182] on icon at bounding box center [698, 176] width 163 height 32
click at [705, 172] on input "radio" at bounding box center [702, 169] width 6 height 6
radio input "true"
click at [819, 315] on button "Controleer" at bounding box center [788, 310] width 277 height 19
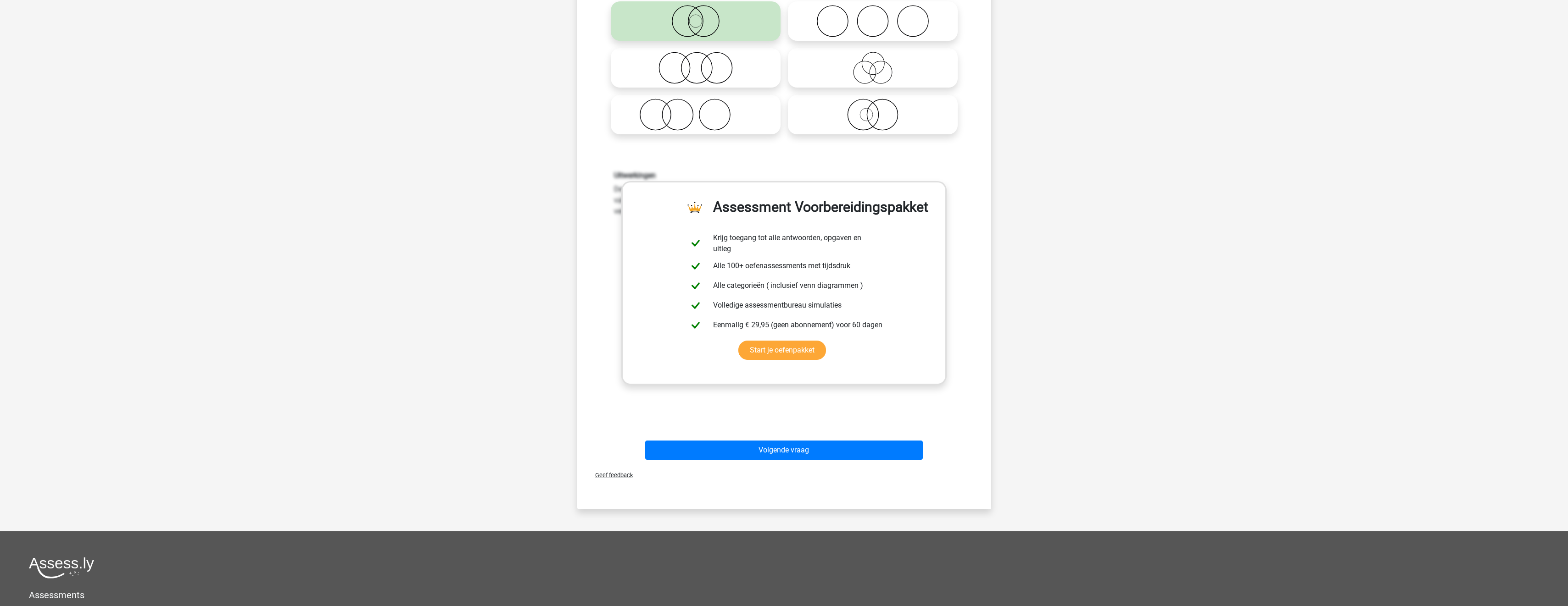
scroll to position [229, 0]
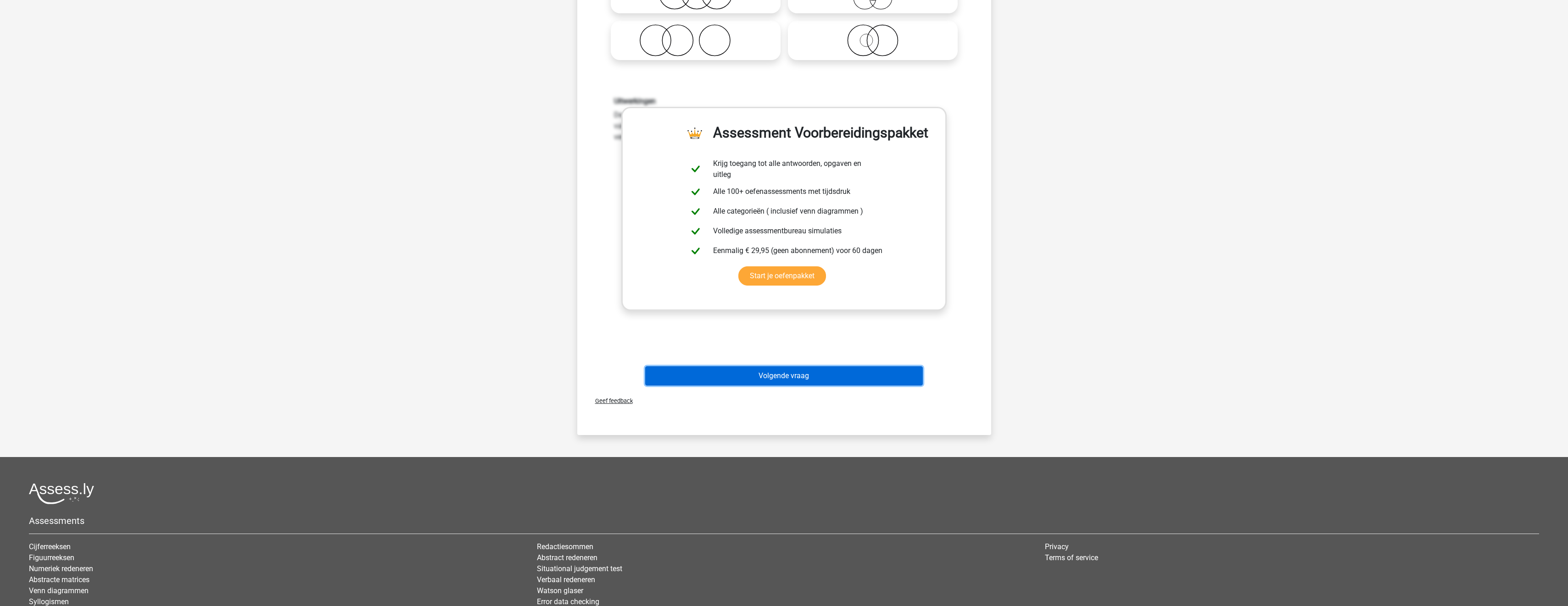
click at [893, 373] on button "Volgende vraag" at bounding box center [784, 376] width 277 height 19
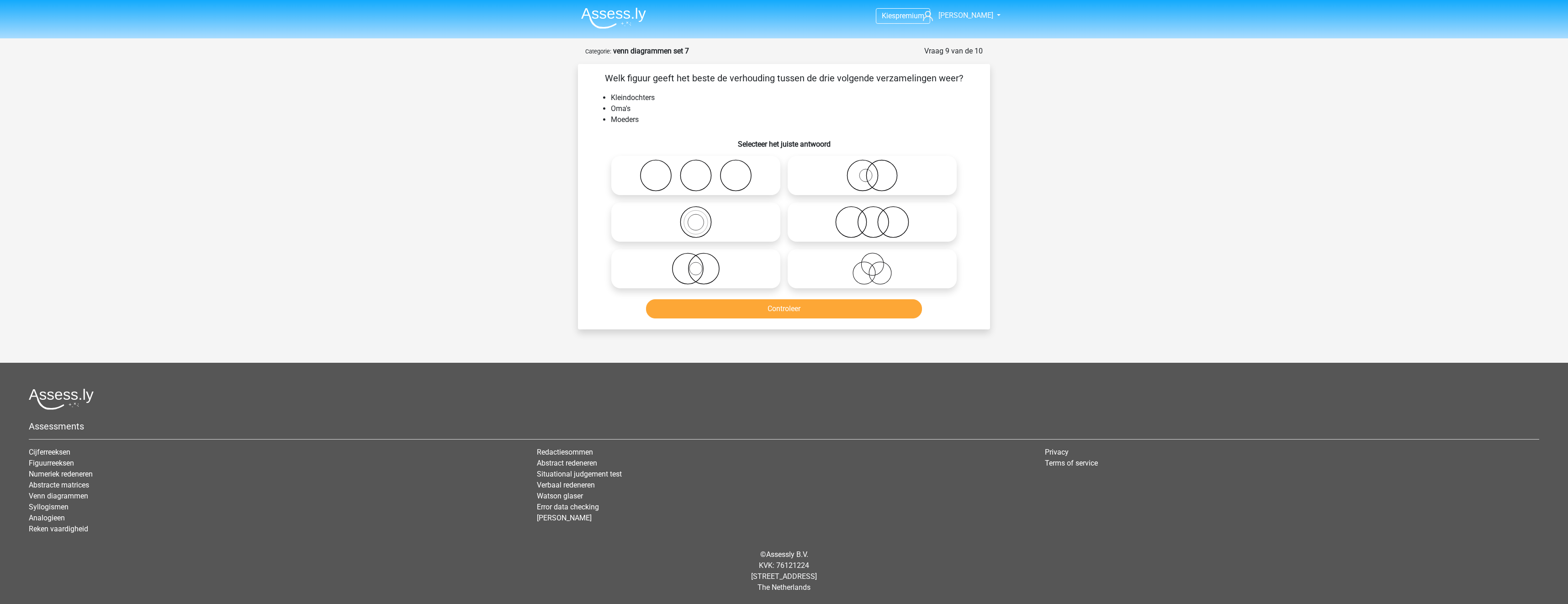
click at [881, 263] on icon at bounding box center [872, 268] width 162 height 32
click at [878, 263] on input "radio" at bounding box center [875, 261] width 6 height 6
radio input "true"
drag, startPoint x: 886, startPoint y: 310, endPoint x: 890, endPoint y: 312, distance: 4.5
click at [886, 310] on button "Controleer" at bounding box center [784, 309] width 276 height 19
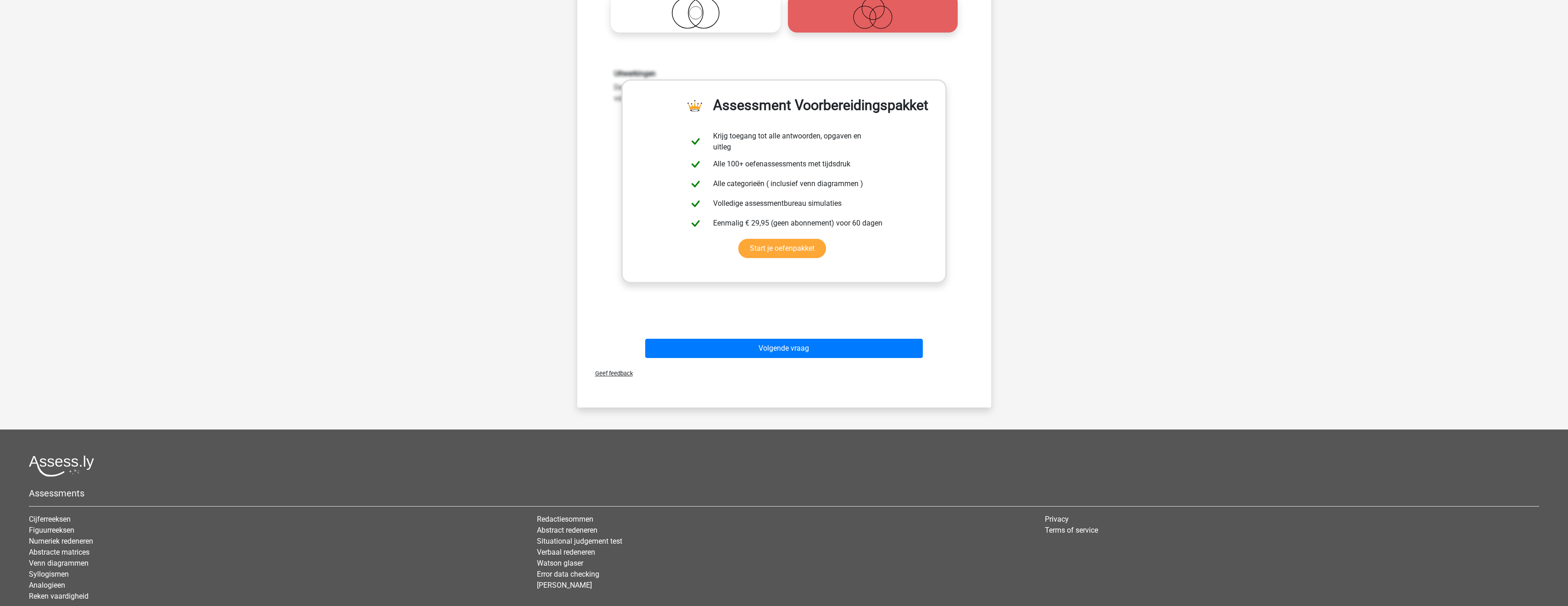
scroll to position [275, 0]
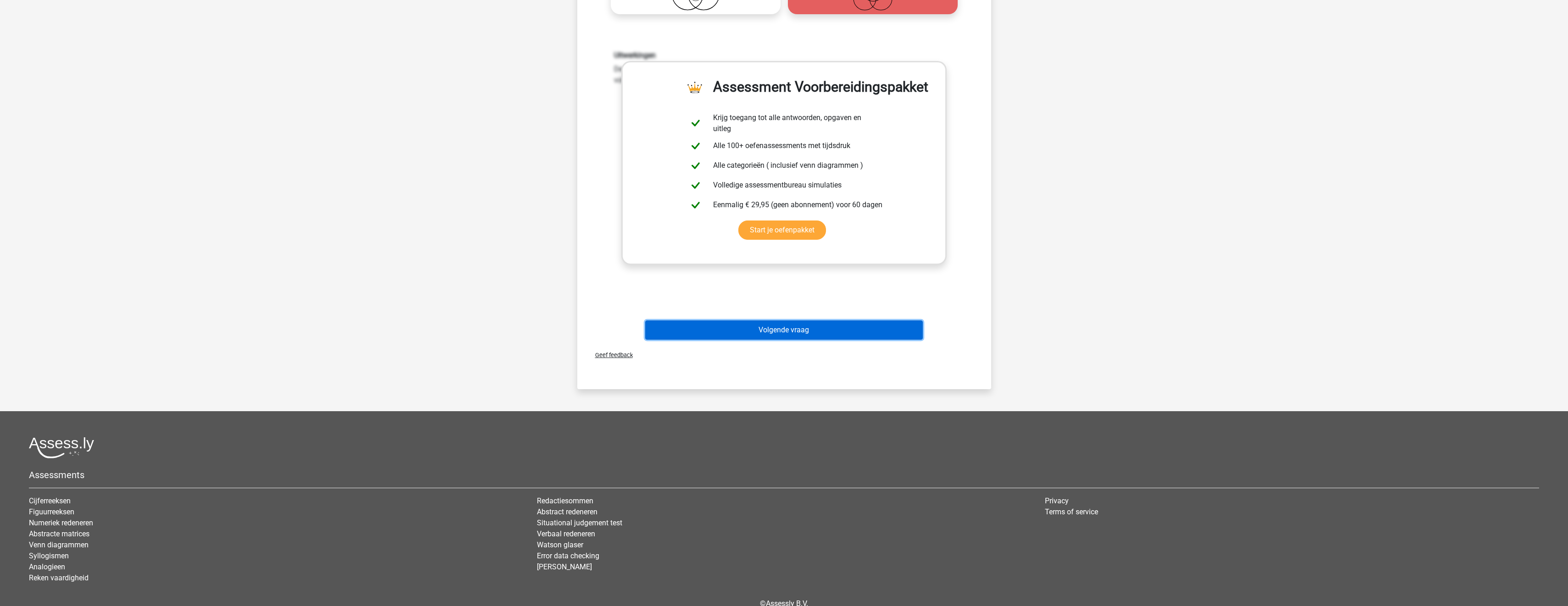
click at [865, 326] on button "Volgende vraag" at bounding box center [784, 330] width 277 height 19
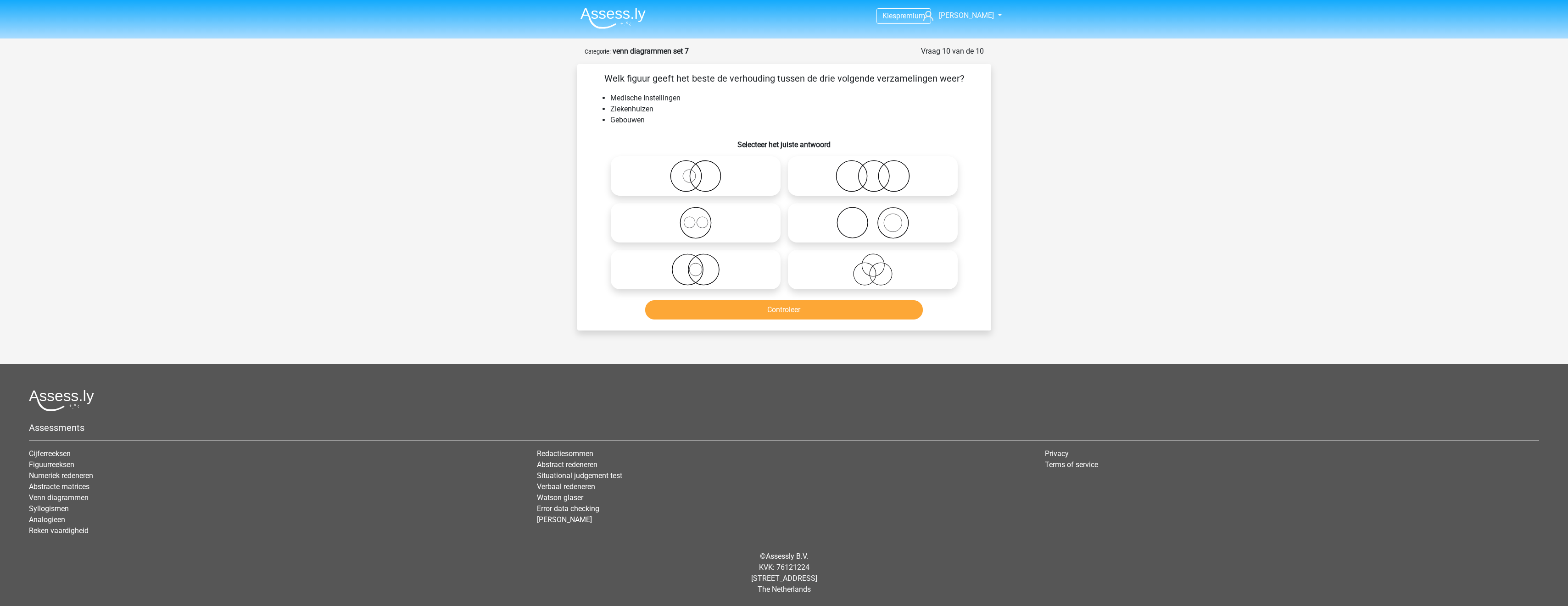
scroll to position [0, 0]
click at [759, 227] on icon at bounding box center [698, 223] width 163 height 32
click at [705, 219] on input "radio" at bounding box center [702, 215] width 6 height 6
radio input "true"
drag, startPoint x: 769, startPoint y: 297, endPoint x: 776, endPoint y: 307, distance: 12.2
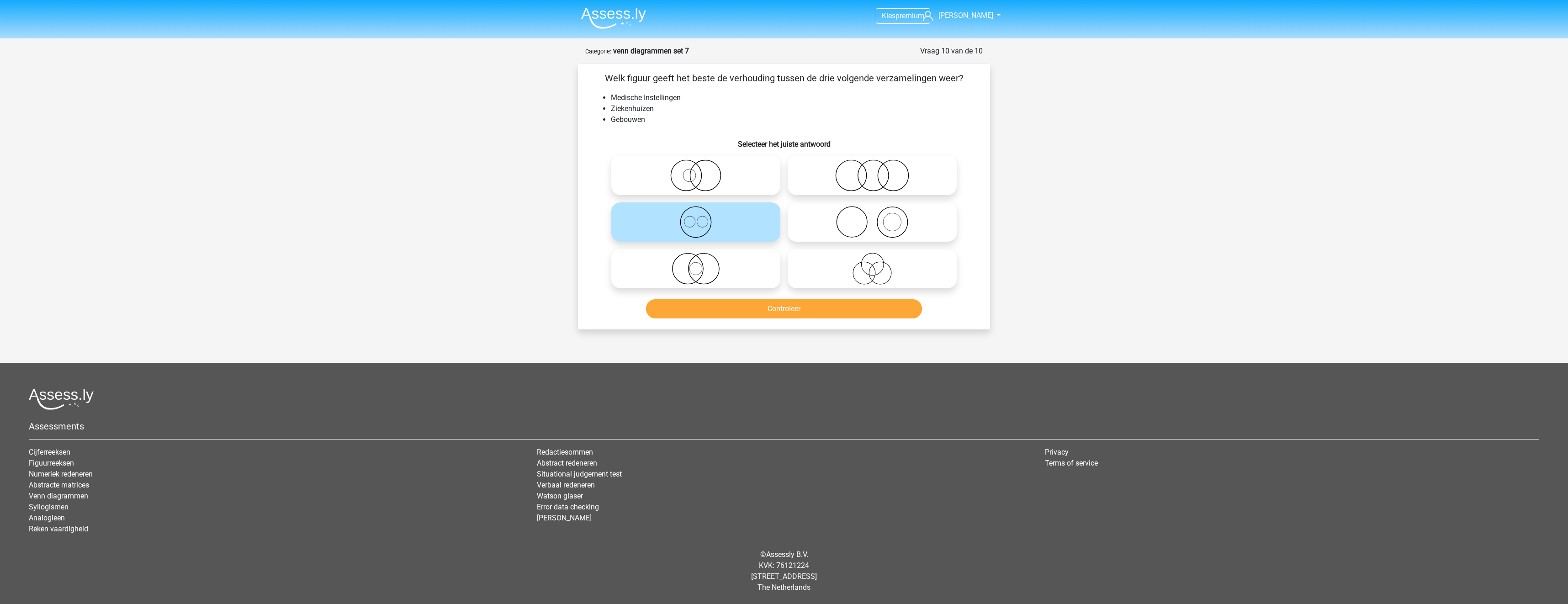
click at [766, 299] on div "Controleer" at bounding box center [784, 307] width 383 height 30
click at [777, 313] on button "Controleer" at bounding box center [784, 309] width 276 height 19
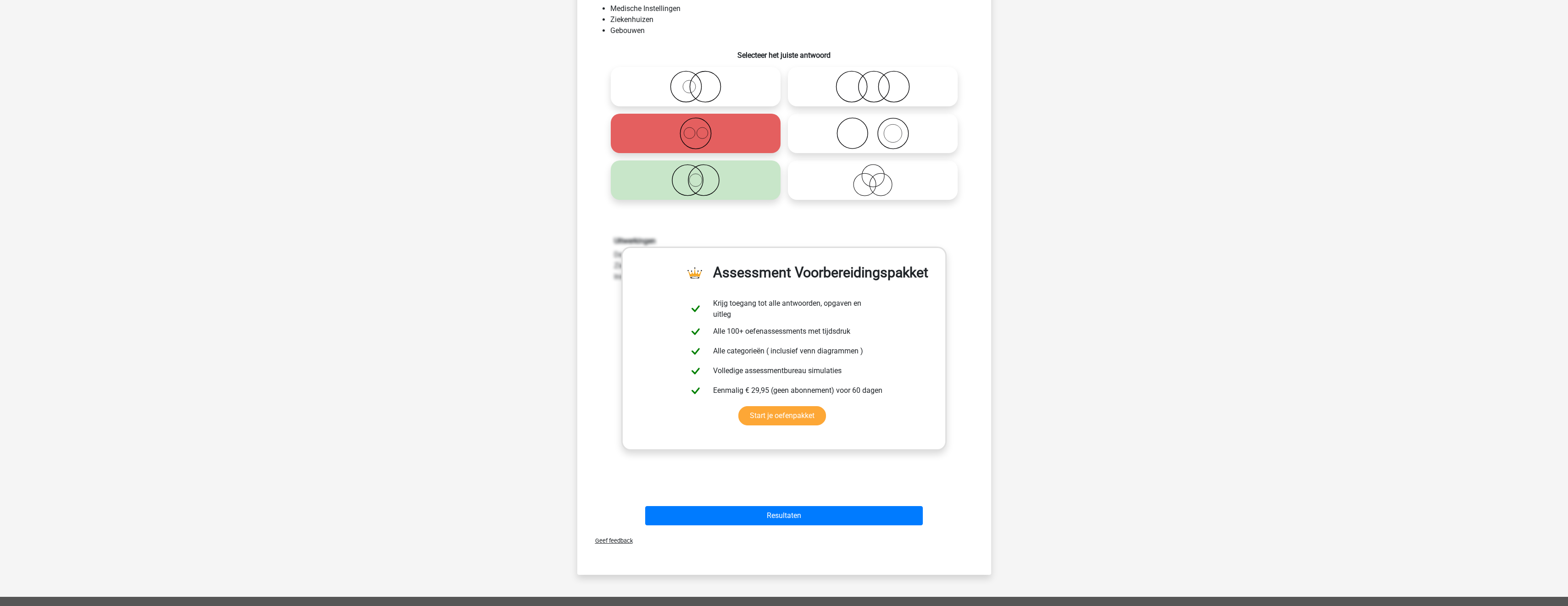
scroll to position [229, 0]
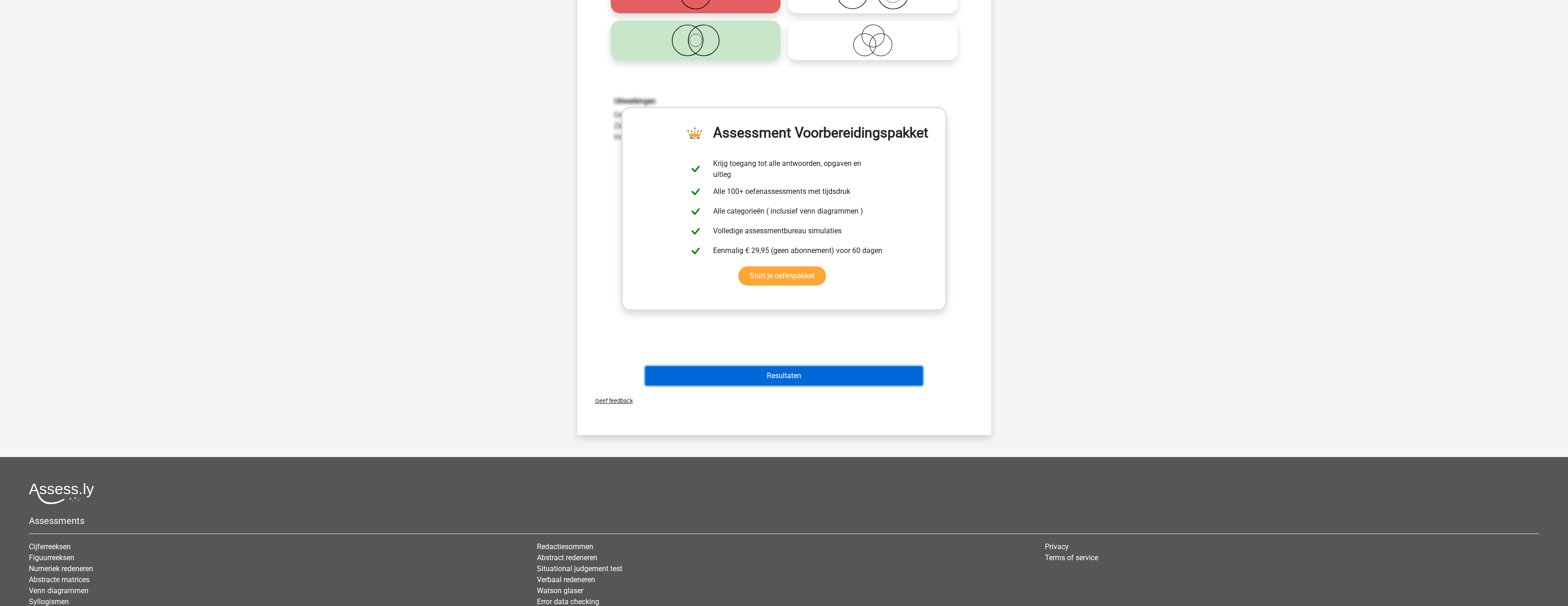
click at [854, 372] on button "Resultaten" at bounding box center [784, 376] width 277 height 19
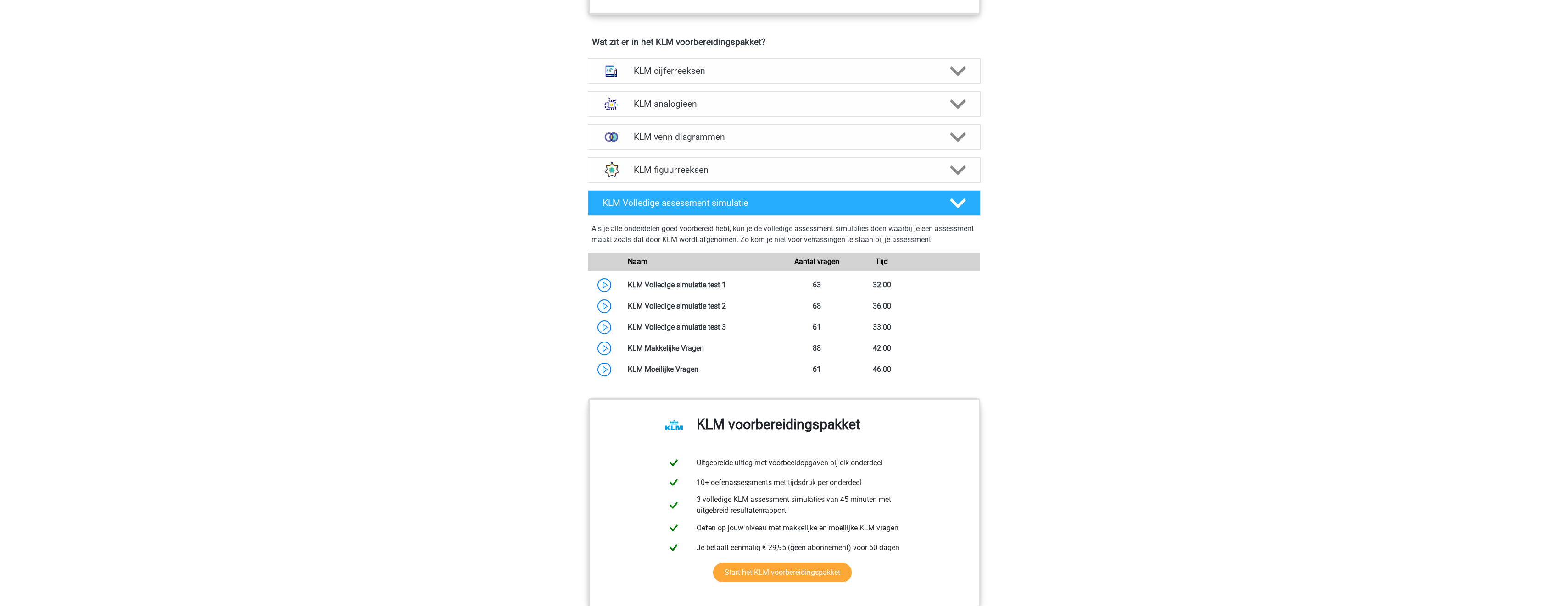
scroll to position [688, 0]
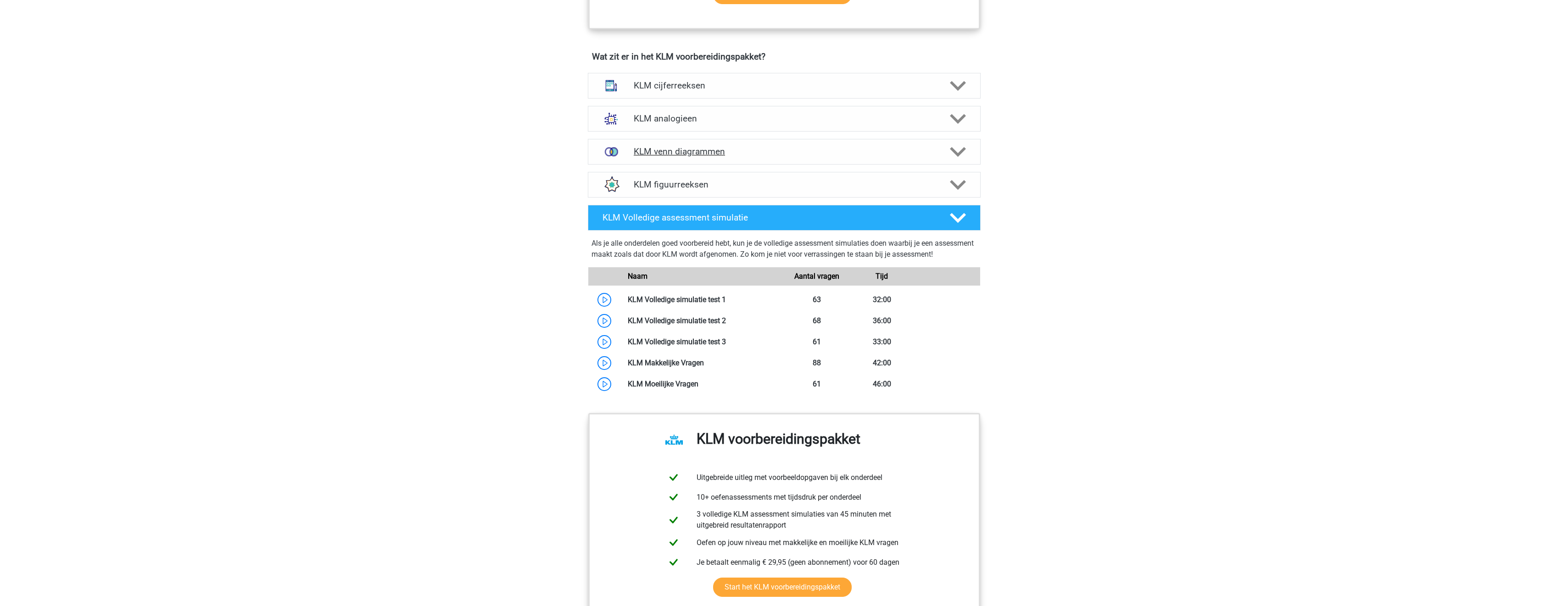
click at [779, 153] on h4 "KLM venn diagrammen" at bounding box center [784, 151] width 300 height 10
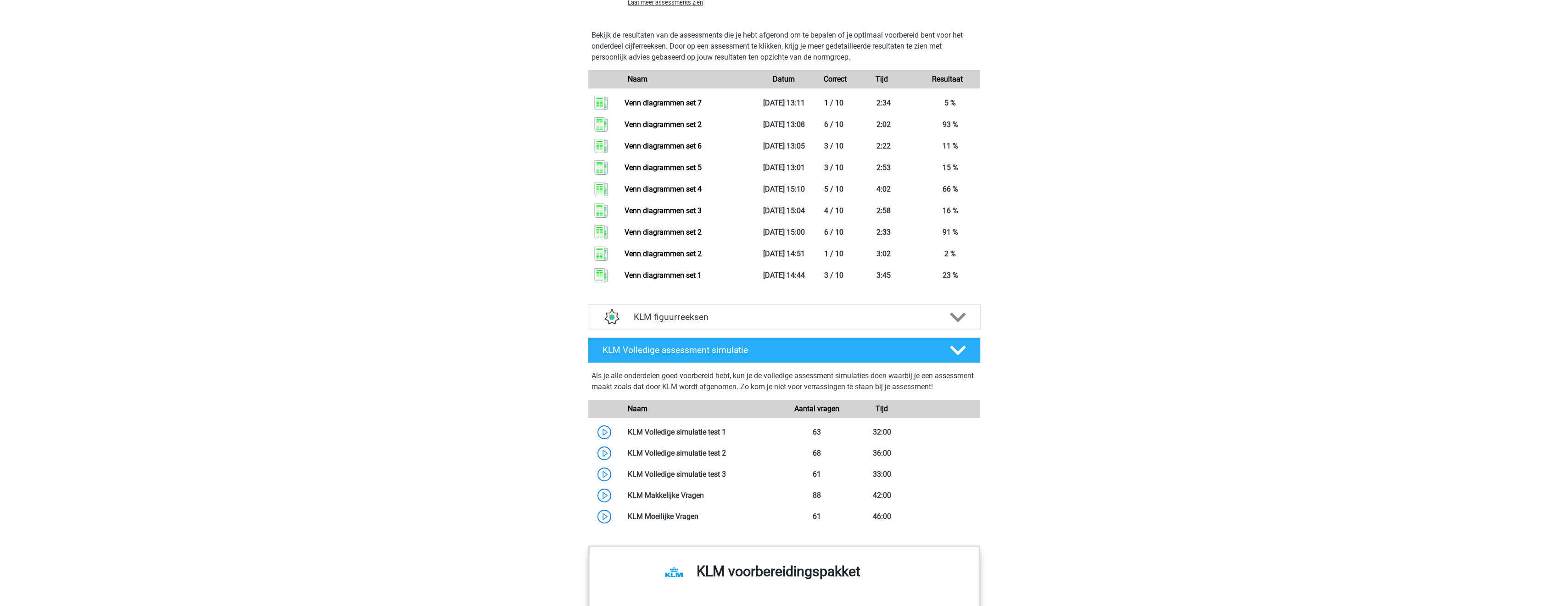
scroll to position [1146, 0]
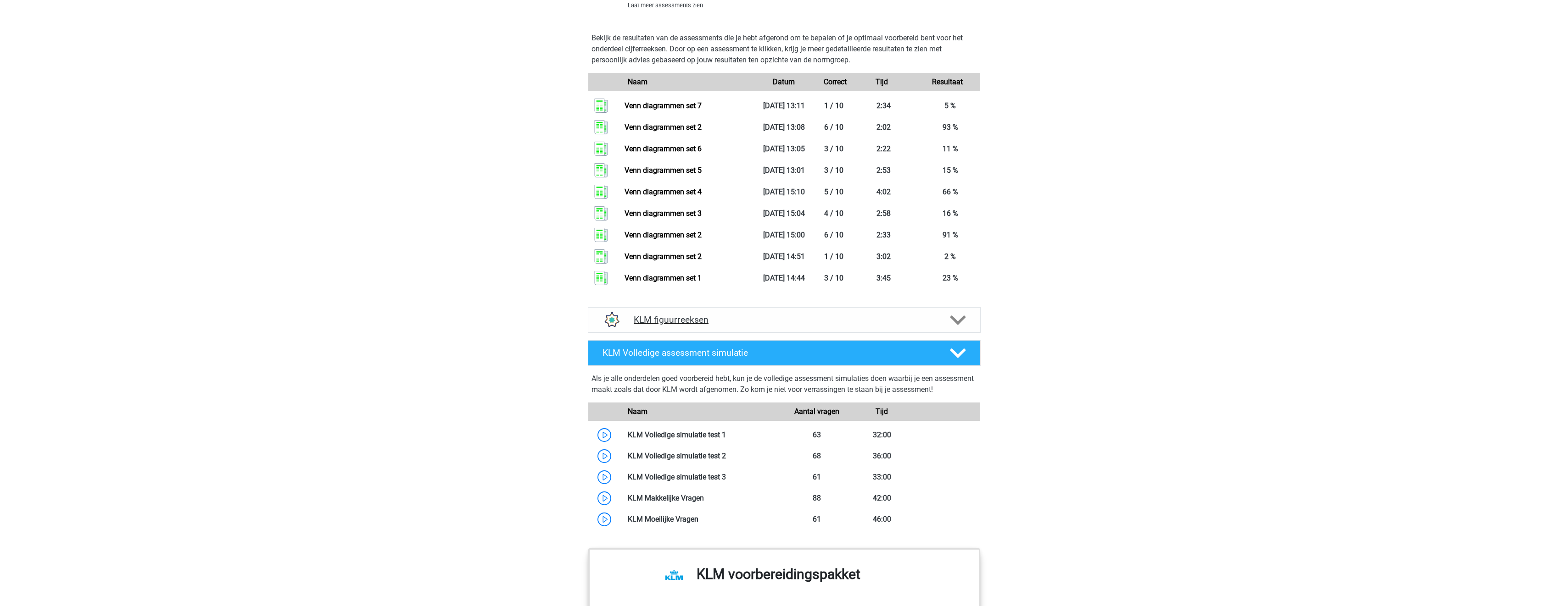
click at [789, 322] on h4 "KLM figuurreeksen" at bounding box center [784, 319] width 300 height 10
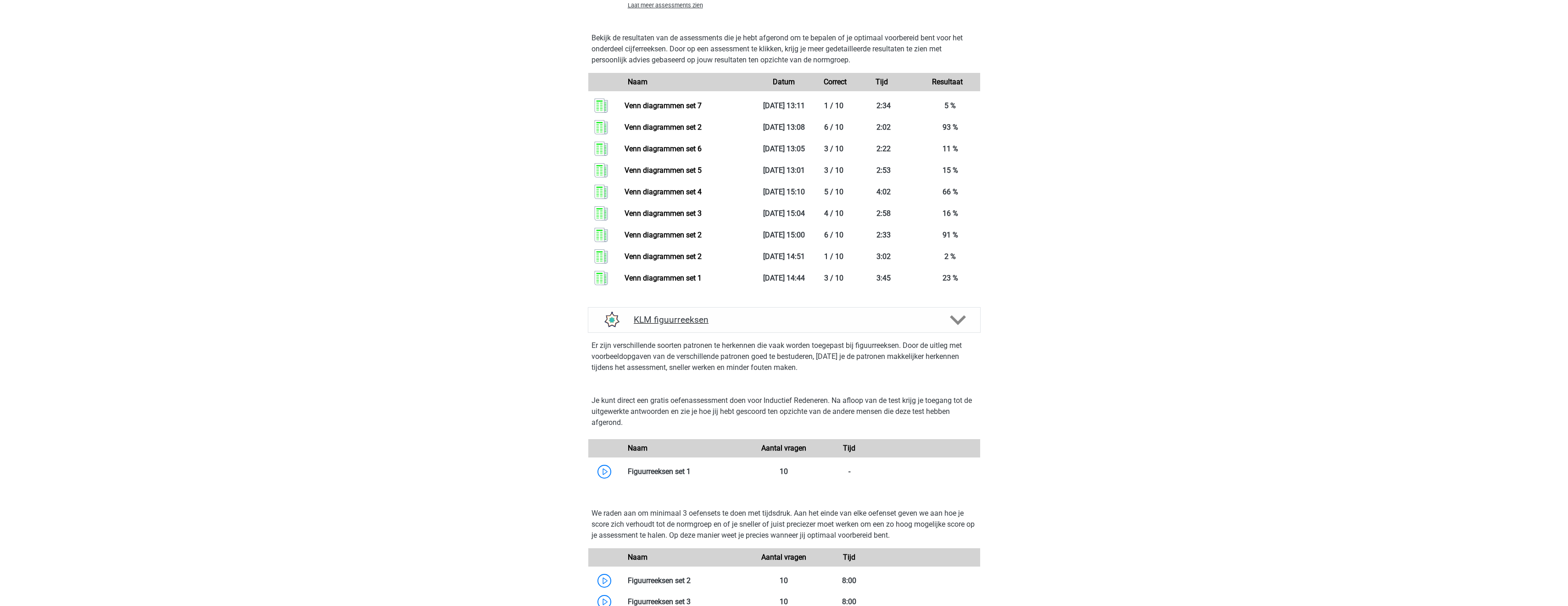
click at [797, 323] on h4 "KLM figuurreeksen" at bounding box center [784, 319] width 300 height 10
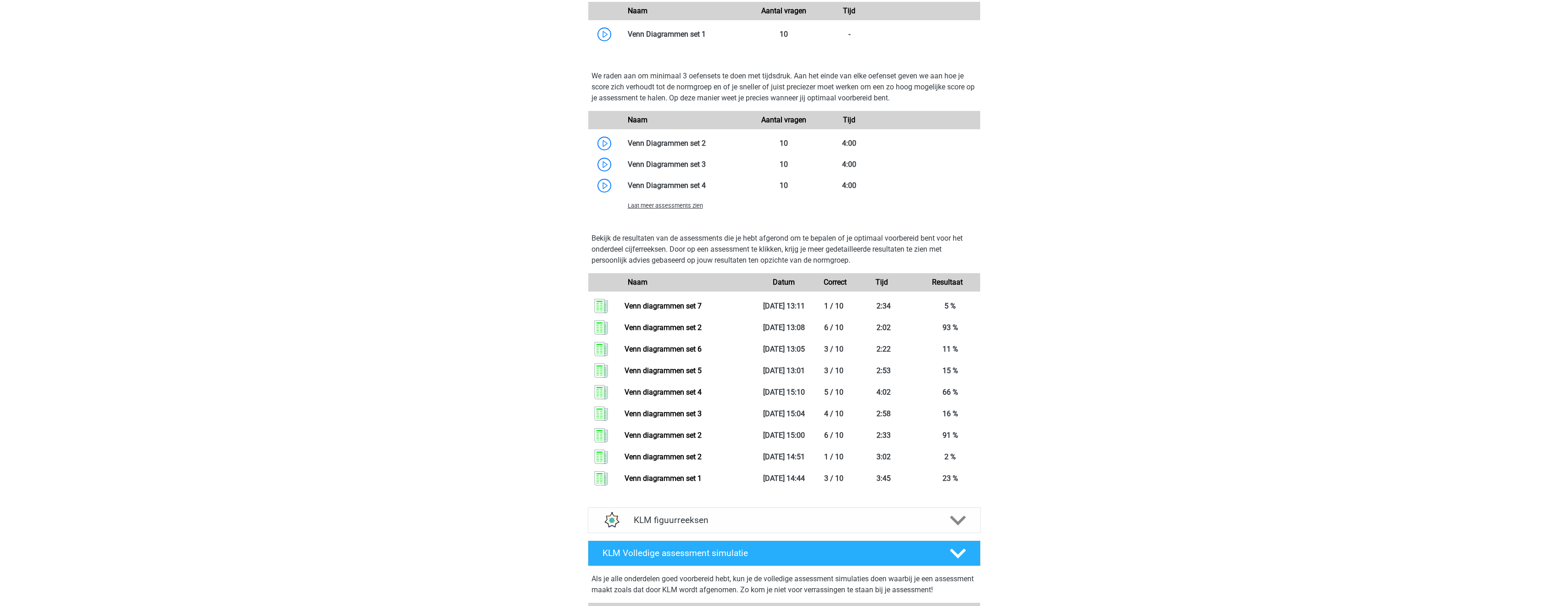
scroll to position [917, 0]
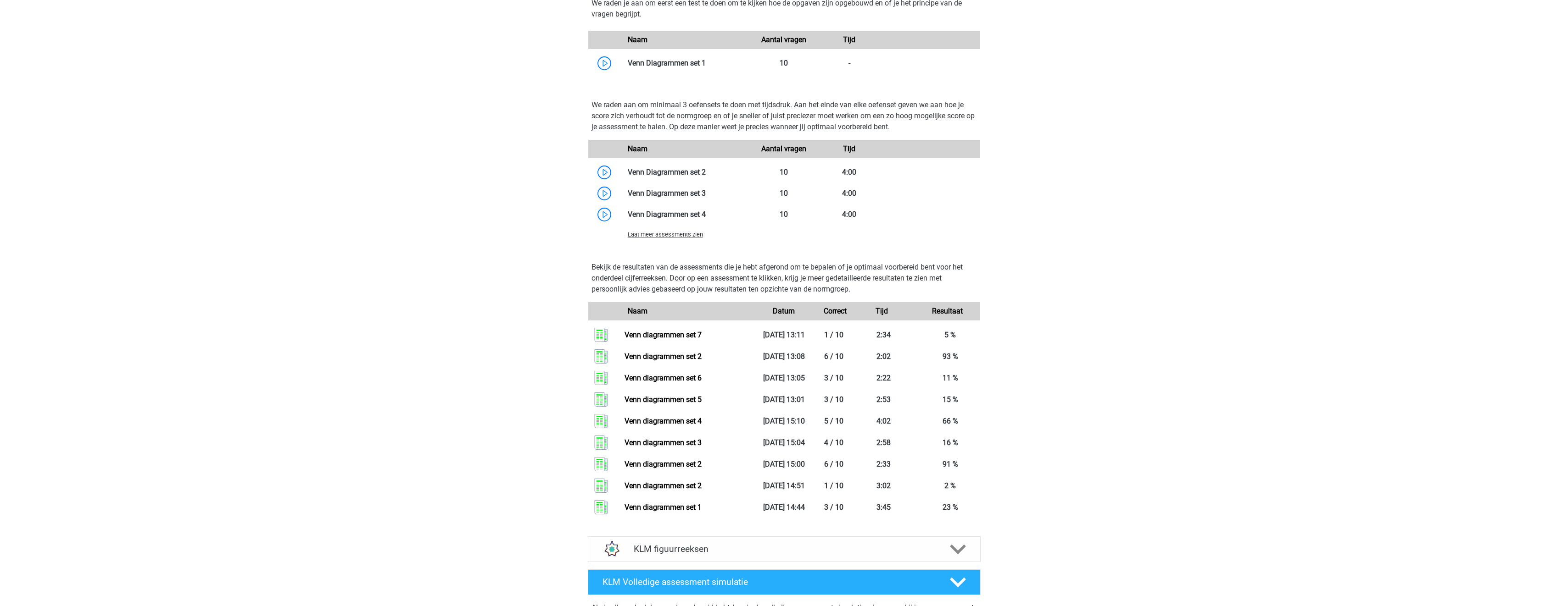
click at [685, 236] on span "Laat meer assessments zien" at bounding box center [665, 234] width 75 height 7
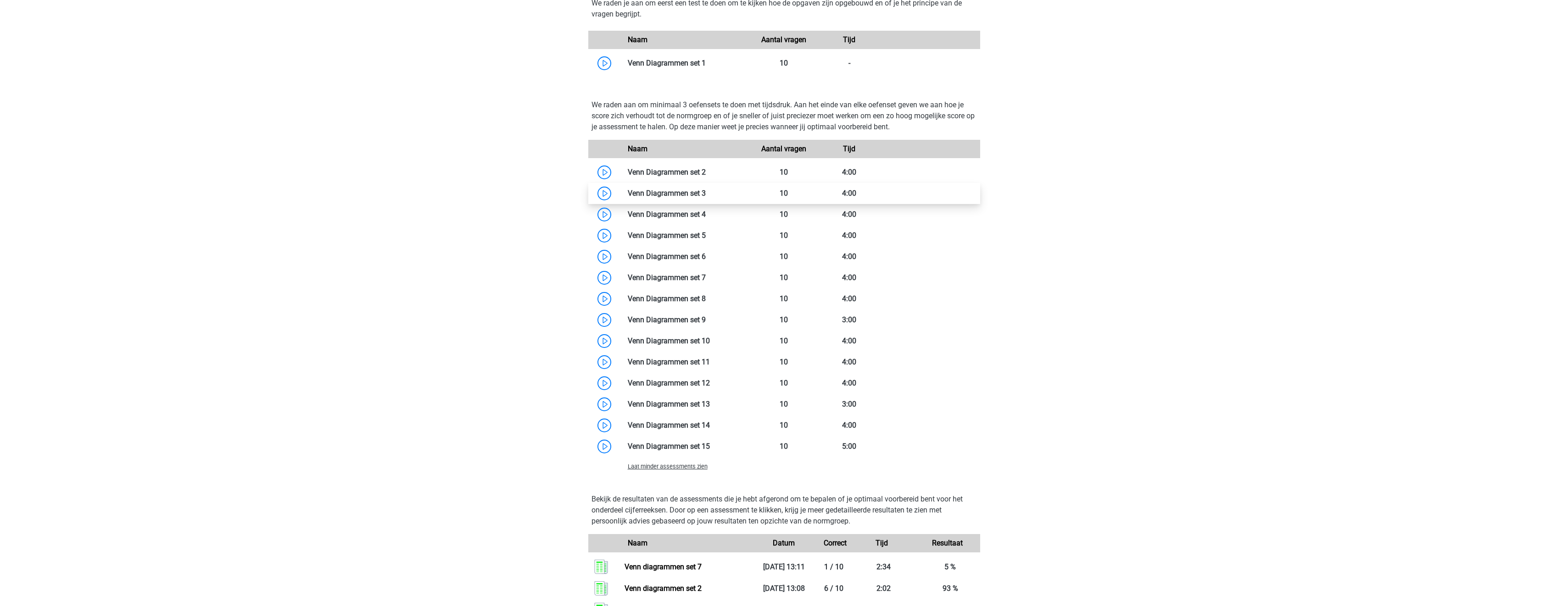
click at [706, 191] on link at bounding box center [706, 193] width 0 height 9
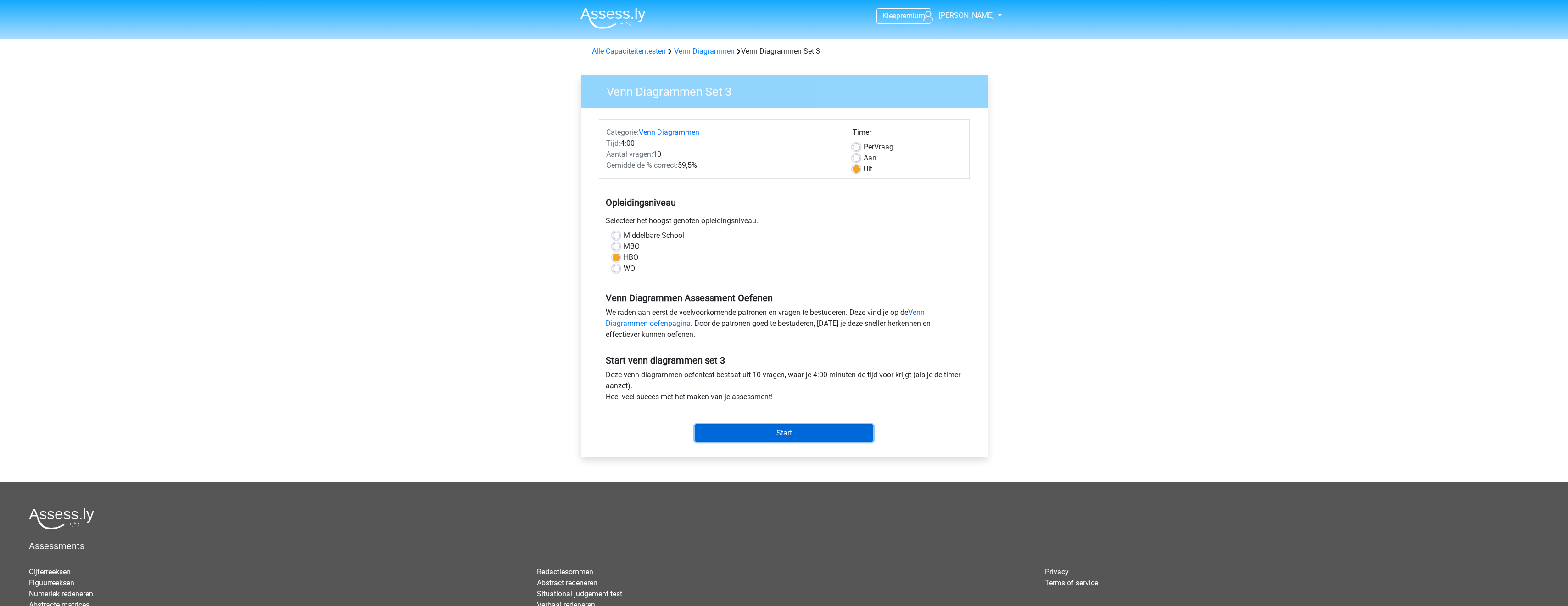
click at [832, 430] on input "Start" at bounding box center [784, 433] width 178 height 17
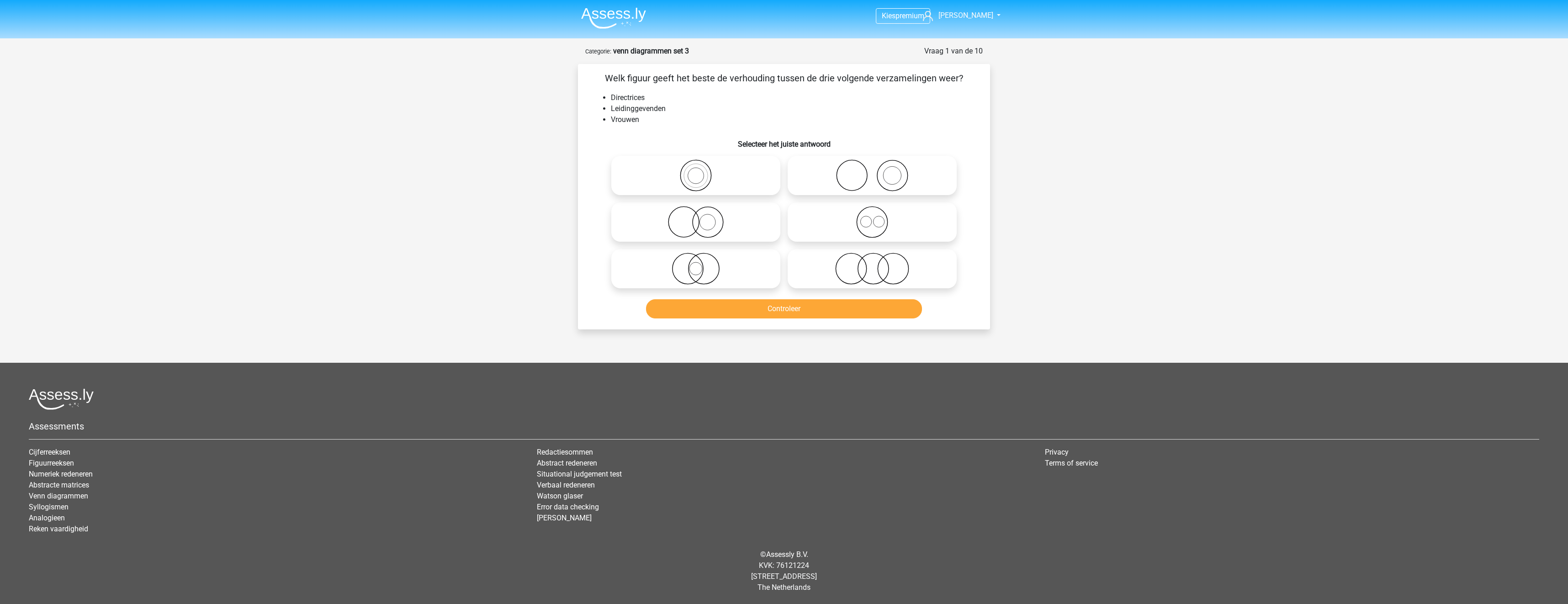
click at [696, 175] on icon at bounding box center [695, 175] width 162 height 32
click at [696, 171] on input "radio" at bounding box center [699, 168] width 6 height 6
radio input "true"
click at [740, 303] on button "Controleer" at bounding box center [784, 309] width 276 height 19
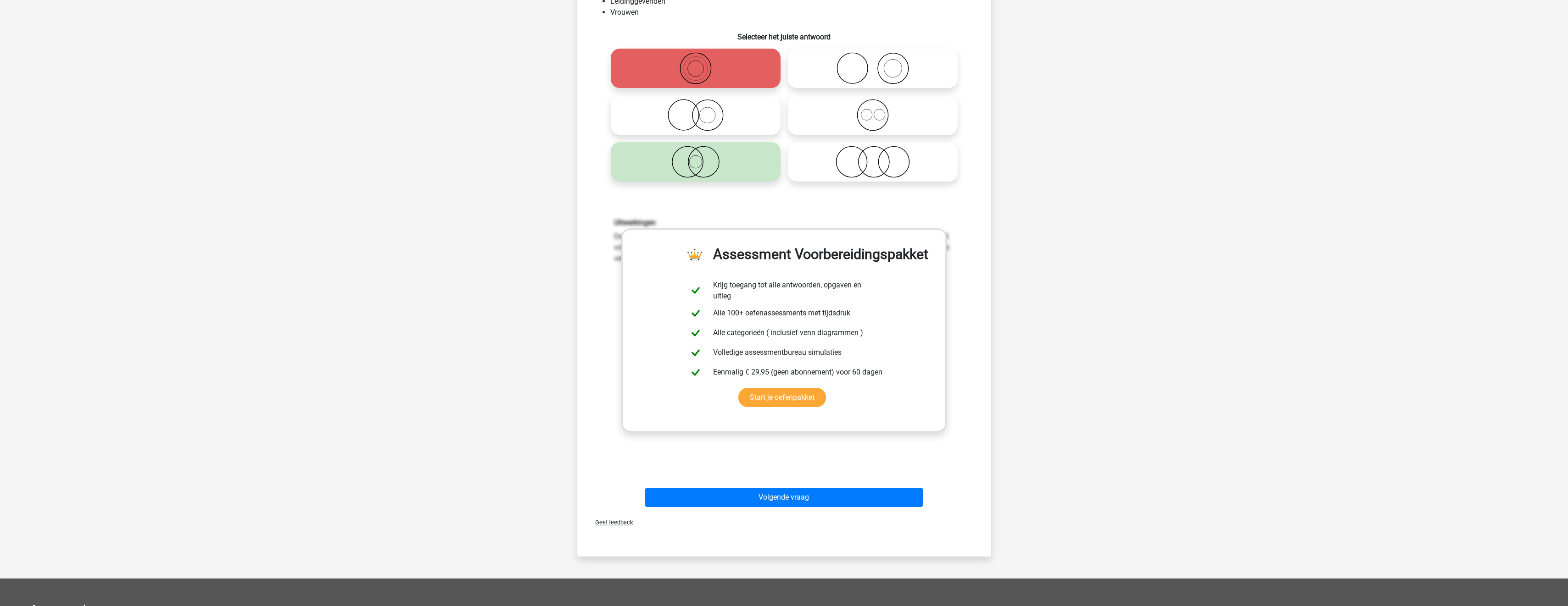
scroll to position [184, 0]
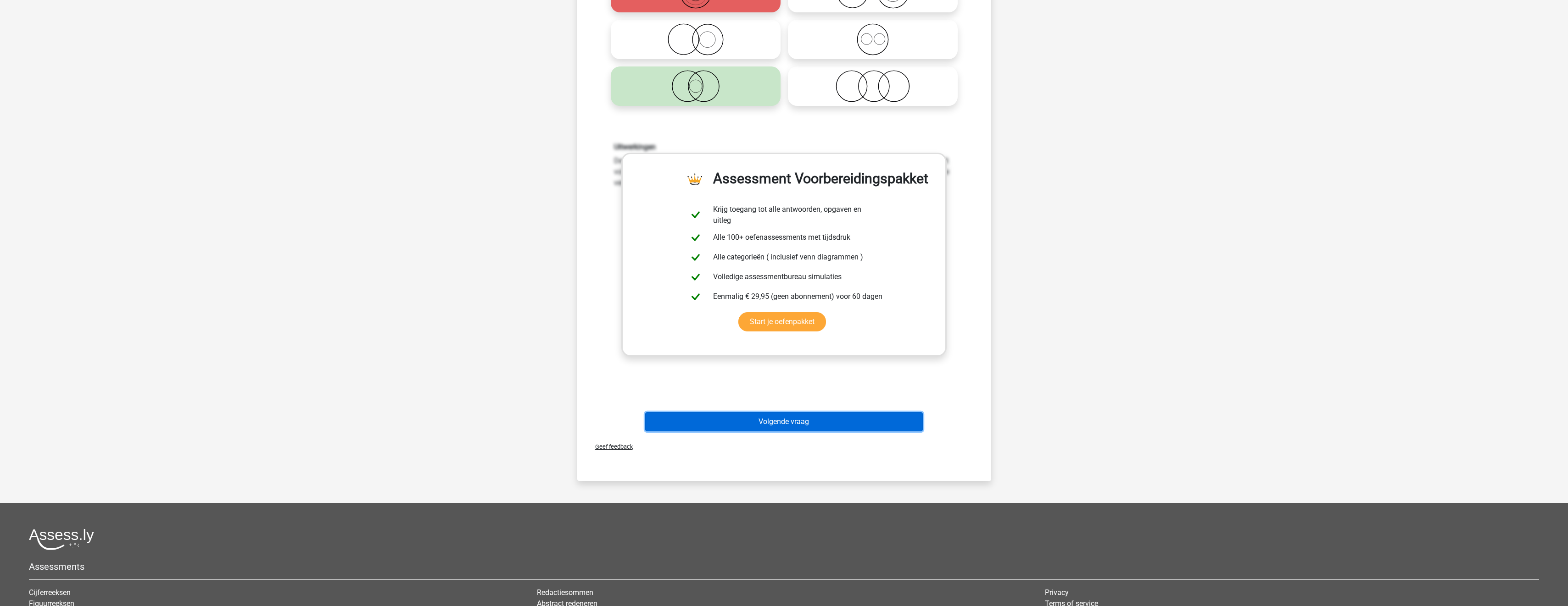
click at [782, 426] on button "Volgende vraag" at bounding box center [784, 421] width 277 height 19
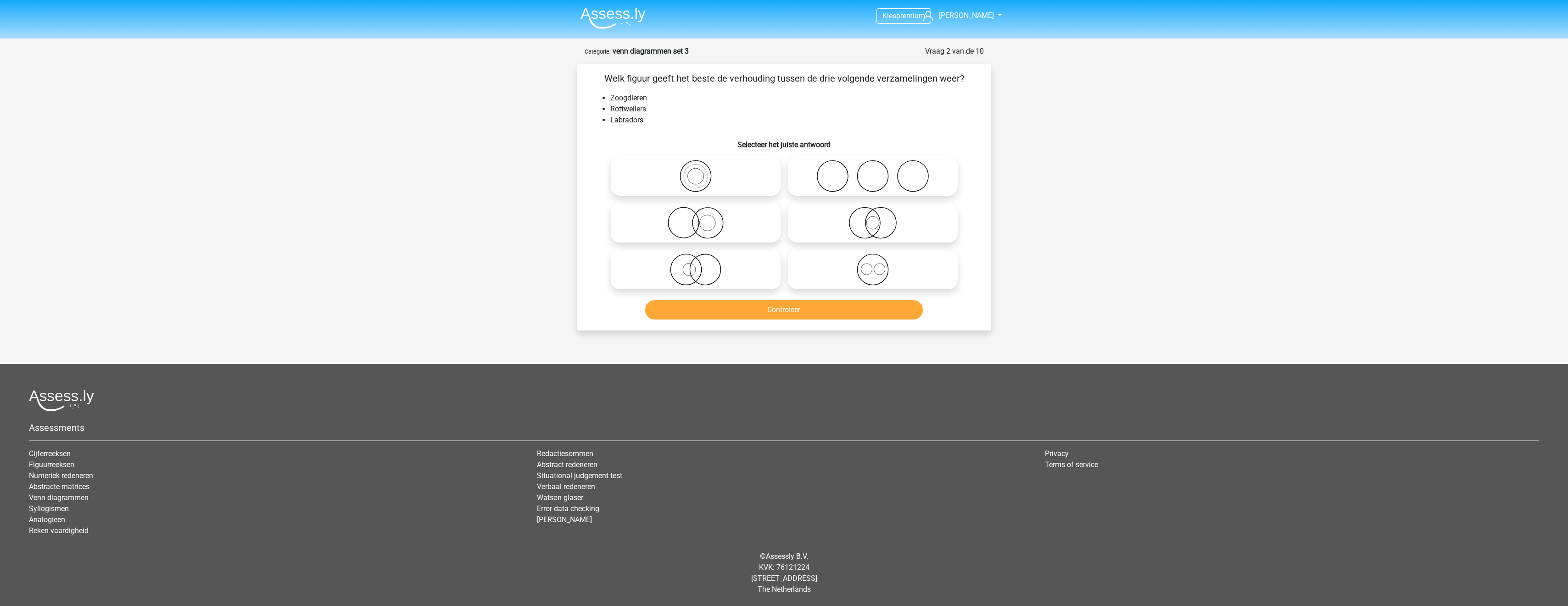
scroll to position [0, 0]
click at [739, 269] on icon at bounding box center [698, 269] width 163 height 32
click at [705, 265] on input "radio" at bounding box center [702, 262] width 6 height 6
radio input "true"
click at [757, 314] on button "Controleer" at bounding box center [788, 310] width 277 height 19
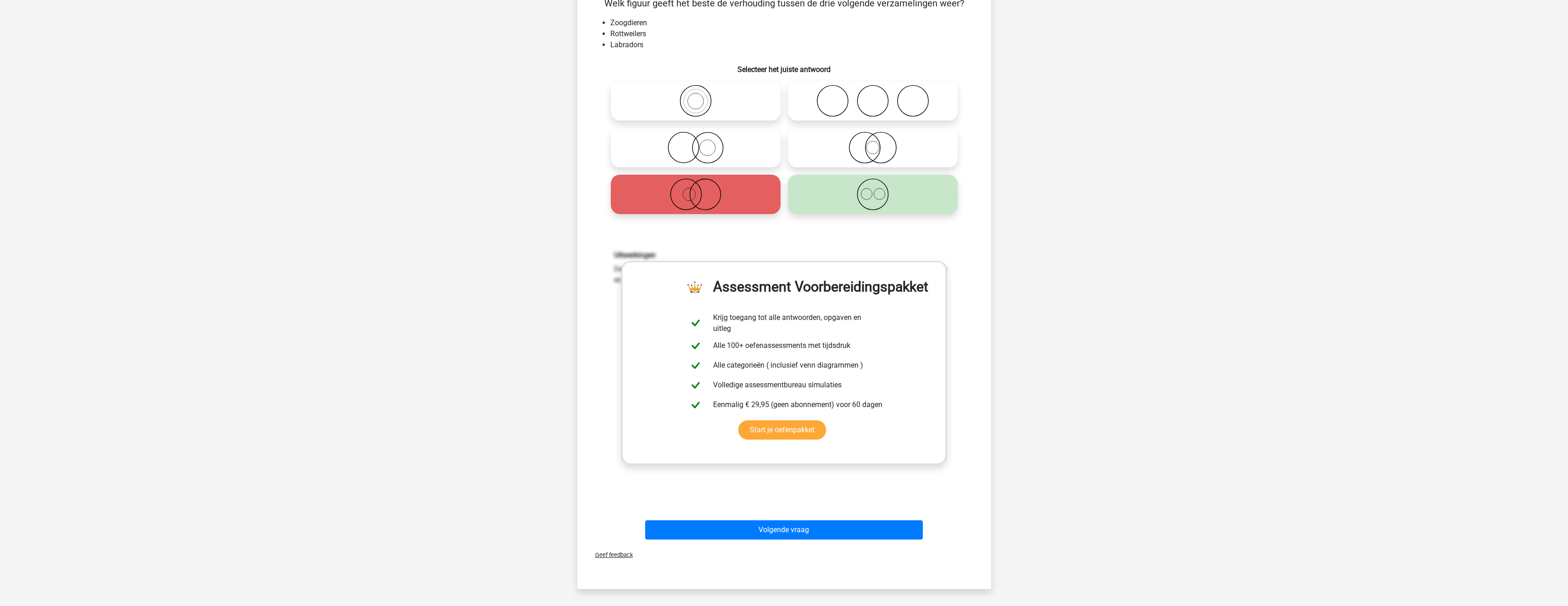
scroll to position [229, 0]
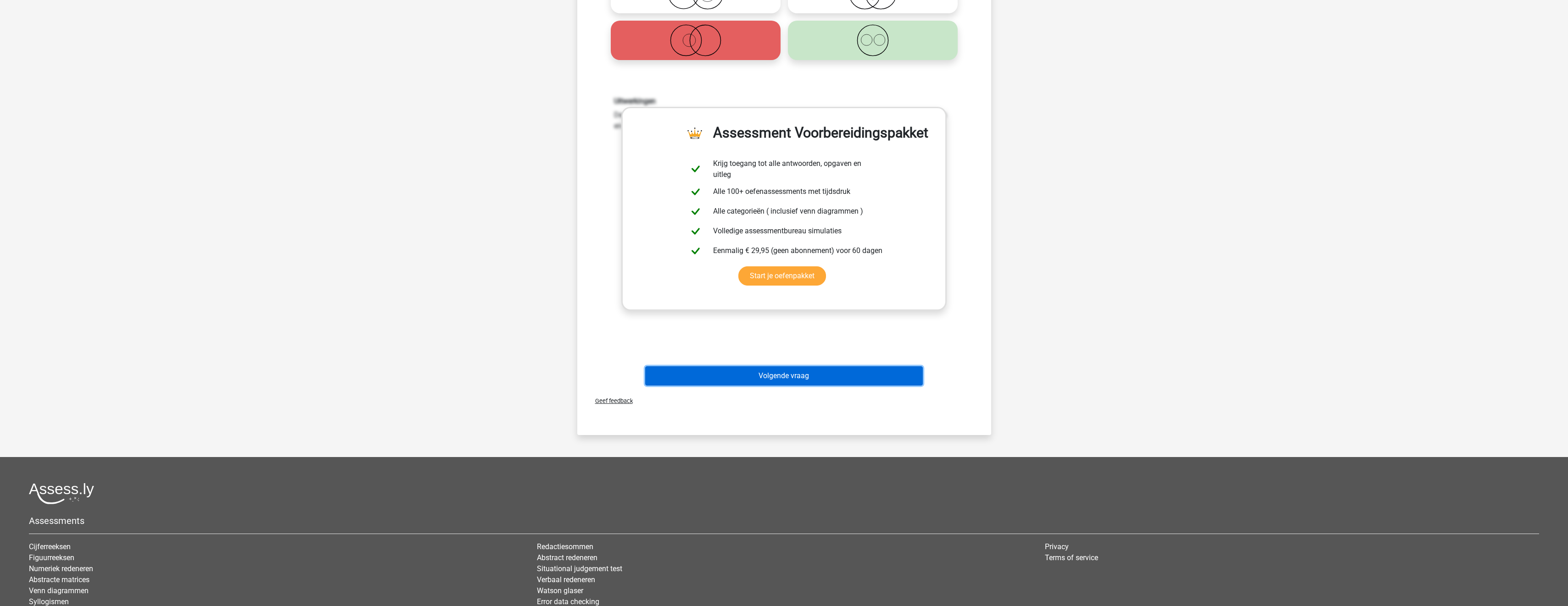
click at [876, 383] on button "Volgende vraag" at bounding box center [784, 376] width 277 height 19
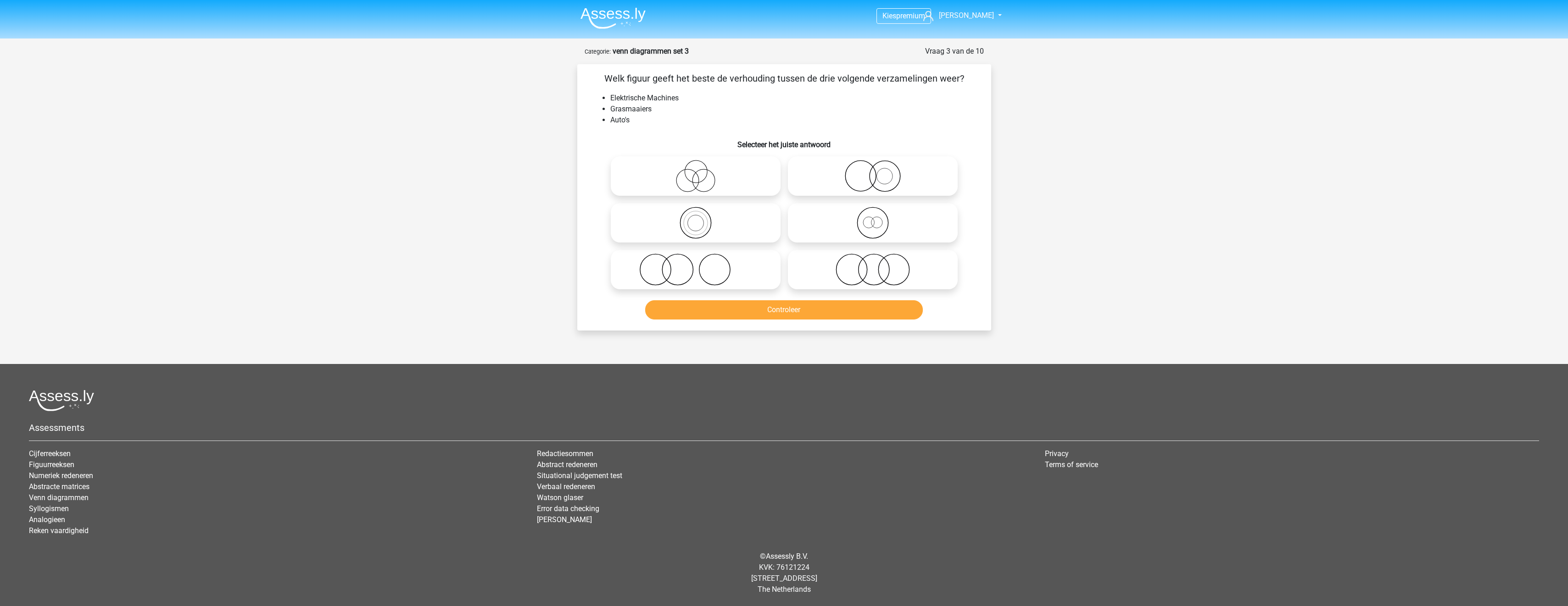
scroll to position [0, 0]
drag, startPoint x: 854, startPoint y: 265, endPoint x: 865, endPoint y: 295, distance: 32.0
click at [855, 266] on icon at bounding box center [876, 269] width 163 height 32
click at [876, 265] on input "radio" at bounding box center [879, 262] width 6 height 6
radio input "true"
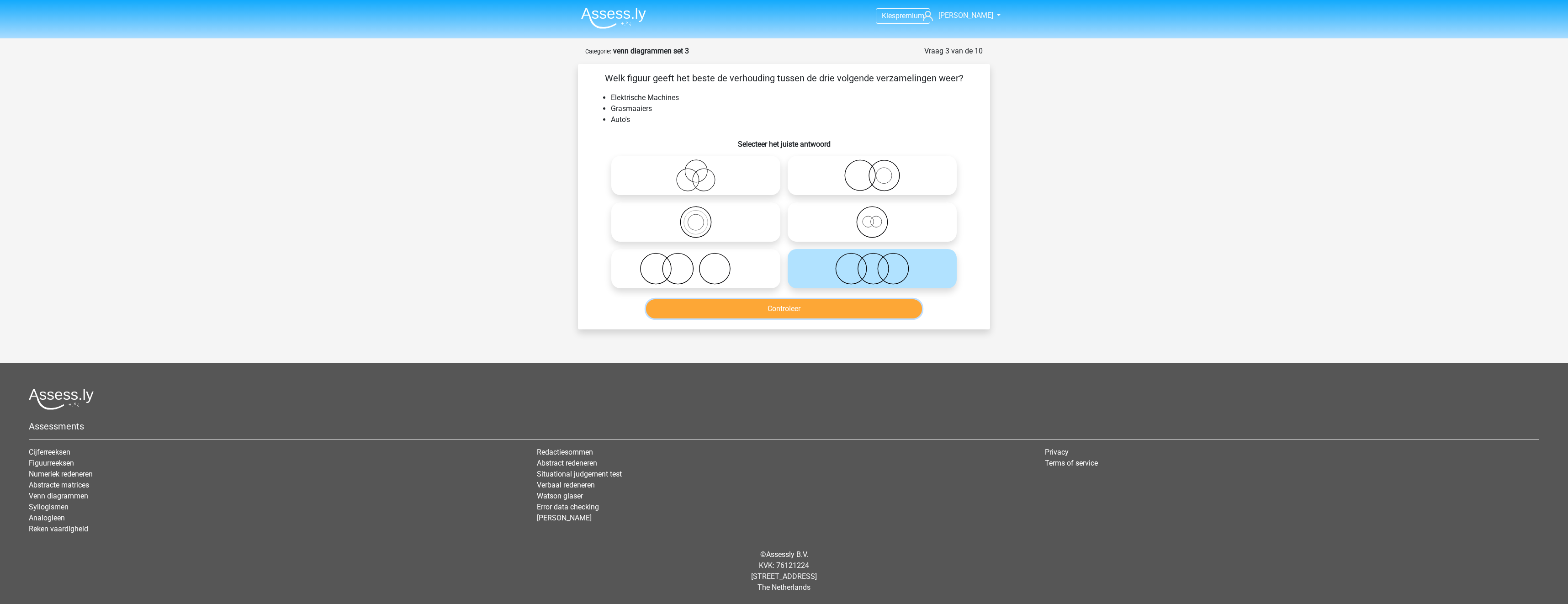
drag, startPoint x: 864, startPoint y: 303, endPoint x: 869, endPoint y: 306, distance: 5.8
click at [864, 303] on button "Controleer" at bounding box center [784, 309] width 276 height 19
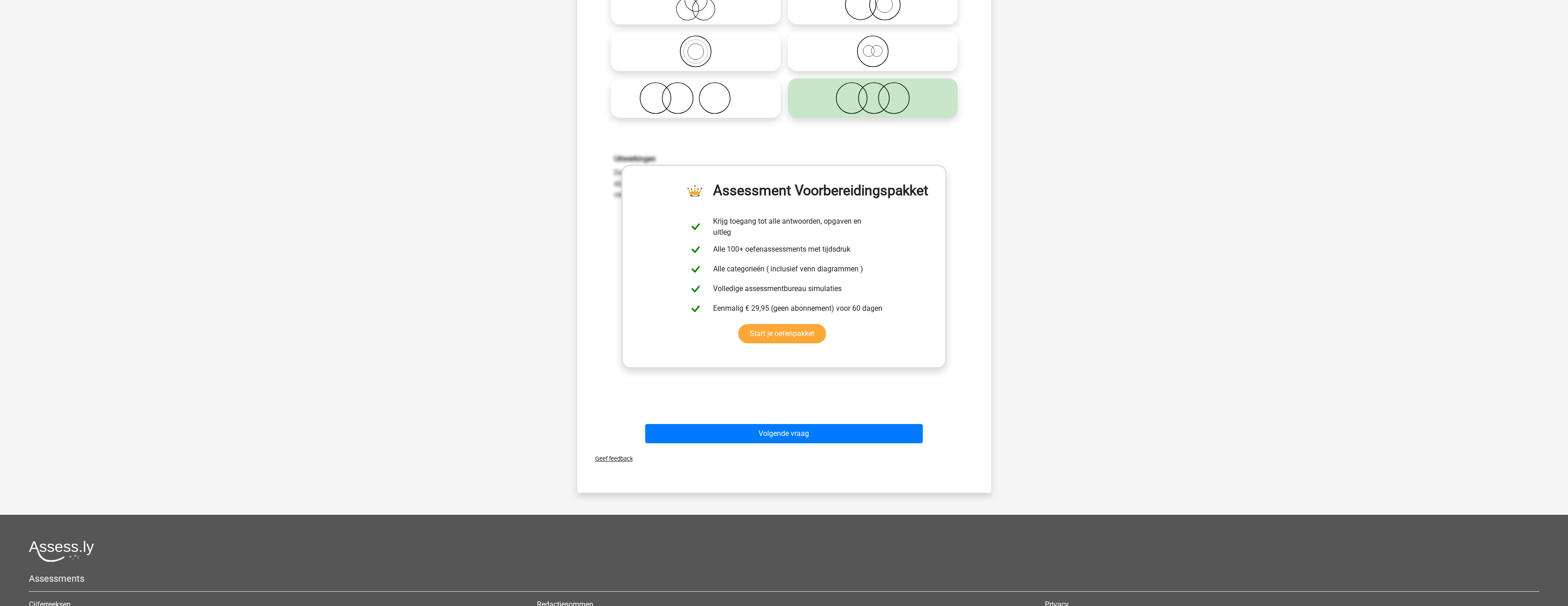
scroll to position [229, 0]
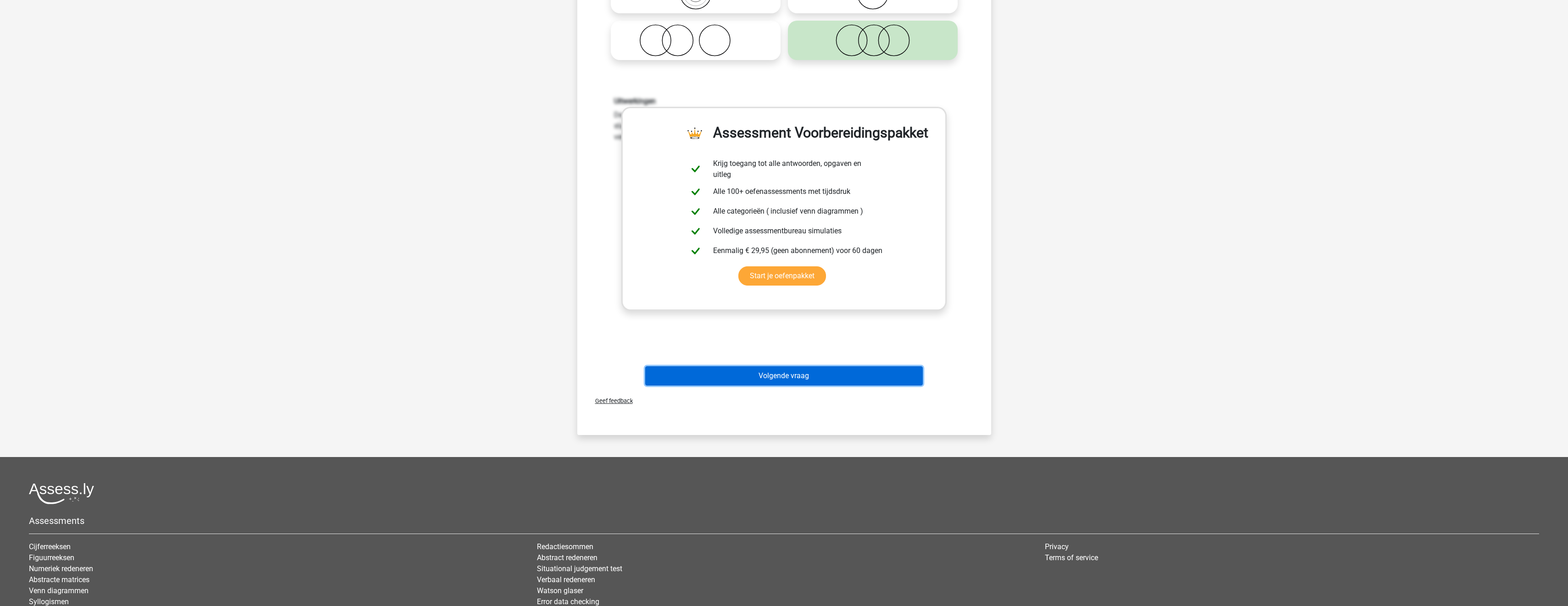
click at [897, 381] on button "Volgende vraag" at bounding box center [784, 376] width 277 height 19
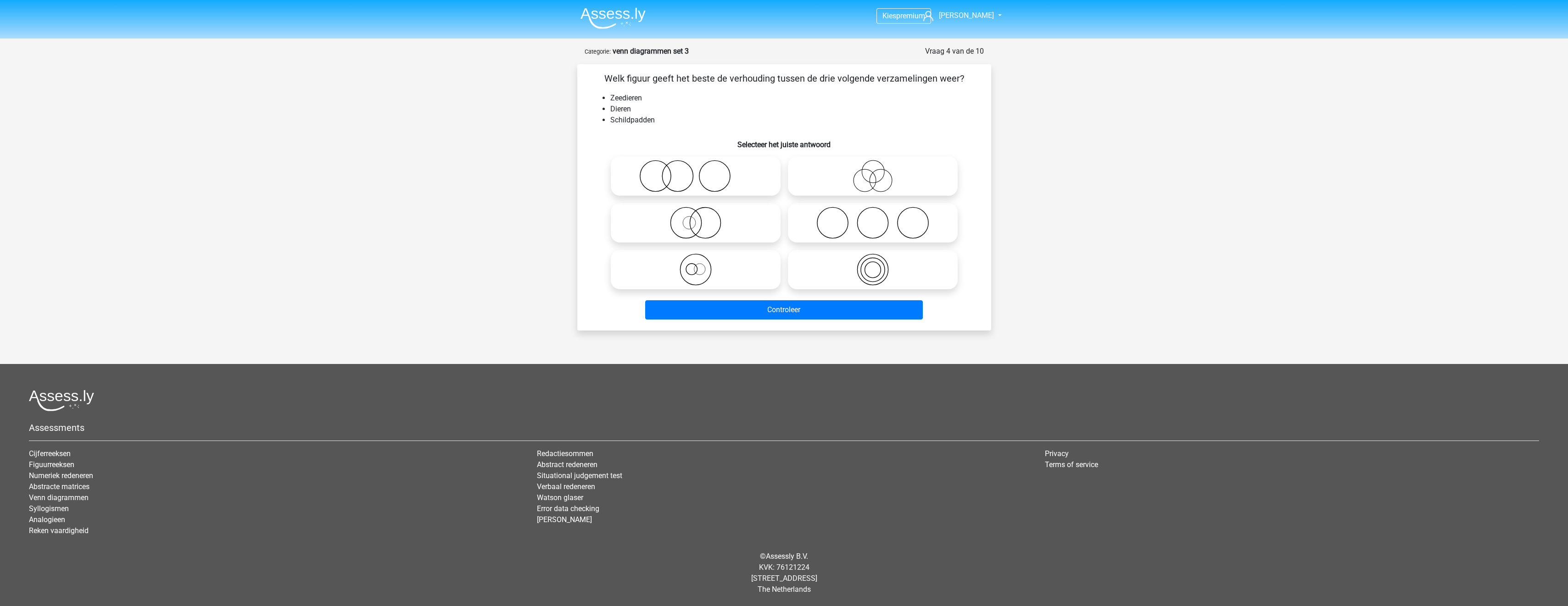
scroll to position [0, 0]
click at [885, 287] on label at bounding box center [876, 270] width 170 height 40
click at [882, 265] on input "radio" at bounding box center [879, 262] width 6 height 6
radio input "true"
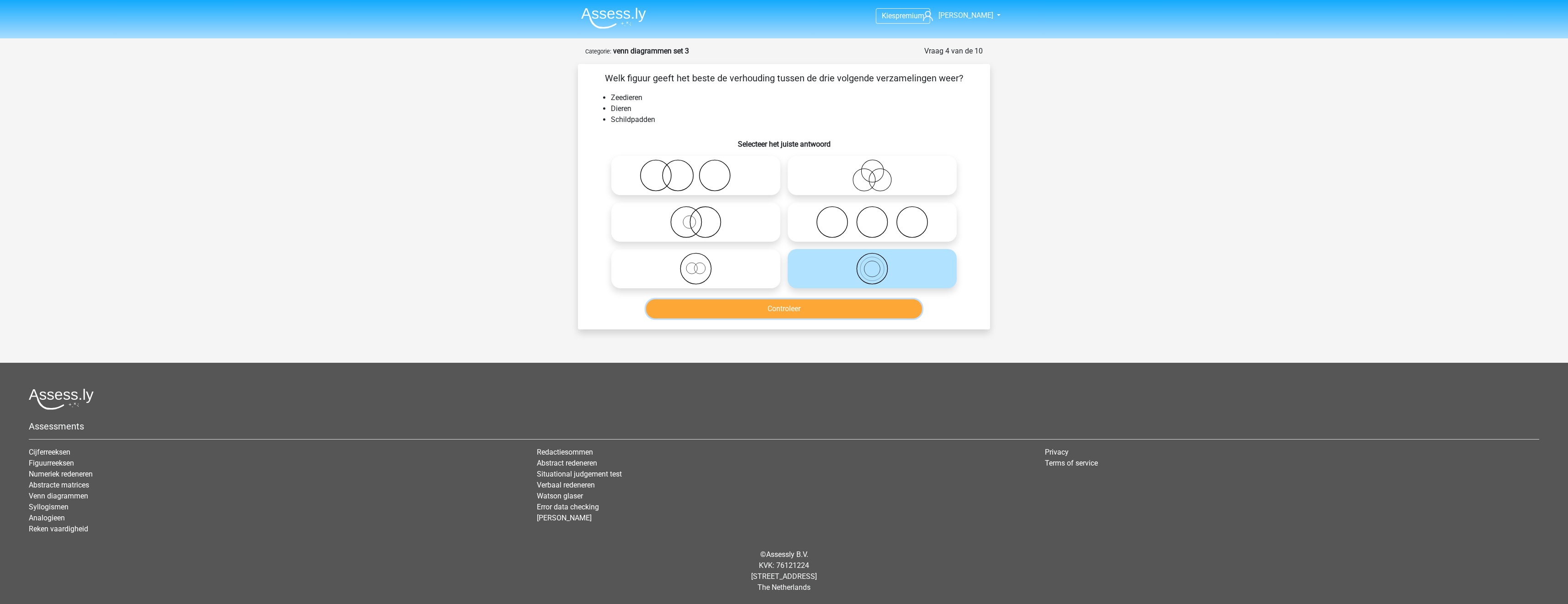
click at [893, 313] on button "Controleer" at bounding box center [784, 309] width 276 height 19
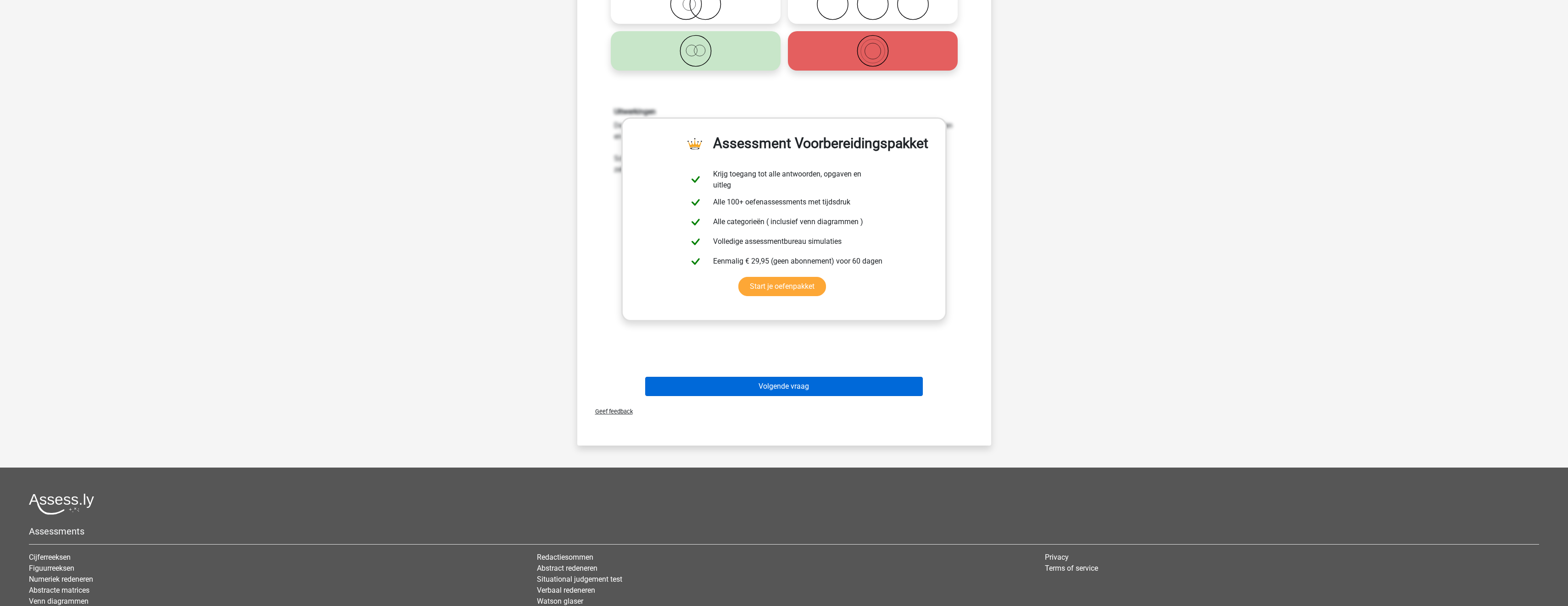
scroll to position [229, 0]
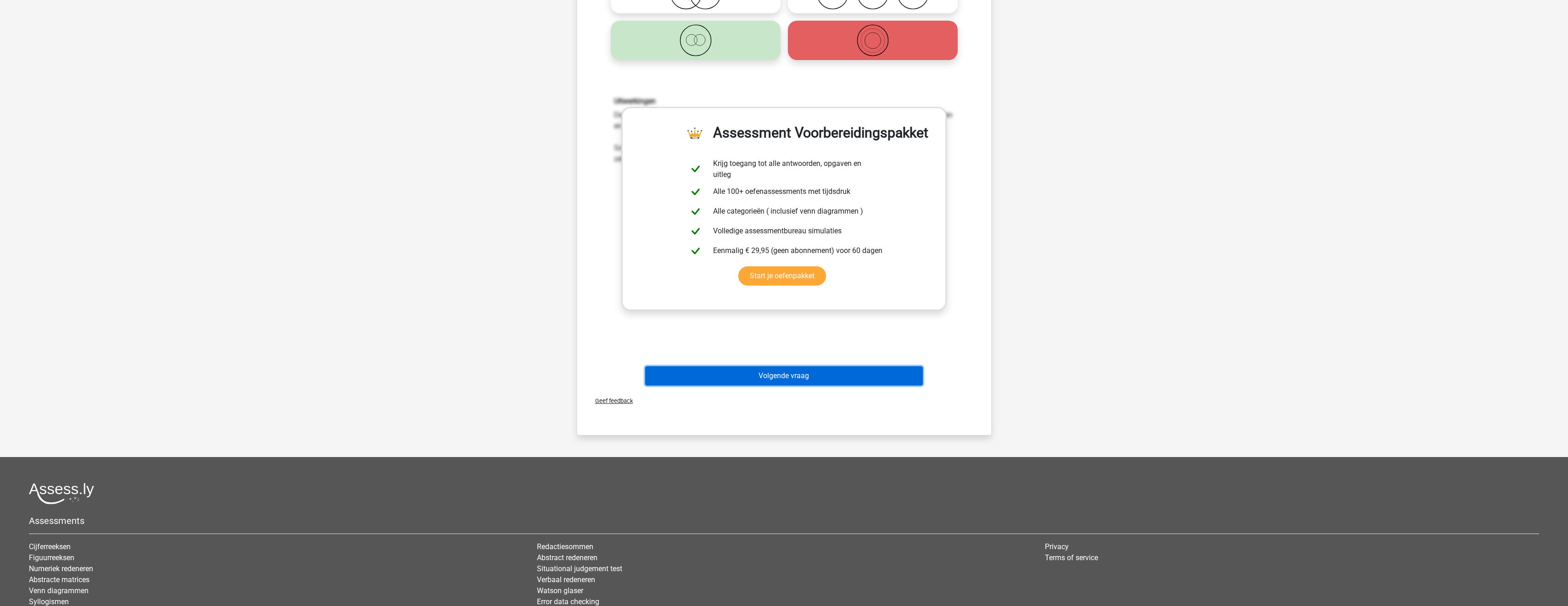
click at [857, 377] on button "Volgende vraag" at bounding box center [784, 376] width 277 height 19
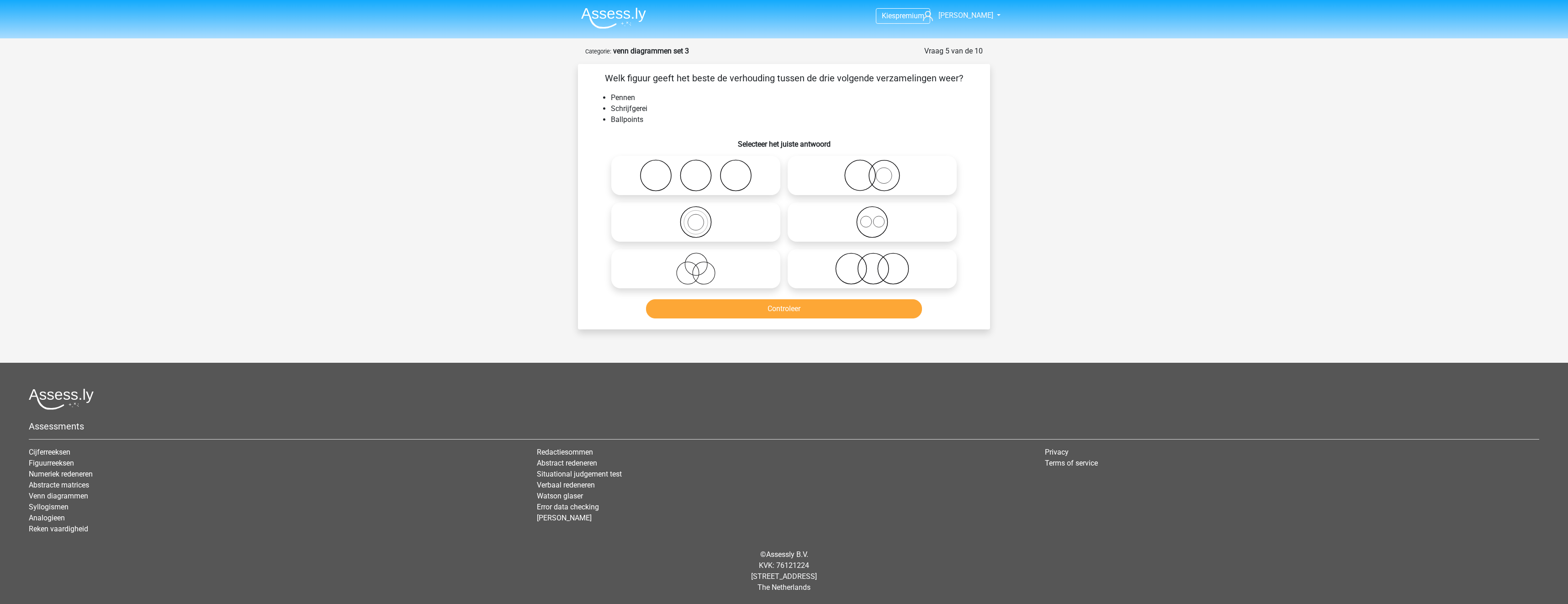
click at [857, 223] on circle at bounding box center [872, 222] width 31 height 31
click at [872, 218] on input "radio" at bounding box center [875, 215] width 6 height 6
radio input "true"
click at [866, 307] on button "Controleer" at bounding box center [784, 309] width 276 height 19
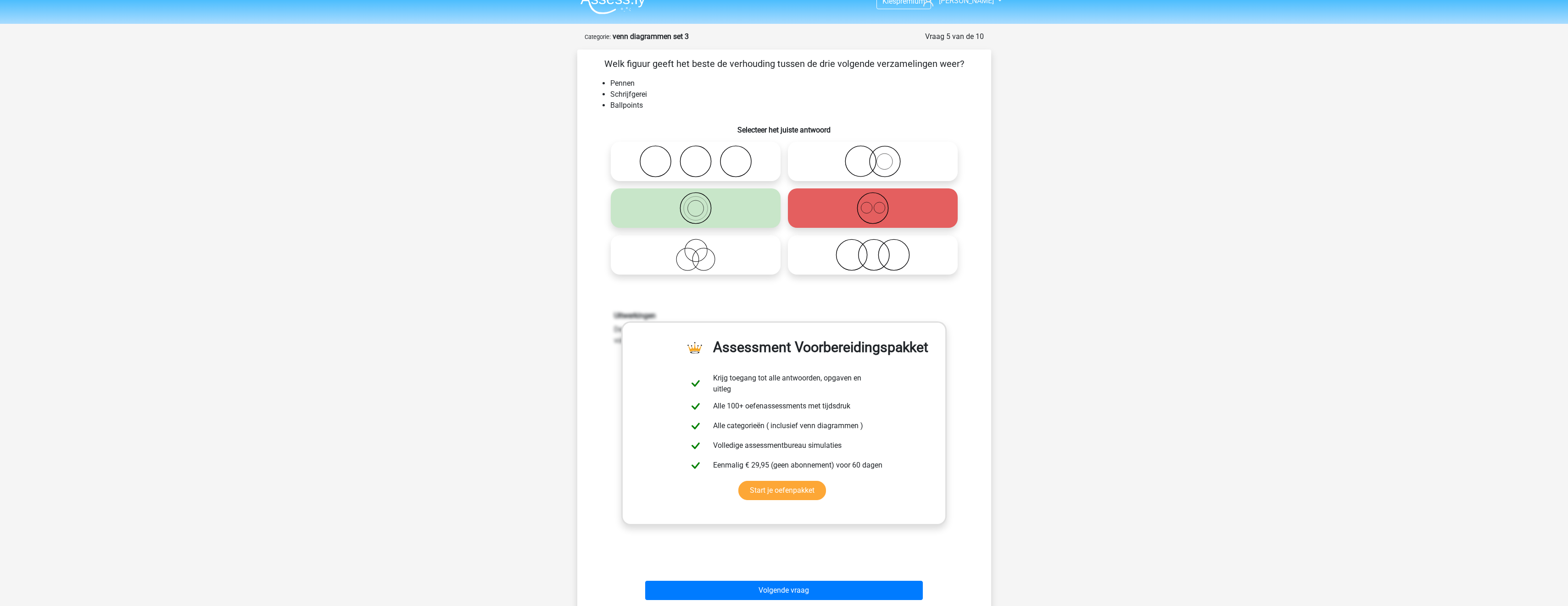
scroll to position [184, 0]
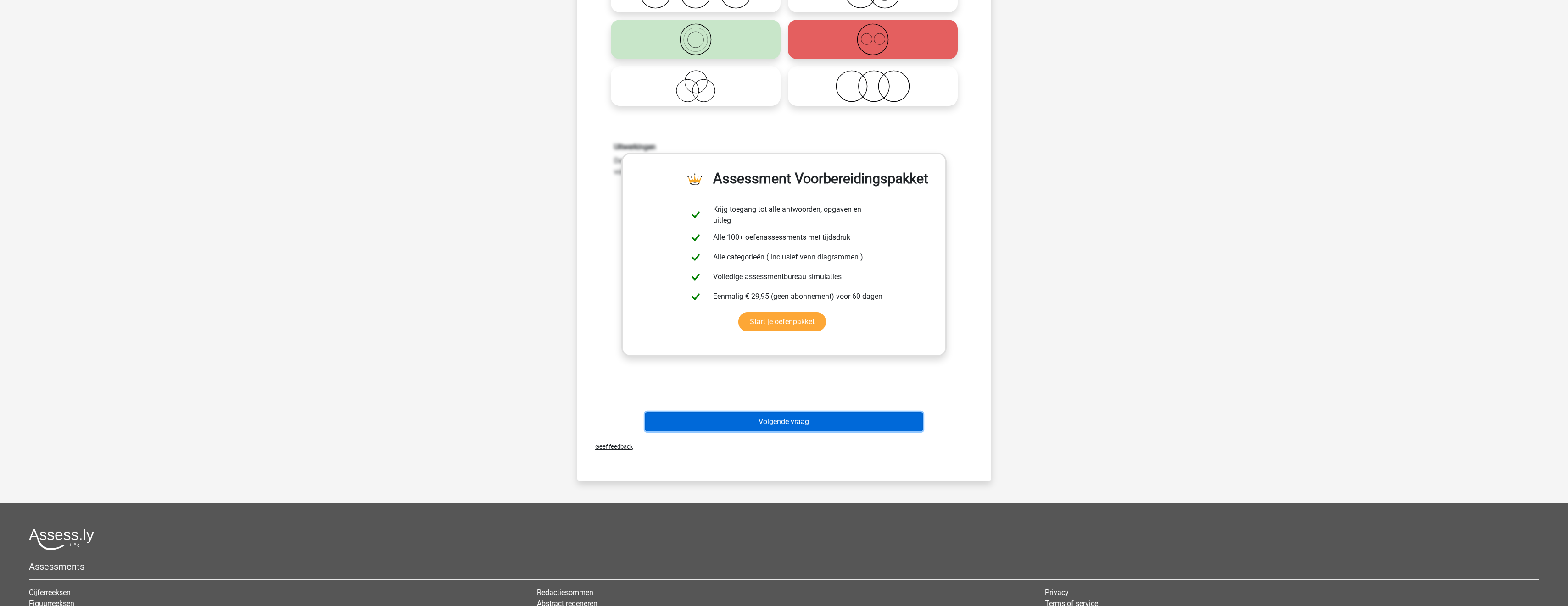
click at [841, 425] on button "Volgende vraag" at bounding box center [784, 421] width 277 height 19
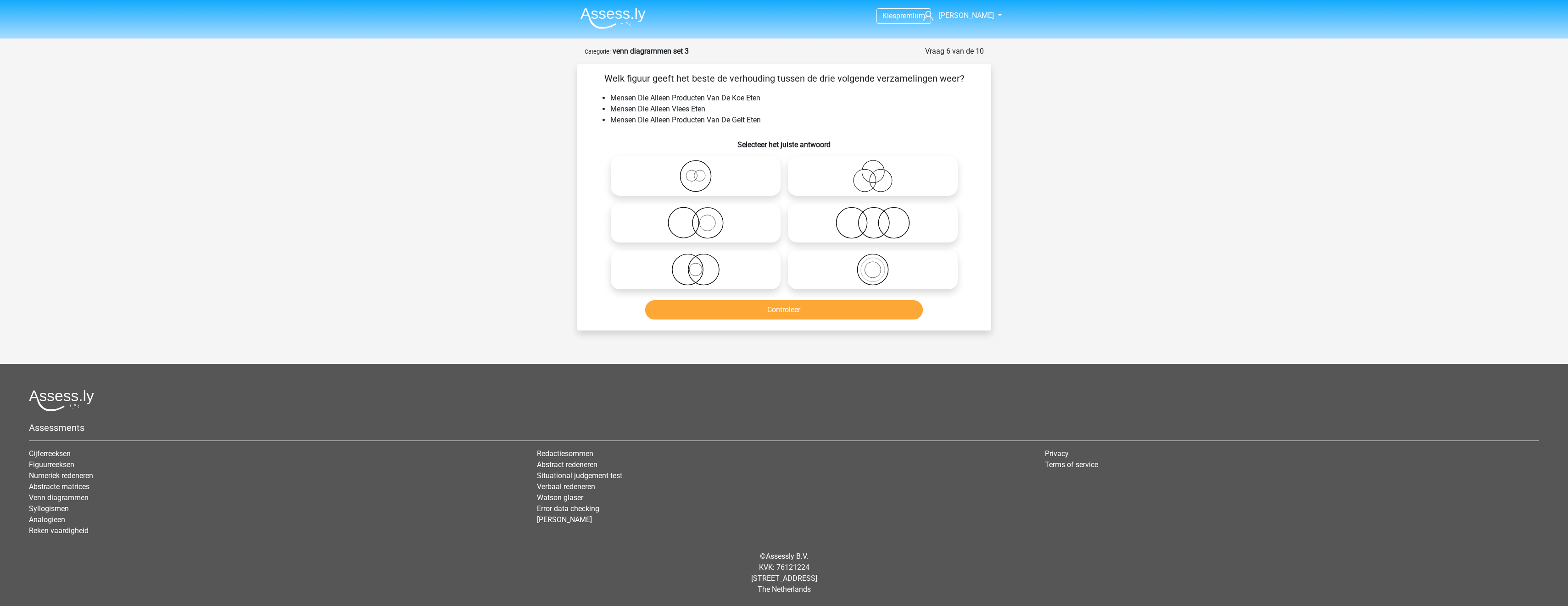
scroll to position [0, 0]
click at [744, 185] on icon at bounding box center [698, 176] width 163 height 32
click at [705, 172] on input "radio" at bounding box center [702, 169] width 6 height 6
radio input "true"
drag, startPoint x: 771, startPoint y: 309, endPoint x: 777, endPoint y: 310, distance: 6.1
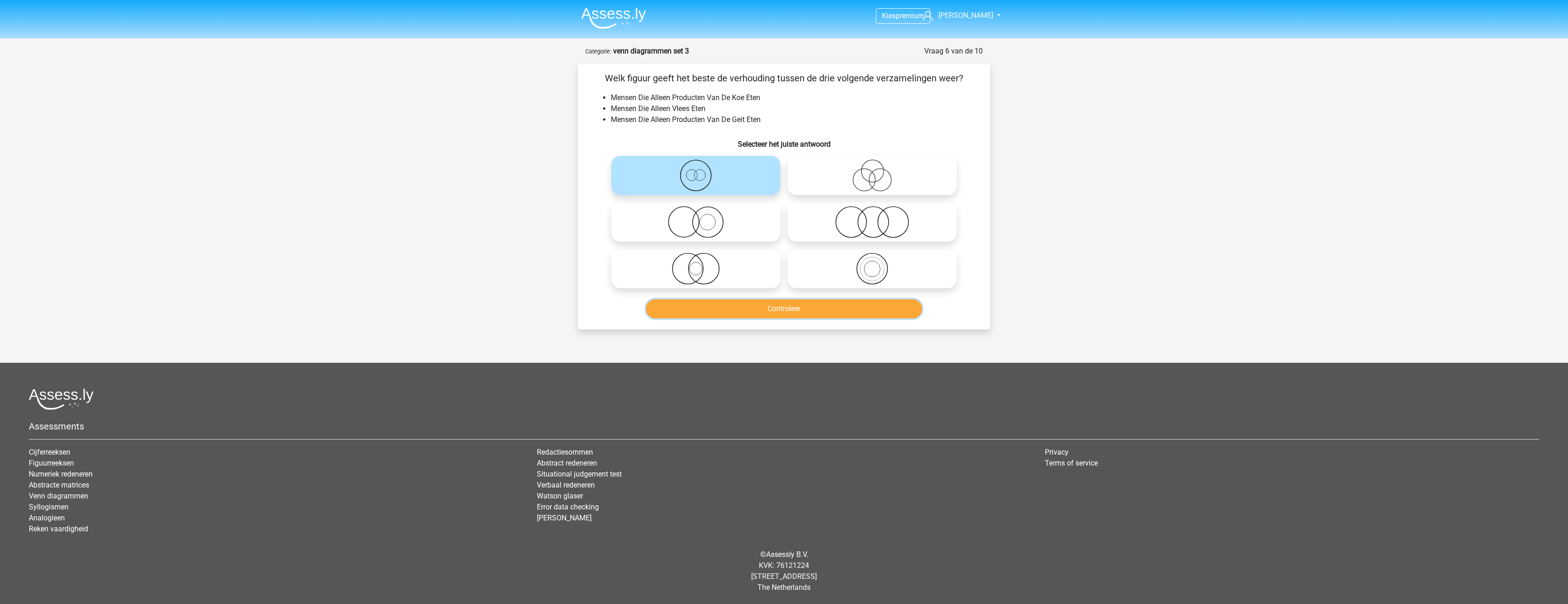
click at [769, 308] on button "Controleer" at bounding box center [784, 309] width 276 height 19
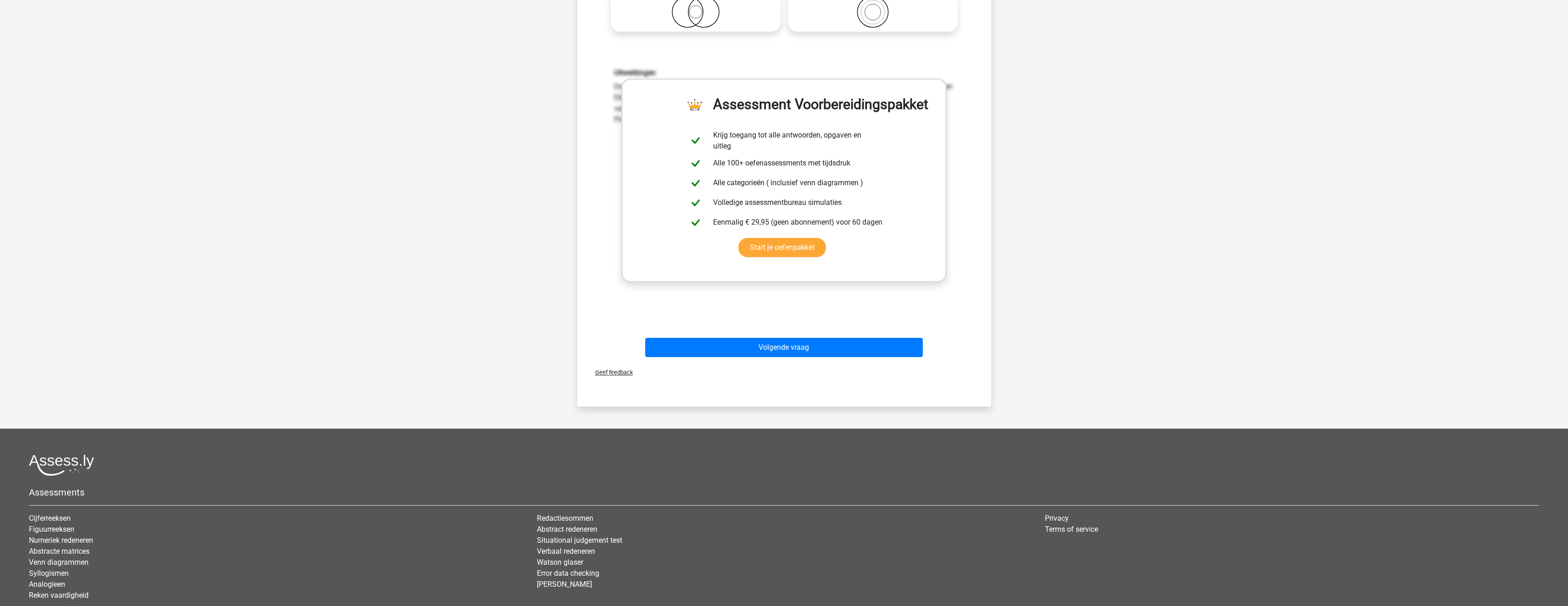
scroll to position [275, 0]
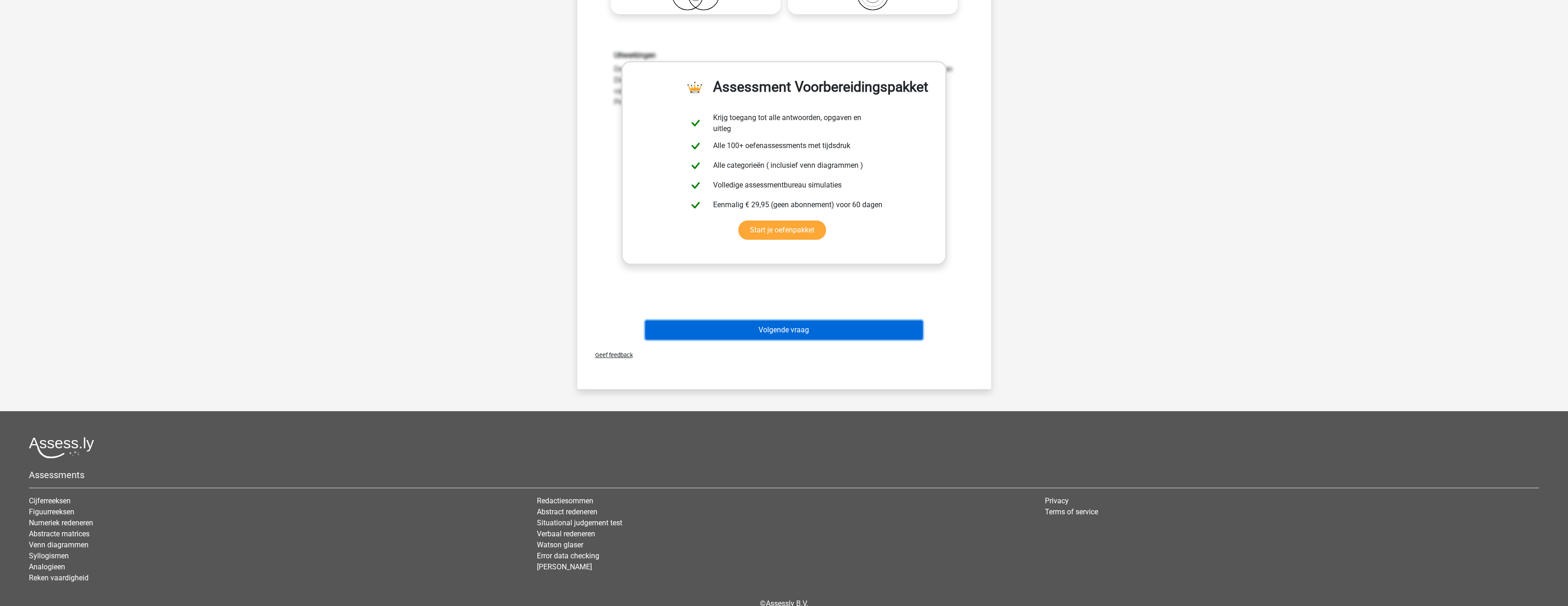
click at [859, 330] on button "Volgende vraag" at bounding box center [784, 330] width 277 height 19
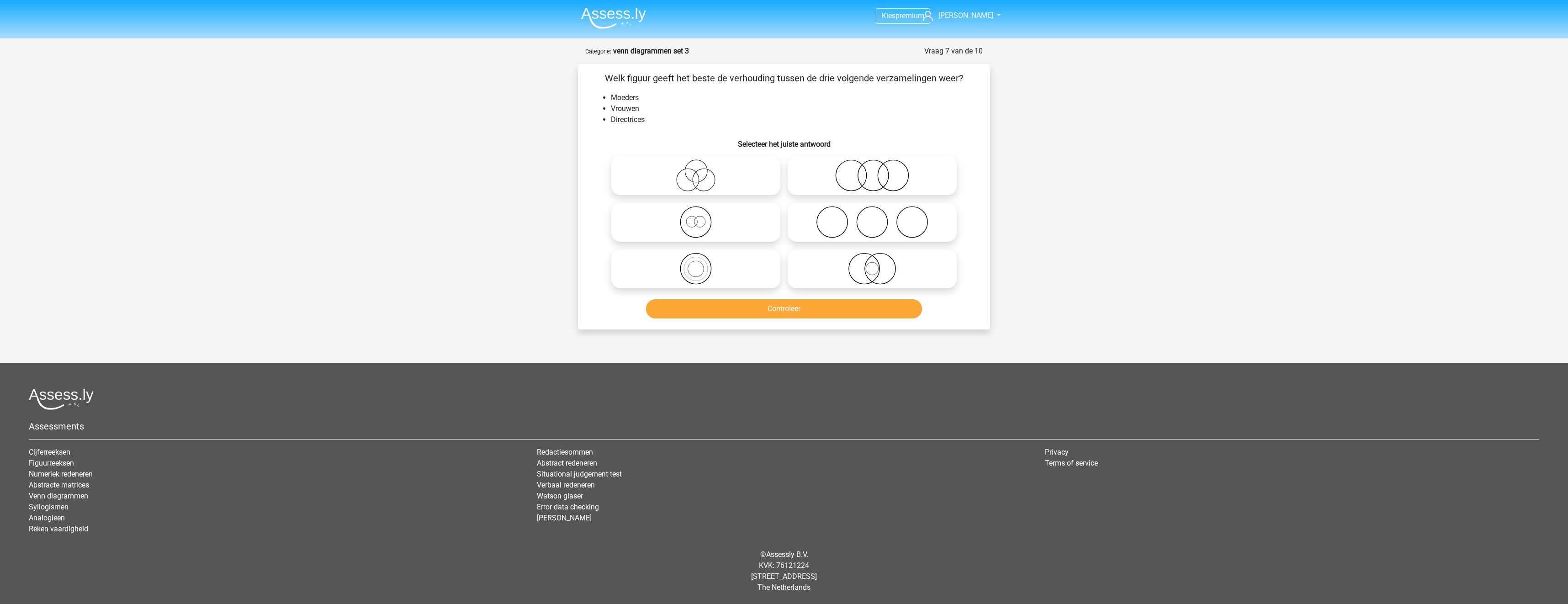
click at [874, 275] on icon at bounding box center [872, 268] width 162 height 32
click at [874, 264] on input "radio" at bounding box center [875, 261] width 6 height 6
radio input "true"
click at [883, 312] on button "Controleer" at bounding box center [784, 309] width 276 height 19
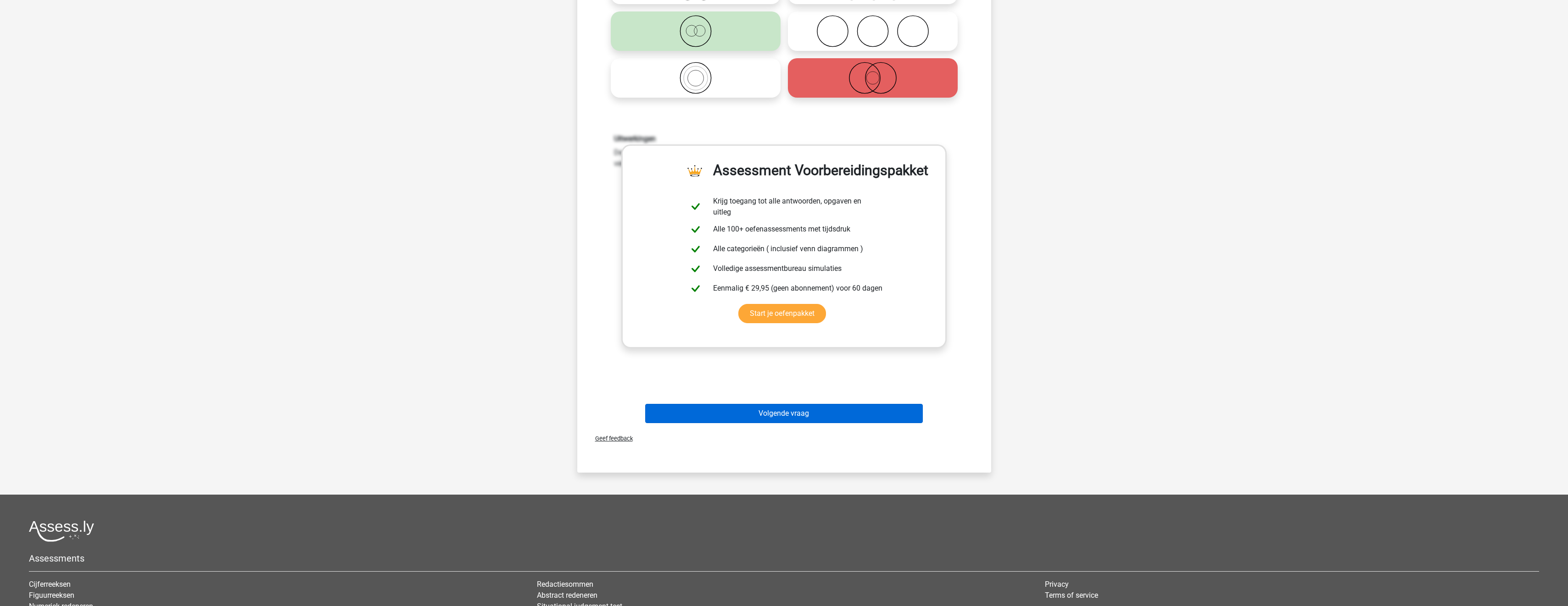
scroll to position [229, 0]
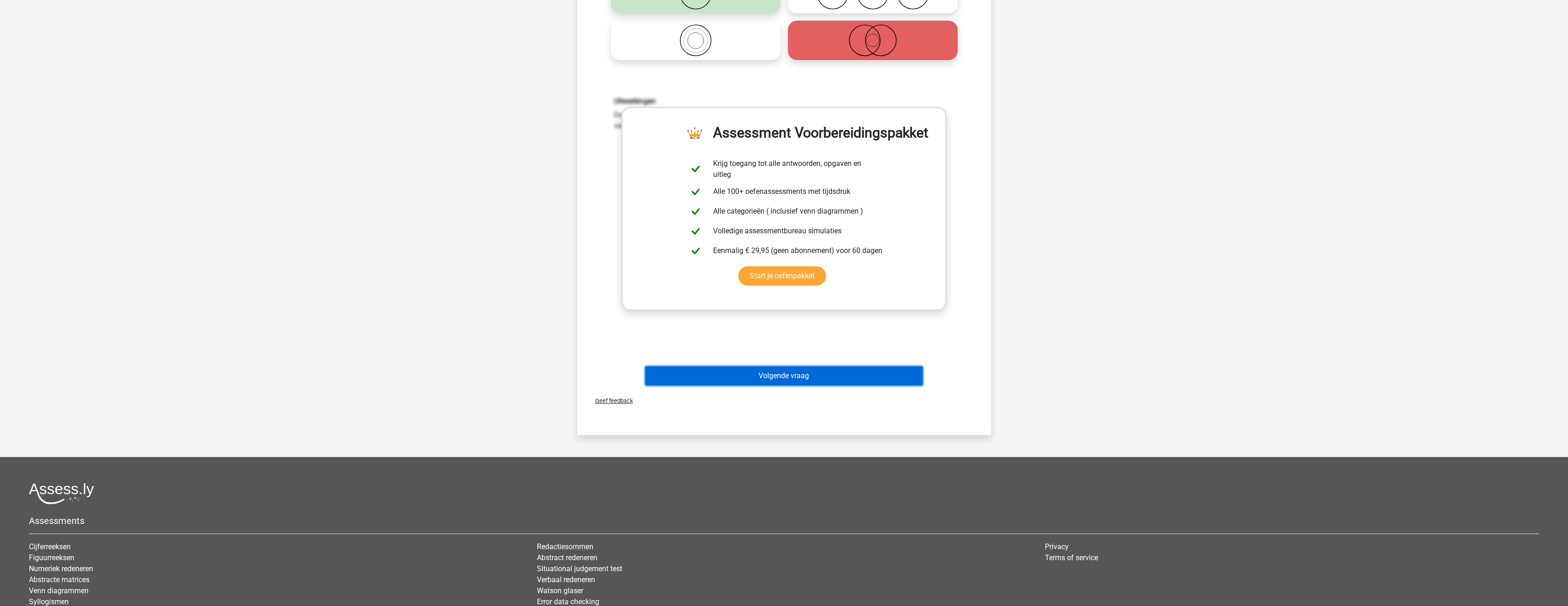
click at [878, 383] on button "Volgende vraag" at bounding box center [784, 376] width 277 height 19
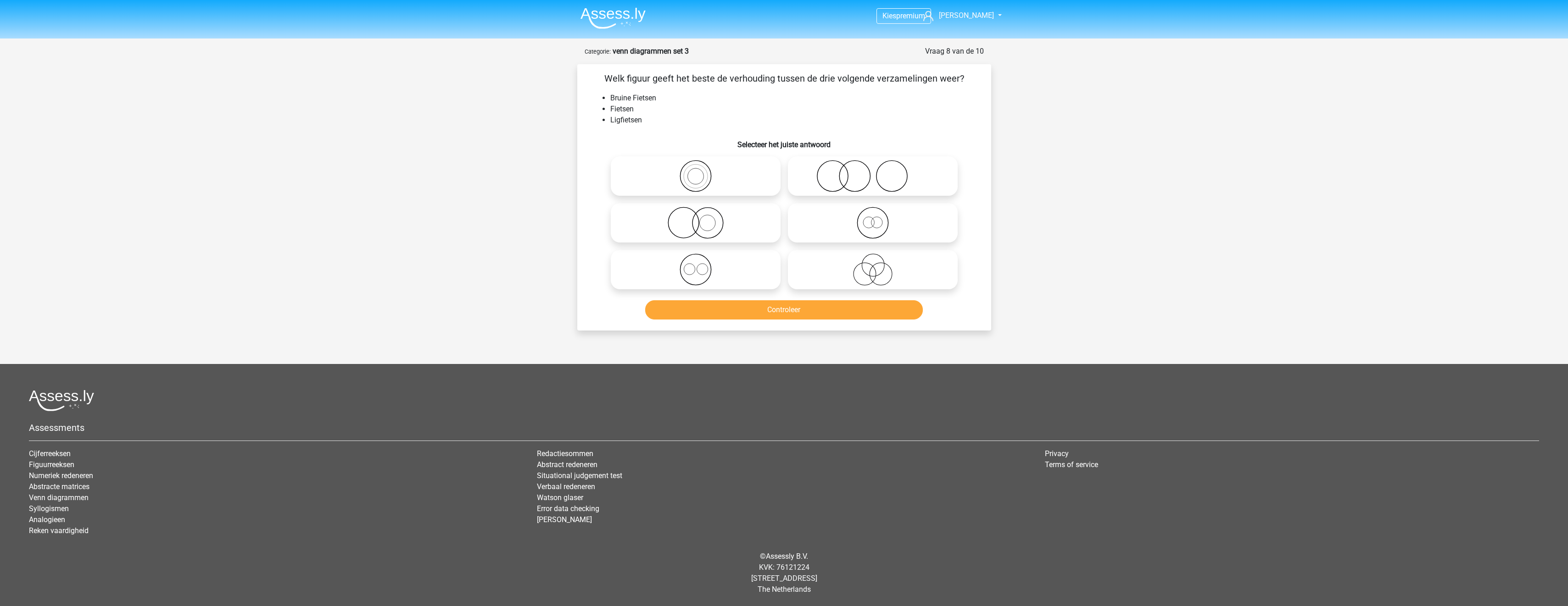
scroll to position [0, 0]
drag, startPoint x: 706, startPoint y: 274, endPoint x: 710, endPoint y: 284, distance: 10.8
click at [706, 274] on icon at bounding box center [698, 269] width 163 height 32
click at [705, 265] on input "radio" at bounding box center [702, 262] width 6 height 6
radio input "true"
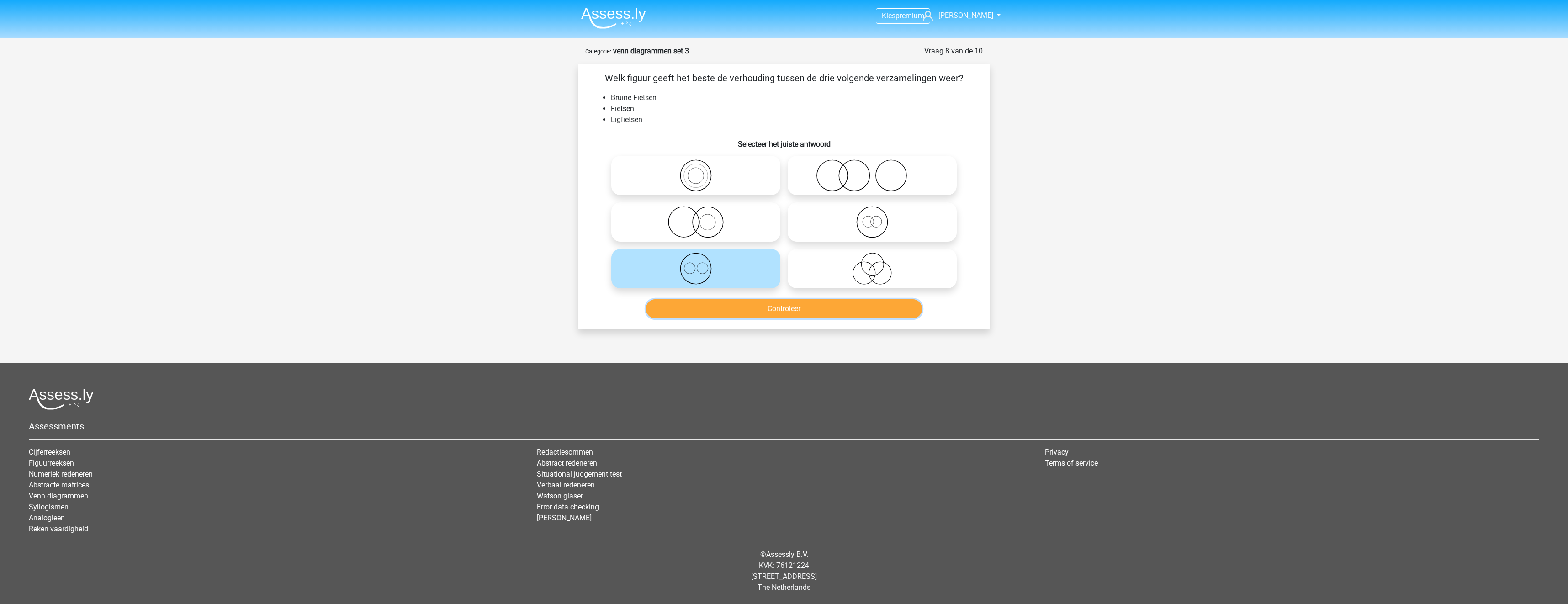
click at [714, 303] on button "Controleer" at bounding box center [784, 309] width 276 height 19
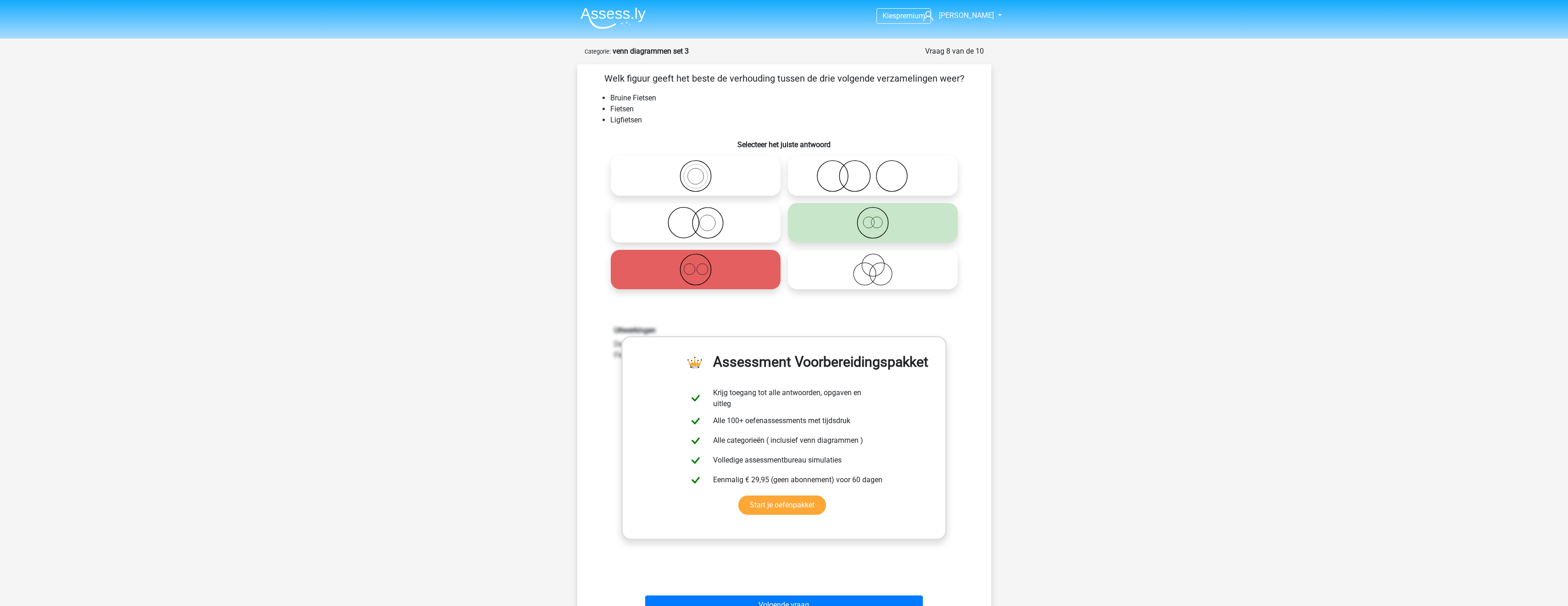
scroll to position [229, 0]
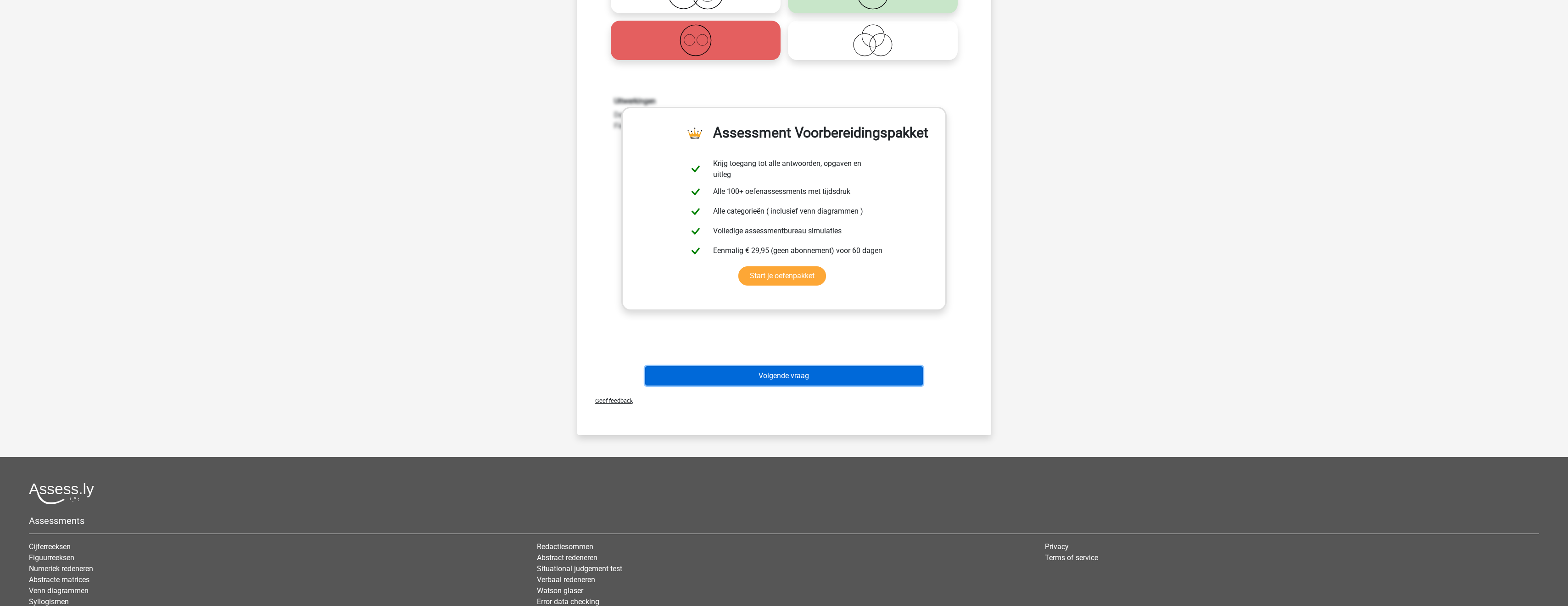
click at [745, 373] on button "Volgende vraag" at bounding box center [784, 376] width 277 height 19
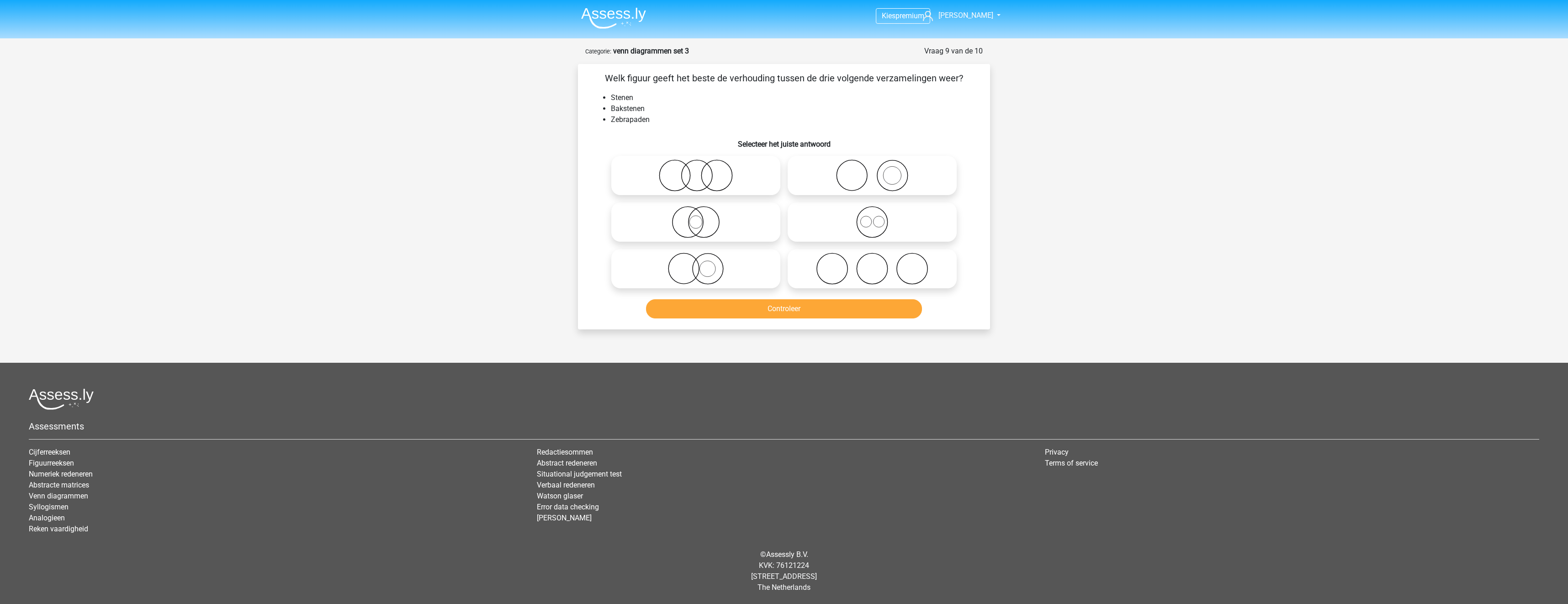
click at [834, 182] on icon at bounding box center [872, 175] width 162 height 32
click at [872, 171] on input "radio" at bounding box center [875, 168] width 6 height 6
radio input "true"
click at [853, 298] on div "Controleer" at bounding box center [784, 307] width 383 height 30
click at [859, 313] on button "Controleer" at bounding box center [784, 309] width 276 height 19
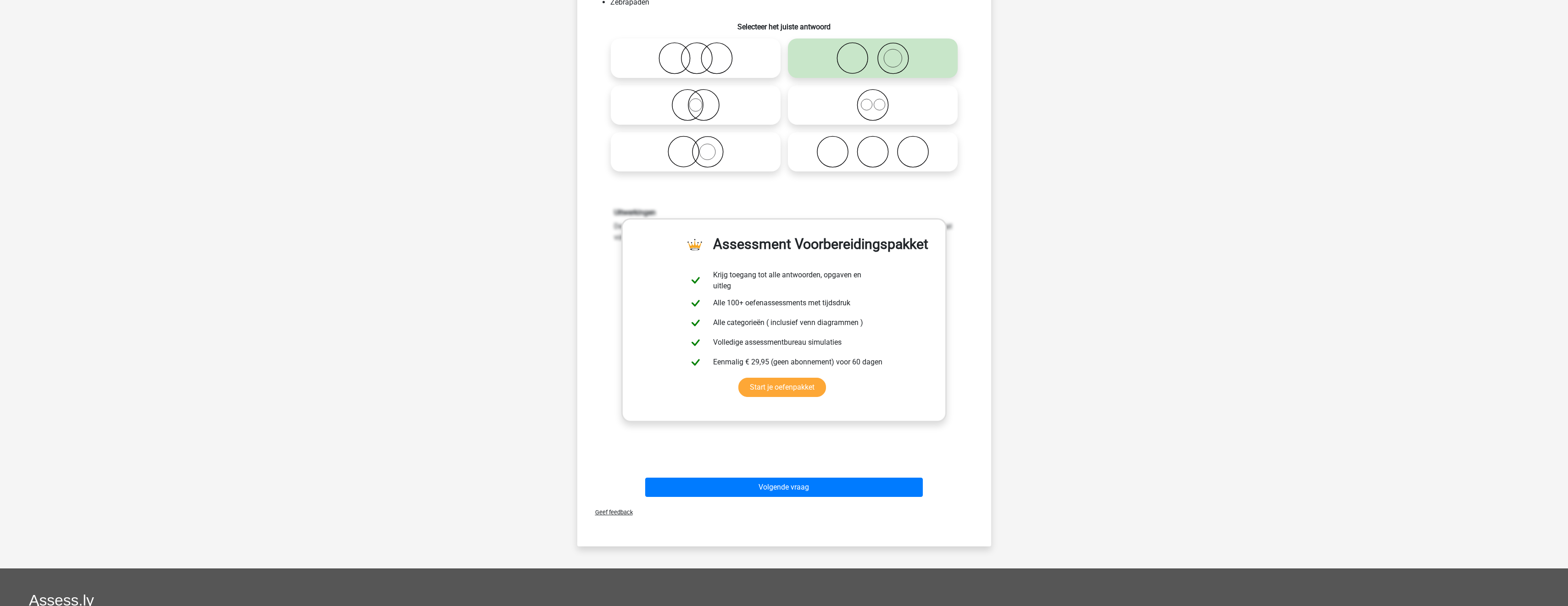
scroll to position [275, 0]
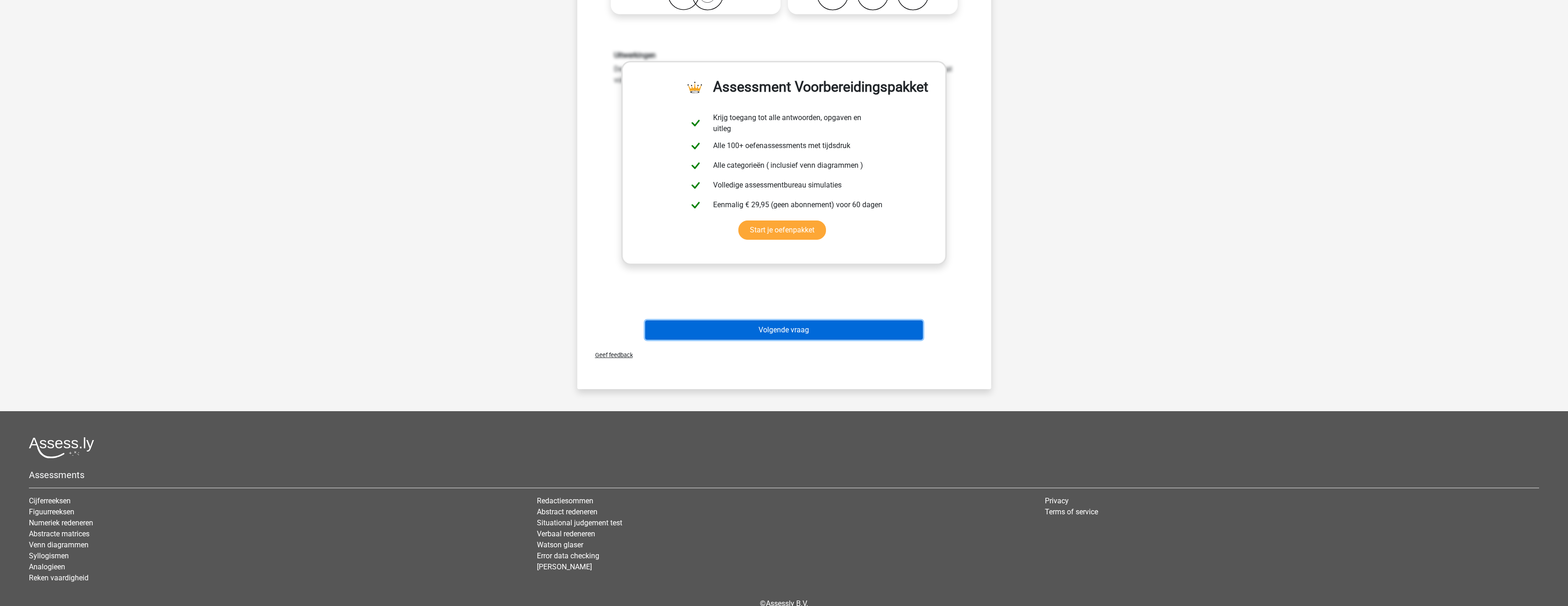
click at [845, 328] on button "Volgende vraag" at bounding box center [784, 330] width 277 height 19
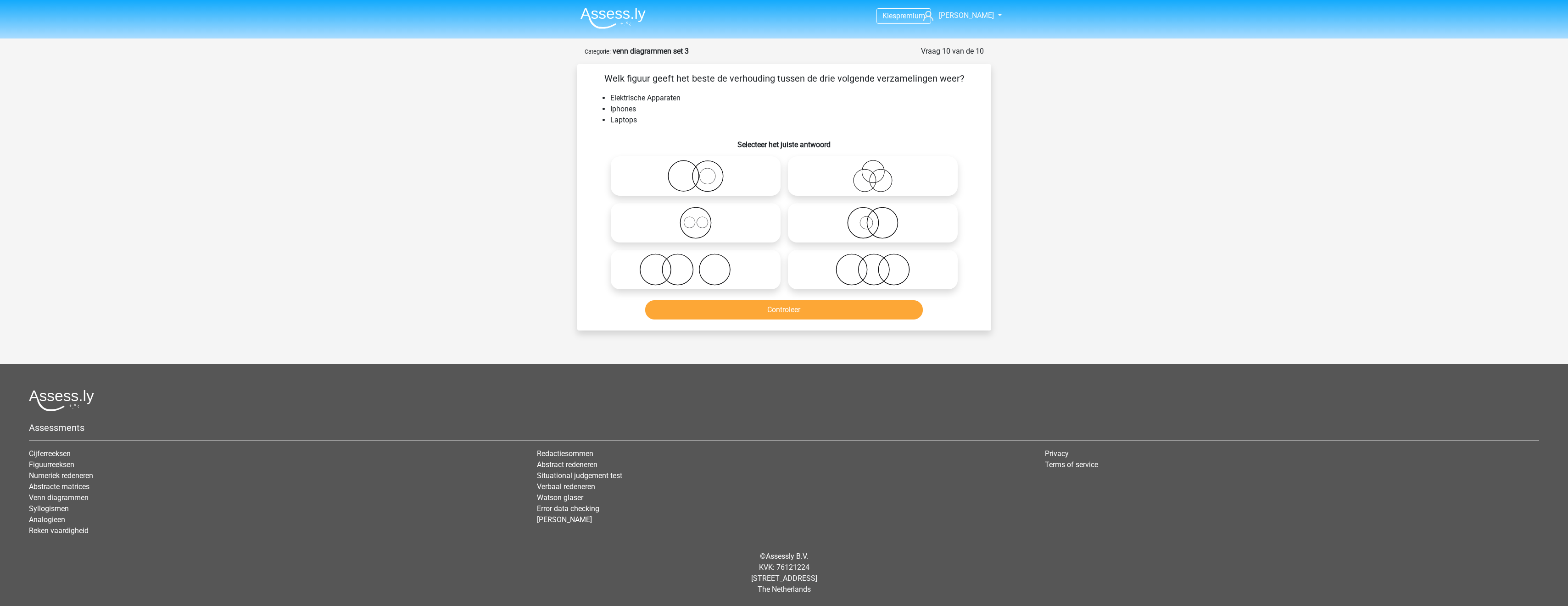
scroll to position [0, 0]
click at [749, 227] on icon at bounding box center [698, 223] width 163 height 32
click at [705, 219] on input "radio" at bounding box center [702, 215] width 6 height 6
radio input "true"
click at [771, 304] on button "Controleer" at bounding box center [788, 310] width 277 height 19
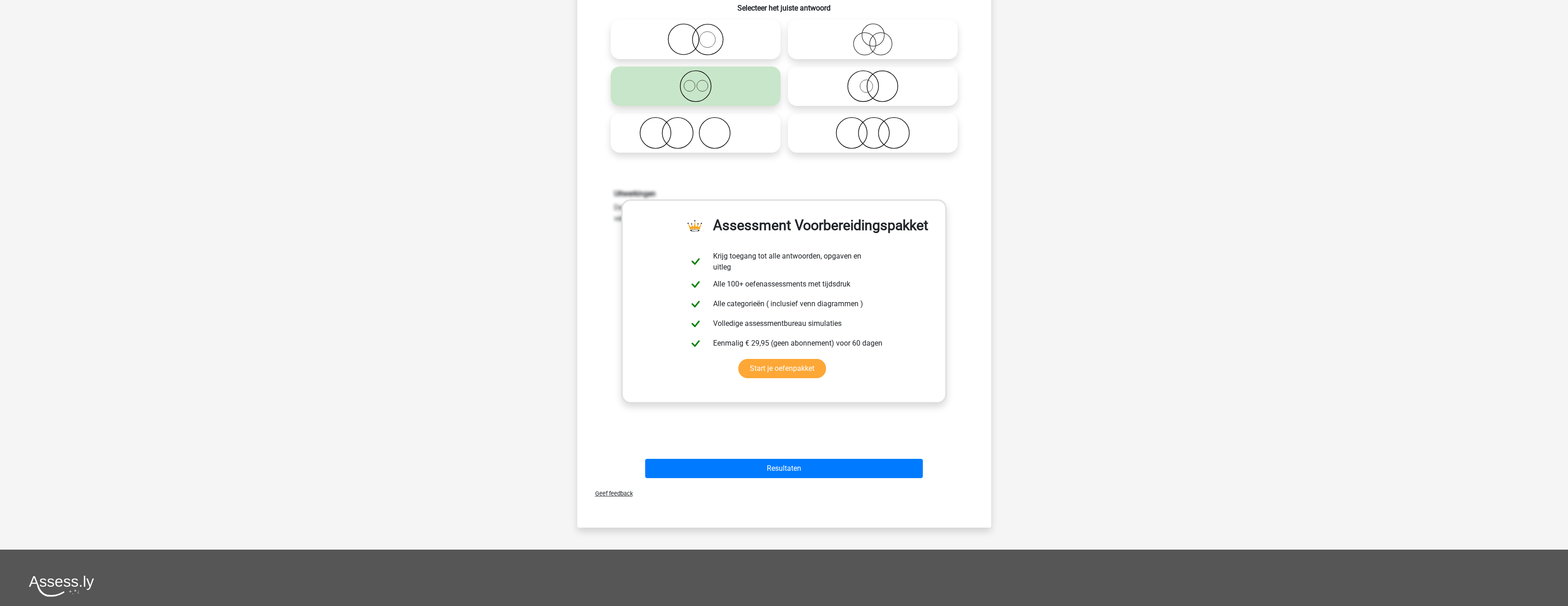
scroll to position [275, 0]
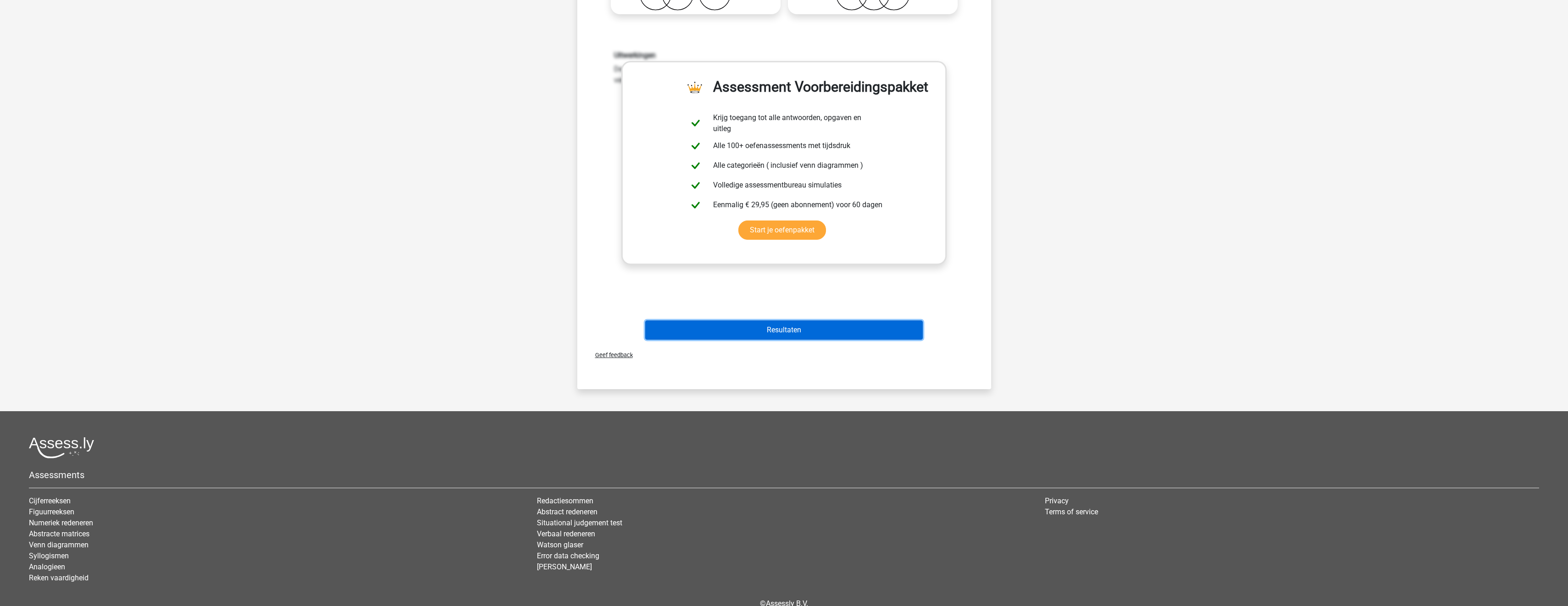
click at [775, 335] on button "Resultaten" at bounding box center [784, 330] width 277 height 19
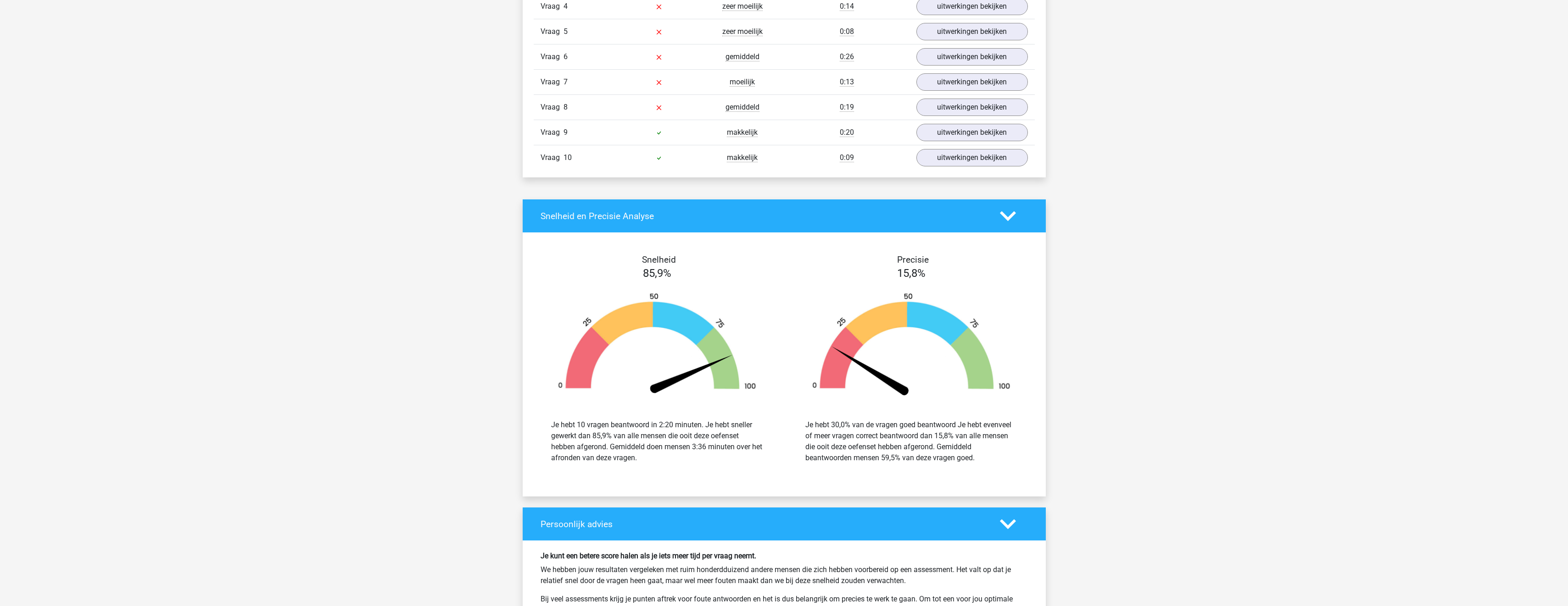
scroll to position [871, 0]
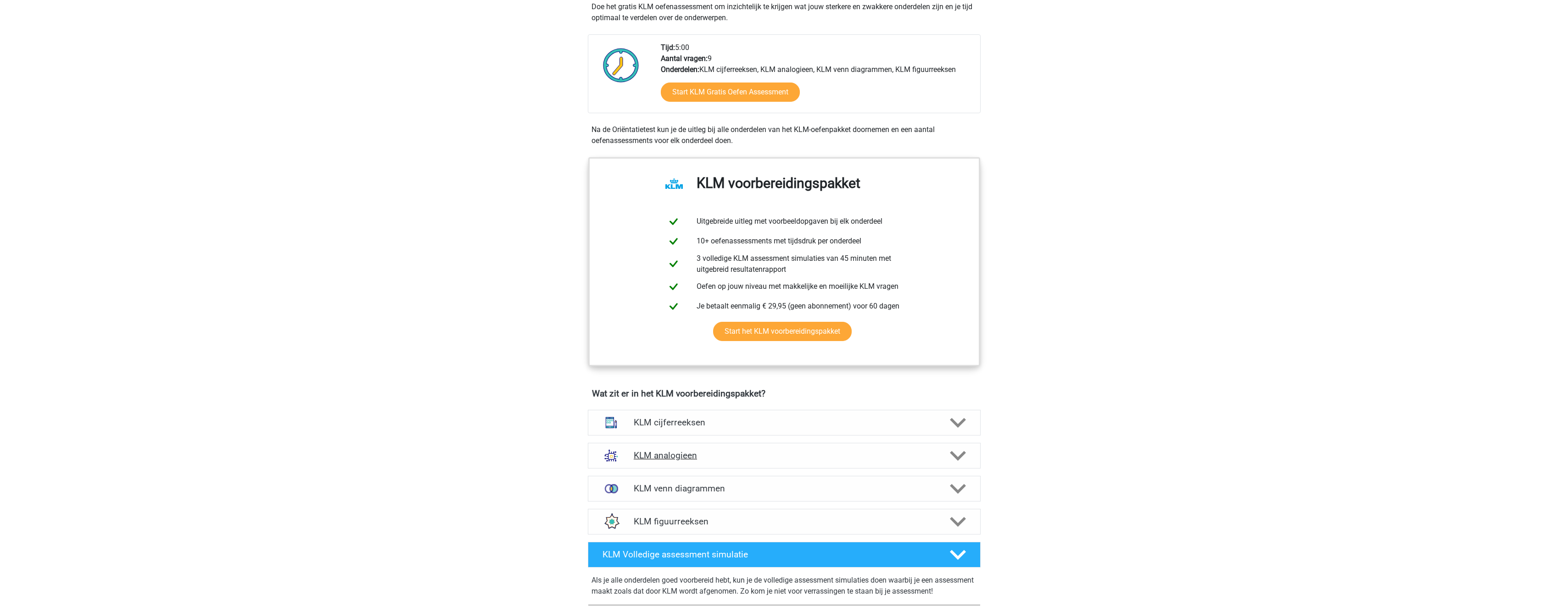
scroll to position [596, 0]
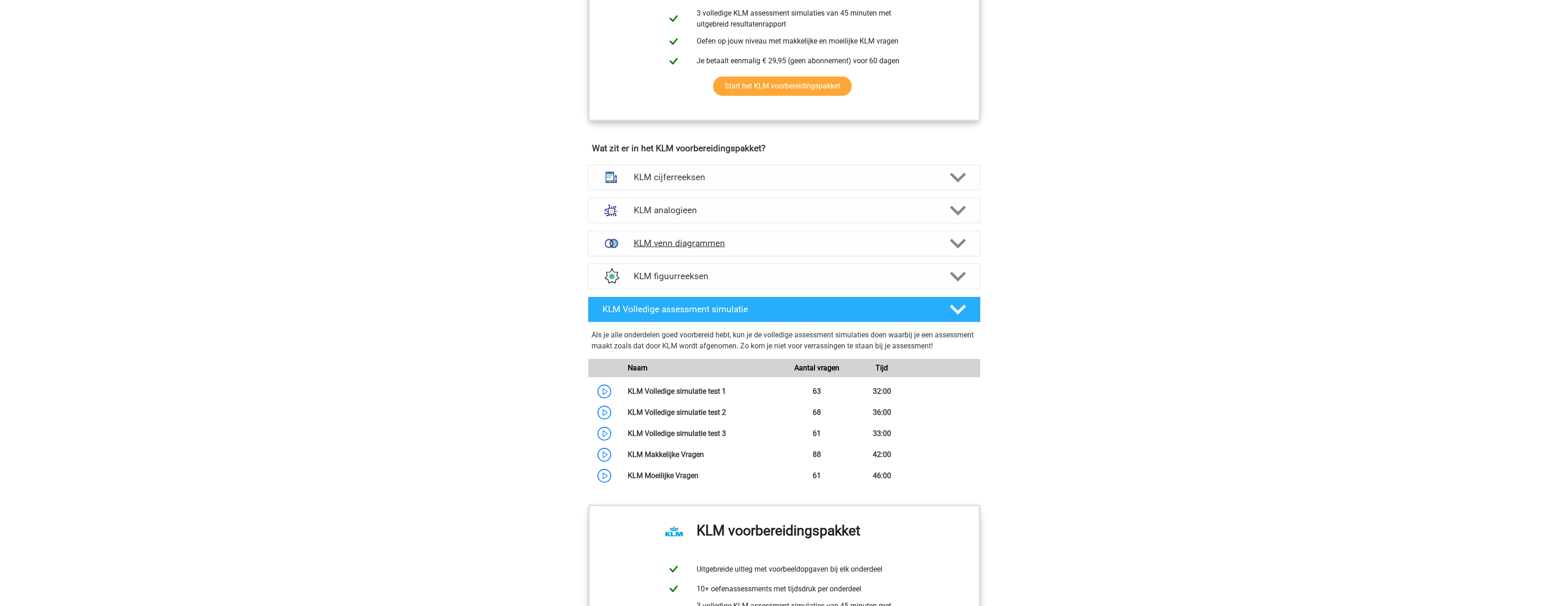
click at [821, 239] on h4 "KLM venn diagrammen" at bounding box center [784, 242] width 300 height 10
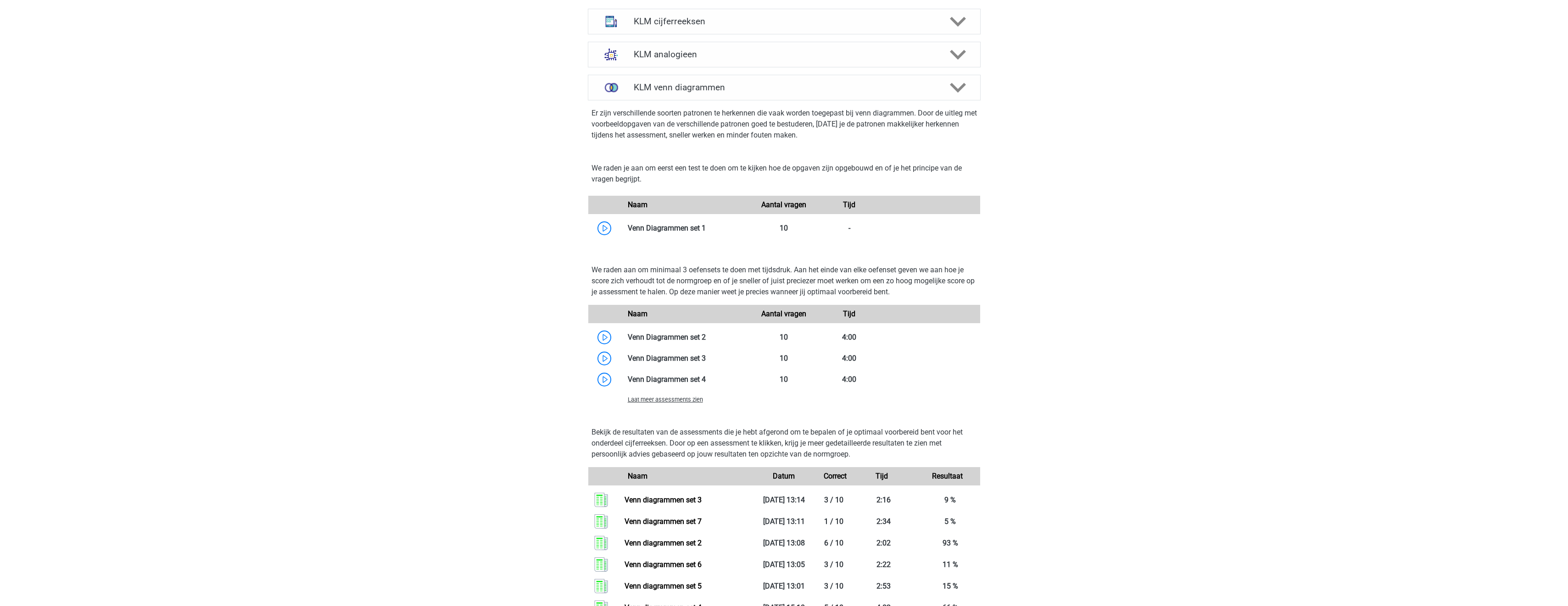
scroll to position [825, 0]
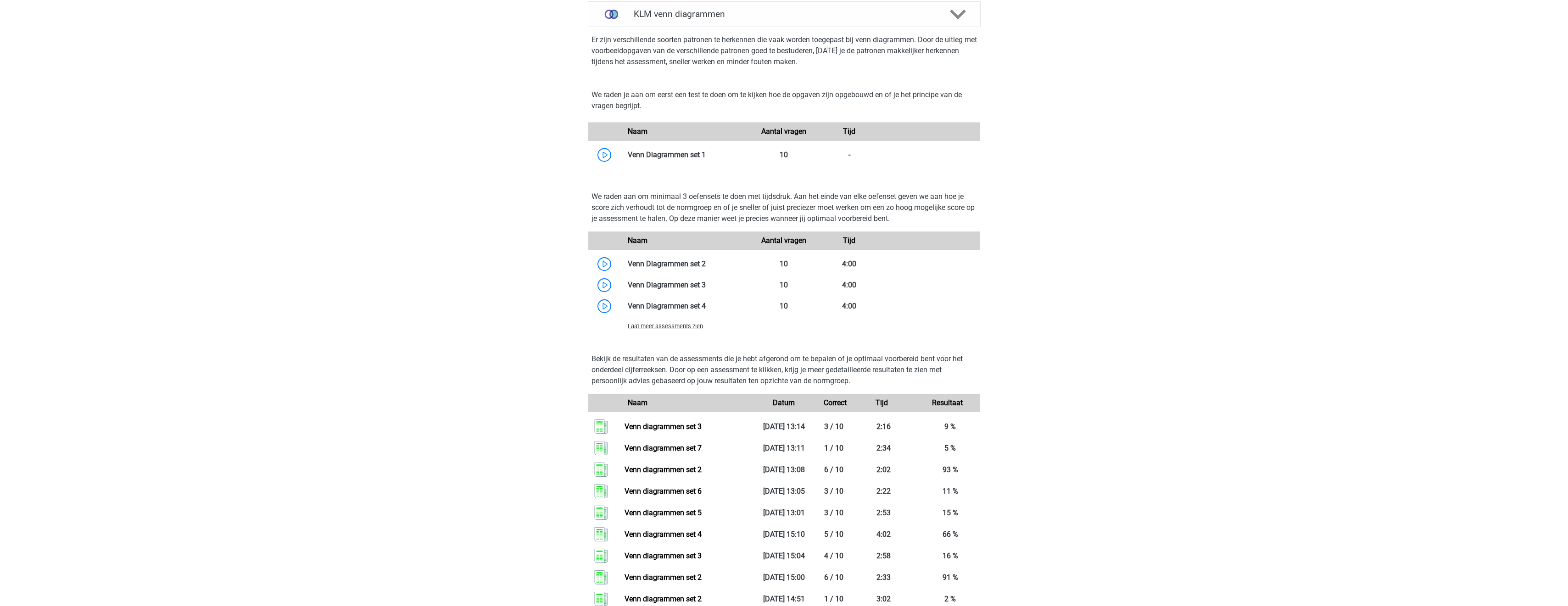
click at [685, 329] on span "Laat meer assessments zien" at bounding box center [665, 326] width 75 height 7
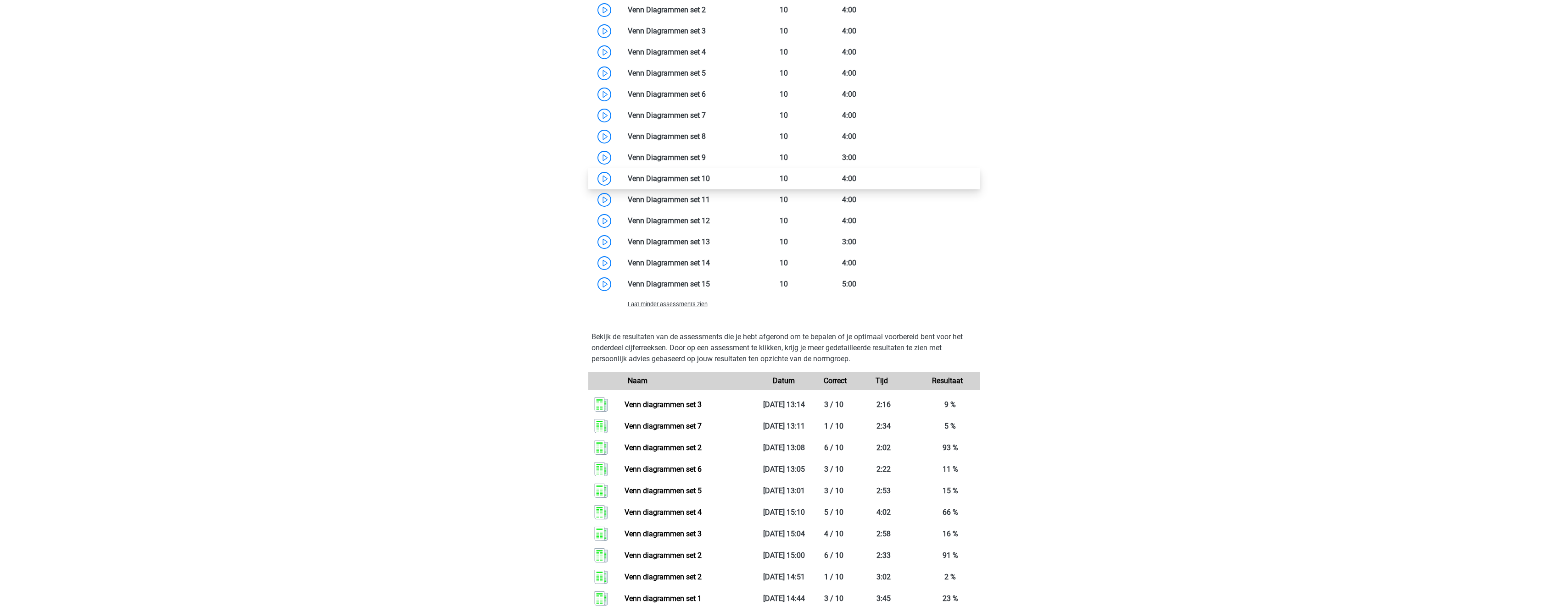
scroll to position [1055, 0]
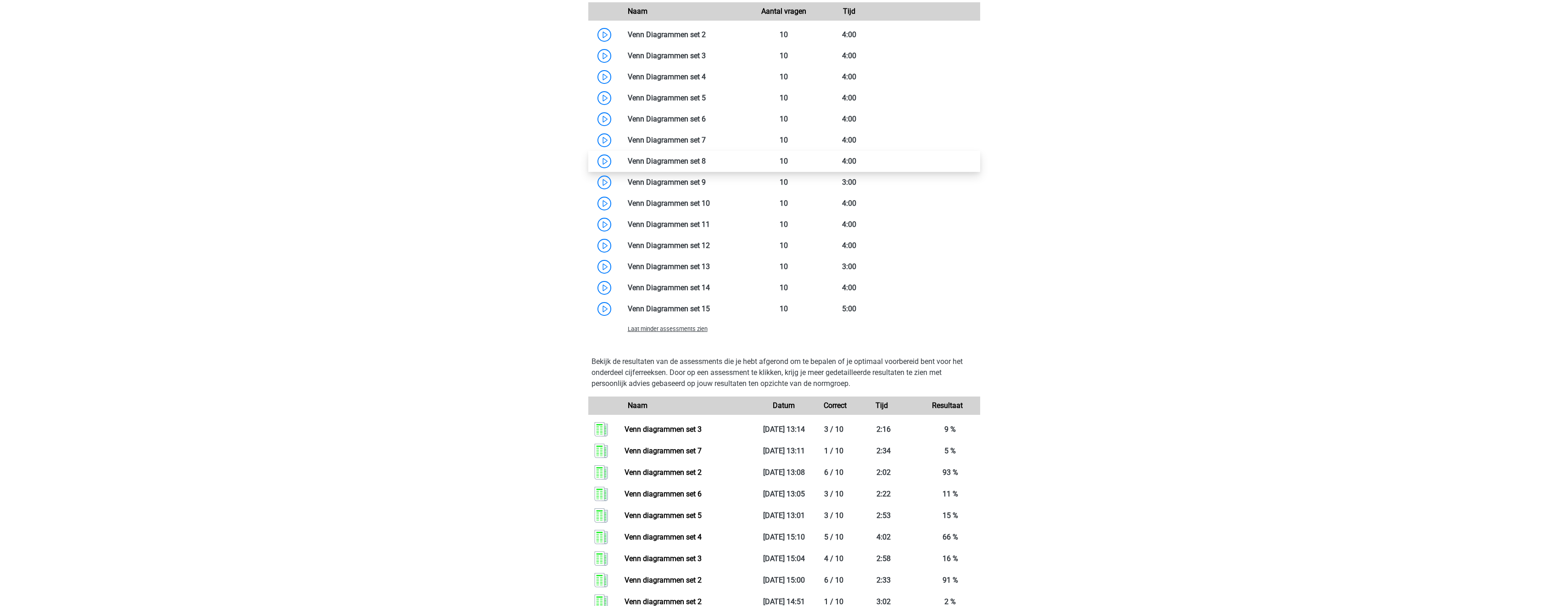
click at [706, 159] on link at bounding box center [706, 161] width 0 height 9
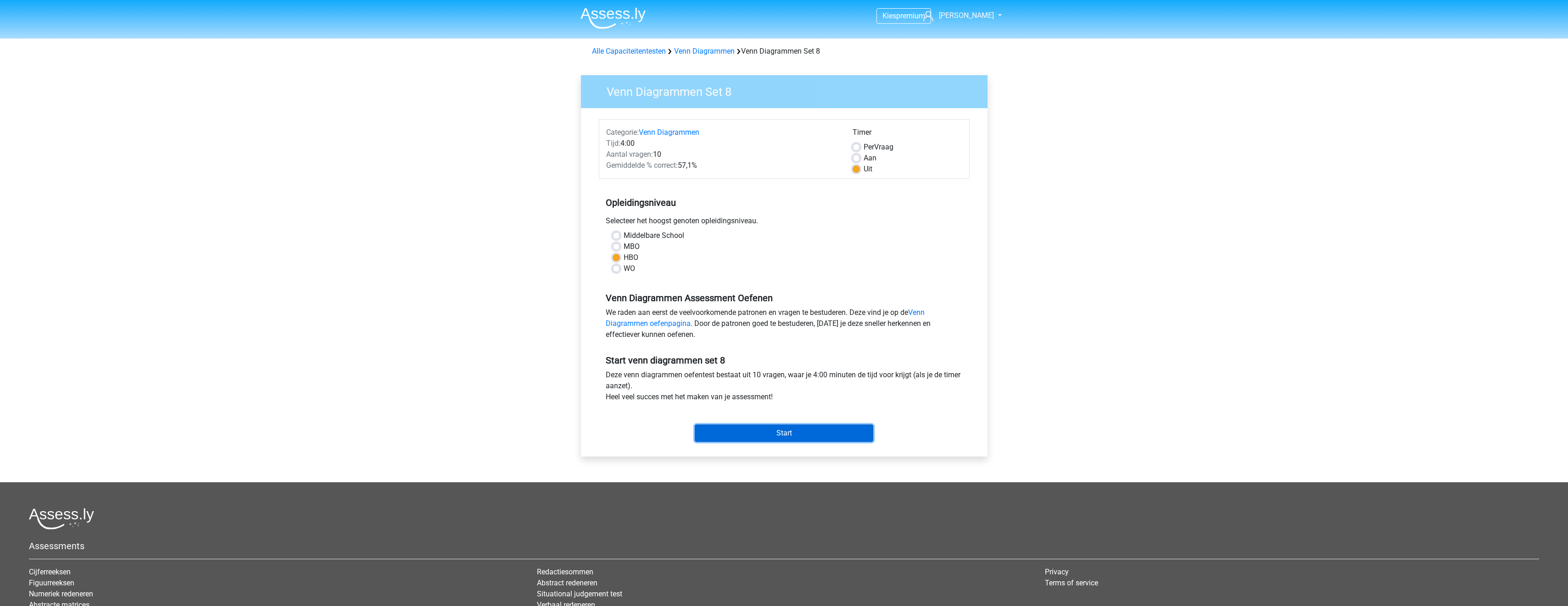
click at [829, 430] on input "Start" at bounding box center [784, 433] width 178 height 17
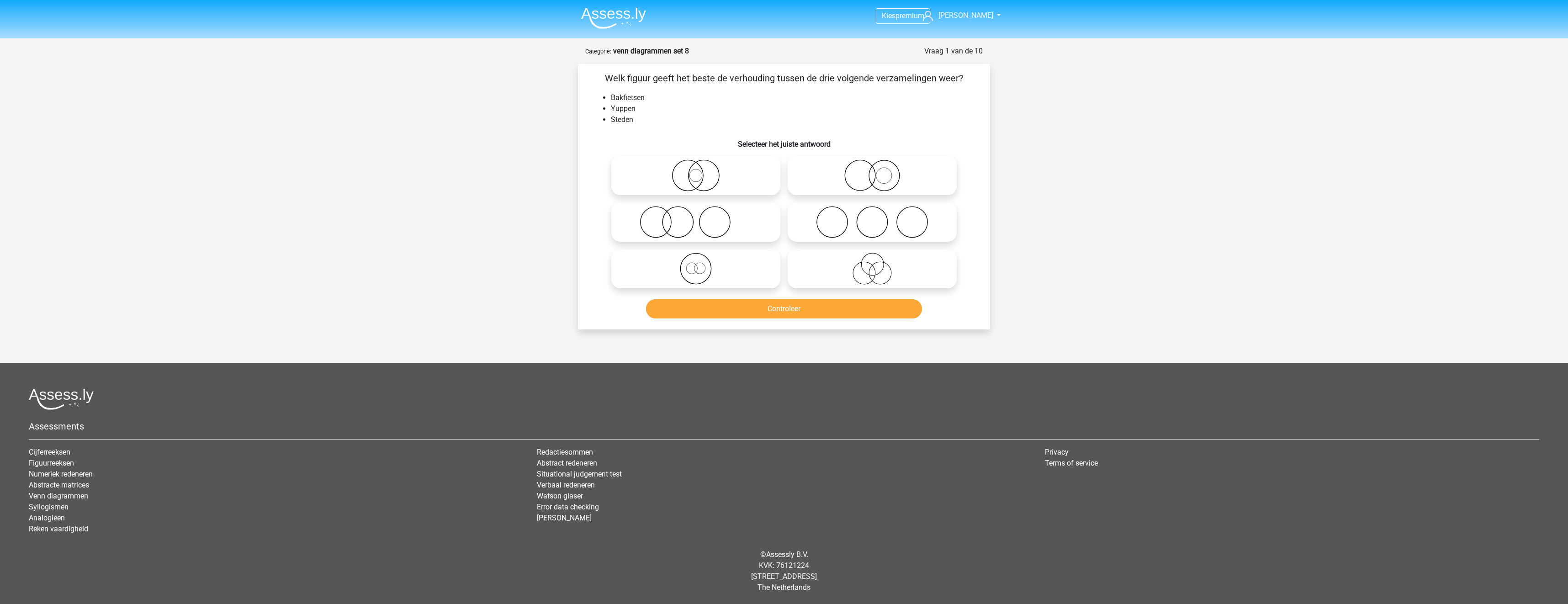
click at [864, 225] on icon at bounding box center [872, 222] width 162 height 32
click at [872, 218] on input "radio" at bounding box center [875, 215] width 6 height 6
radio input "true"
click at [858, 312] on button "Controleer" at bounding box center [784, 309] width 276 height 19
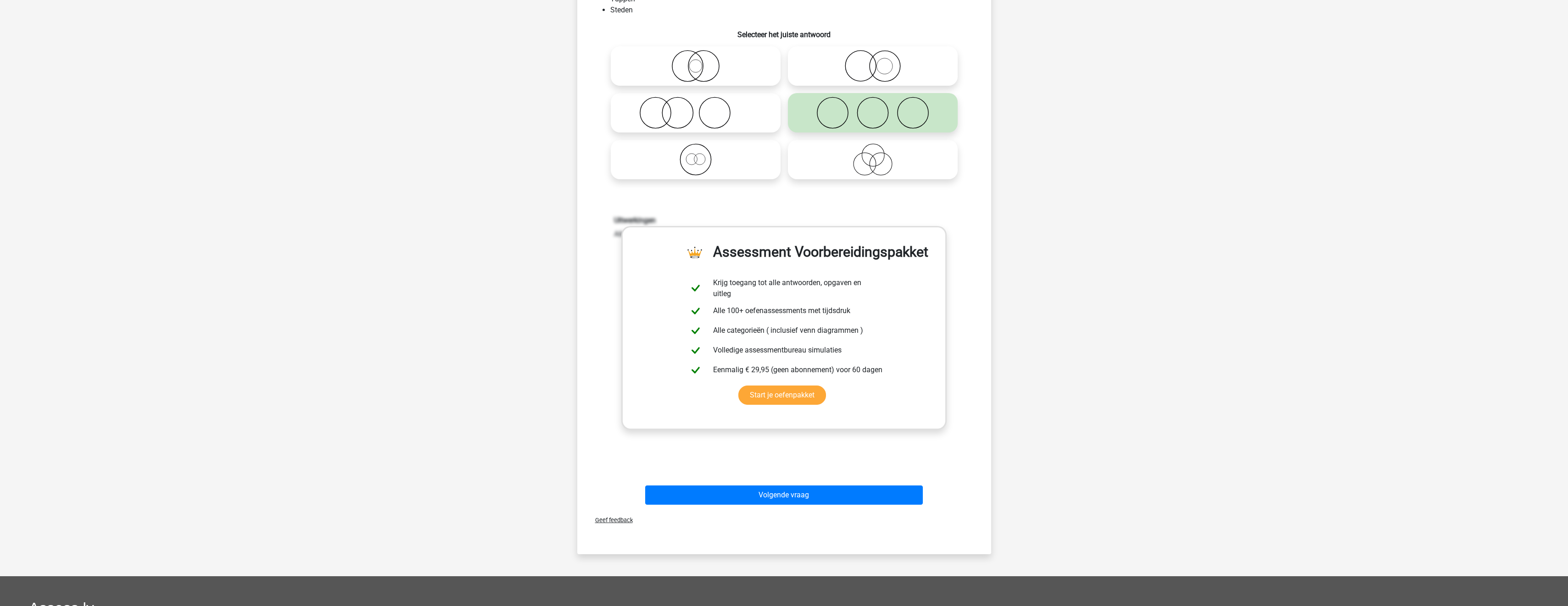
scroll to position [275, 0]
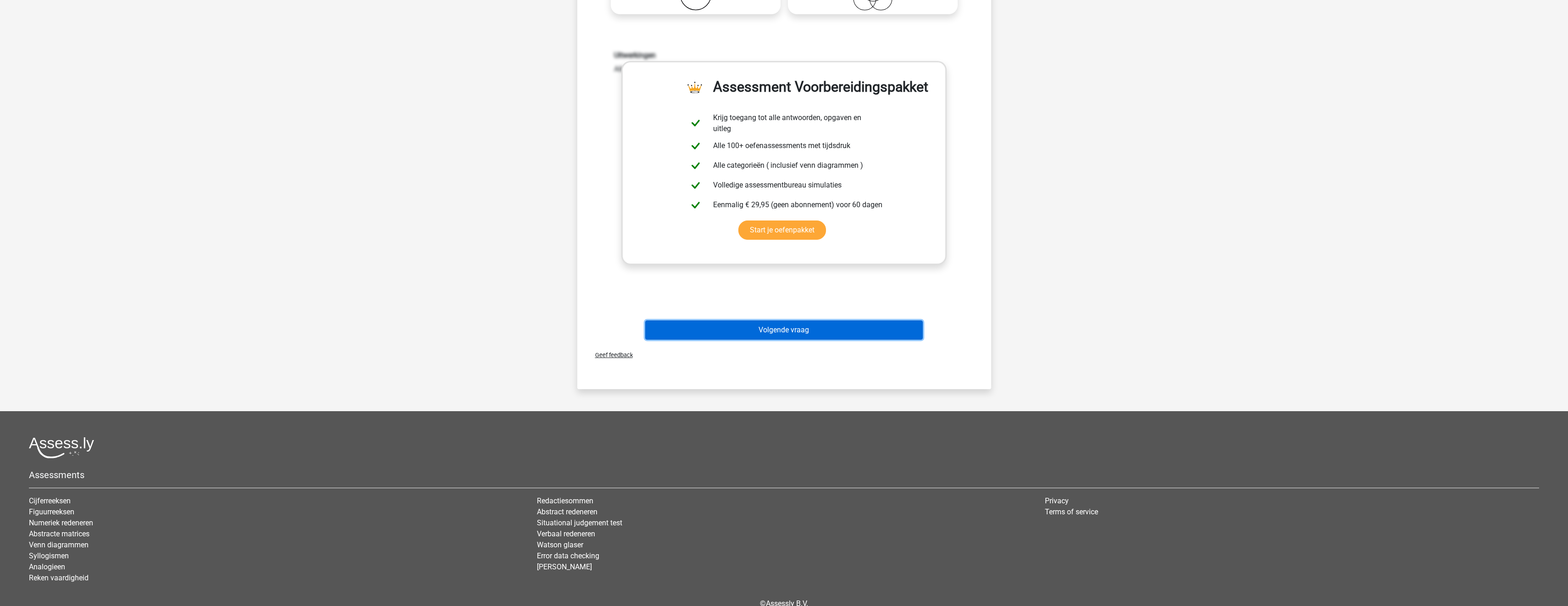
click at [877, 333] on button "Volgende vraag" at bounding box center [784, 330] width 277 height 19
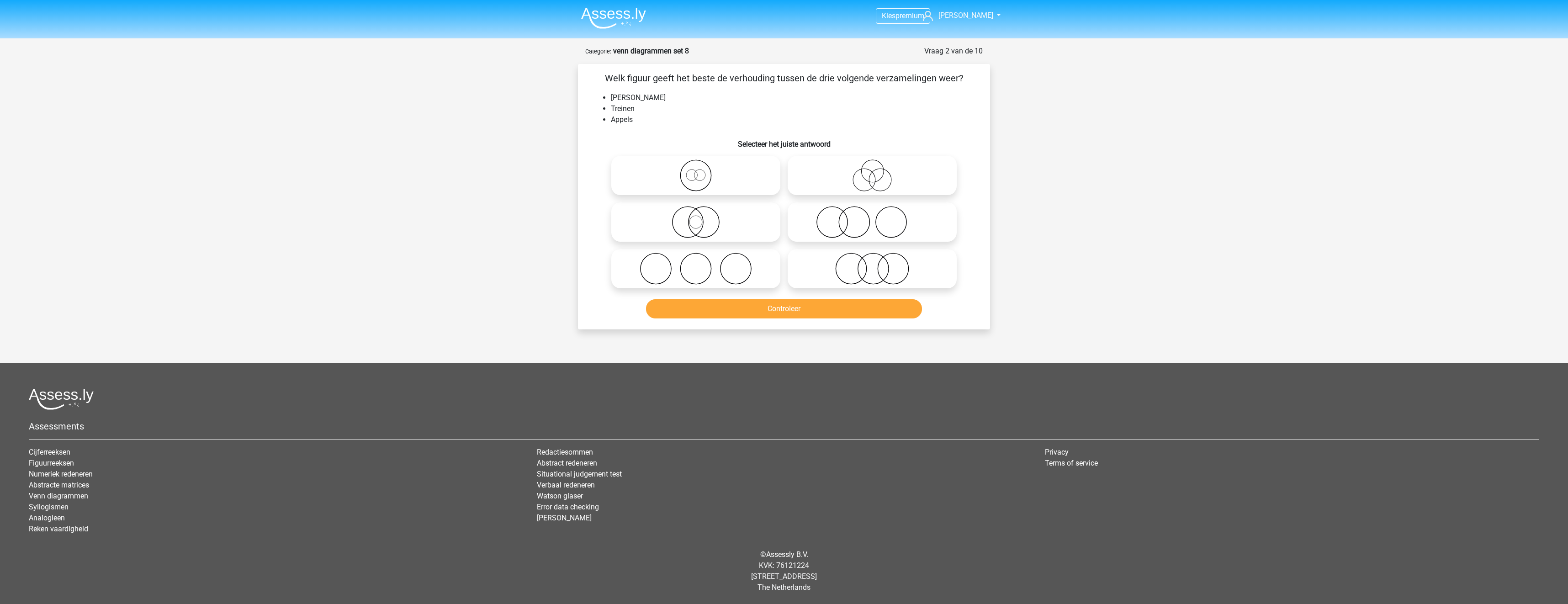
drag, startPoint x: 843, startPoint y: 270, endPoint x: 846, endPoint y: 273, distance: 4.2
click at [844, 272] on icon at bounding box center [872, 268] width 162 height 32
click at [872, 264] on input "radio" at bounding box center [875, 261] width 6 height 6
radio input "true"
click at [864, 314] on button "Controleer" at bounding box center [784, 309] width 276 height 19
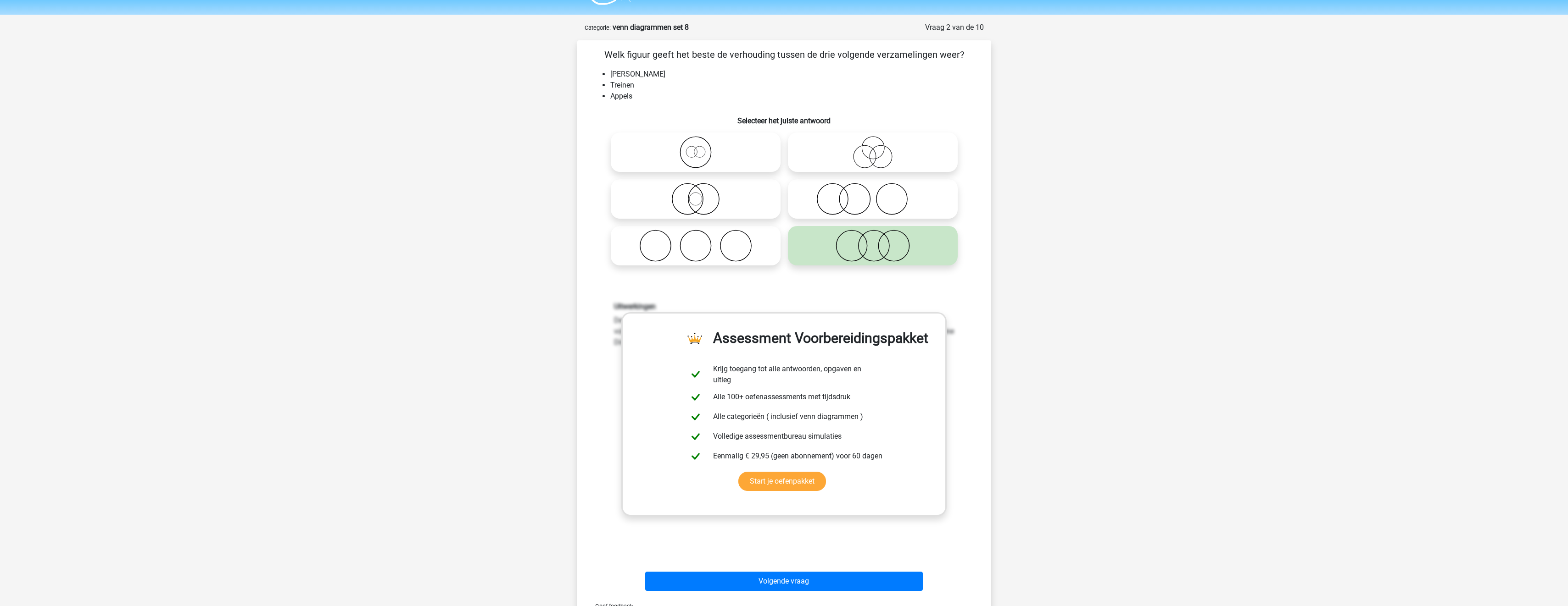
scroll to position [275, 0]
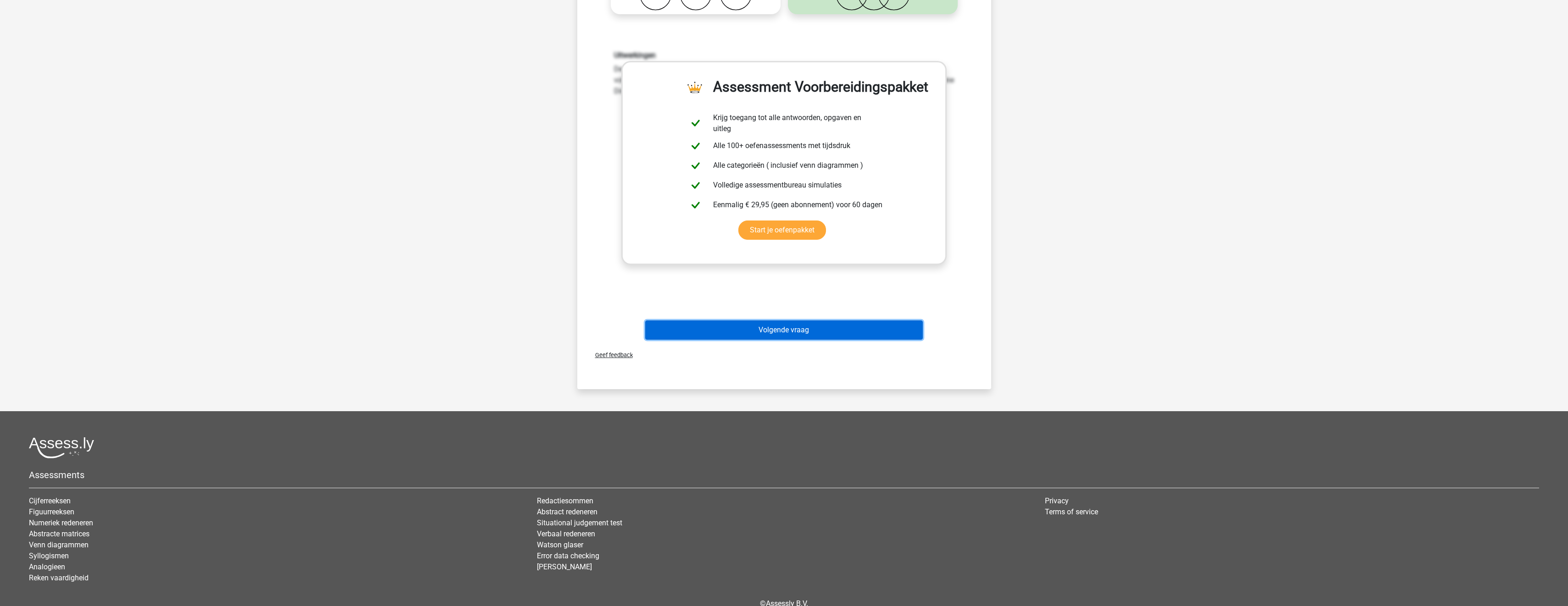
click at [870, 322] on button "Volgende vraag" at bounding box center [784, 330] width 277 height 19
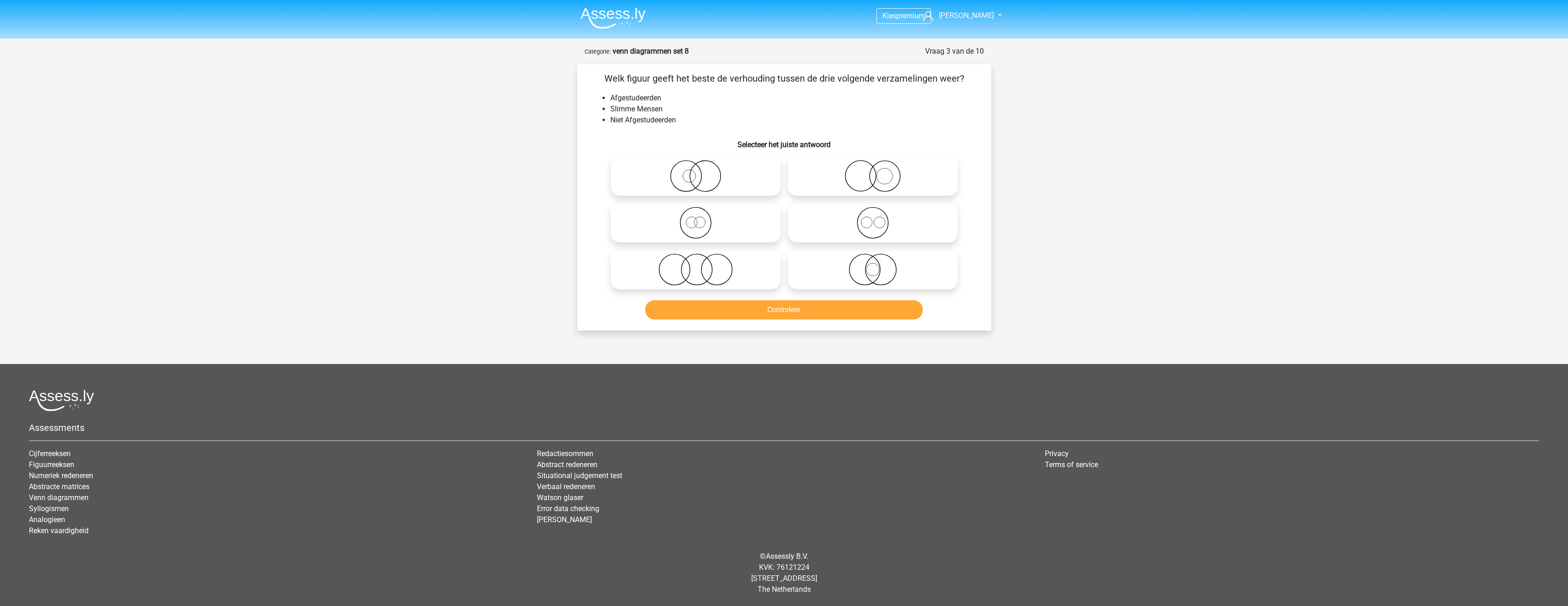
scroll to position [0, 0]
click at [713, 269] on icon at bounding box center [698, 269] width 163 height 32
click at [705, 265] on input "radio" at bounding box center [702, 262] width 6 height 6
radio input "true"
click at [762, 307] on button "Controleer" at bounding box center [788, 310] width 277 height 19
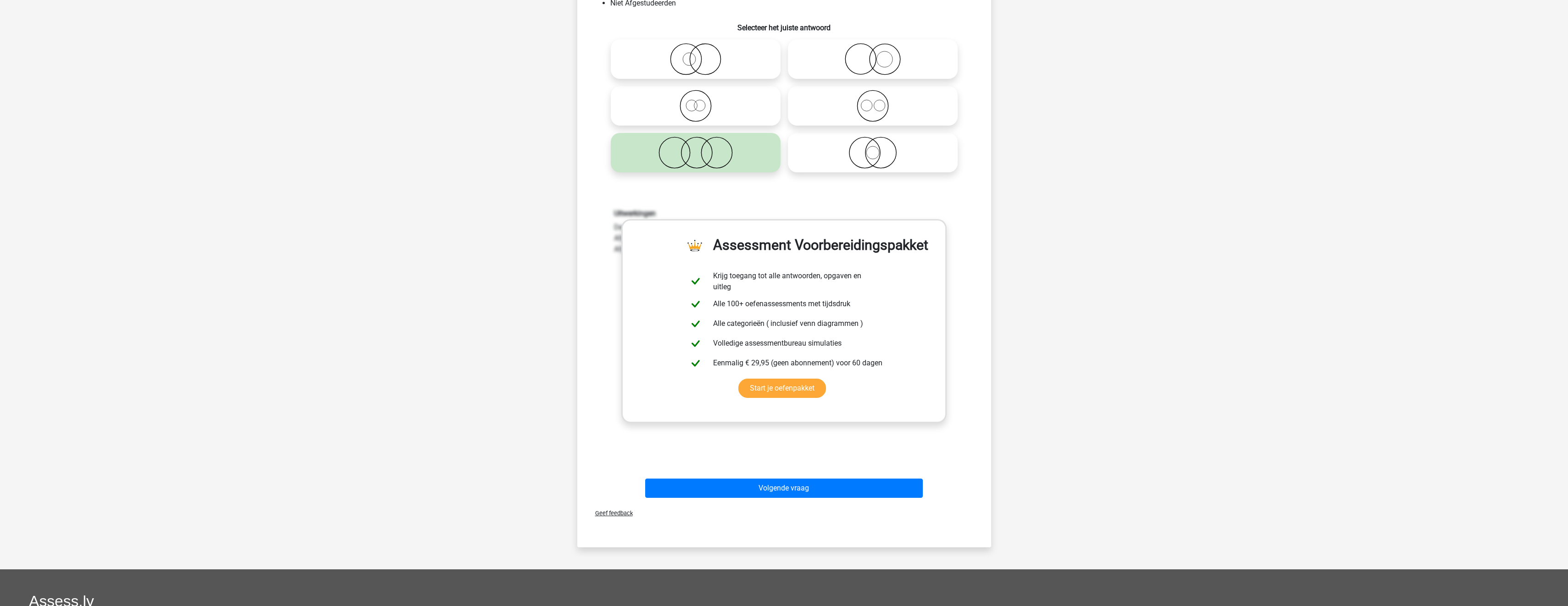
scroll to position [275, 0]
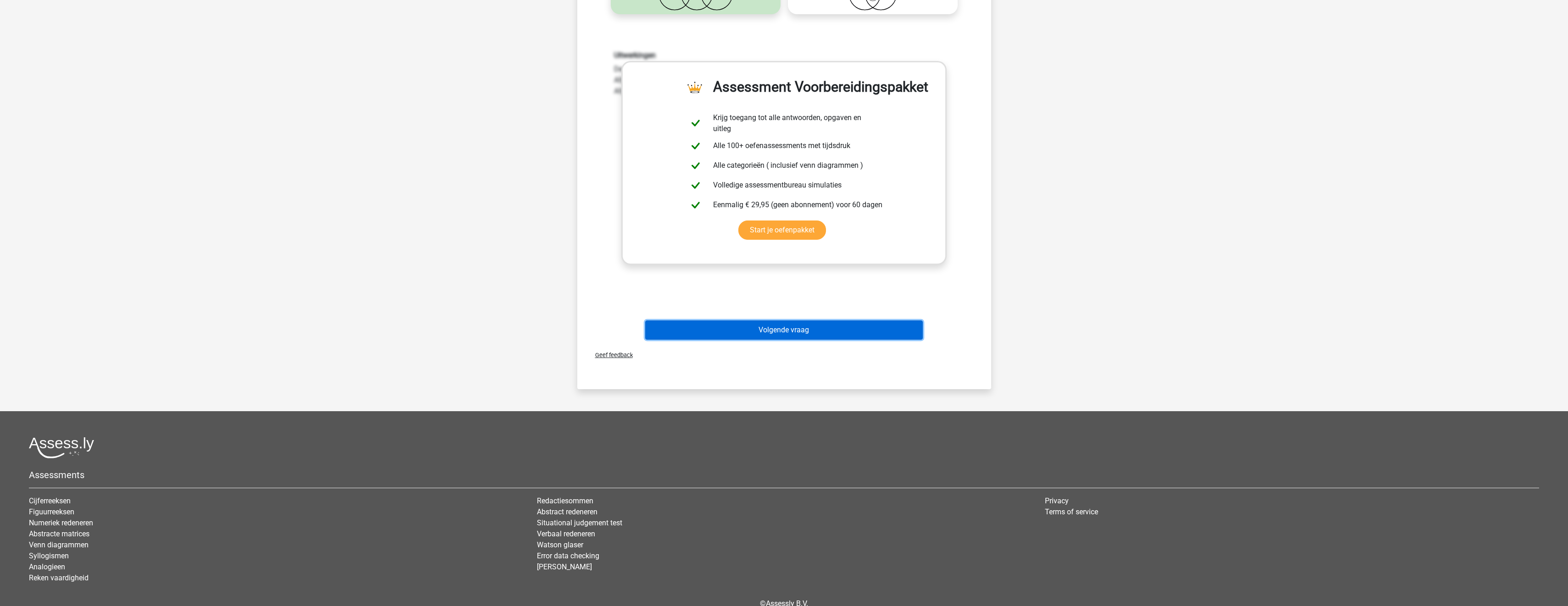
click at [847, 332] on button "Volgende vraag" at bounding box center [784, 330] width 277 height 19
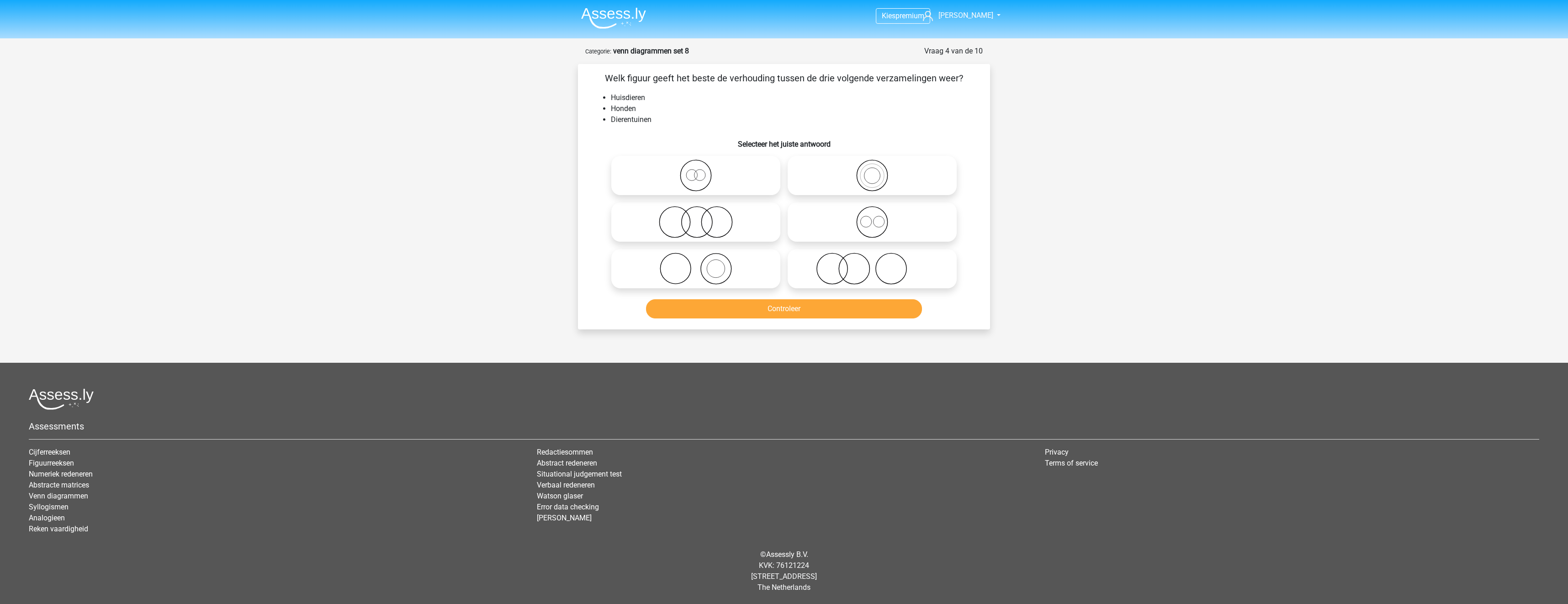
drag, startPoint x: 721, startPoint y: 276, endPoint x: 723, endPoint y: 281, distance: 5.4
click at [722, 280] on icon at bounding box center [695, 268] width 162 height 32
click at [702, 264] on input "radio" at bounding box center [699, 261] width 6 height 6
radio input "true"
click at [744, 313] on button "Controleer" at bounding box center [784, 309] width 276 height 19
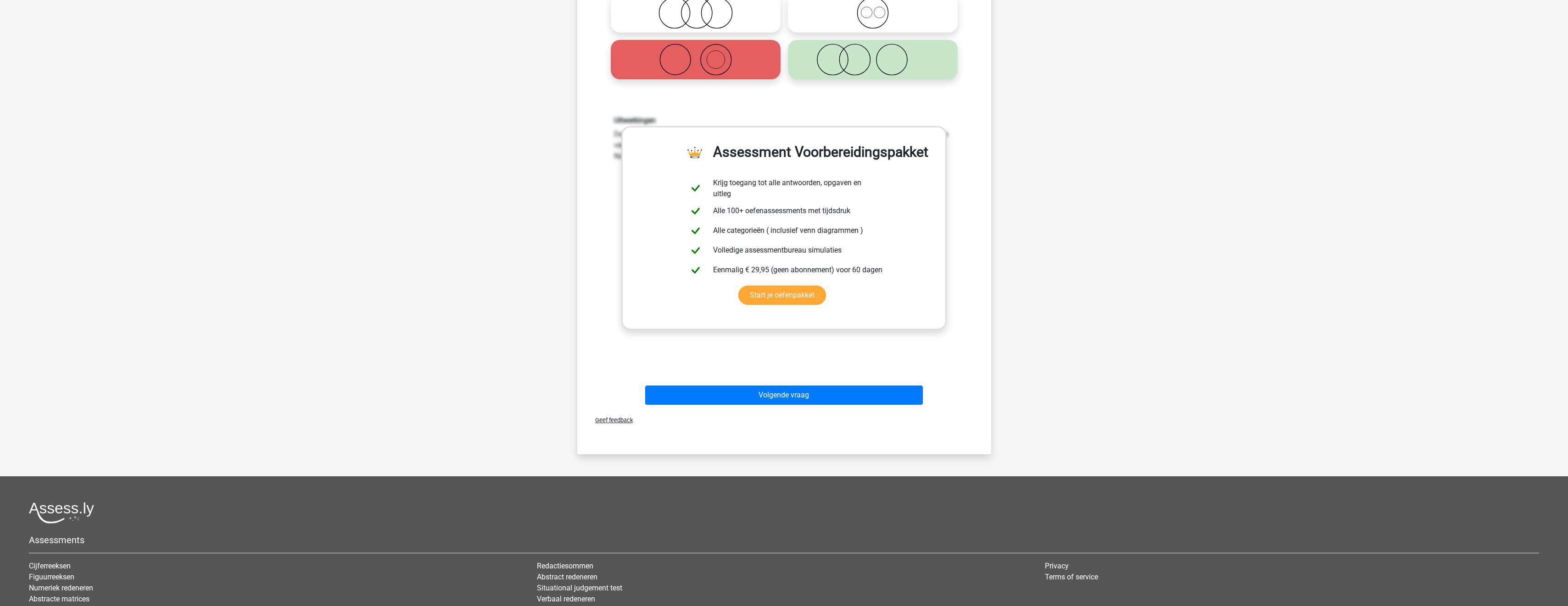
scroll to position [229, 0]
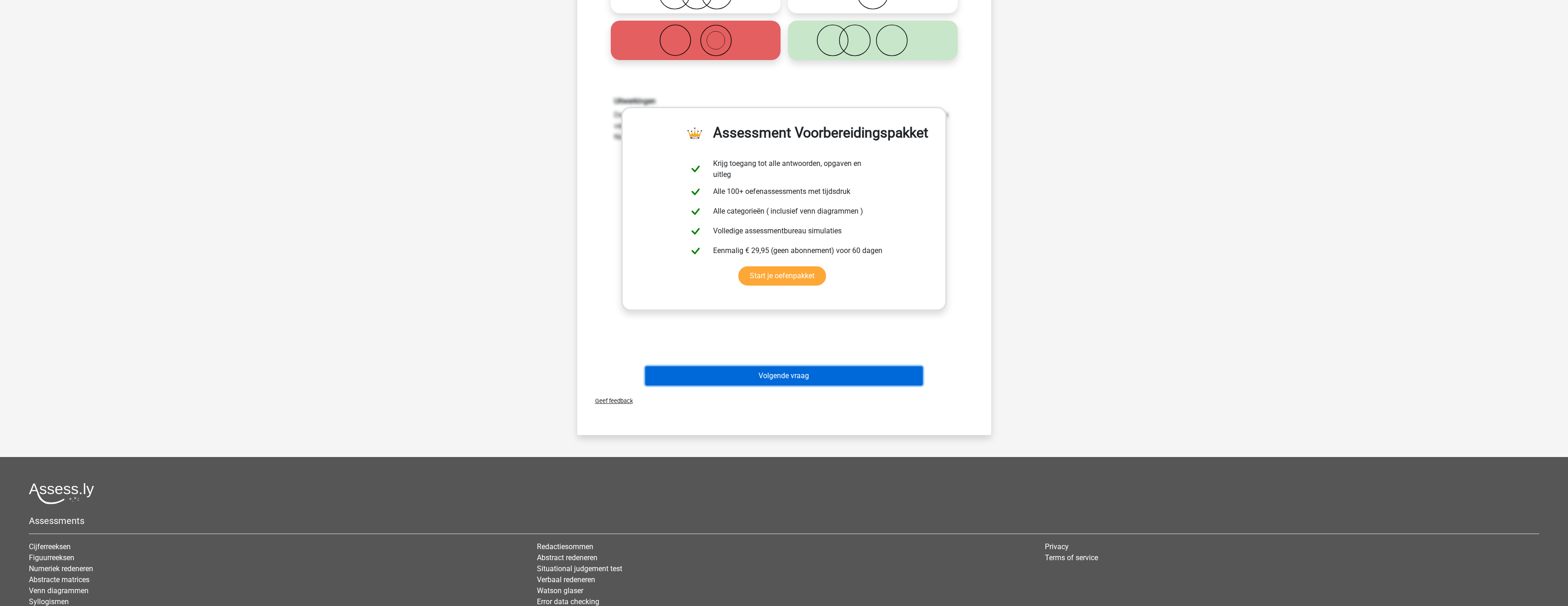
click at [824, 373] on button "Volgende vraag" at bounding box center [784, 376] width 277 height 19
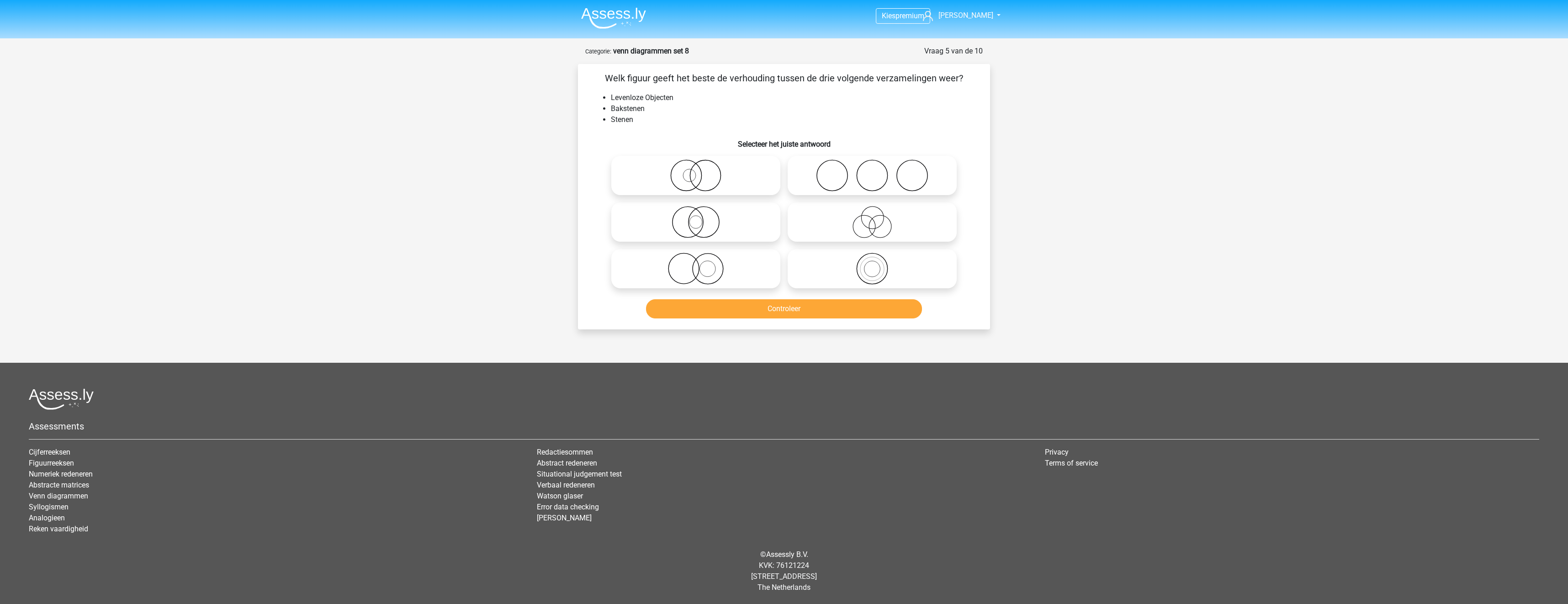
click at [880, 276] on icon at bounding box center [872, 268] width 162 height 32
click at [878, 264] on input "radio" at bounding box center [875, 261] width 6 height 6
radio input "true"
click at [875, 315] on button "Controleer" at bounding box center [784, 309] width 276 height 19
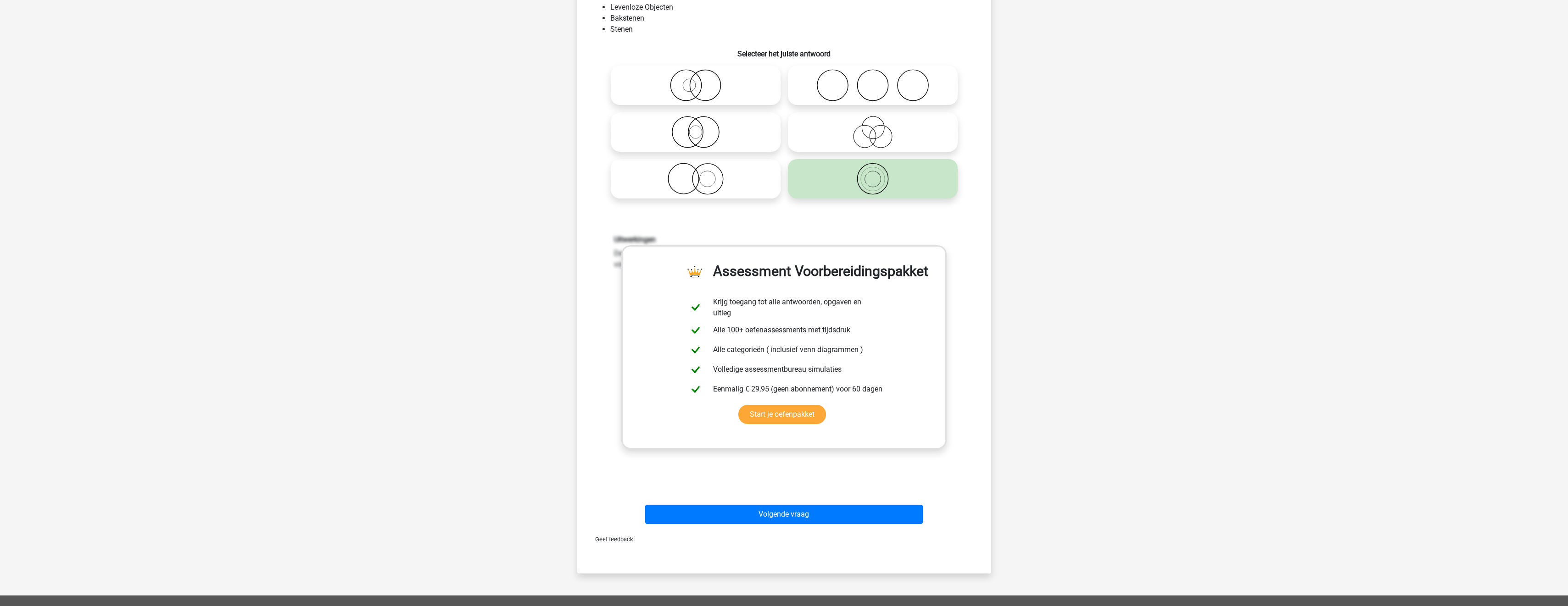
scroll to position [229, 0]
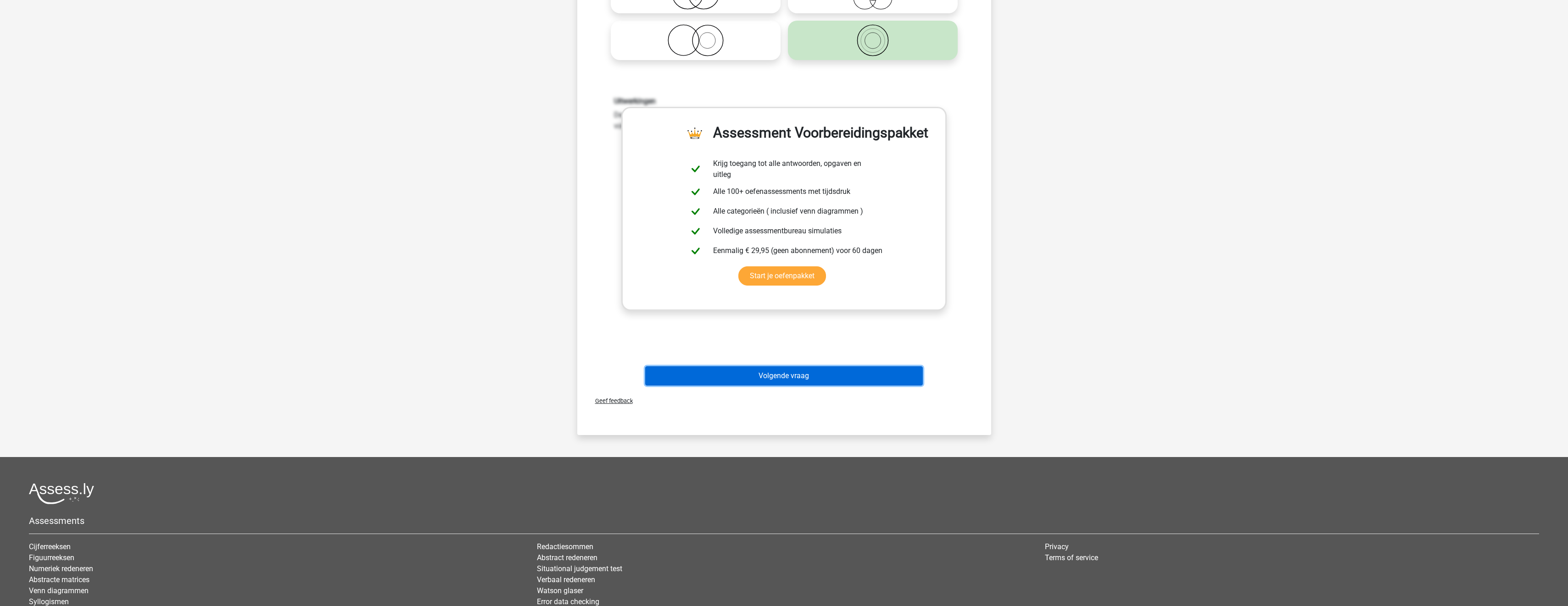
drag, startPoint x: 861, startPoint y: 373, endPoint x: 864, endPoint y: 365, distance: 8.5
click at [861, 373] on button "Volgende vraag" at bounding box center [784, 376] width 277 height 19
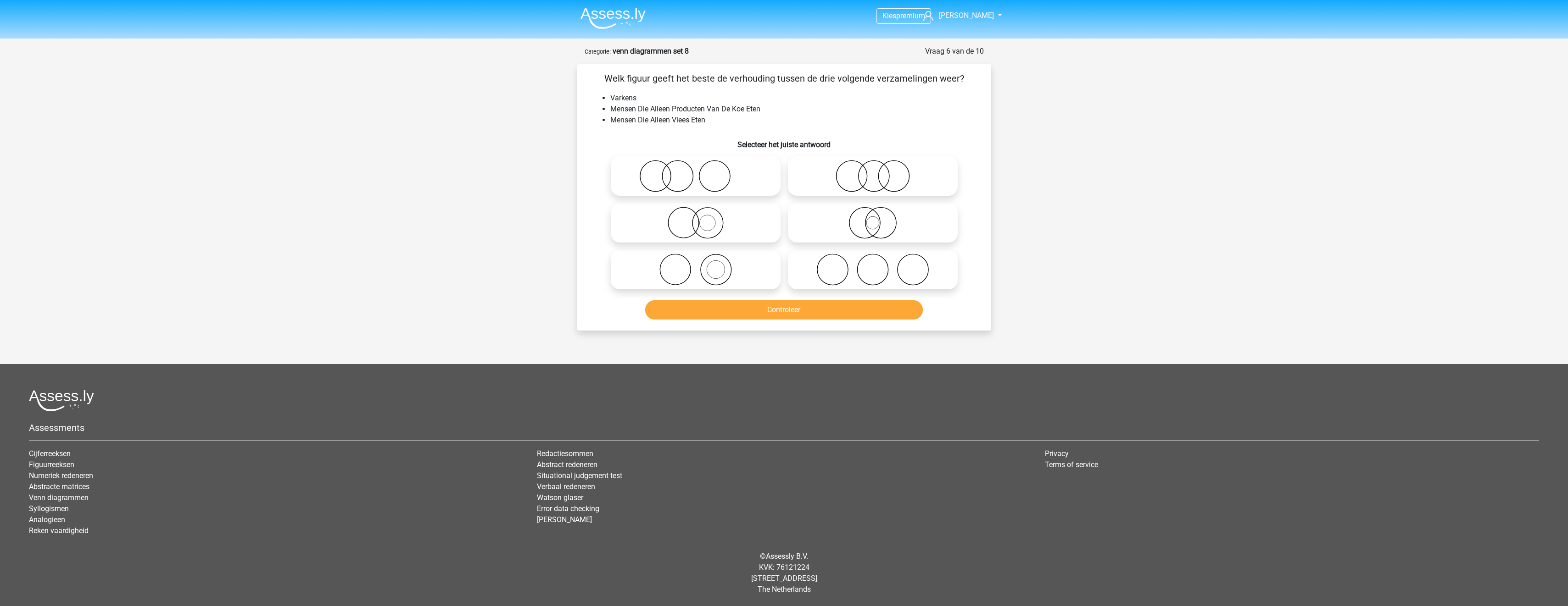
scroll to position [0, 0]
drag, startPoint x: 874, startPoint y: 281, endPoint x: 878, endPoint y: 290, distance: 9.8
click at [874, 281] on icon at bounding box center [876, 269] width 163 height 32
click at [876, 265] on input "radio" at bounding box center [879, 262] width 6 height 6
radio input "true"
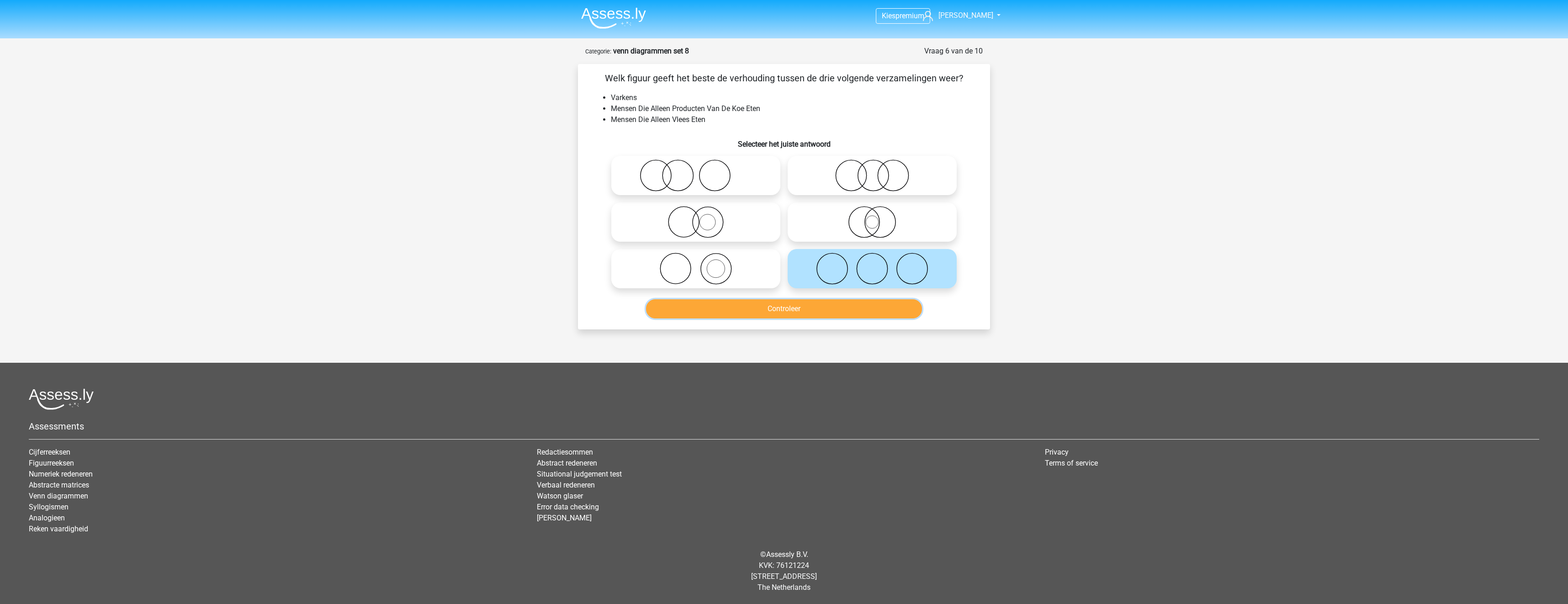
click at [879, 304] on button "Controleer" at bounding box center [784, 309] width 276 height 19
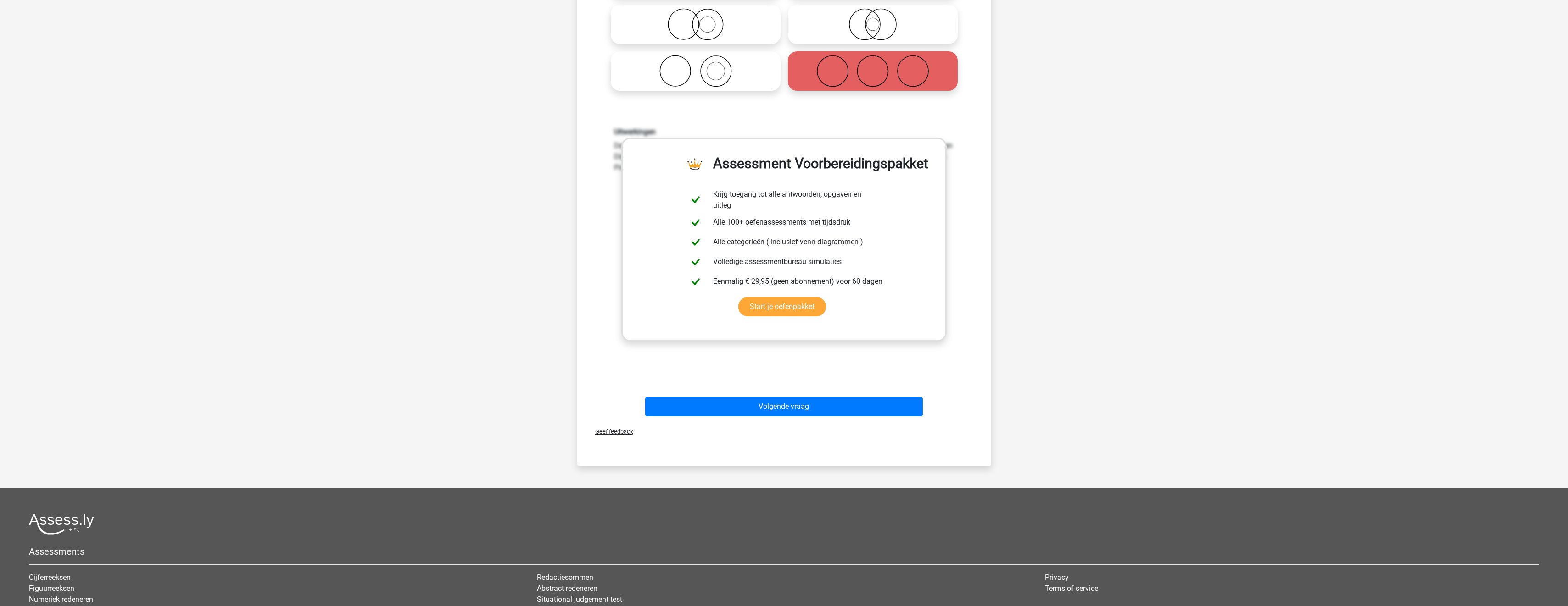
scroll to position [229, 0]
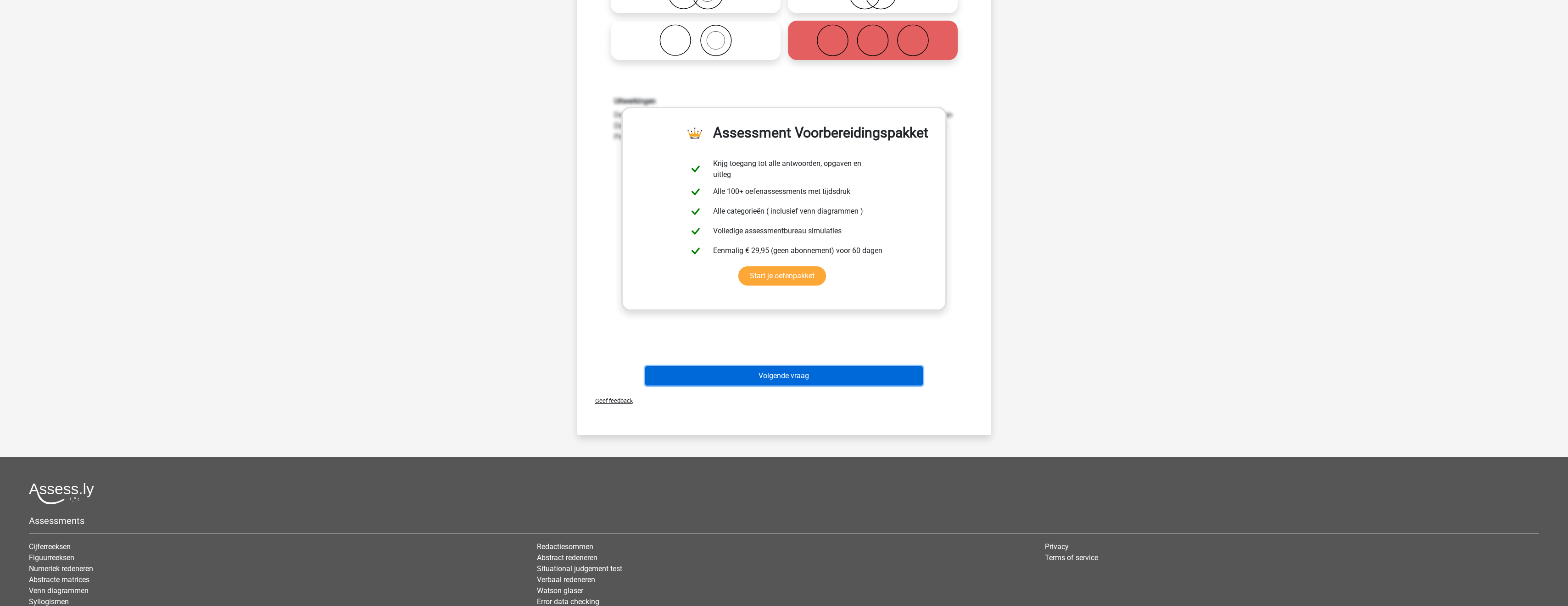
click at [862, 375] on button "Volgende vraag" at bounding box center [784, 376] width 277 height 19
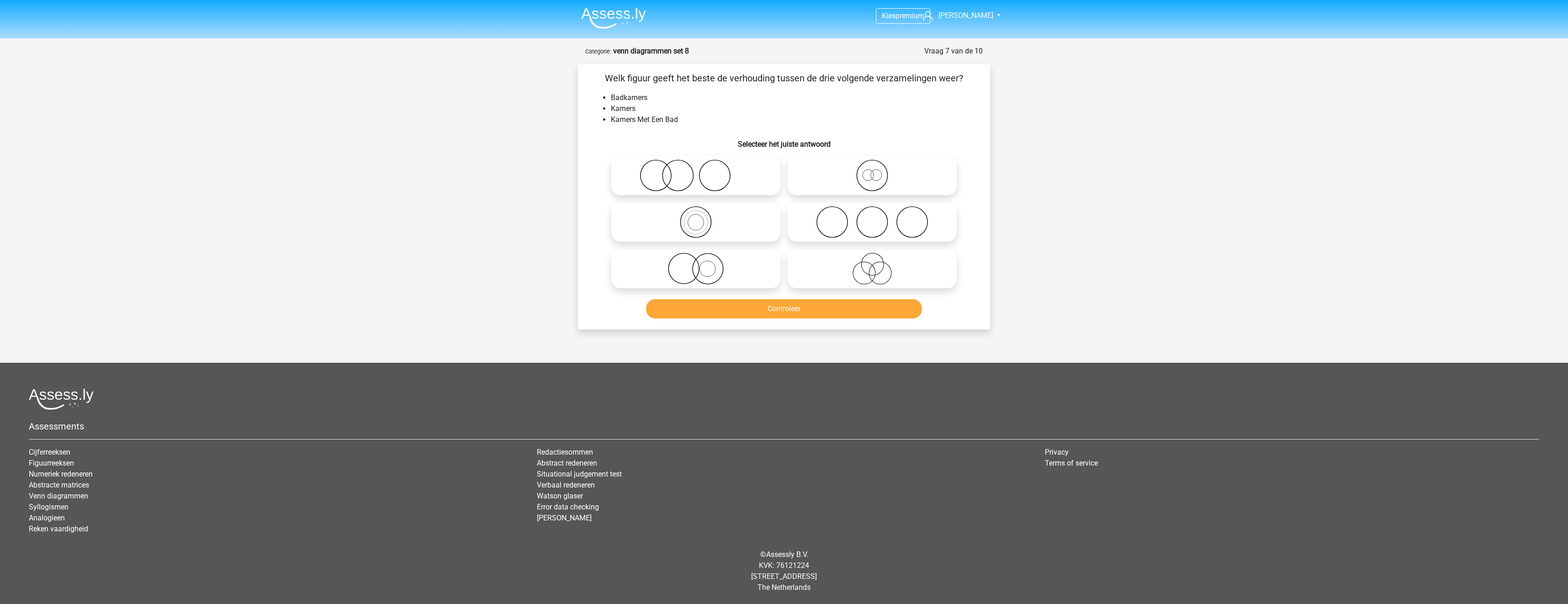
drag, startPoint x: 750, startPoint y: 212, endPoint x: 749, endPoint y: 247, distance: 35.0
click at [750, 213] on icon at bounding box center [695, 222] width 162 height 32
click at [702, 213] on input "radio" at bounding box center [699, 215] width 6 height 6
radio input "true"
click at [762, 306] on button "Controleer" at bounding box center [784, 309] width 276 height 19
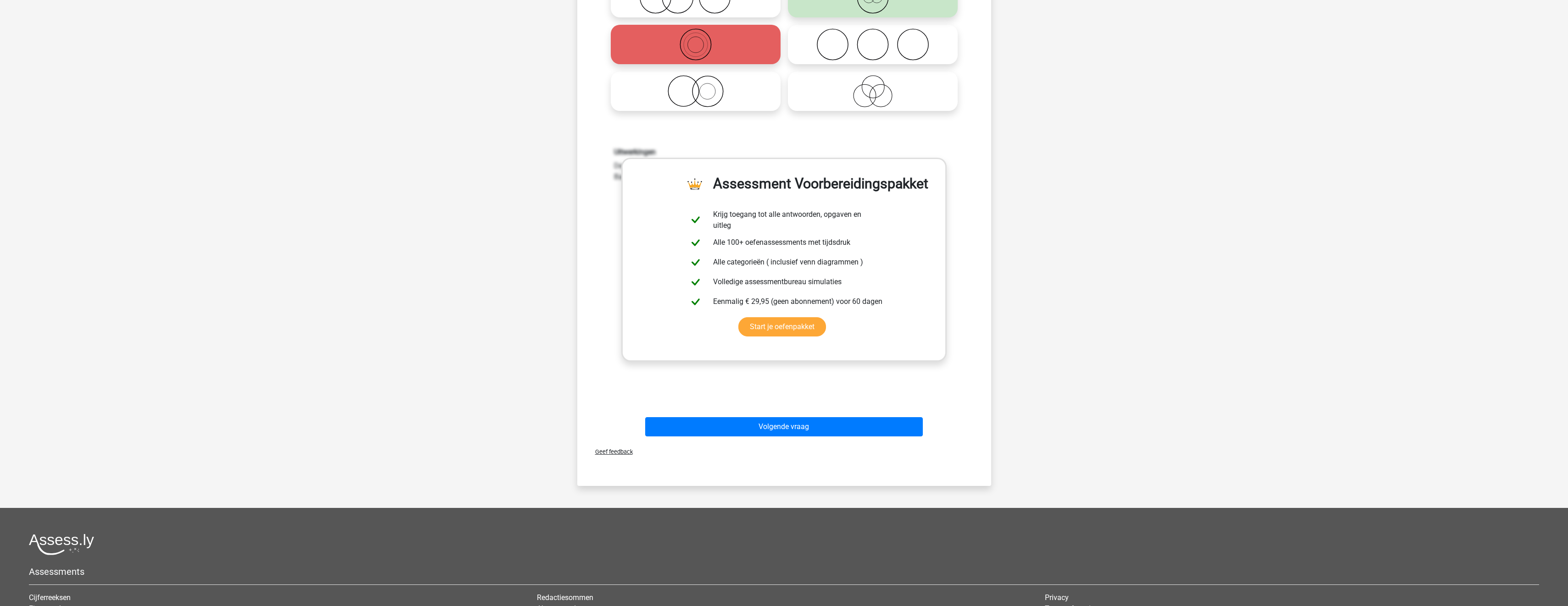
scroll to position [229, 0]
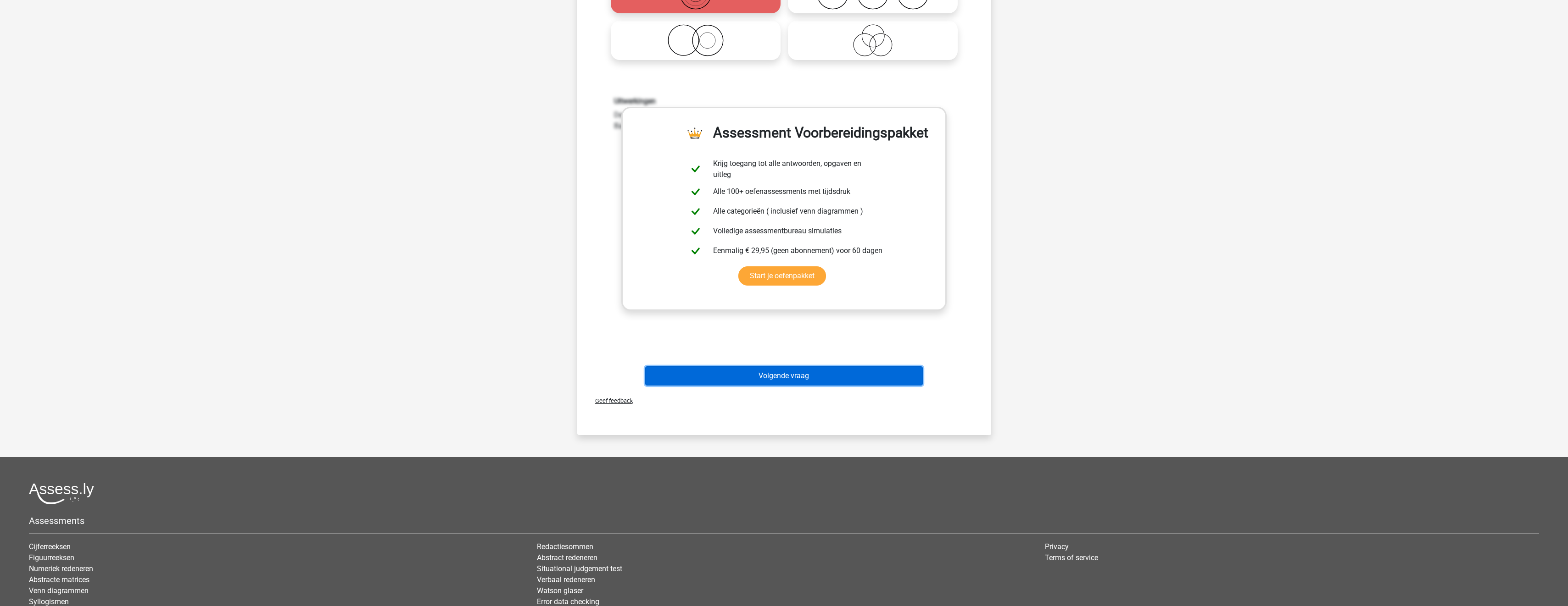
click at [780, 374] on button "Volgende vraag" at bounding box center [784, 376] width 277 height 19
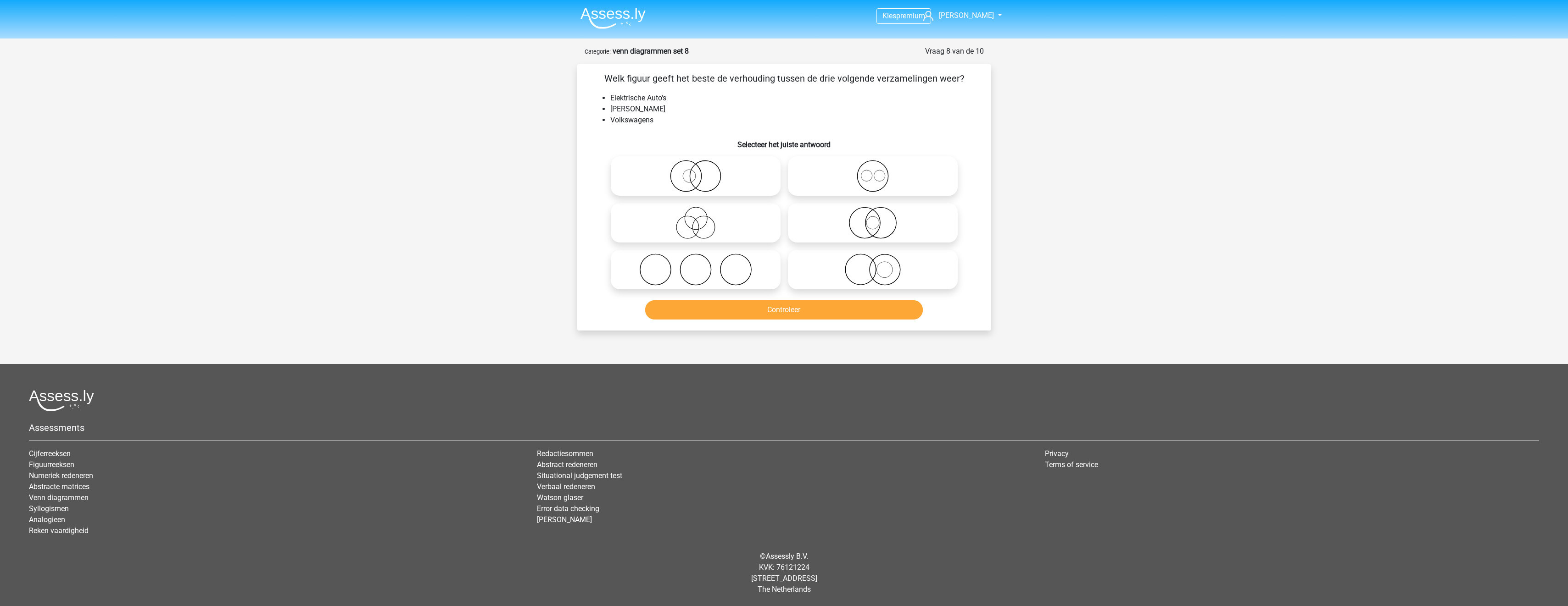
scroll to position [0, 0]
click at [882, 178] on icon at bounding box center [876, 176] width 163 height 32
click at [882, 172] on input "radio" at bounding box center [879, 169] width 6 height 6
radio input "true"
click at [882, 307] on button "Controleer" at bounding box center [788, 310] width 277 height 19
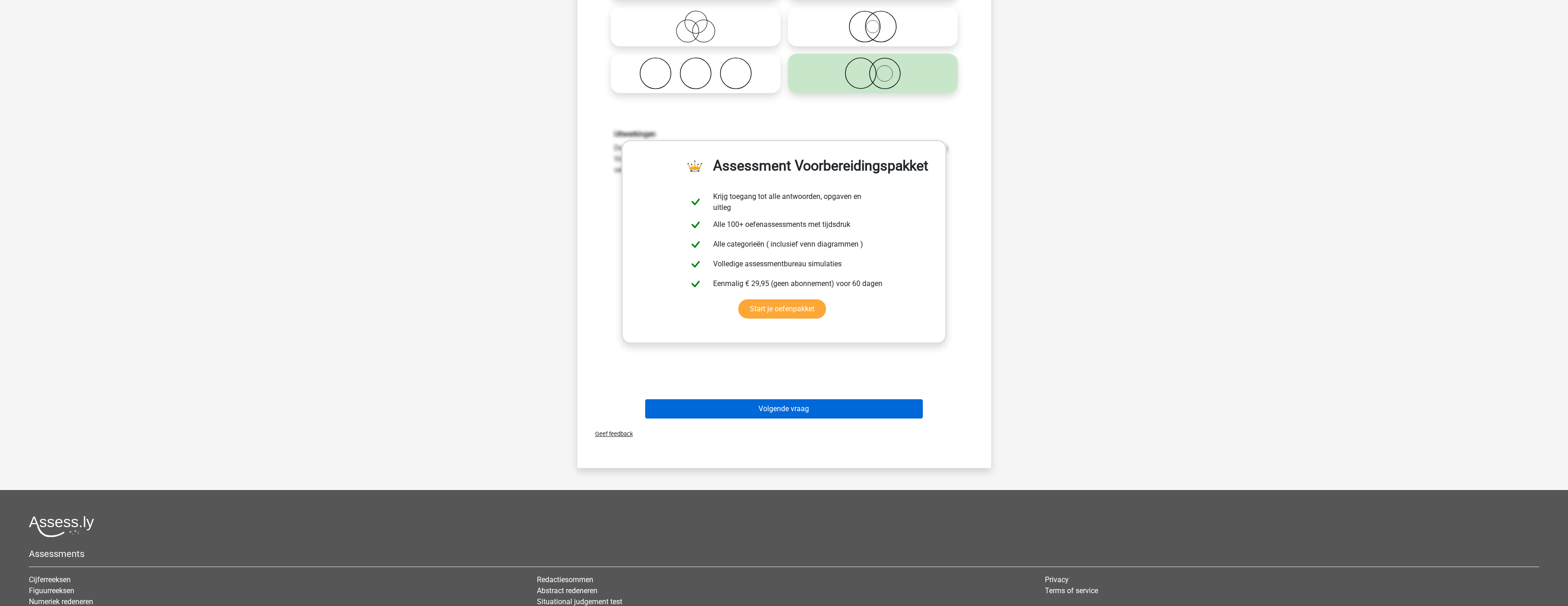
scroll to position [229, 0]
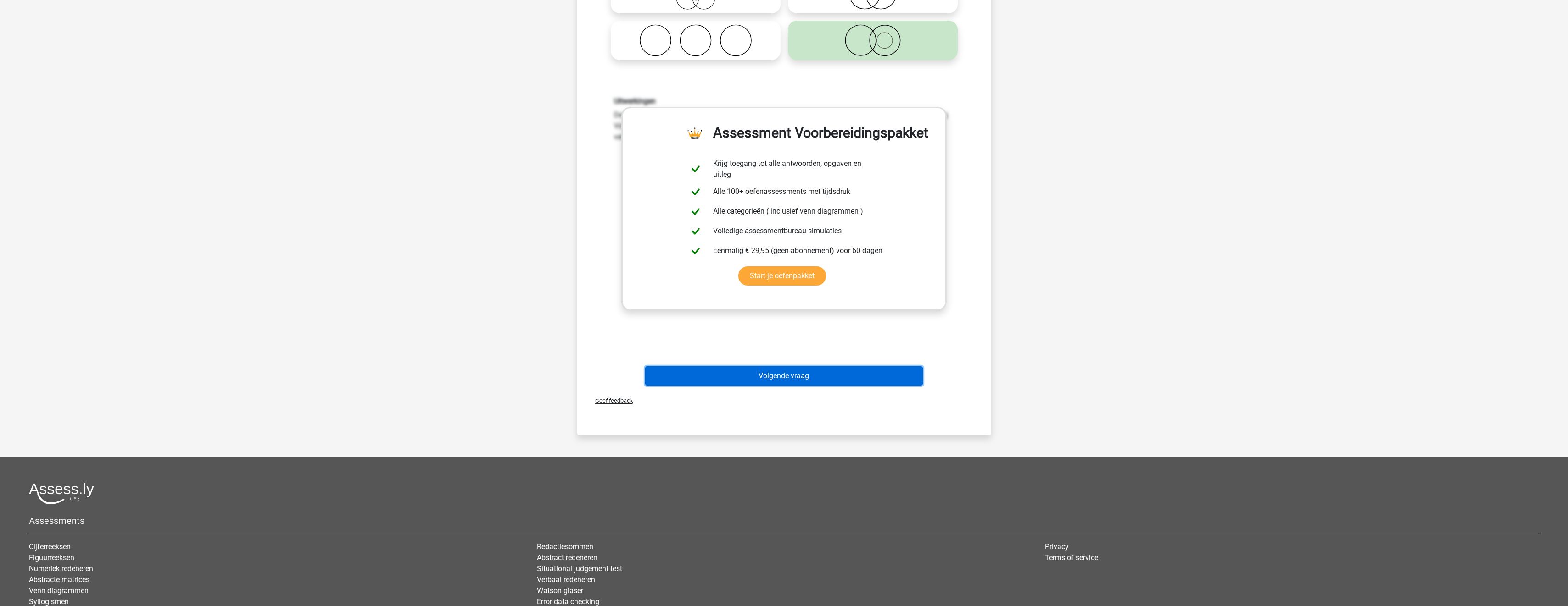
click at [859, 372] on button "Volgende vraag" at bounding box center [784, 376] width 277 height 19
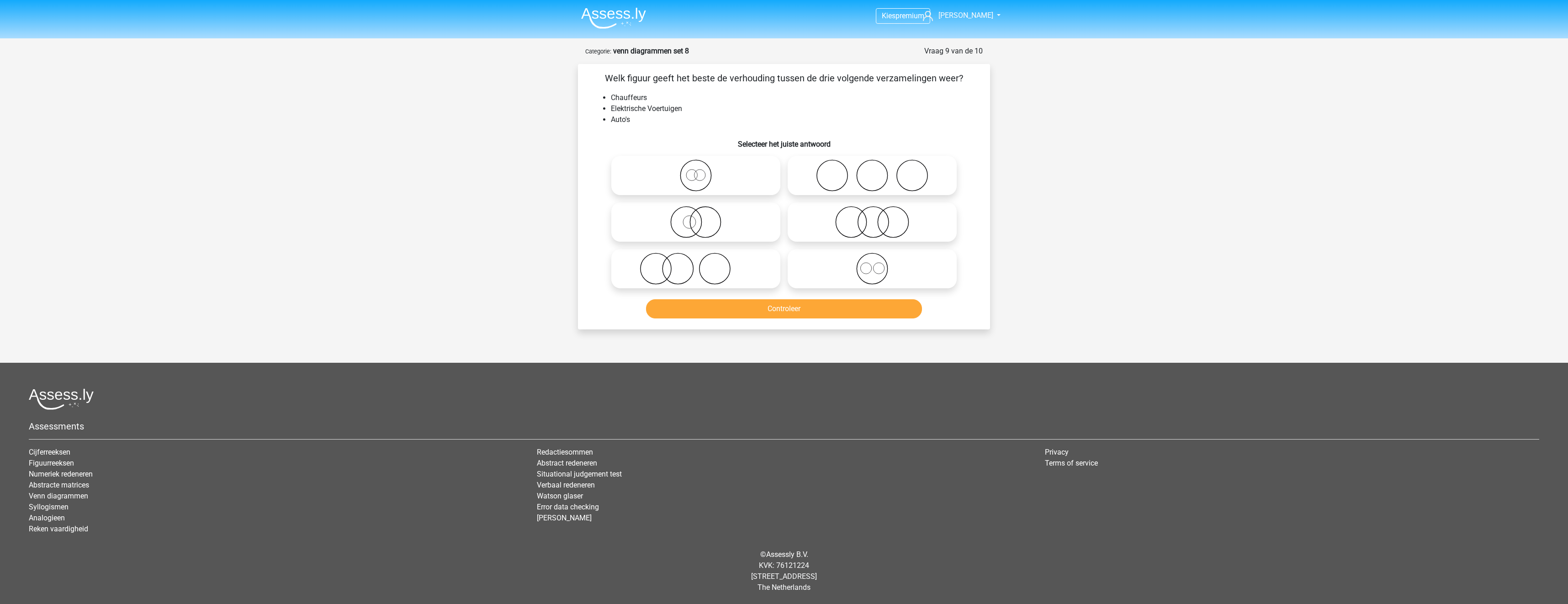
click at [855, 220] on icon at bounding box center [872, 222] width 162 height 32
click at [872, 218] on input "radio" at bounding box center [875, 215] width 6 height 6
radio input "true"
click at [835, 308] on button "Controleer" at bounding box center [784, 309] width 276 height 19
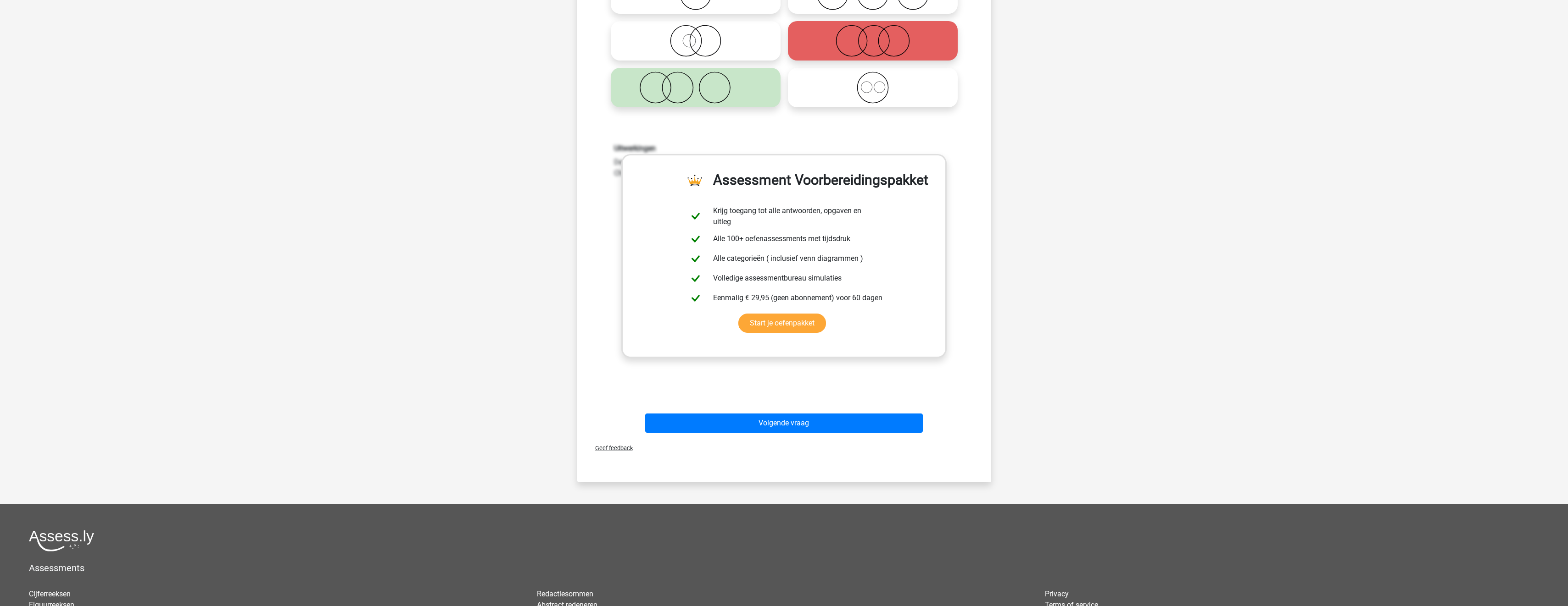
scroll to position [184, 0]
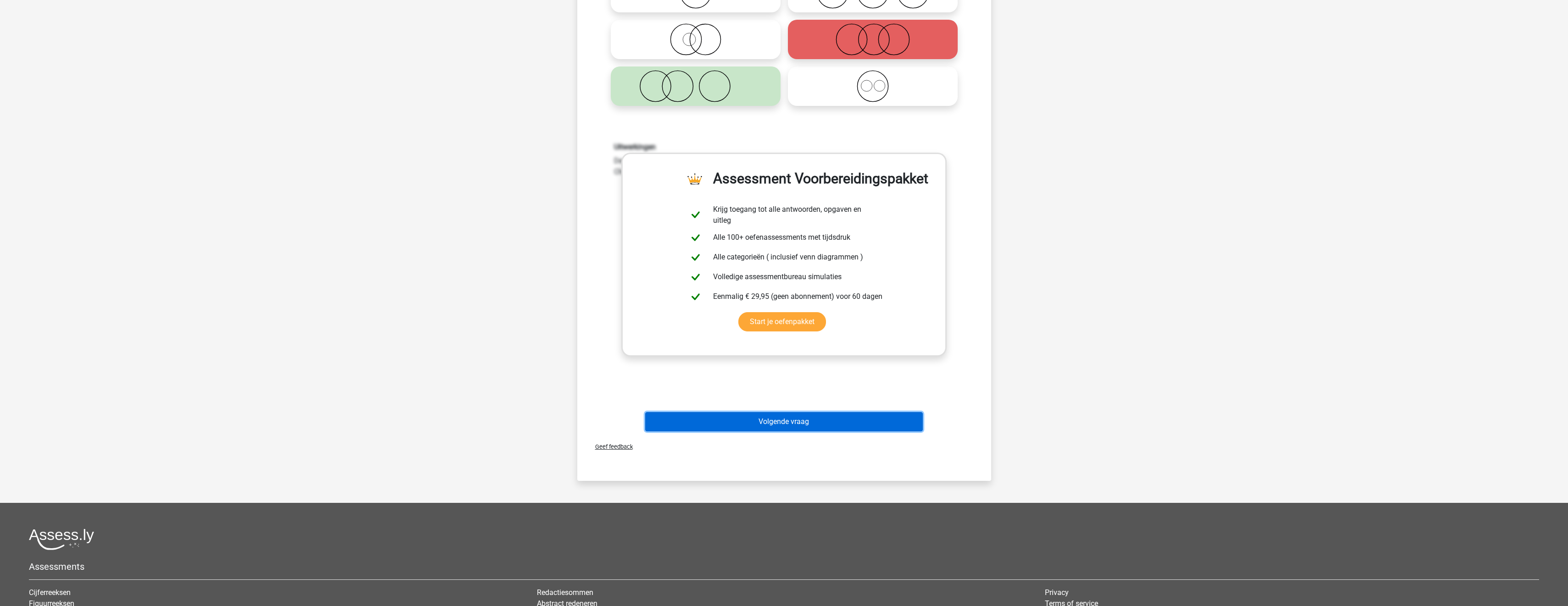
click at [817, 421] on button "Volgende vraag" at bounding box center [784, 421] width 277 height 19
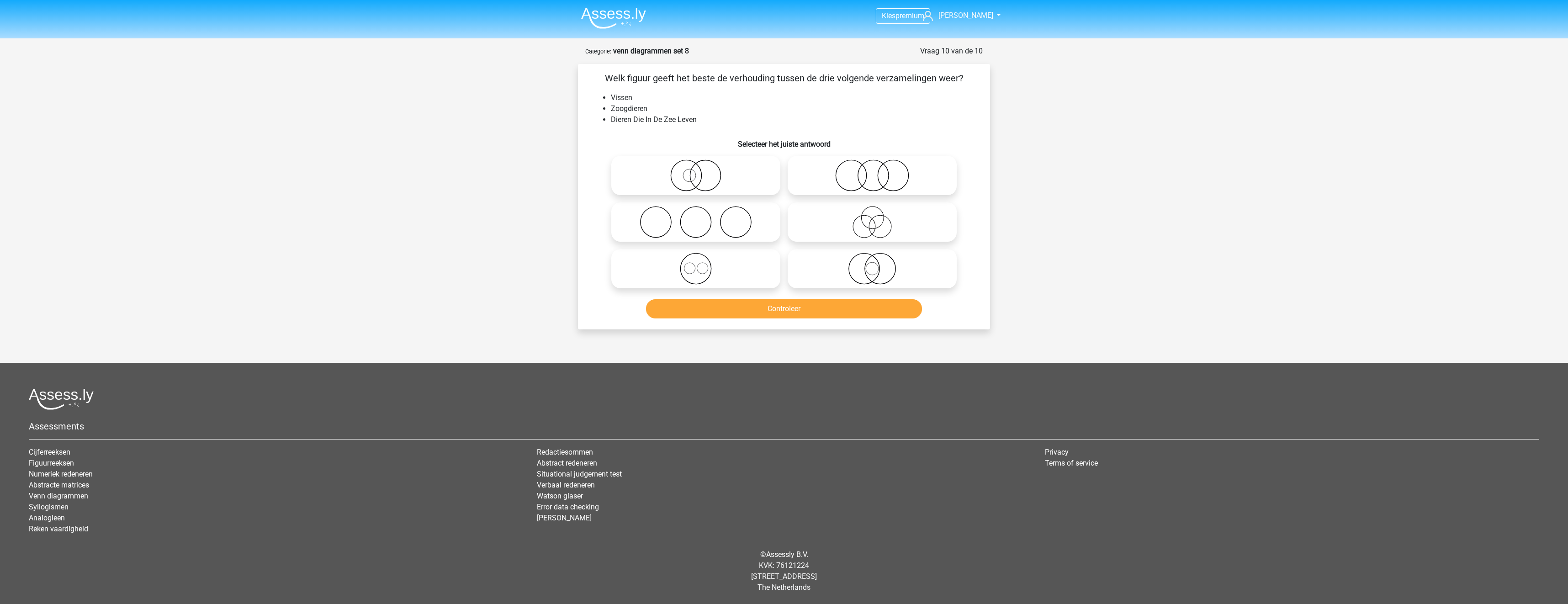
click at [739, 276] on icon at bounding box center [695, 268] width 162 height 32
click at [702, 264] on input "radio" at bounding box center [699, 261] width 6 height 6
radio input "true"
click at [744, 312] on button "Controleer" at bounding box center [784, 309] width 276 height 19
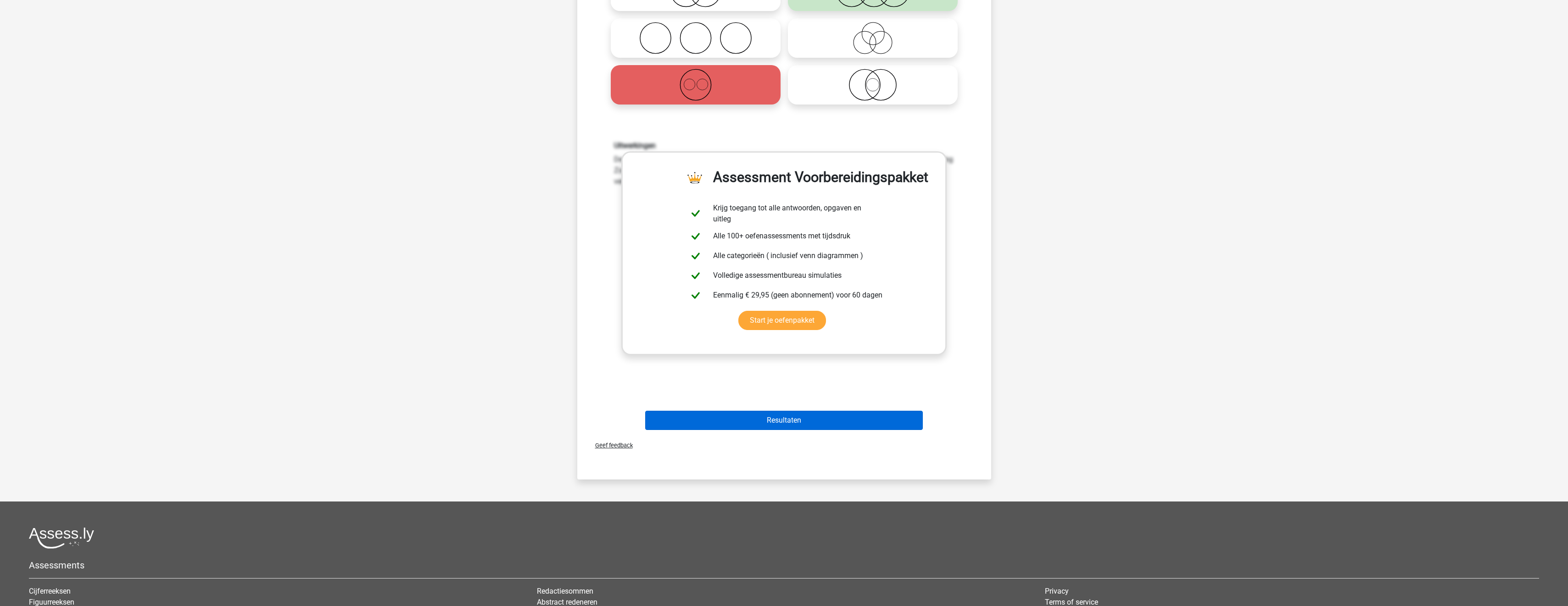
scroll to position [275, 0]
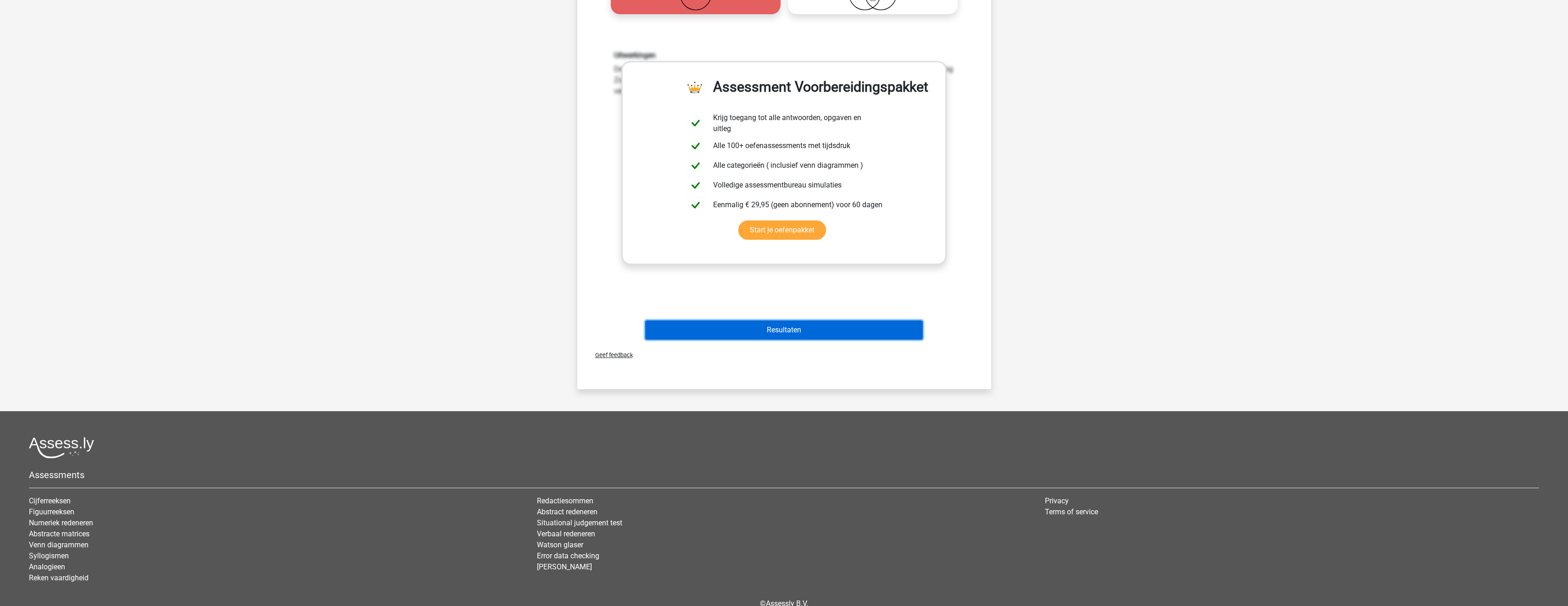
click at [761, 333] on button "Resultaten" at bounding box center [784, 330] width 277 height 19
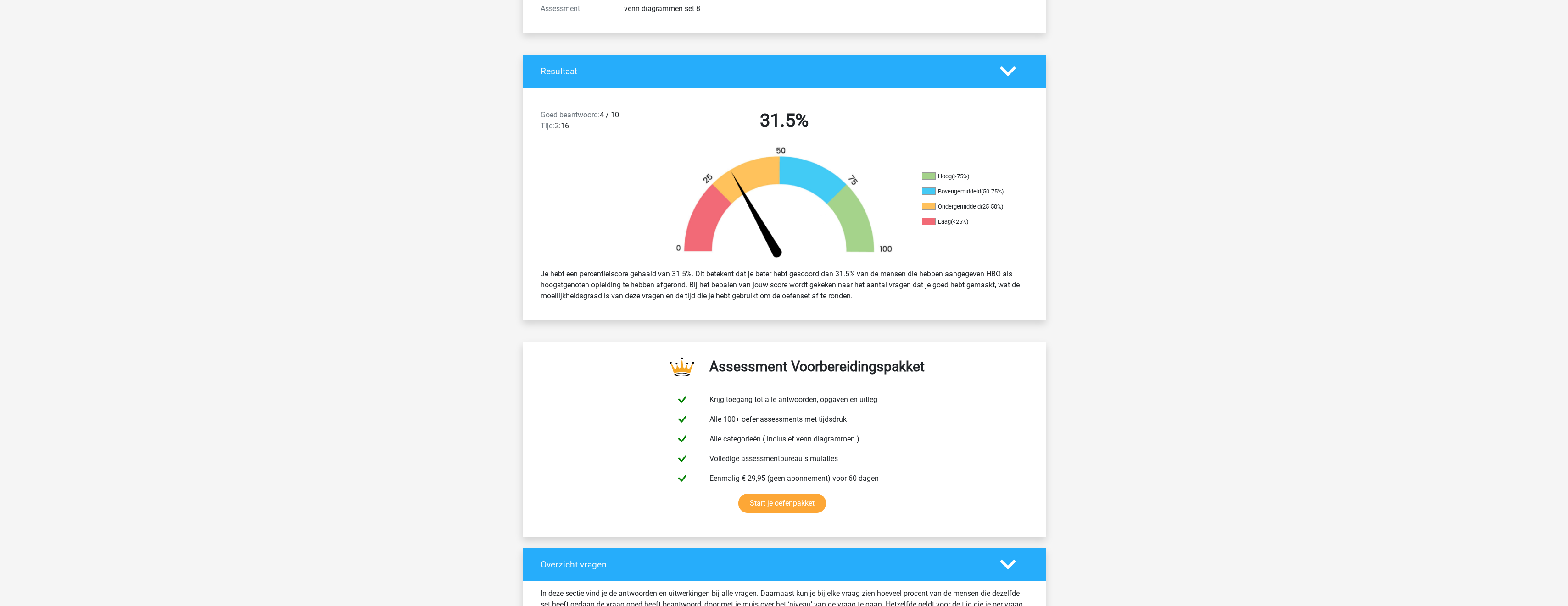
scroll to position [138, 0]
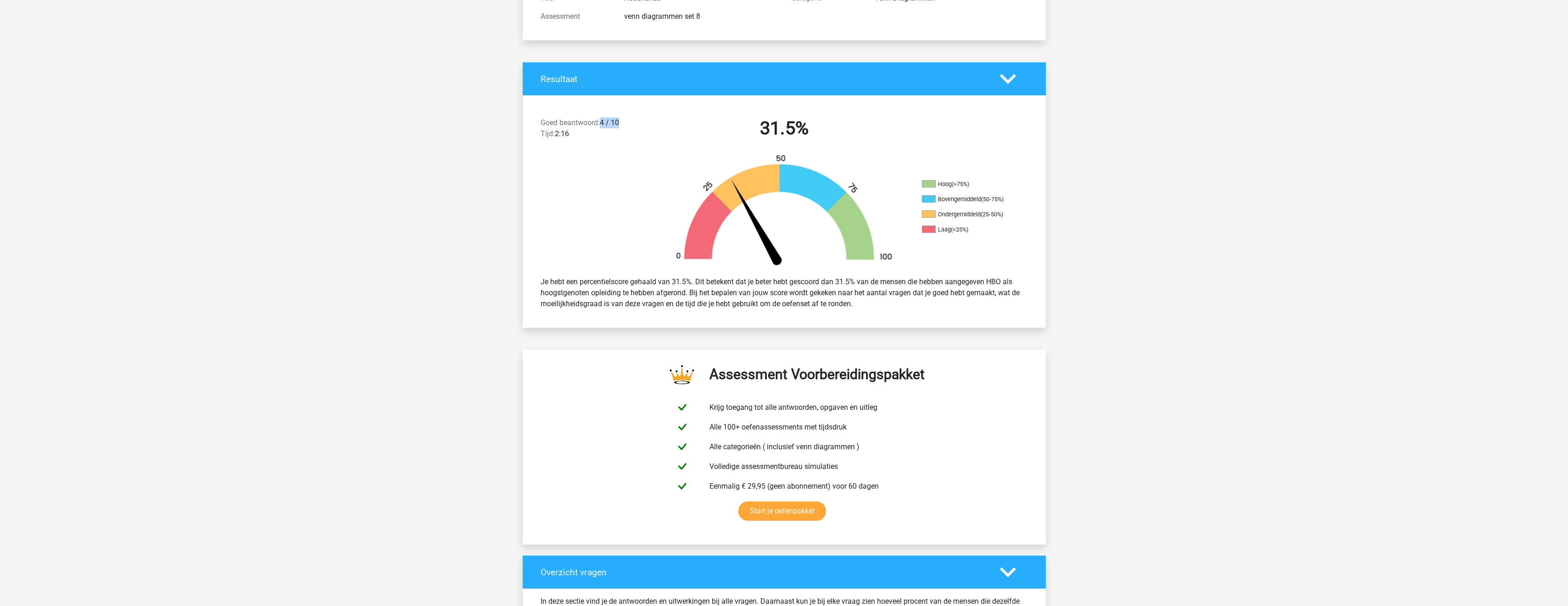
drag, startPoint x: 599, startPoint y: 120, endPoint x: 630, endPoint y: 123, distance: 31.1
click at [630, 123] on div "Goed beantwoord: 4 / 10 Tijd: 2:16" at bounding box center [596, 130] width 125 height 25
drag, startPoint x: 630, startPoint y: 123, endPoint x: 558, endPoint y: 140, distance: 74.0
click at [558, 140] on div "Goed beantwoord: 4 / 10 Tijd: 2:16" at bounding box center [596, 130] width 125 height 25
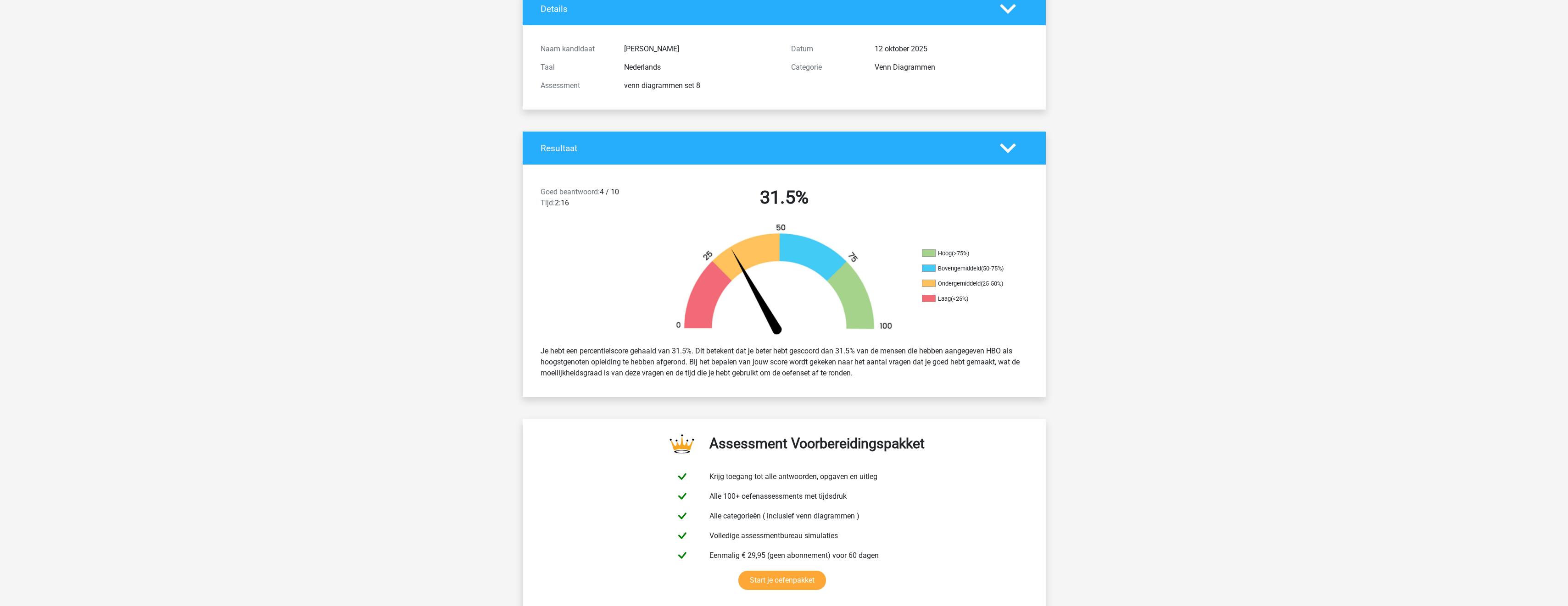
scroll to position [0, 0]
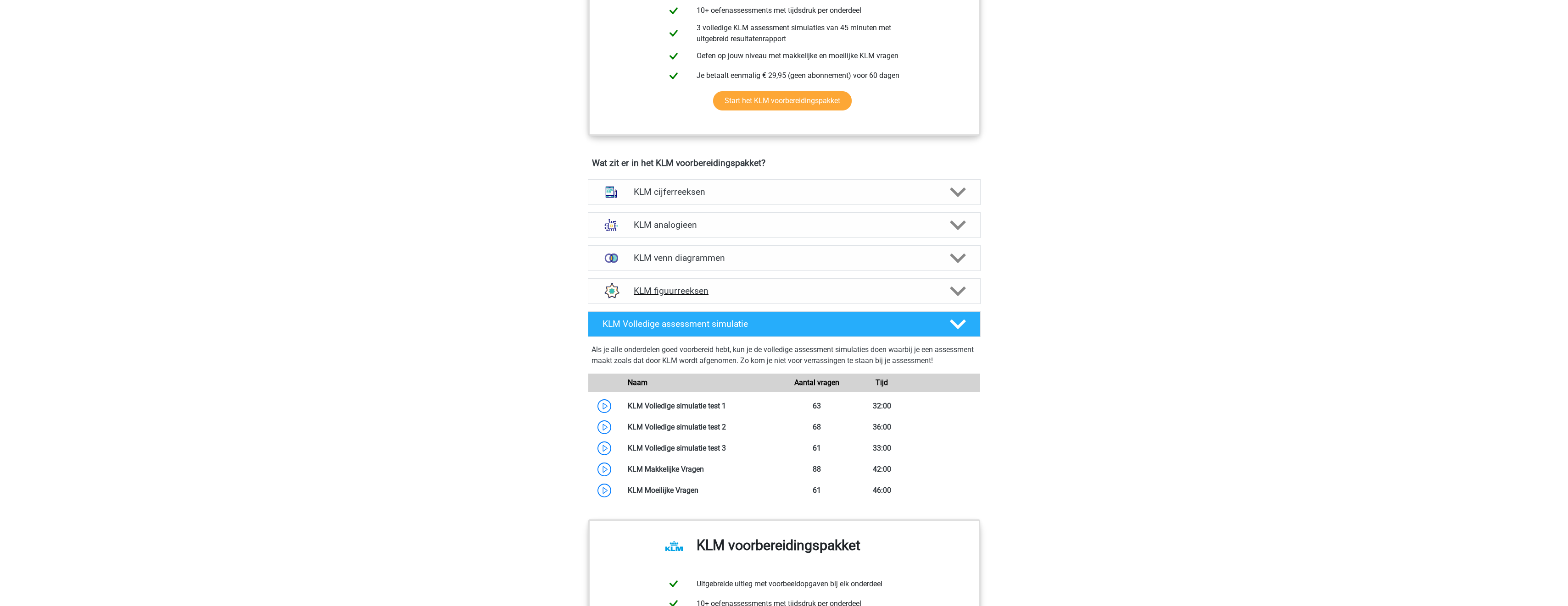
scroll to position [596, 0]
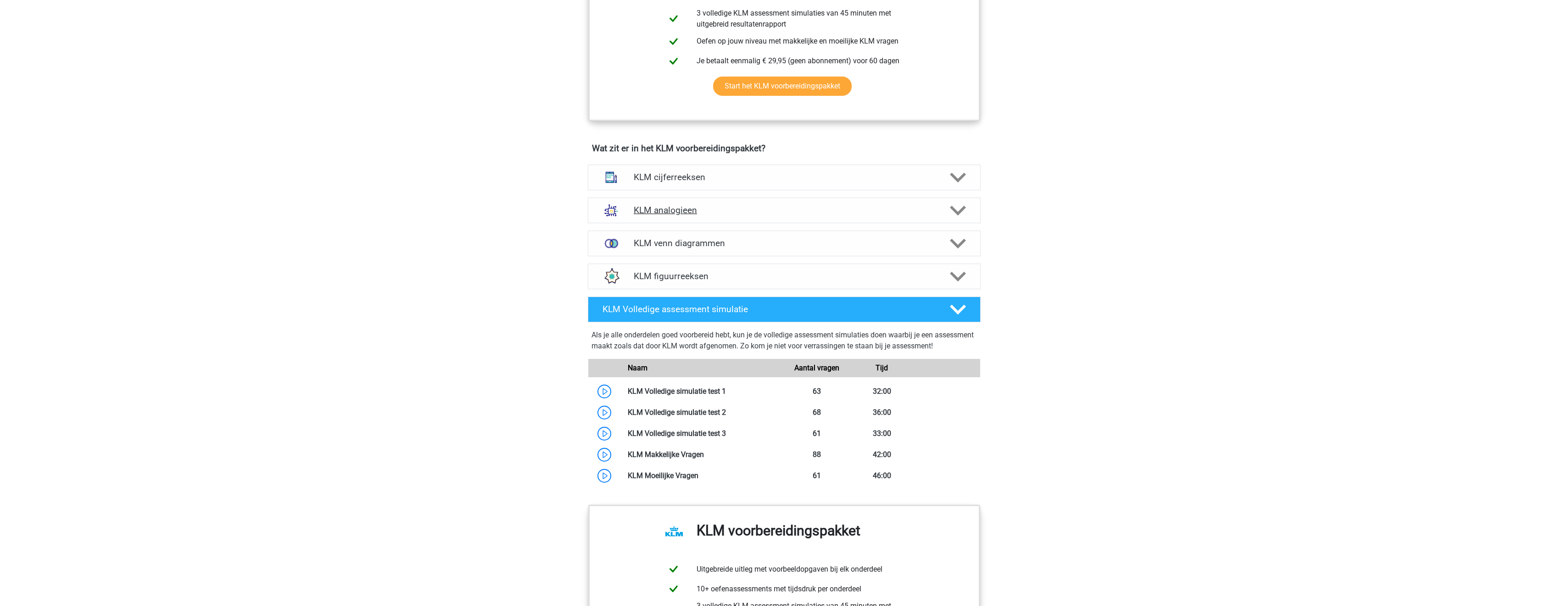
click at [816, 214] on h4 "KLM analogieen" at bounding box center [784, 210] width 300 height 10
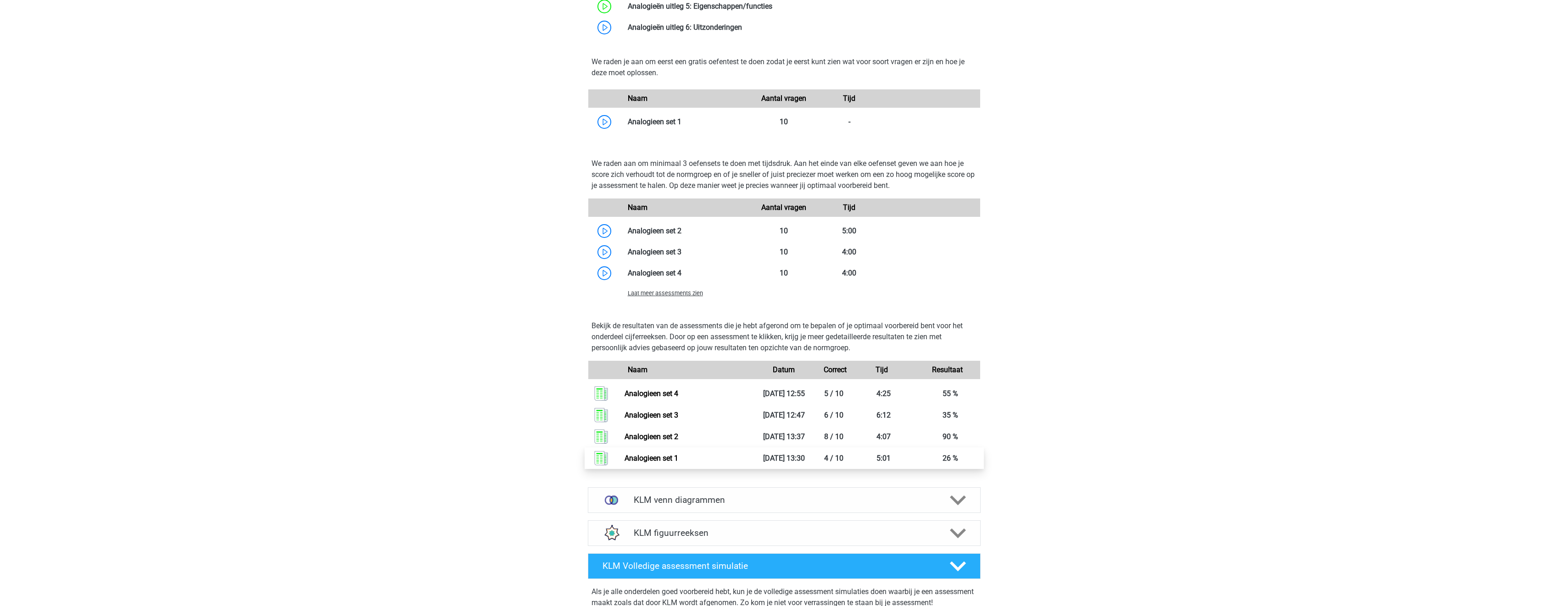
scroll to position [1284, 0]
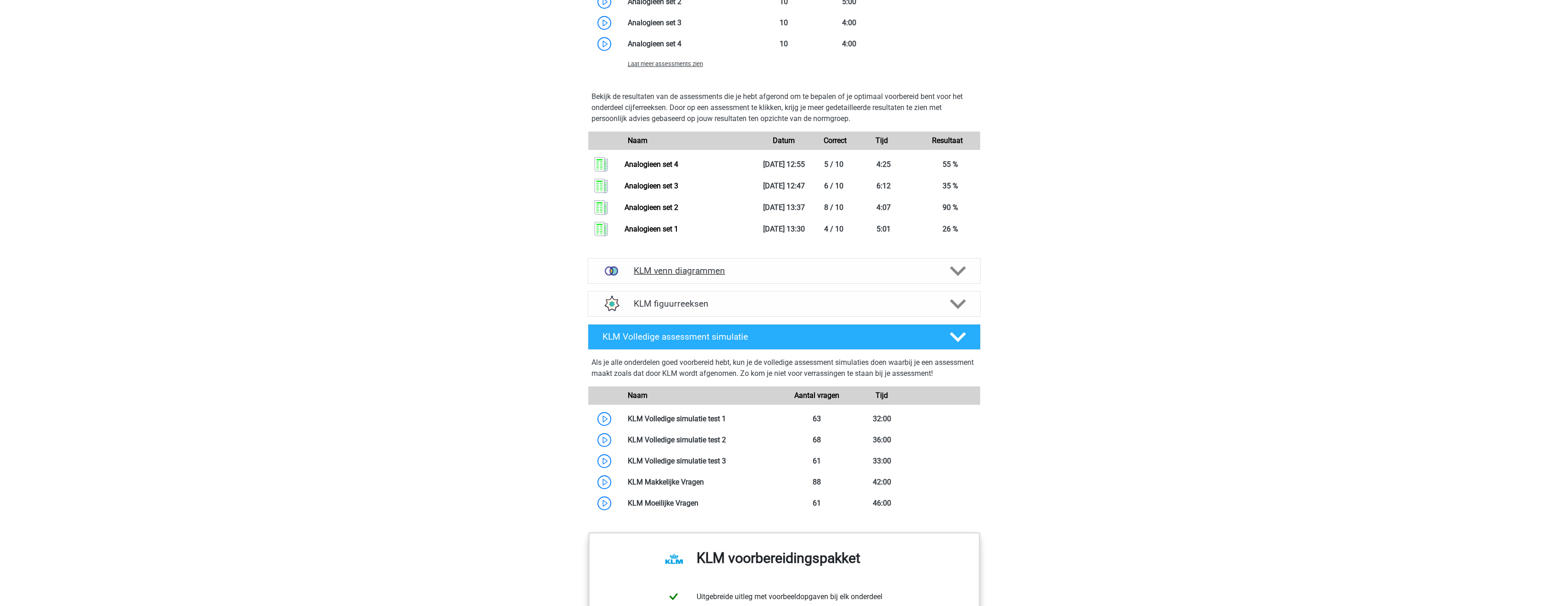
click at [855, 275] on h4 "KLM venn diagrammen" at bounding box center [784, 270] width 300 height 10
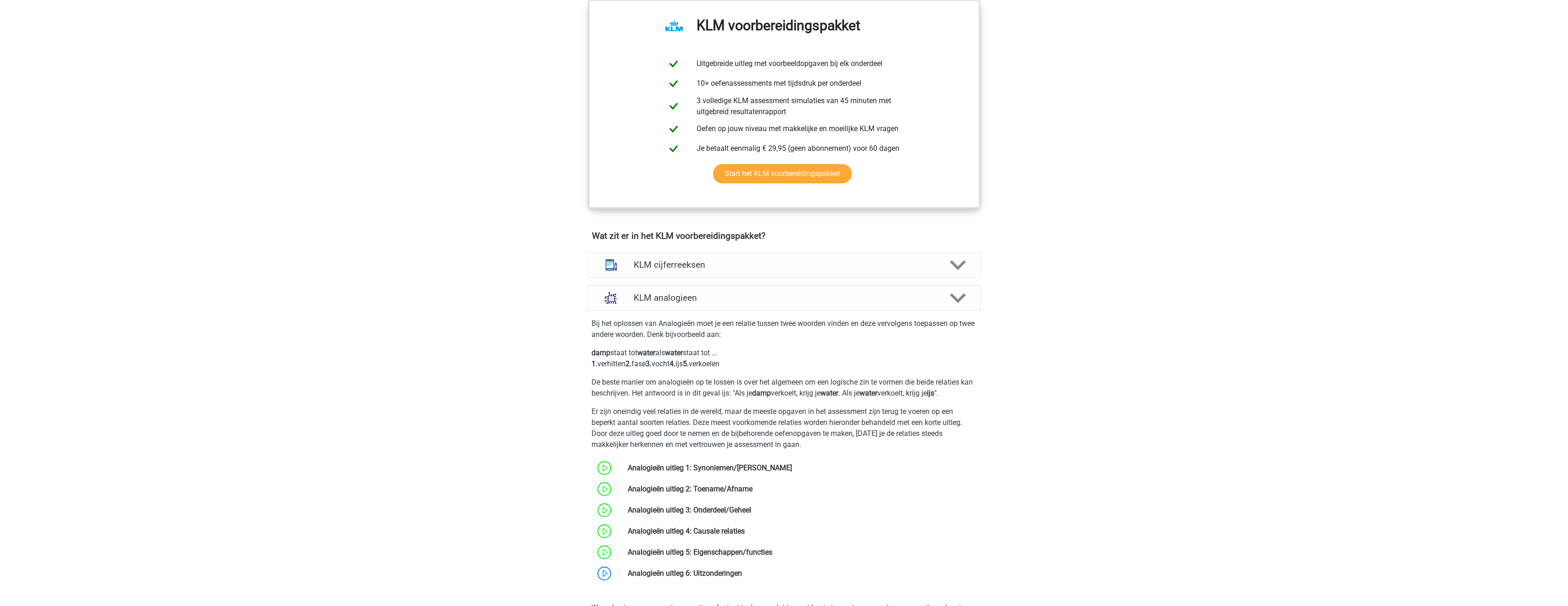
scroll to position [459, 0]
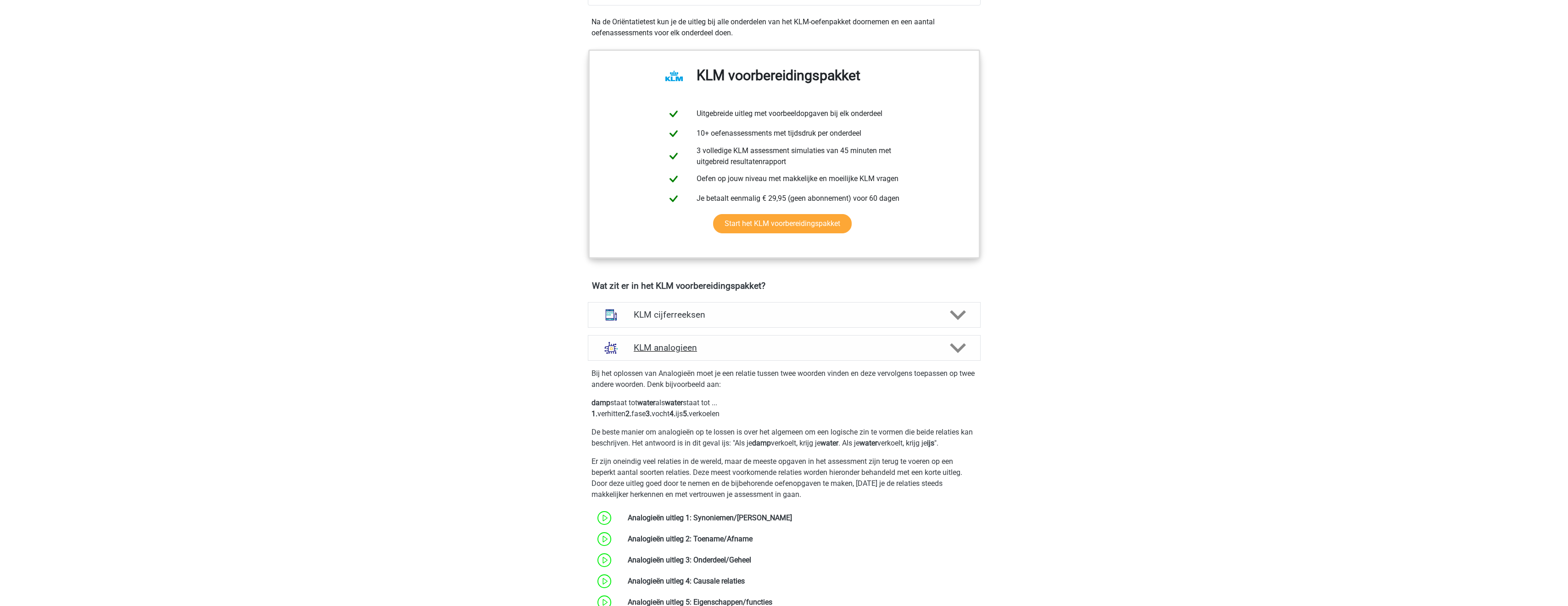
click at [805, 355] on div "KLM analogieen" at bounding box center [785, 348] width 393 height 25
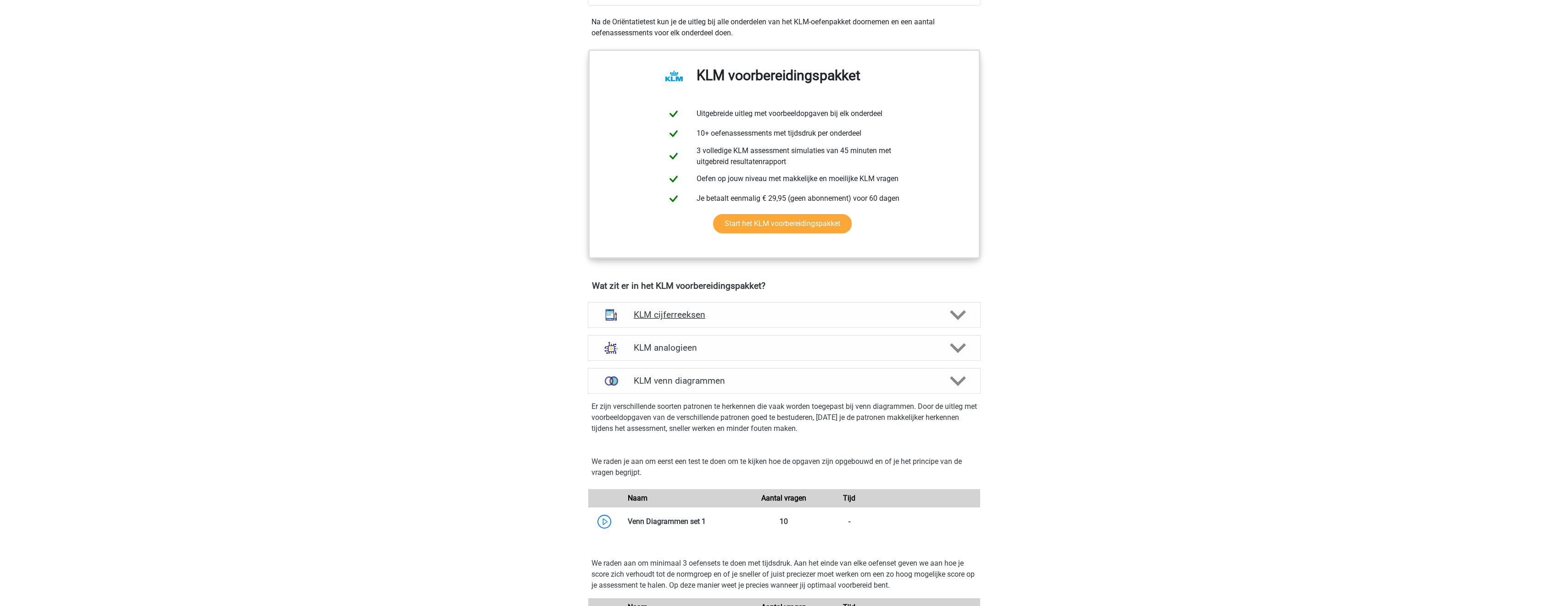
click at [820, 311] on h4 "KLM cijferreeksen" at bounding box center [784, 314] width 300 height 10
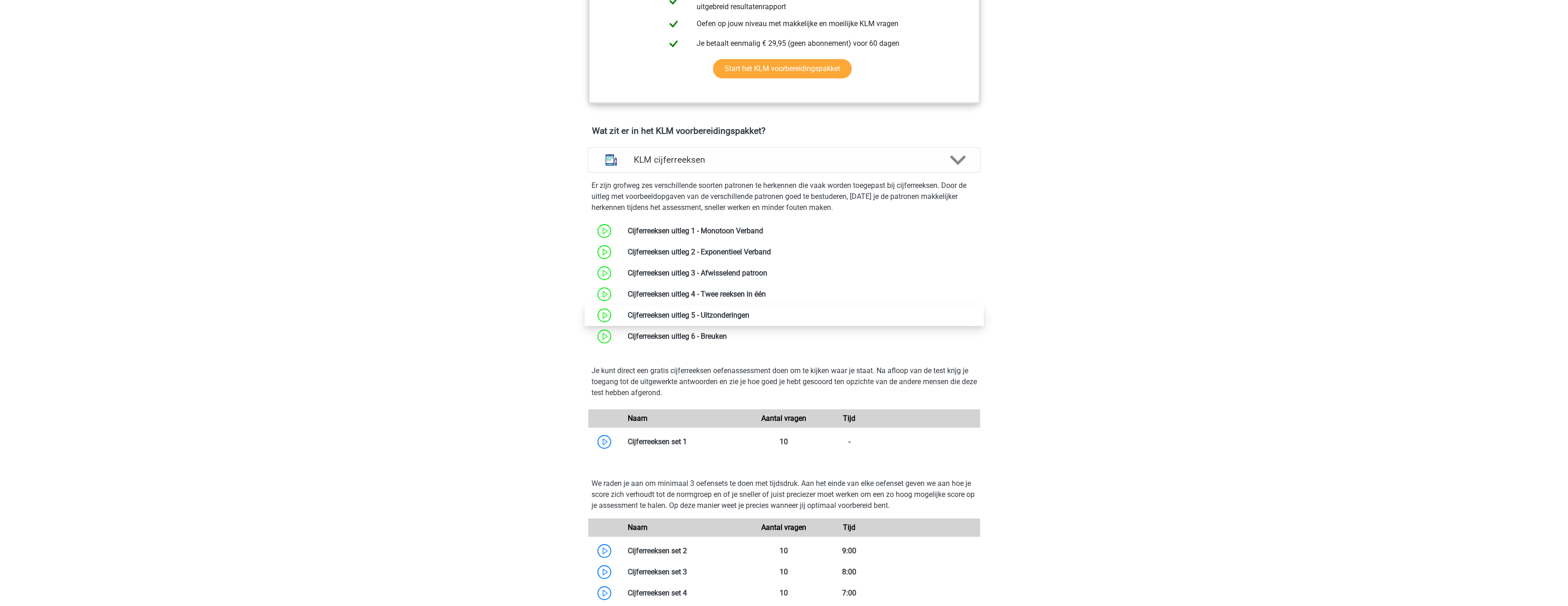
scroll to position [596, 0]
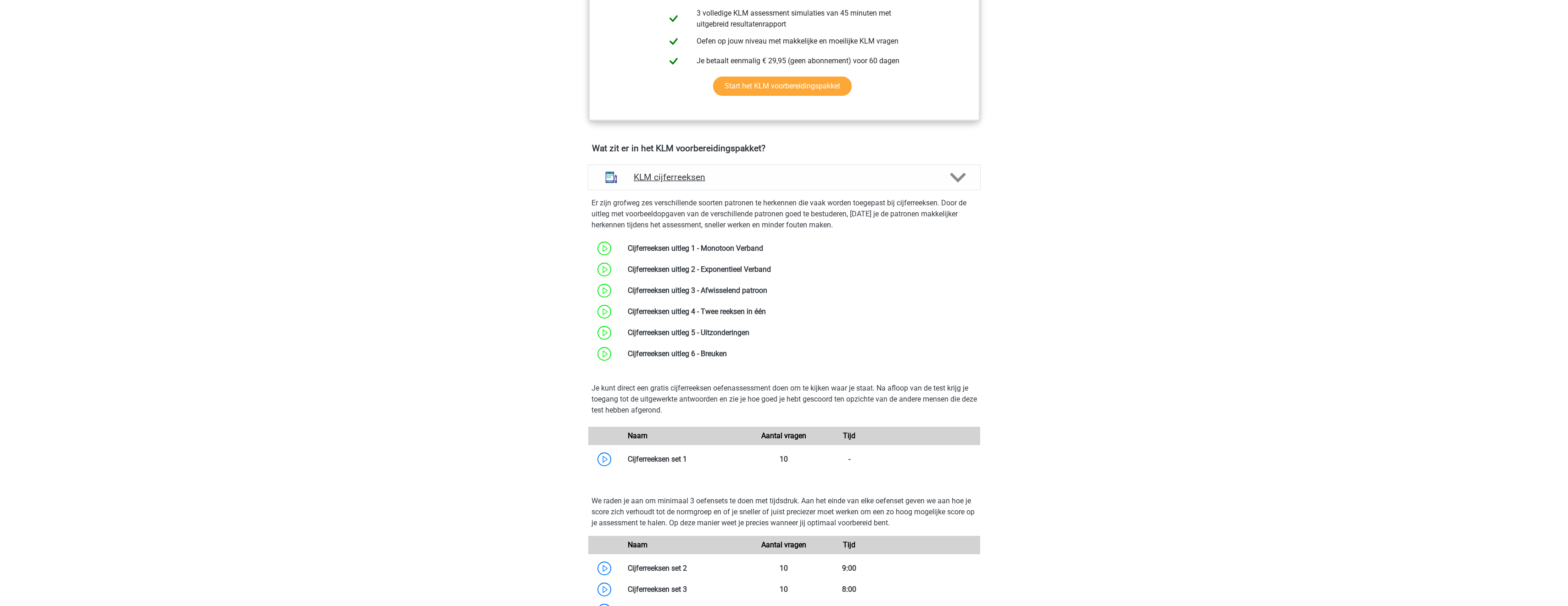
click at [878, 181] on h4 "KLM cijferreeksen" at bounding box center [784, 177] width 300 height 10
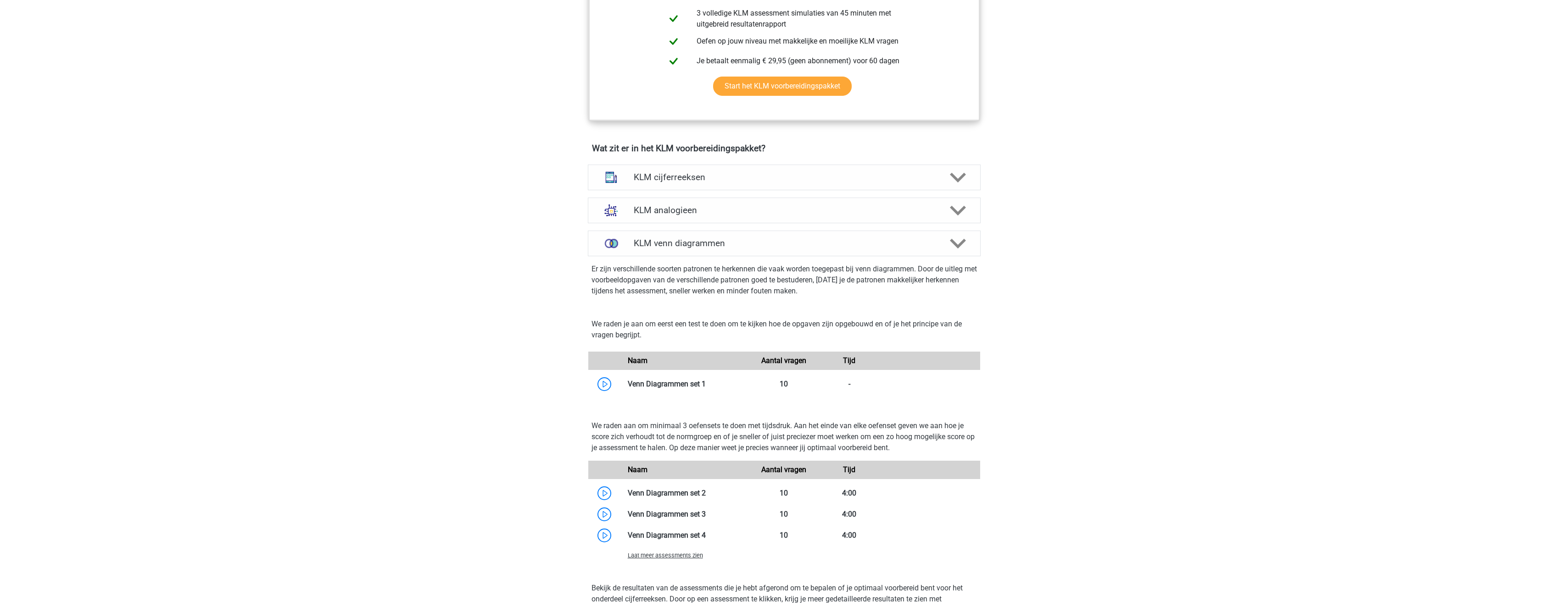
scroll to position [688, 0]
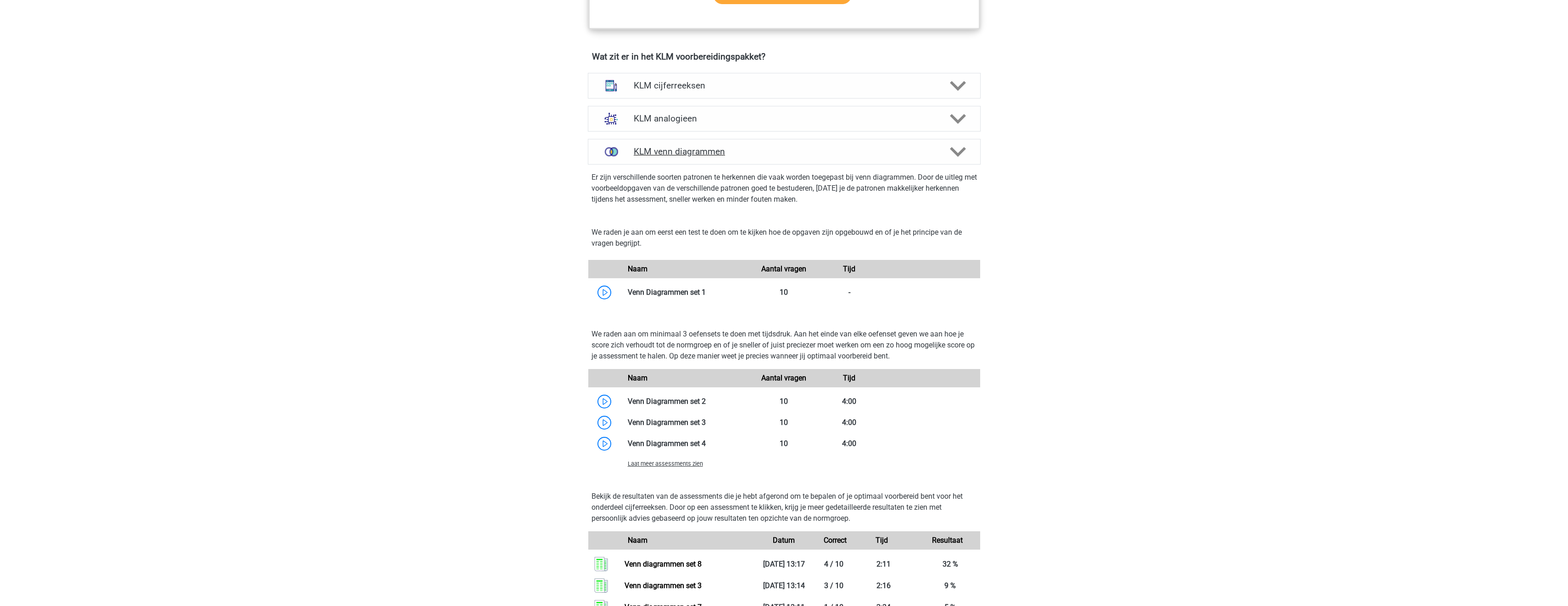
click at [794, 147] on h4 "KLM venn diagrammen" at bounding box center [784, 151] width 300 height 10
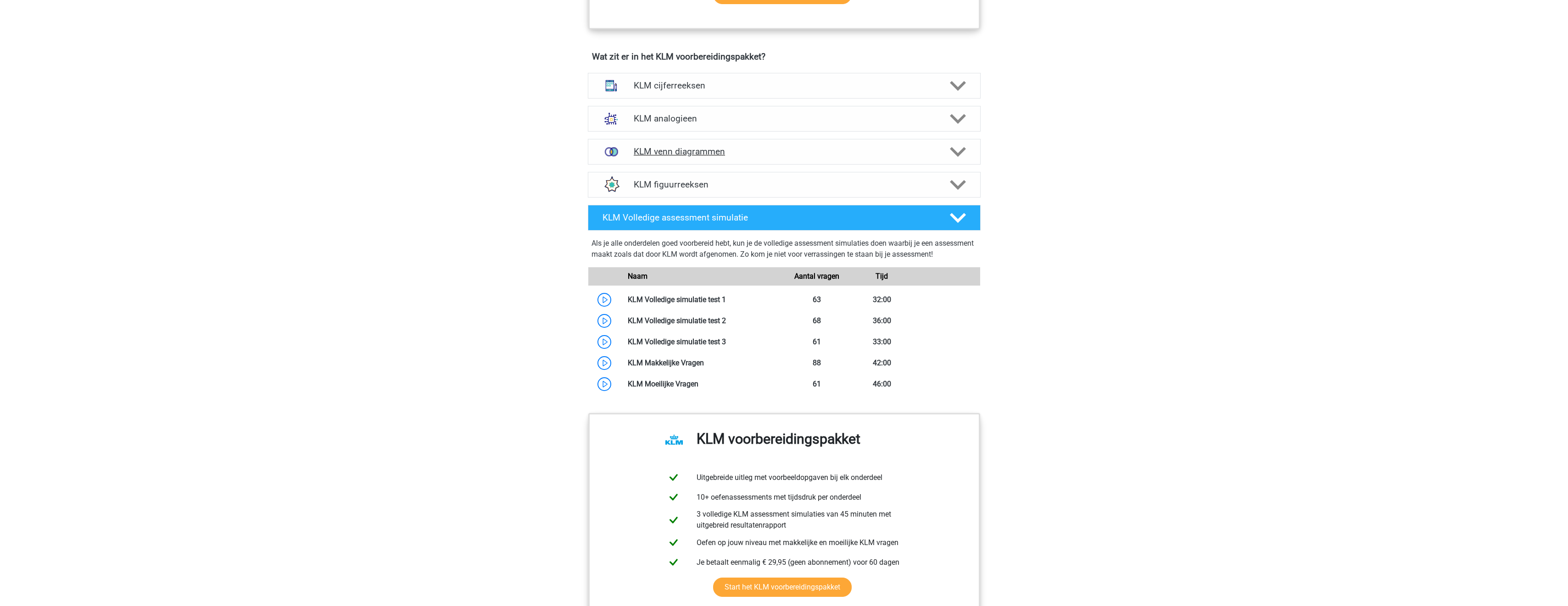
click at [794, 147] on h4 "KLM venn diagrammen" at bounding box center [784, 151] width 300 height 10
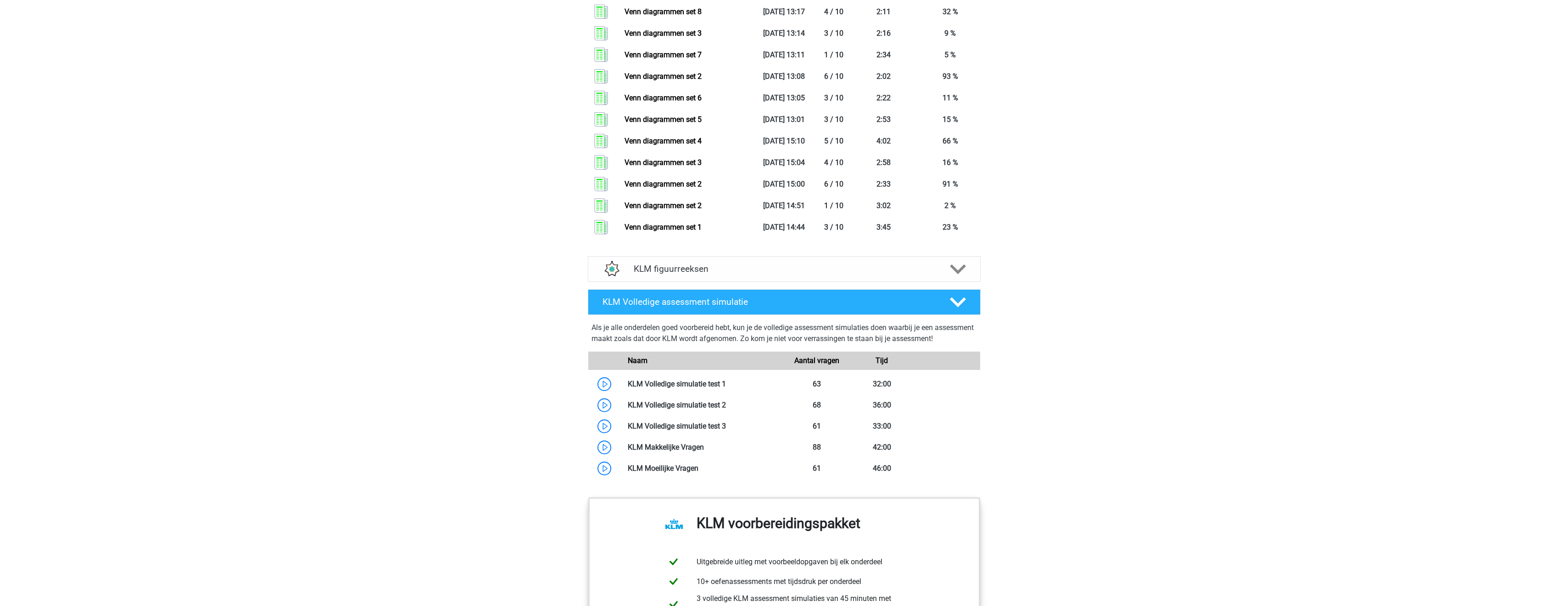
scroll to position [1238, 0]
click at [958, 269] on icon at bounding box center [958, 272] width 16 height 16
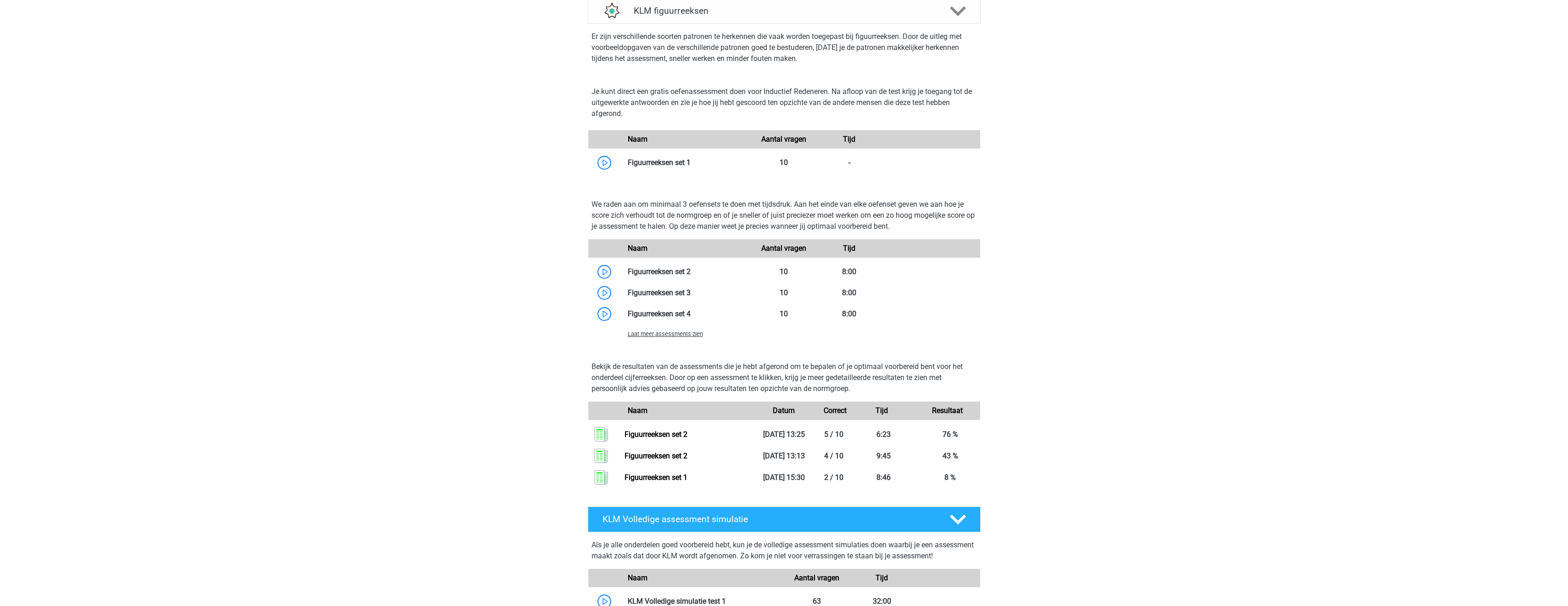
scroll to position [1514, 0]
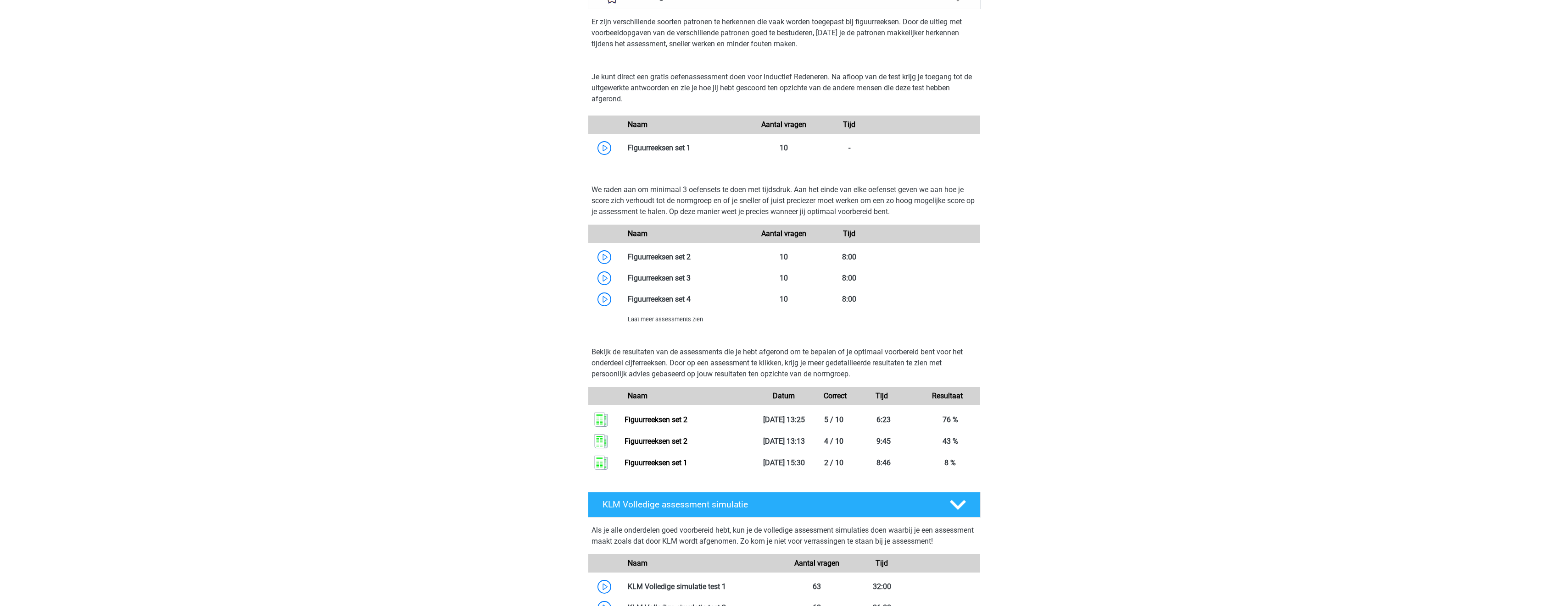
click at [686, 323] on div "Laat meer assessments zien" at bounding box center [686, 319] width 131 height 11
click at [693, 320] on span "Laat meer assessments zien" at bounding box center [665, 319] width 75 height 7
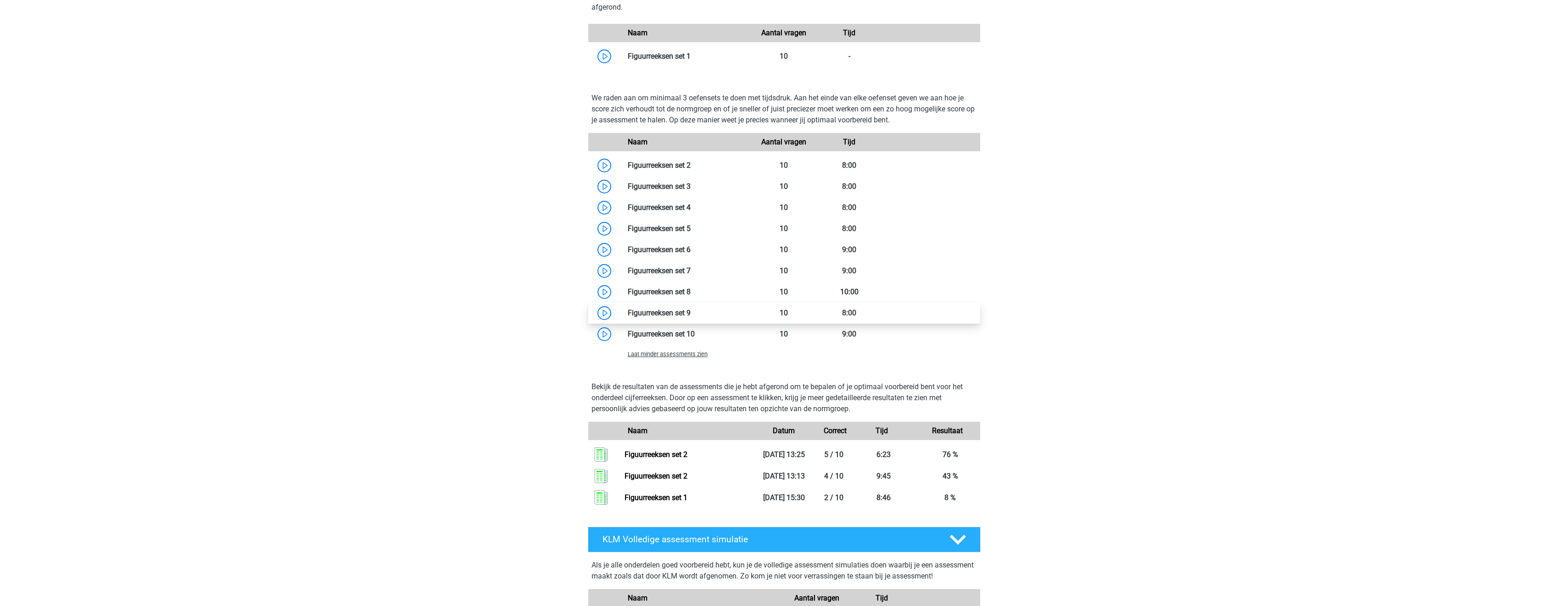
scroll to position [1559, 0]
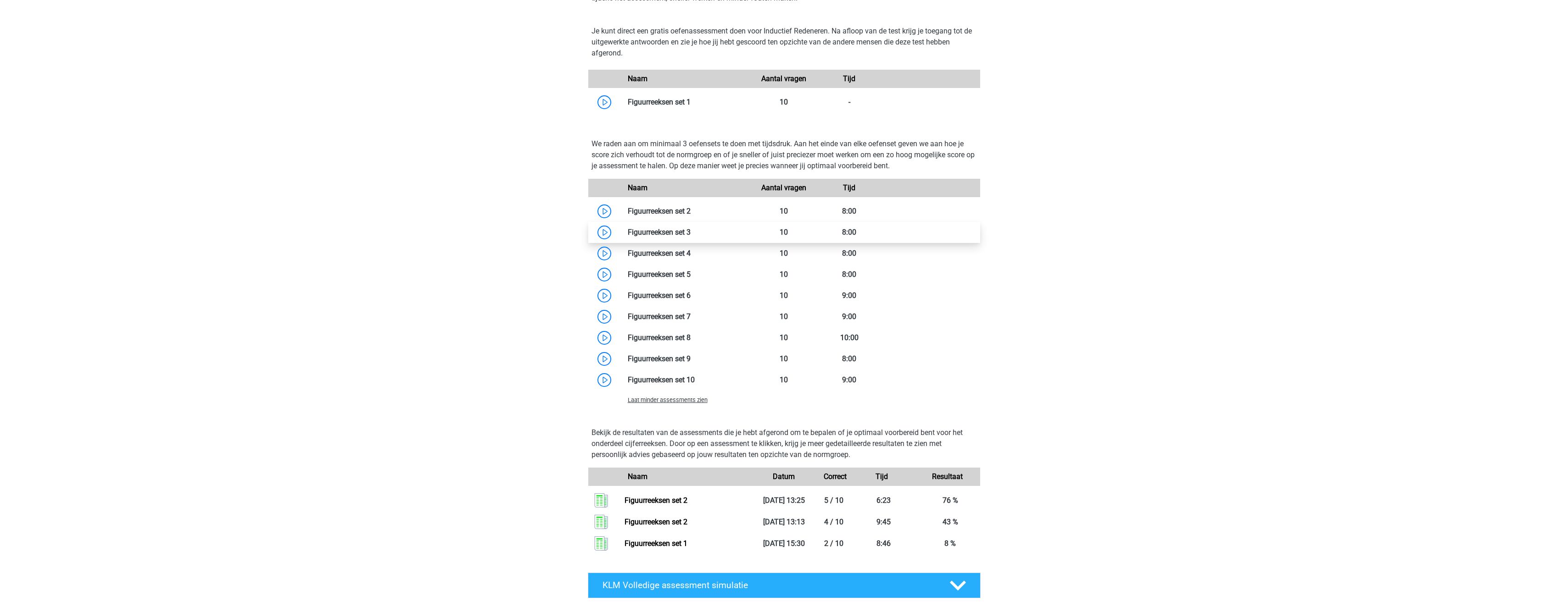
click at [690, 233] on link at bounding box center [690, 232] width 0 height 9
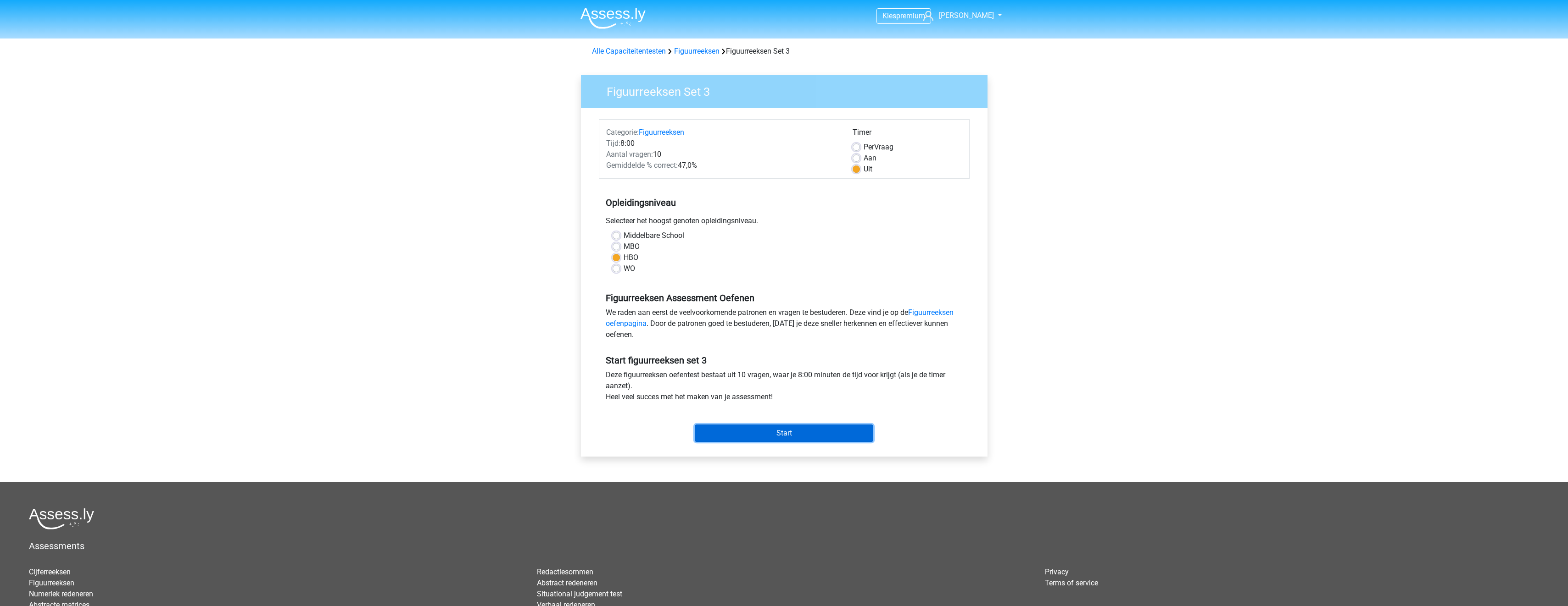
click at [778, 433] on input "Start" at bounding box center [784, 433] width 178 height 17
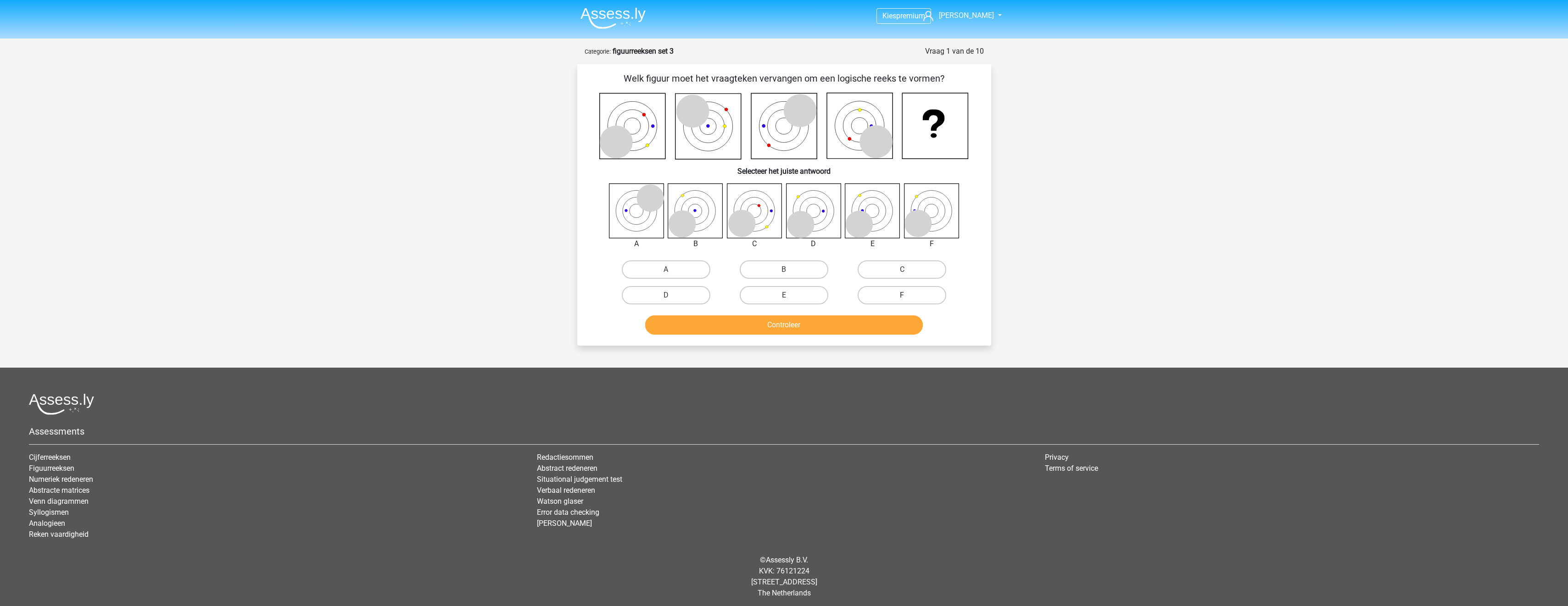
click at [920, 297] on label "F" at bounding box center [902, 295] width 89 height 18
click at [908, 297] on input "F" at bounding box center [905, 299] width 6 height 6
radio input "true"
click at [905, 327] on button "Controleer" at bounding box center [784, 325] width 277 height 19
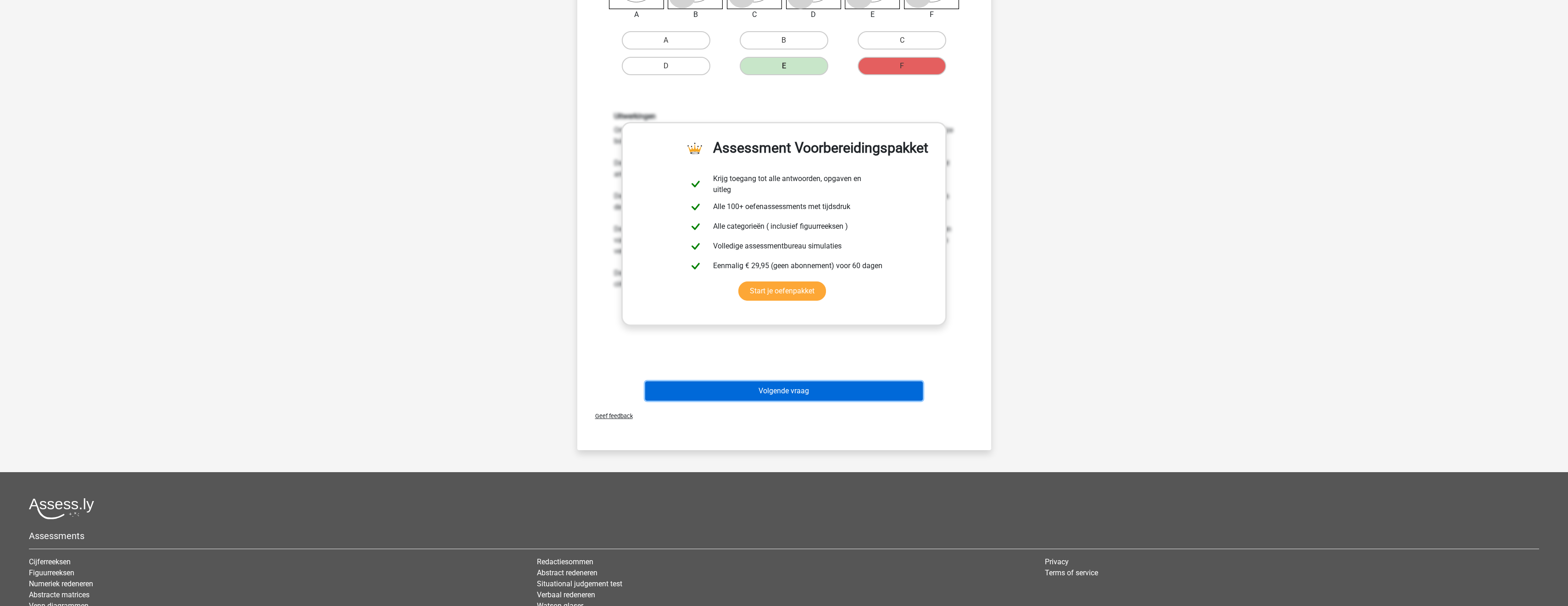
click at [842, 398] on button "Volgende vraag" at bounding box center [784, 391] width 277 height 19
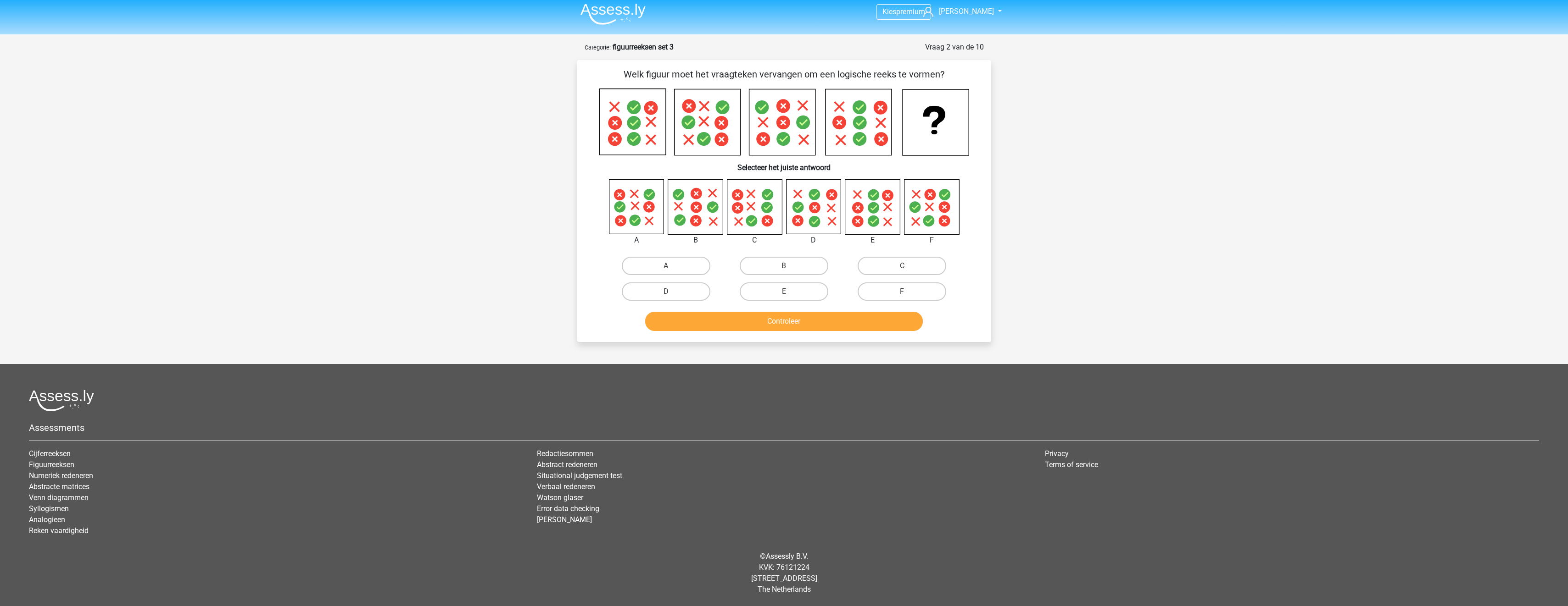
click at [786, 268] on input "B" at bounding box center [787, 269] width 6 height 6
radio input "true"
click at [809, 324] on button "Controleer" at bounding box center [784, 322] width 277 height 19
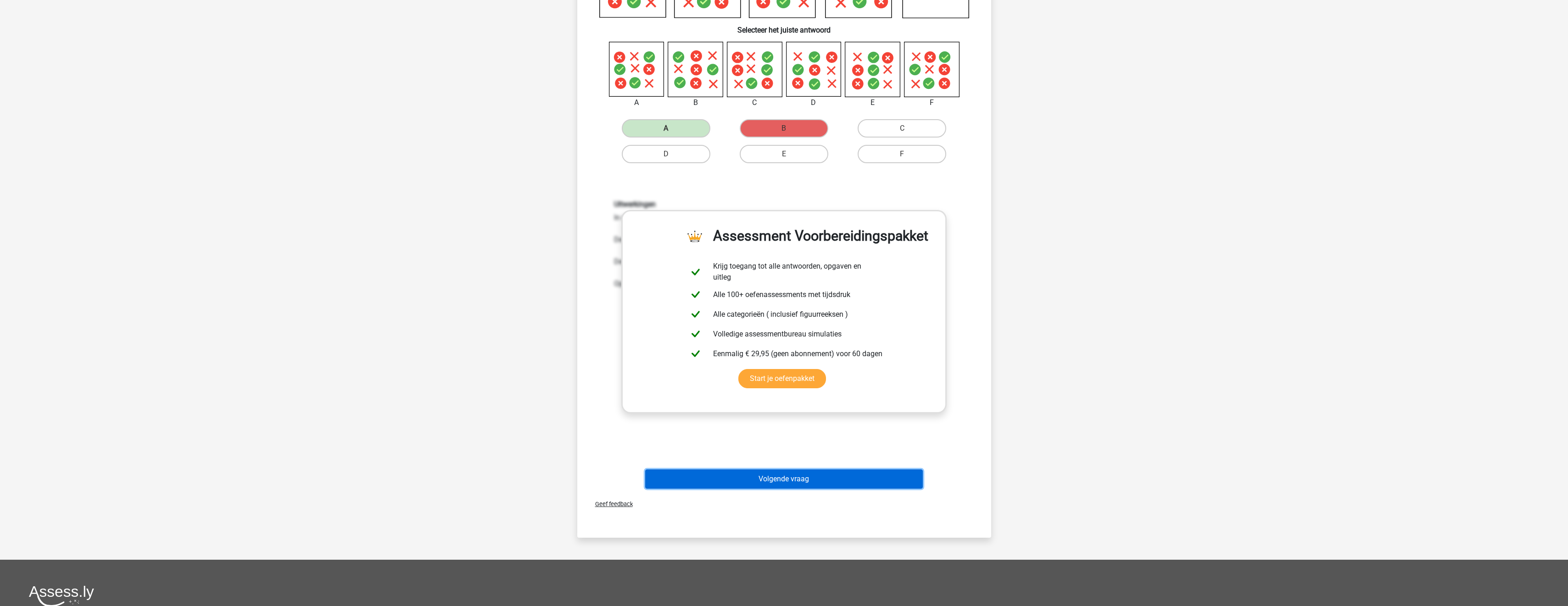
click at [816, 478] on button "Volgende vraag" at bounding box center [784, 479] width 277 height 19
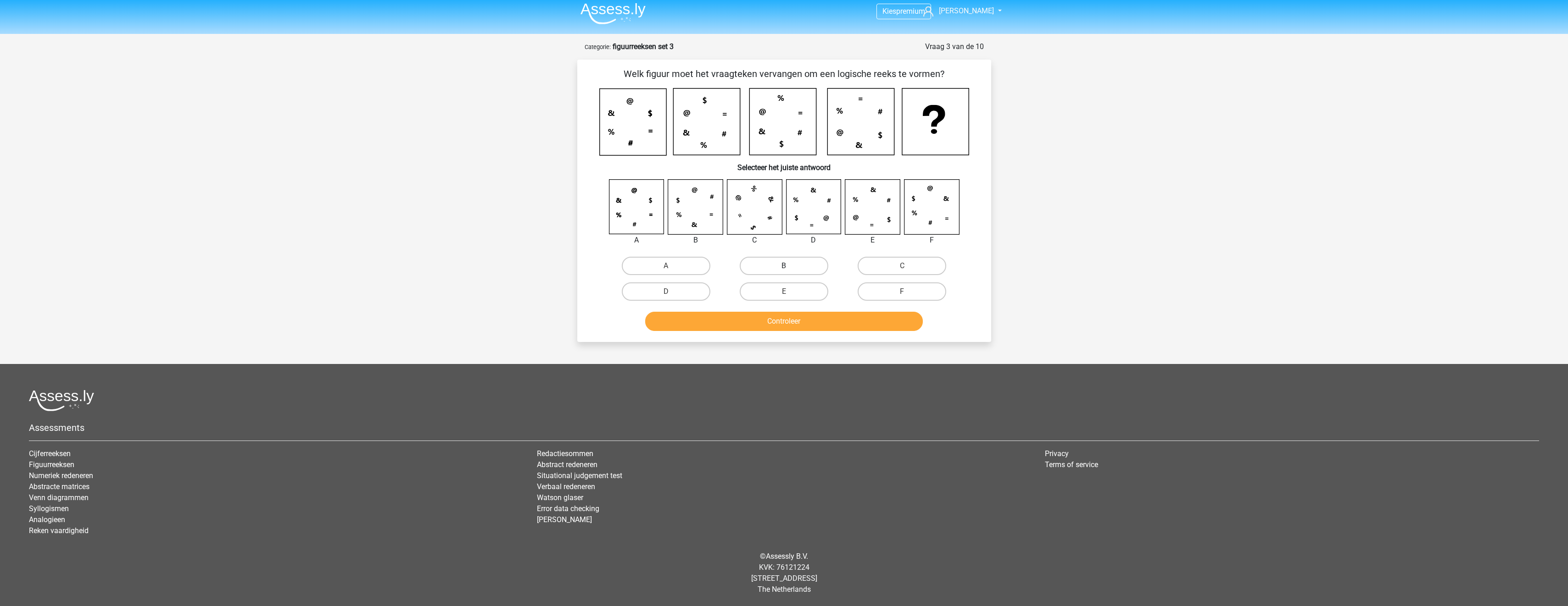
click at [780, 268] on label "B" at bounding box center [784, 265] width 89 height 18
click at [784, 268] on input "B" at bounding box center [787, 269] width 6 height 6
radio input "true"
click at [822, 330] on button "Controleer" at bounding box center [784, 322] width 277 height 19
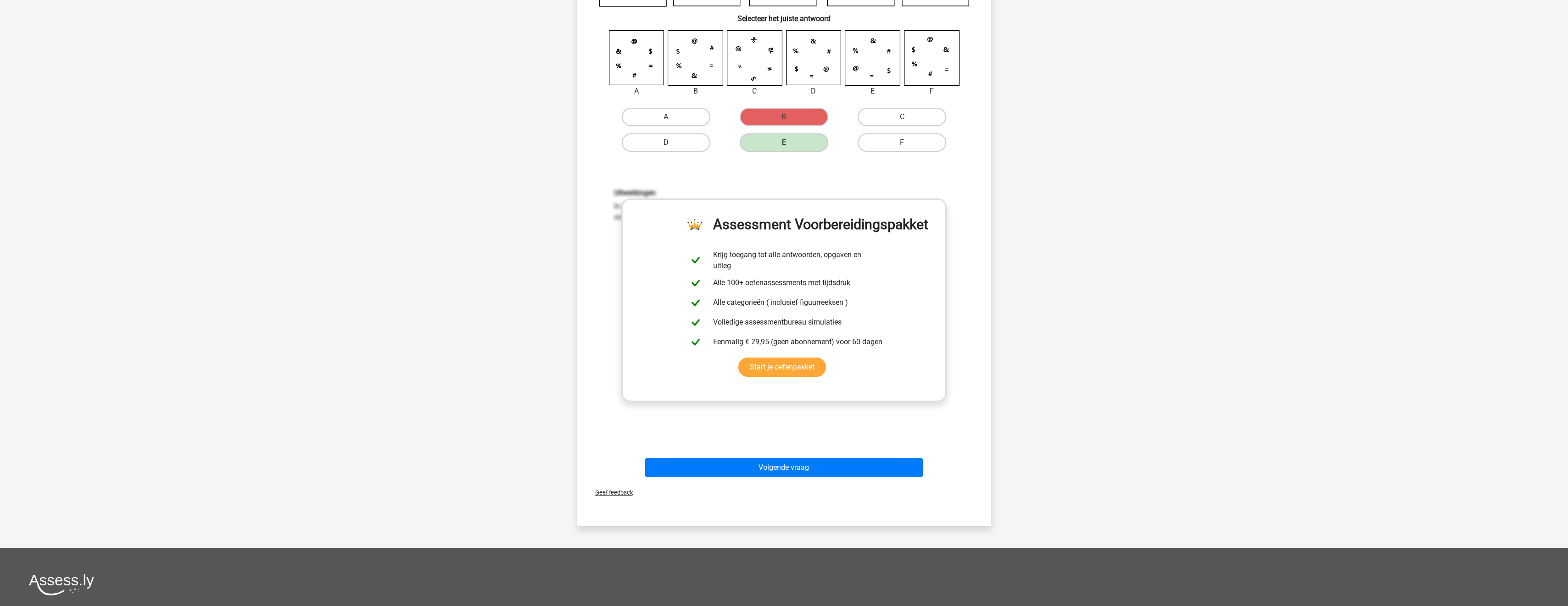
scroll to position [188, 0]
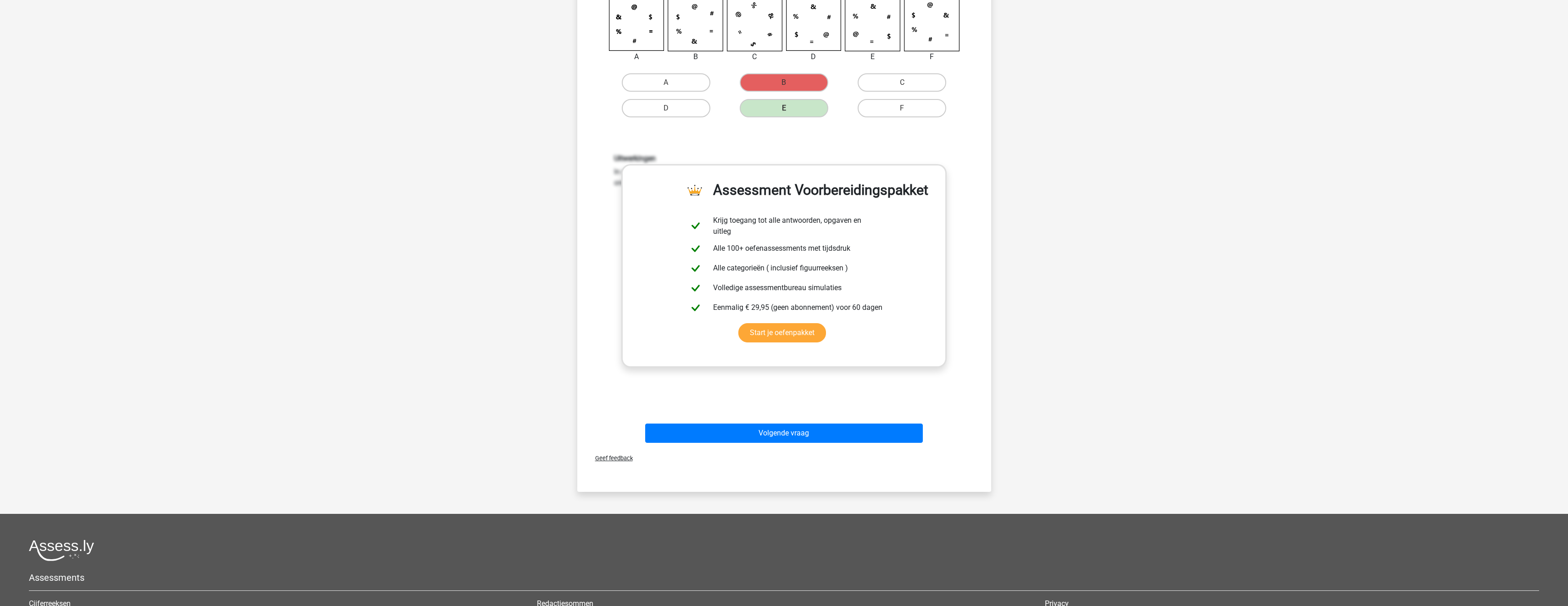
click at [839, 444] on div "Volgende vraag" at bounding box center [784, 435] width 354 height 23
click at [841, 434] on button "Volgende vraag" at bounding box center [784, 433] width 277 height 19
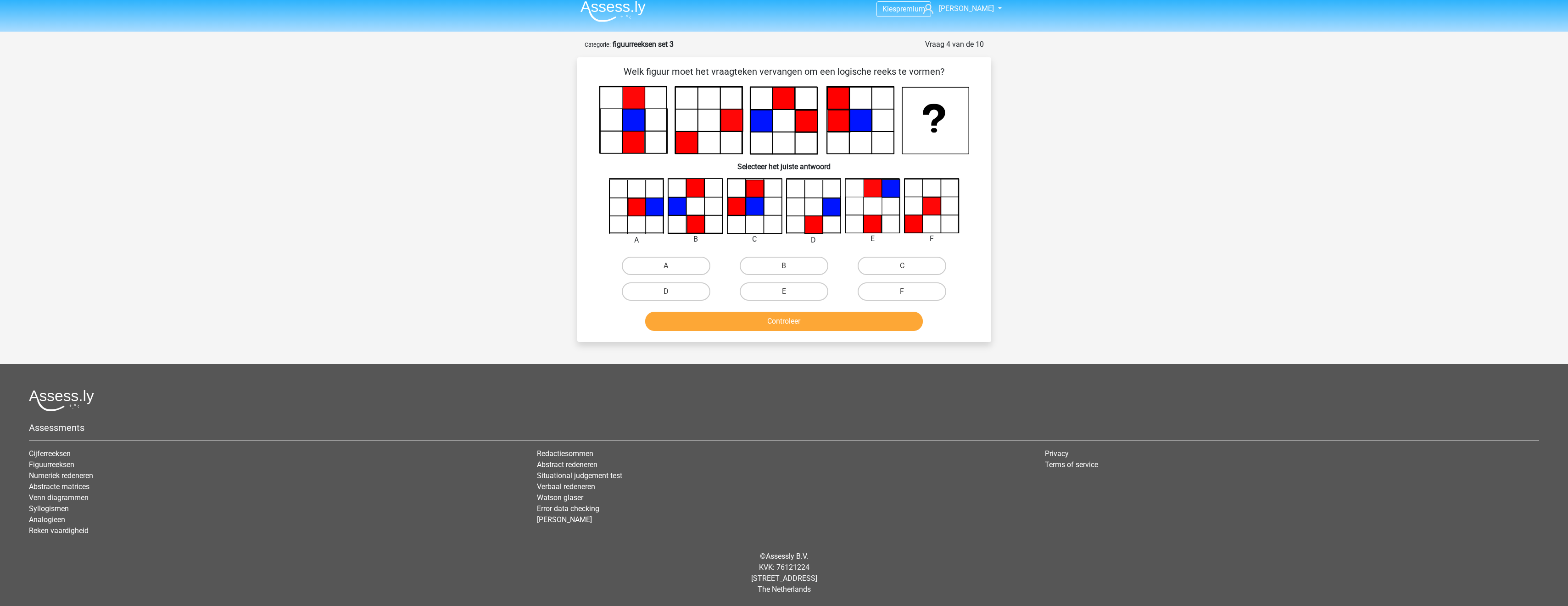
scroll to position [7, 0]
click at [924, 297] on label "F" at bounding box center [902, 292] width 89 height 18
click at [908, 297] on input "F" at bounding box center [905, 295] width 6 height 6
radio input "true"
click at [913, 318] on button "Controleer" at bounding box center [784, 322] width 277 height 19
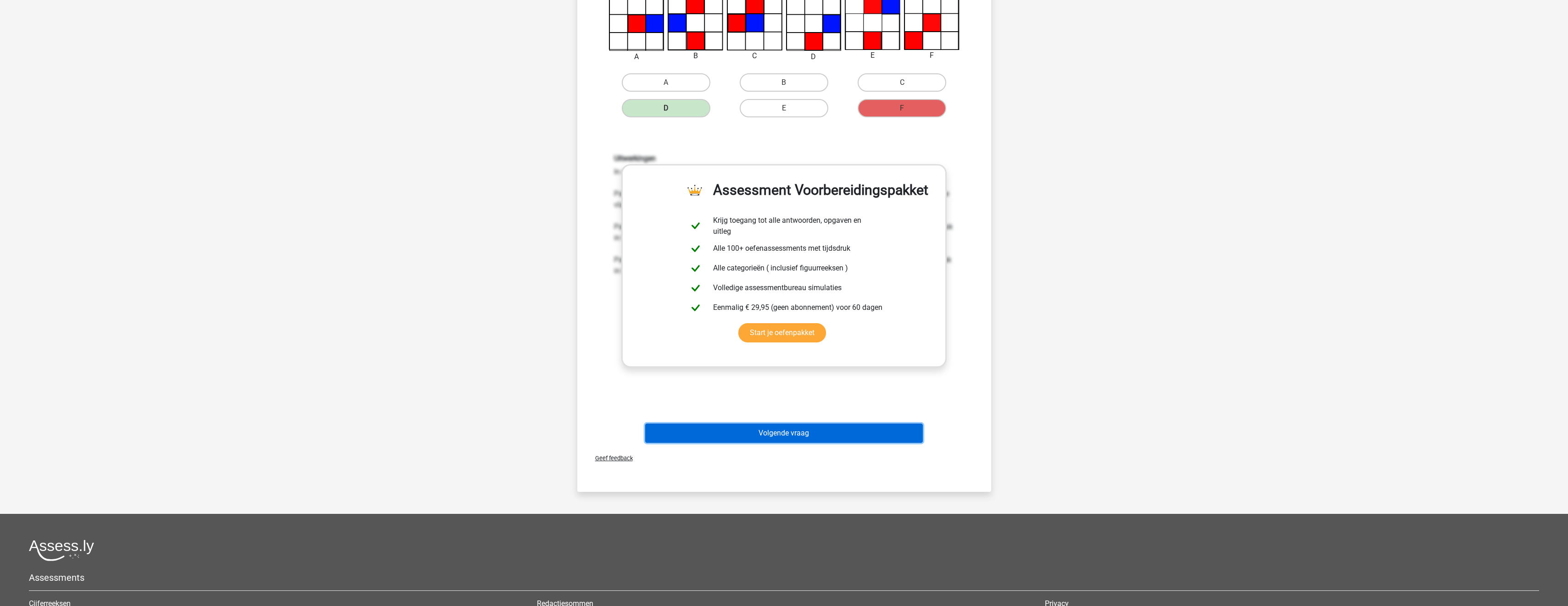
click at [824, 436] on button "Volgende vraag" at bounding box center [784, 433] width 277 height 19
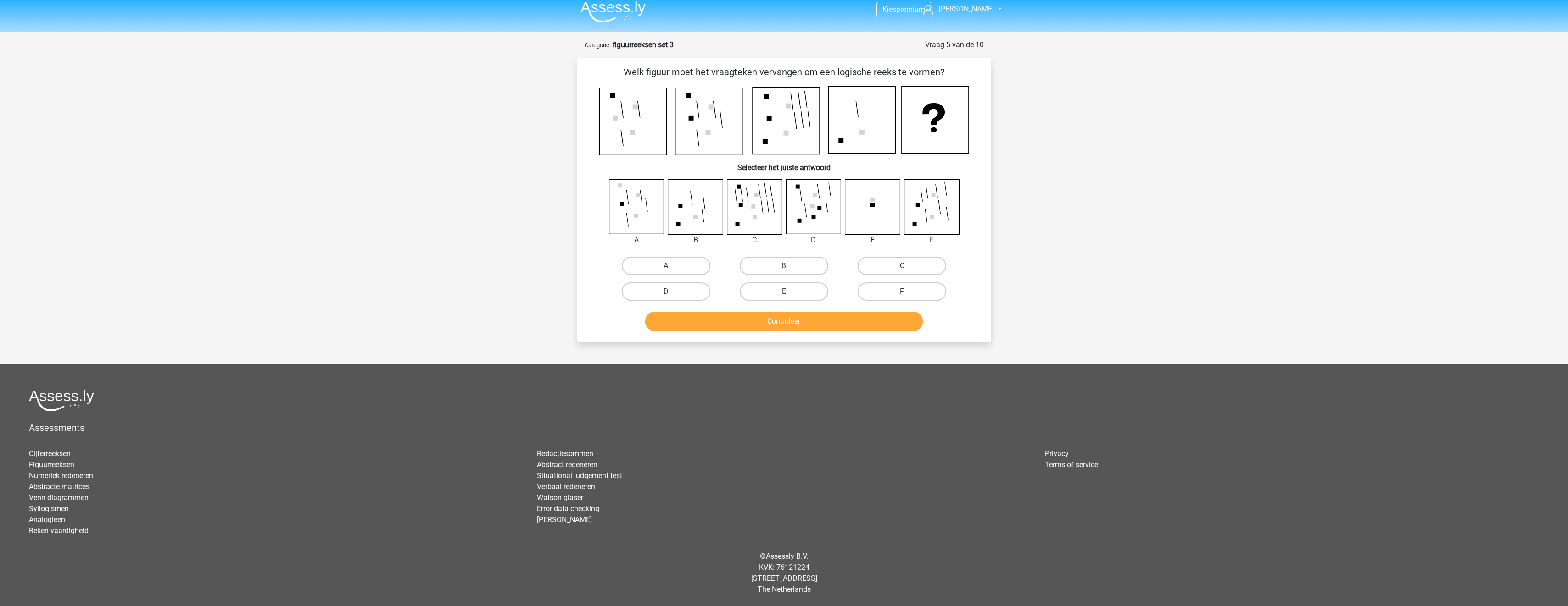
click at [878, 264] on label "C" at bounding box center [902, 265] width 89 height 18
click at [902, 266] on input "C" at bounding box center [905, 269] width 6 height 6
radio input "true"
click at [870, 323] on button "Controleer" at bounding box center [784, 322] width 277 height 19
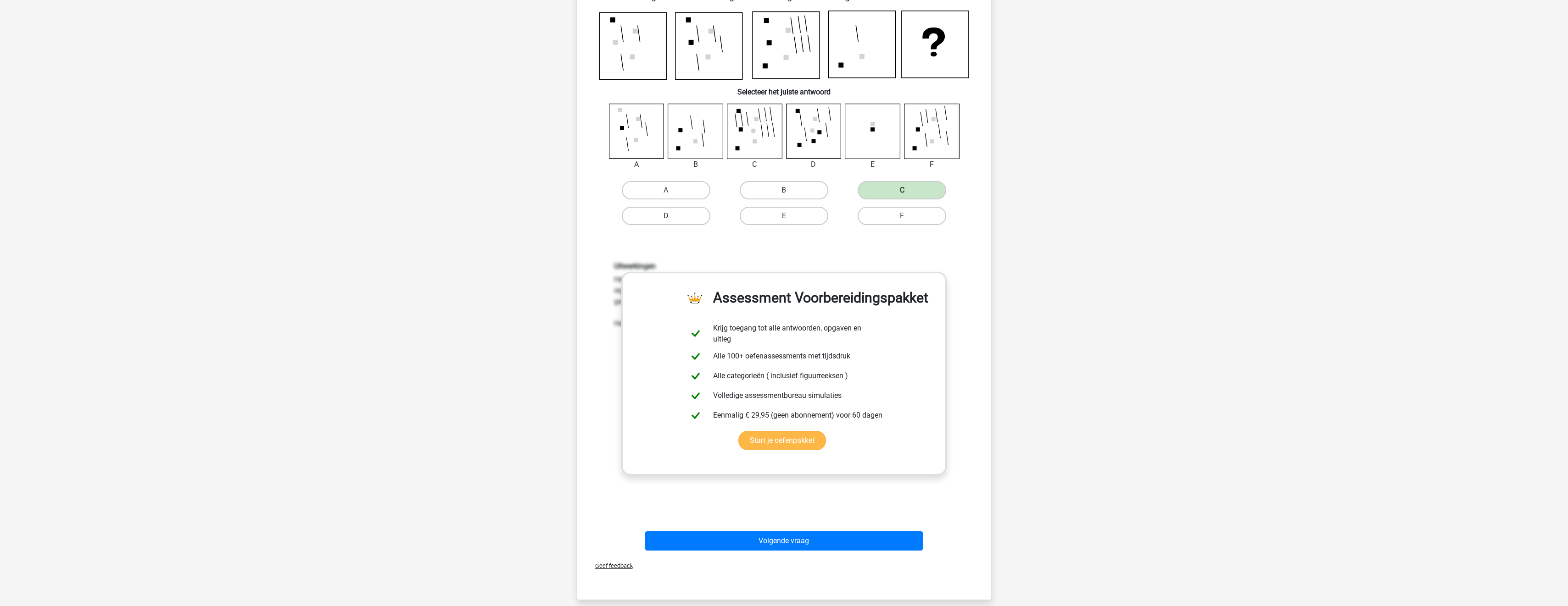
scroll to position [144, 0]
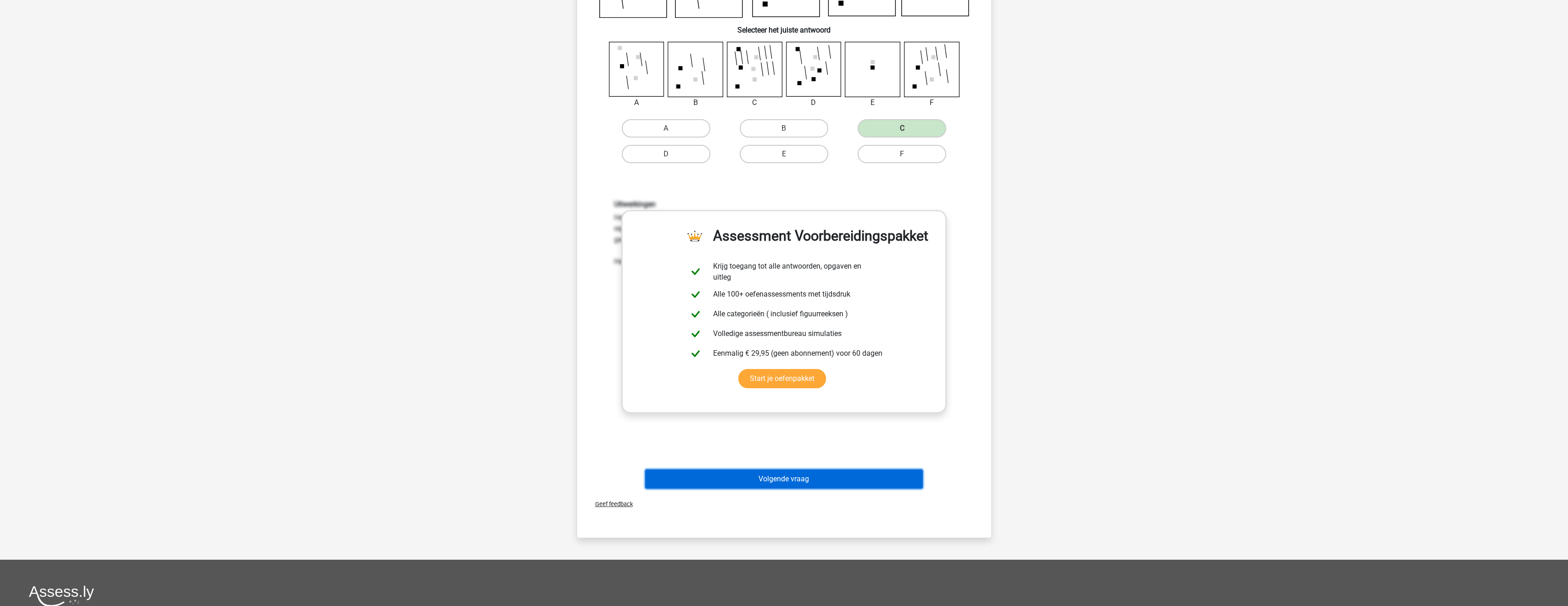
click at [818, 488] on button "Volgende vraag" at bounding box center [784, 479] width 277 height 19
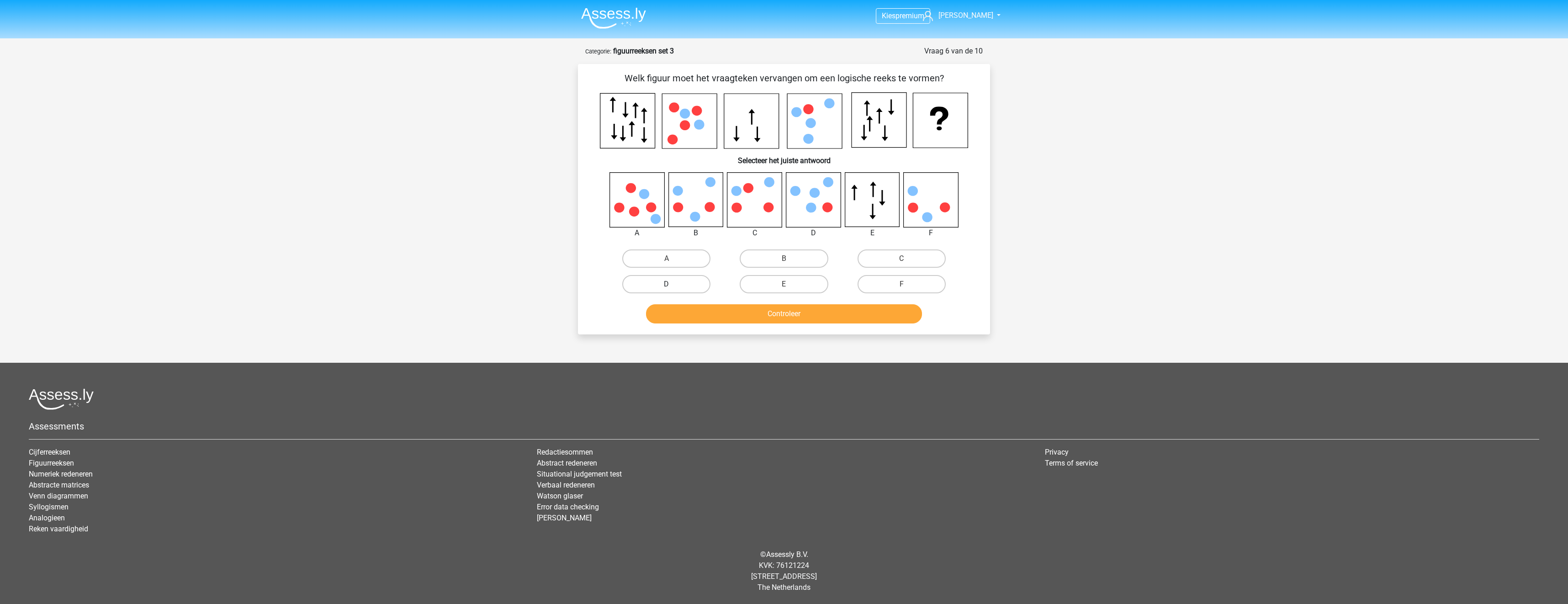
click at [671, 279] on label "D" at bounding box center [667, 284] width 88 height 18
click at [671, 284] on input "D" at bounding box center [670, 287] width 6 height 6
radio input "true"
drag, startPoint x: 709, startPoint y: 314, endPoint x: 714, endPoint y: 317, distance: 5.8
click at [709, 314] on button "Controleer" at bounding box center [784, 314] width 276 height 19
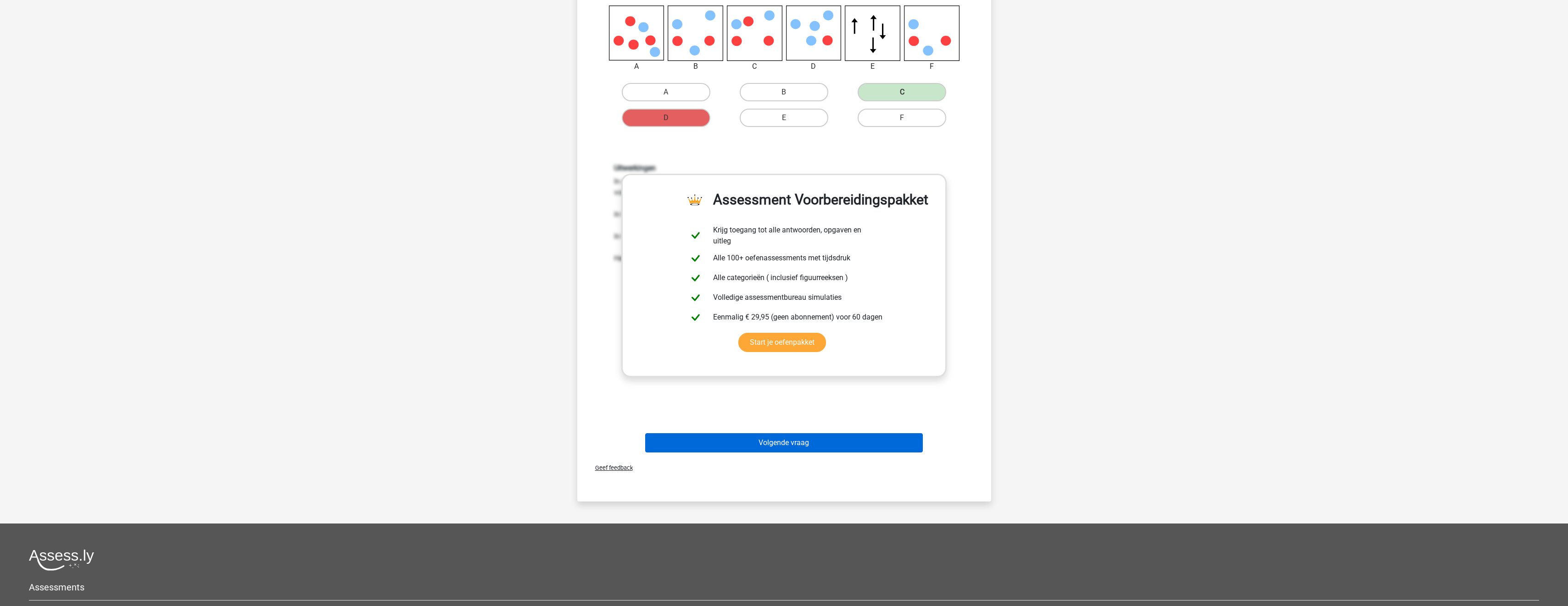
scroll to position [184, 0]
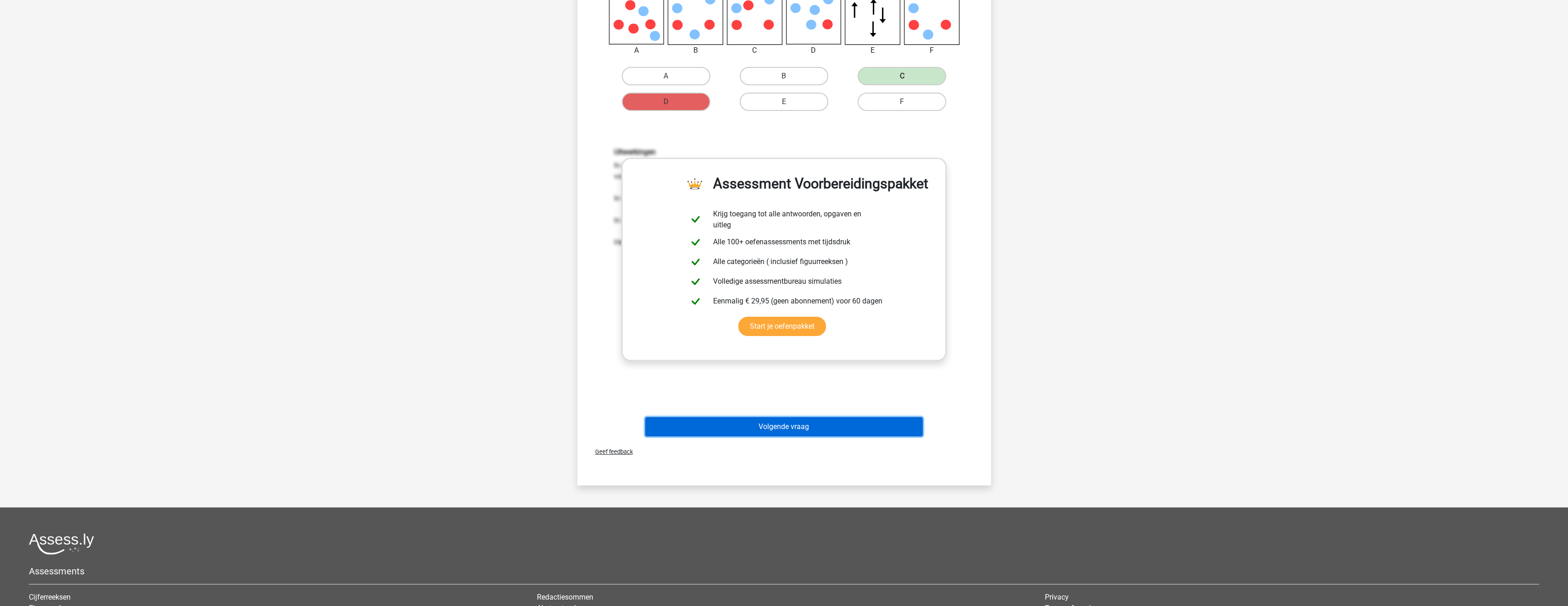
click at [831, 433] on button "Volgende vraag" at bounding box center [784, 427] width 277 height 19
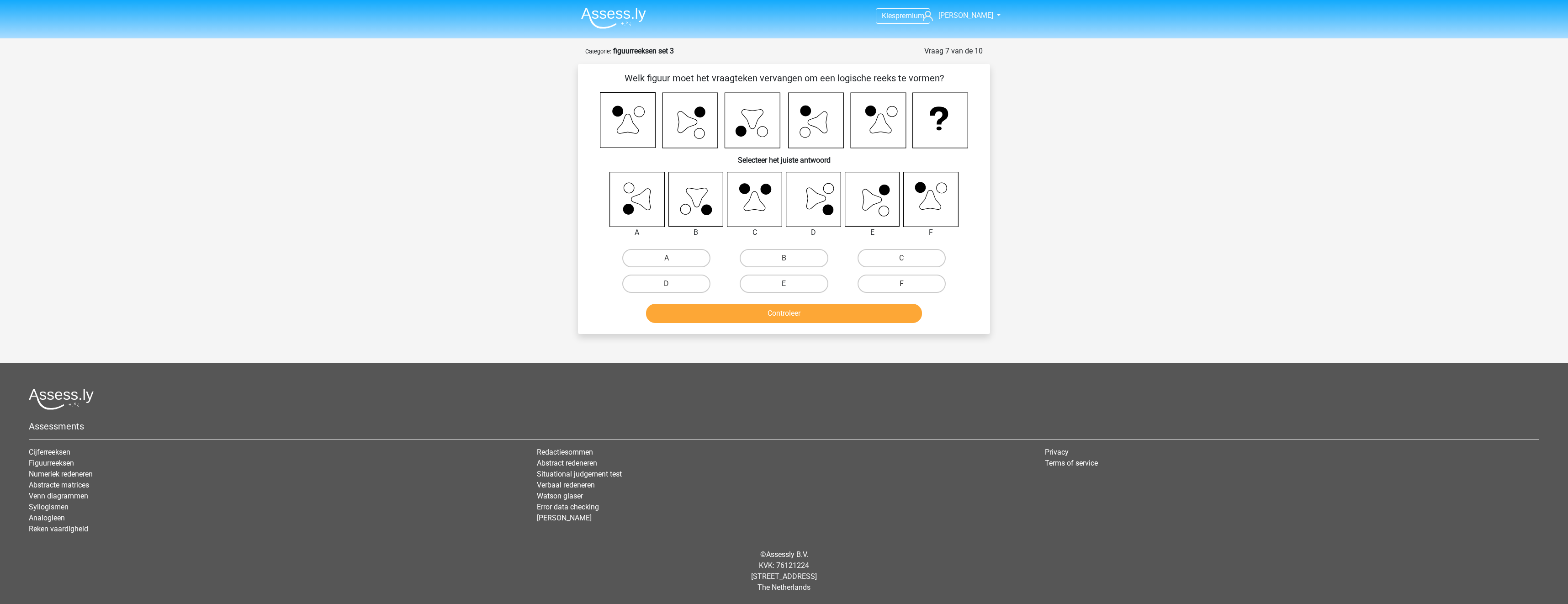
click at [792, 287] on label "E" at bounding box center [784, 283] width 88 height 18
click at [790, 287] on input "E" at bounding box center [787, 287] width 6 height 6
radio input "true"
click at [801, 319] on button "Controleer" at bounding box center [784, 313] width 276 height 19
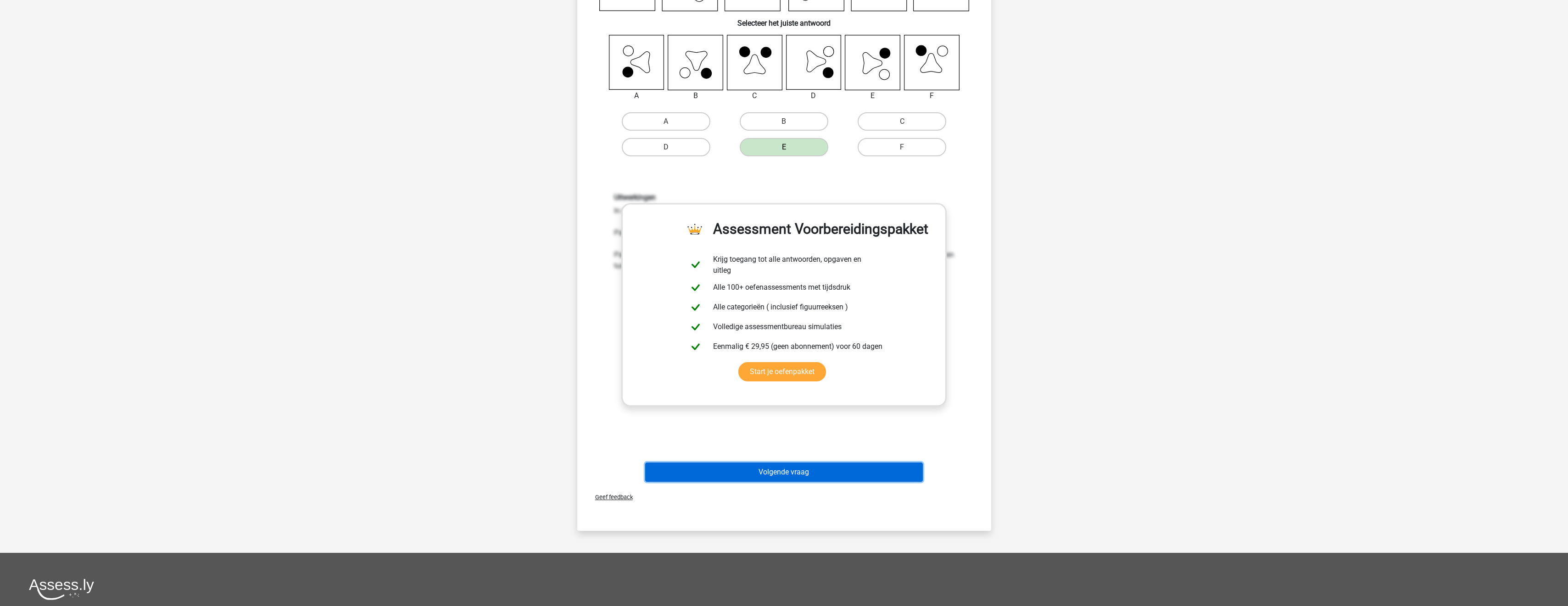
click at [862, 474] on button "Volgende vraag" at bounding box center [784, 472] width 277 height 19
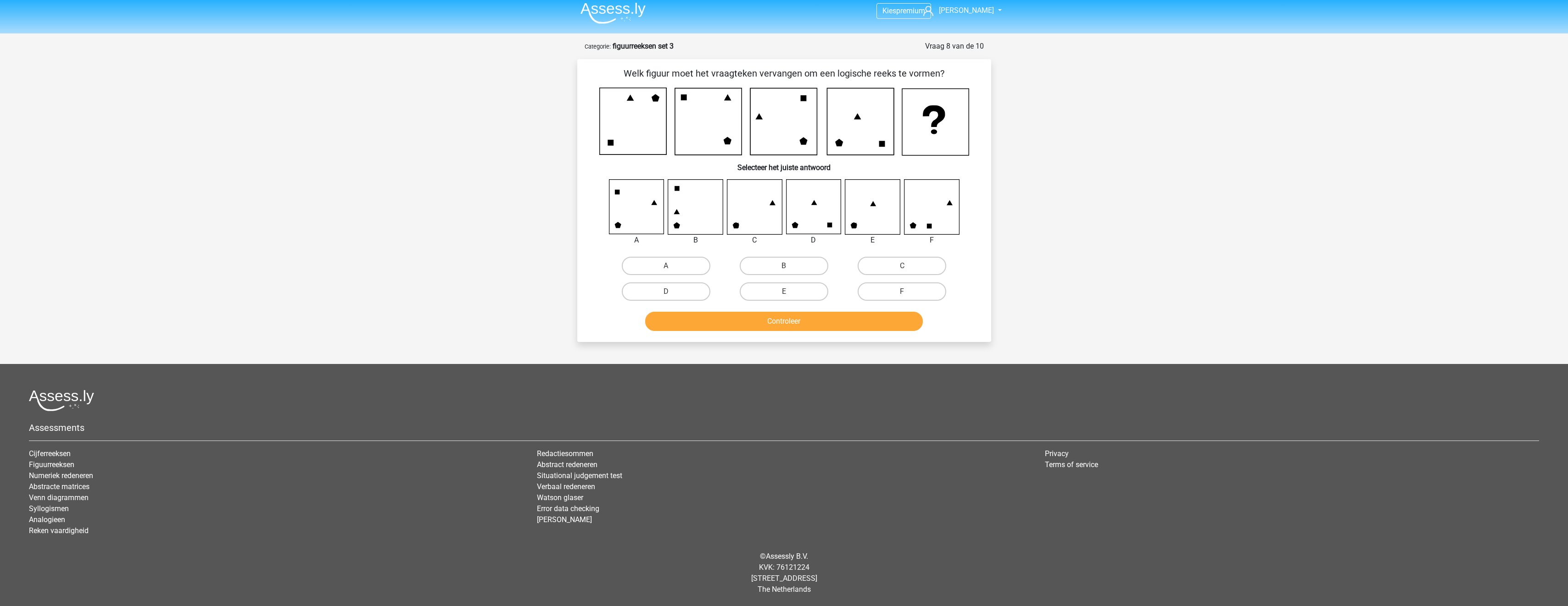
scroll to position [5, 0]
click at [682, 271] on label "A" at bounding box center [666, 265] width 89 height 18
click at [672, 271] on input "A" at bounding box center [669, 269] width 6 height 6
radio input "true"
click at [722, 325] on button "Controleer" at bounding box center [784, 322] width 277 height 19
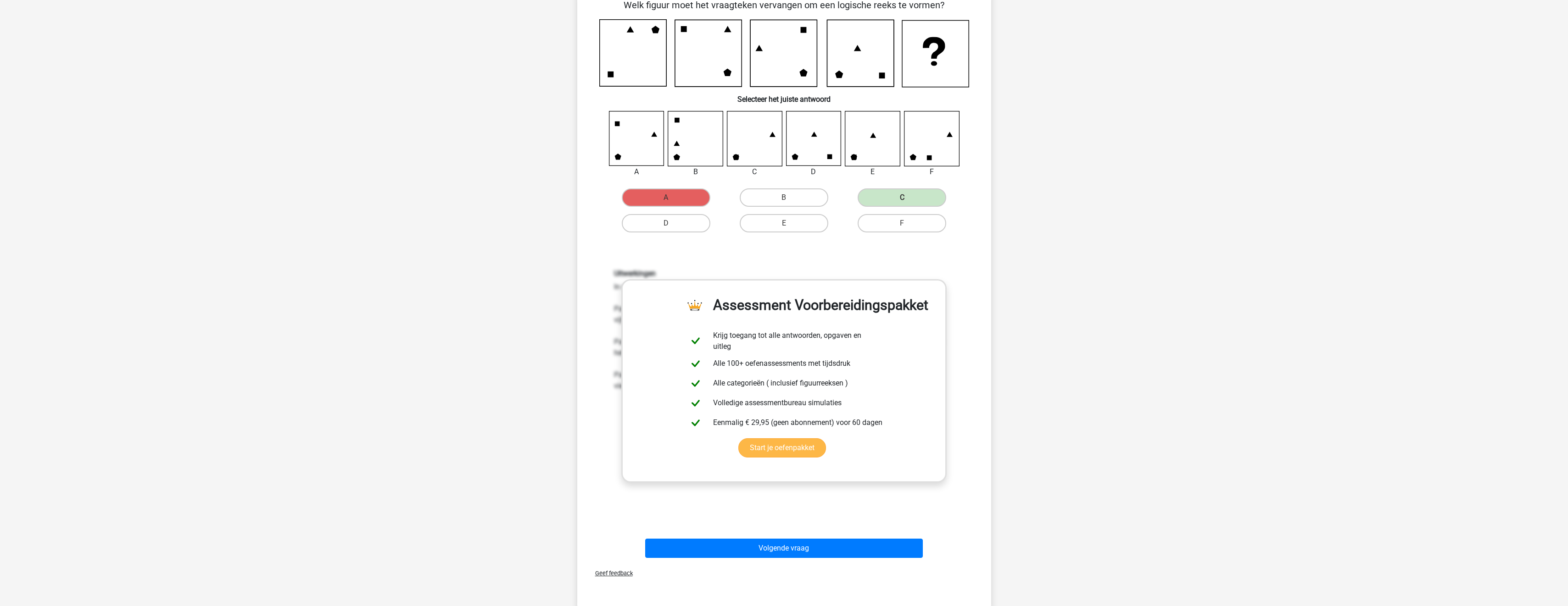
scroll to position [143, 0]
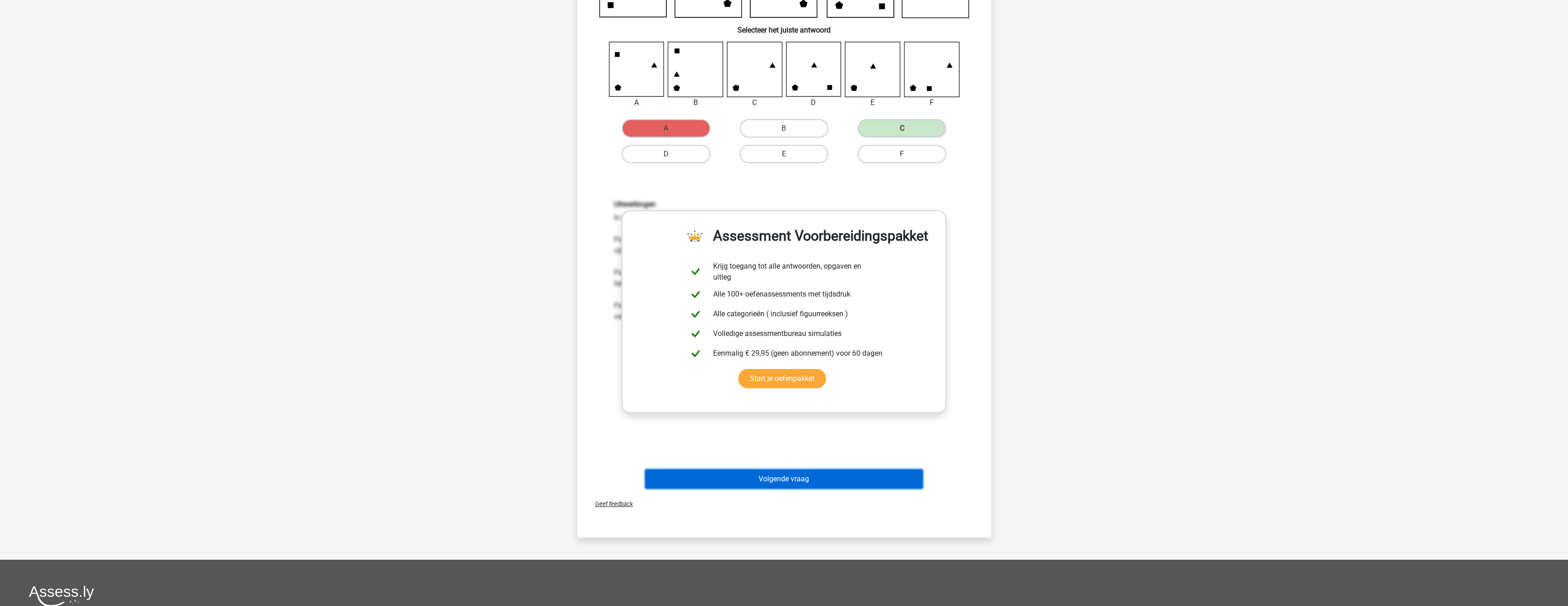
click at [845, 478] on button "Volgende vraag" at bounding box center [784, 479] width 277 height 19
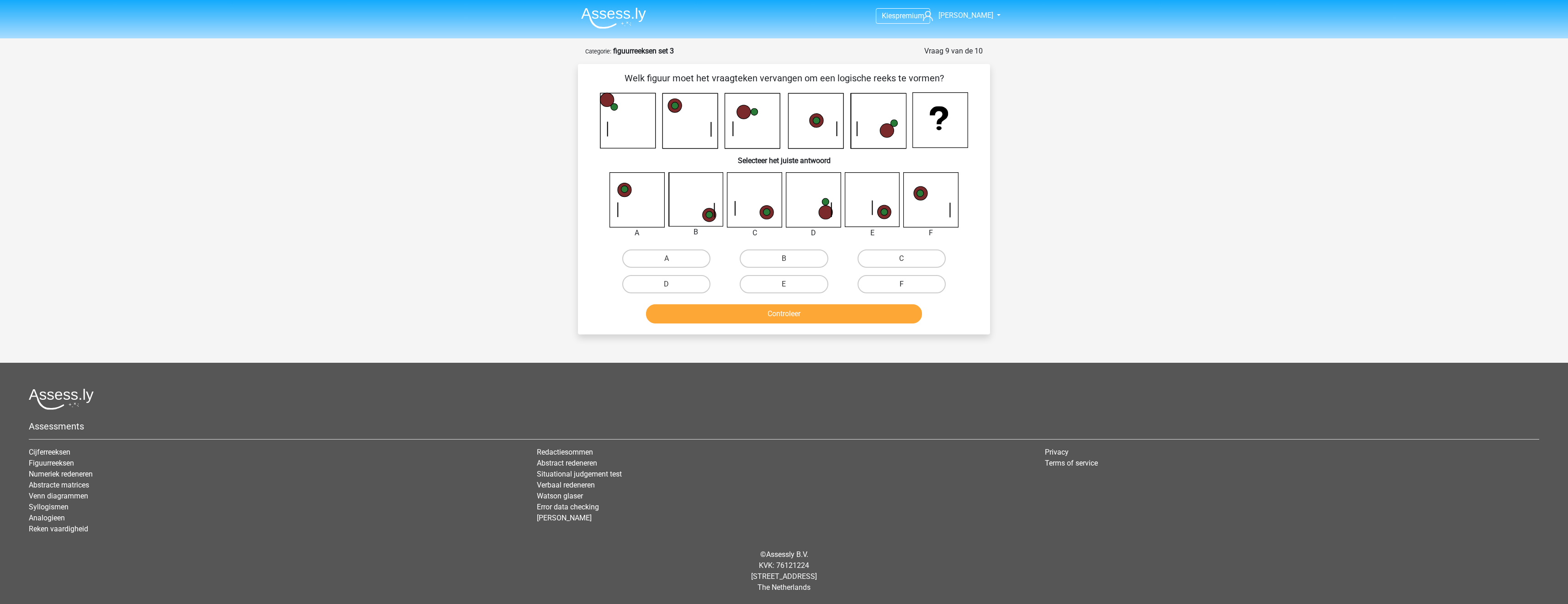
click at [892, 285] on label "F" at bounding box center [902, 284] width 88 height 18
click at [901, 285] on input "F" at bounding box center [904, 287] width 6 height 6
radio input "true"
click at [888, 315] on button "Controleer" at bounding box center [784, 314] width 276 height 19
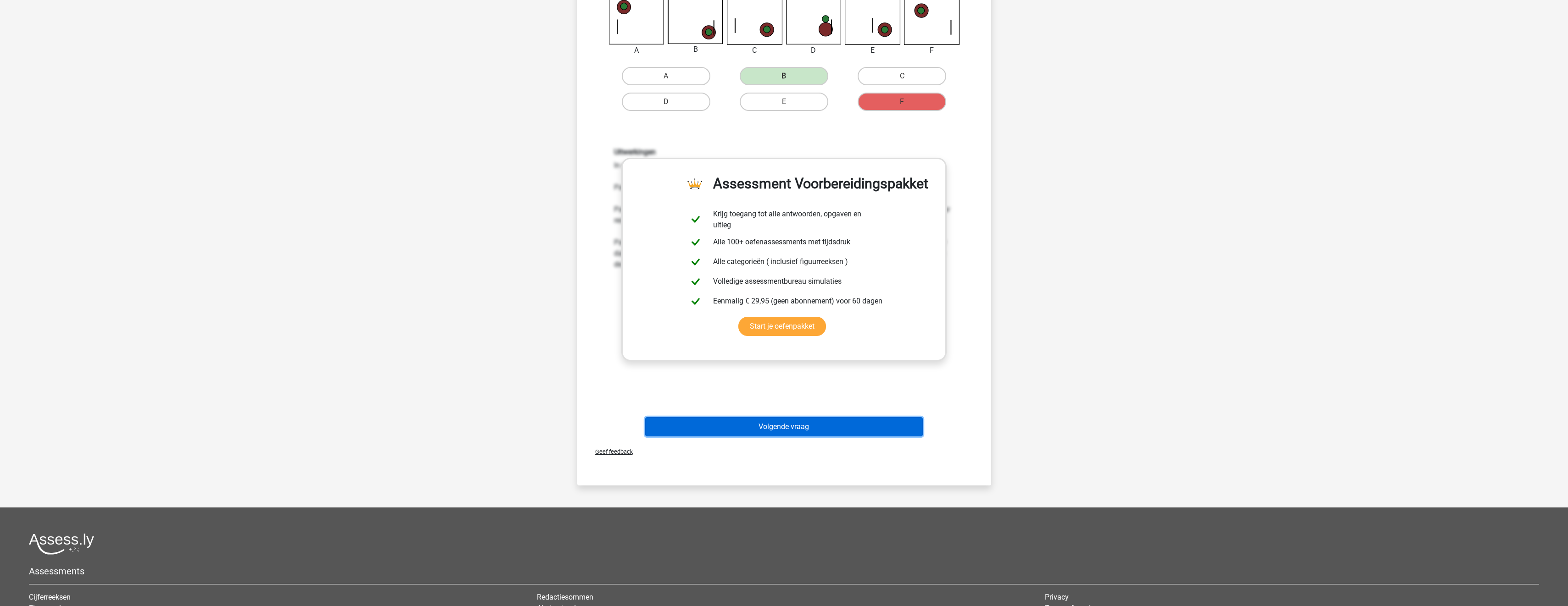
click at [811, 424] on button "Volgende vraag" at bounding box center [784, 427] width 277 height 19
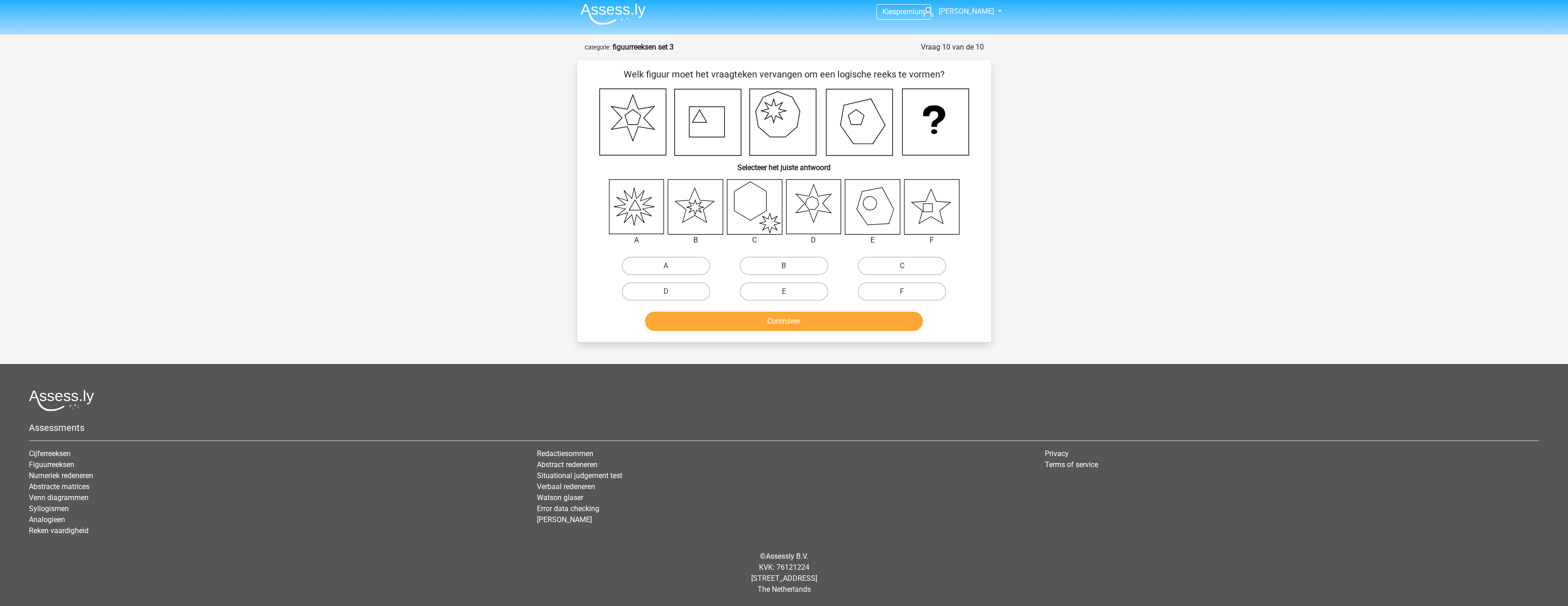
scroll to position [4, 0]
click at [696, 265] on label "A" at bounding box center [666, 265] width 89 height 18
click at [672, 266] on input "A" at bounding box center [669, 269] width 6 height 6
radio input "true"
click at [723, 317] on button "Controleer" at bounding box center [784, 322] width 277 height 19
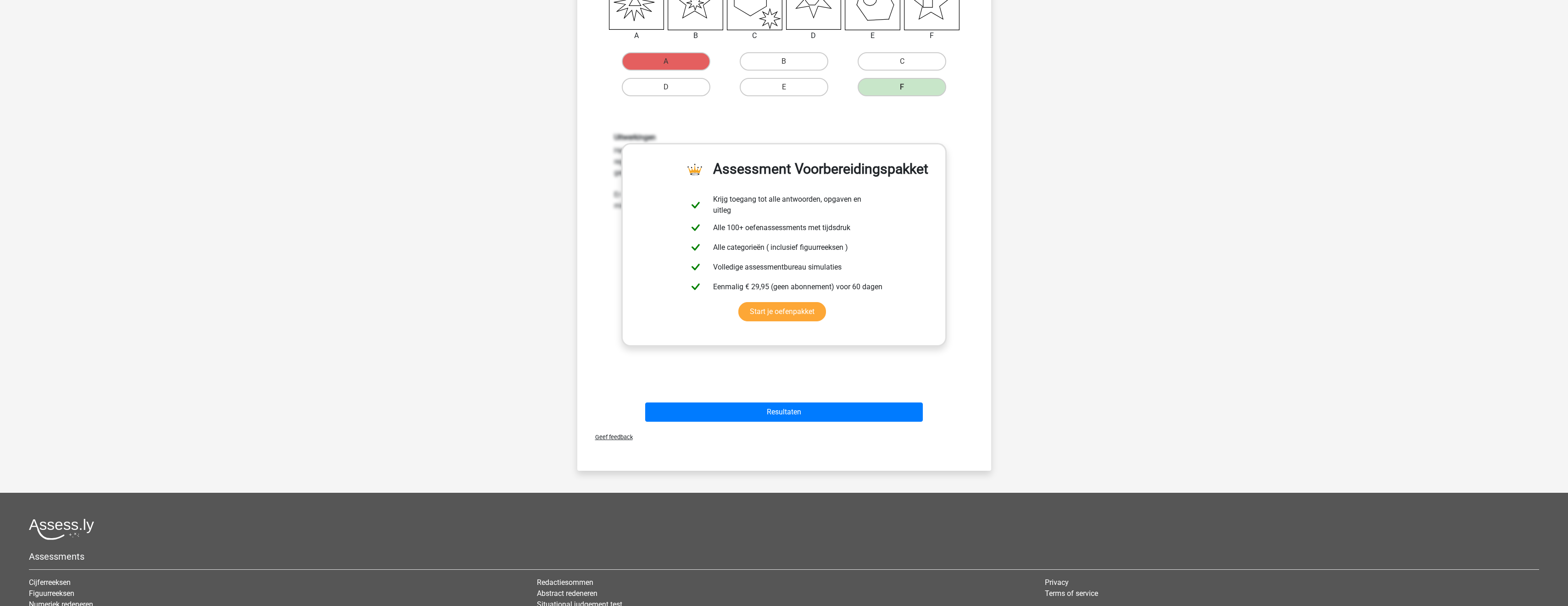
scroll to position [234, 0]
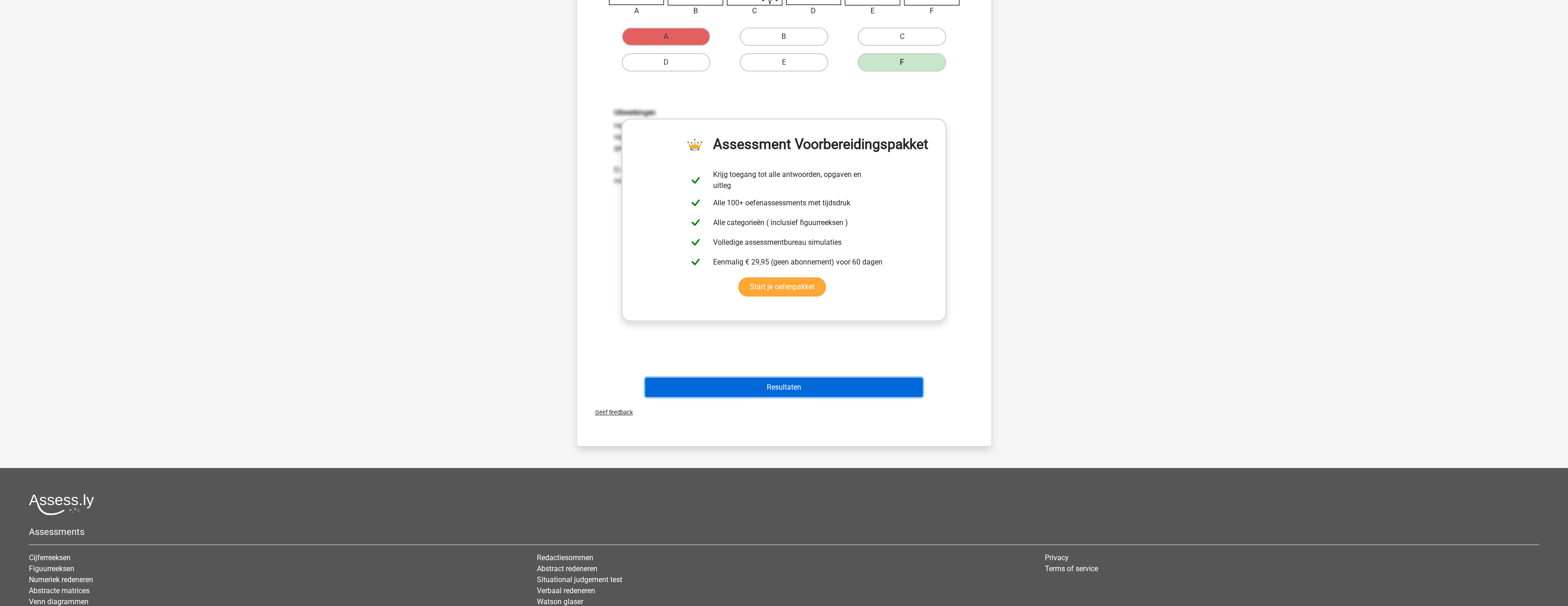
click at [778, 394] on button "Resultaten" at bounding box center [784, 387] width 277 height 19
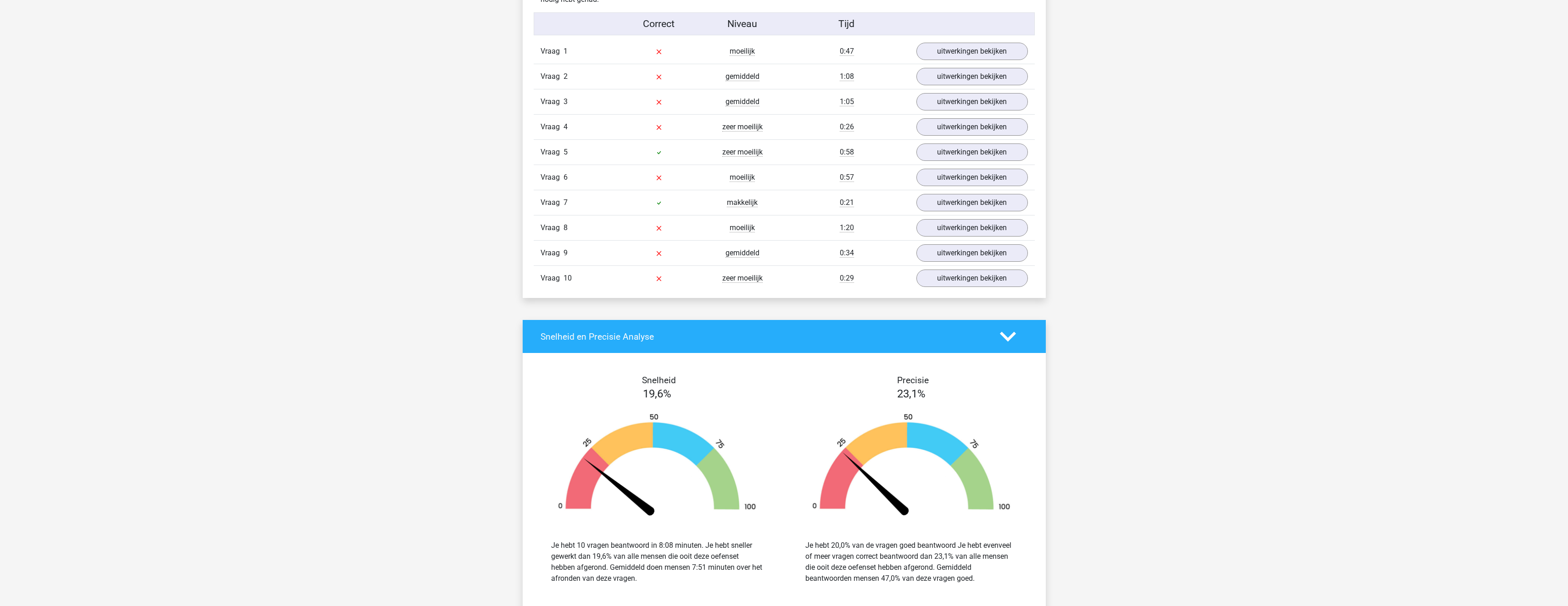
scroll to position [734, 0]
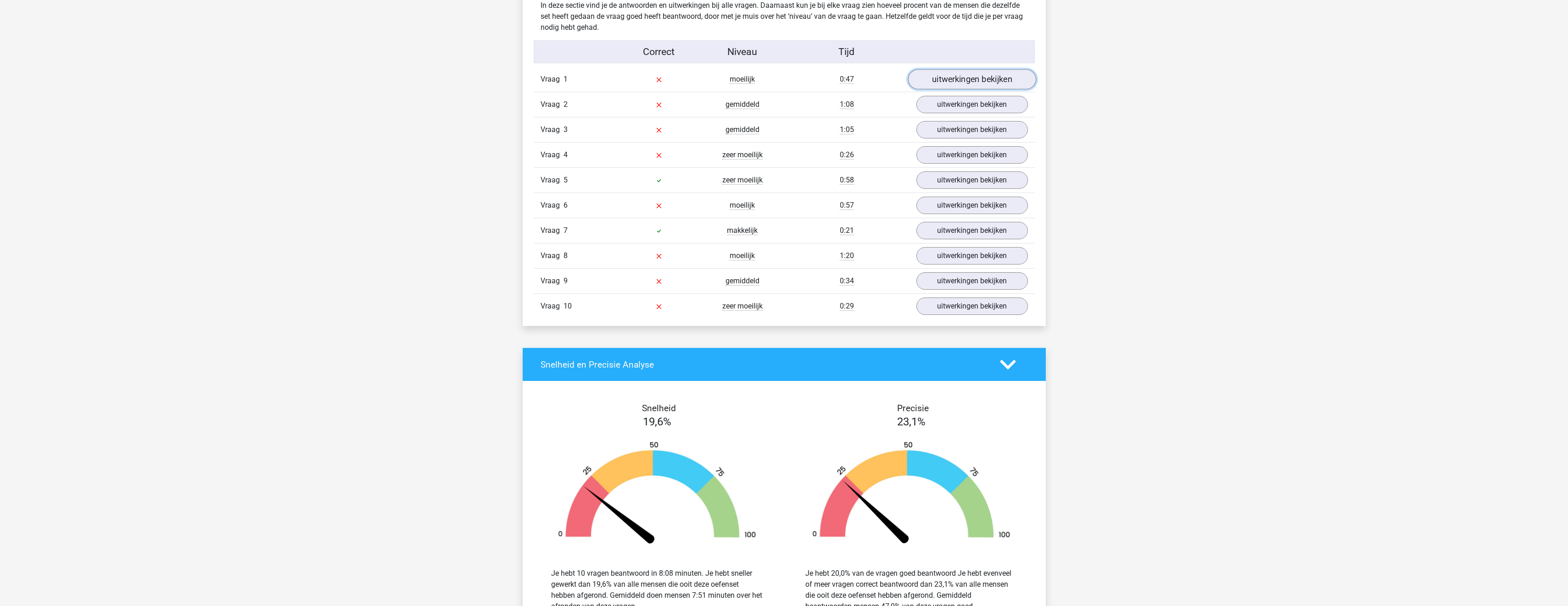
click at [970, 81] on link "uitwerkingen bekijken" at bounding box center [972, 78] width 128 height 20
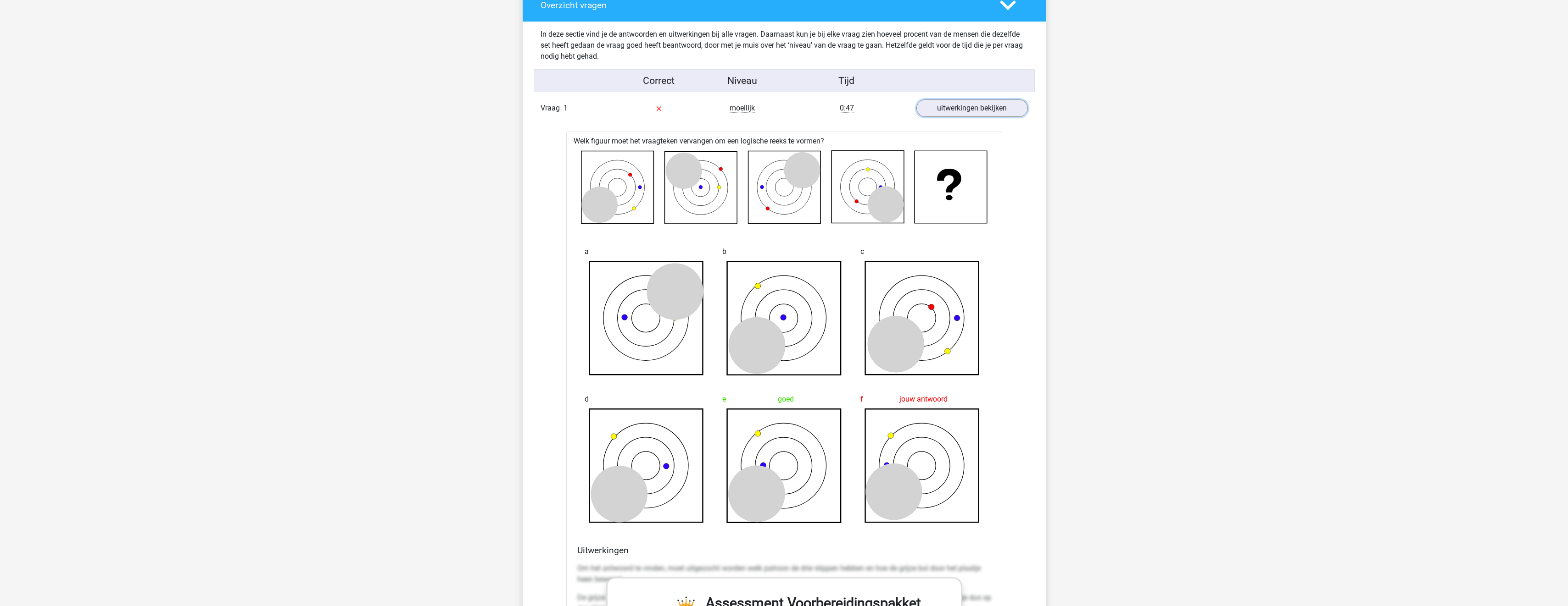
scroll to position [688, 0]
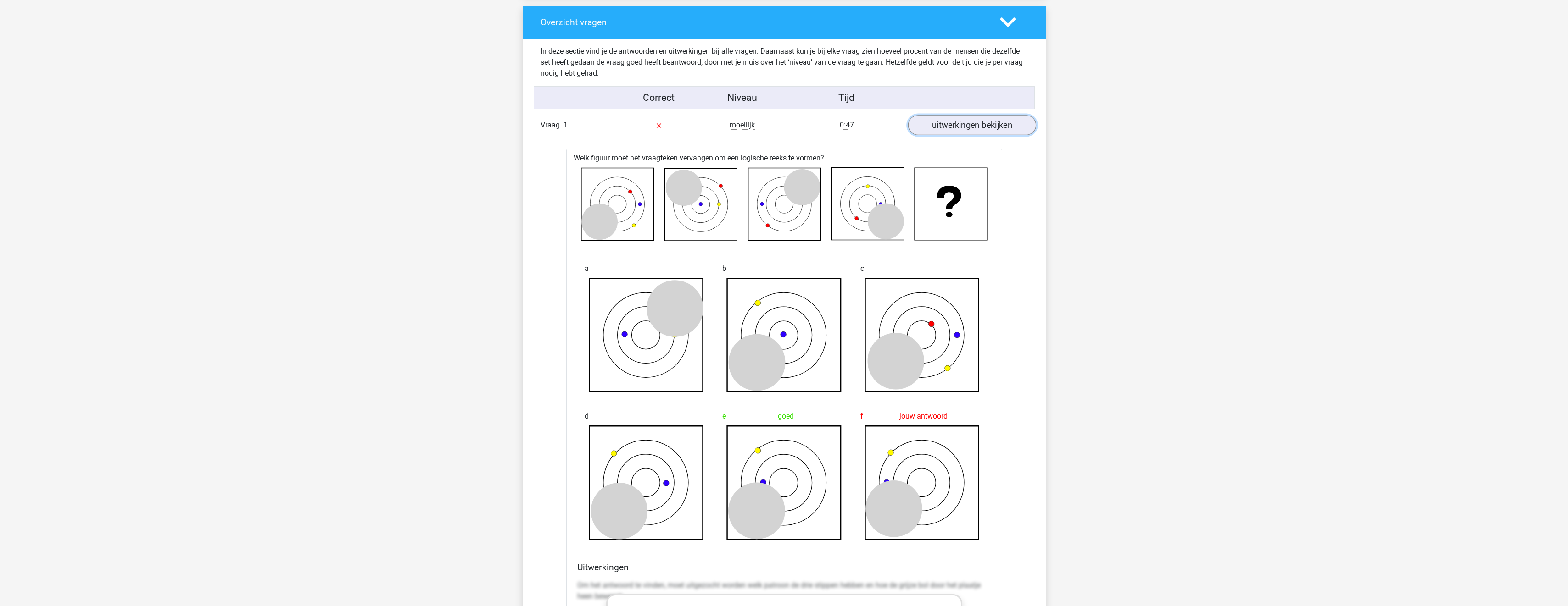
click at [965, 120] on link "uitwerkingen bekijken" at bounding box center [972, 124] width 128 height 20
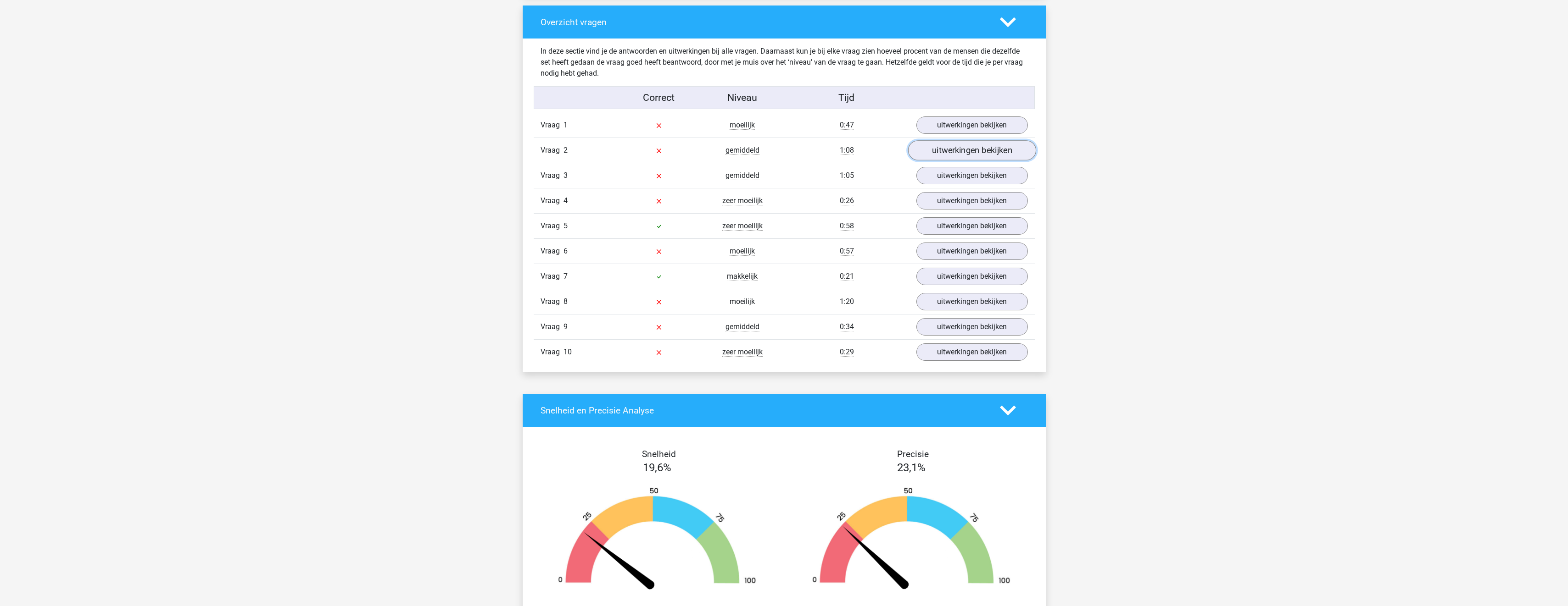
click at [973, 152] on link "uitwerkingen bekijken" at bounding box center [972, 150] width 128 height 20
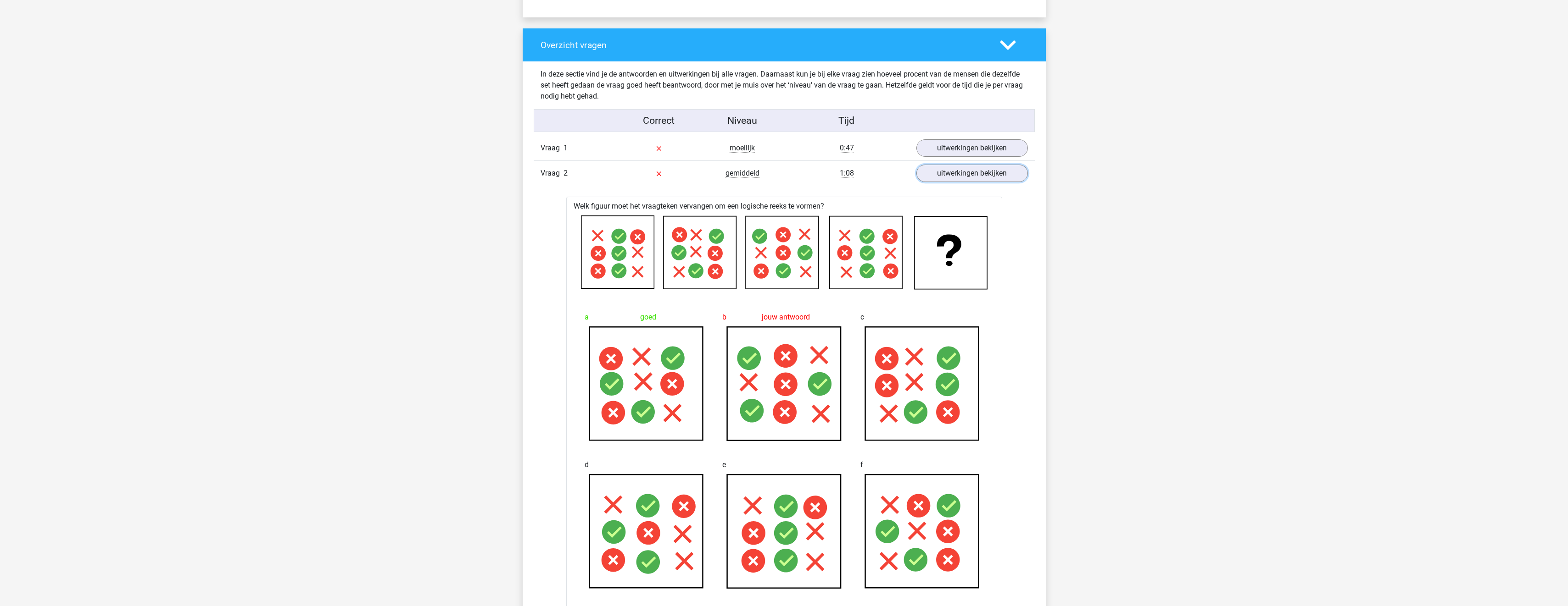
scroll to position [596, 0]
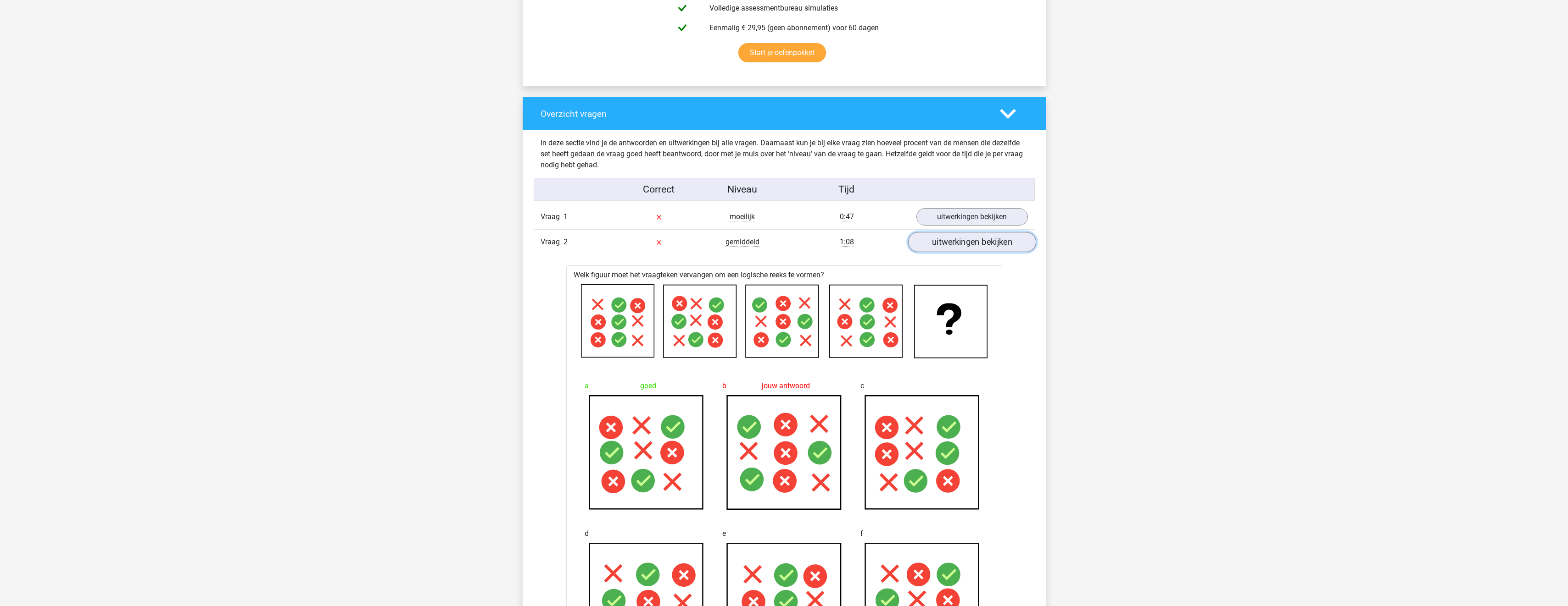
click at [972, 237] on link "uitwerkingen bekijken" at bounding box center [972, 242] width 128 height 20
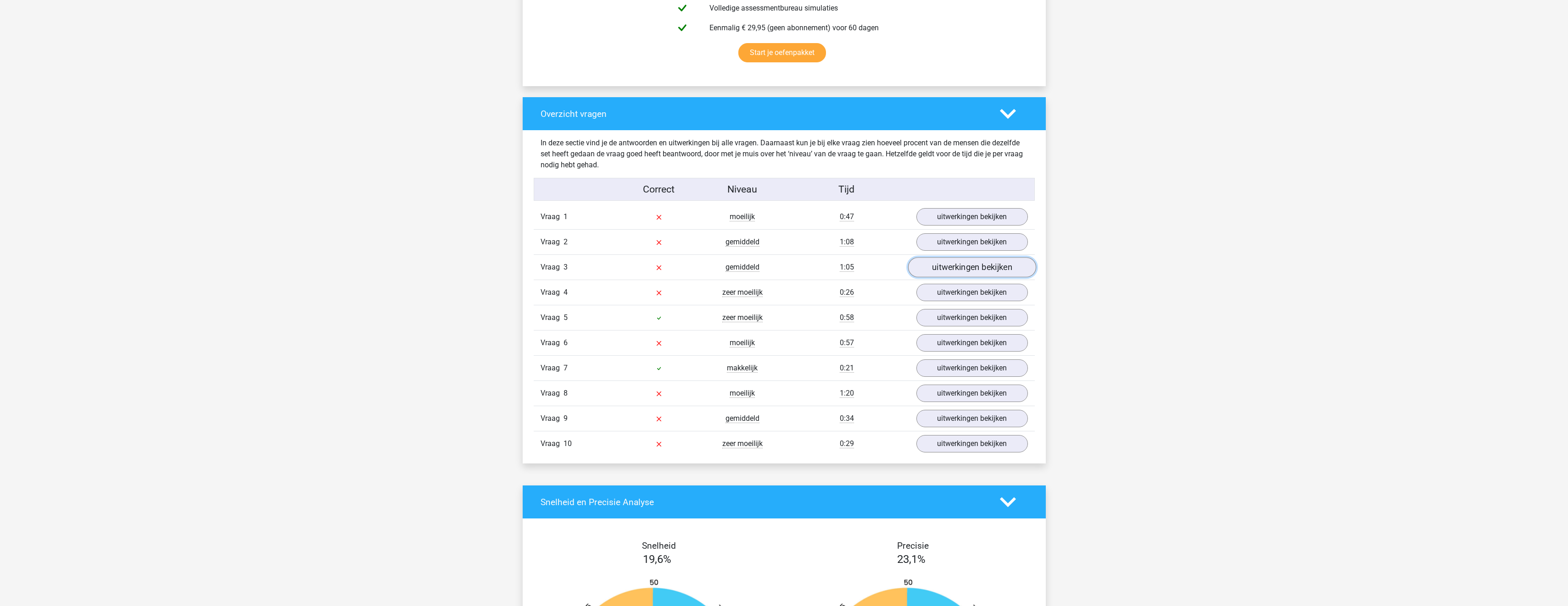
click at [964, 272] on link "uitwerkingen bekijken" at bounding box center [972, 267] width 128 height 20
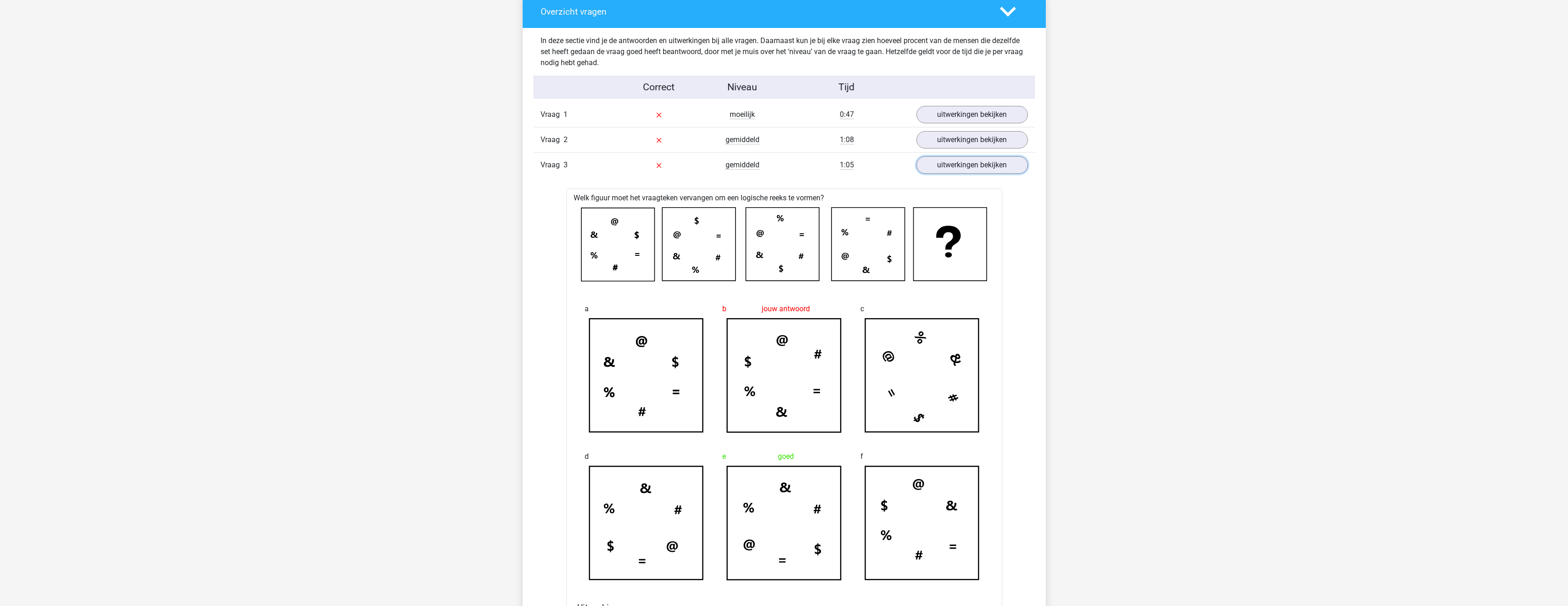
scroll to position [688, 0]
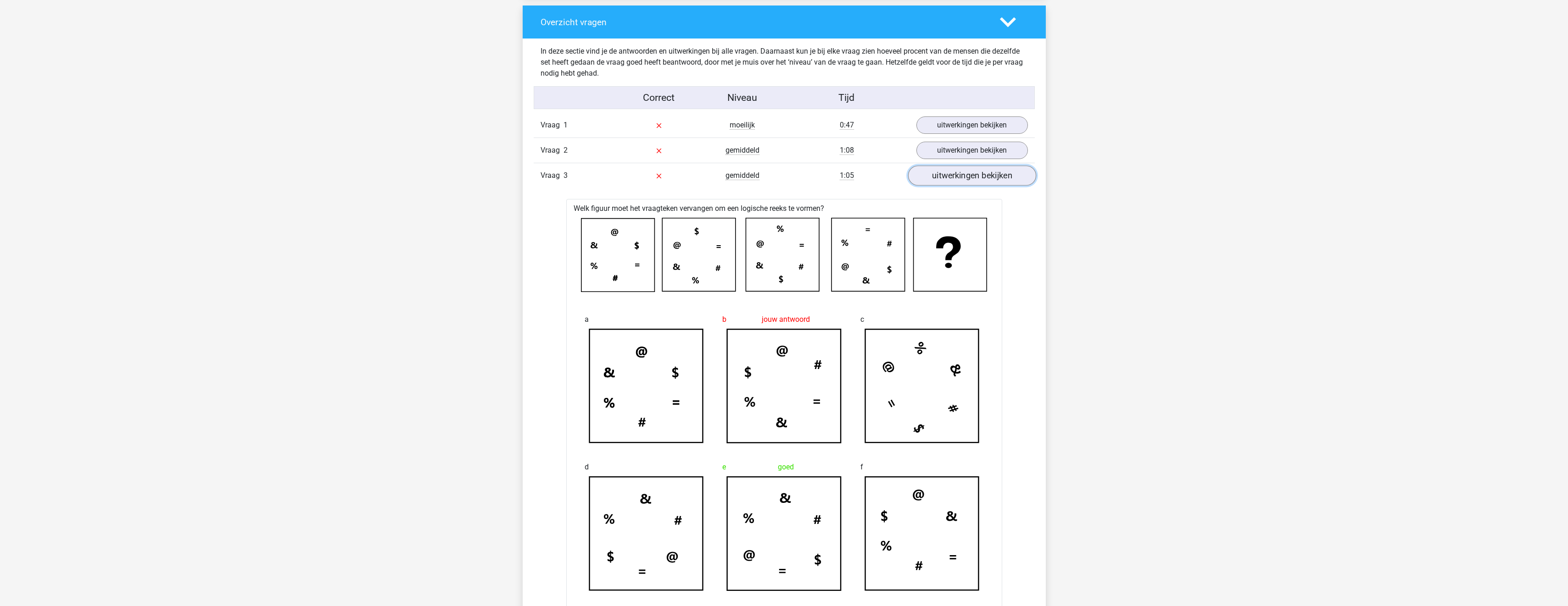
click at [1016, 185] on link "uitwerkingen bekijken" at bounding box center [972, 175] width 128 height 20
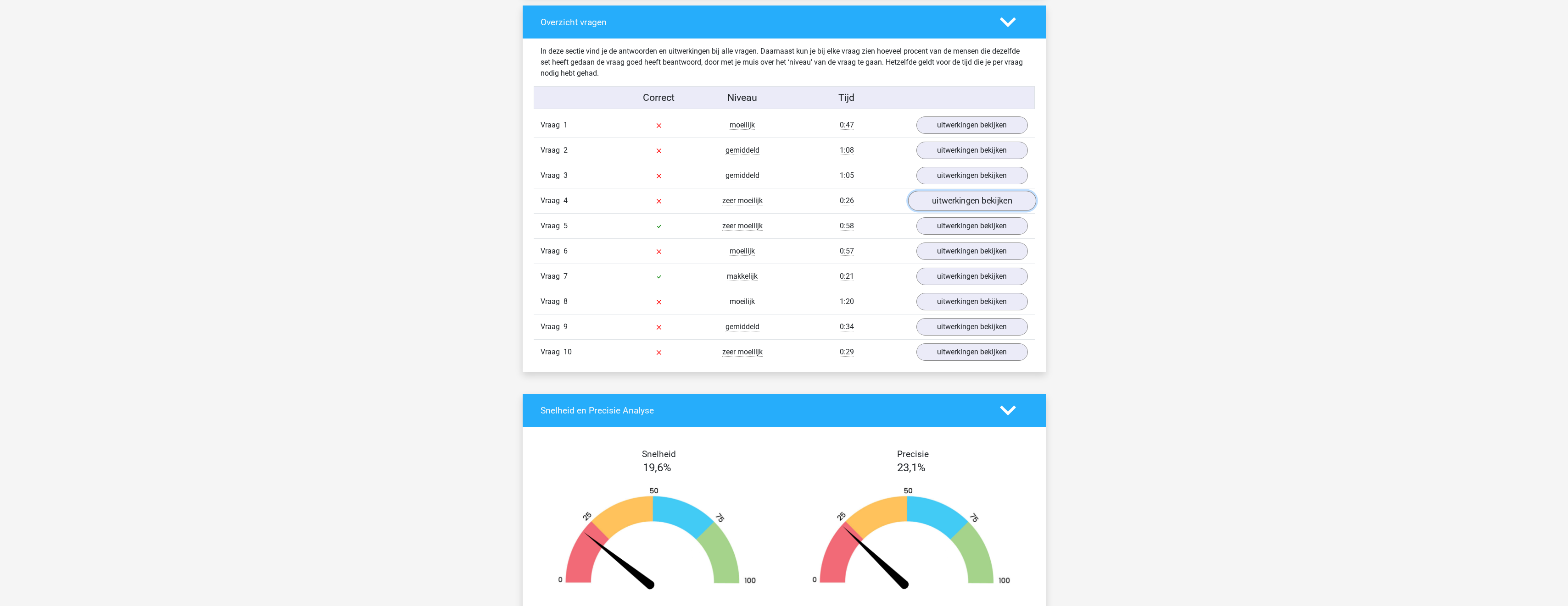
click at [1010, 206] on link "uitwerkingen bekijken" at bounding box center [972, 200] width 128 height 20
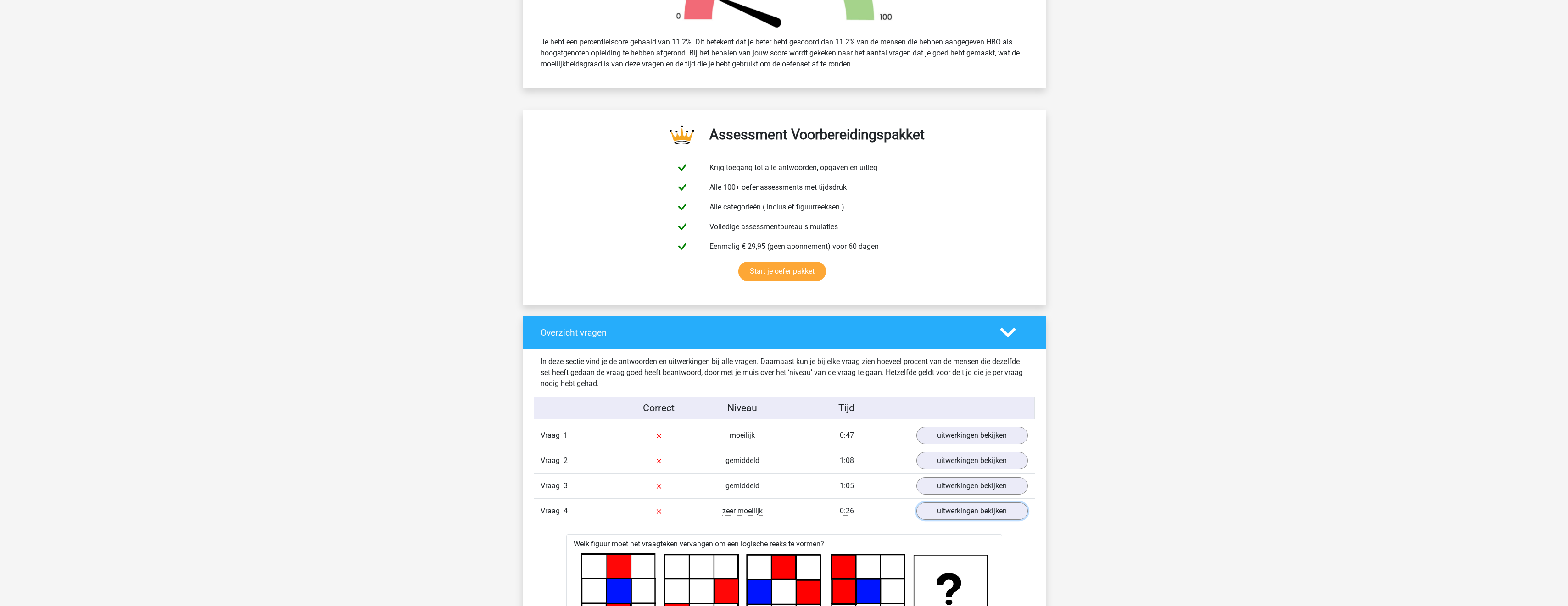
scroll to position [505, 0]
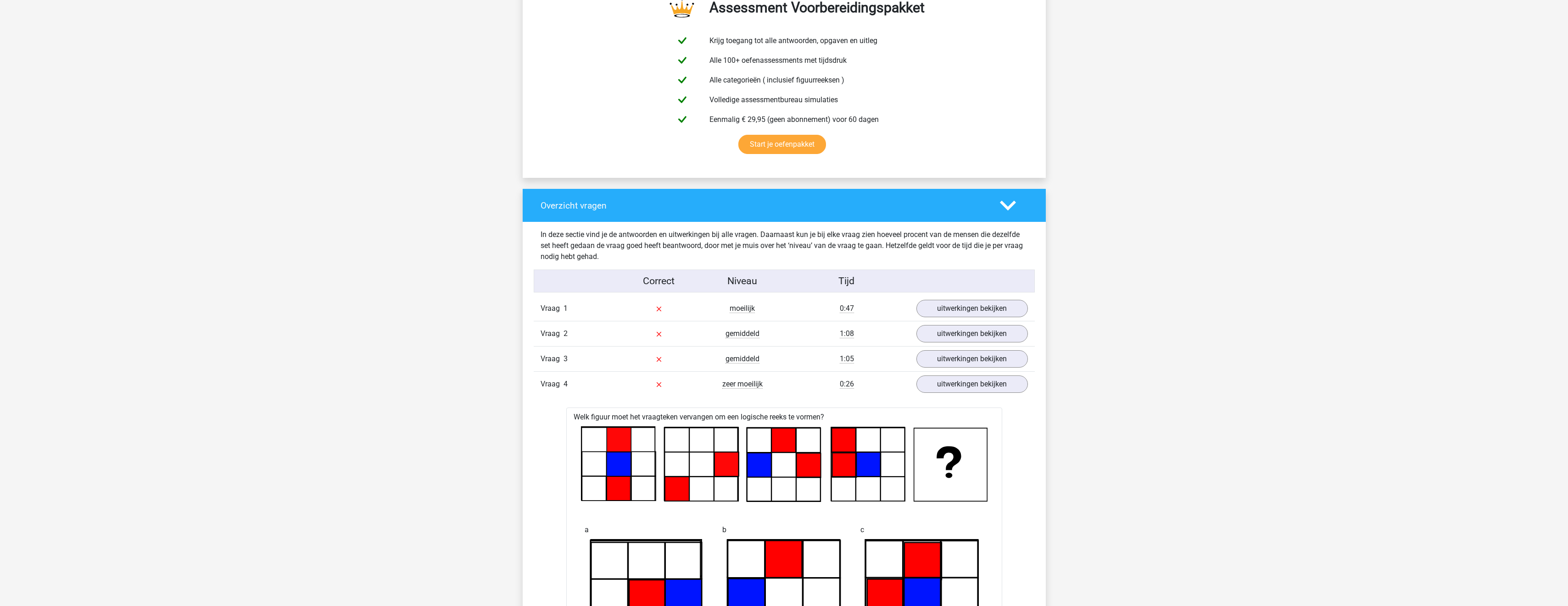
click at [1011, 210] on icon at bounding box center [1008, 206] width 16 height 16
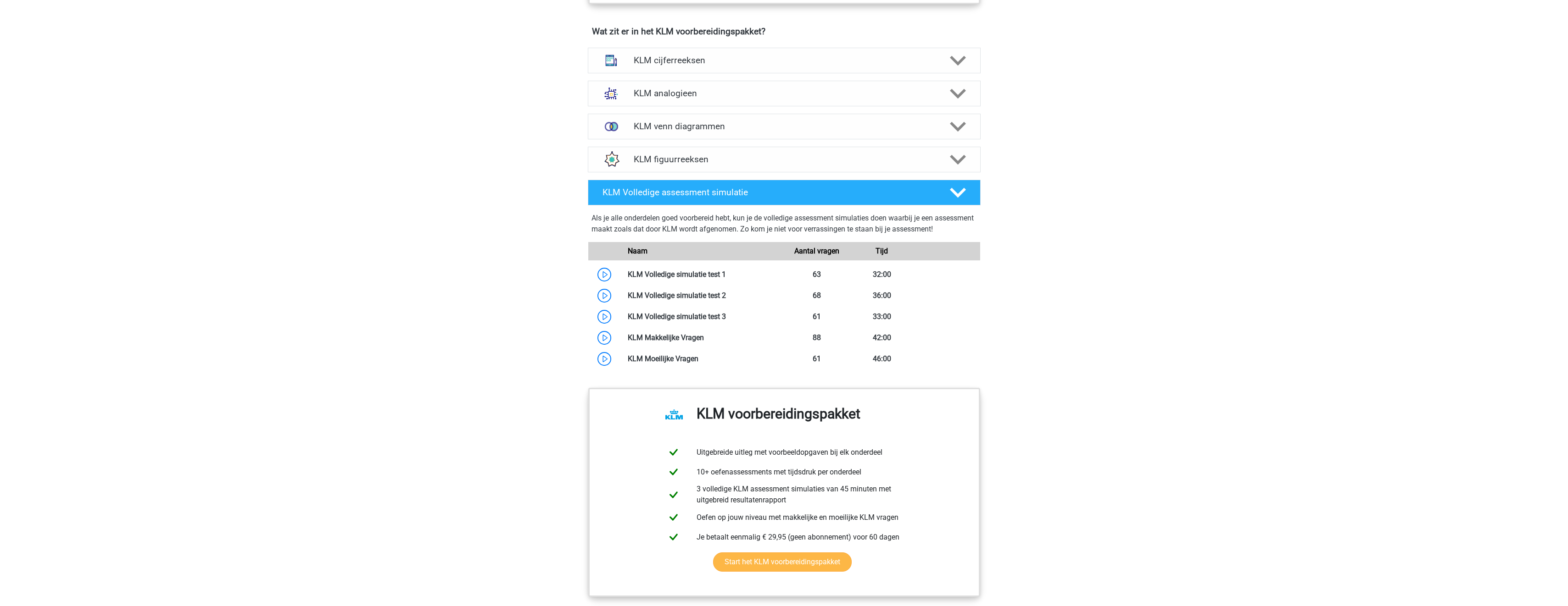
scroll to position [693, 0]
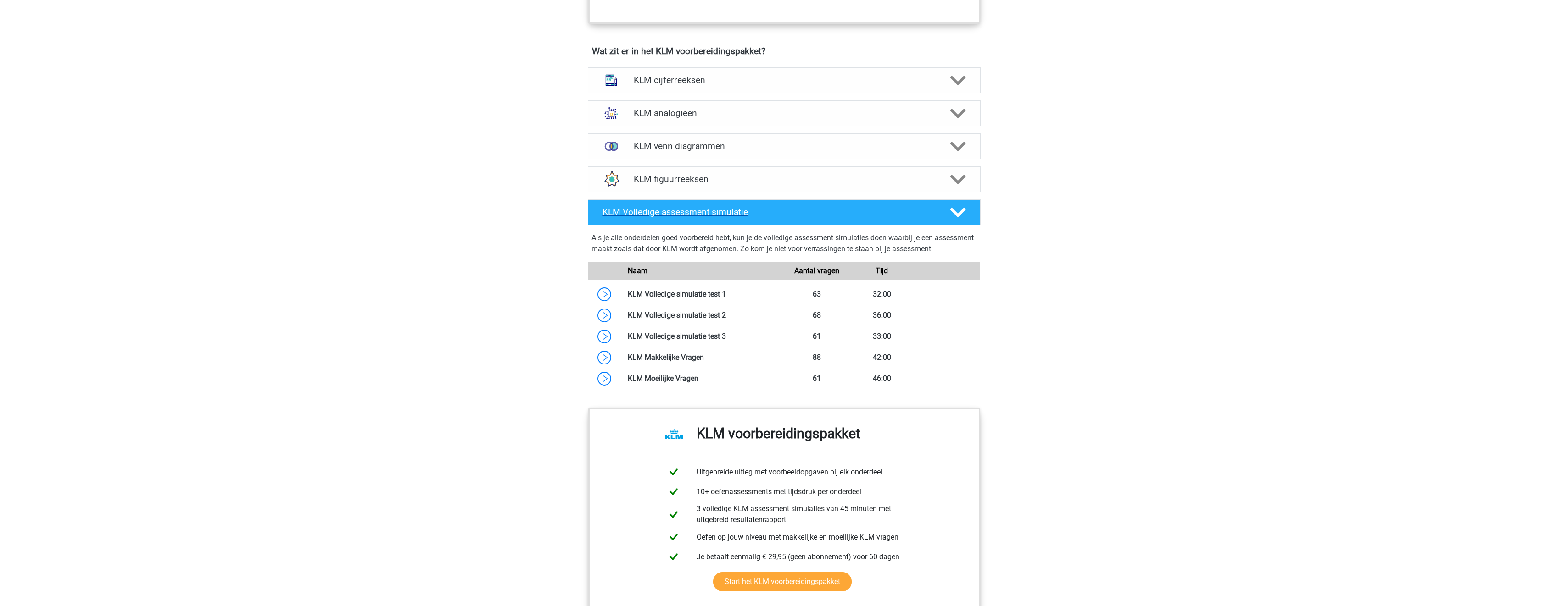
click at [809, 211] on h4 "KLM Volledige assessment simulatie" at bounding box center [768, 212] width 332 height 10
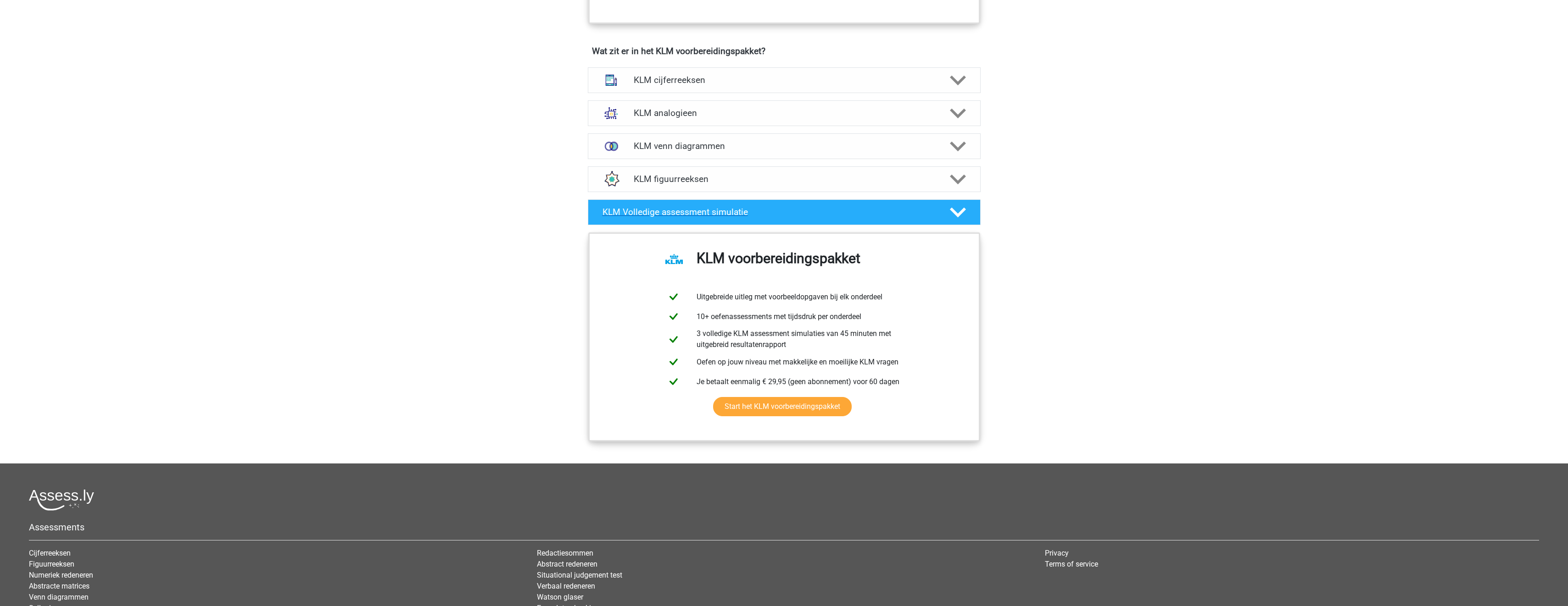
click at [816, 212] on h4 "KLM Volledige assessment simulatie" at bounding box center [768, 212] width 332 height 10
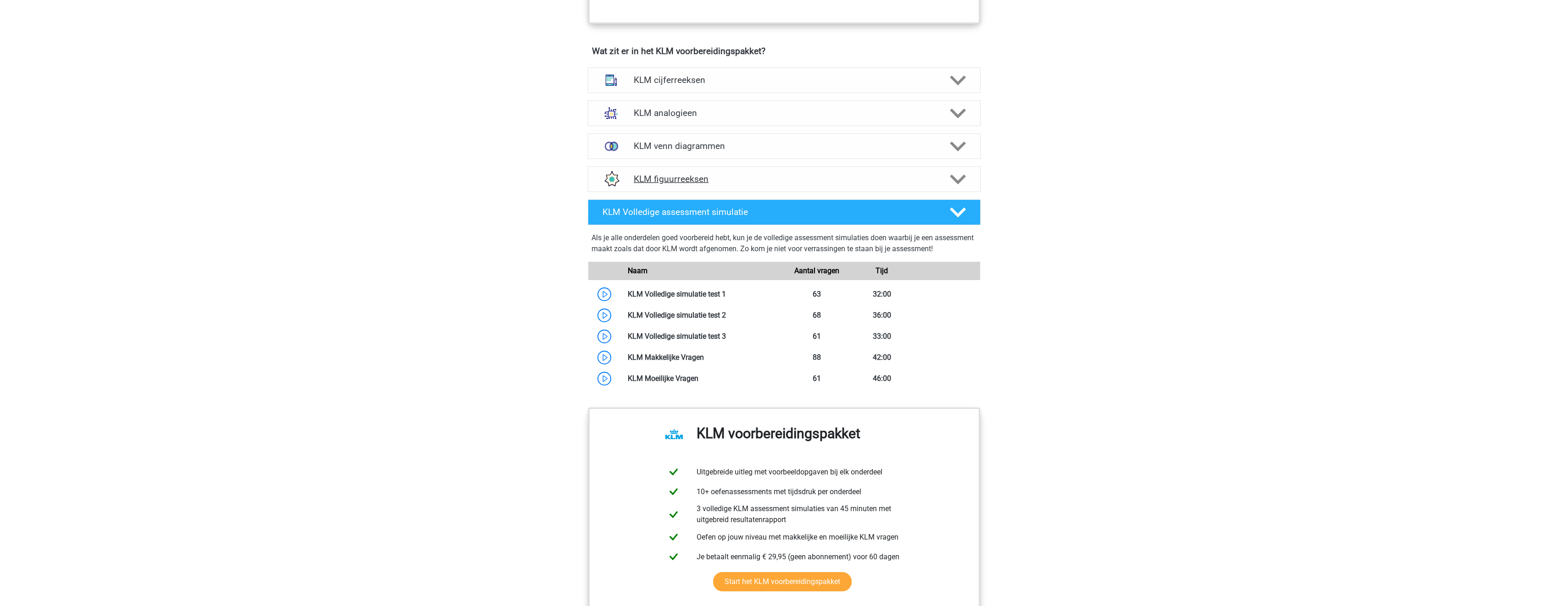
click at [761, 185] on div "KLM figuurreeksen" at bounding box center [785, 179] width 393 height 25
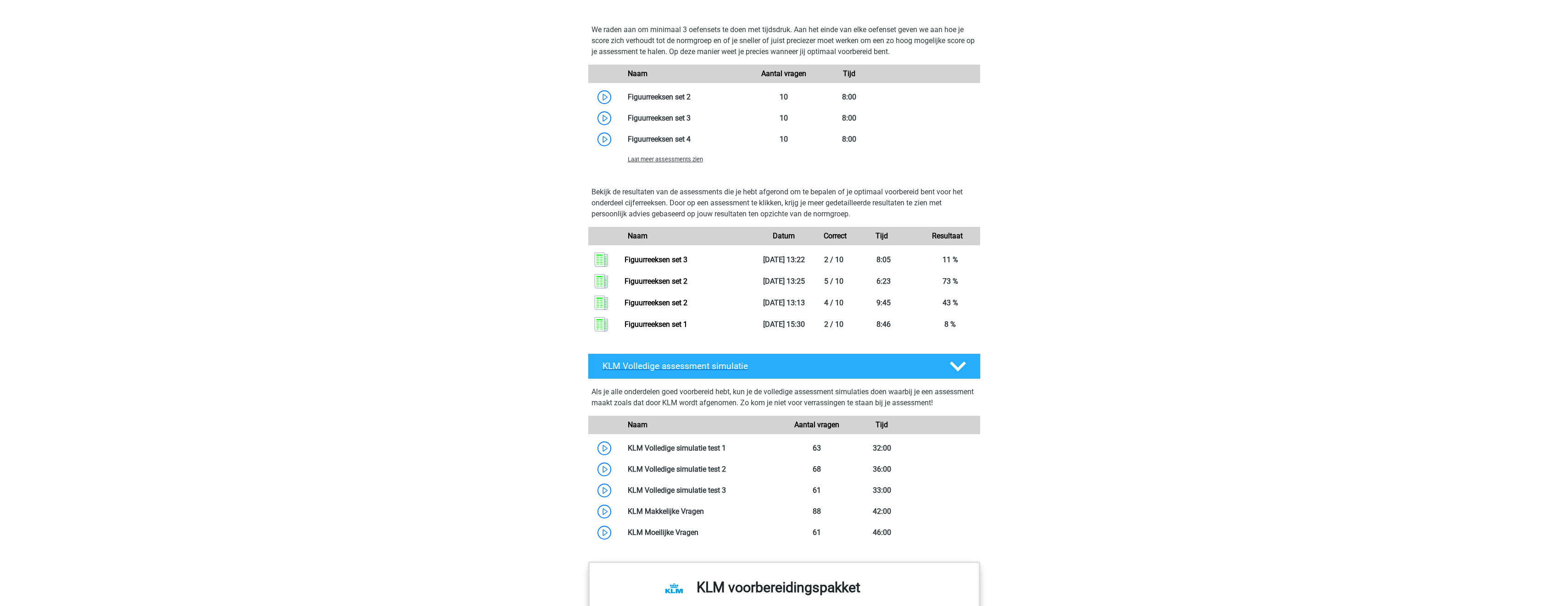
scroll to position [1061, 0]
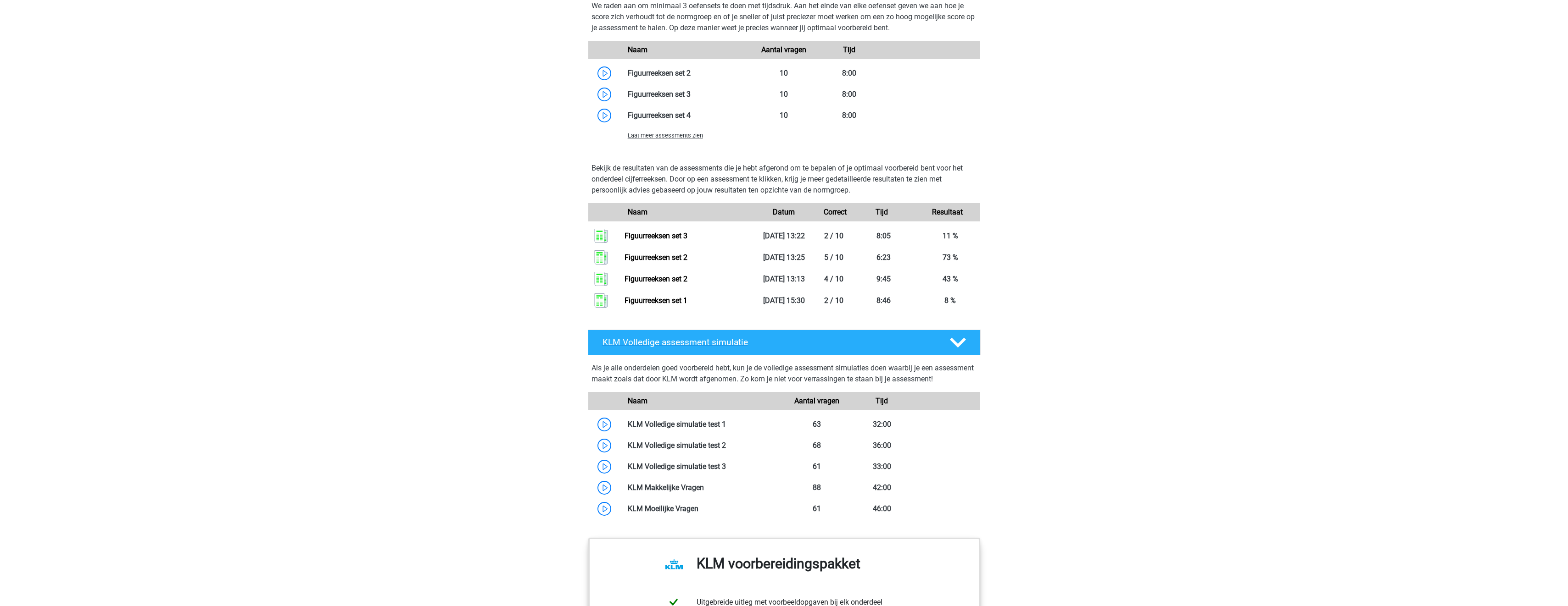
click at [795, 342] on h4 "KLM Volledige assessment simulatie" at bounding box center [768, 342] width 332 height 10
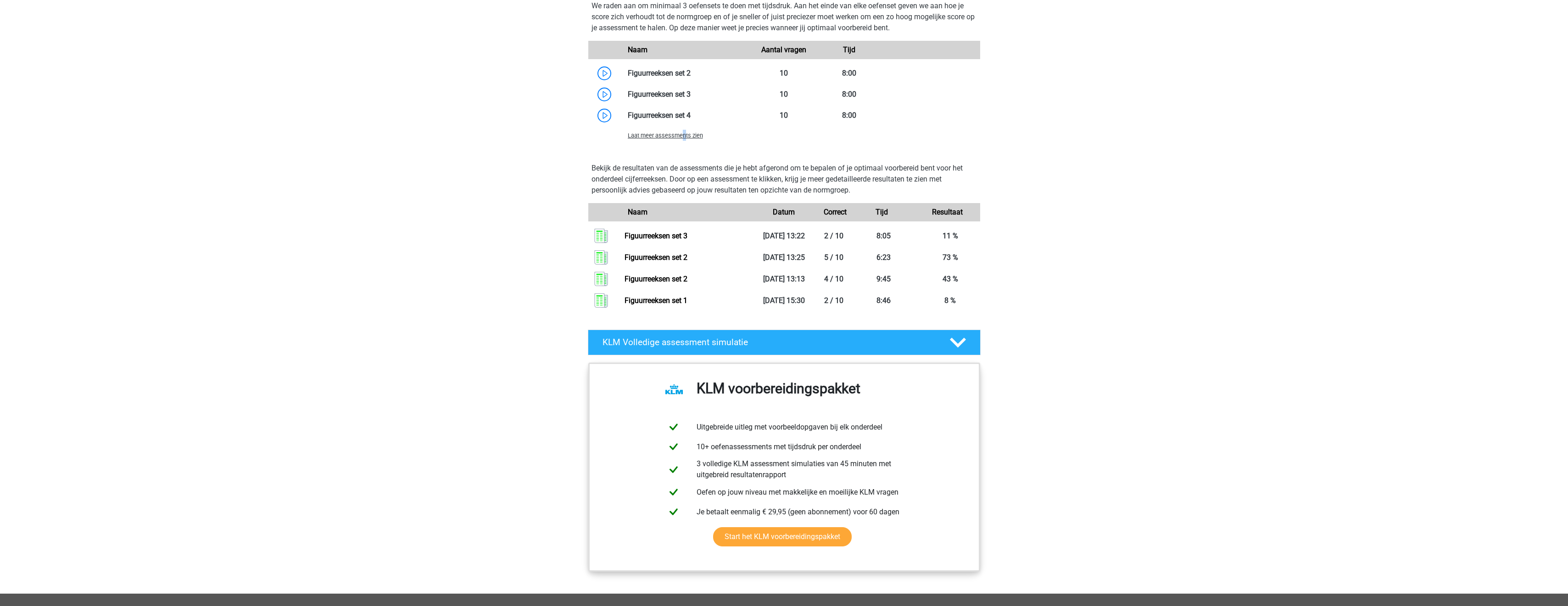
click at [683, 135] on span "Laat meer assessments zien" at bounding box center [665, 135] width 75 height 7
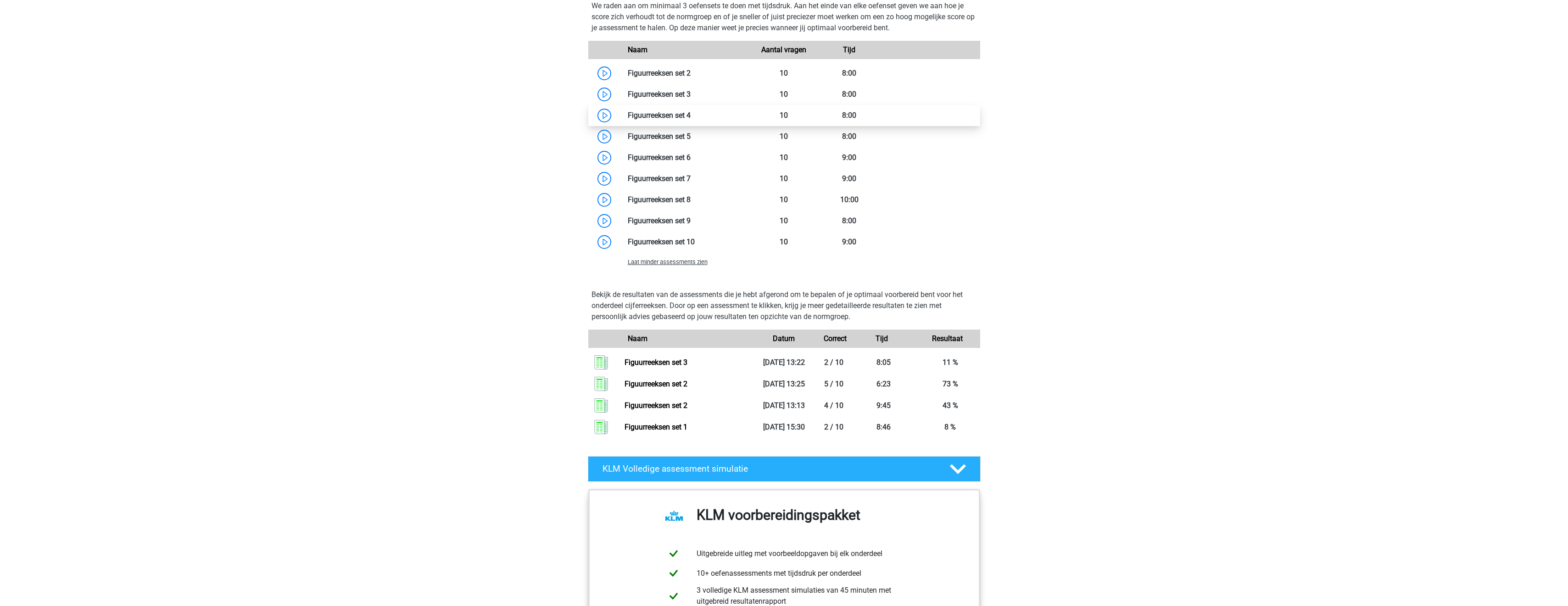
click at [690, 116] on link at bounding box center [690, 115] width 0 height 9
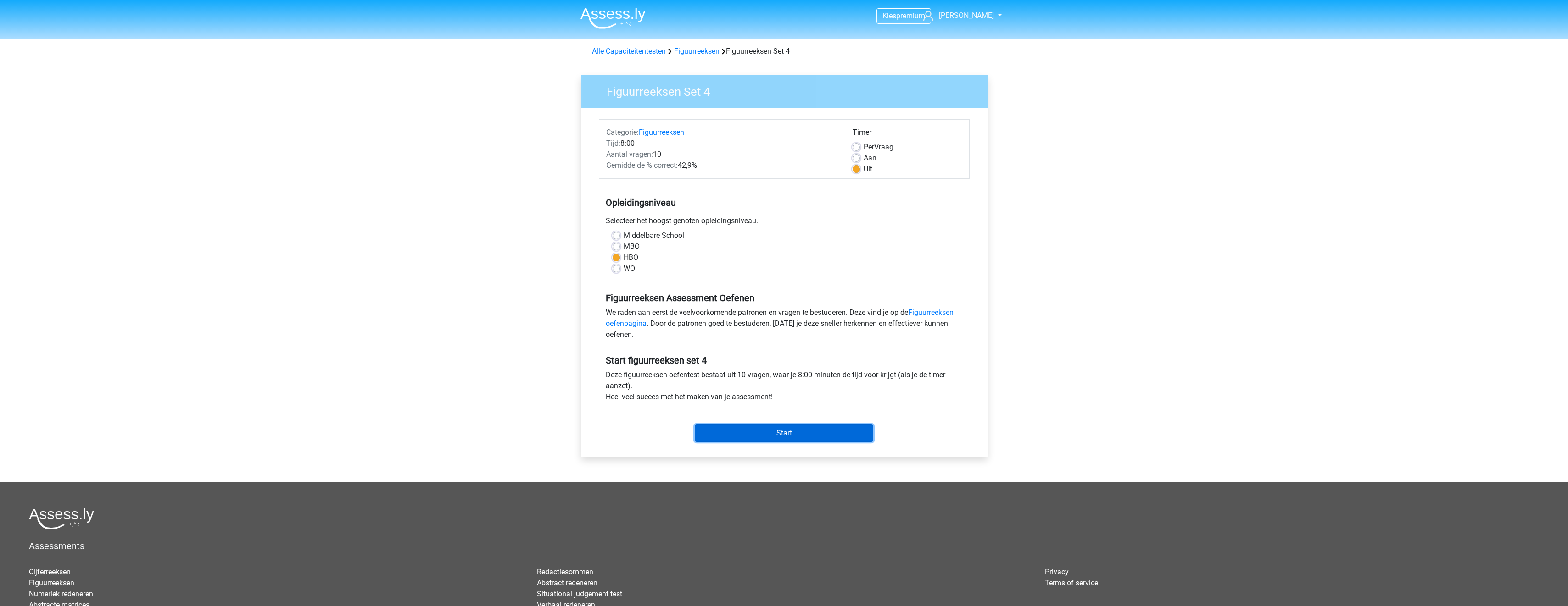
click at [808, 433] on input "Start" at bounding box center [784, 433] width 178 height 17
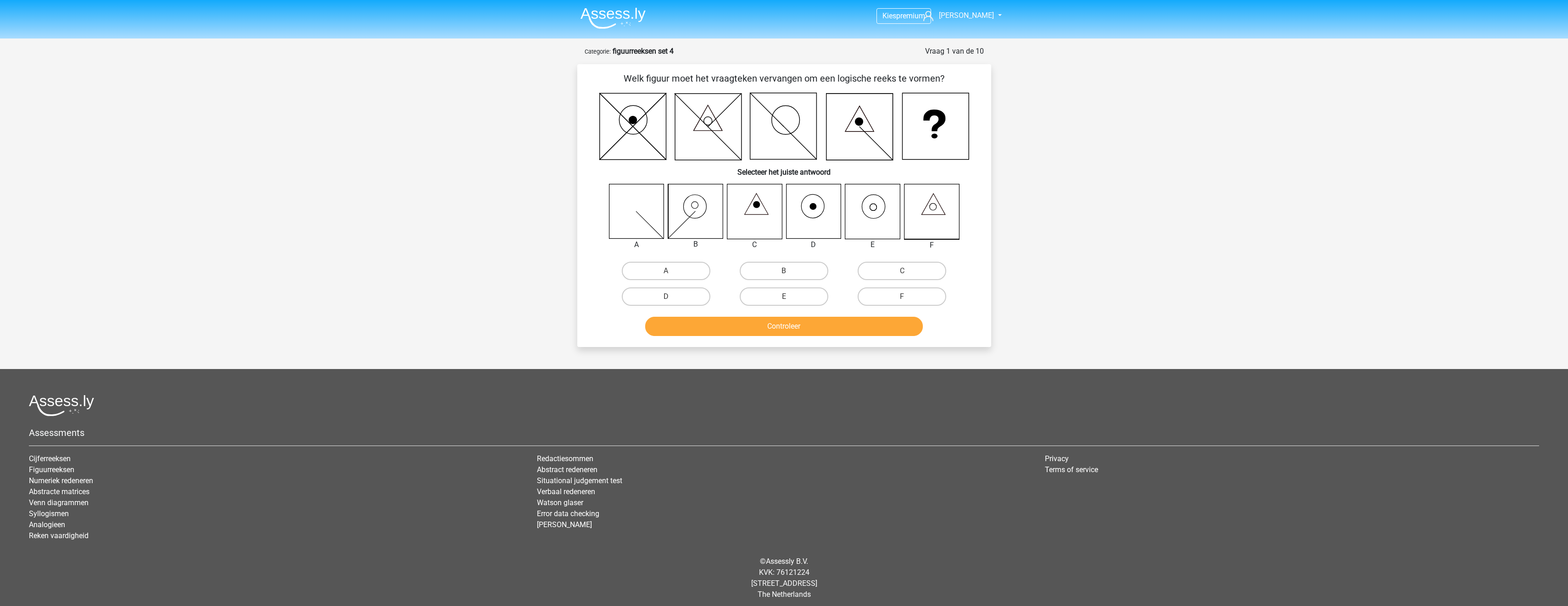
drag, startPoint x: 751, startPoint y: 299, endPoint x: 756, endPoint y: 311, distance: 13.0
click at [751, 299] on label "E" at bounding box center [784, 296] width 89 height 18
click at [784, 299] on input "E" at bounding box center [787, 300] width 6 height 6
radio input "true"
click at [763, 327] on button "Controleer" at bounding box center [784, 326] width 277 height 19
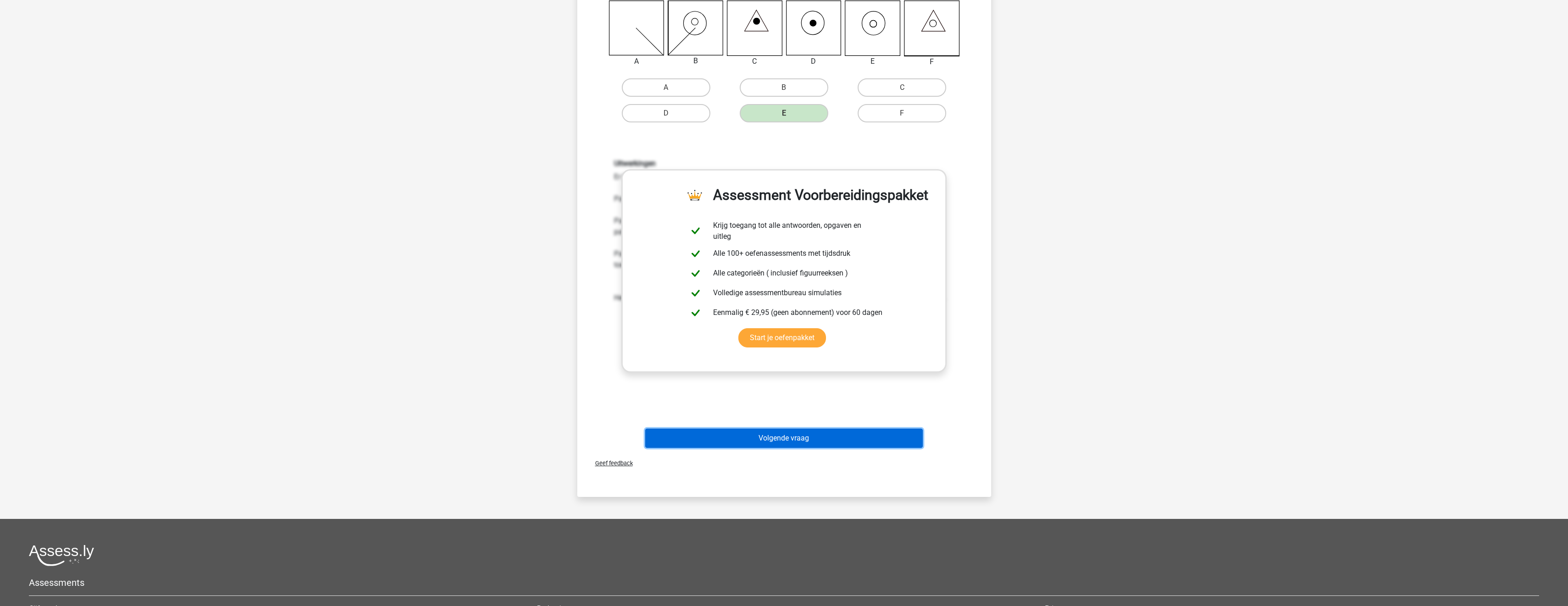
click at [836, 435] on button "Volgende vraag" at bounding box center [784, 438] width 277 height 19
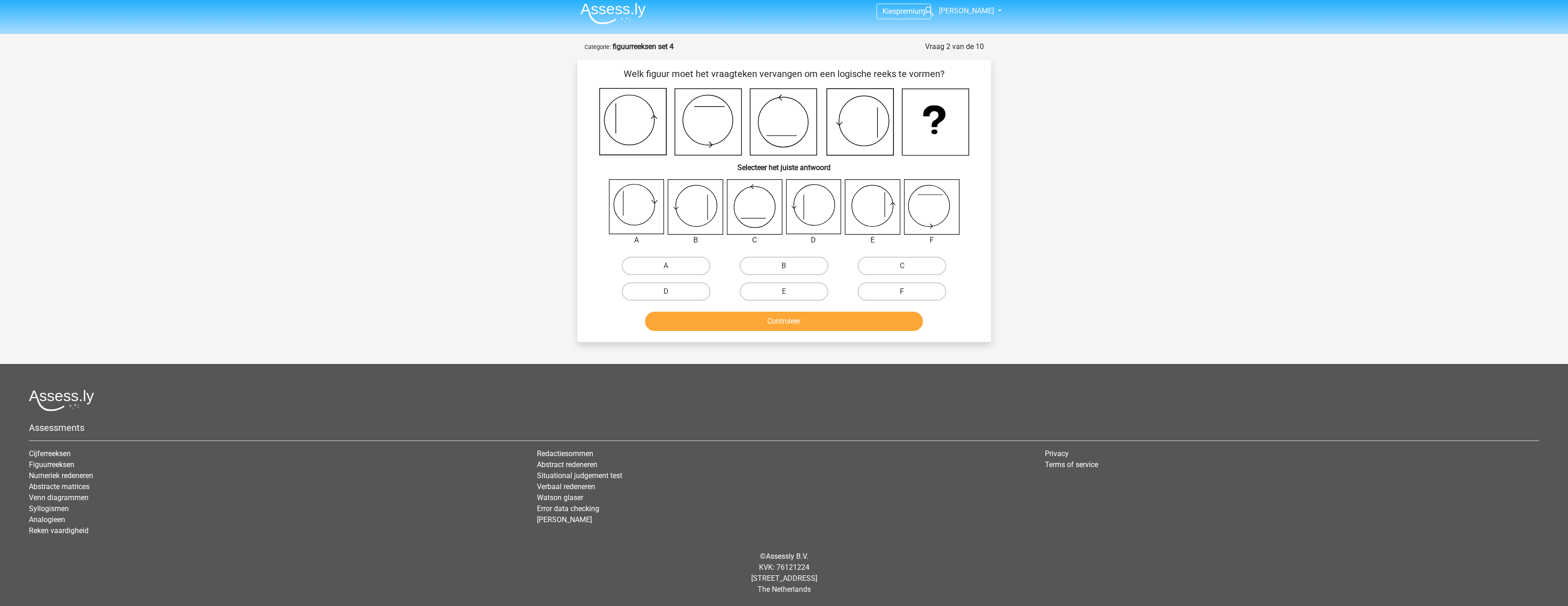
click at [901, 293] on label "F" at bounding box center [902, 292] width 89 height 18
click at [902, 293] on input "F" at bounding box center [905, 295] width 6 height 6
radio input "true"
click at [898, 320] on button "Controleer" at bounding box center [784, 322] width 277 height 19
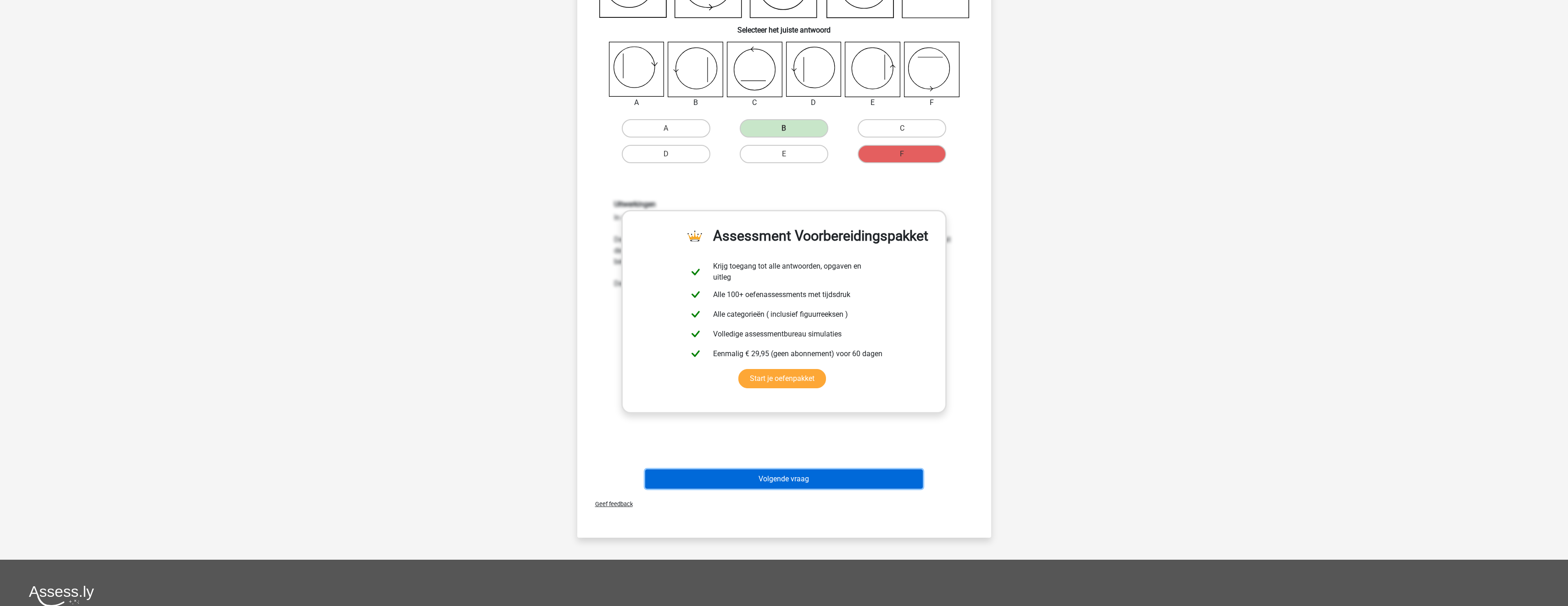
click at [878, 478] on button "Volgende vraag" at bounding box center [784, 479] width 277 height 19
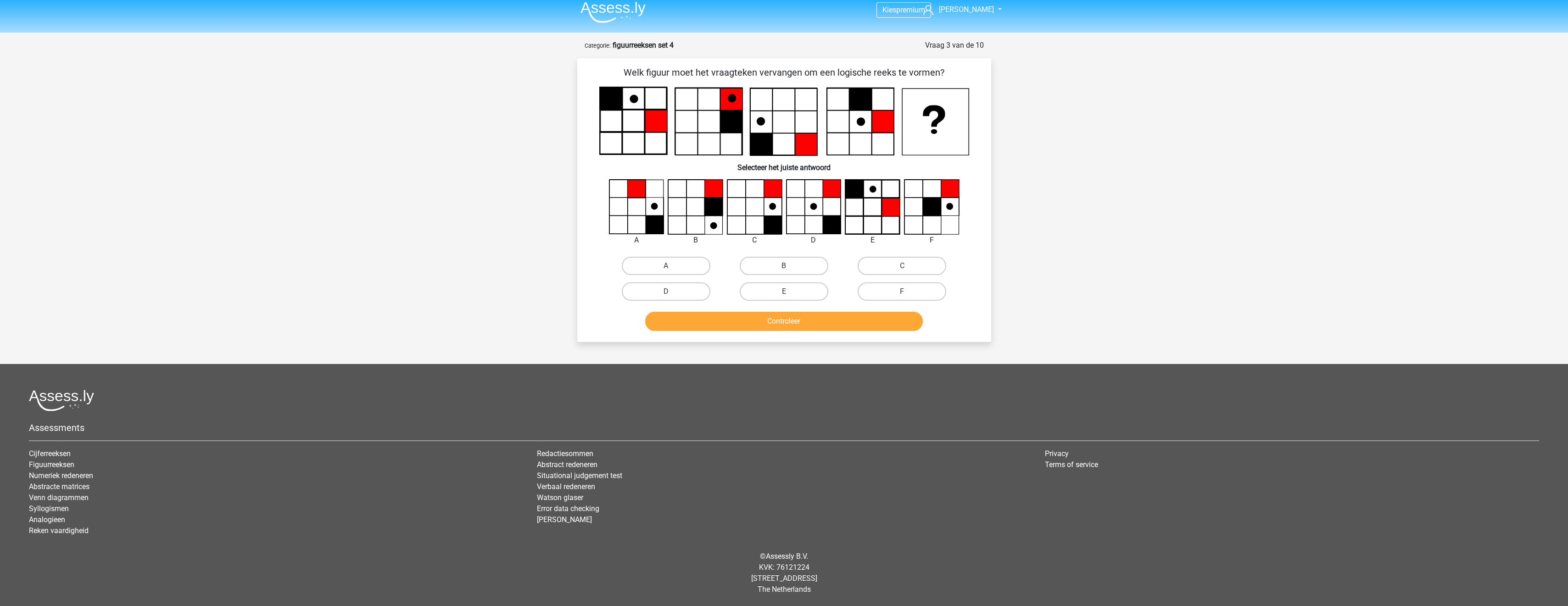
scroll to position [6, 0]
click at [878, 269] on label "C" at bounding box center [902, 265] width 89 height 18
click at [902, 269] on input "C" at bounding box center [905, 269] width 6 height 6
radio input "true"
click at [877, 325] on button "Controleer" at bounding box center [784, 322] width 277 height 19
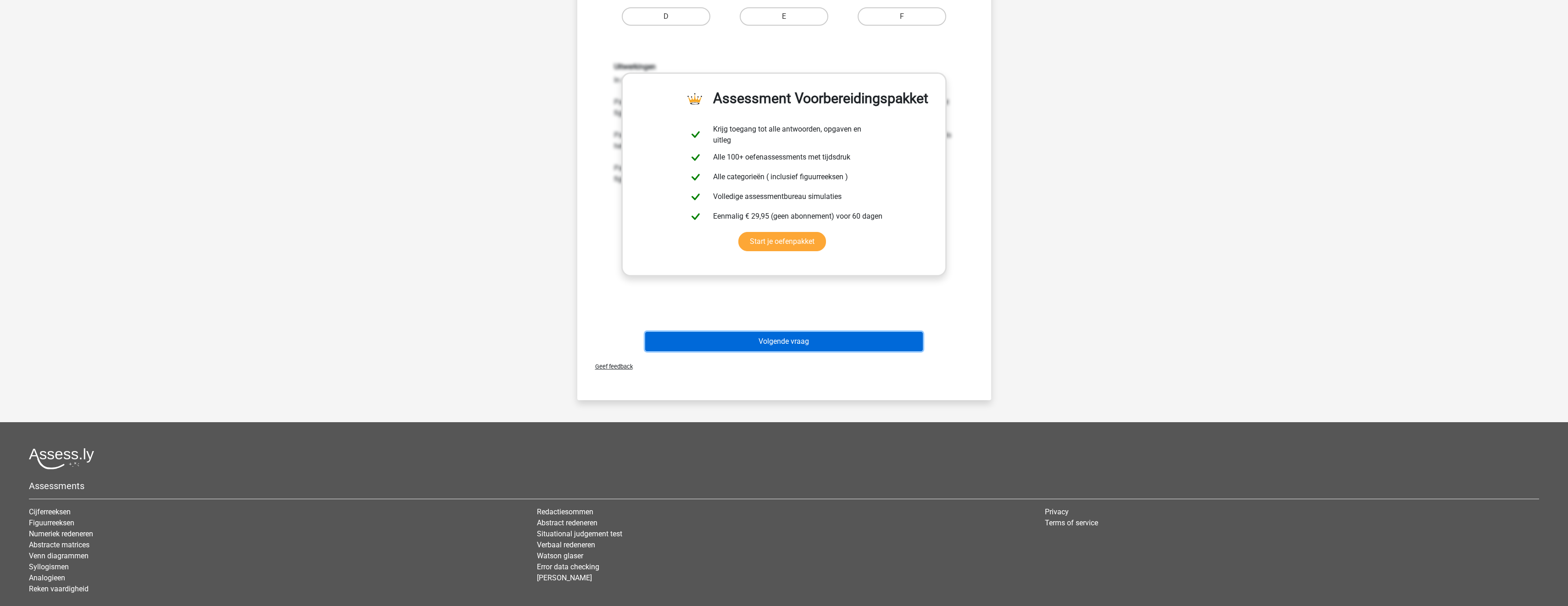
click at [870, 333] on button "Volgende vraag" at bounding box center [784, 341] width 277 height 19
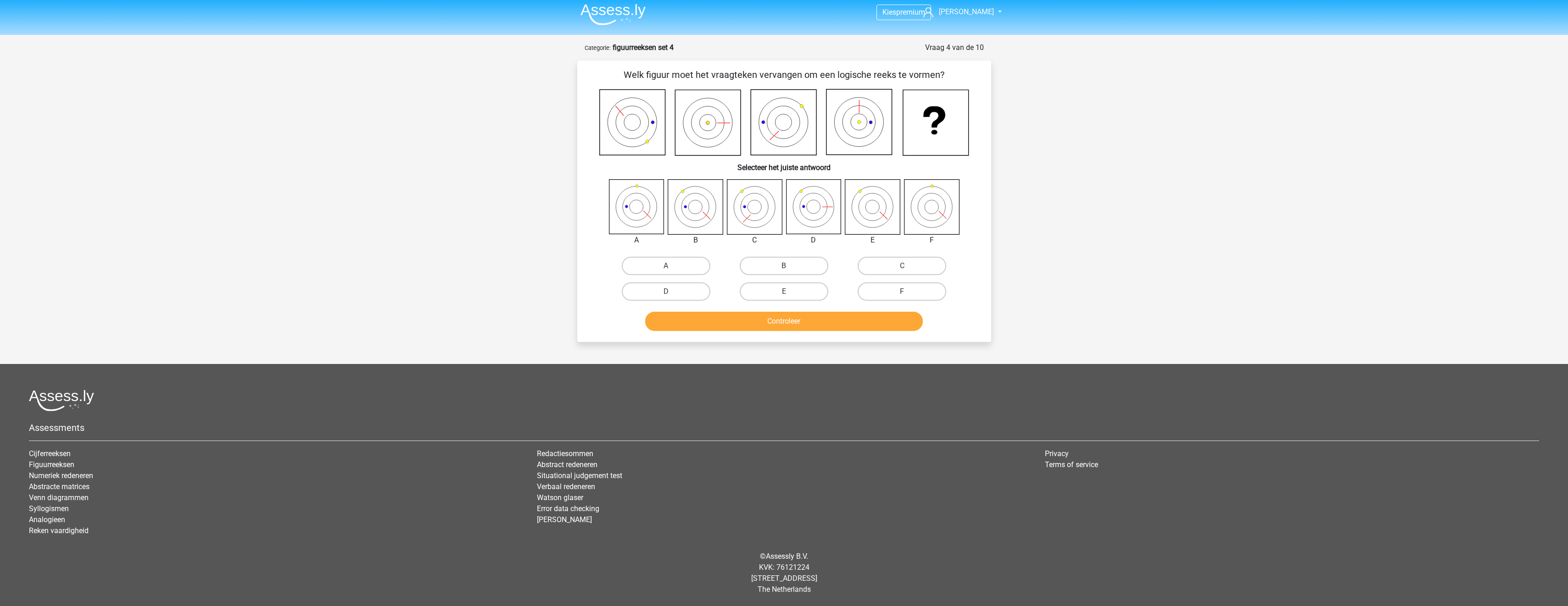
click at [795, 298] on label "E" at bounding box center [784, 292] width 89 height 18
click at [790, 298] on input "E" at bounding box center [787, 295] width 6 height 6
radio input "true"
click at [822, 321] on button "Controleer" at bounding box center [784, 322] width 277 height 19
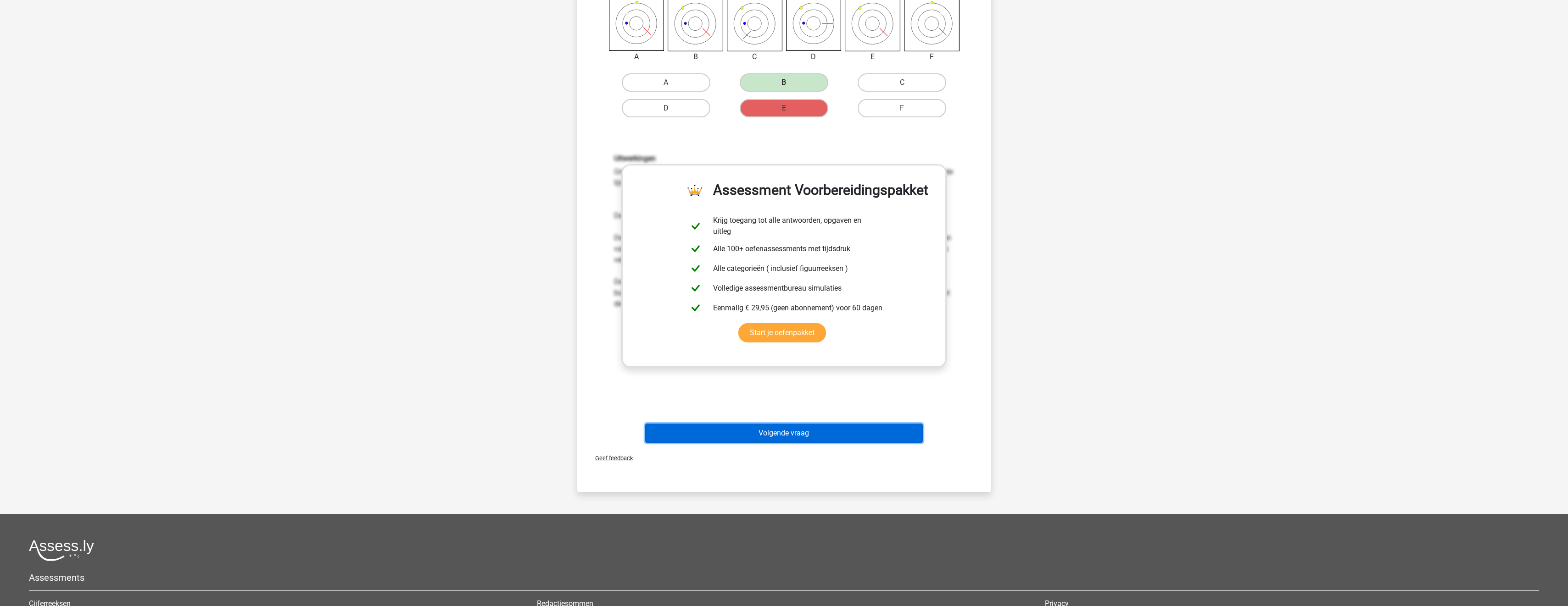
click at [869, 428] on button "Volgende vraag" at bounding box center [784, 433] width 277 height 19
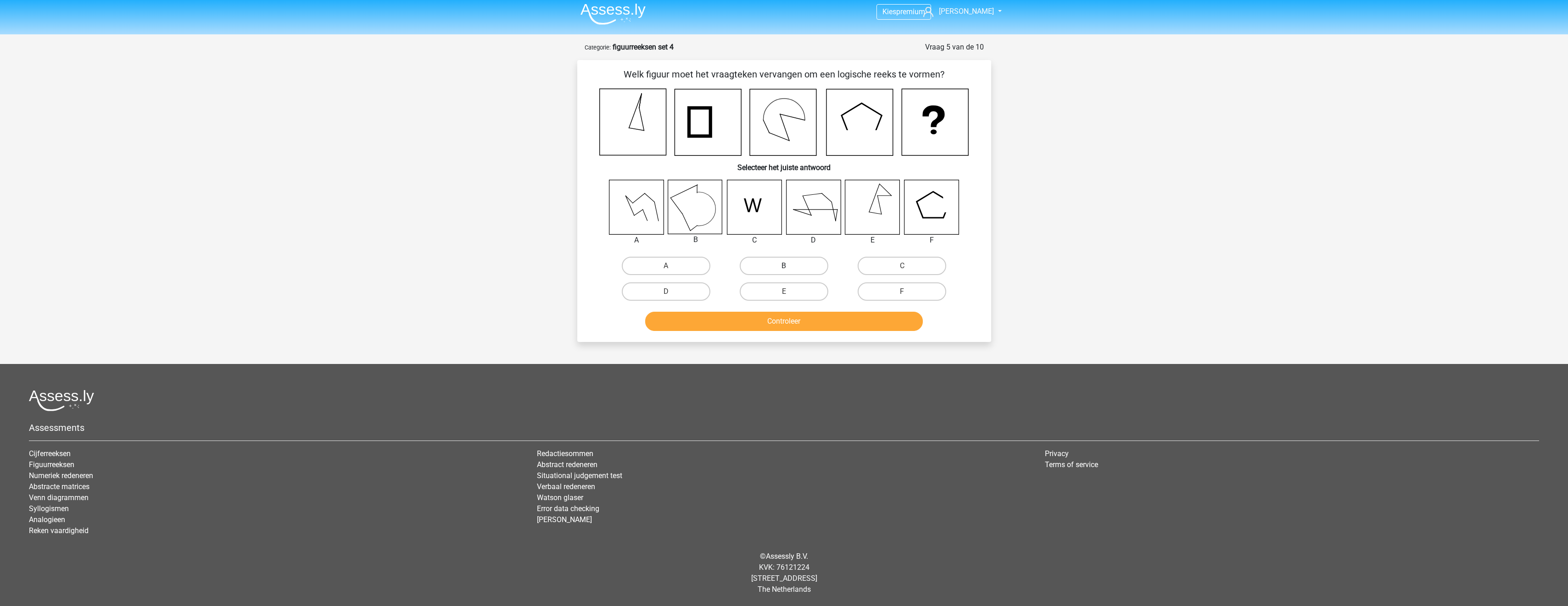
click at [786, 255] on div "B" at bounding box center [784, 266] width 118 height 25
click at [790, 265] on label "B" at bounding box center [784, 265] width 89 height 18
click at [790, 266] on input "B" at bounding box center [787, 269] width 6 height 6
radio input "true"
click at [815, 326] on button "Controleer" at bounding box center [784, 322] width 277 height 19
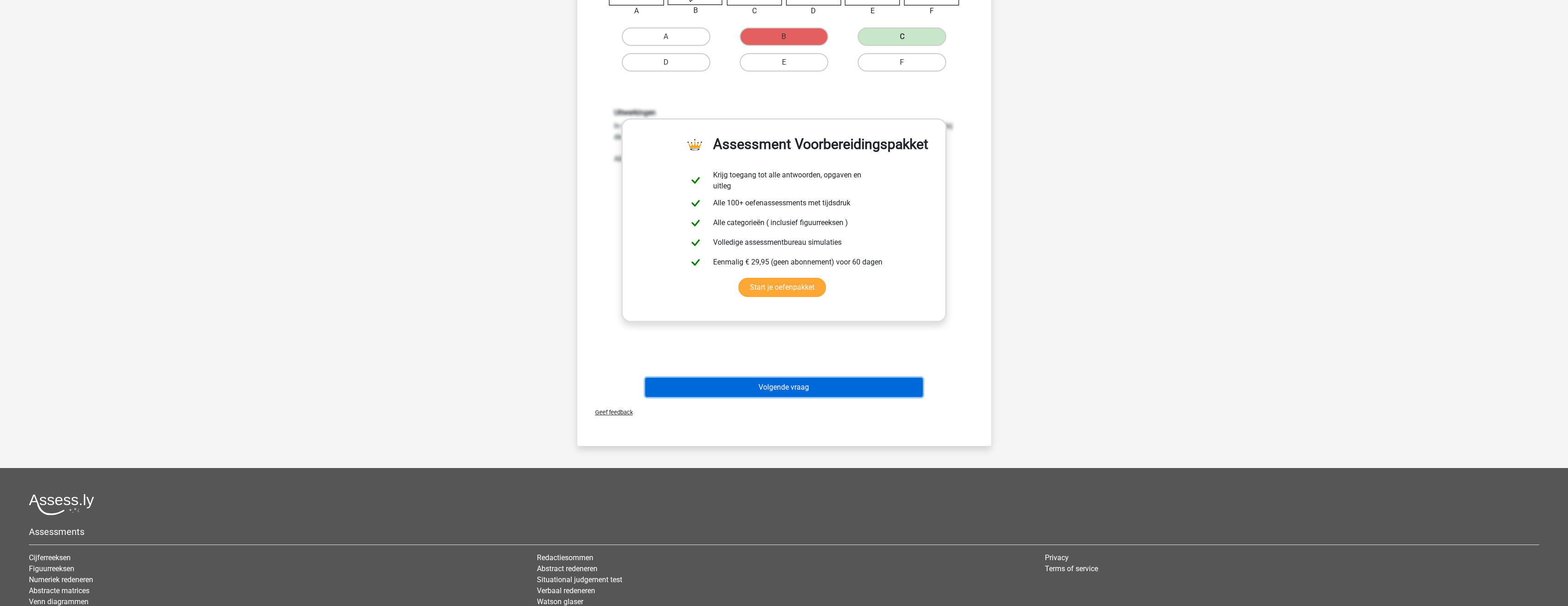
click at [857, 383] on button "Volgende vraag" at bounding box center [784, 387] width 277 height 19
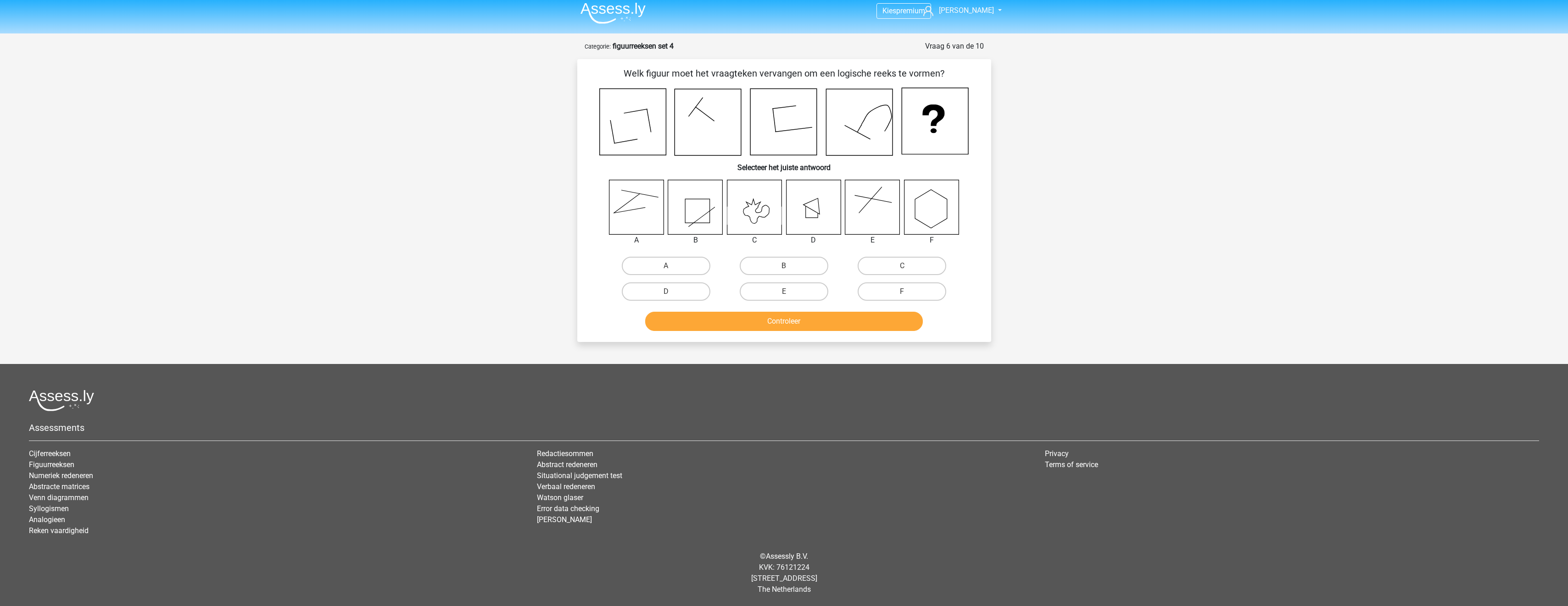
scroll to position [5, 0]
drag, startPoint x: 664, startPoint y: 266, endPoint x: 685, endPoint y: 284, distance: 27.7
click at [664, 266] on label "A" at bounding box center [666, 265] width 89 height 18
click at [666, 266] on input "A" at bounding box center [669, 269] width 6 height 6
radio input "true"
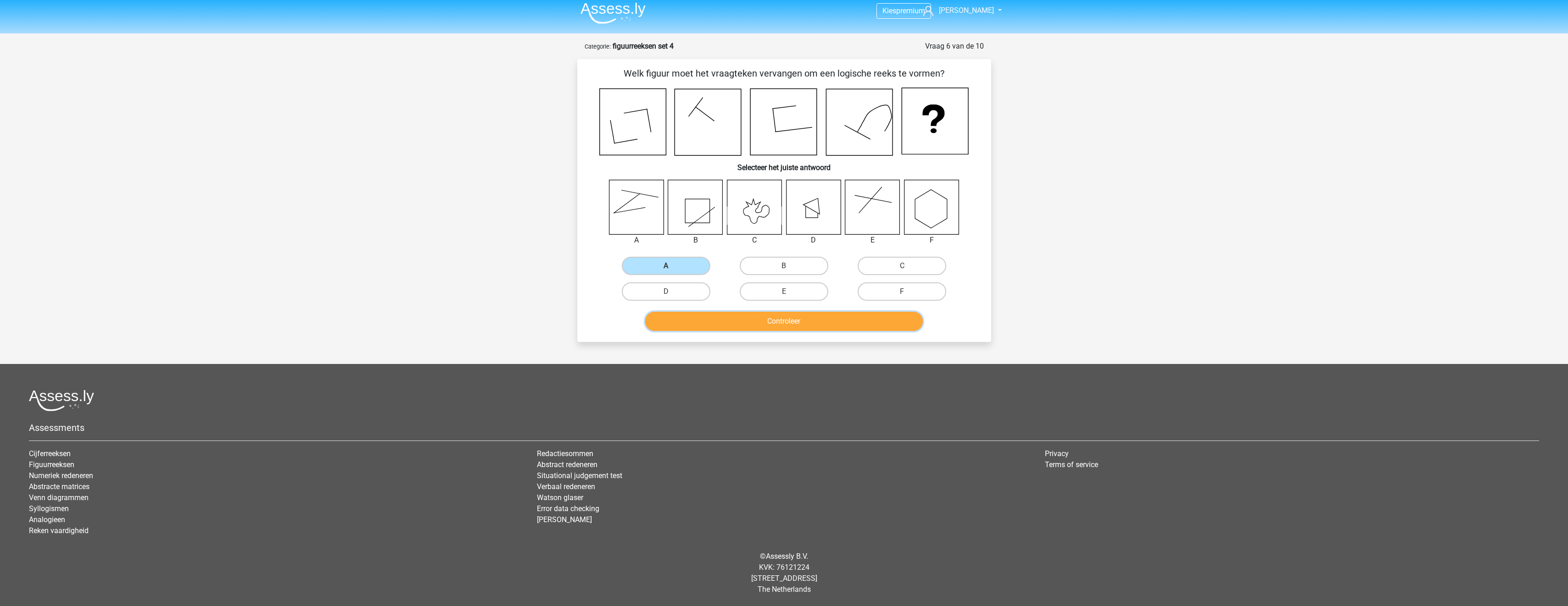
click at [725, 321] on button "Controleer" at bounding box center [784, 322] width 277 height 19
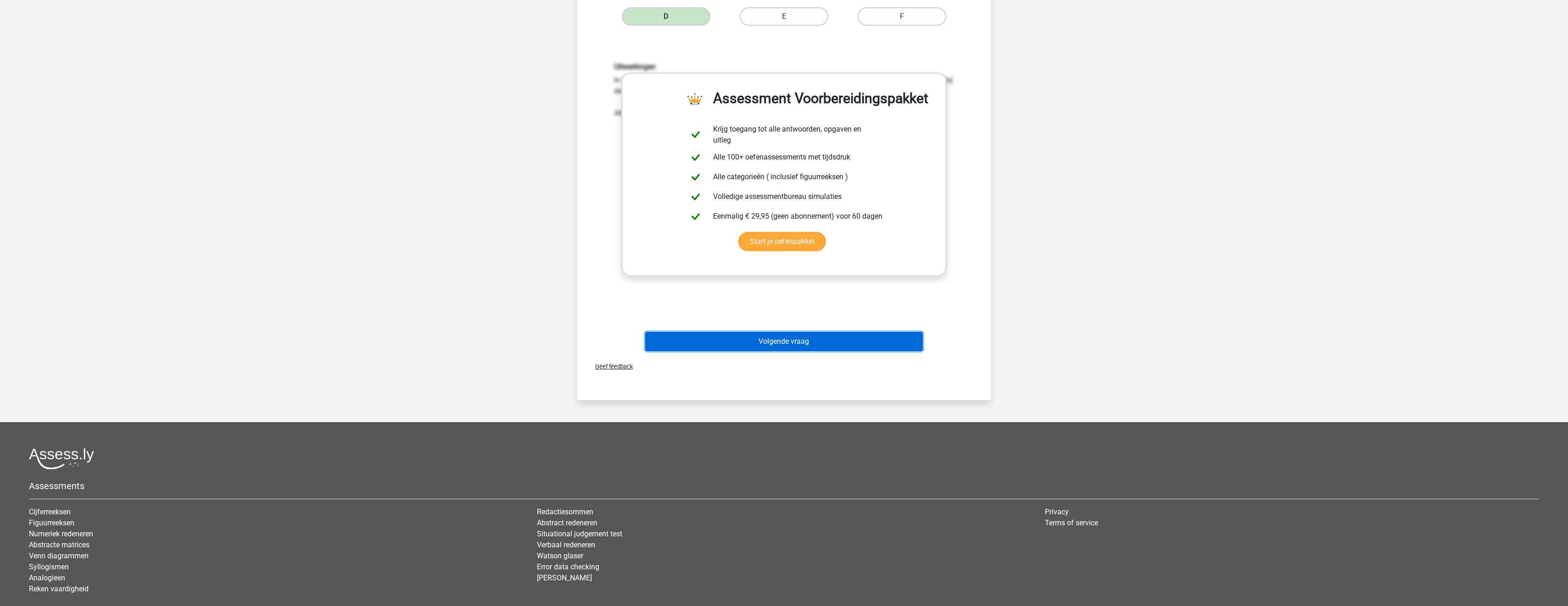
click at [774, 345] on button "Volgende vraag" at bounding box center [784, 341] width 277 height 19
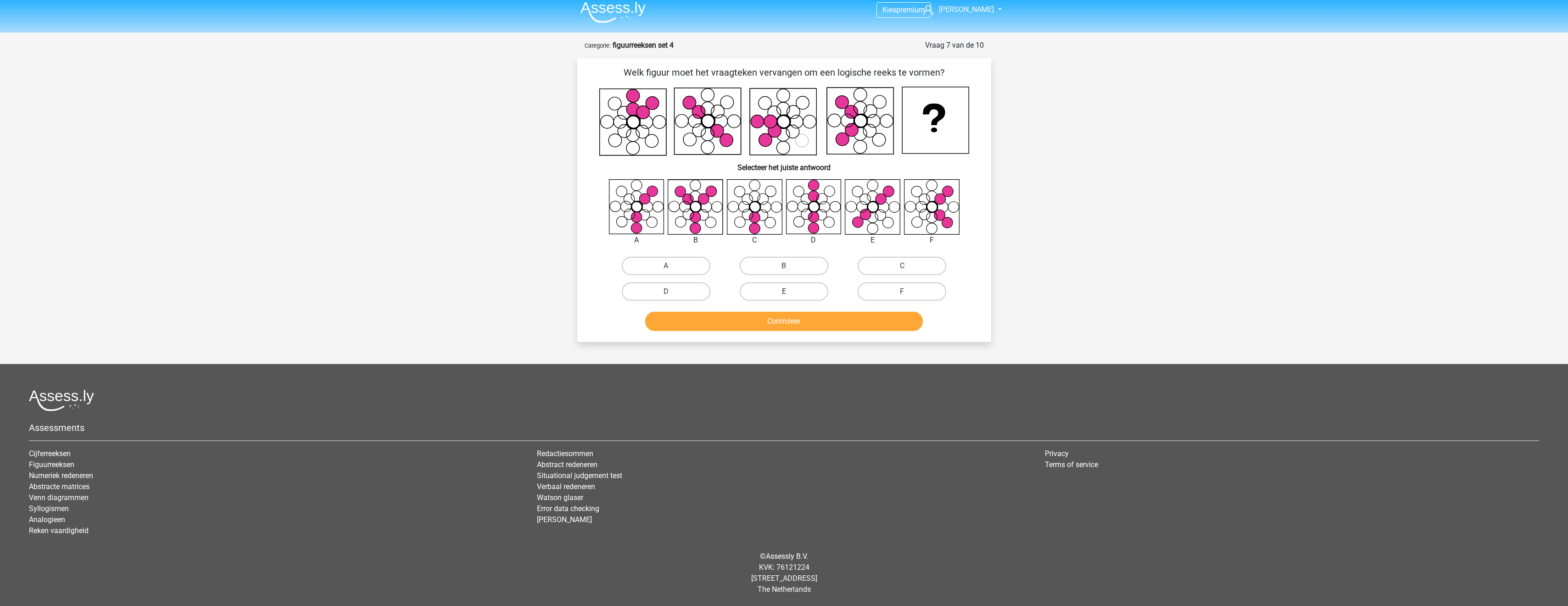
drag, startPoint x: 798, startPoint y: 291, endPoint x: 799, endPoint y: 298, distance: 7.1
click at [797, 292] on label "E" at bounding box center [784, 292] width 89 height 18
click at [790, 292] on input "E" at bounding box center [787, 295] width 6 height 6
radio input "true"
drag, startPoint x: 810, startPoint y: 329, endPoint x: 818, endPoint y: 334, distance: 9.4
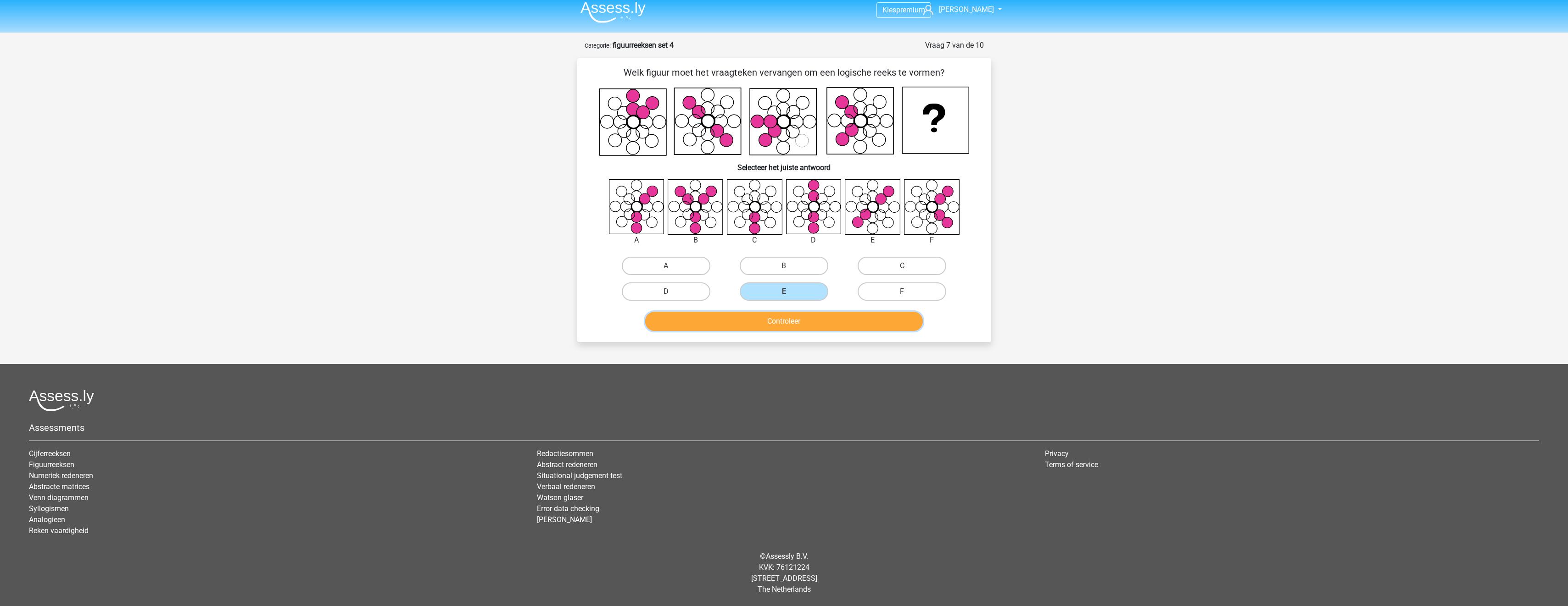
click at [810, 330] on button "Controleer" at bounding box center [784, 322] width 277 height 19
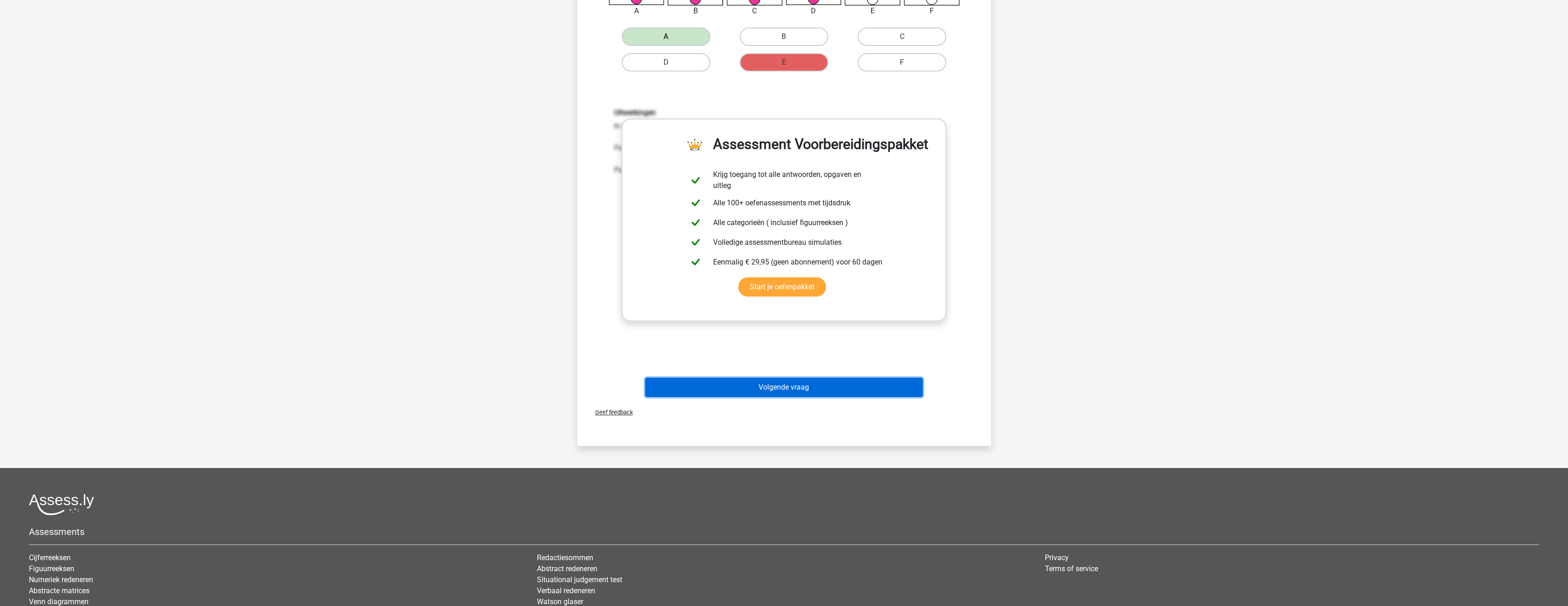
click at [821, 391] on button "Volgende vraag" at bounding box center [784, 387] width 277 height 19
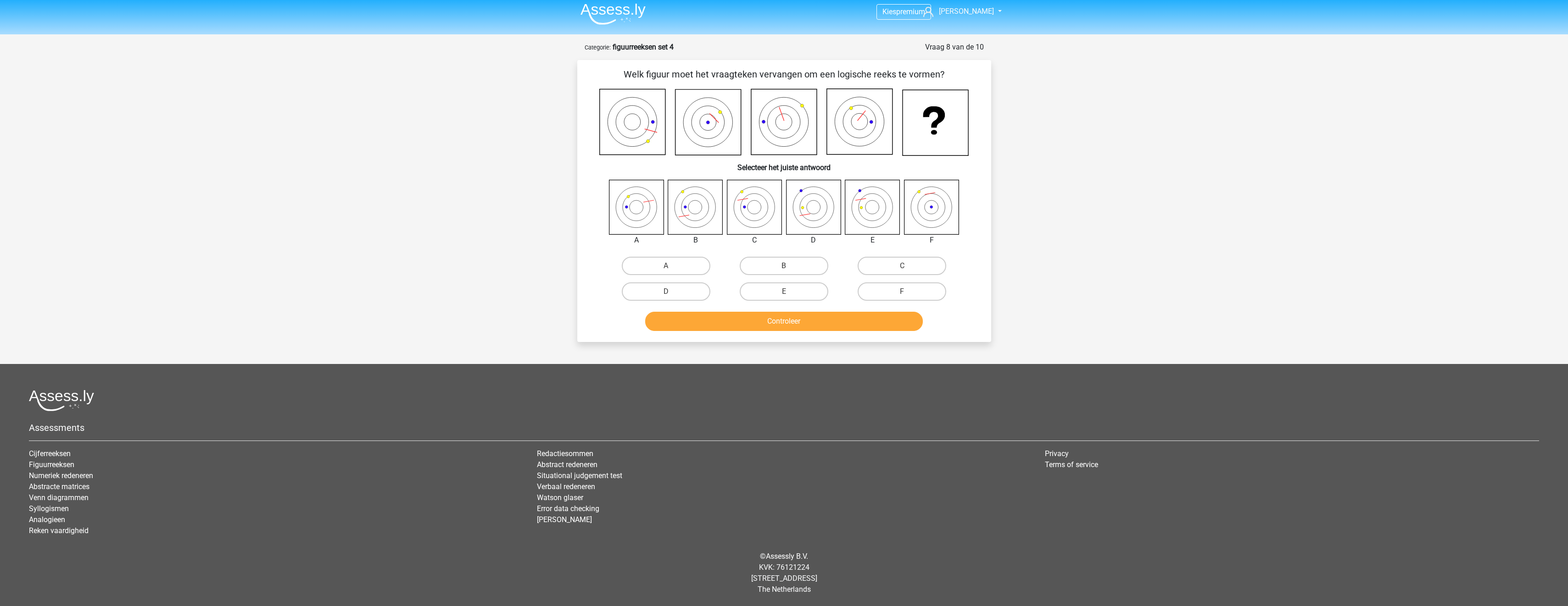
scroll to position [4, 0]
click at [797, 295] on label "E" at bounding box center [784, 292] width 89 height 18
click at [790, 295] on input "E" at bounding box center [787, 295] width 6 height 6
radio input "true"
click at [812, 328] on button "Controleer" at bounding box center [784, 322] width 277 height 19
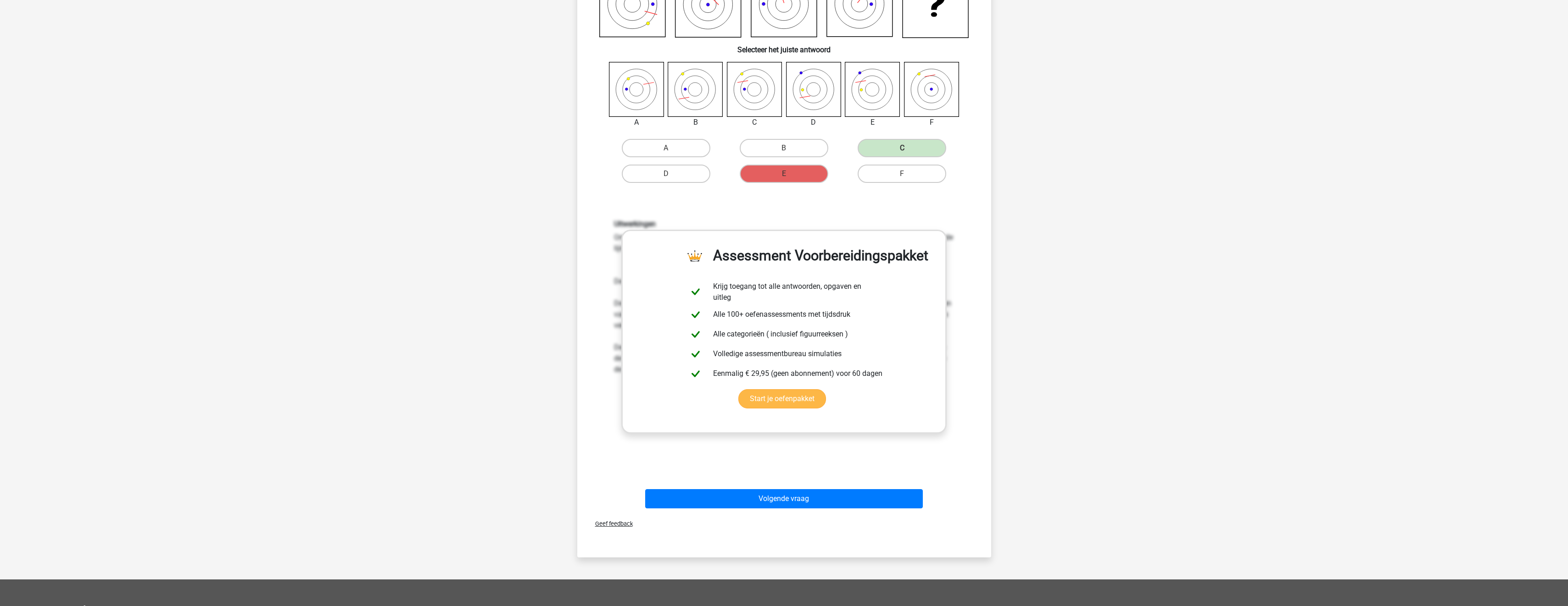
scroll to position [188, 0]
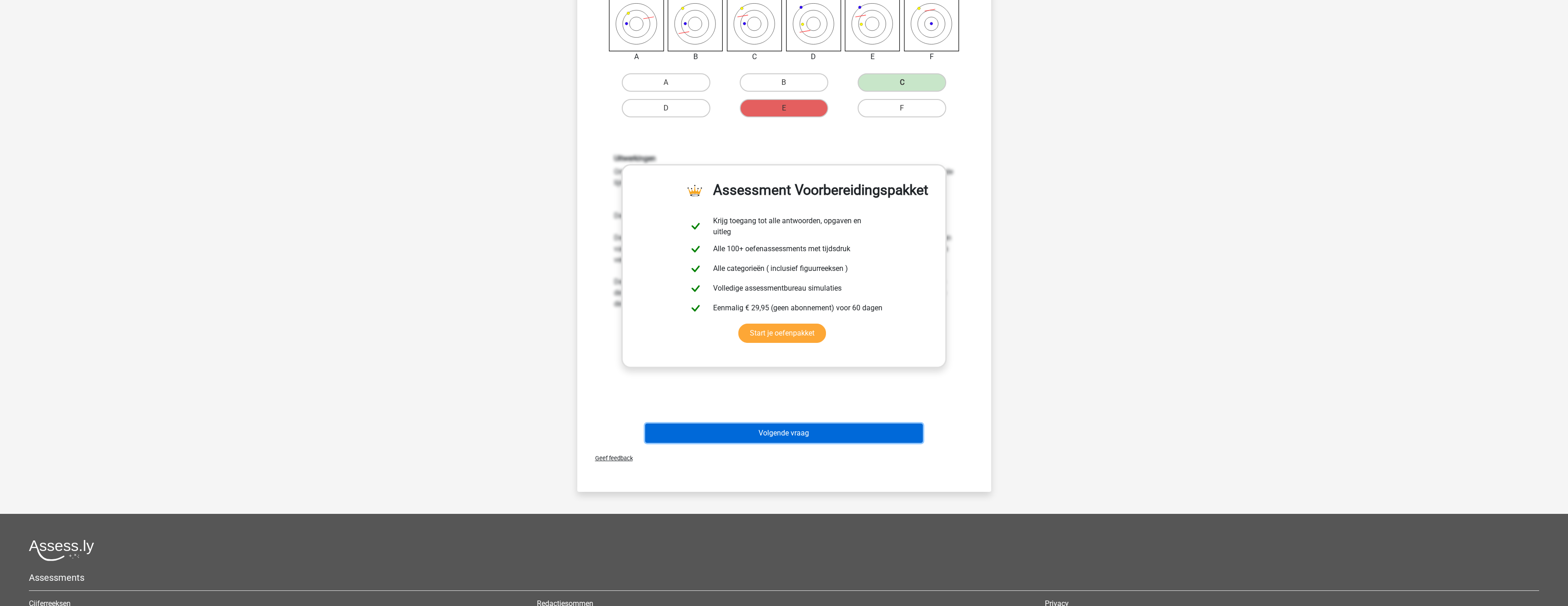
click at [854, 433] on button "Volgende vraag" at bounding box center [784, 433] width 277 height 19
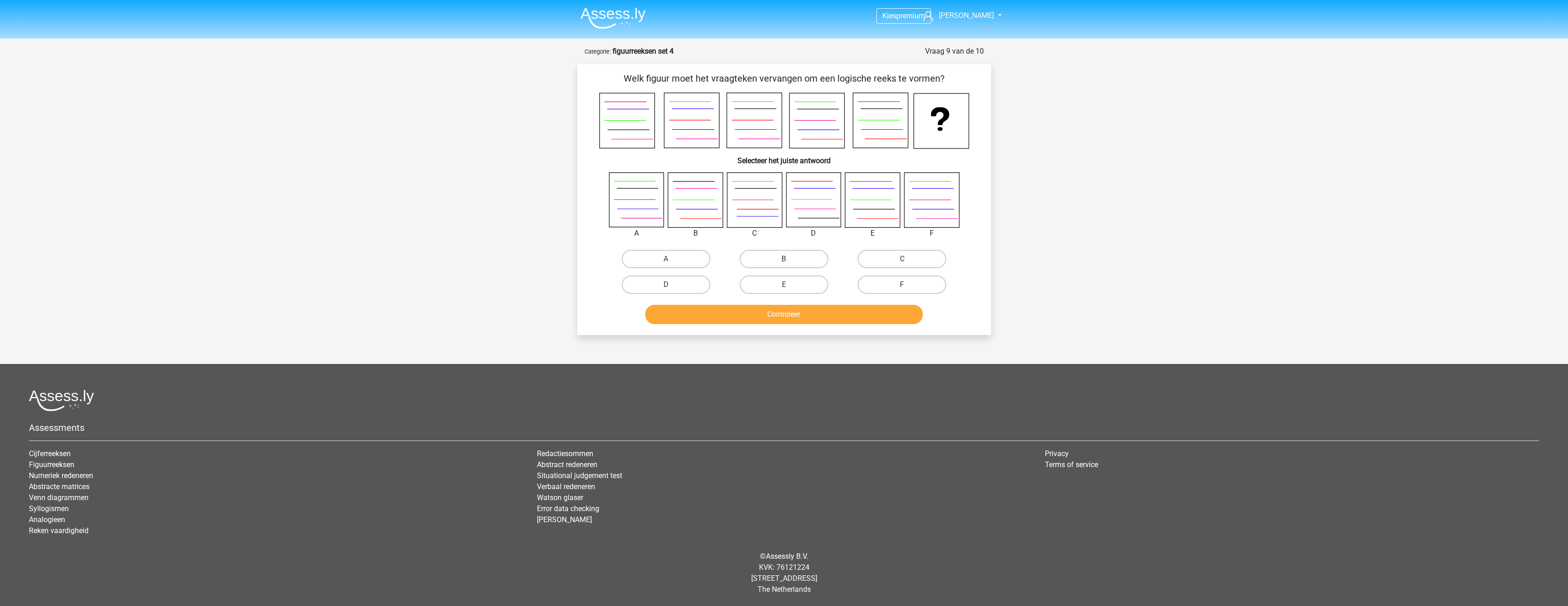
scroll to position [0, 0]
click at [693, 265] on label "A" at bounding box center [670, 259] width 89 height 18
click at [675, 265] on input "A" at bounding box center [673, 262] width 6 height 6
radio input "true"
drag, startPoint x: 736, startPoint y: 316, endPoint x: 757, endPoint y: 319, distance: 21.2
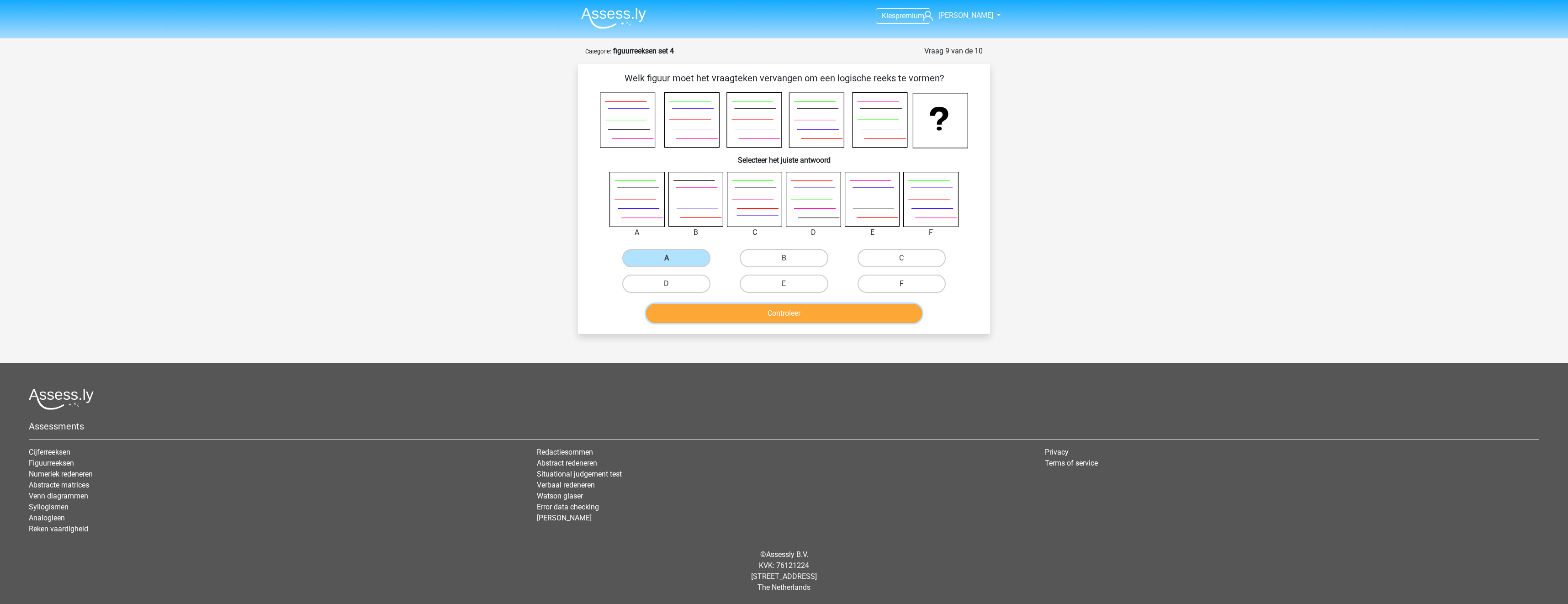
click at [734, 317] on button "Controleer" at bounding box center [784, 313] width 276 height 19
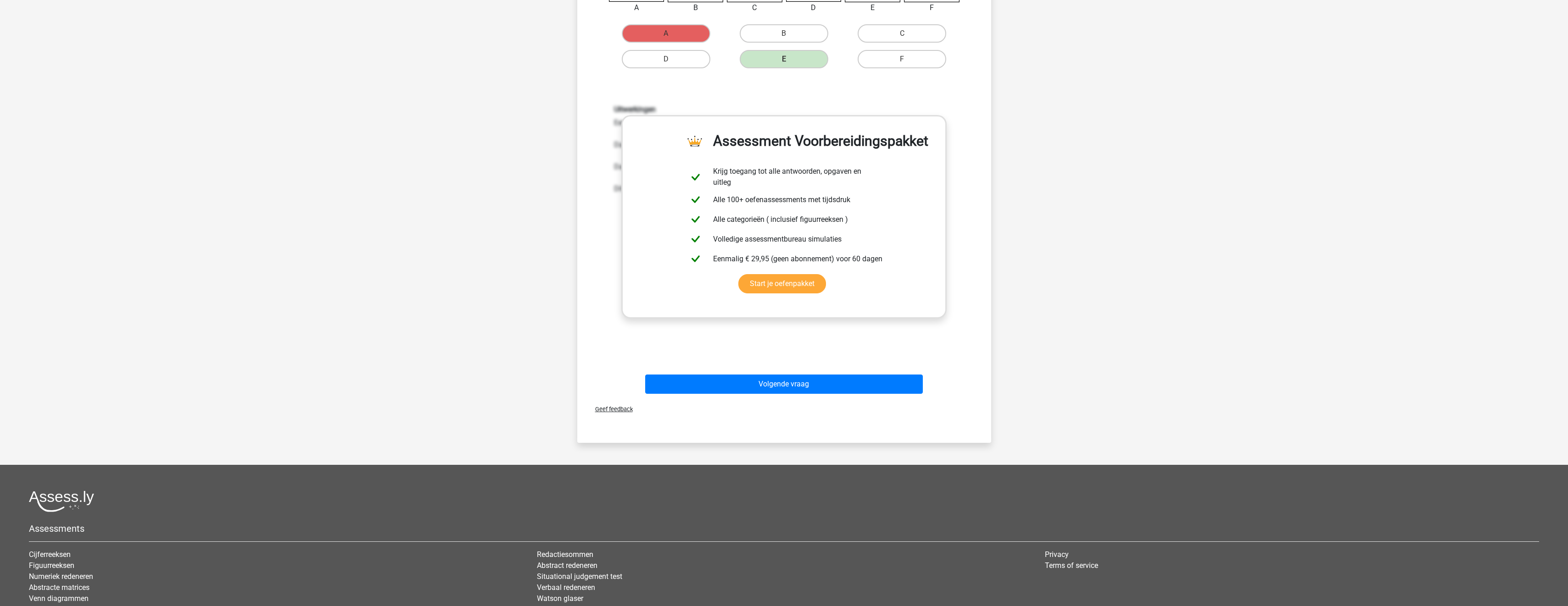
scroll to position [229, 0]
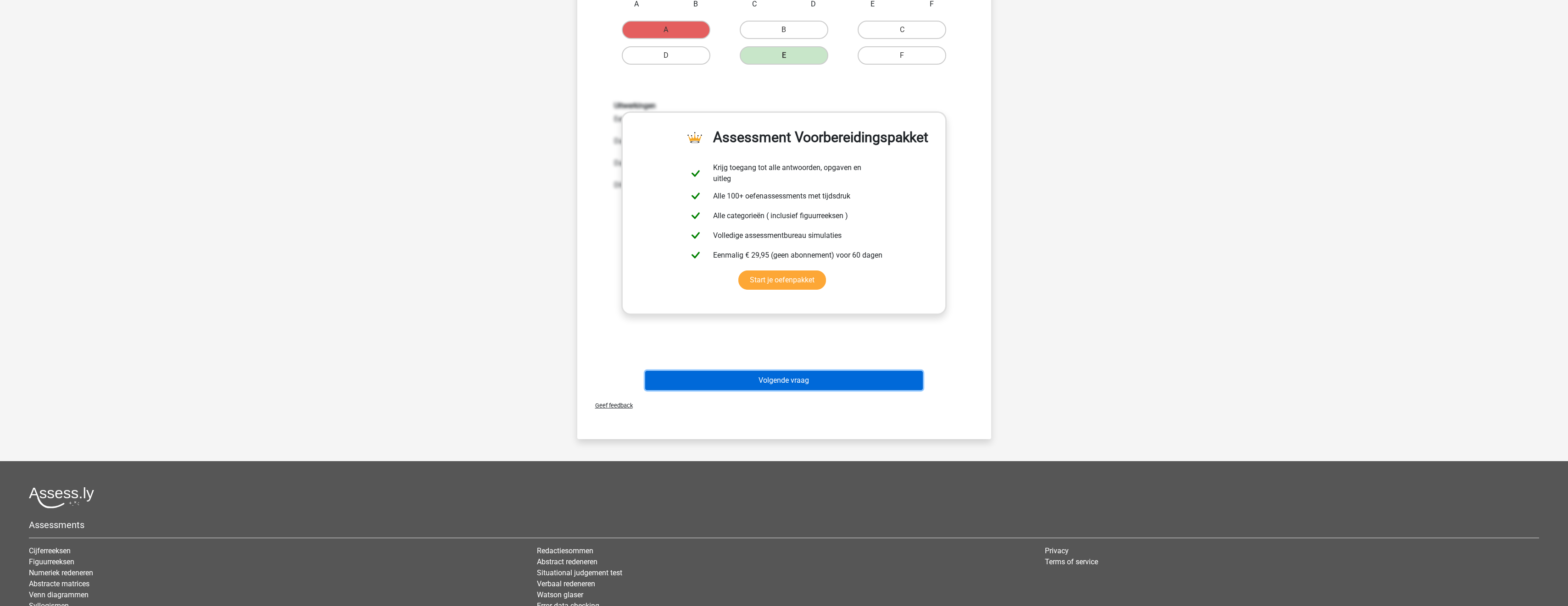
click at [816, 371] on button "Volgende vraag" at bounding box center [784, 380] width 277 height 19
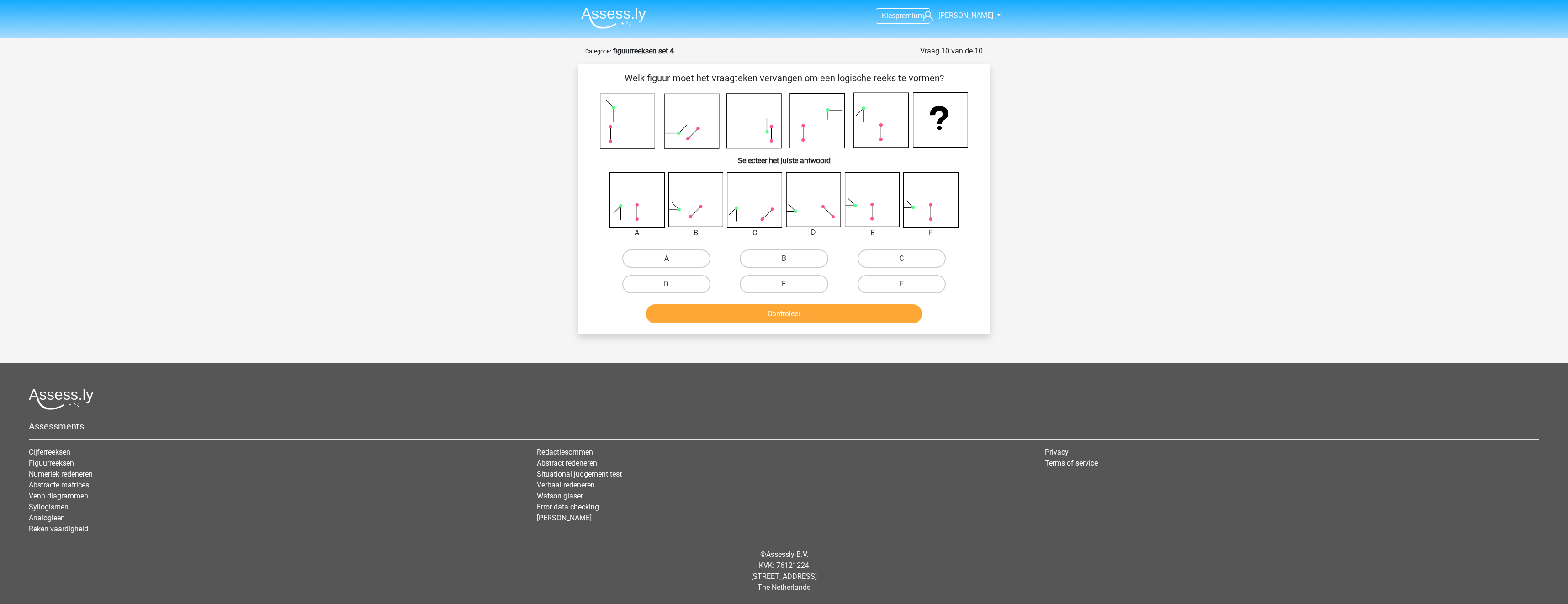
drag, startPoint x: 690, startPoint y: 283, endPoint x: 719, endPoint y: 304, distance: 35.8
click at [690, 283] on label "D" at bounding box center [667, 284] width 88 height 18
click at [672, 284] on input "D" at bounding box center [670, 287] width 6 height 6
radio input "true"
drag, startPoint x: 722, startPoint y: 309, endPoint x: 736, endPoint y: 312, distance: 14.3
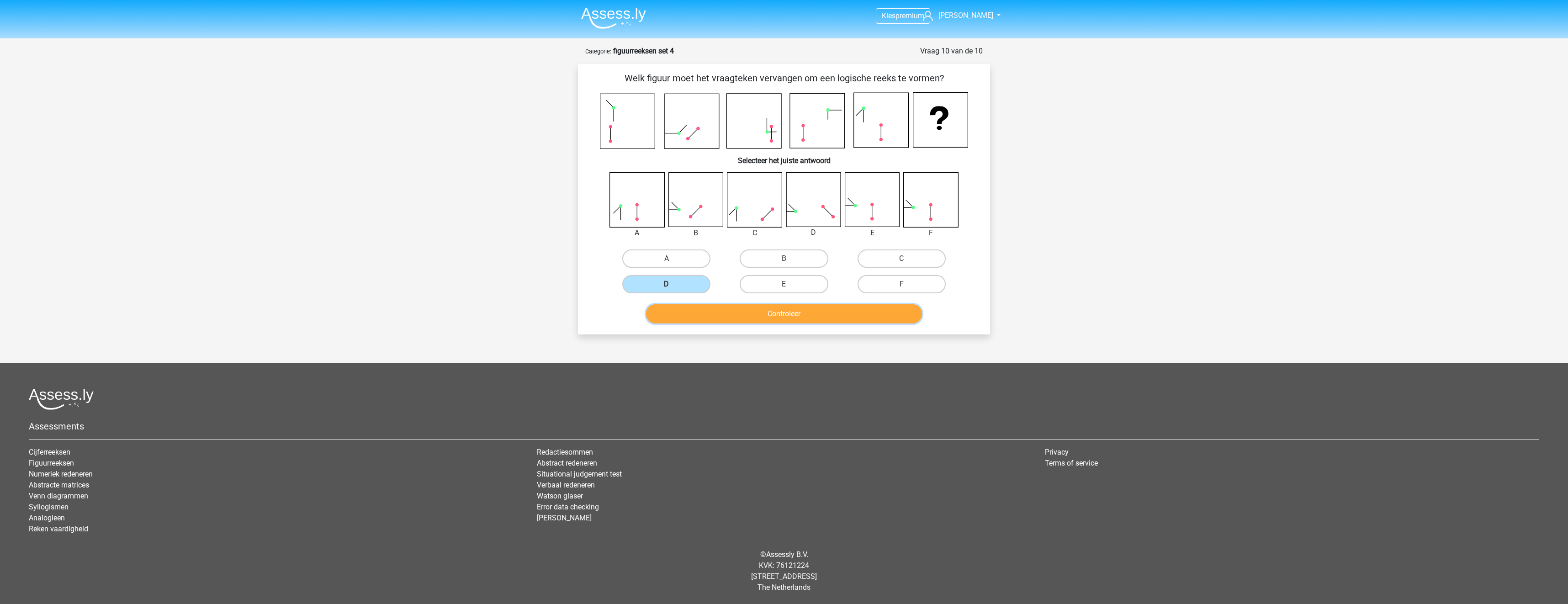
click at [724, 310] on button "Controleer" at bounding box center [784, 314] width 276 height 19
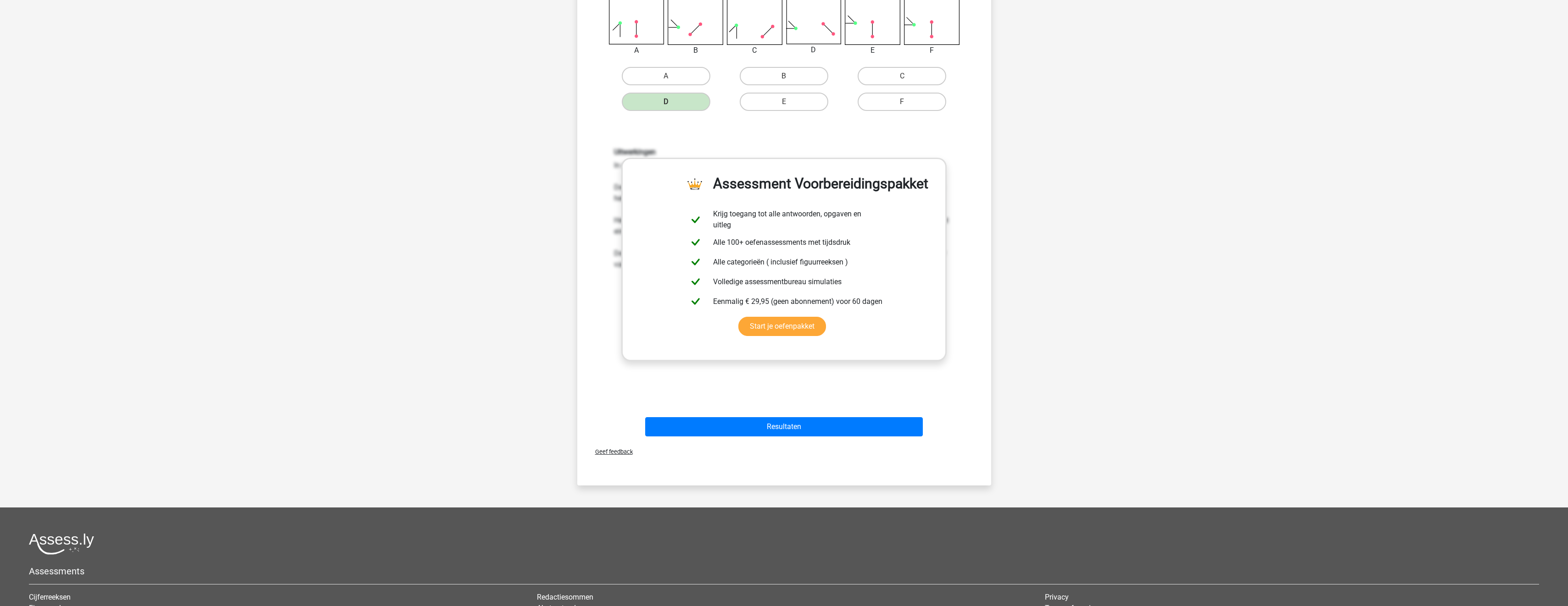
scroll to position [229, 0]
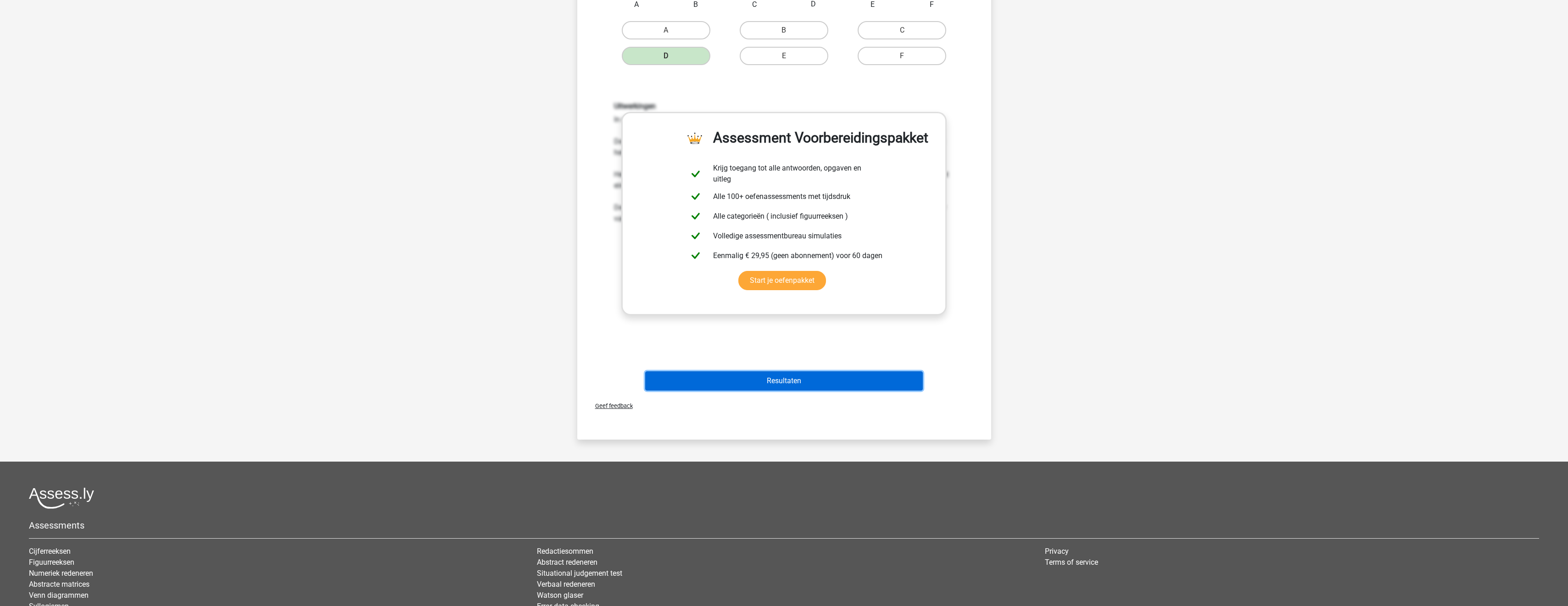
click at [829, 377] on button "Resultaten" at bounding box center [784, 381] width 277 height 19
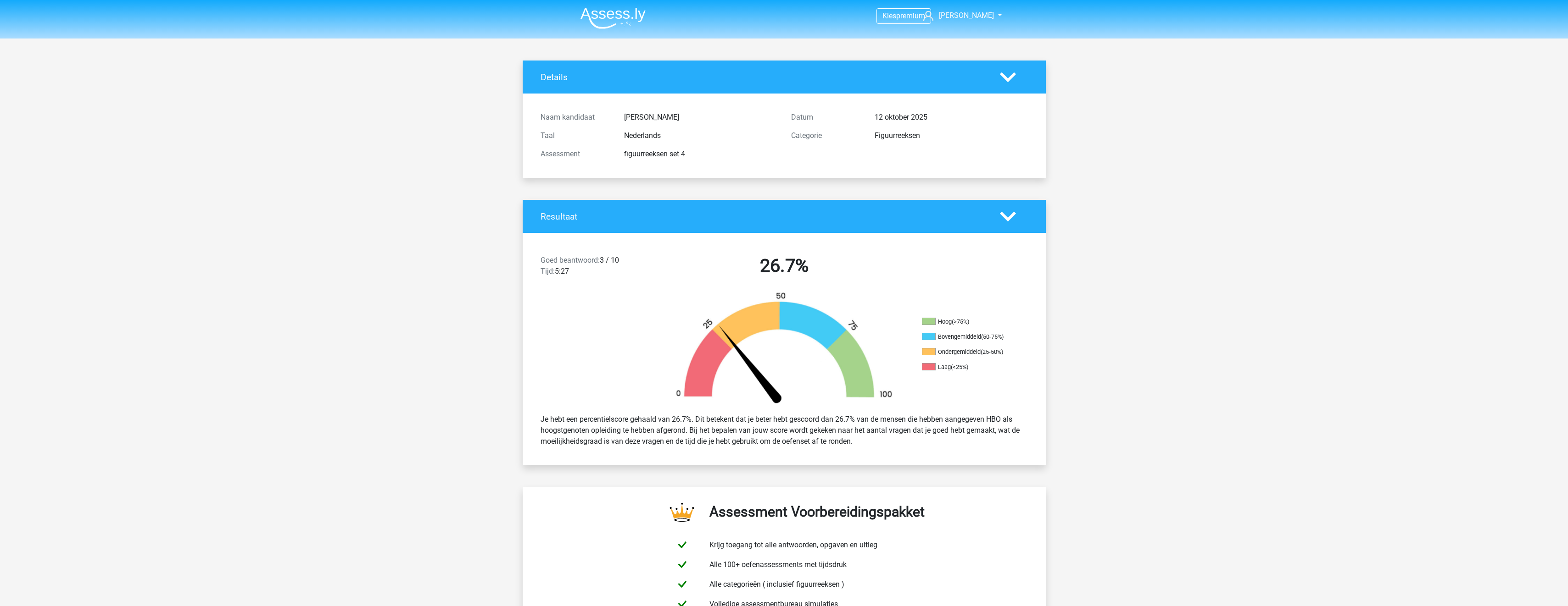
click at [620, 14] on img at bounding box center [613, 17] width 65 height 21
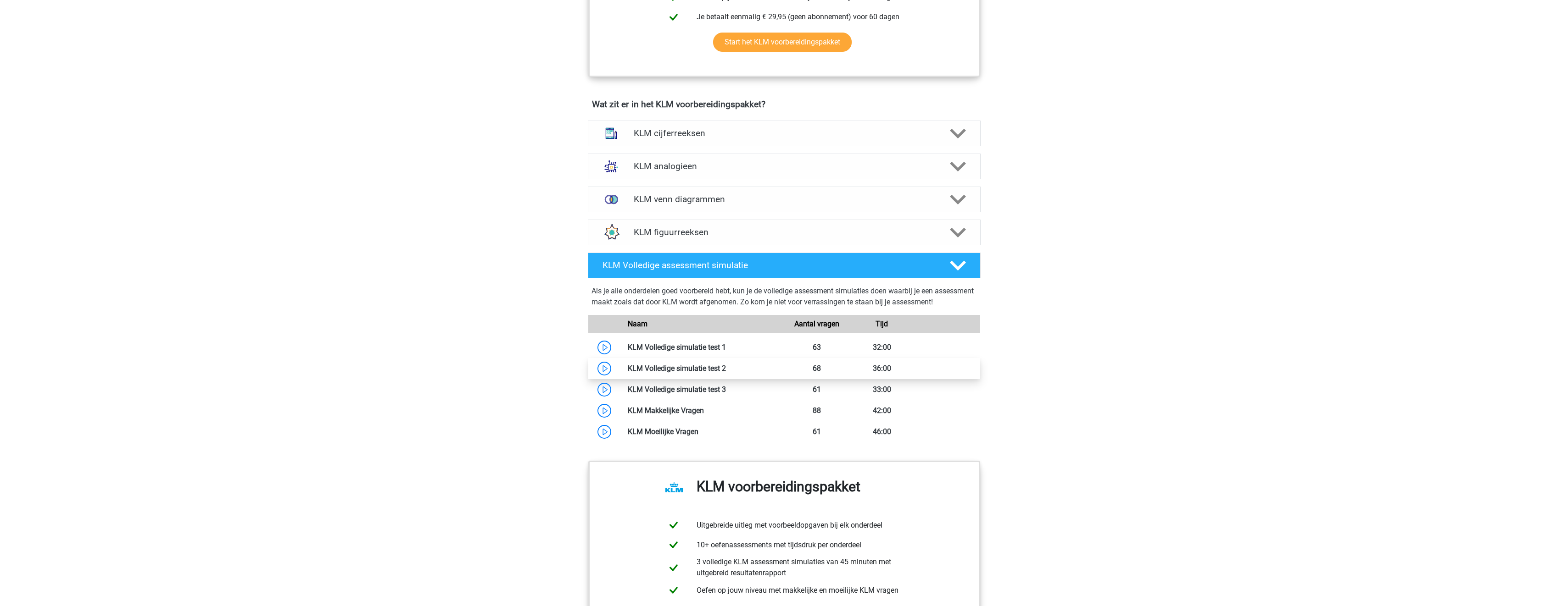
scroll to position [642, 0]
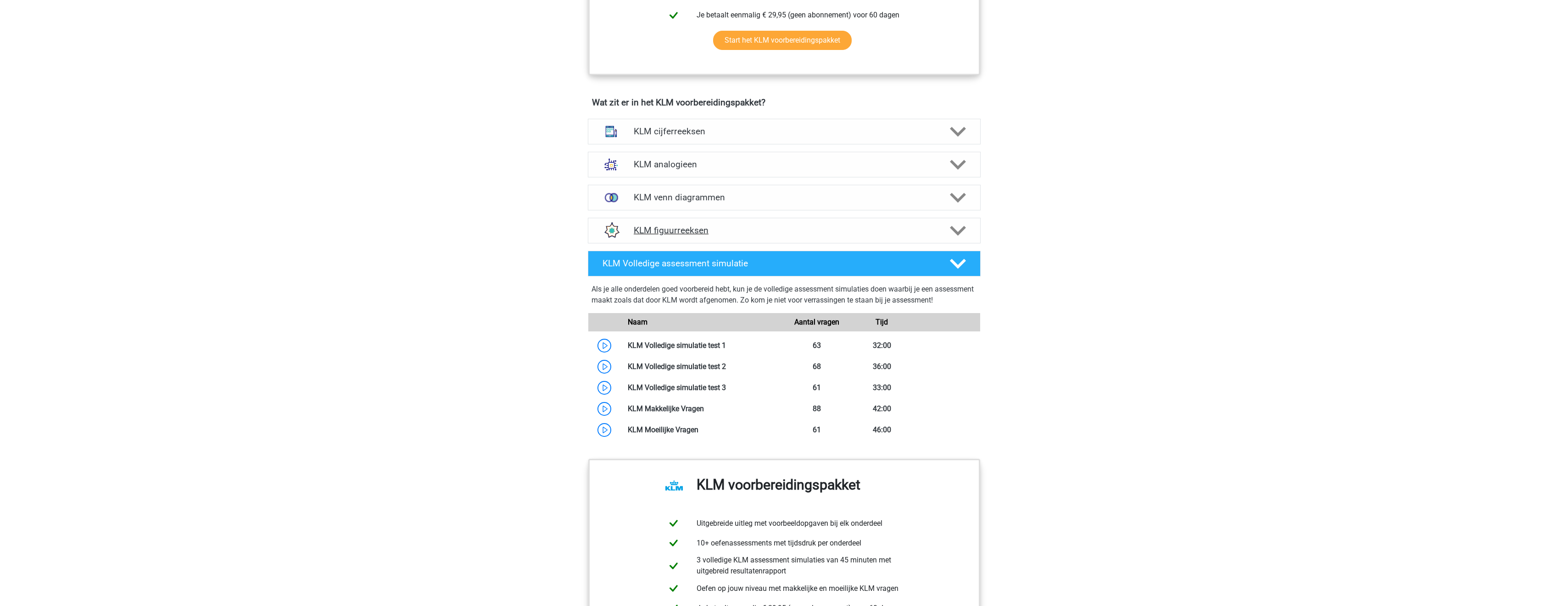
click at [751, 224] on div "KLM figuurreeksen" at bounding box center [785, 231] width 393 height 25
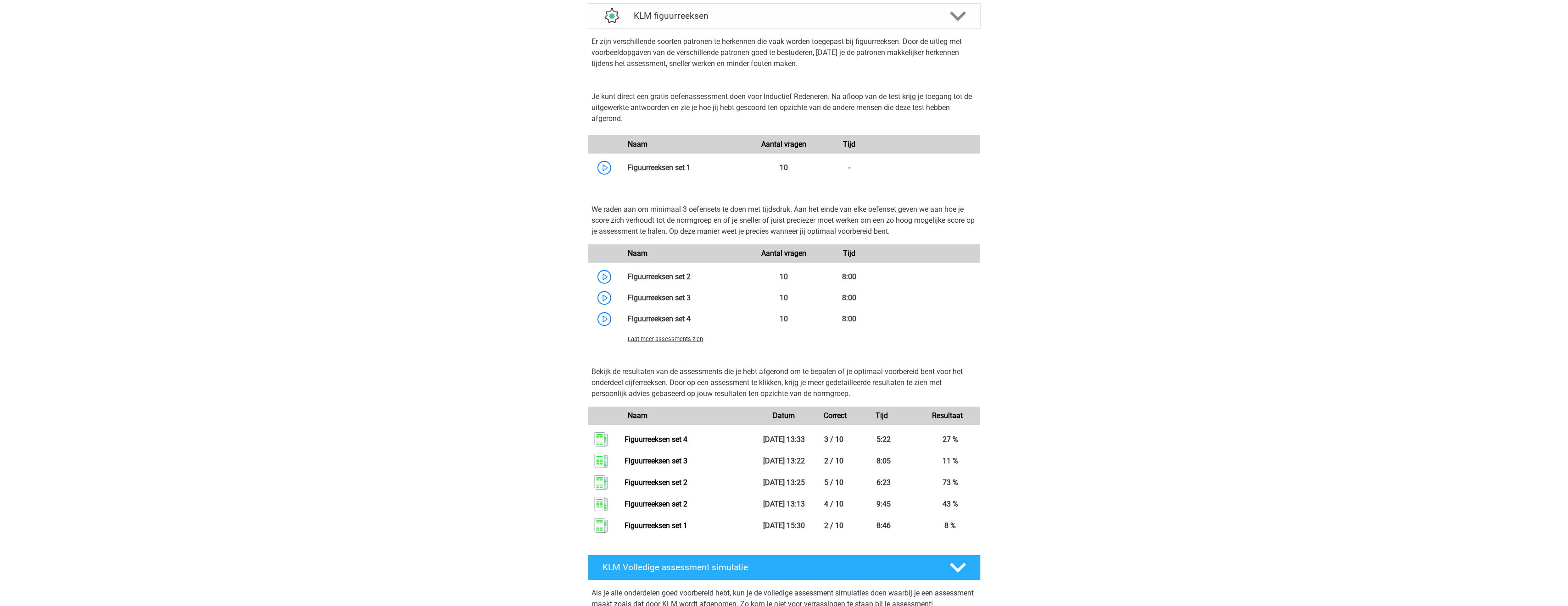
scroll to position [871, 0]
